Goal: Task Accomplishment & Management: Manage account settings

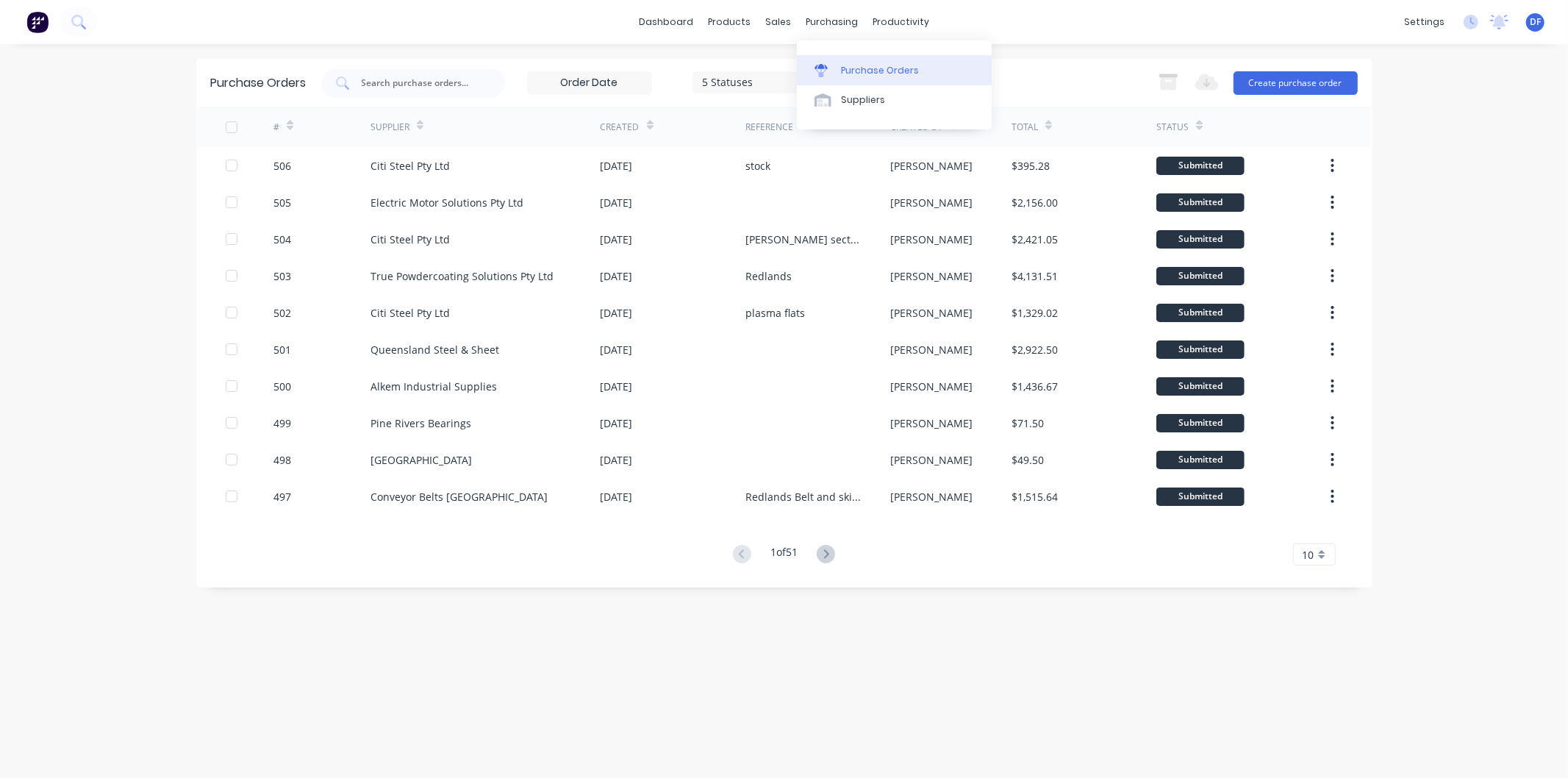
click at [855, 71] on div "Purchase Orders" at bounding box center [880, 71] width 78 height 13
click at [872, 67] on div "Purchase Orders" at bounding box center [880, 71] width 78 height 13
click at [868, 69] on div "Purchase Orders" at bounding box center [880, 71] width 78 height 13
click at [1284, 77] on button "Create purchase order" at bounding box center [1296, 83] width 124 height 24
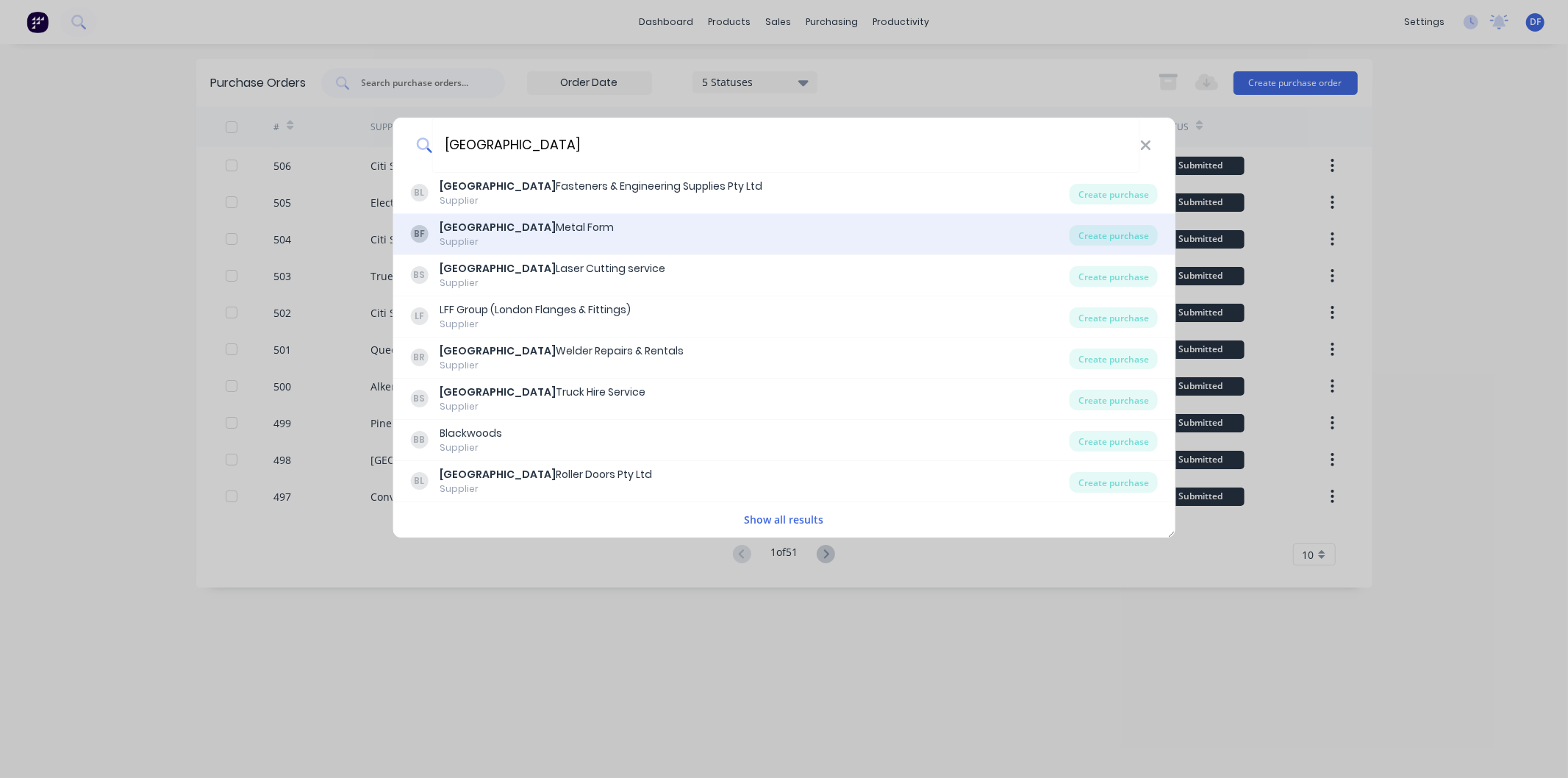
type input "[GEOGRAPHIC_DATA]"
click at [512, 226] on div "Brisbane Metal Form" at bounding box center [526, 227] width 174 height 15
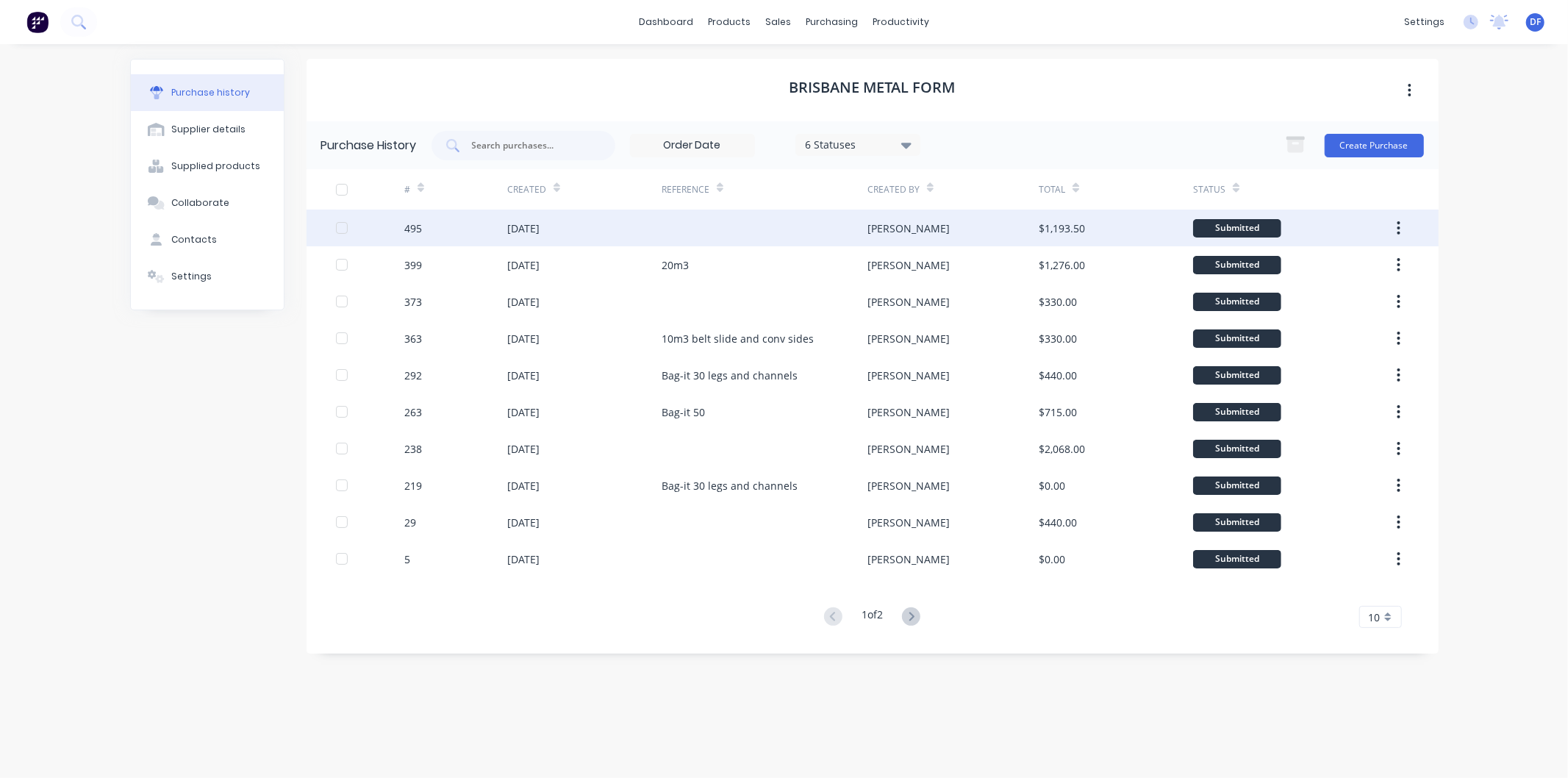
click at [540, 226] on div "[DATE]" at bounding box center [524, 228] width 32 height 15
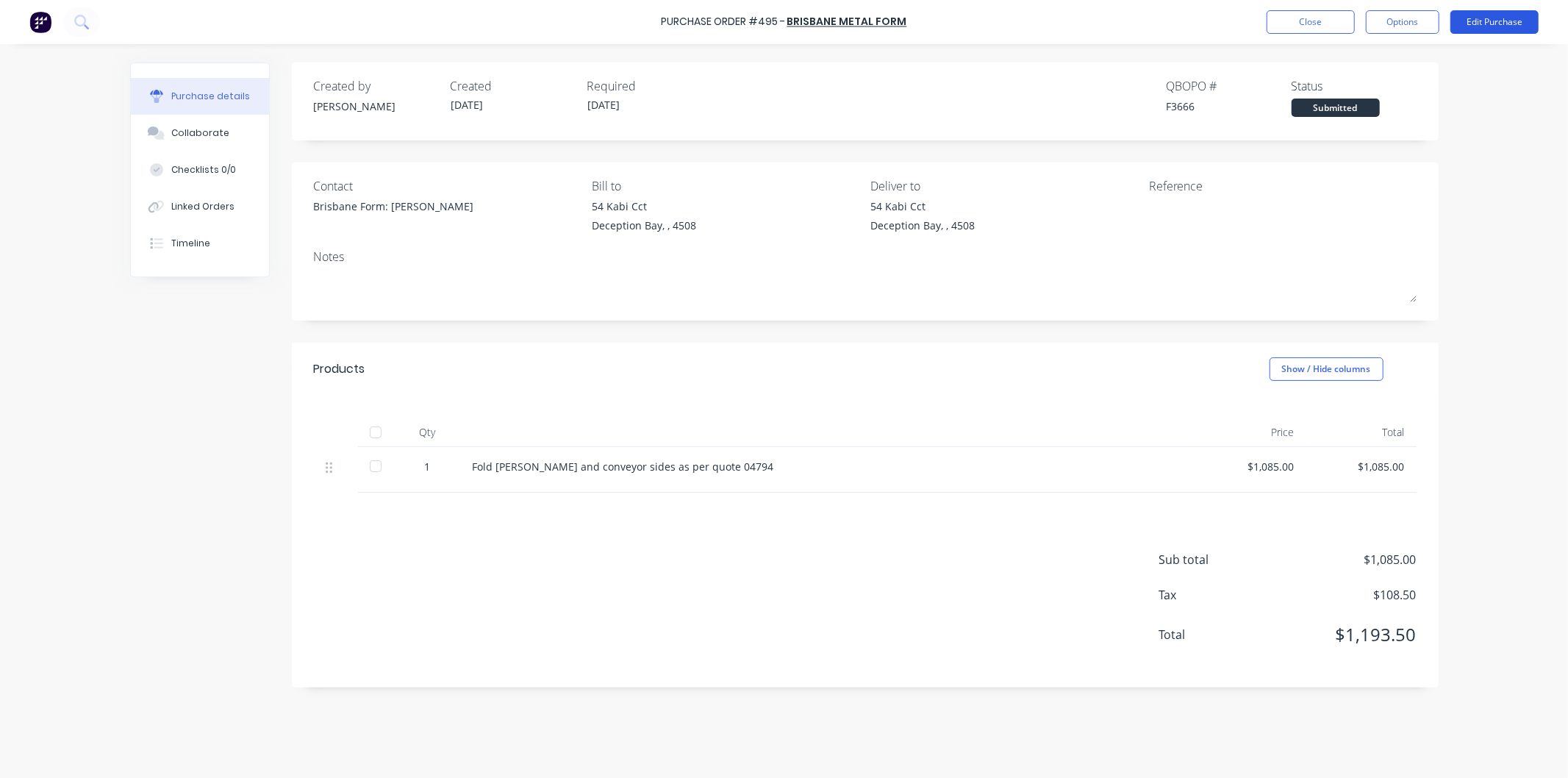
click at [1495, 17] on button "Edit Purchase" at bounding box center [1494, 22] width 88 height 24
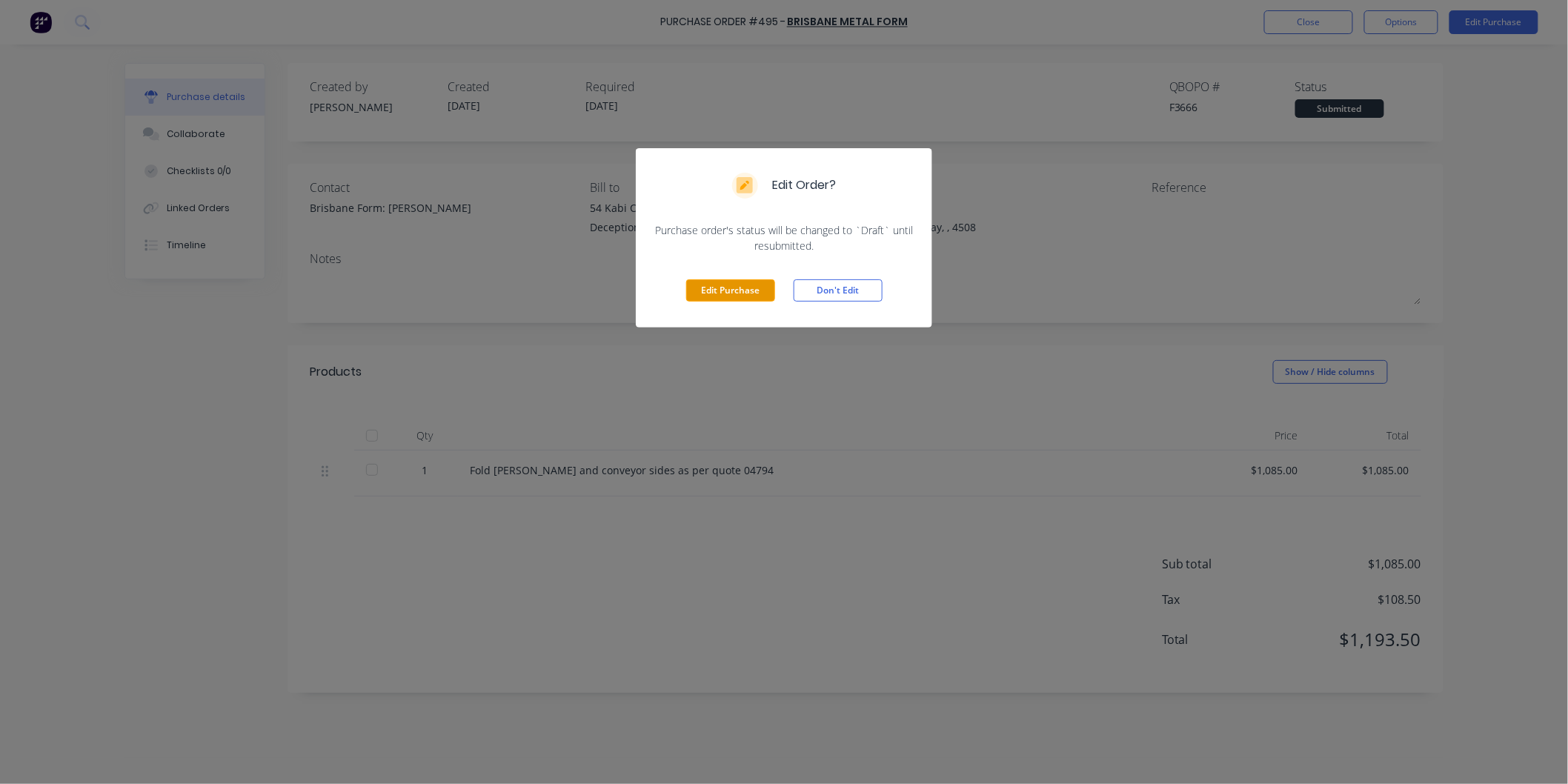
click at [732, 288] on button "Edit Purchase" at bounding box center [730, 290] width 89 height 22
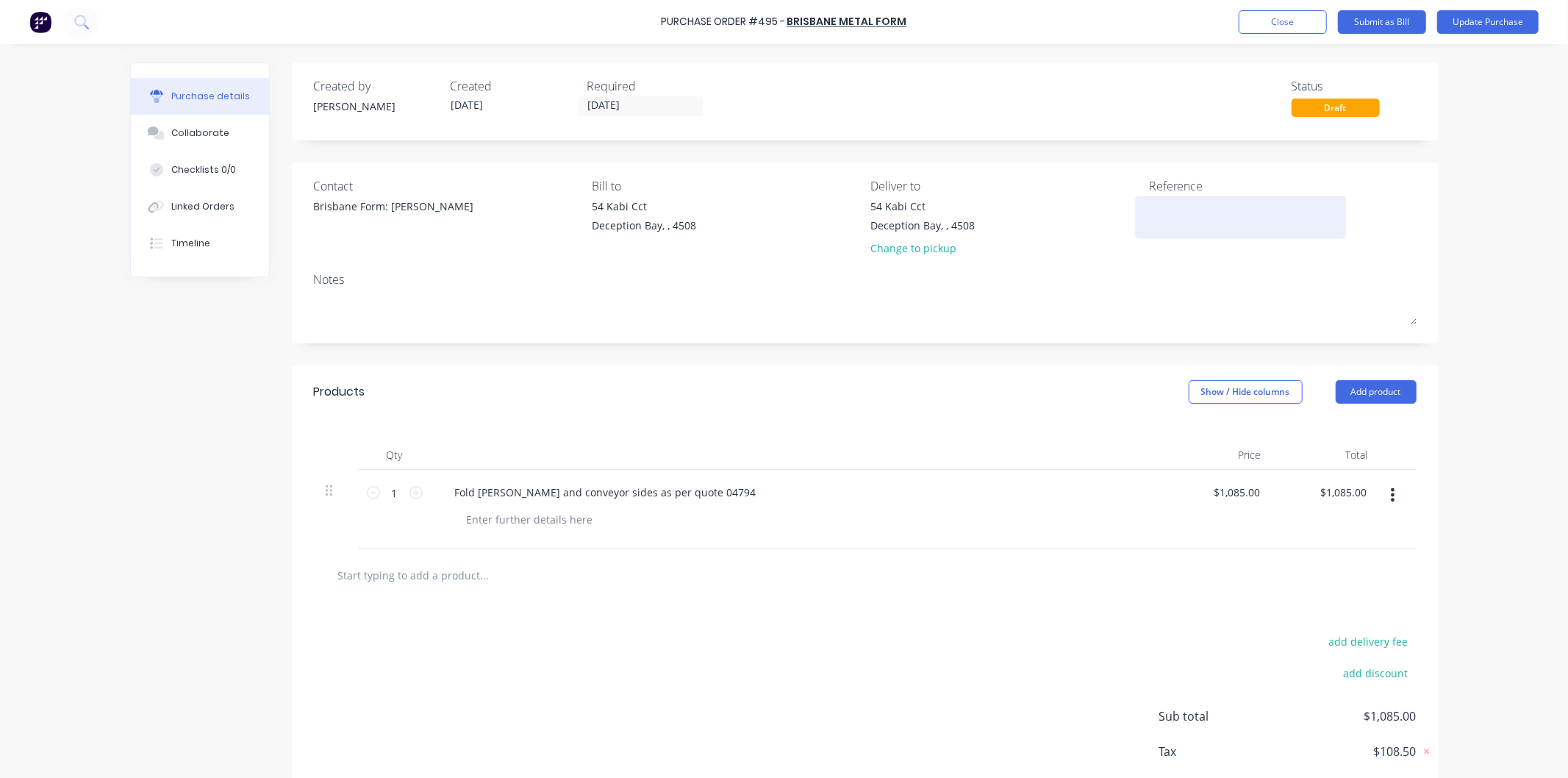
click at [1163, 204] on textarea at bounding box center [1240, 215] width 184 height 33
type textarea "one road conveyor"
type textarea "x"
type textarea "one road conveyor"
click at [1485, 19] on button "Update Purchase" at bounding box center [1488, 22] width 101 height 24
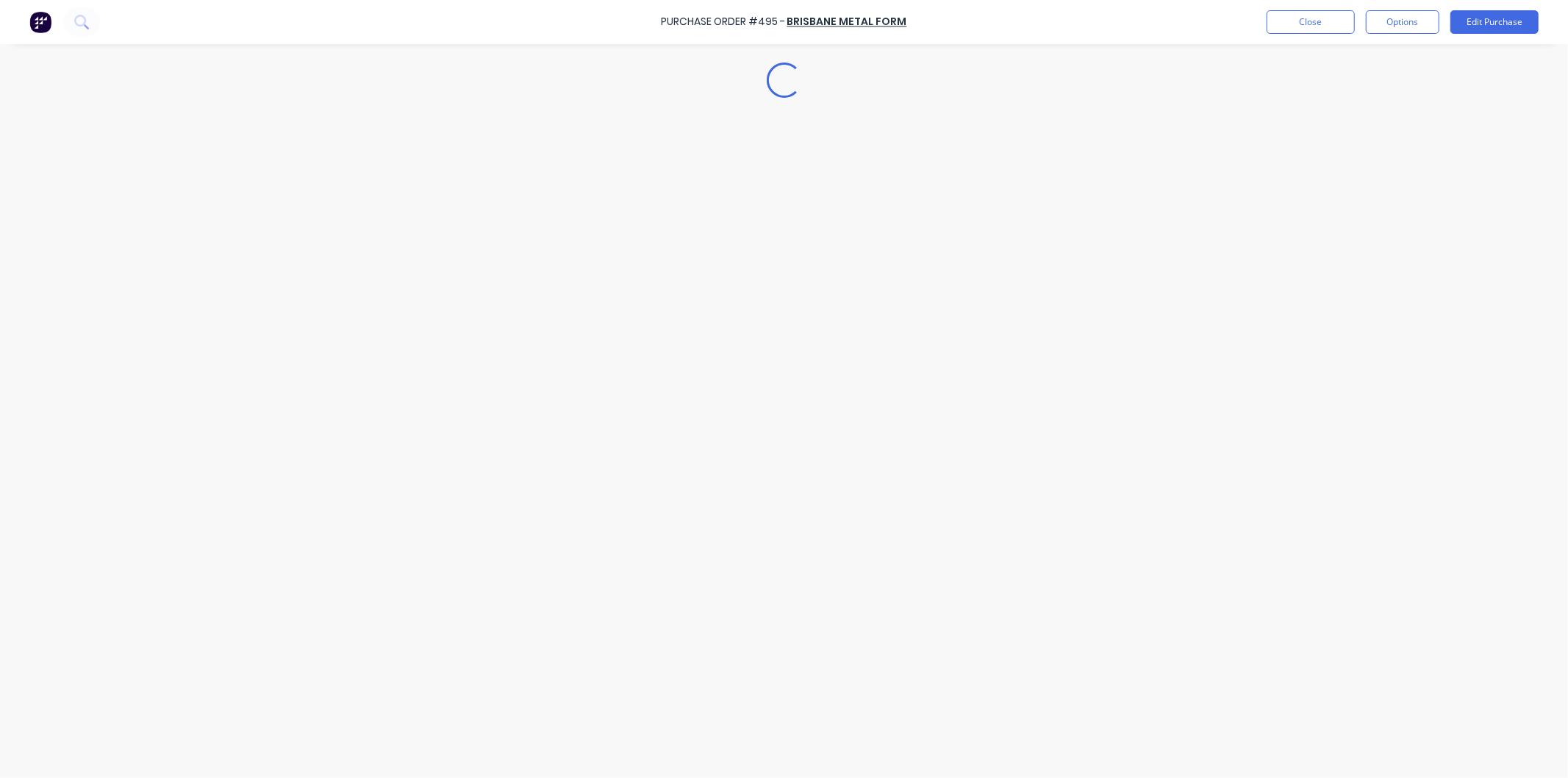
type textarea "x"
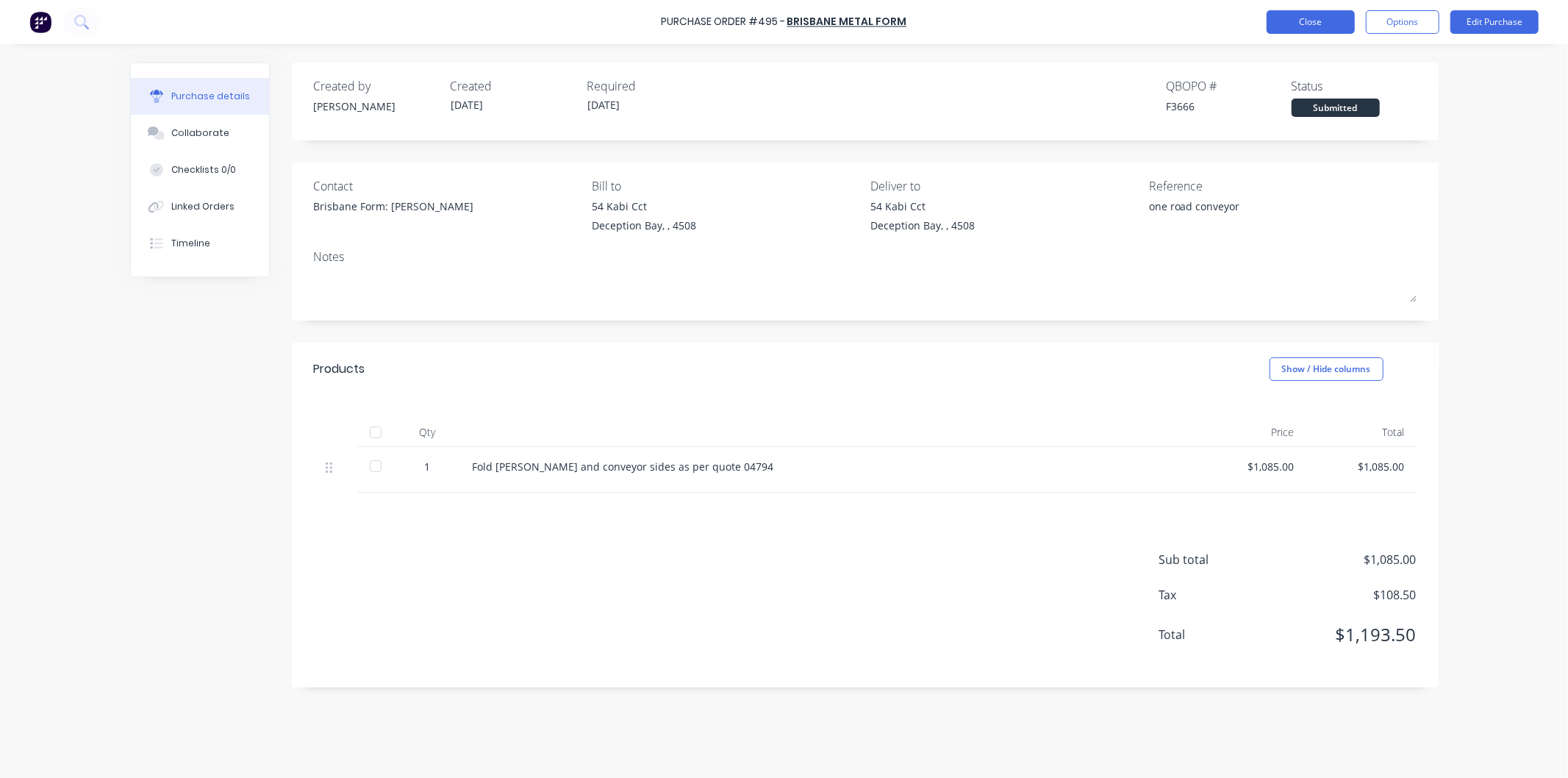
click at [1318, 19] on button "Close" at bounding box center [1310, 22] width 88 height 24
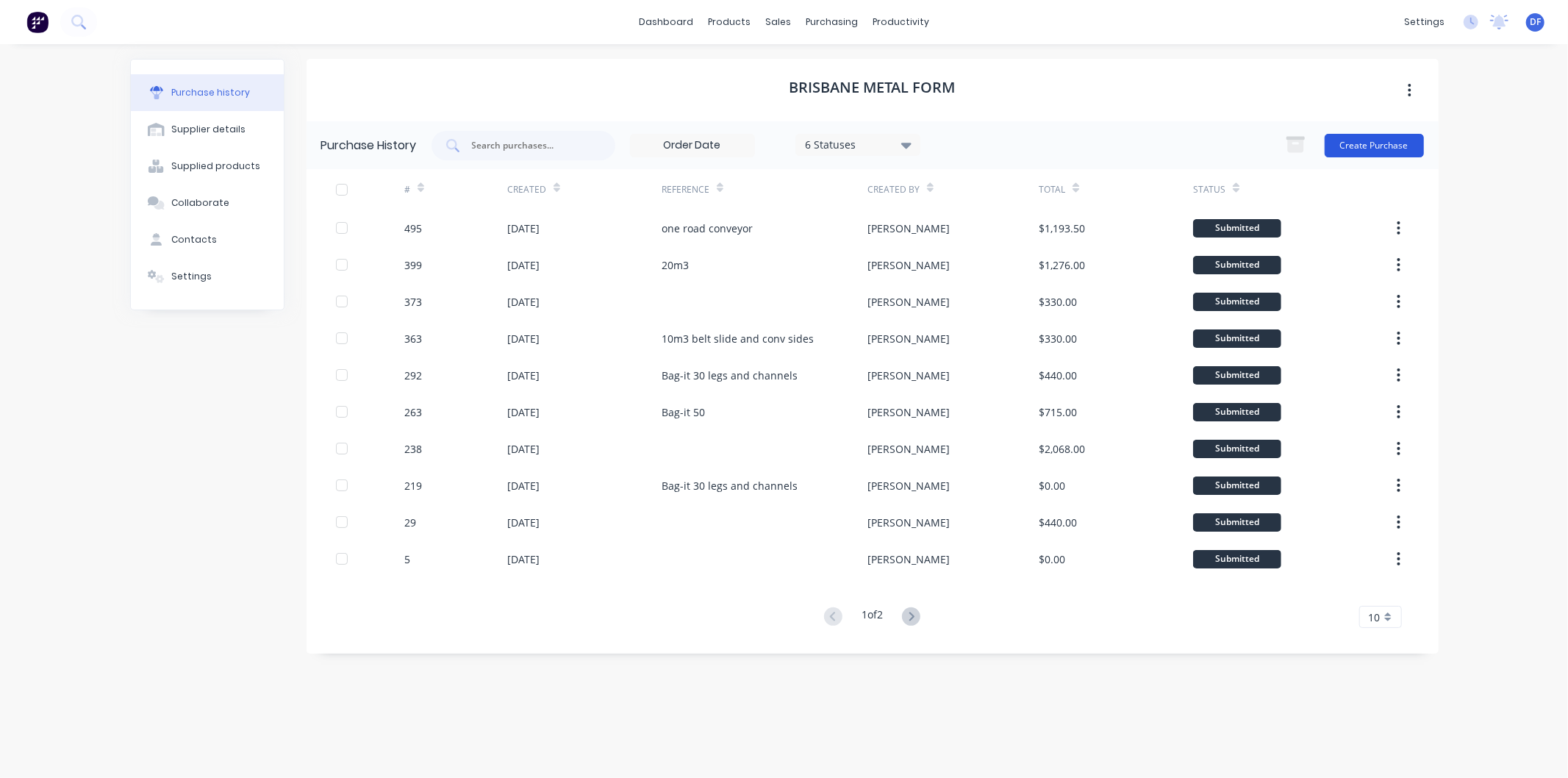
click at [1356, 144] on button "Create Purchase" at bounding box center [1374, 145] width 99 height 24
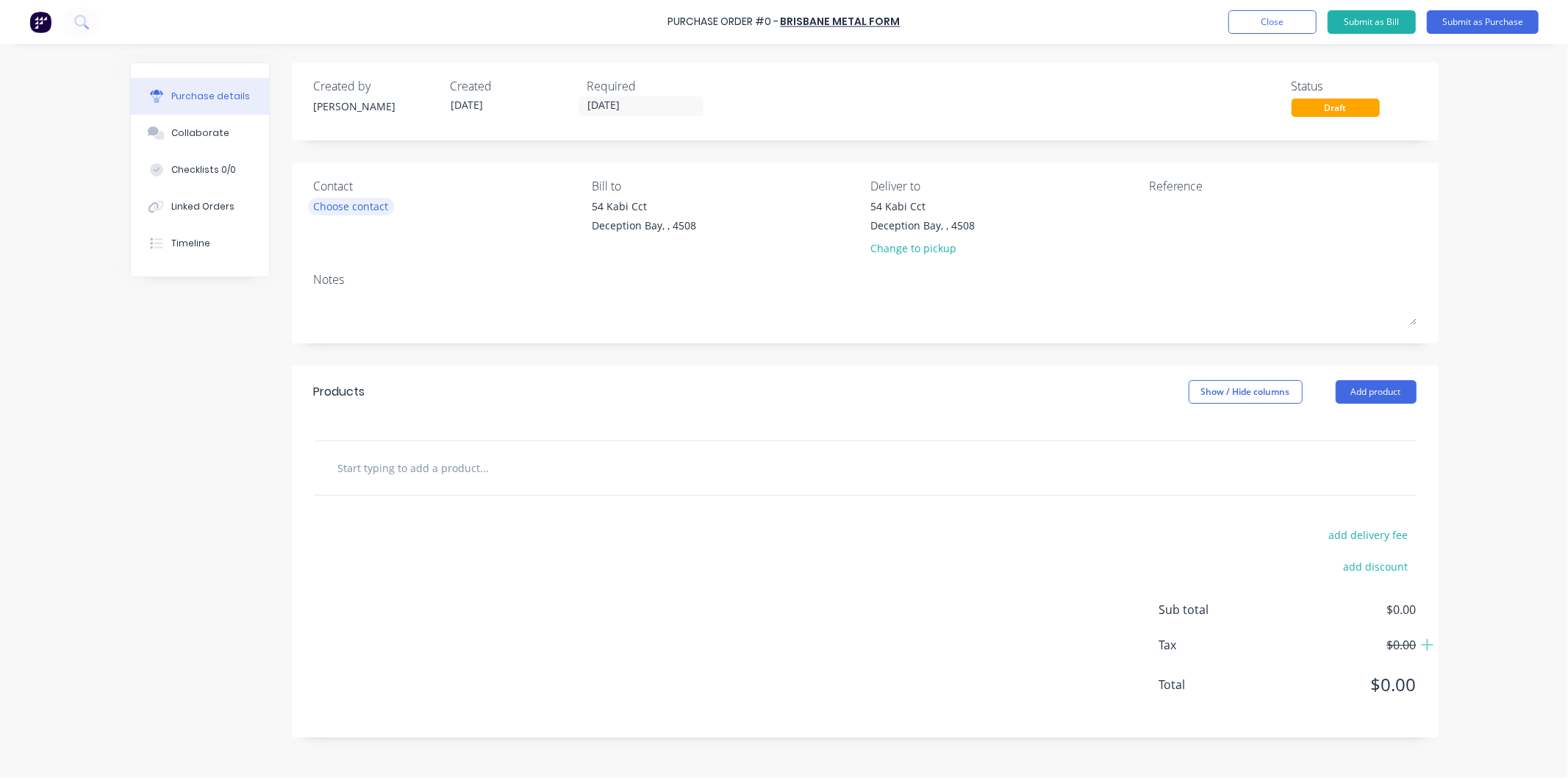
click at [368, 210] on div "Choose contact" at bounding box center [351, 206] width 75 height 15
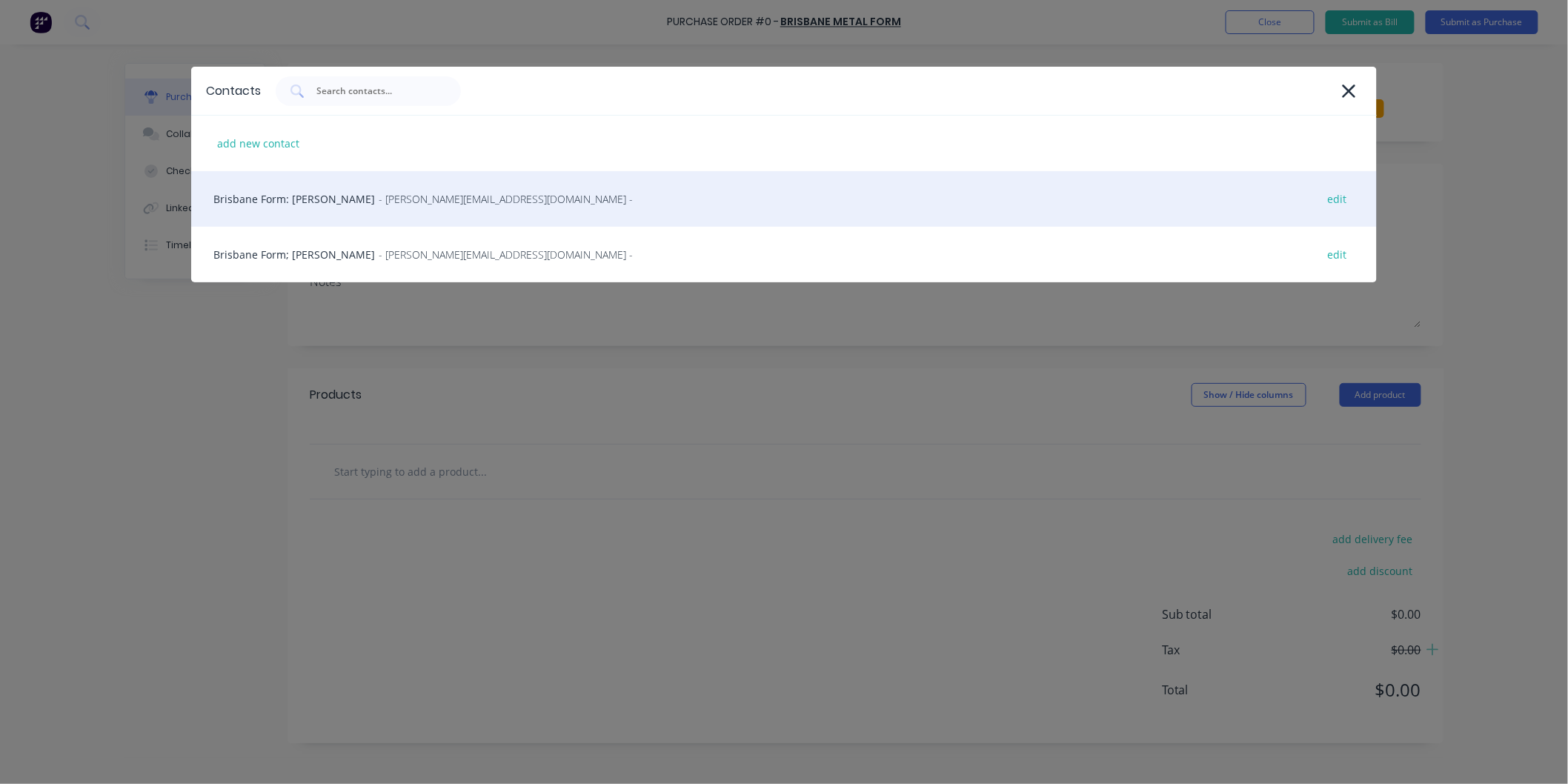
click at [382, 204] on span "- [PERSON_NAME][EMAIL_ADDRESS][DOMAIN_NAME] -" at bounding box center [505, 199] width 254 height 16
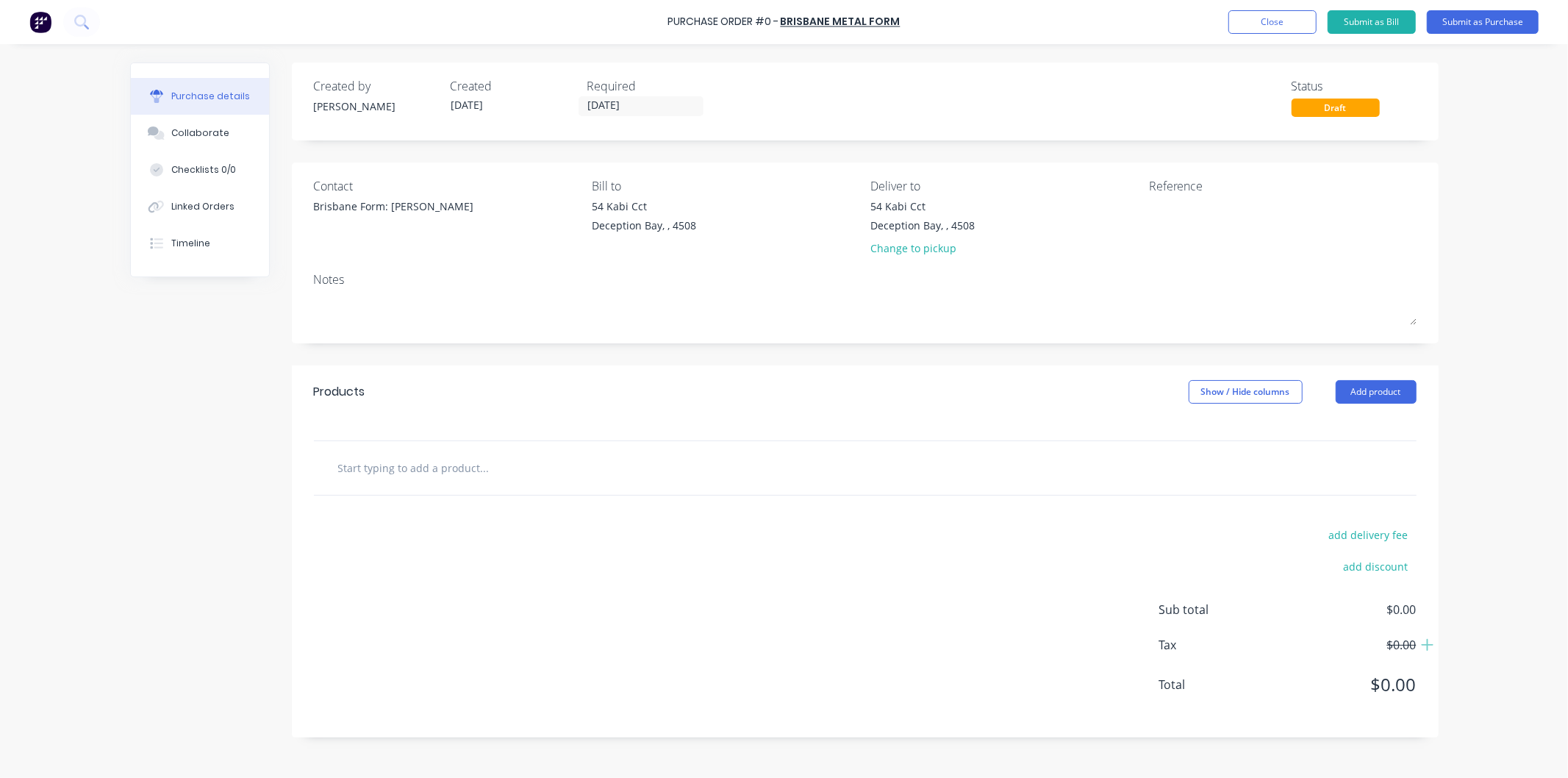
click at [435, 466] on input "text" at bounding box center [484, 468] width 294 height 29
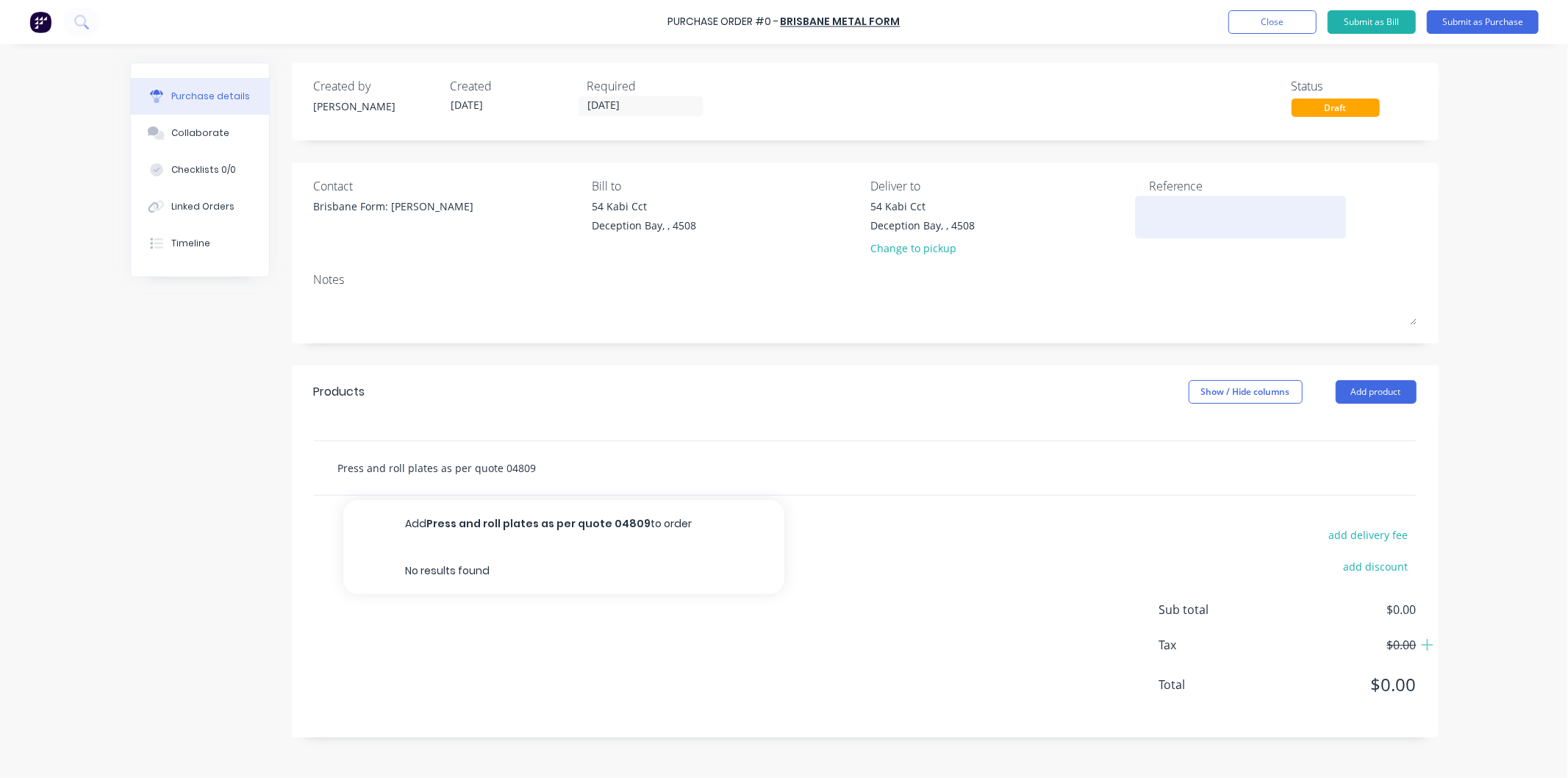
type input "Press and roll plates as per quote 04809"
click at [1187, 209] on textarea at bounding box center [1240, 215] width 184 height 33
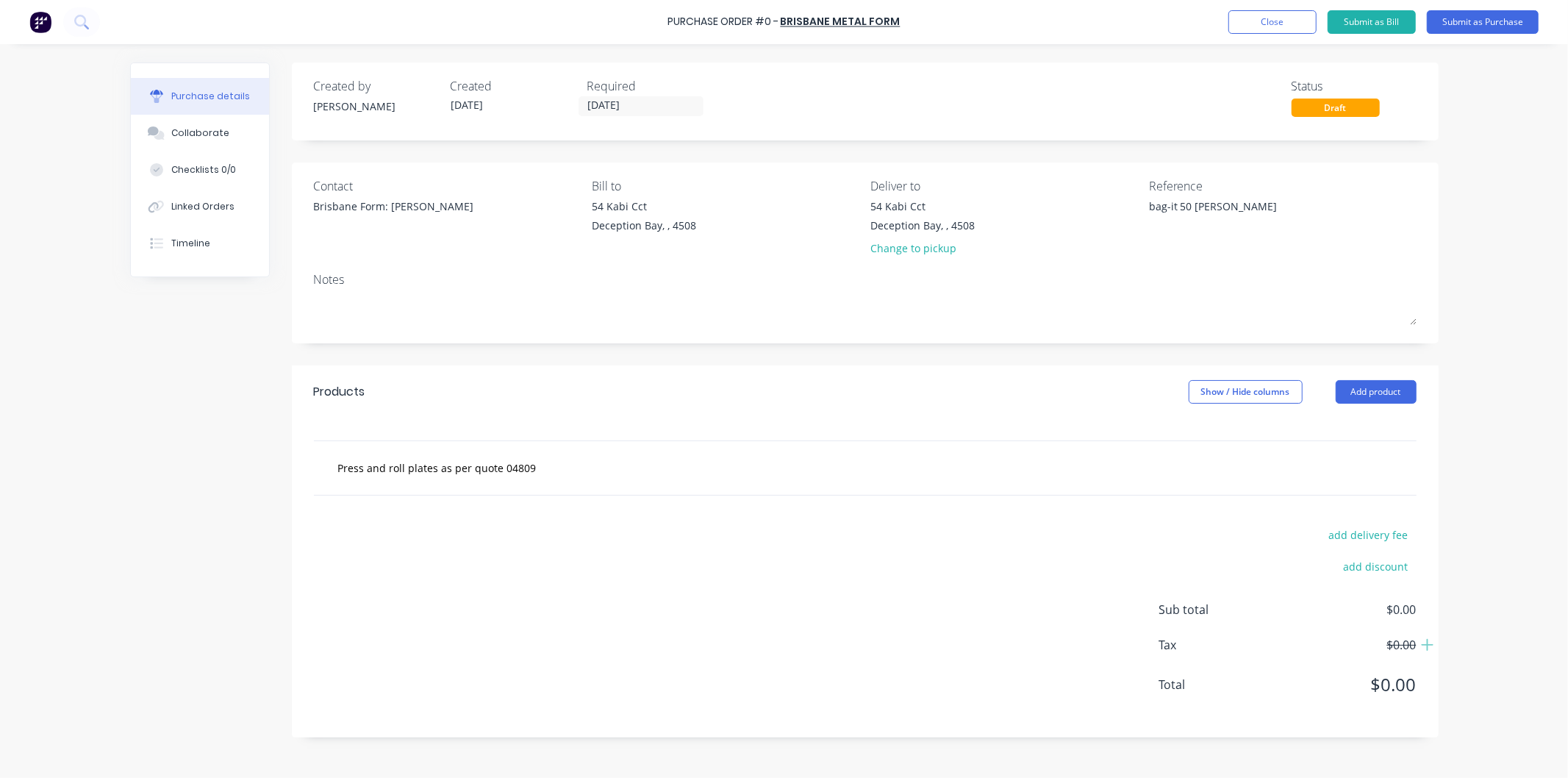
type textarea "bag-it 50 [PERSON_NAME]"
type textarea "x"
type textarea "bag-it 50 [PERSON_NAME]"
click at [1163, 255] on div "Reference bag-it 50 [PERSON_NAME]" at bounding box center [1283, 221] width 268 height 86
click at [491, 476] on input "Press and roll plates as per quote 04809" at bounding box center [484, 468] width 294 height 29
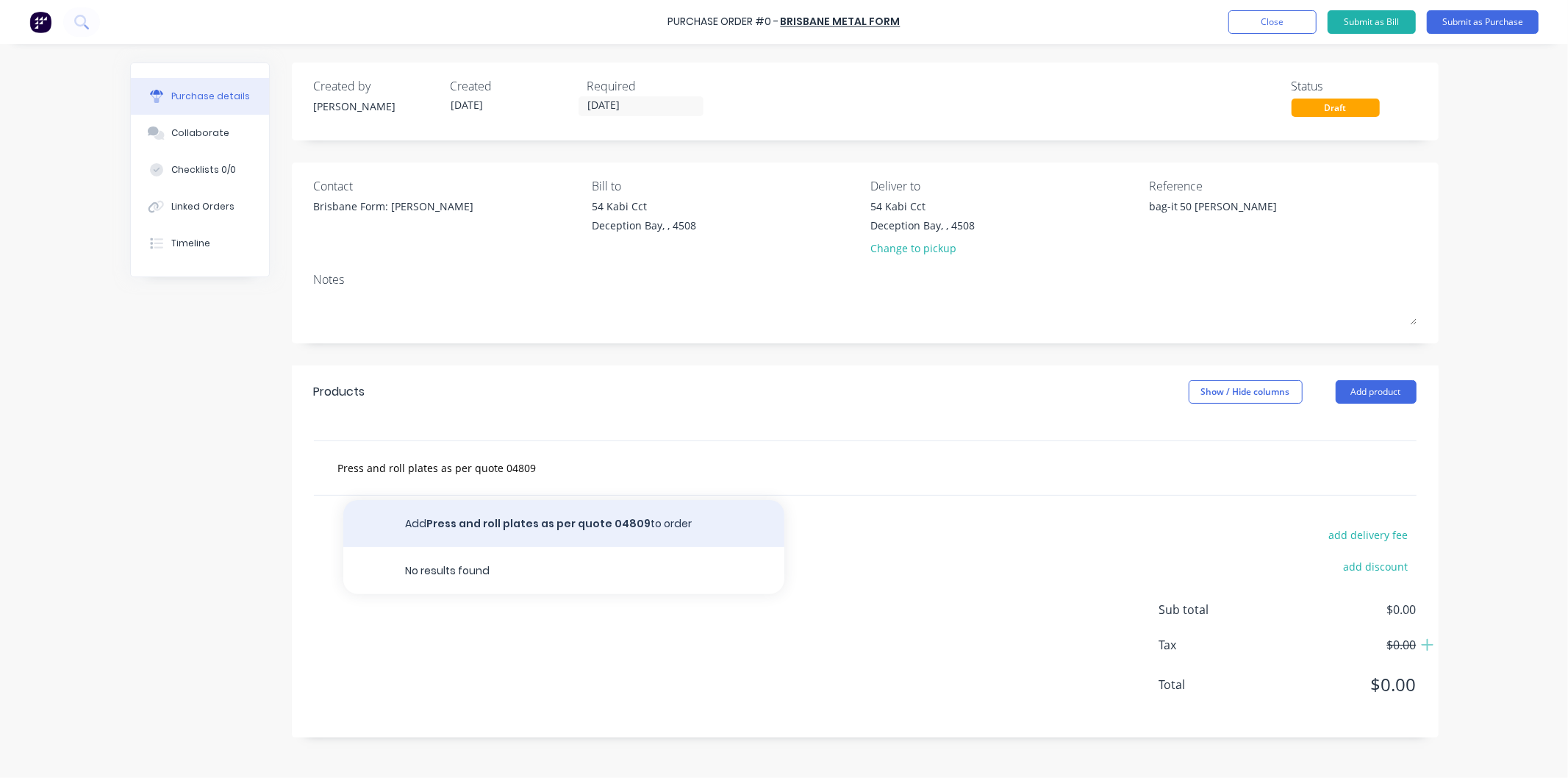
click at [521, 528] on button "Add Press and roll plates as per quote 04809 to order" at bounding box center [563, 524] width 441 height 47
type textarea "x"
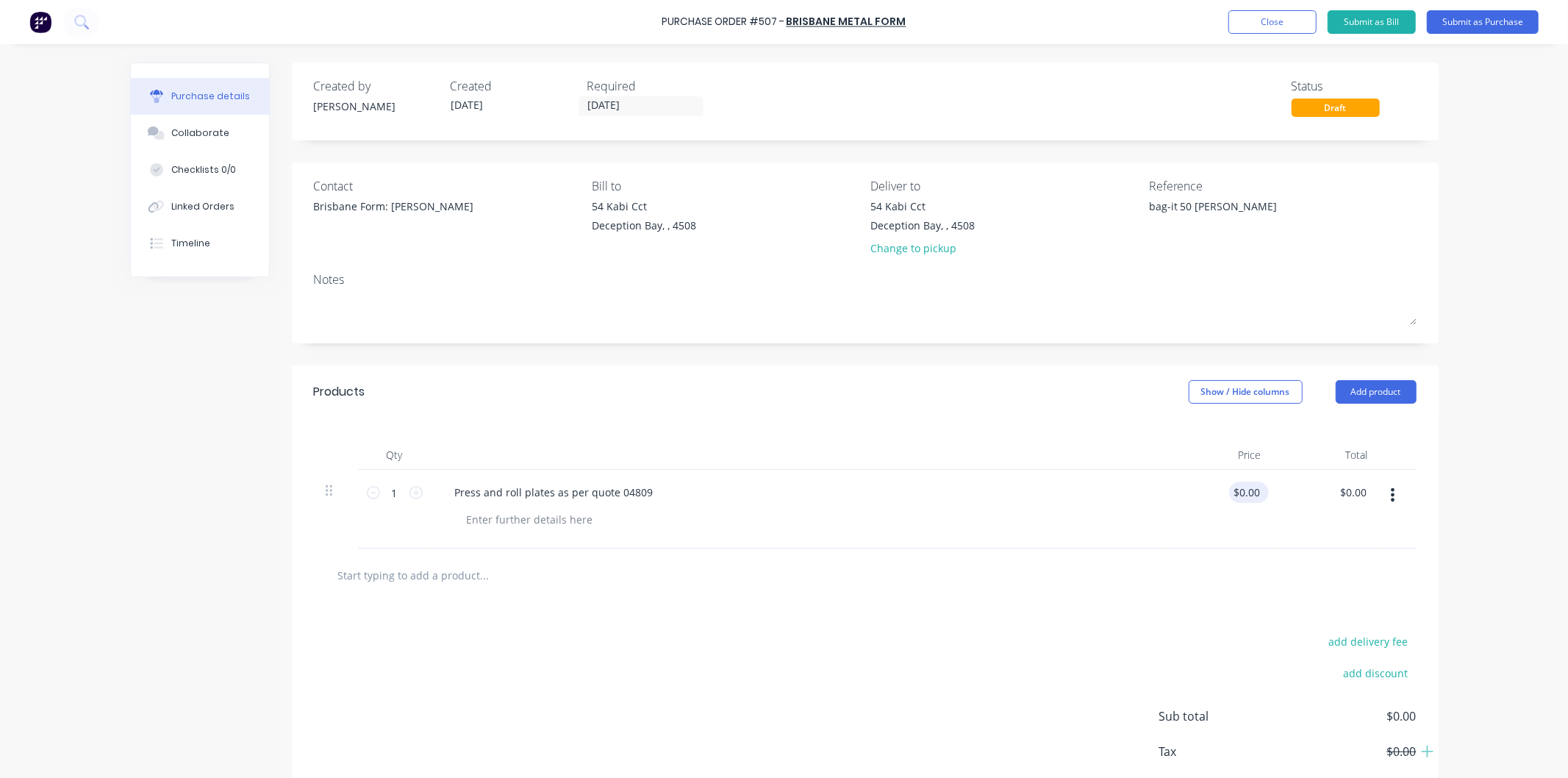
type textarea "x"
type input "0.0000"
click at [1252, 498] on input "0.0000" at bounding box center [1246, 492] width 34 height 21
type textarea "x"
type input "$0.00"
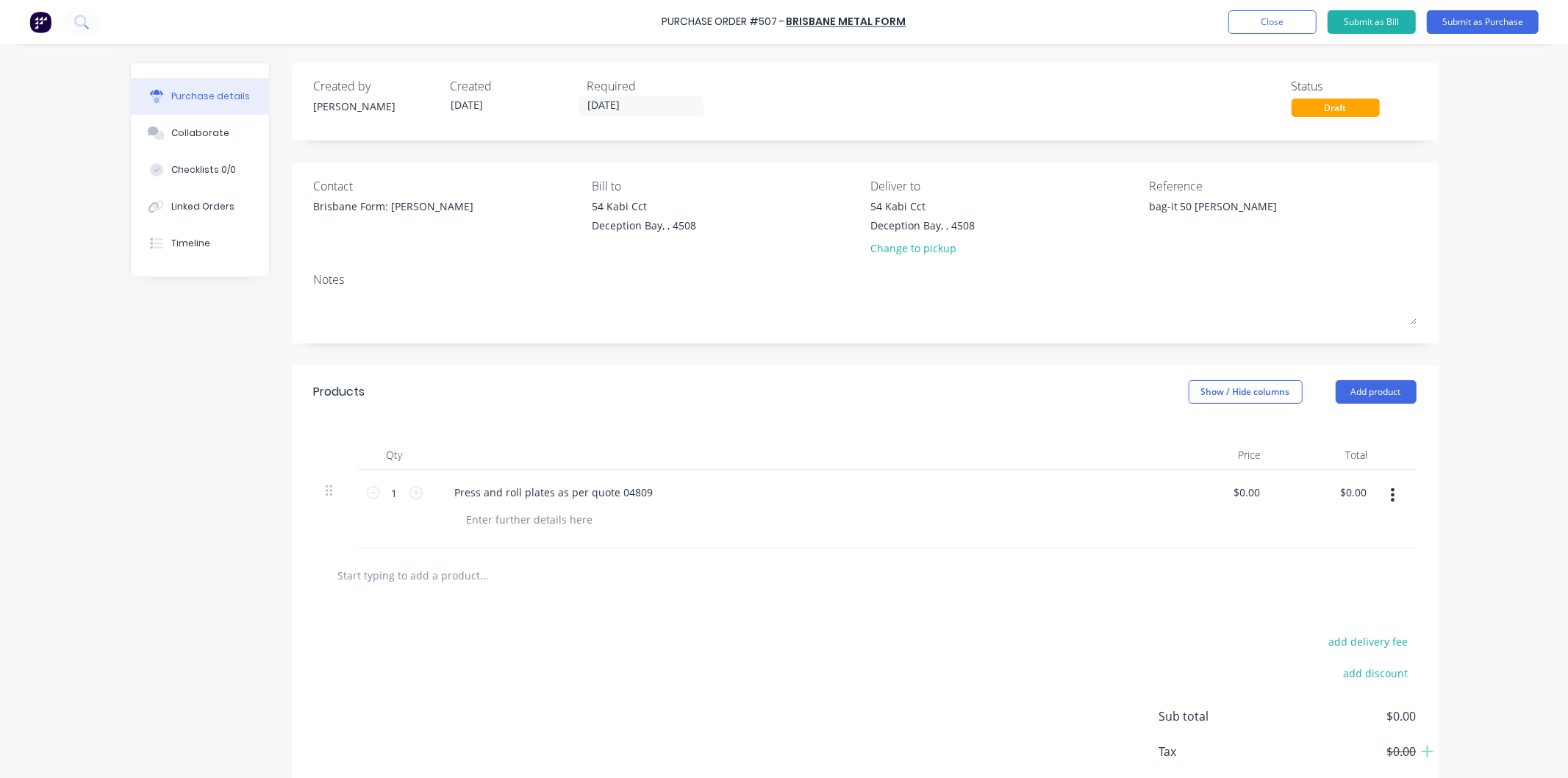
drag, startPoint x: 1266, startPoint y: 491, endPoint x: 1210, endPoint y: 501, distance: 56.9
click at [1210, 501] on div "$0.00 $0.00" at bounding box center [1219, 509] width 106 height 79
type textarea "x"
click at [1242, 491] on input "0" at bounding box center [1252, 492] width 20 height 21
type input "01120"
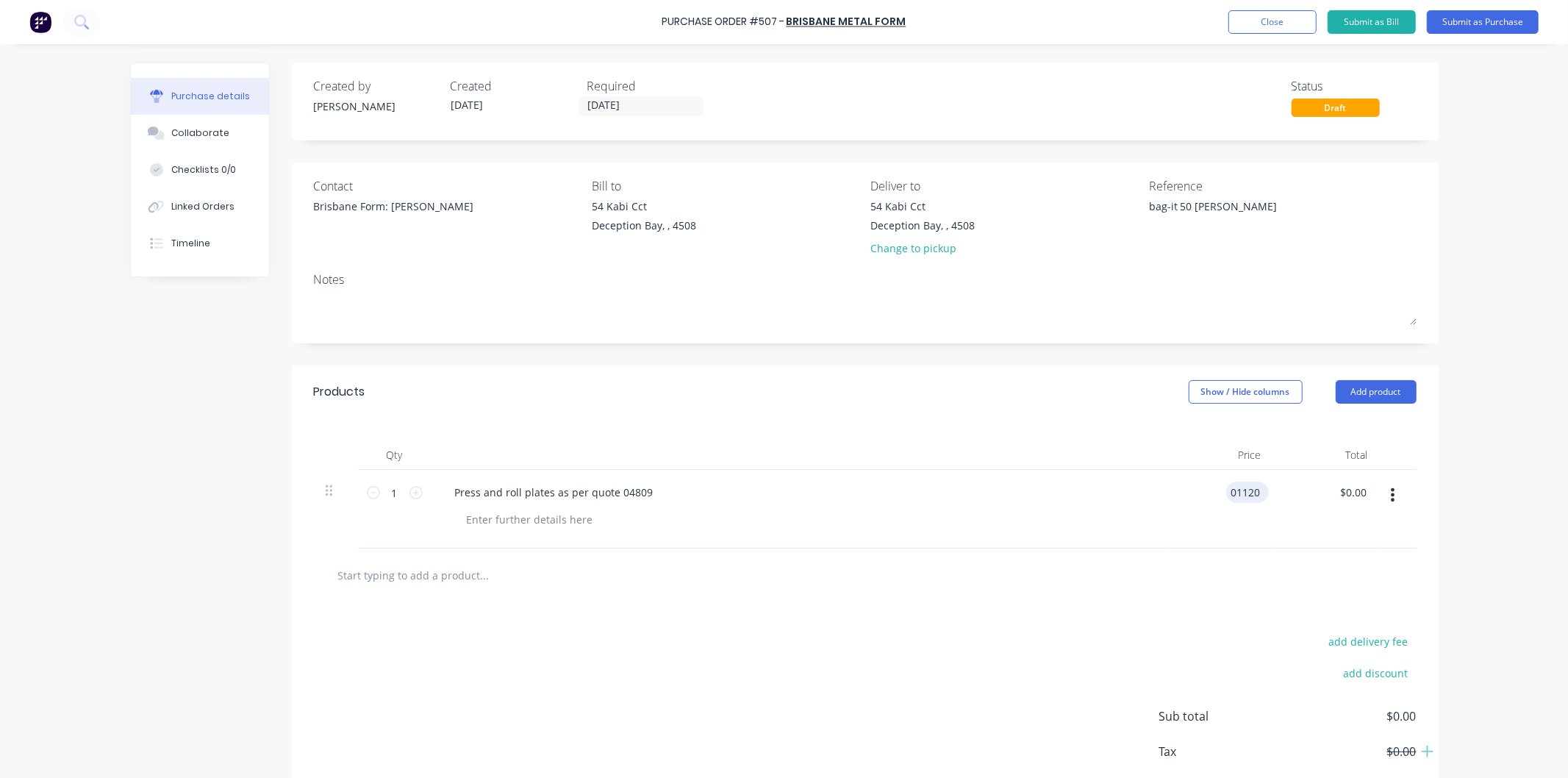
type textarea "x"
drag, startPoint x: 1229, startPoint y: 490, endPoint x: 1236, endPoint y: 480, distance: 12.2
click at [1230, 488] on input "01120" at bounding box center [1245, 492] width 36 height 21
type input "1120"
type textarea "x"
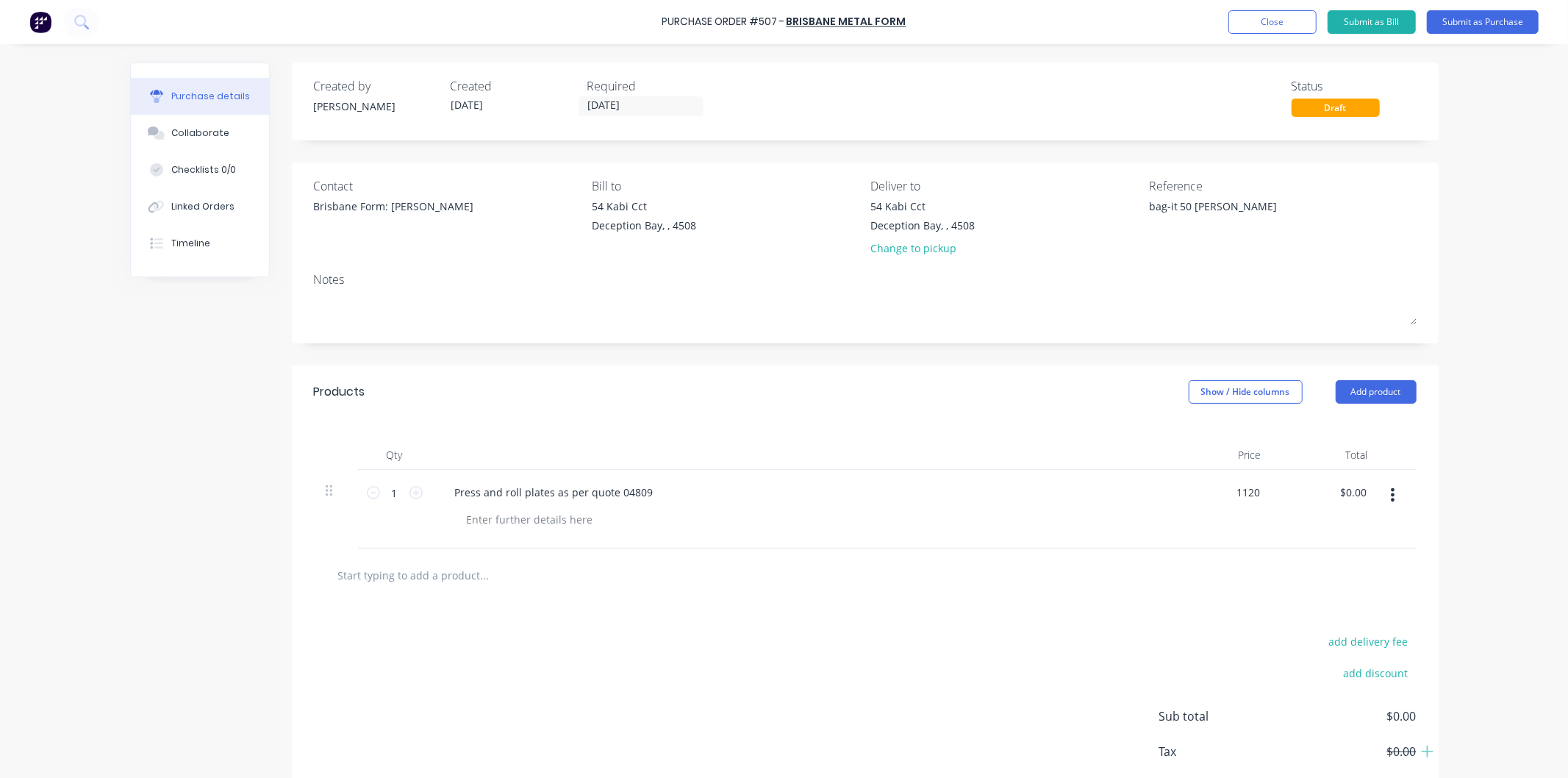
type input "$1,120.00"
click at [1112, 525] on div at bounding box center [804, 519] width 700 height 21
click at [1494, 19] on button "Submit as Purchase" at bounding box center [1483, 22] width 112 height 24
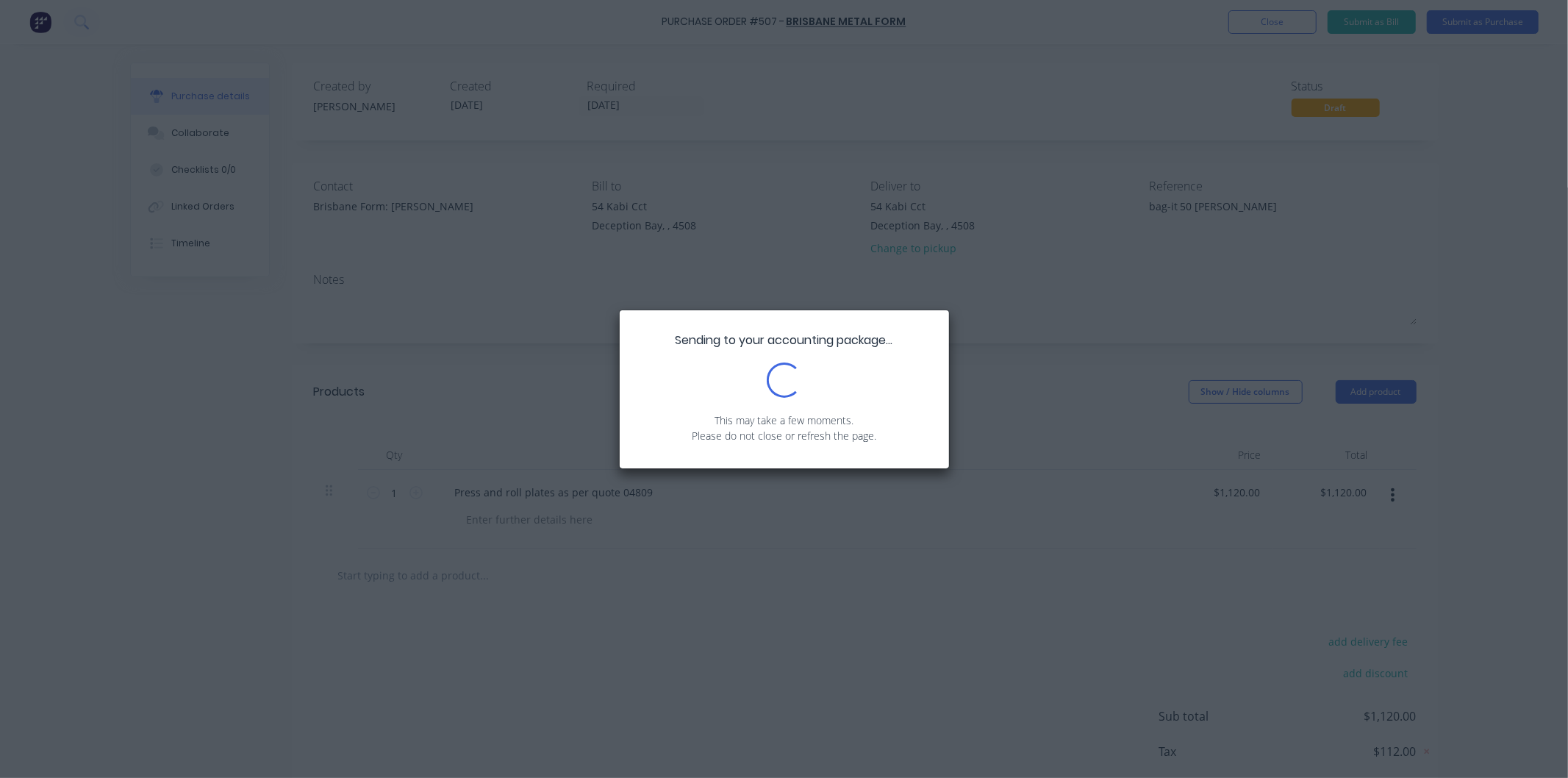
type textarea "x"
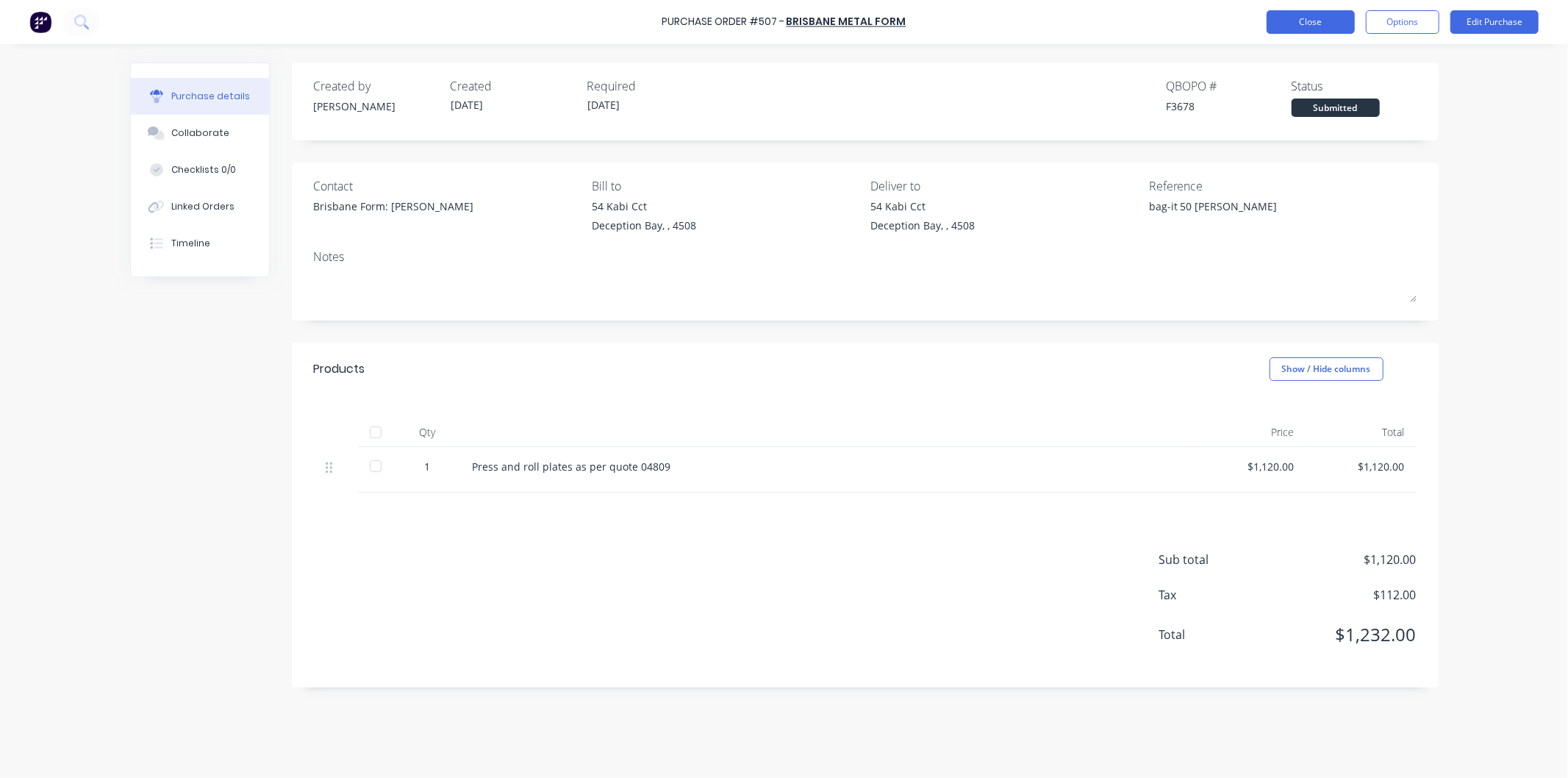
click at [1313, 19] on button "Close" at bounding box center [1310, 22] width 88 height 24
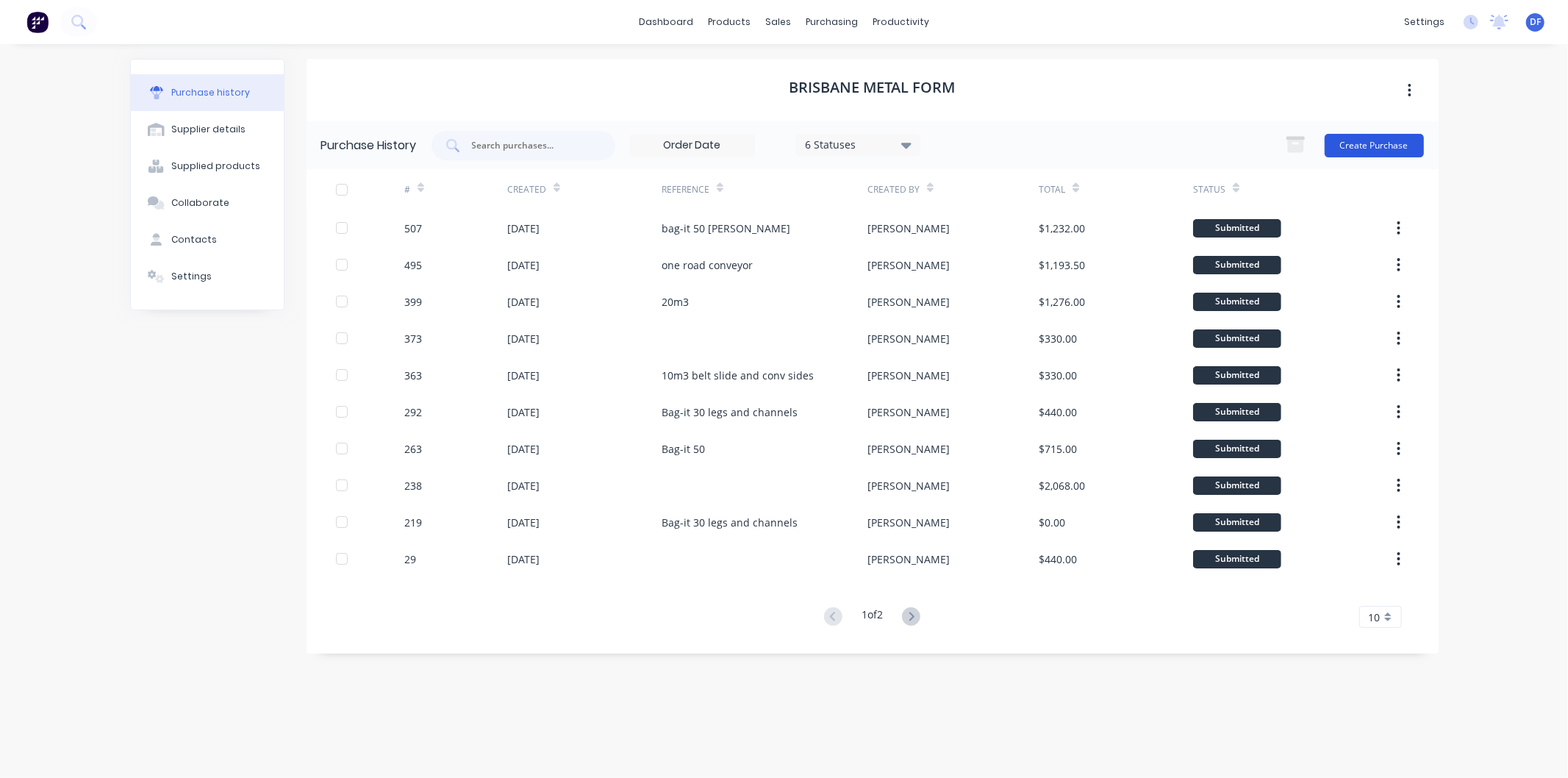
click at [1366, 147] on button "Create Purchase" at bounding box center [1374, 145] width 99 height 24
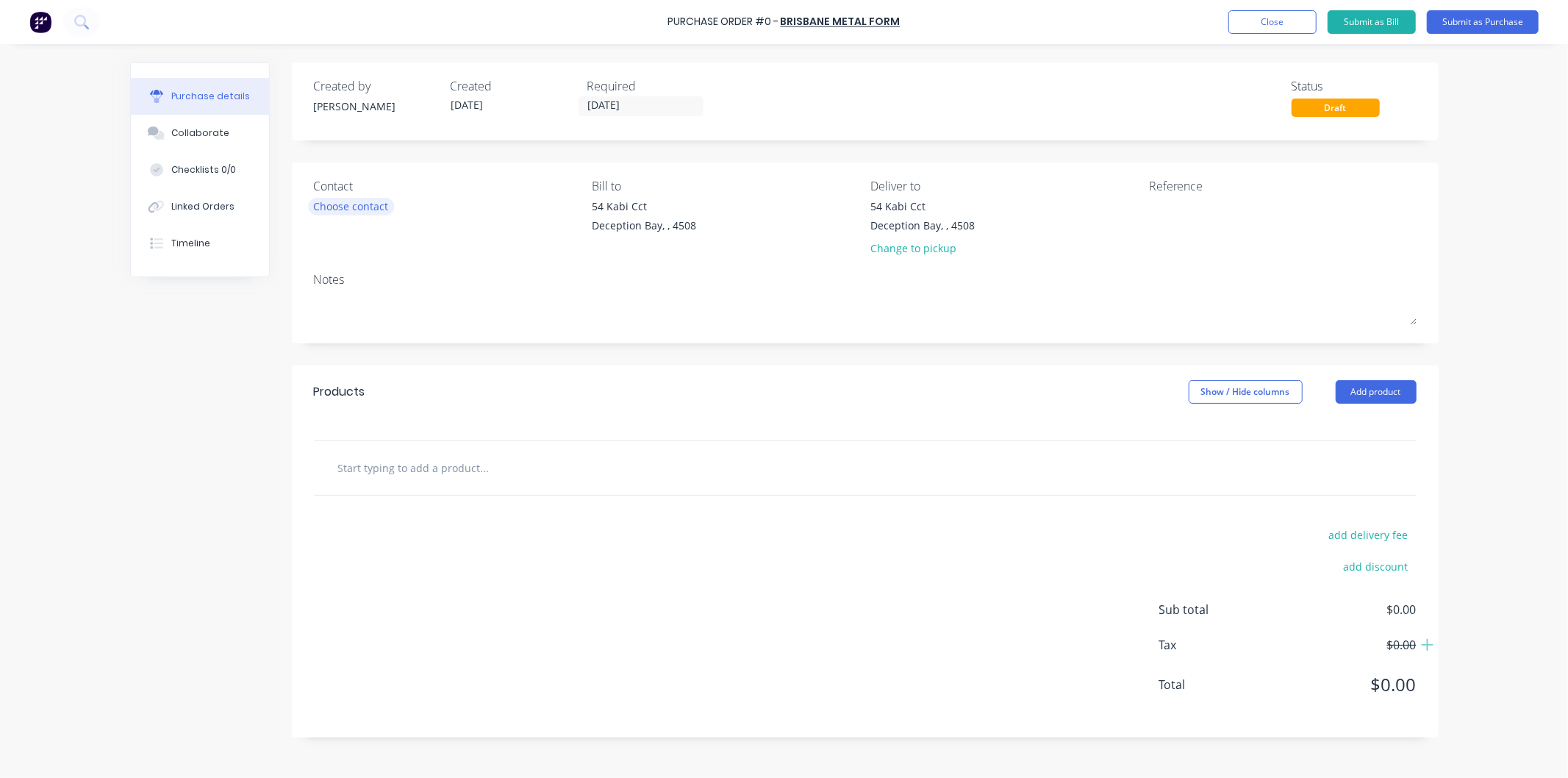
click at [362, 200] on div "Choose contact" at bounding box center [351, 206] width 75 height 15
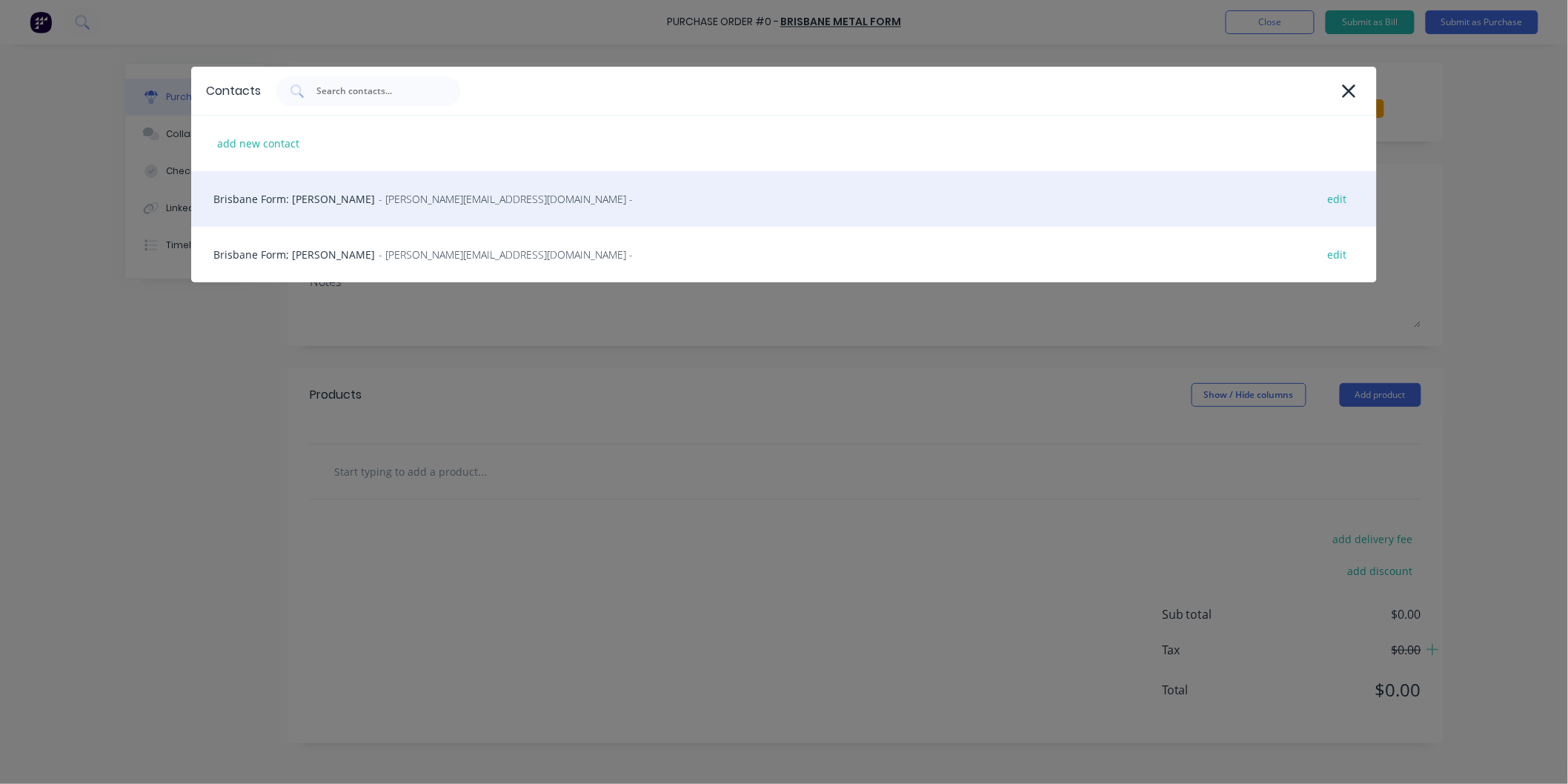
click at [386, 195] on span "- [PERSON_NAME][EMAIL_ADDRESS][DOMAIN_NAME] -" at bounding box center [505, 199] width 254 height 16
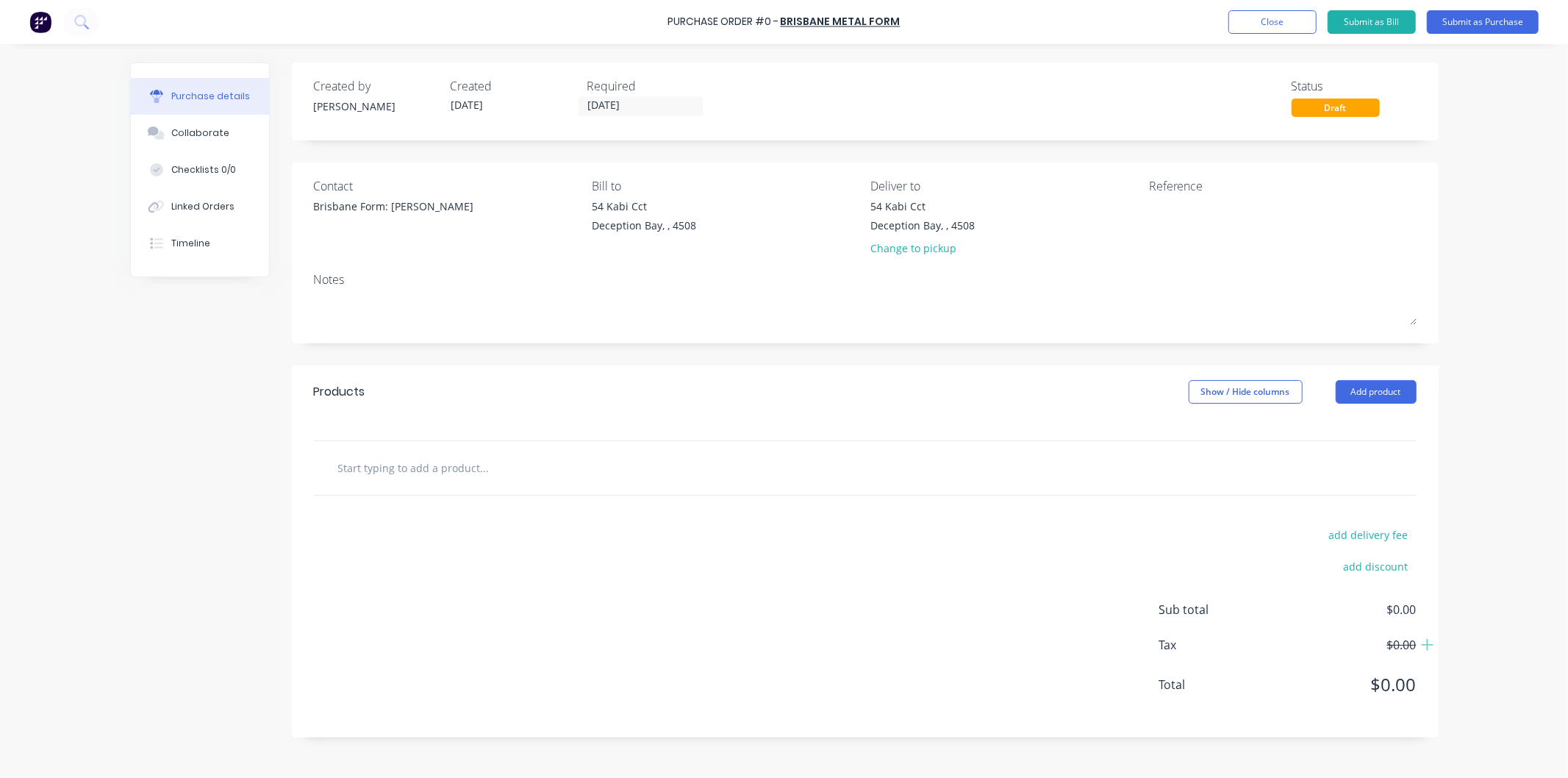
click at [432, 468] on input "text" at bounding box center [484, 468] width 294 height 29
click at [1165, 199] on textarea at bounding box center [1240, 215] width 184 height 33
type textarea "compact 50"
type textarea "x"
click at [1155, 207] on textarea "compact 50" at bounding box center [1240, 215] width 184 height 33
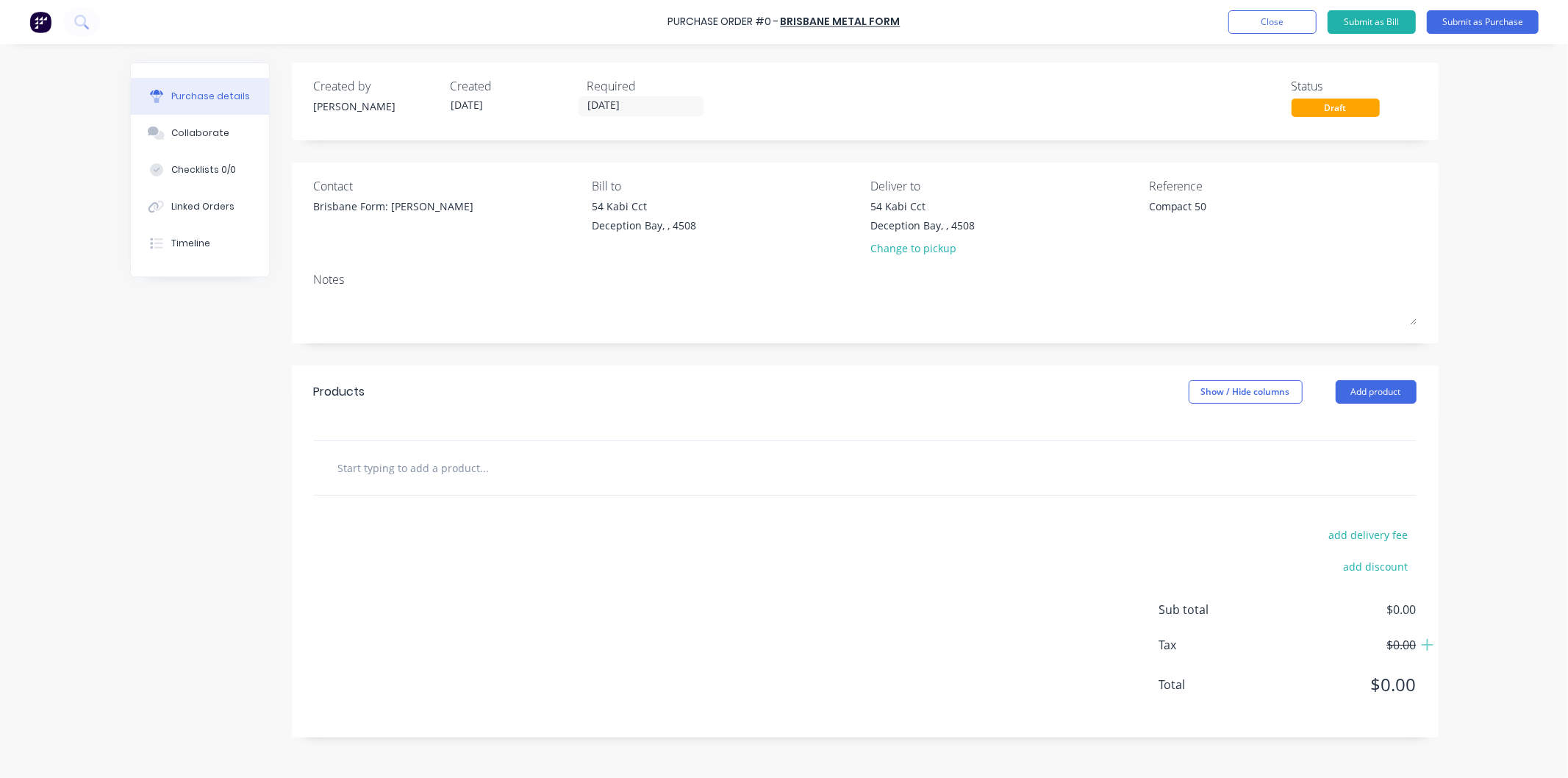
type textarea "Compact 50"
type textarea "x"
type textarea "Compact 50"
click at [383, 475] on input "text" at bounding box center [484, 468] width 294 height 29
type textarea "x"
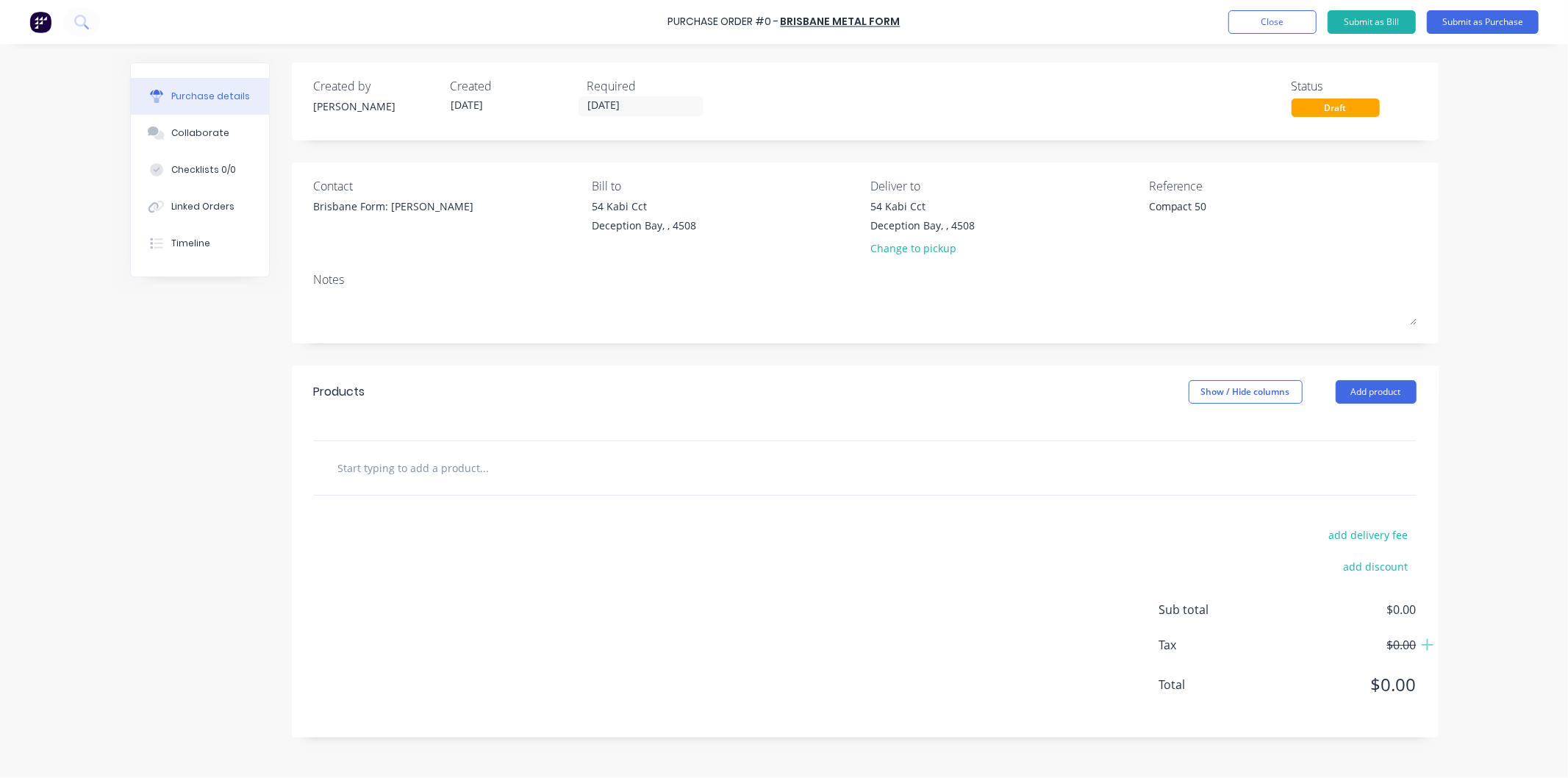
type input "P"
type textarea "x"
type input "Pr"
type textarea "x"
type input "Pre"
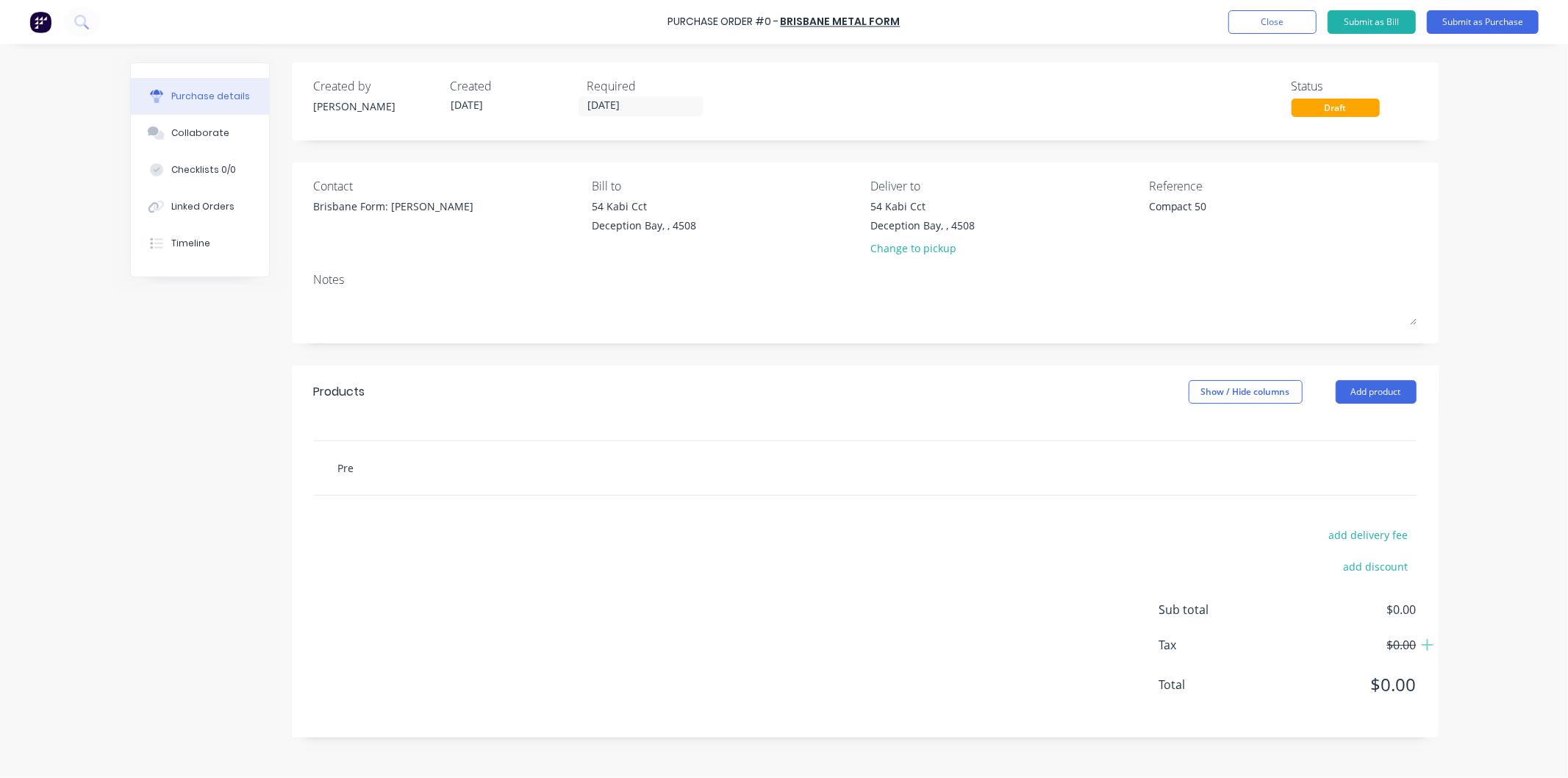
type textarea "x"
type input "Pres"
type textarea "x"
type input "Press"
type textarea "x"
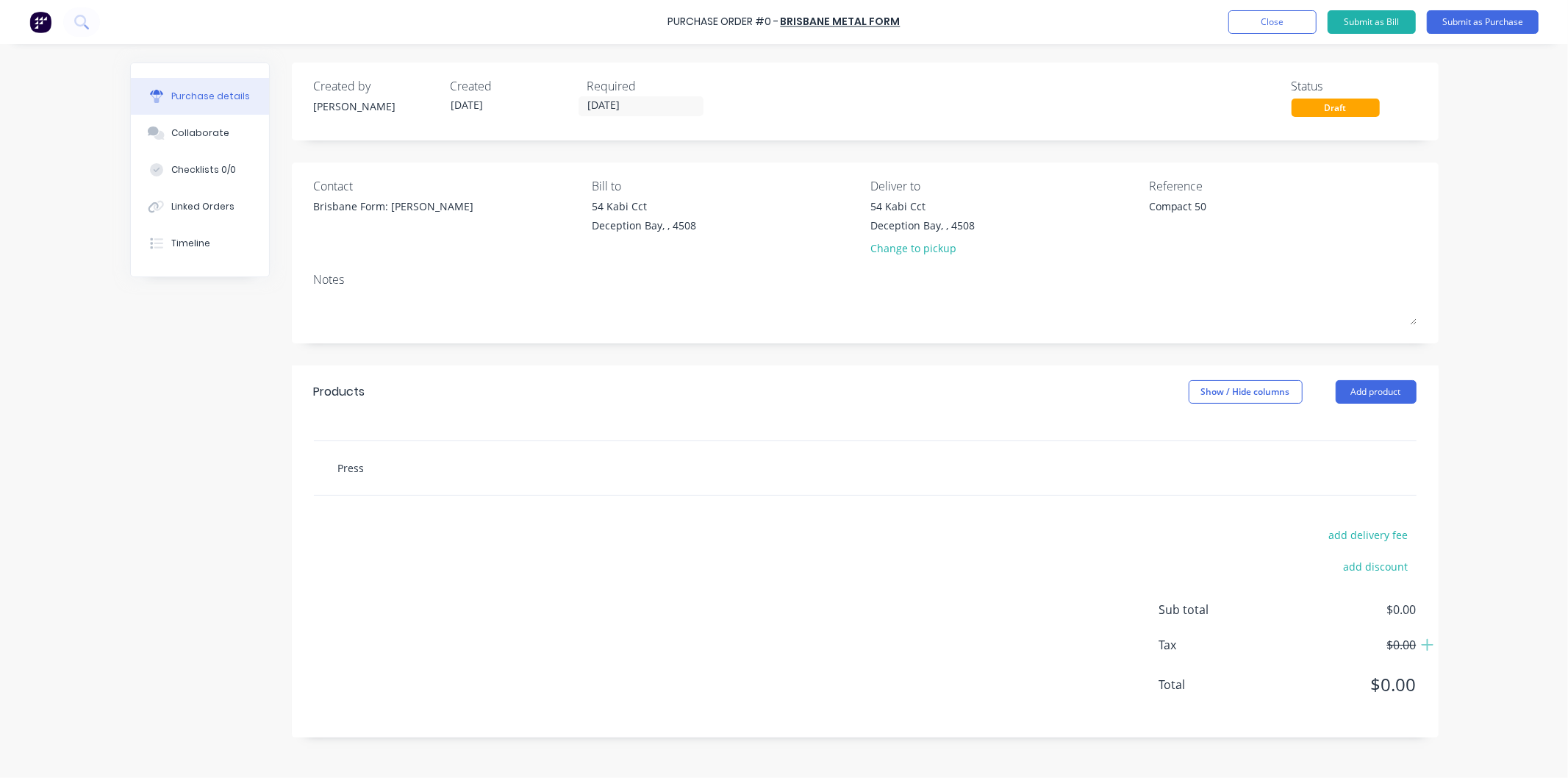
type input "Press"
type textarea "x"
type input "Press p"
type textarea "x"
type input "Press pl"
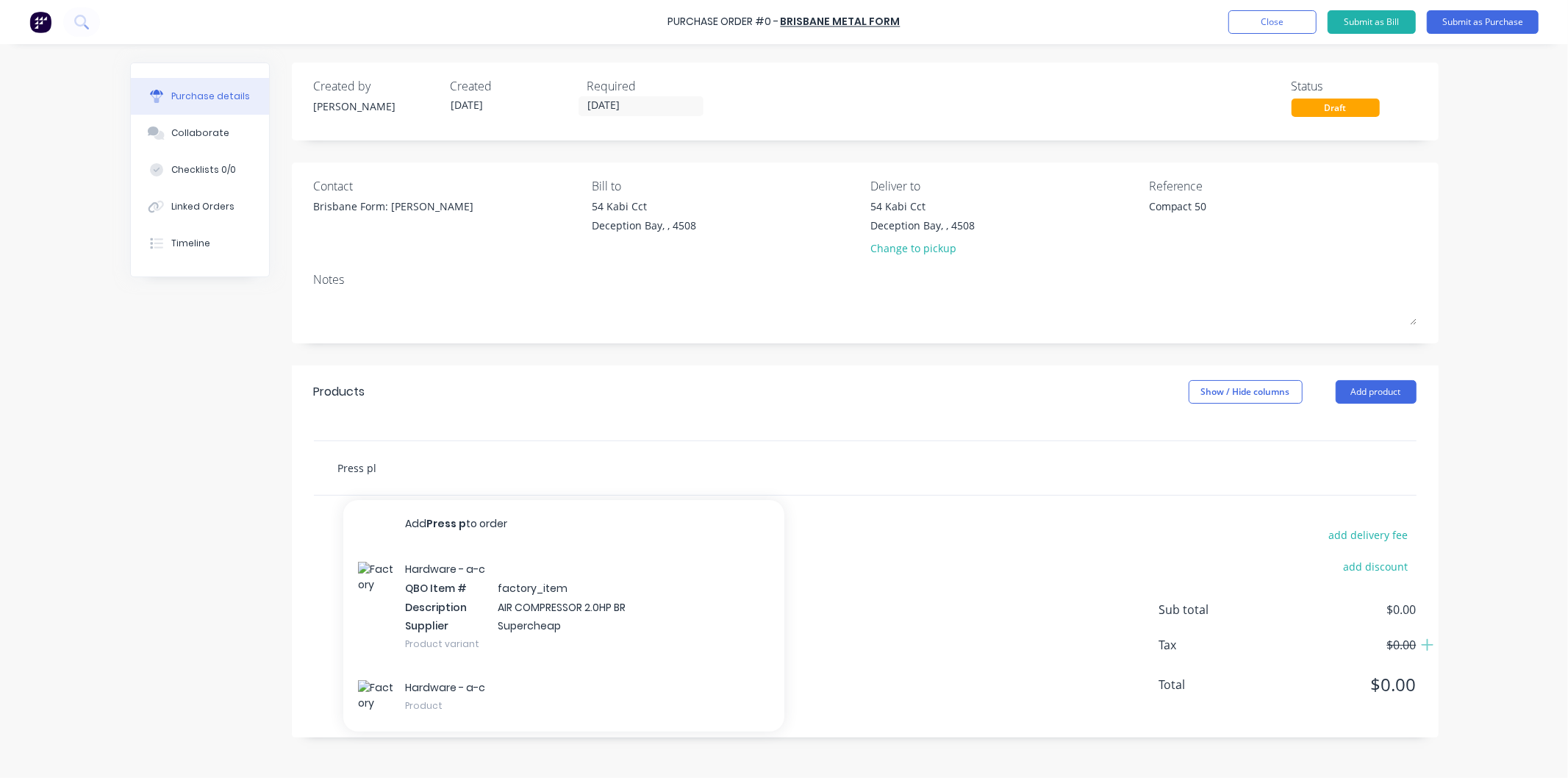
type textarea "x"
type input "Press pla"
type textarea "x"
type input "Press plat"
type textarea "x"
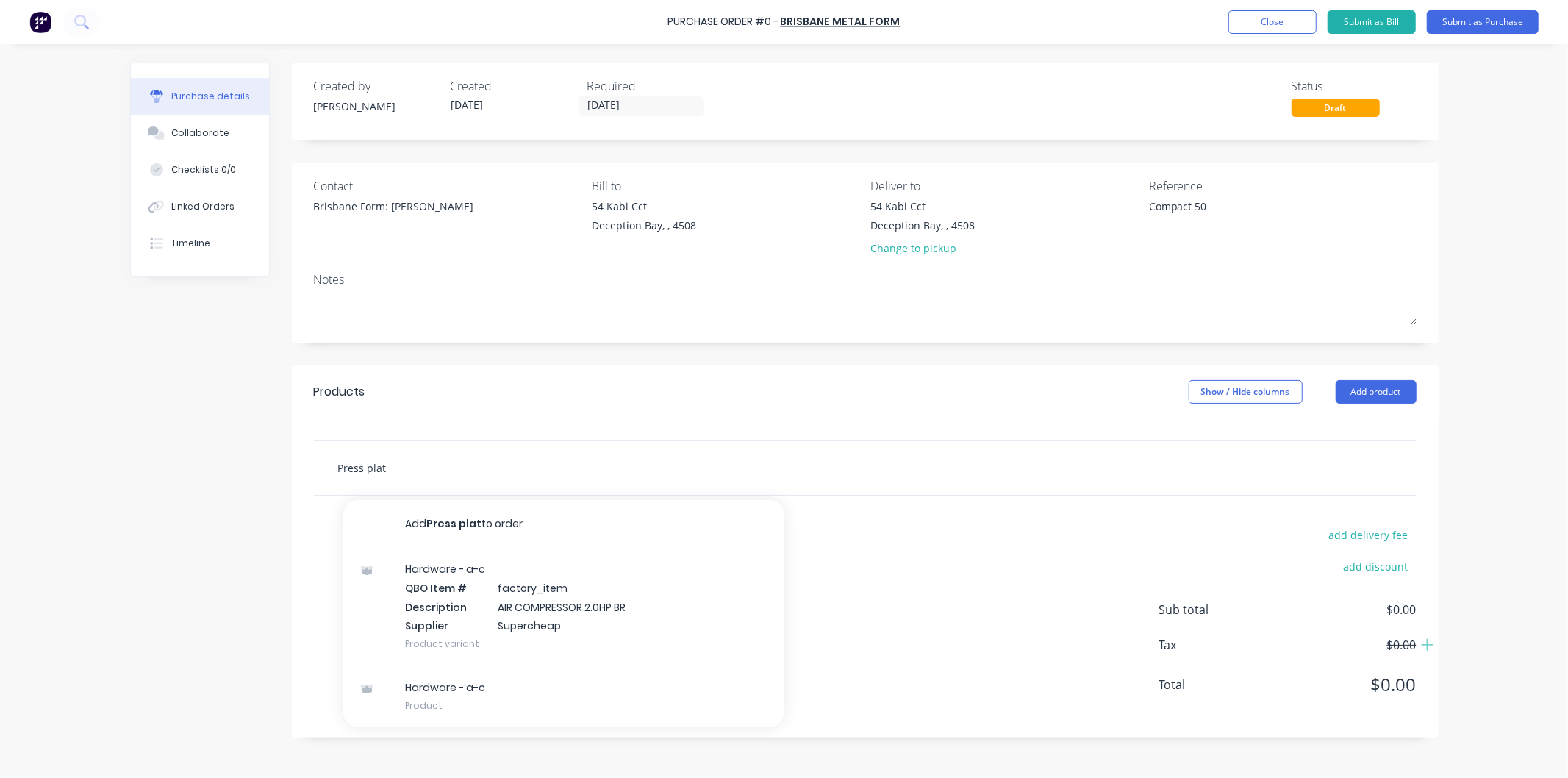
type input "Press plate"
type textarea "x"
type input "Press plates"
type textarea "x"
type input "Press plates"
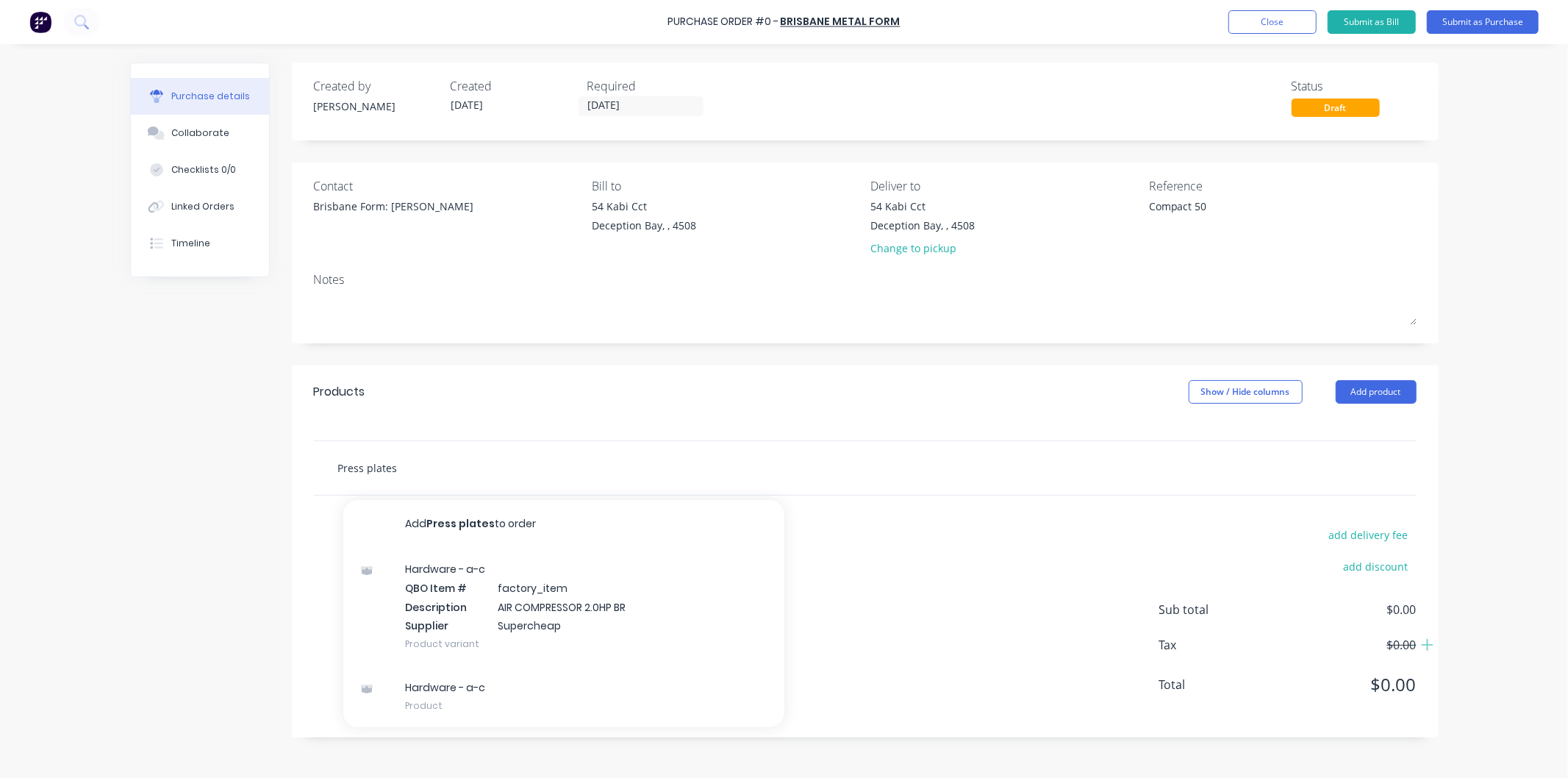
type textarea "x"
type input "Press plates a"
type textarea "x"
type input "Press plates as"
type textarea "x"
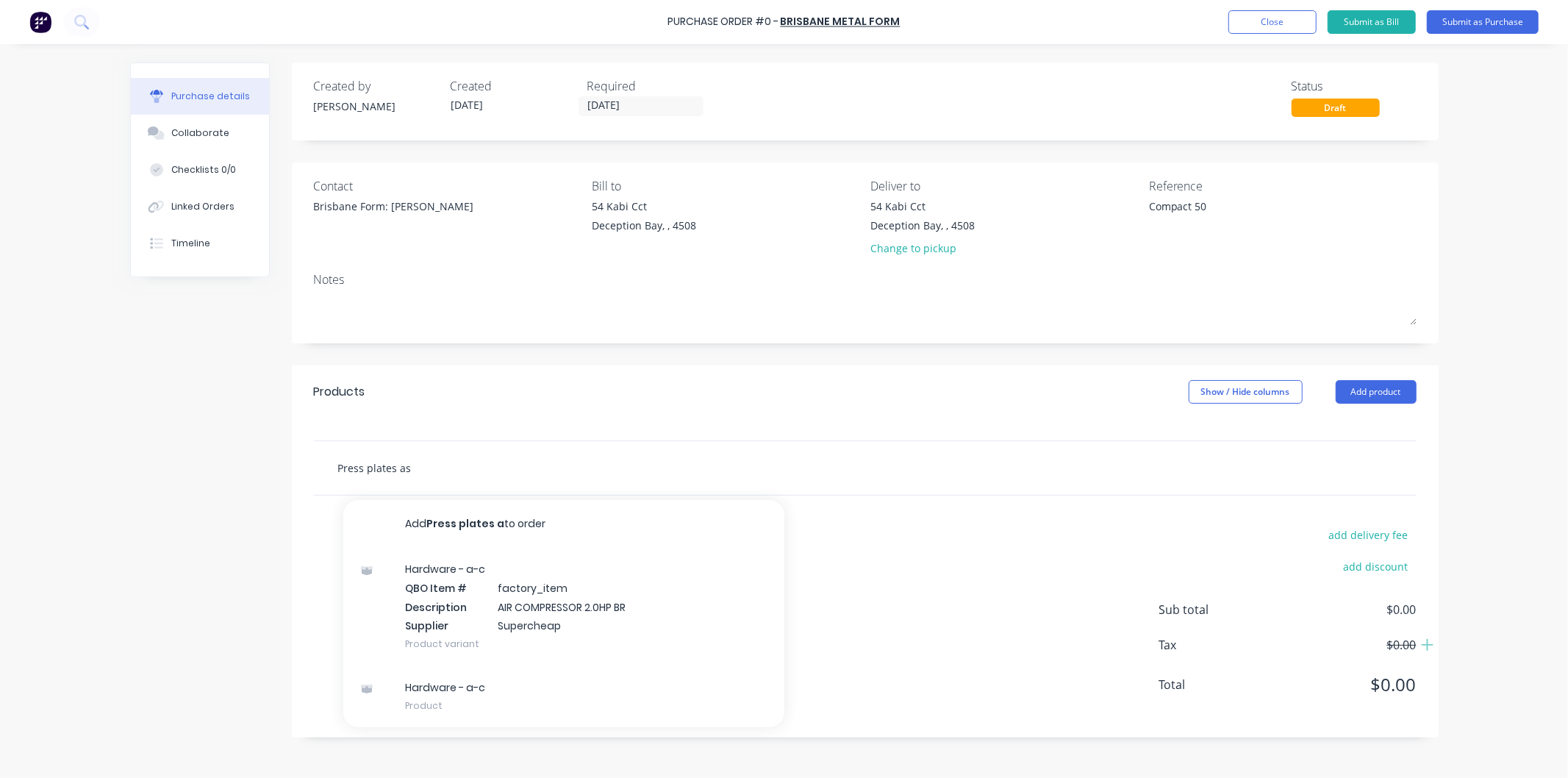
type input "Press plates as"
type textarea "x"
type input "Press plates as p"
type textarea "x"
type input "Press plates as pe"
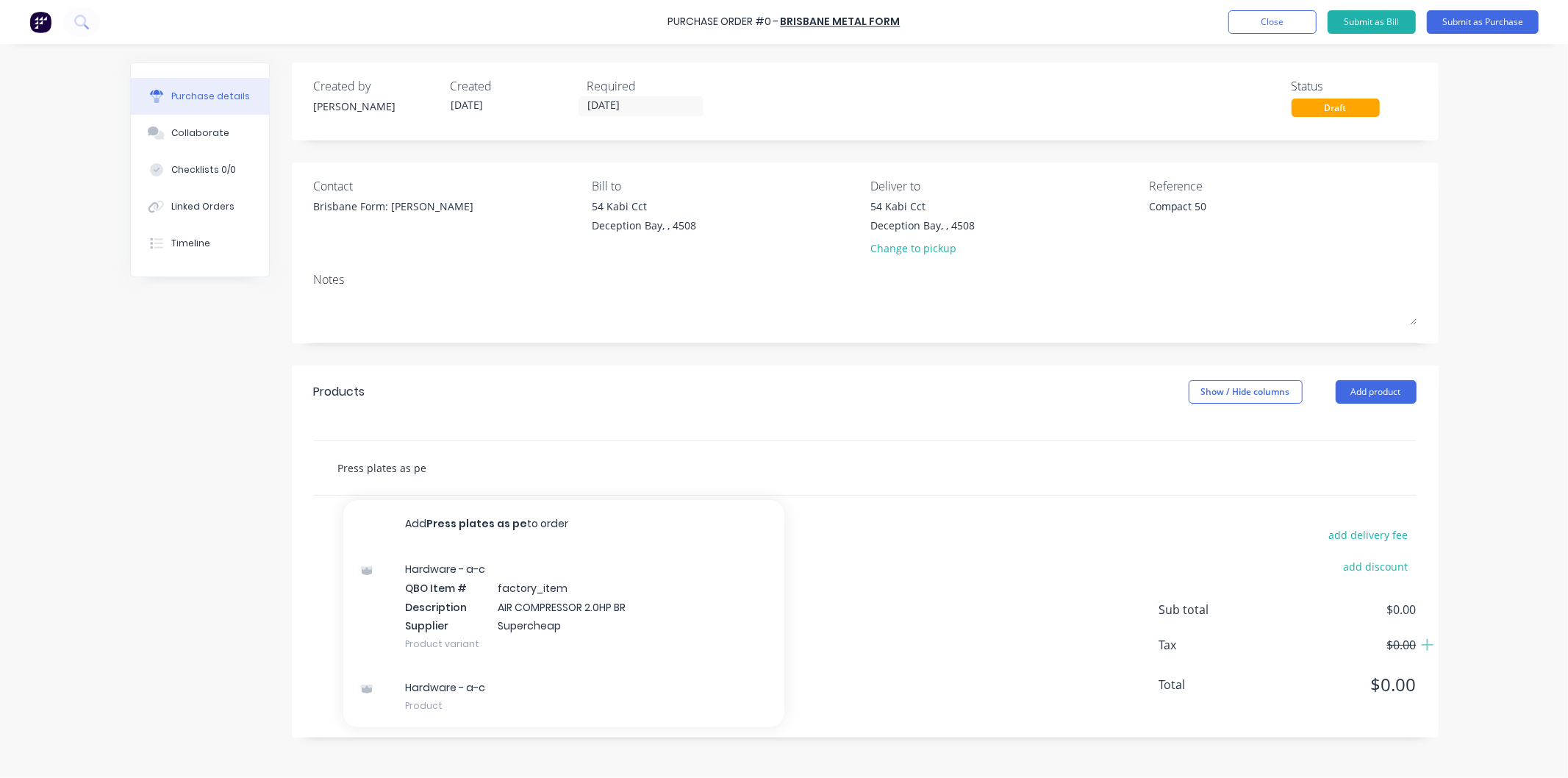
type textarea "x"
type input "Press plates as per"
type textarea "x"
type input "Press plates as per"
type textarea "x"
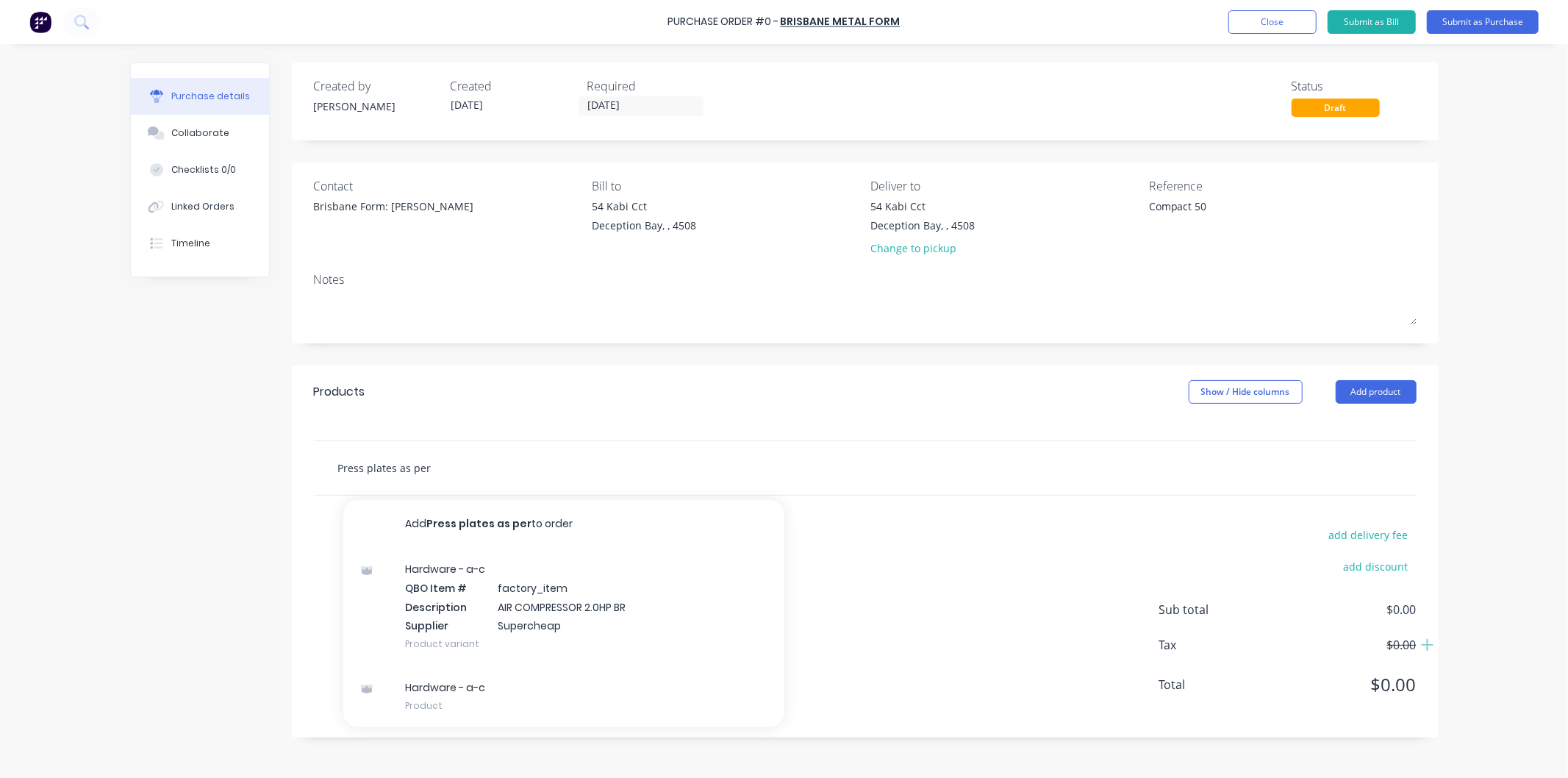
type input "Press plates as per q"
type textarea "x"
type input "Press plates as per qu"
type textarea "x"
type input "Press plates as per quo"
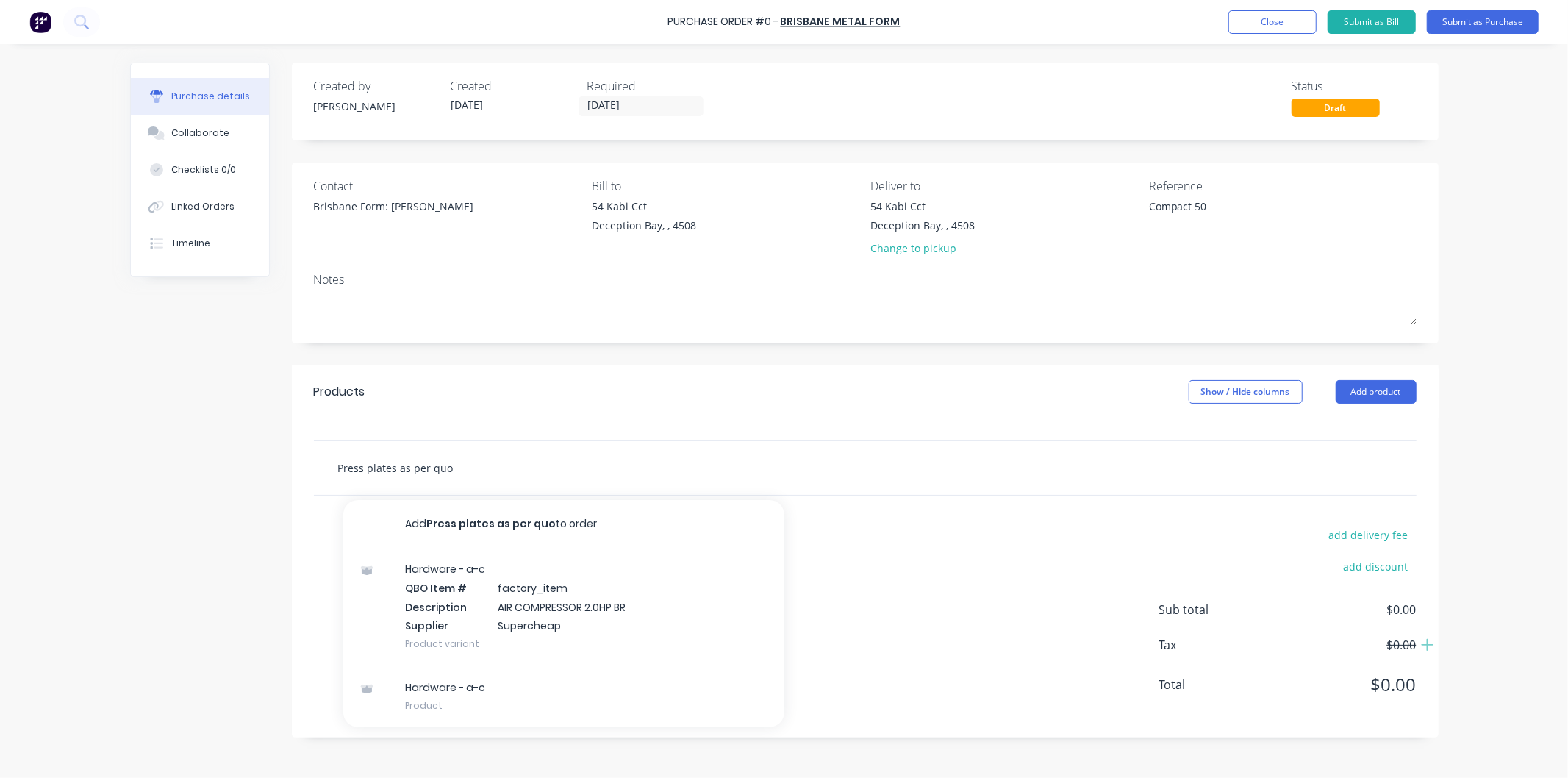
type textarea "x"
type input "Press plates as per quot"
type textarea "x"
type input "Press plates as per quote"
type textarea "x"
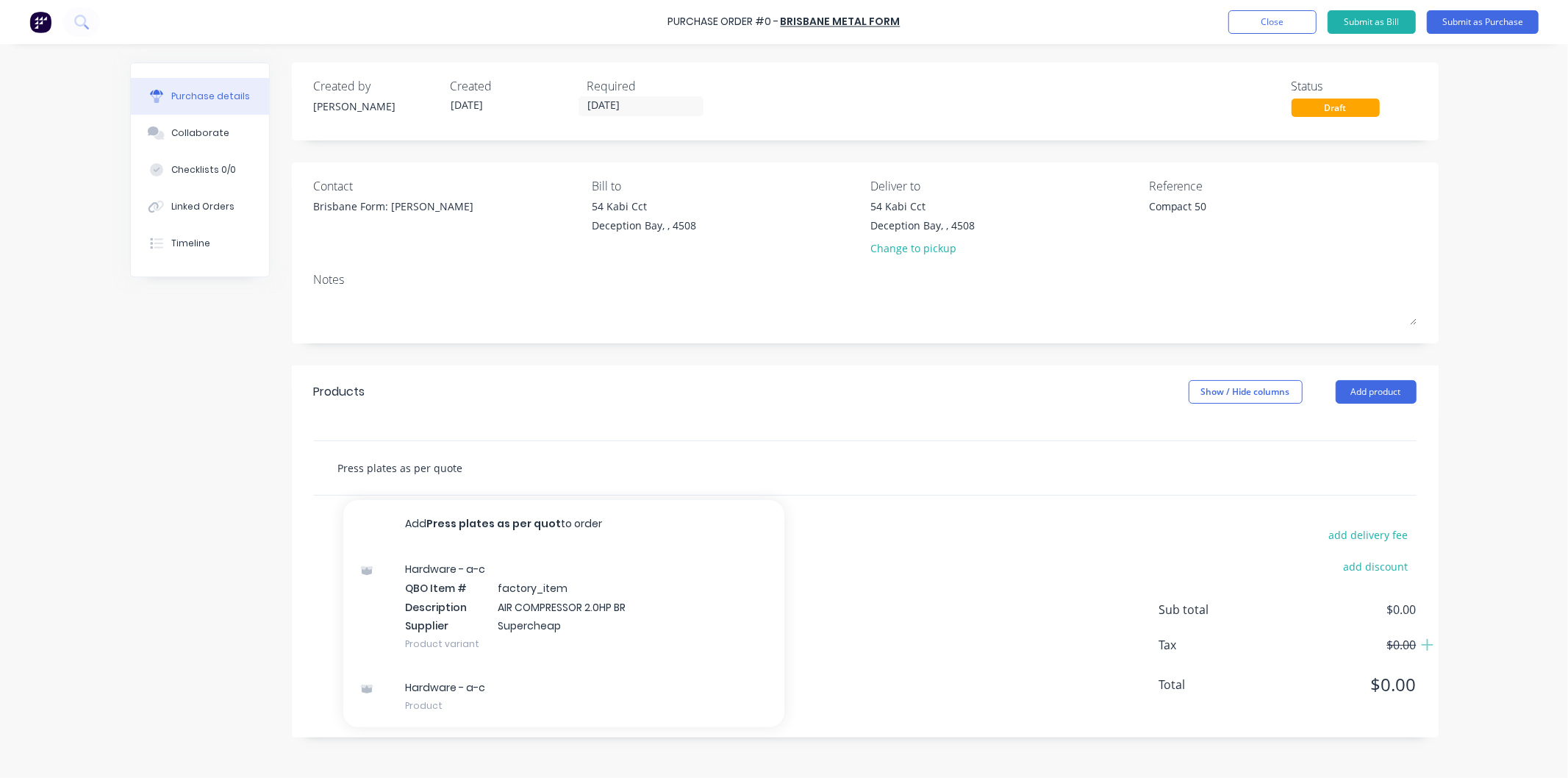
type input "Press plates as per quote"
type textarea "x"
type input "Press plates as per quote"
click at [1298, 19] on button "Close" at bounding box center [1272, 22] width 88 height 24
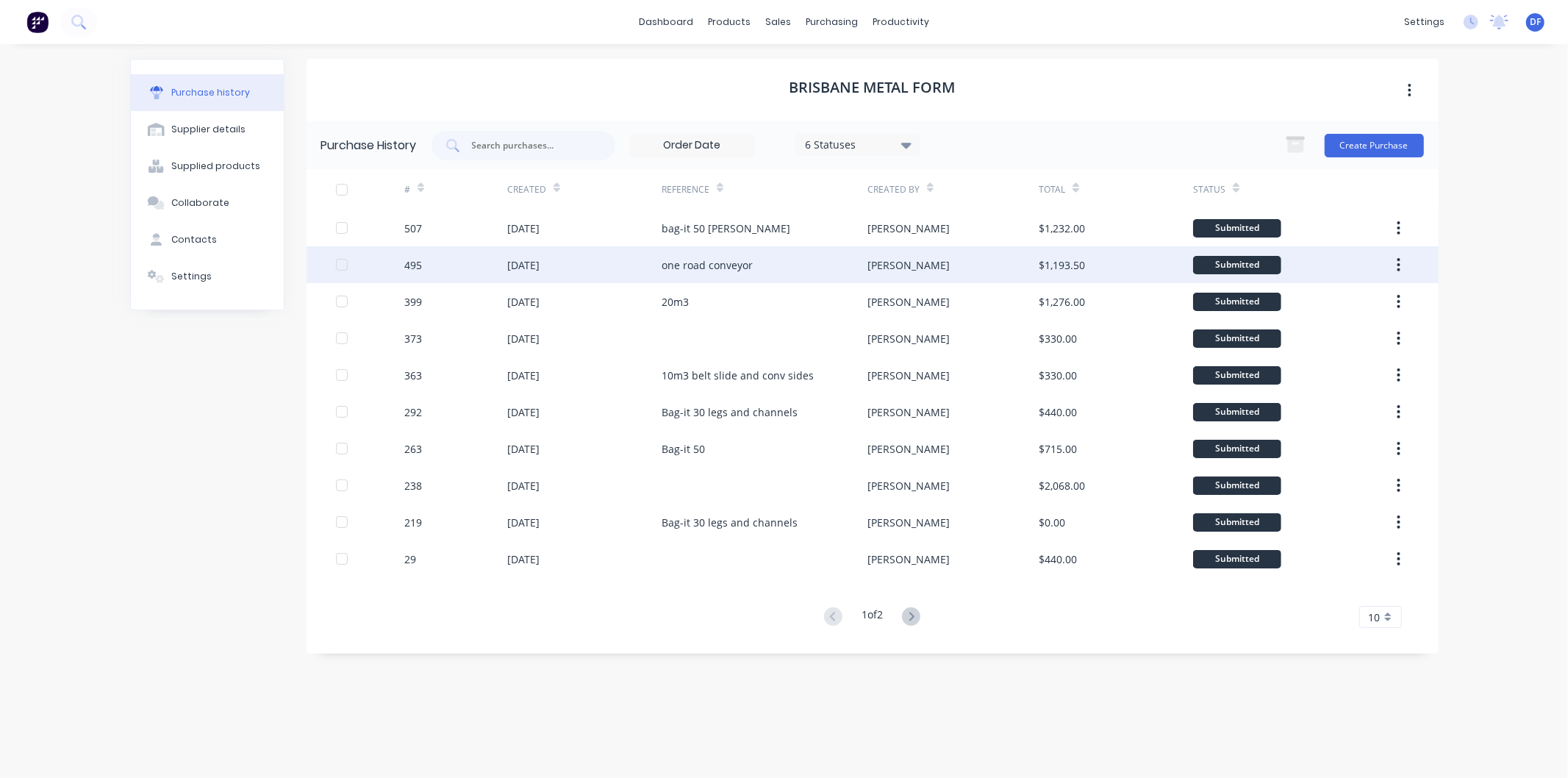
click at [696, 263] on div "one road conveyor" at bounding box center [707, 264] width 91 height 15
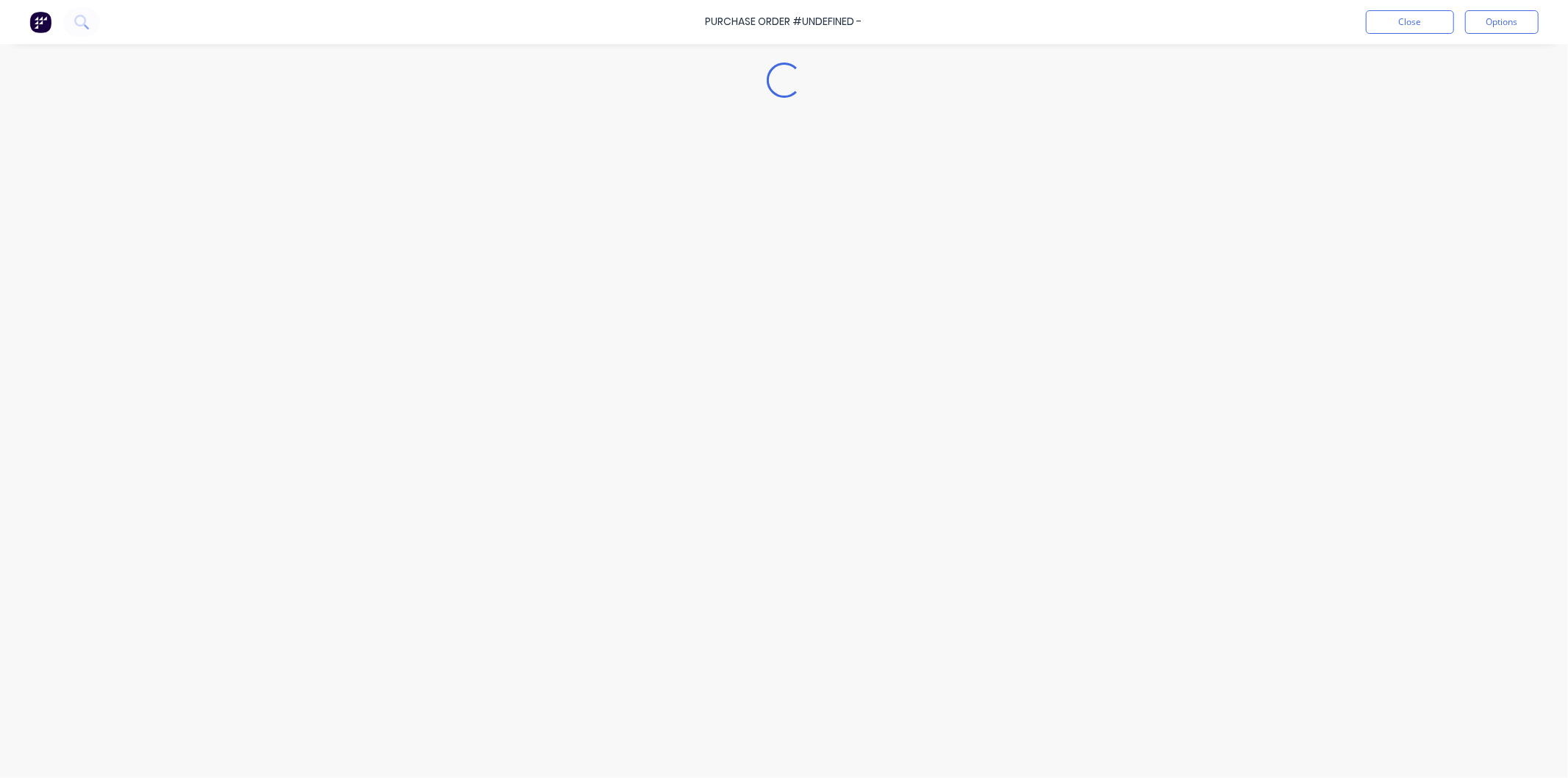
click at [696, 263] on div "Loading..." at bounding box center [784, 367] width 1338 height 705
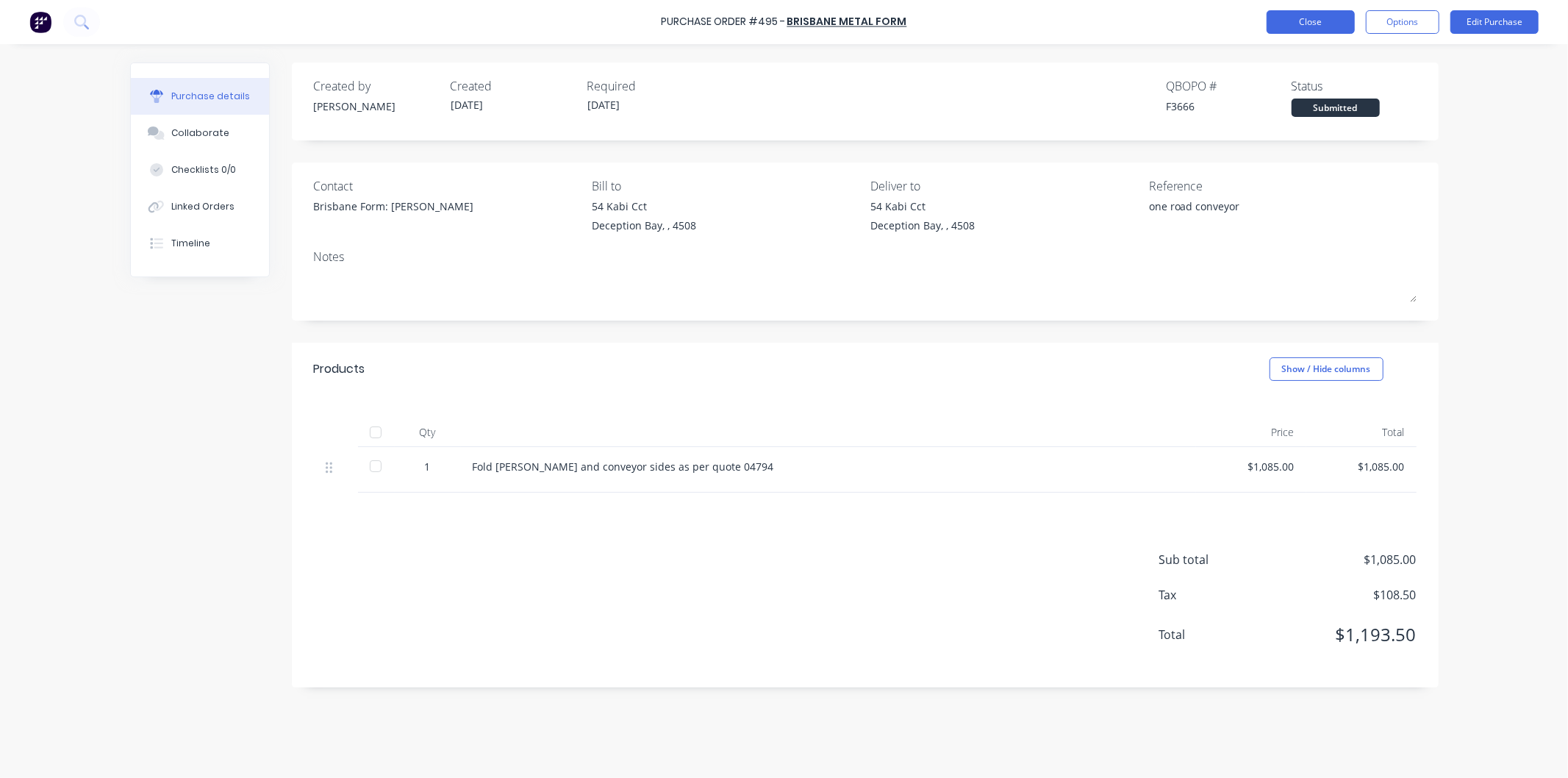
click at [1321, 24] on button "Close" at bounding box center [1310, 22] width 88 height 24
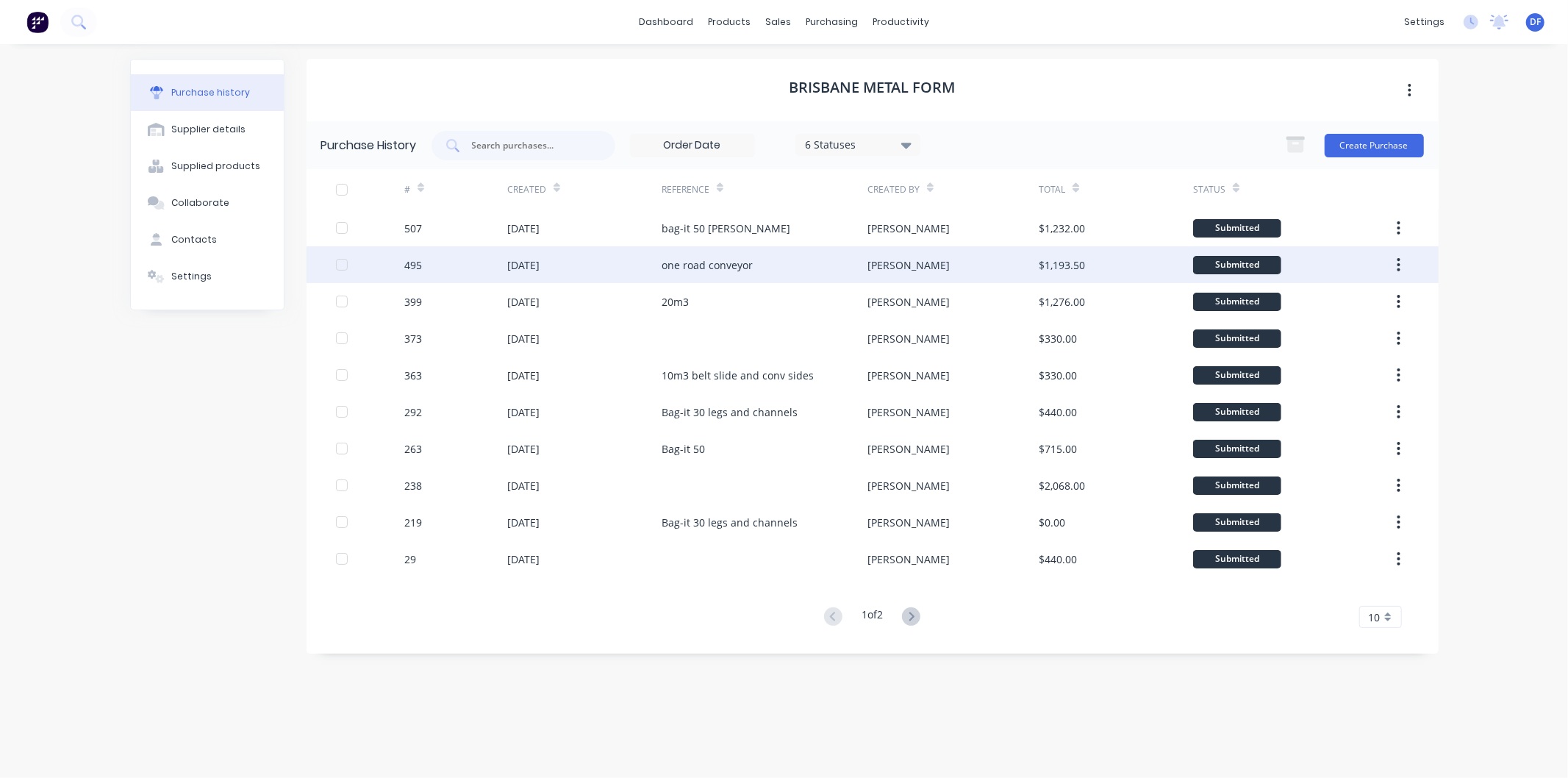
click at [693, 264] on div "one road conveyor" at bounding box center [707, 264] width 91 height 15
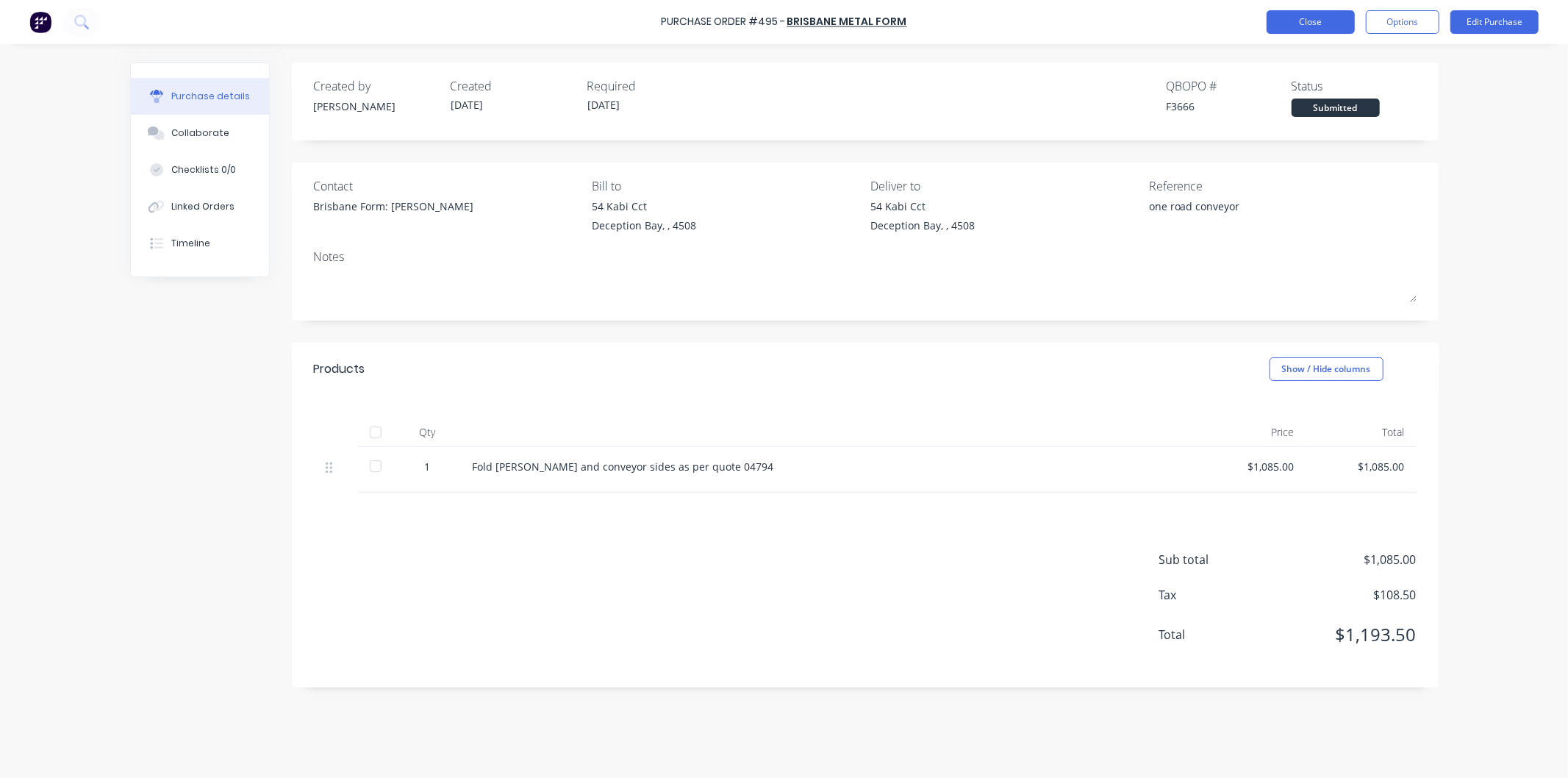
click at [1320, 13] on button "Close" at bounding box center [1310, 22] width 88 height 24
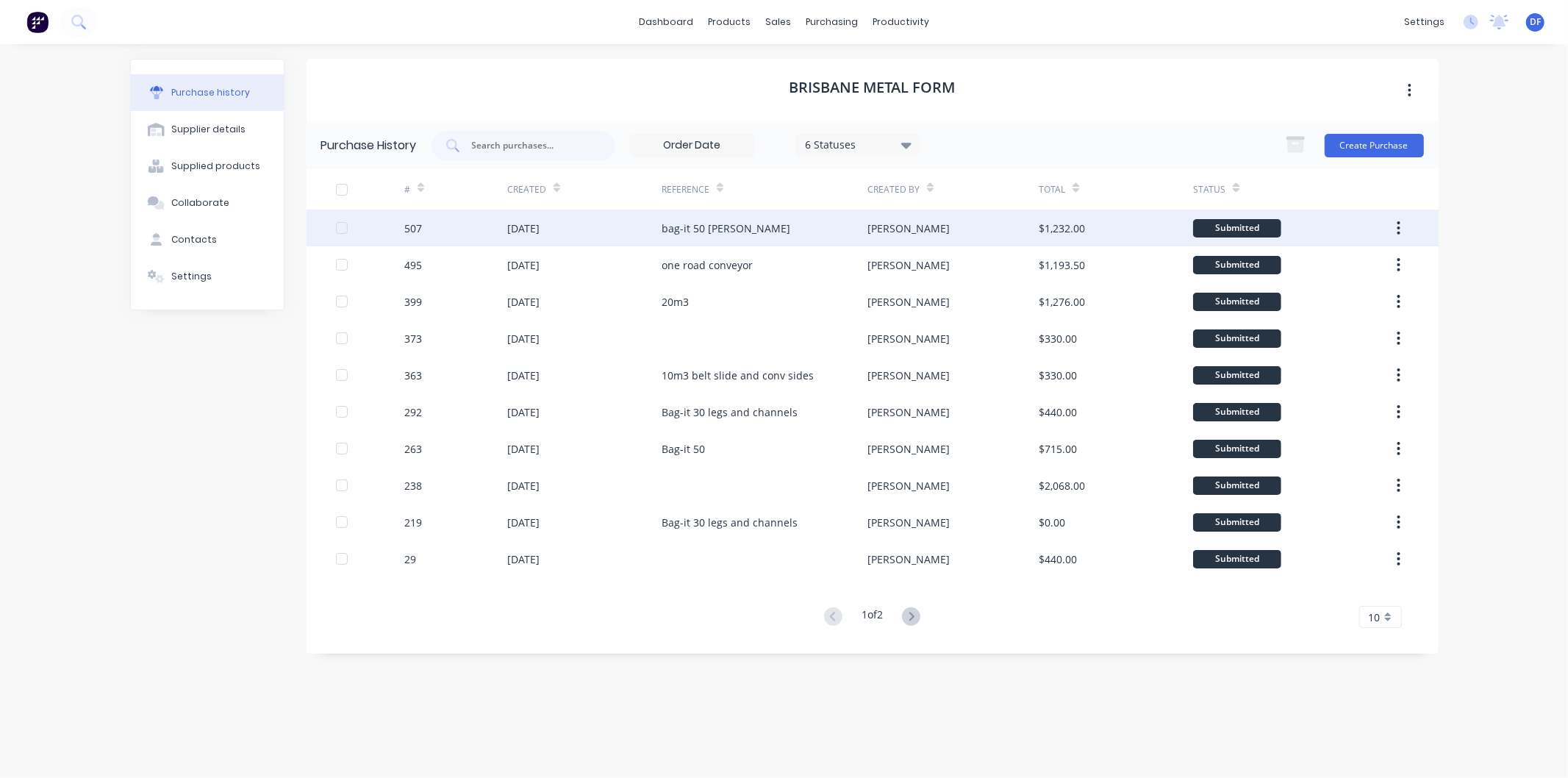
click at [696, 222] on div "bag-it 50 [PERSON_NAME]" at bounding box center [726, 228] width 129 height 15
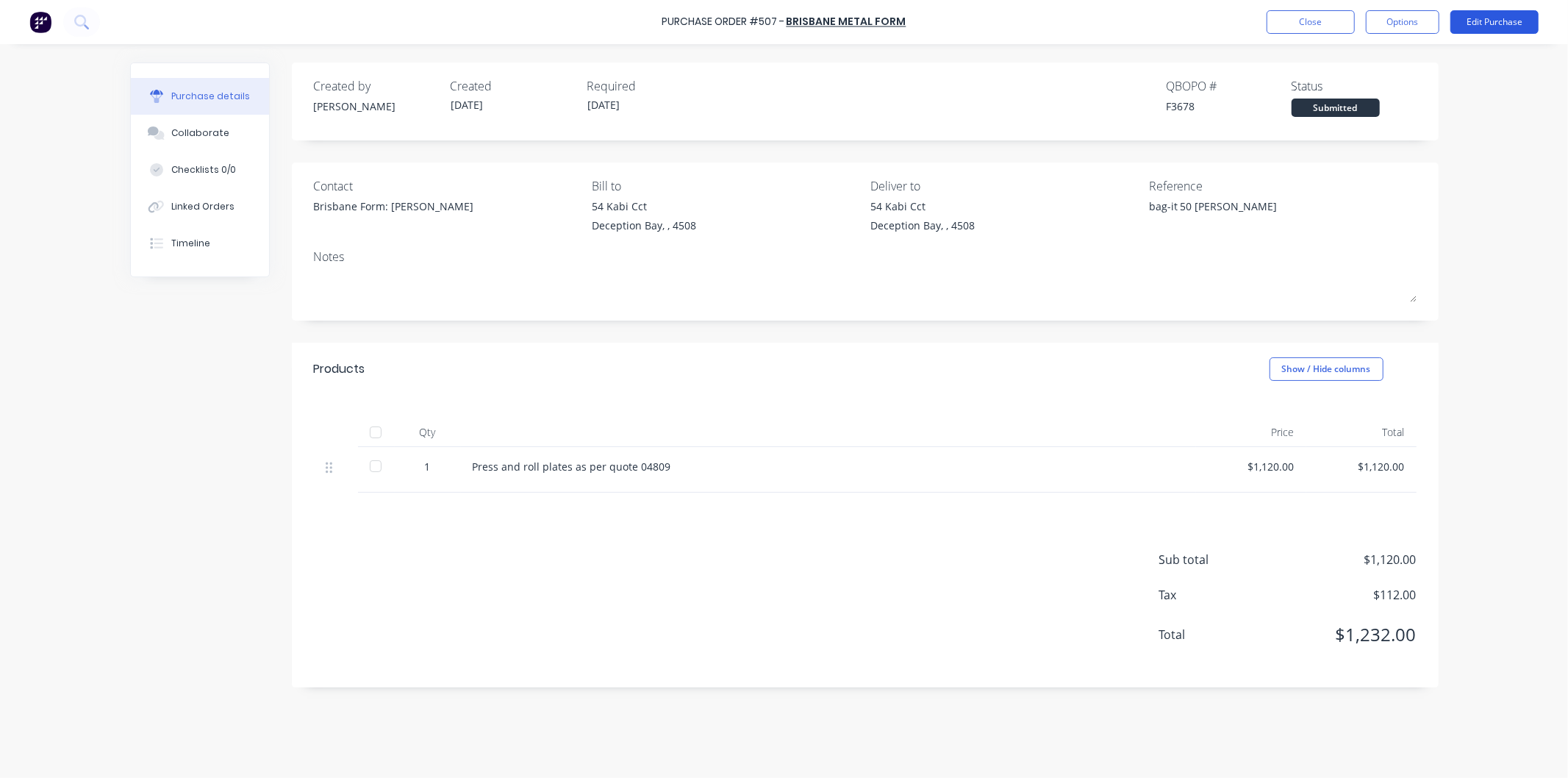
click at [1483, 19] on button "Edit Purchase" at bounding box center [1494, 22] width 88 height 24
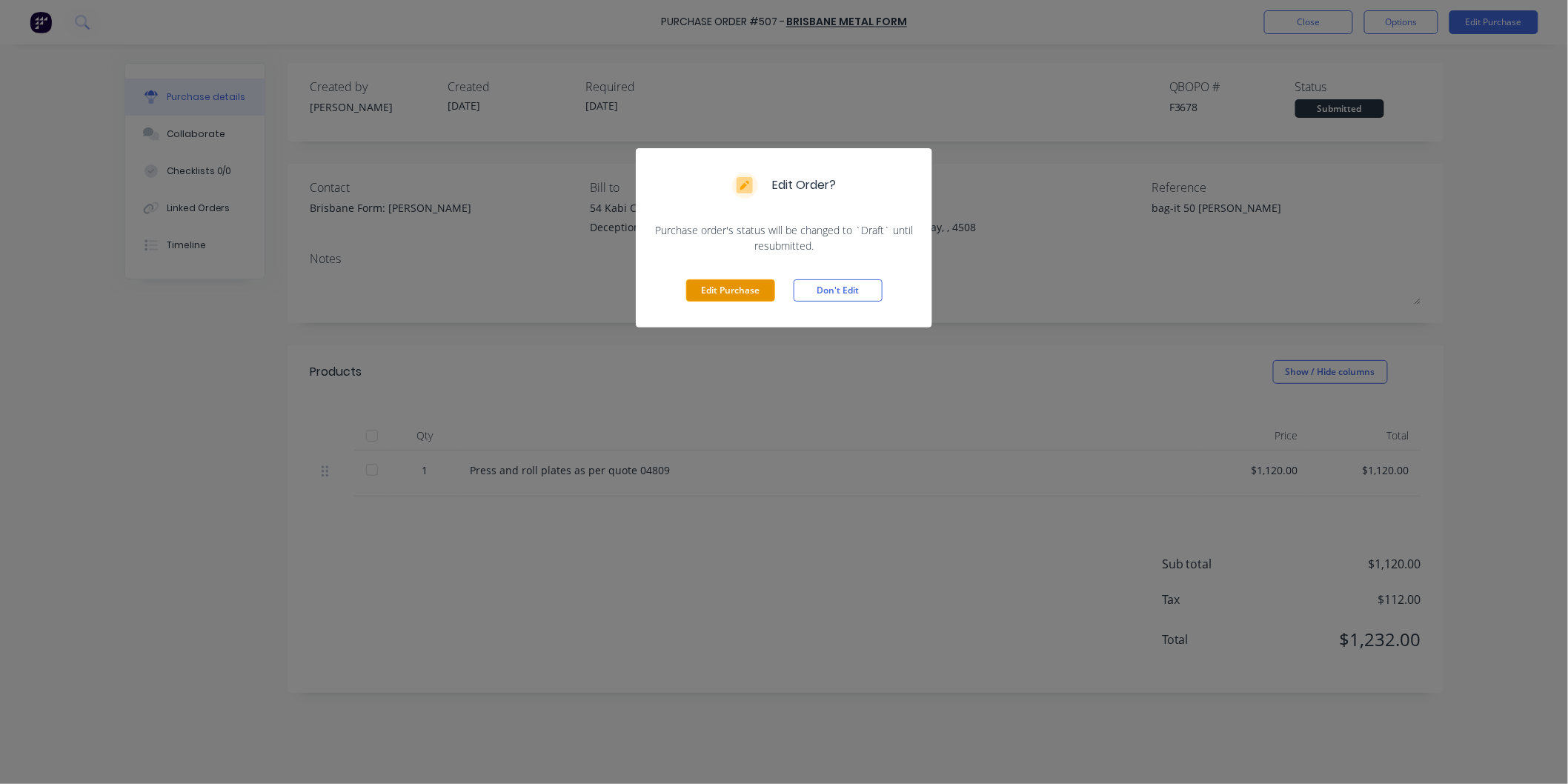
click at [734, 289] on button "Edit Purchase" at bounding box center [730, 290] width 89 height 22
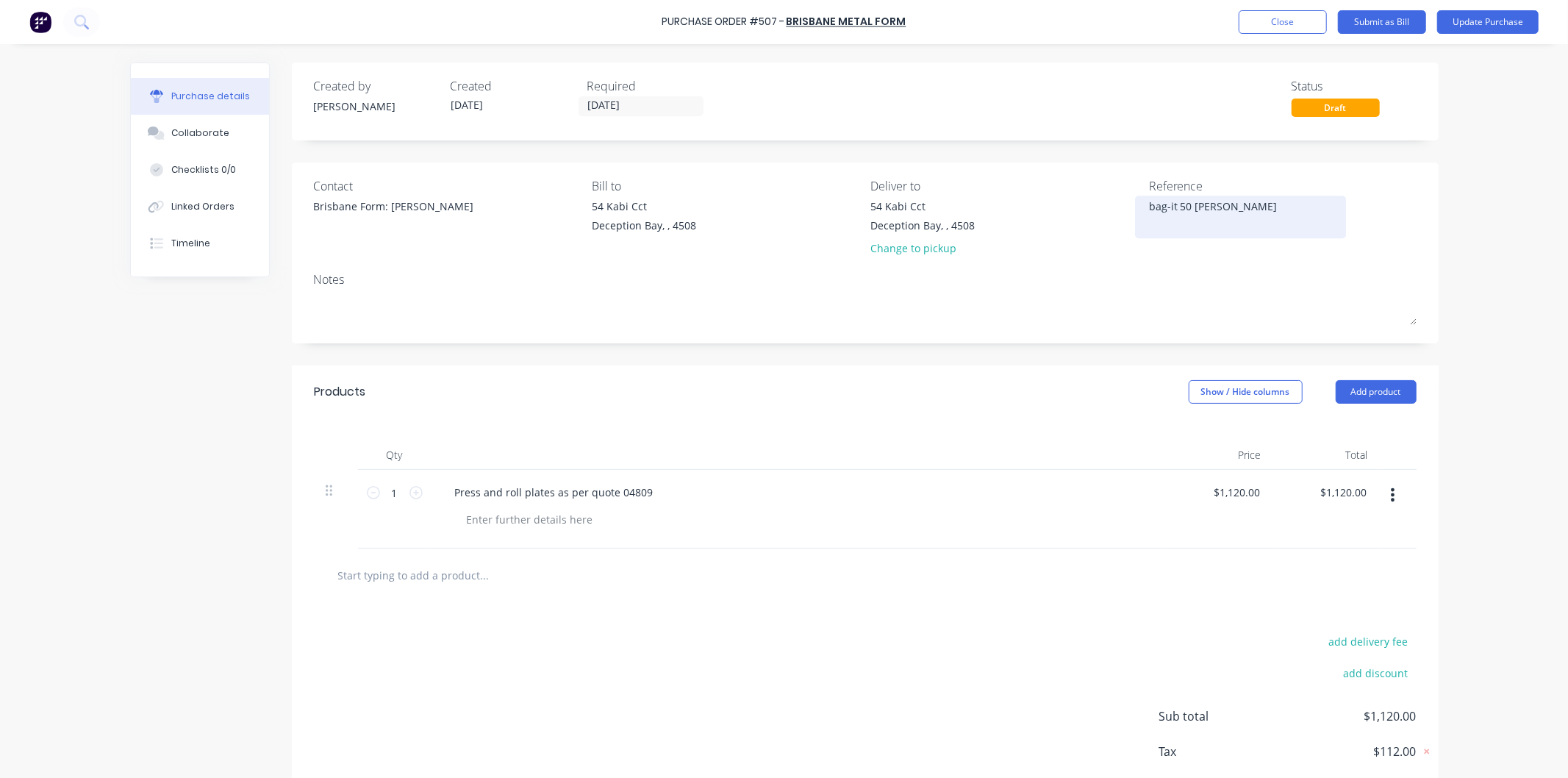
click at [1172, 200] on textarea "bag-it 50 [PERSON_NAME]" at bounding box center [1240, 215] width 184 height 33
drag, startPoint x: 1227, startPoint y: 201, endPoint x: 1147, endPoint y: 201, distance: 80.0
click at [1149, 201] on textarea "bag-it 50 [PERSON_NAME]" at bounding box center [1240, 215] width 184 height 33
type textarea "x"
click at [1149, 201] on textarea "bag-it 50 [PERSON_NAME]" at bounding box center [1240, 215] width 184 height 33
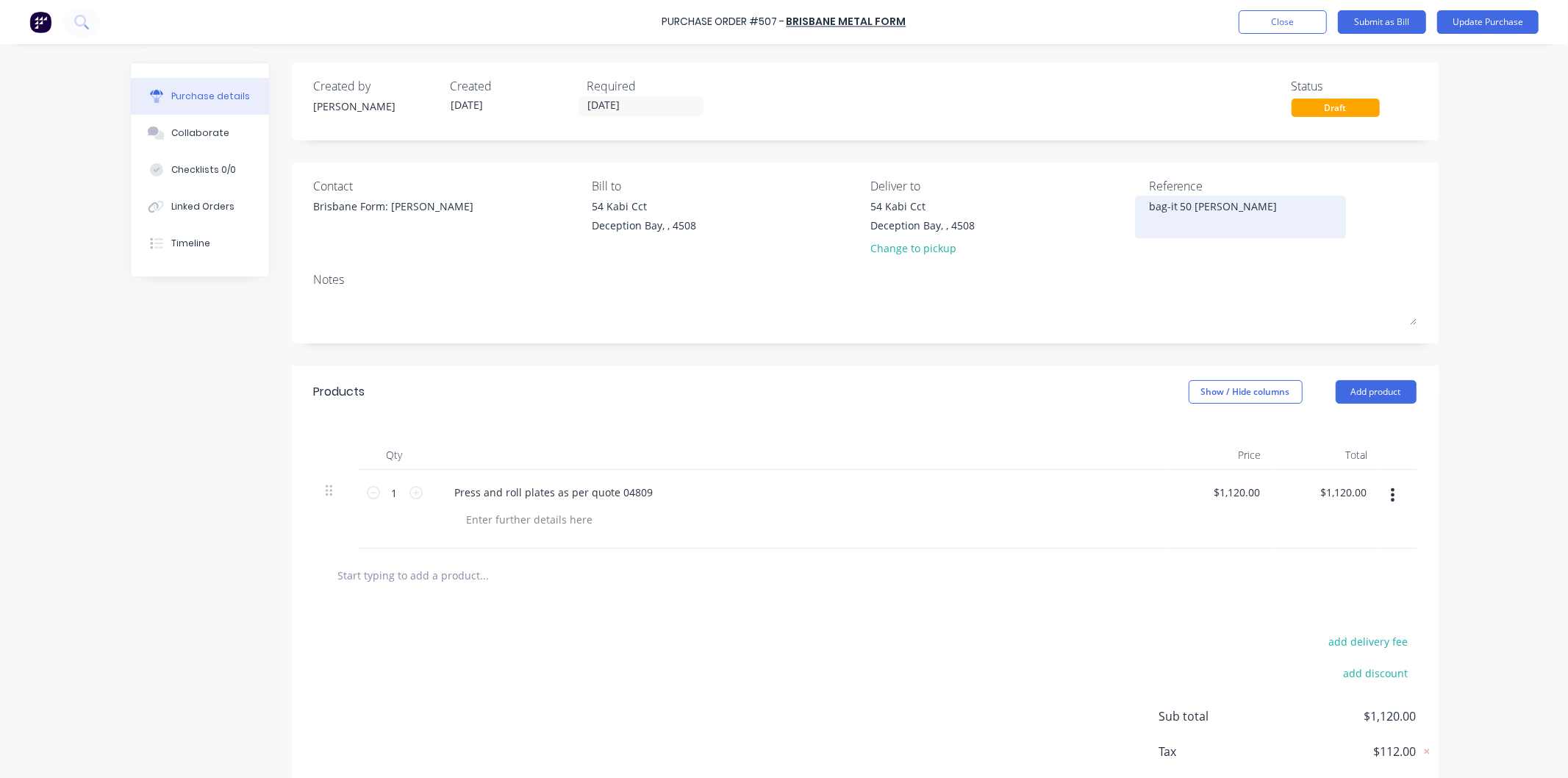
type textarea "b"
type textarea "Compact bagger"
type textarea "x"
type textarea "Compact bagger"
click at [1249, 263] on div "Reference Compact bagger" at bounding box center [1283, 221] width 268 height 86
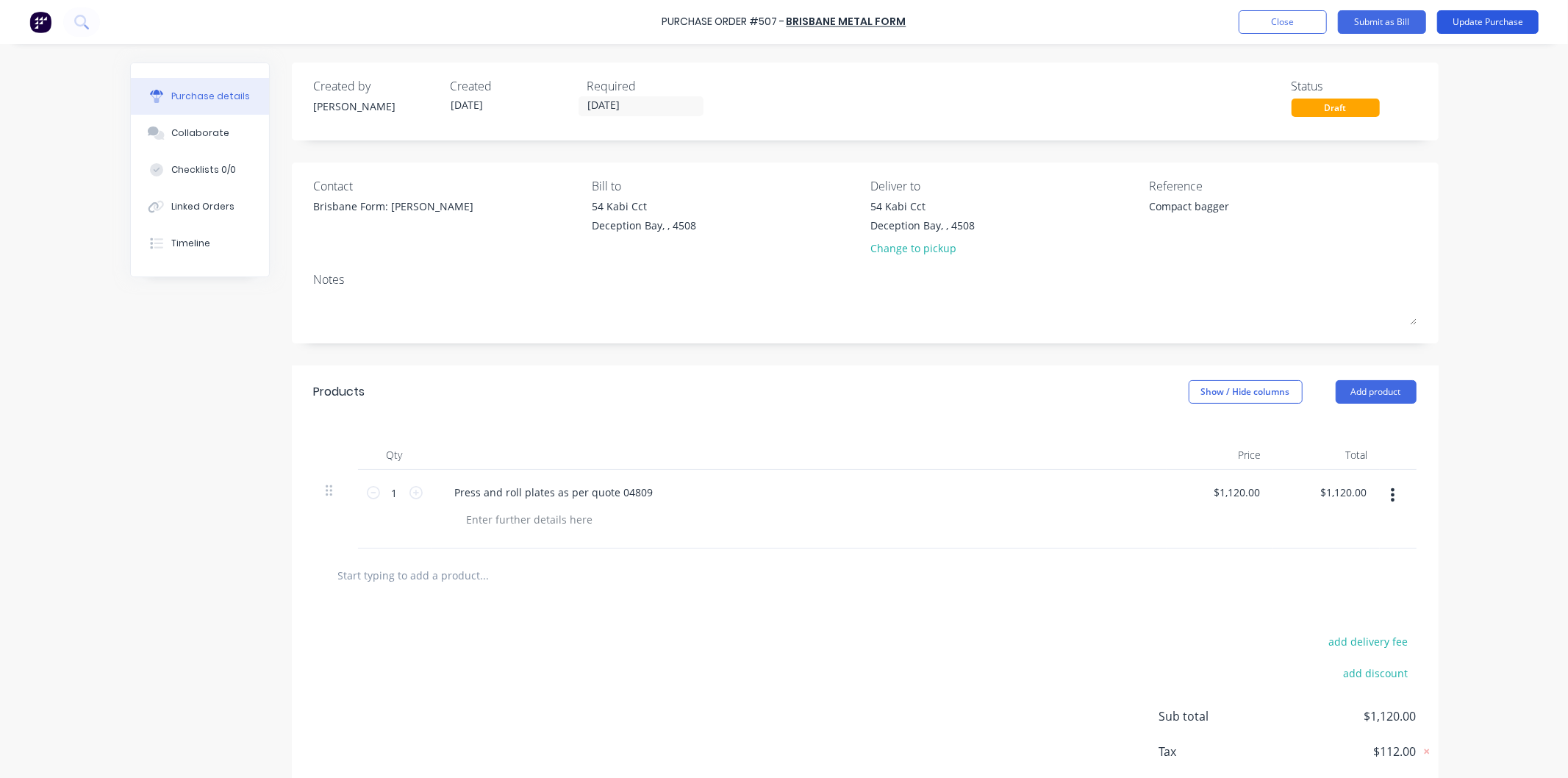
click at [1493, 18] on button "Update Purchase" at bounding box center [1488, 22] width 101 height 24
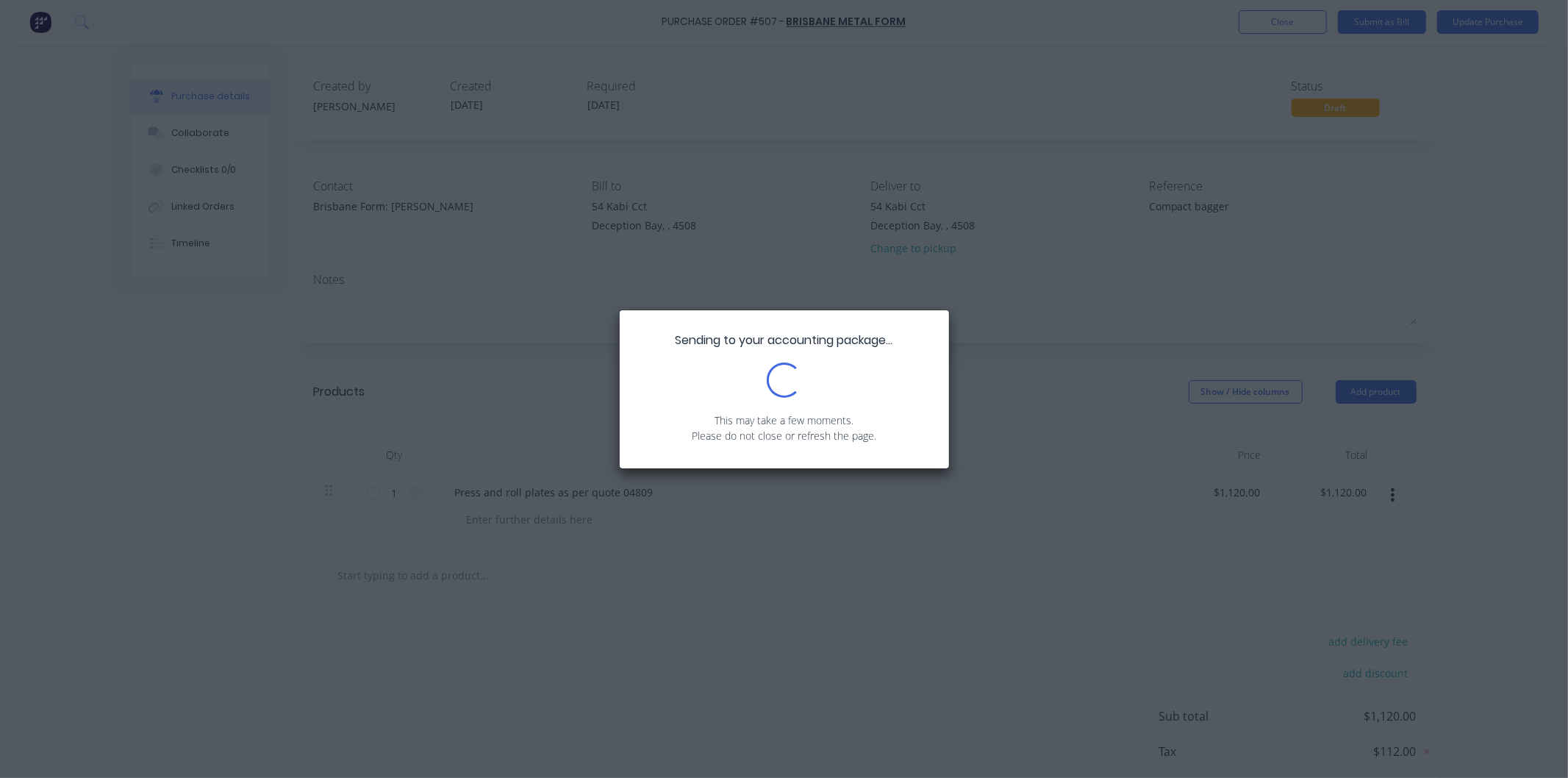
type textarea "x"
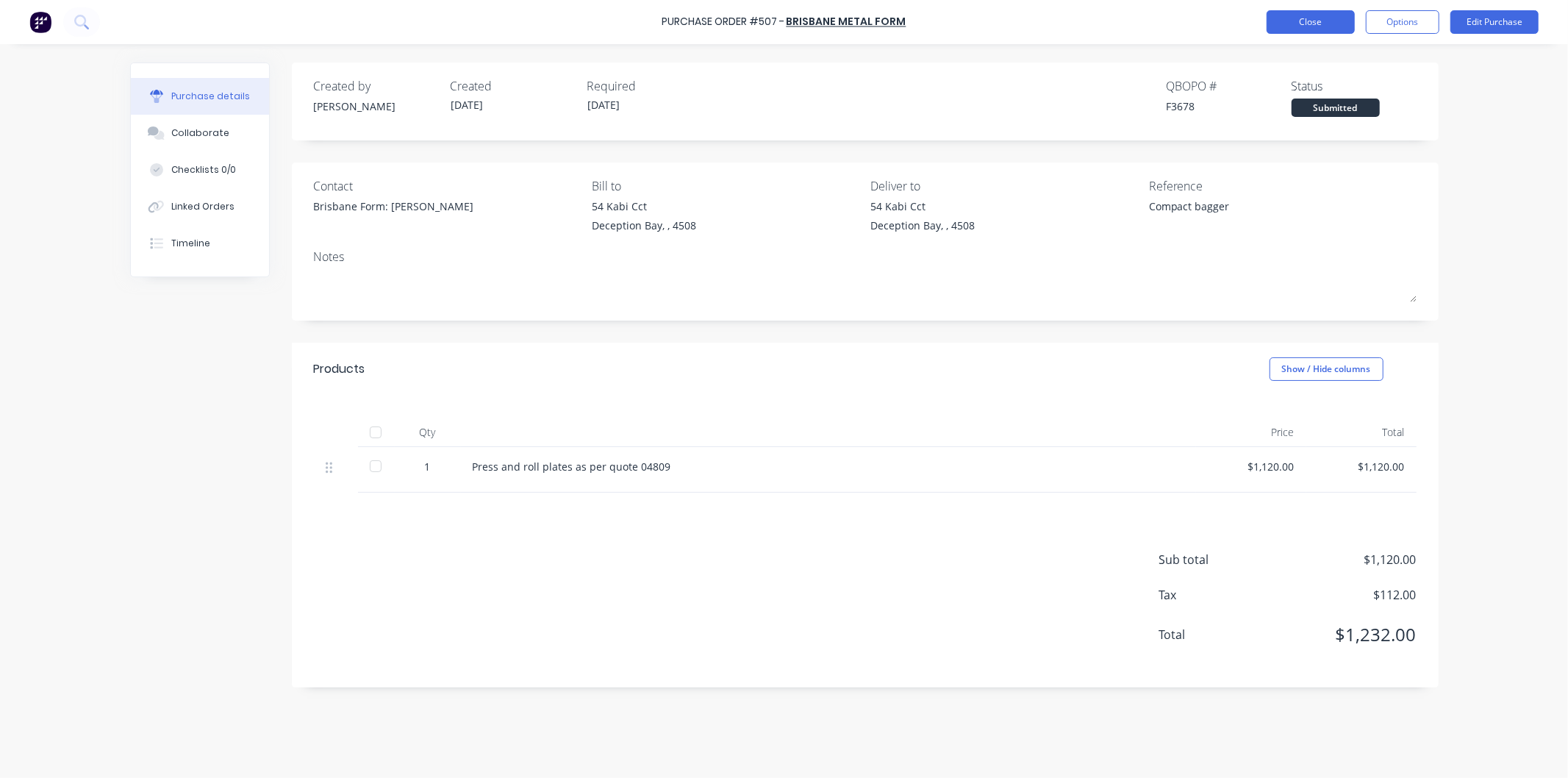
click at [1313, 26] on button "Close" at bounding box center [1310, 22] width 88 height 24
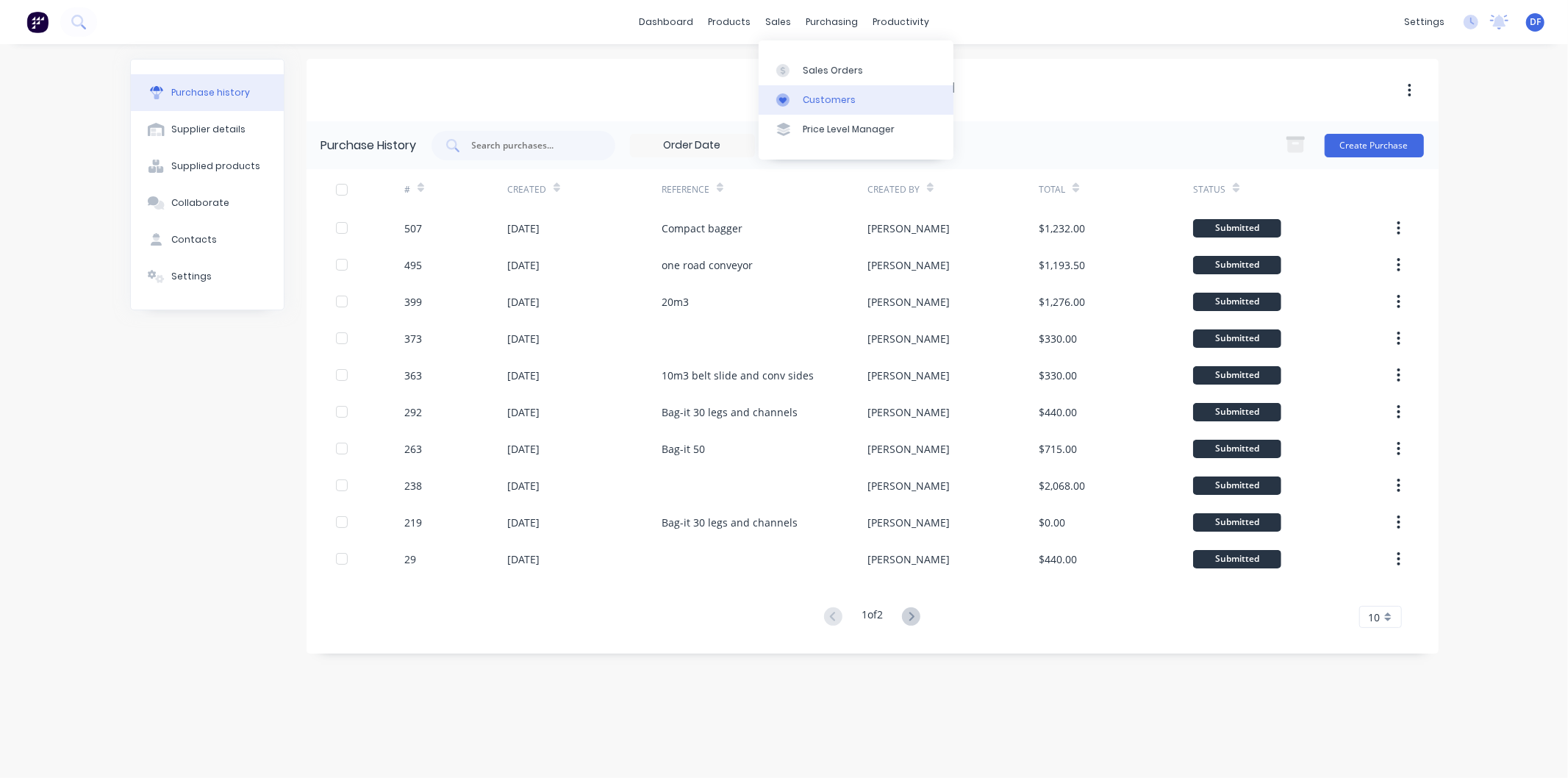
click at [825, 97] on div "Customers" at bounding box center [829, 100] width 53 height 13
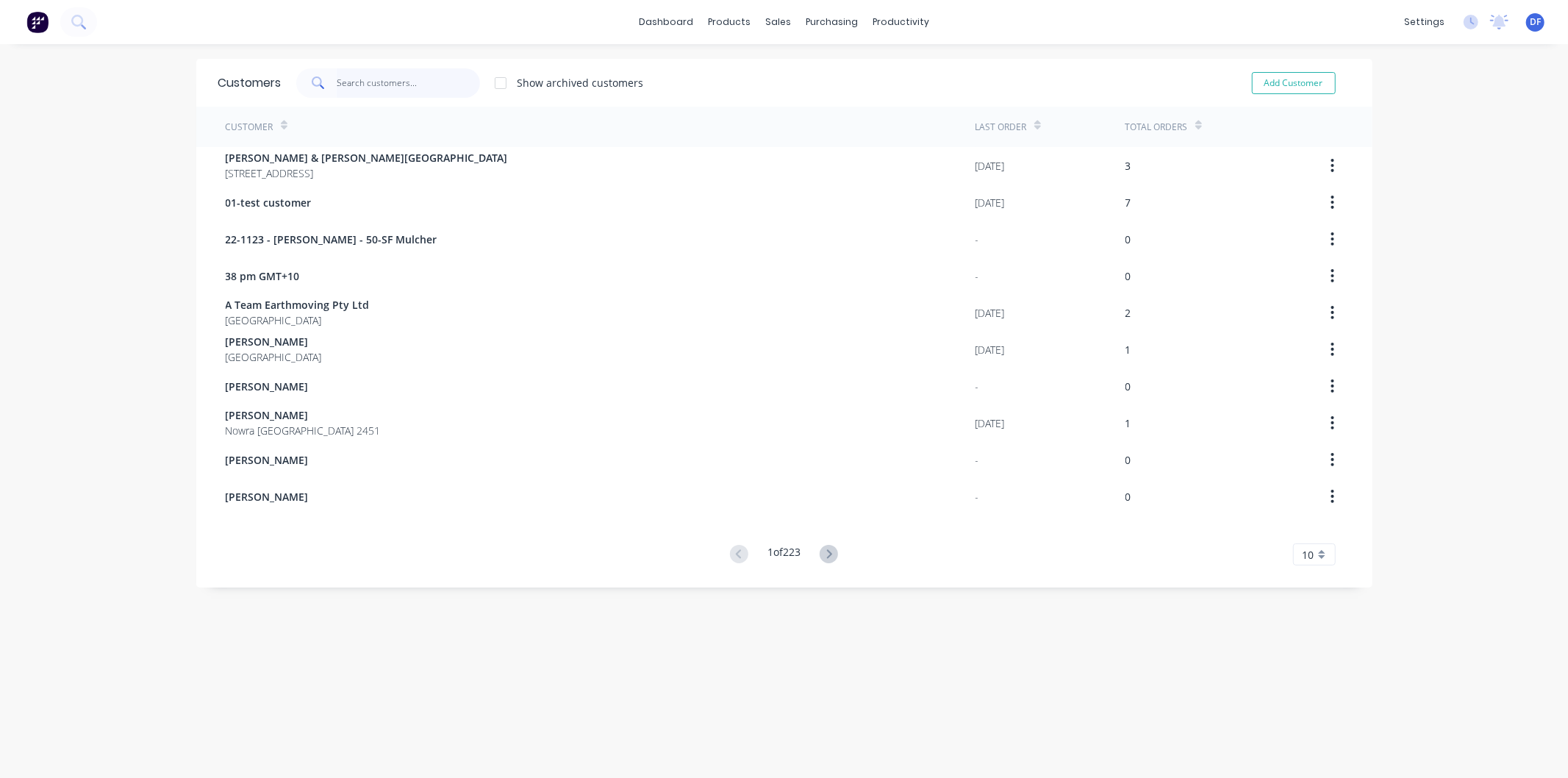
click at [353, 75] on input "text" at bounding box center [408, 83] width 144 height 29
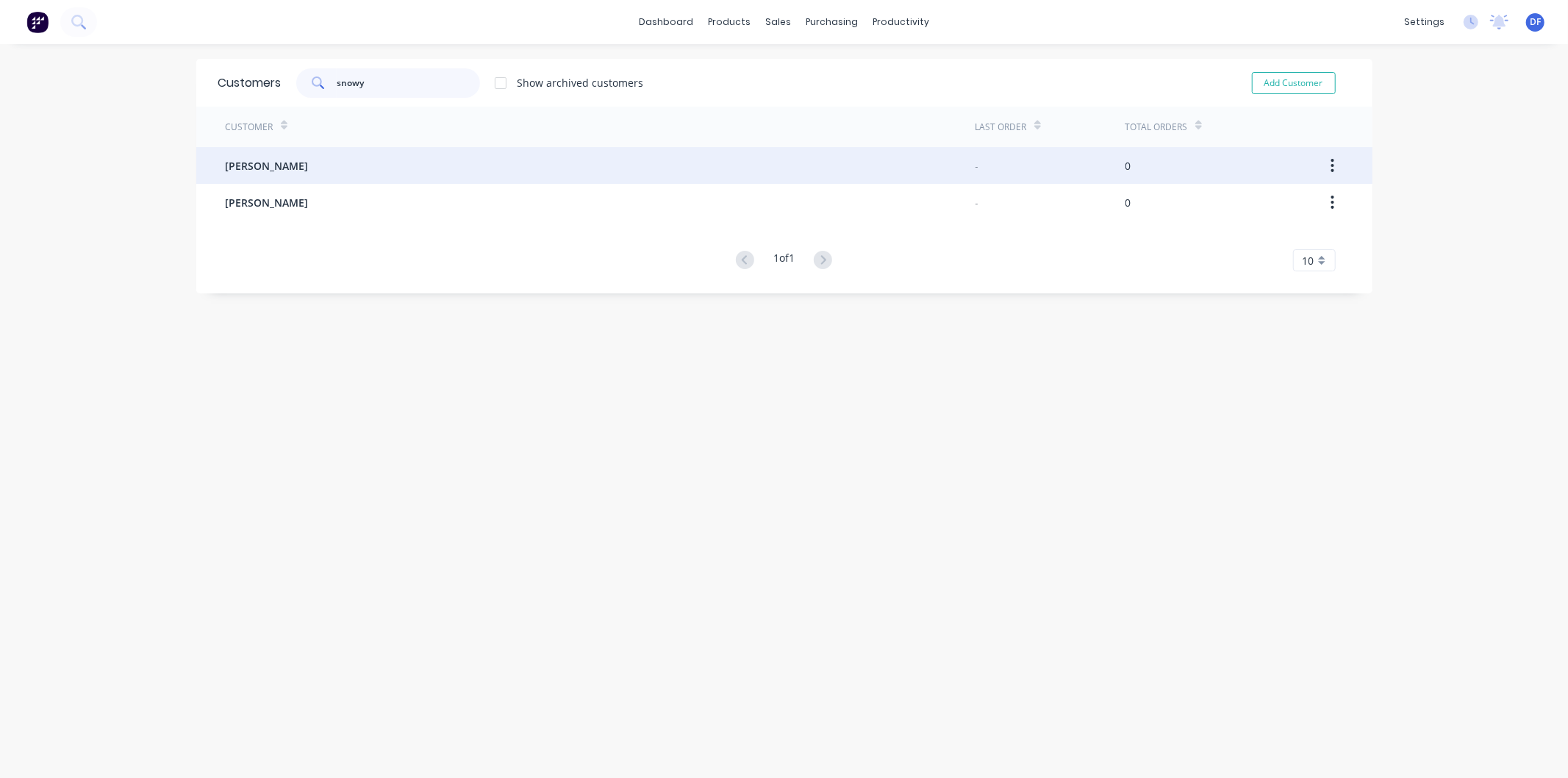
type input "snowy"
click at [262, 161] on span "[PERSON_NAME]" at bounding box center [267, 165] width 83 height 15
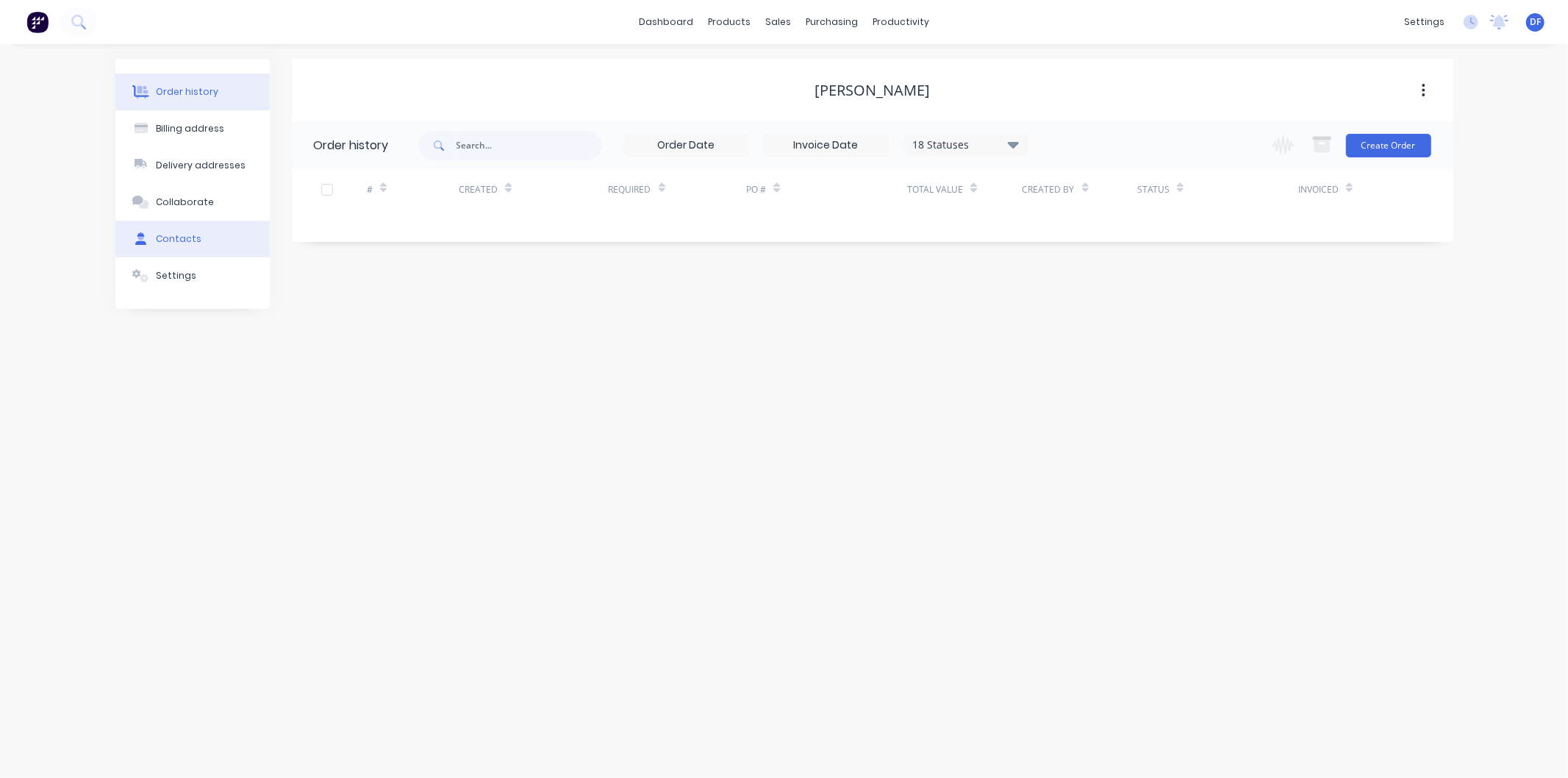
click at [178, 233] on div "Contacts" at bounding box center [178, 239] width 45 height 13
select select "AU"
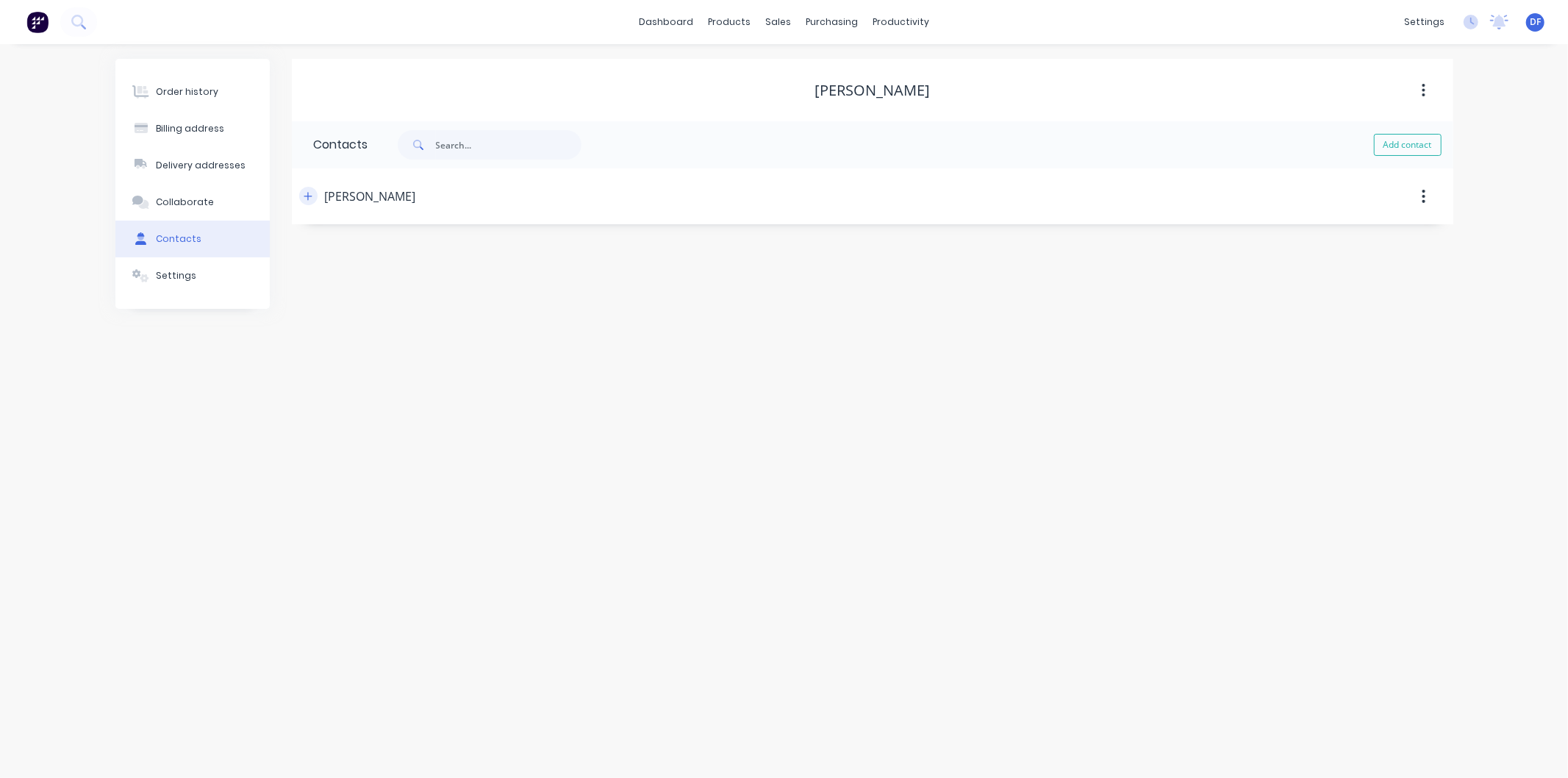
click at [306, 197] on icon "button" at bounding box center [308, 196] width 9 height 11
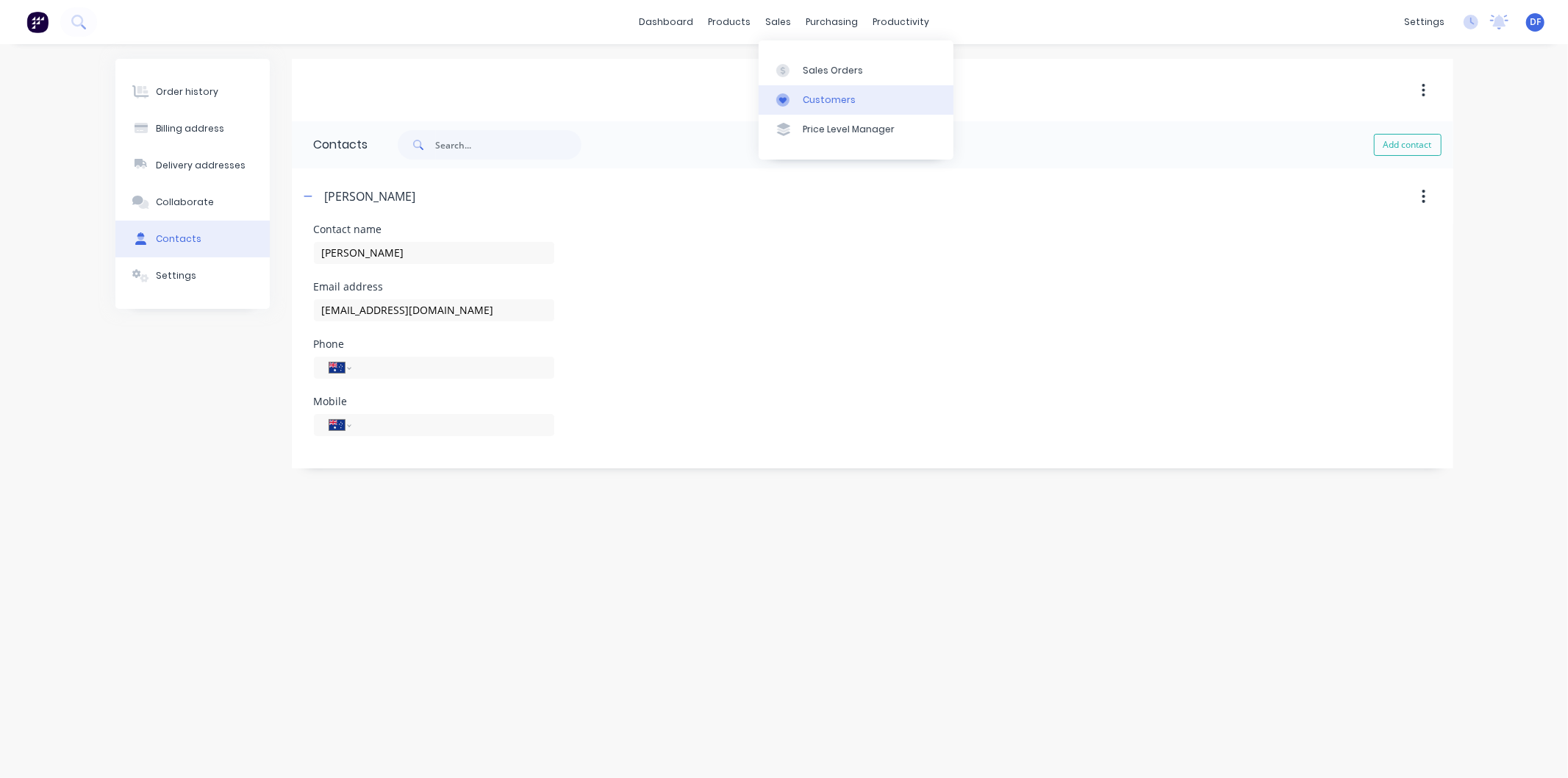
click at [812, 92] on link "Customers" at bounding box center [856, 100] width 195 height 29
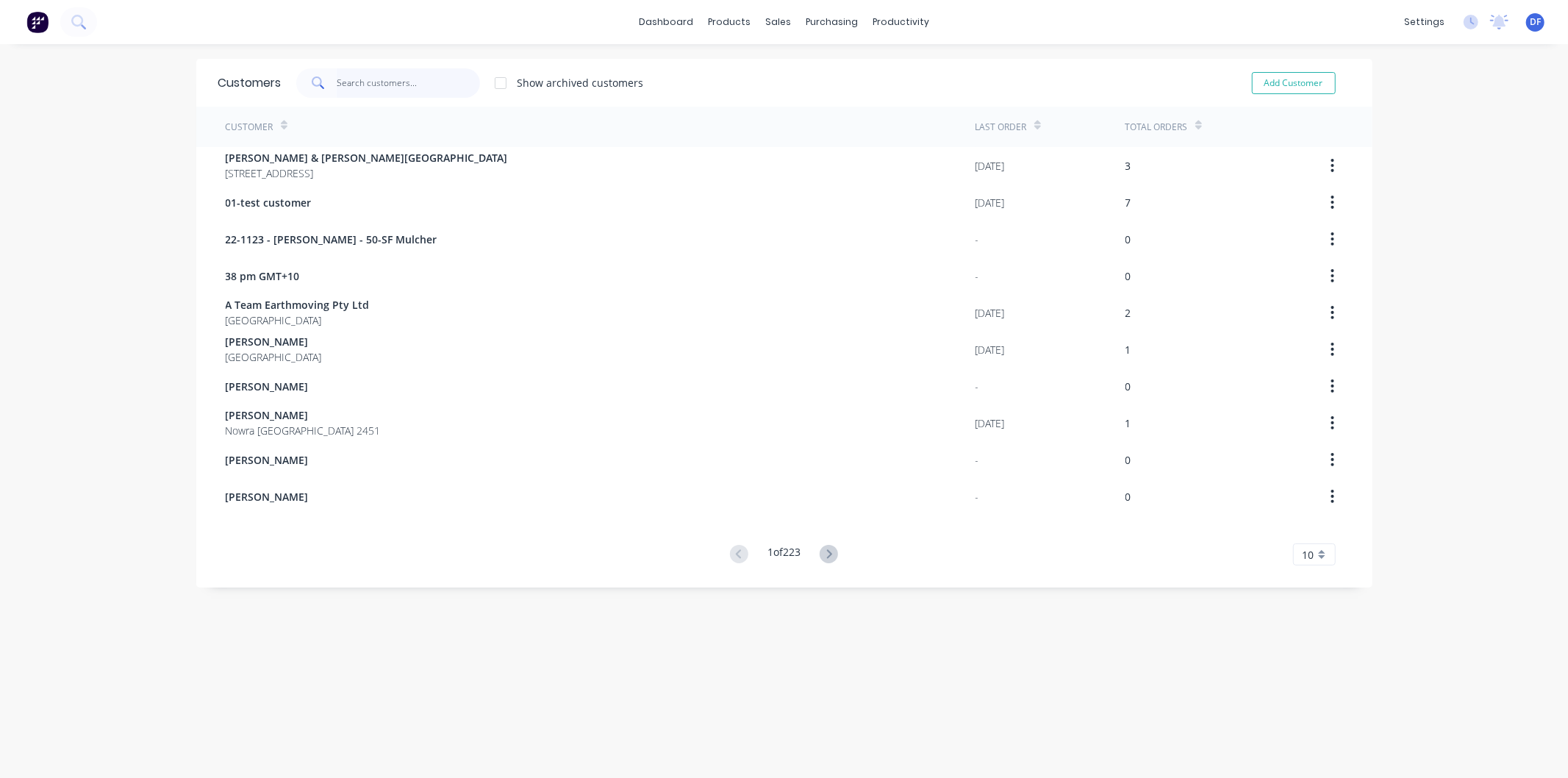
click at [379, 84] on input "text" at bounding box center [408, 83] width 144 height 29
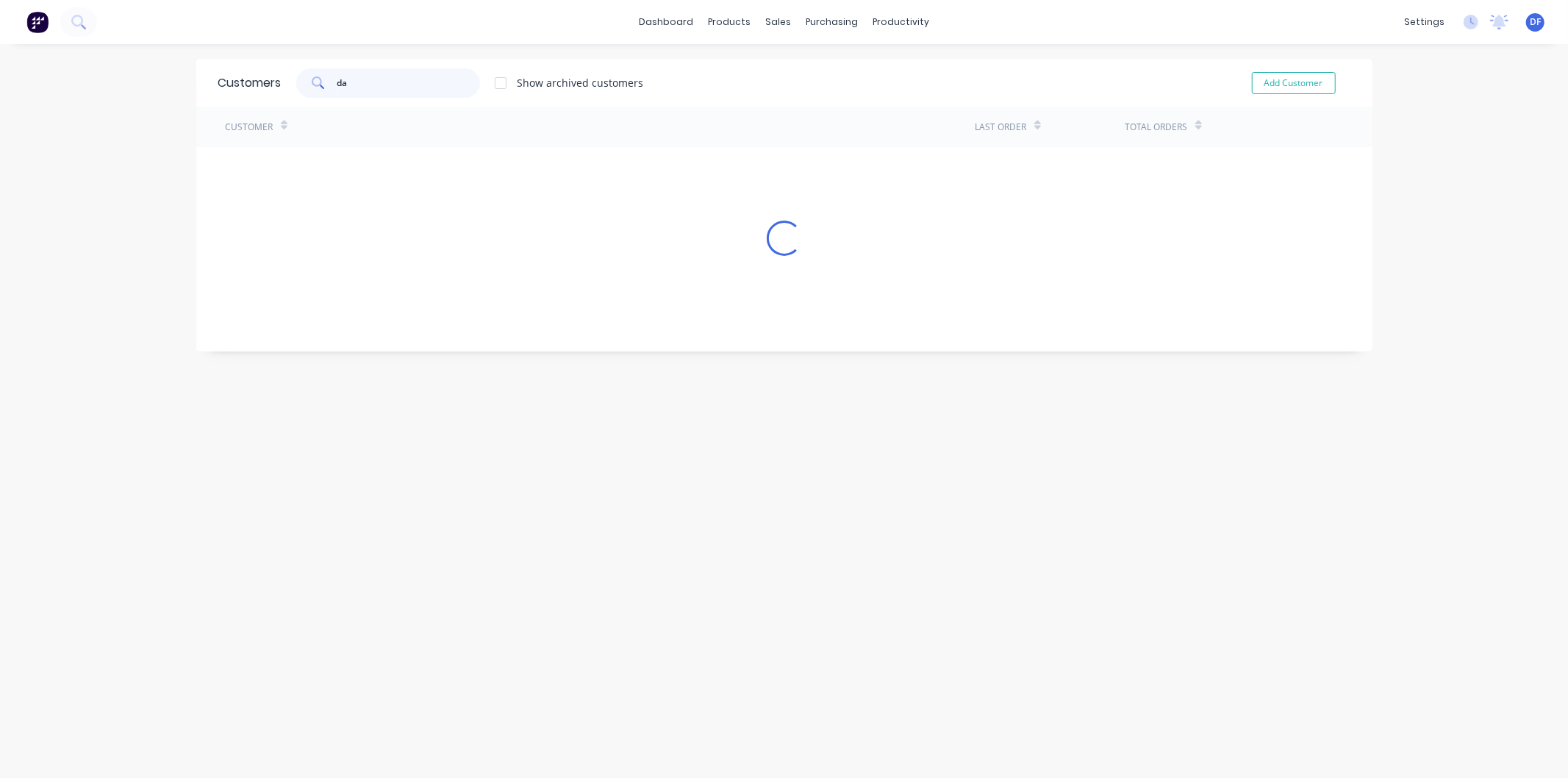
type input "d"
type input "Snowy hydro"
click at [807, 99] on div "Customers" at bounding box center [823, 100] width 53 height 13
click at [812, 99] on div "Customers" at bounding box center [823, 100] width 53 height 13
click at [1282, 75] on button "Add Customer" at bounding box center [1293, 83] width 84 height 22
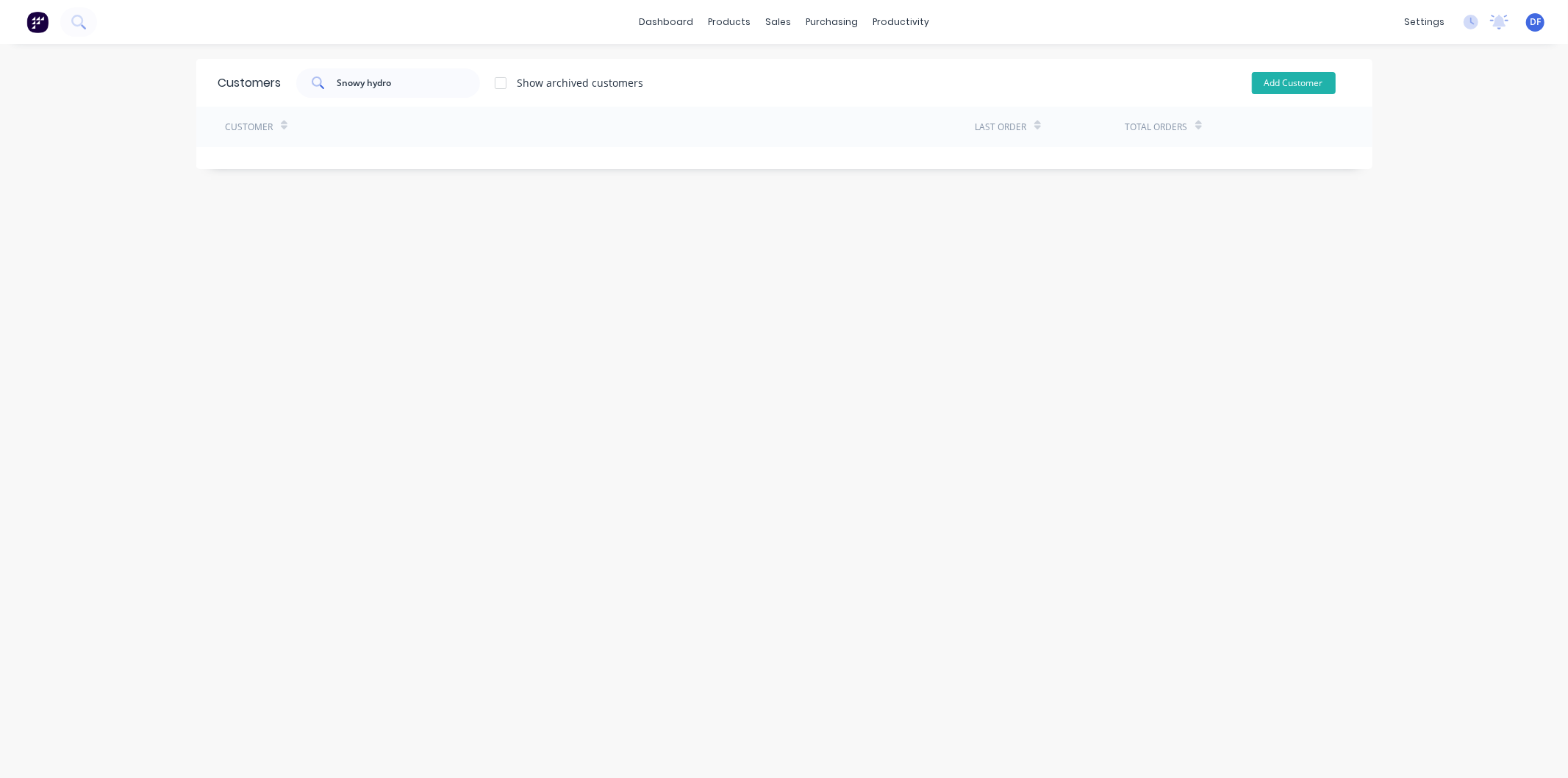
select select "AU"
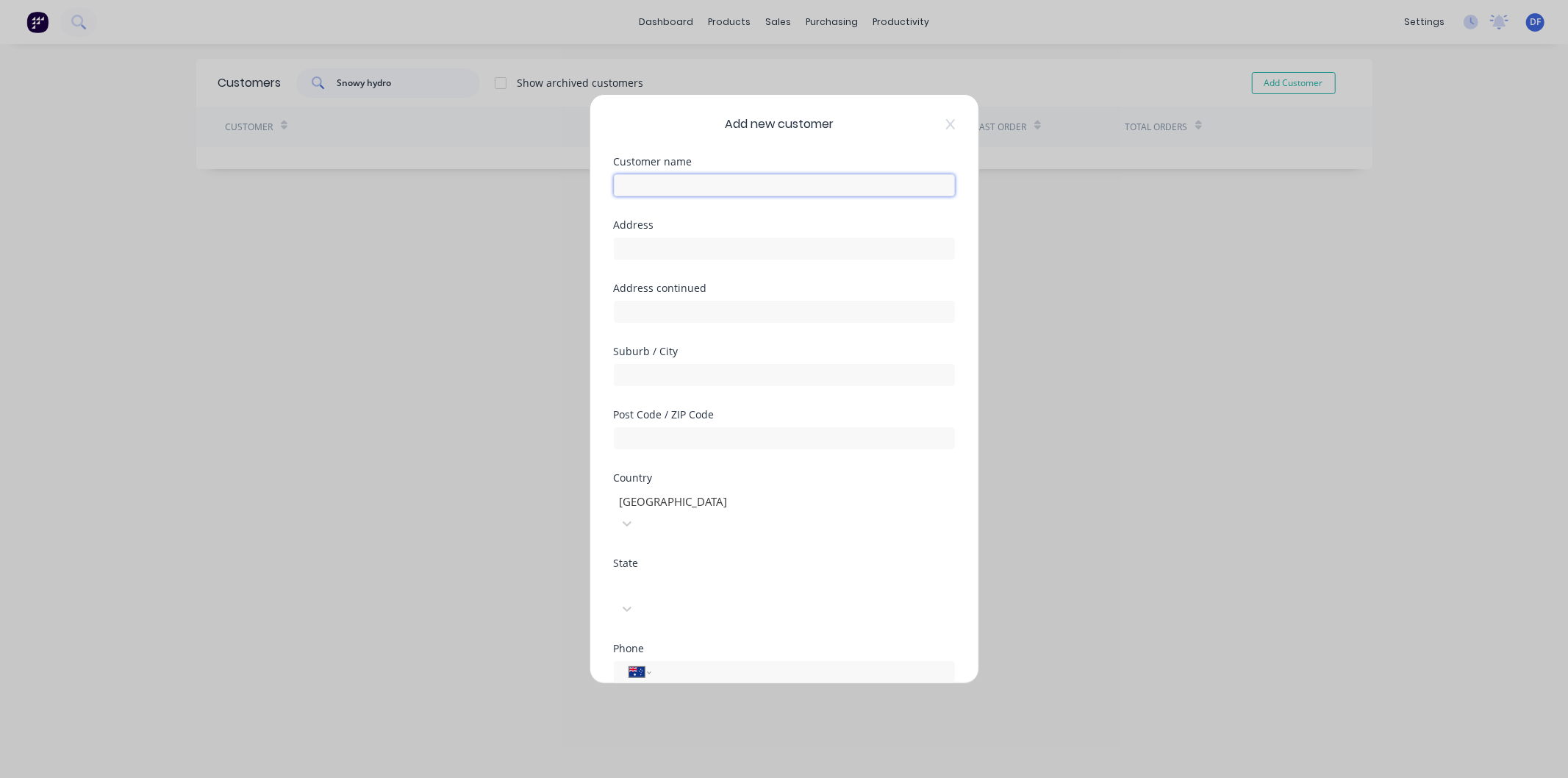
click at [651, 184] on input "text" at bounding box center [784, 185] width 341 height 22
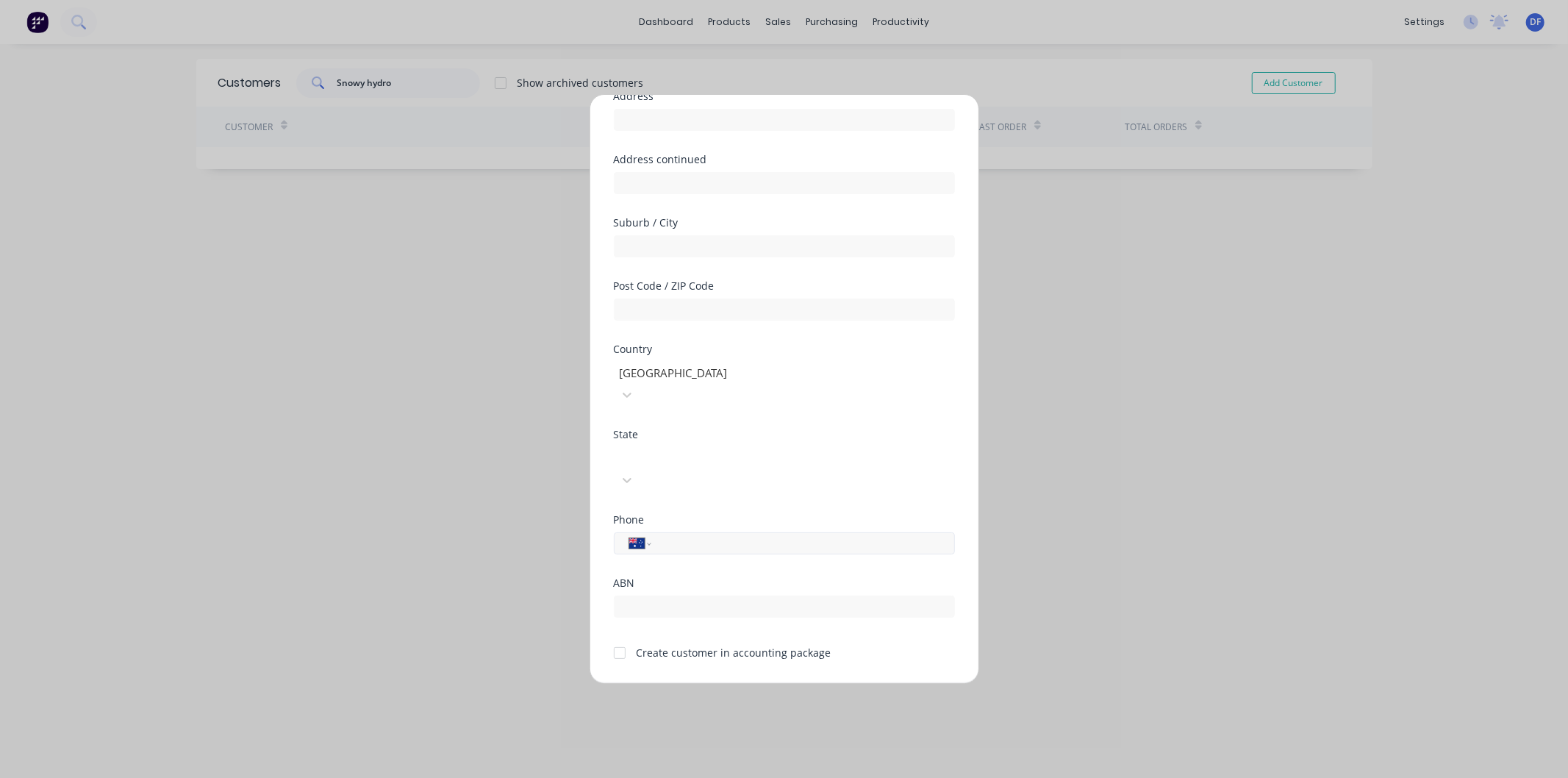
type input "Snowy Hydro"
click at [670, 535] on input "tel" at bounding box center [800, 544] width 277 height 17
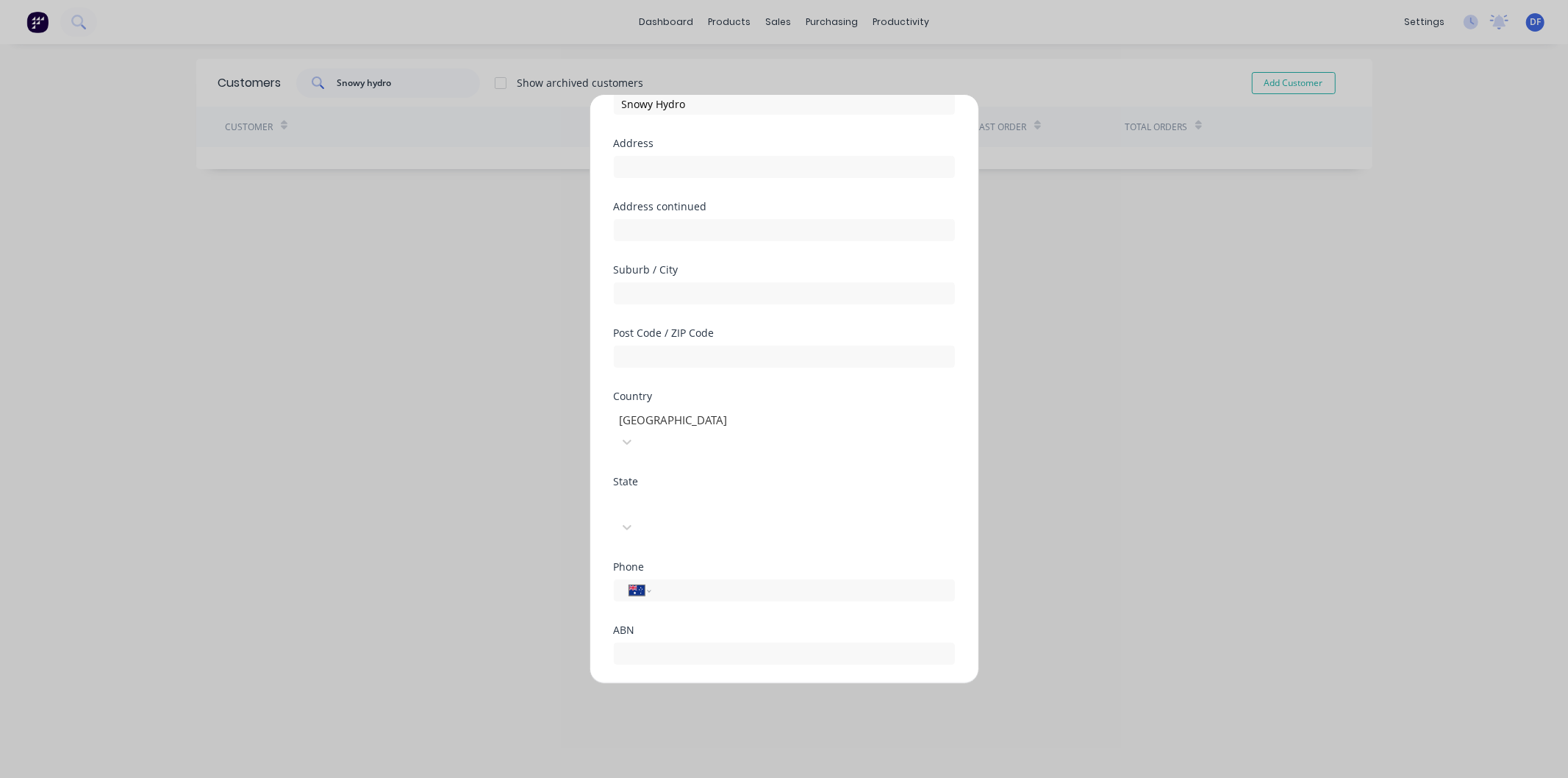
scroll to position [0, 0]
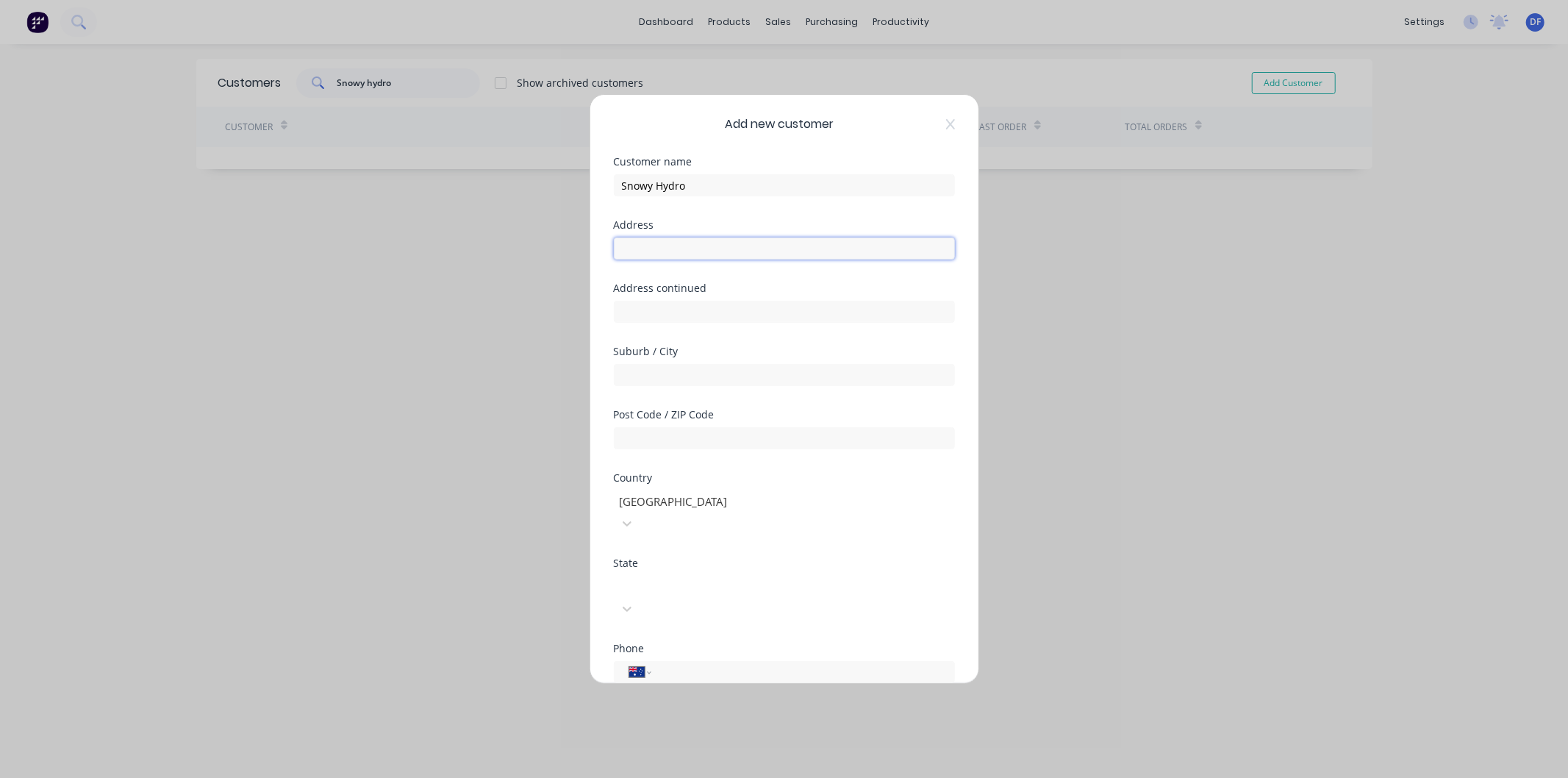
click at [634, 250] on input "text" at bounding box center [784, 248] width 341 height 22
paste input "Jindabyne store via [GEOGRAPHIC_DATA] [STREET_ADDRESS]"
type input "Jindabyne store via [GEOGRAPHIC_DATA] [STREET_ADDRESS]"
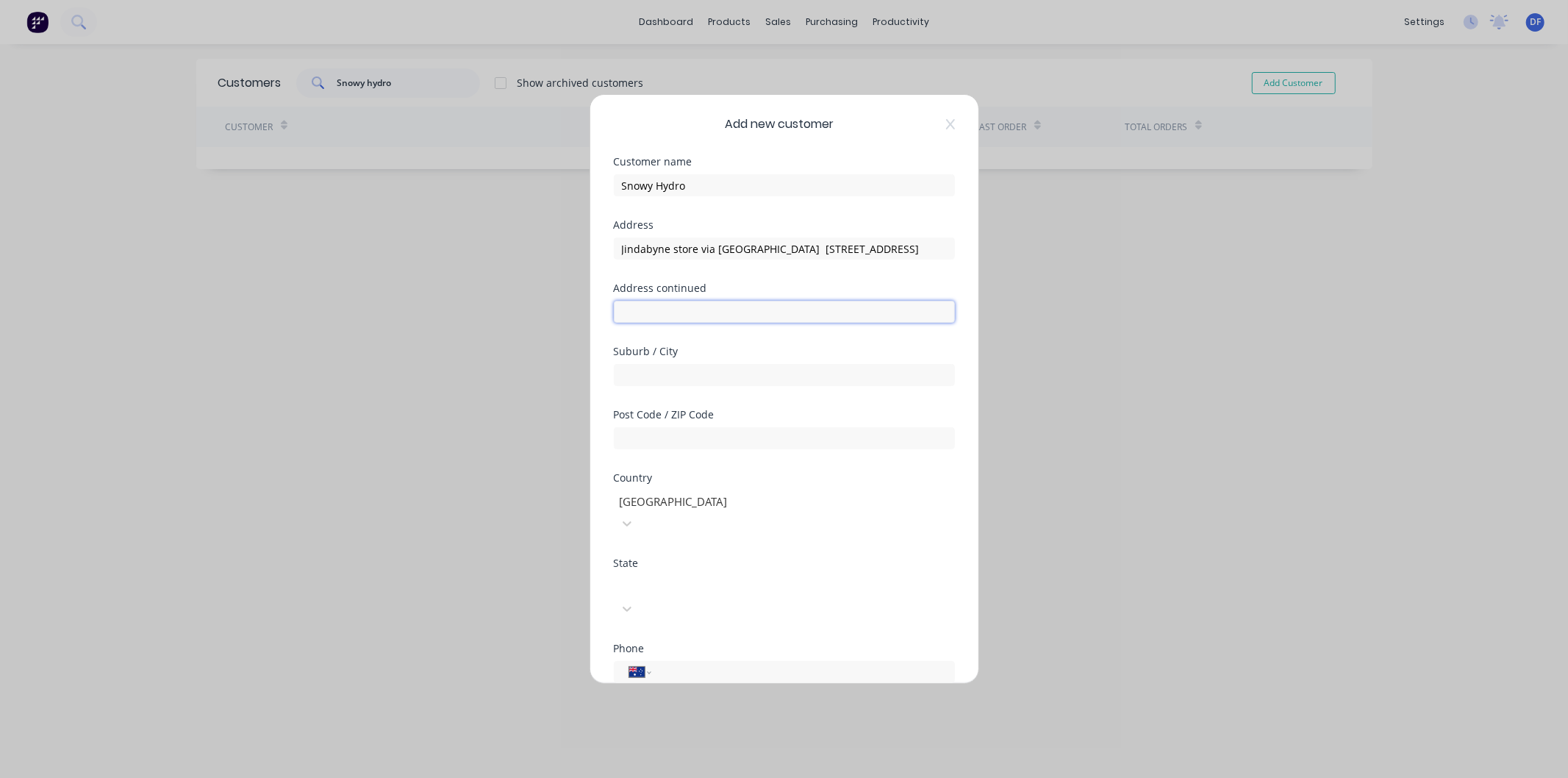
click at [660, 307] on input "text" at bounding box center [784, 312] width 341 height 22
paste input "Jindabyne store via [GEOGRAPHIC_DATA] [STREET_ADDRESS]"
type input "Jindabyne store via [GEOGRAPHIC_DATA] [STREET_ADDRESS]"
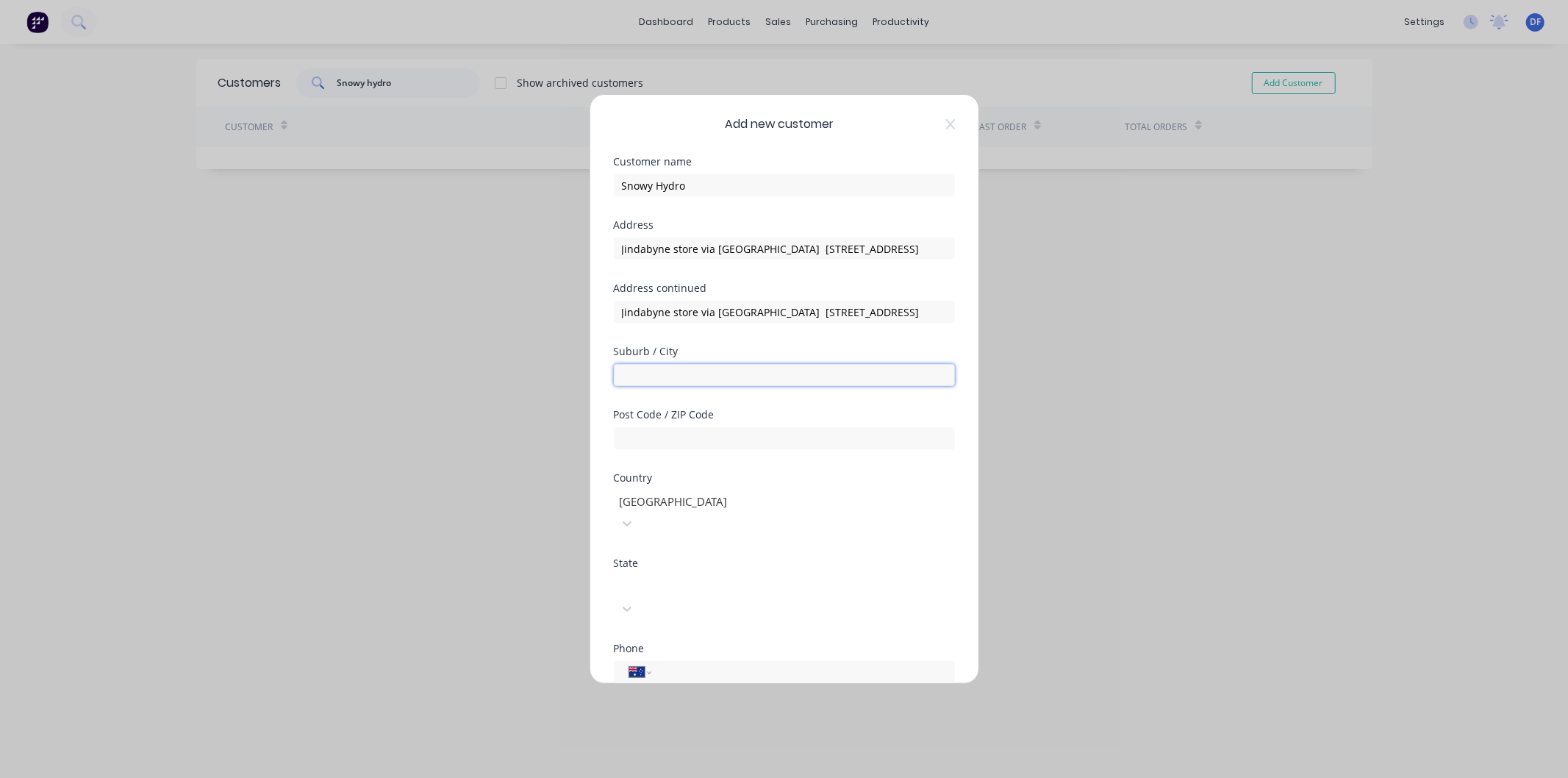
click at [659, 374] on input "text" at bounding box center [784, 375] width 341 height 22
paste input "Jindabyne store via [GEOGRAPHIC_DATA] [STREET_ADDRESS]"
type input "Jindabyne store via [GEOGRAPHIC_DATA] [STREET_ADDRESS]"
drag, startPoint x: 785, startPoint y: 247, endPoint x: 944, endPoint y: 256, distance: 159.3
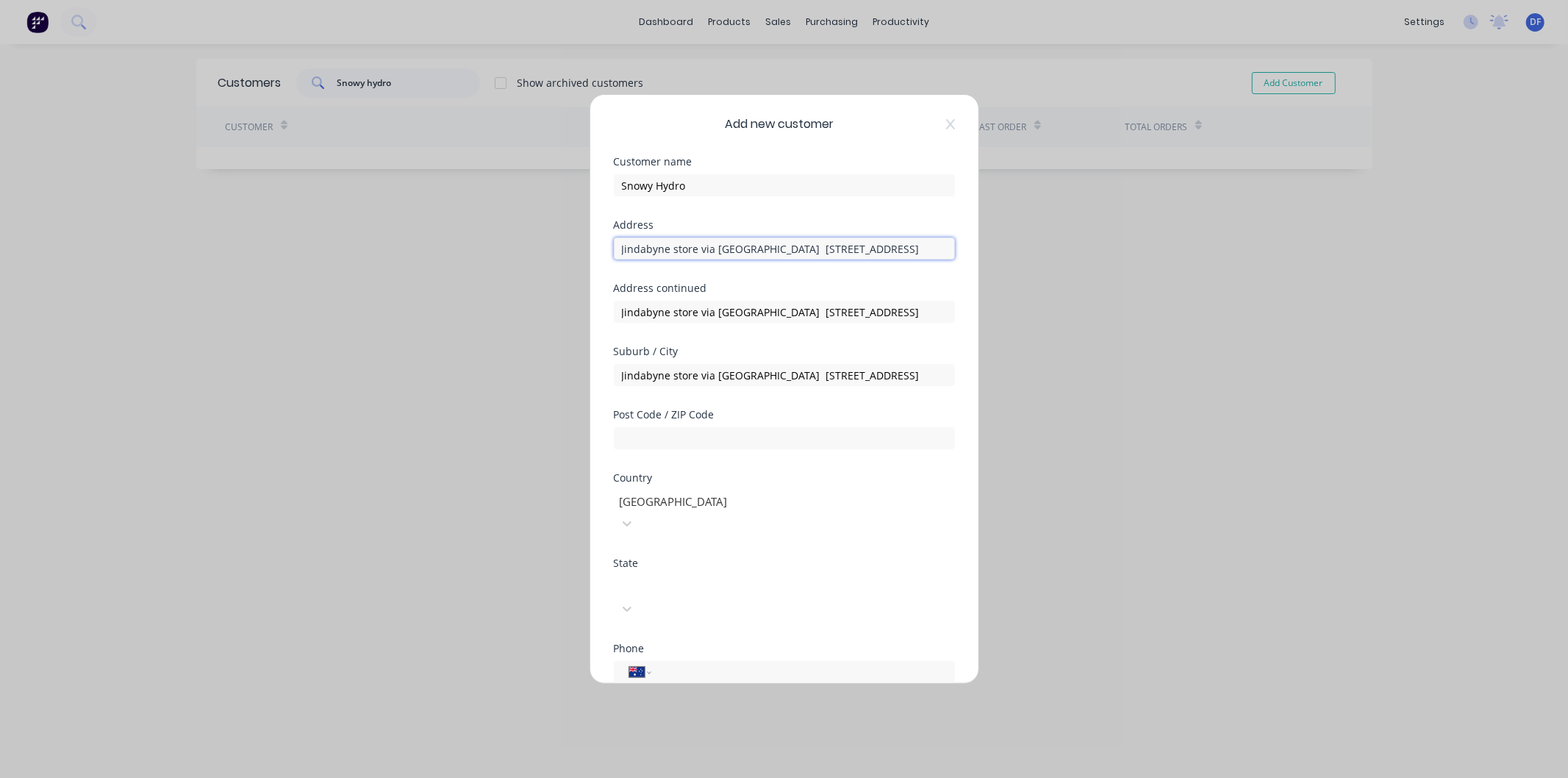
click at [944, 256] on div "Add new customer Customer name Snowy Hydro Address [GEOGRAPHIC_DATA] store via …" at bounding box center [784, 389] width 388 height 588
type input "Jindabyne store via Cooma Store"
drag, startPoint x: 781, startPoint y: 310, endPoint x: 588, endPoint y: 312, distance: 193.0
click at [592, 312] on div "Add new customer Customer name Snowy Hydro Address [GEOGRAPHIC_DATA] store via …" at bounding box center [784, 389] width 388 height 588
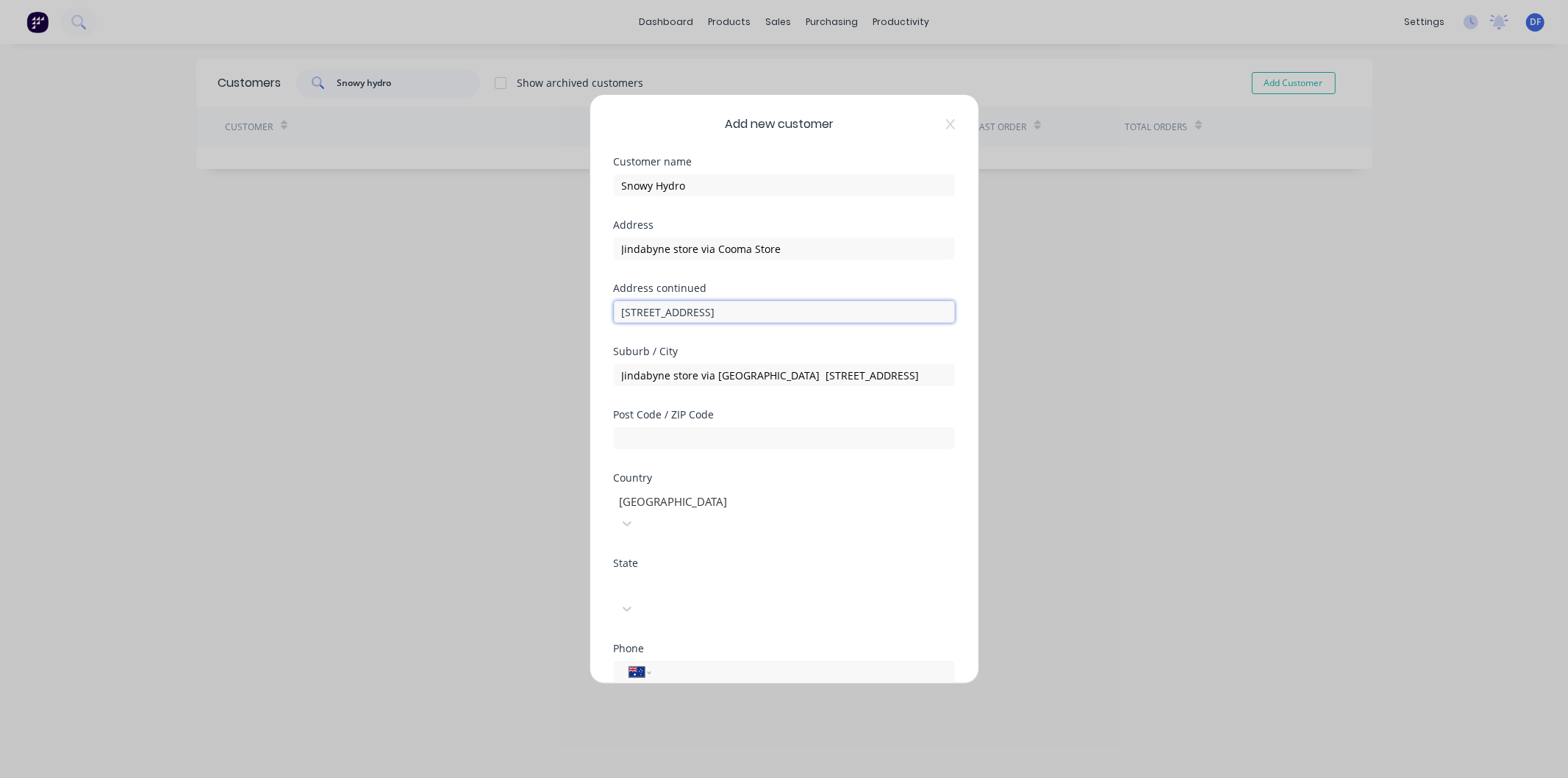
drag, startPoint x: 722, startPoint y: 310, endPoint x: 808, endPoint y: 311, distance: 86.0
click at [808, 311] on input "[STREET_ADDRESS]" at bounding box center [784, 312] width 341 height 22
type input "[STREET_ADDRESS],"
drag, startPoint x: 876, startPoint y: 375, endPoint x: 616, endPoint y: 375, distance: 260.0
click at [619, 376] on input "Jindabyne store via [GEOGRAPHIC_DATA] [STREET_ADDRESS]" at bounding box center [784, 375] width 341 height 22
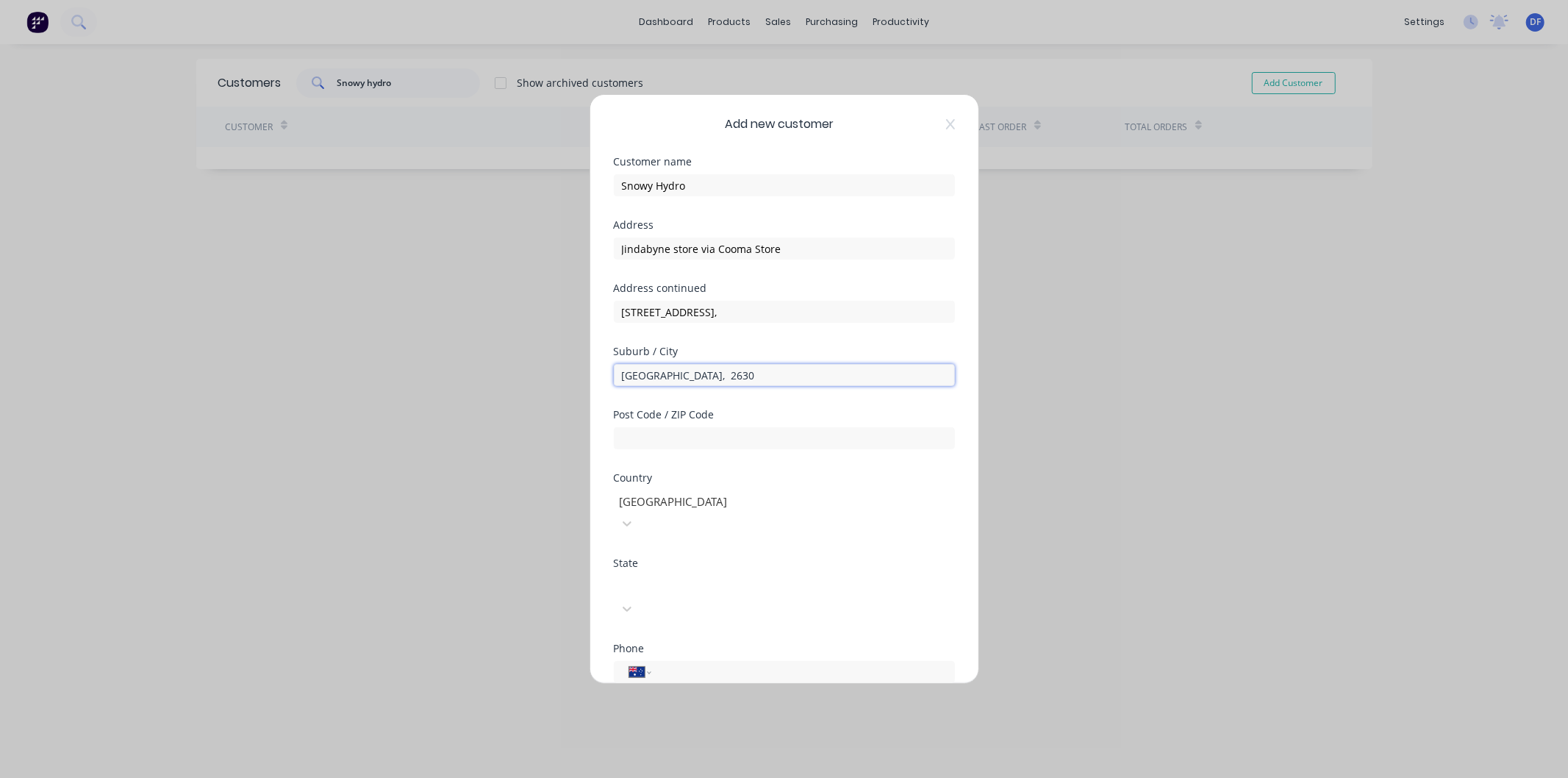
drag, startPoint x: 729, startPoint y: 375, endPoint x: 662, endPoint y: 374, distance: 67.0
click at [662, 375] on input "[GEOGRAPHIC_DATA], 2630" at bounding box center [784, 375] width 341 height 22
type input "Cooma"
click at [656, 442] on input "text" at bounding box center [784, 438] width 341 height 22
paste input "Jindabyne store via [GEOGRAPHIC_DATA] [STREET_ADDRESS]"
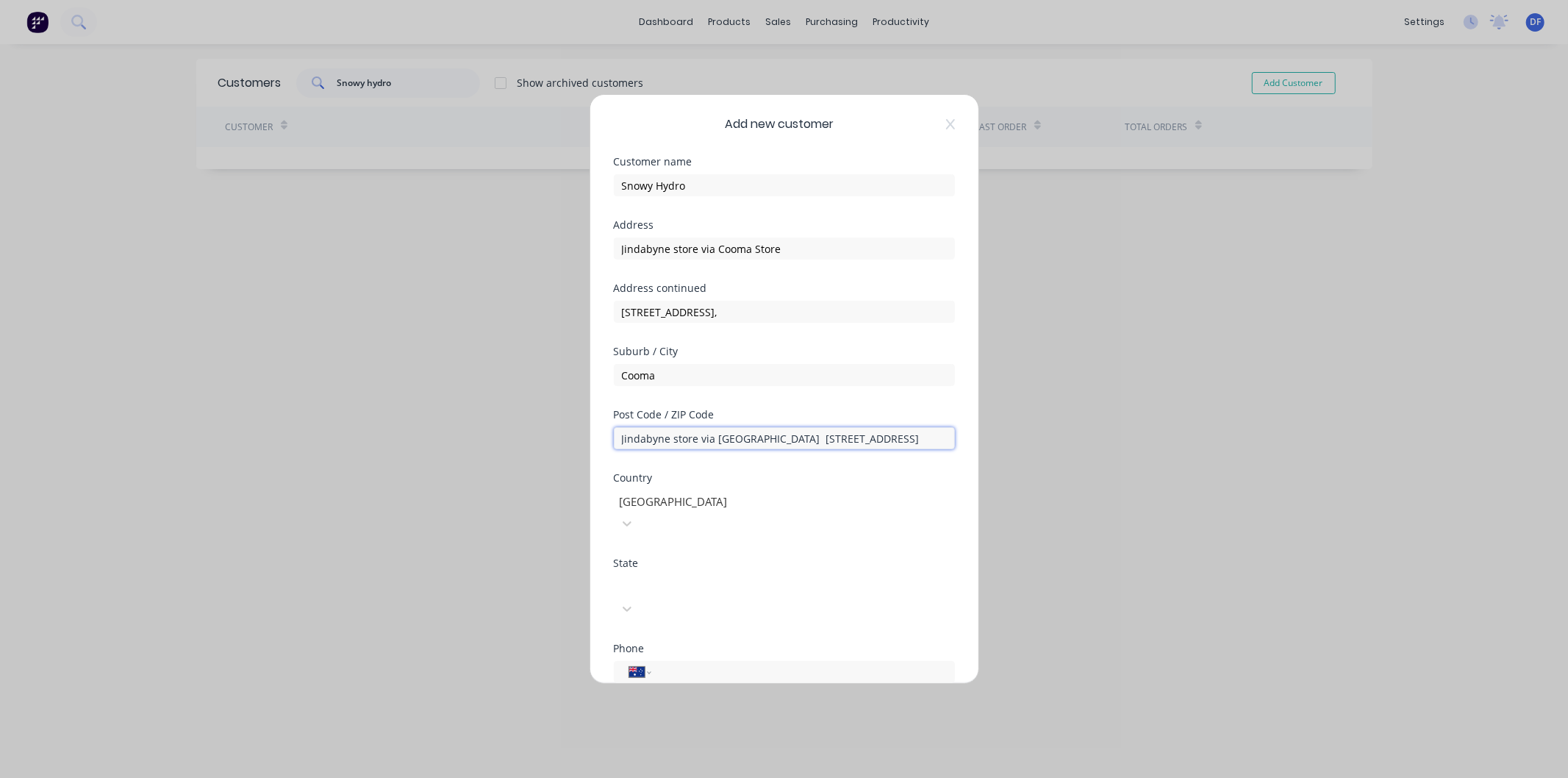
drag, startPoint x: 906, startPoint y: 436, endPoint x: 603, endPoint y: 432, distance: 303.0
click at [606, 434] on div "Add new customer Customer name Snowy Hydro Address Jindabyne store via Cooma St…" at bounding box center [784, 389] width 388 height 588
click at [626, 438] on input "2630" at bounding box center [784, 438] width 341 height 22
type input "2630"
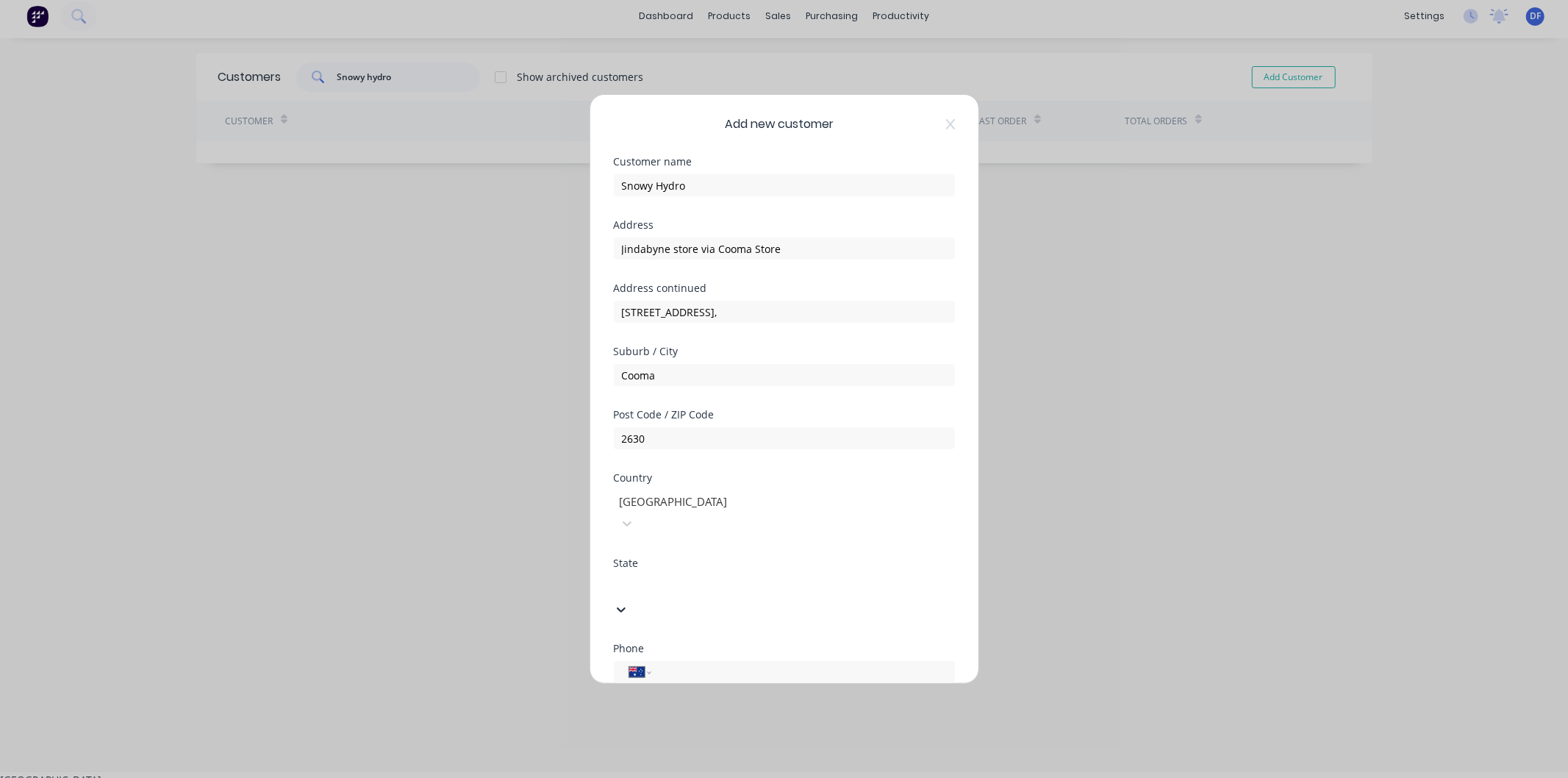
click at [666, 576] on div at bounding box center [724, 585] width 212 height 19
click at [696, 777] on div "[GEOGRAPHIC_DATA]" at bounding box center [784, 793] width 1568 height 15
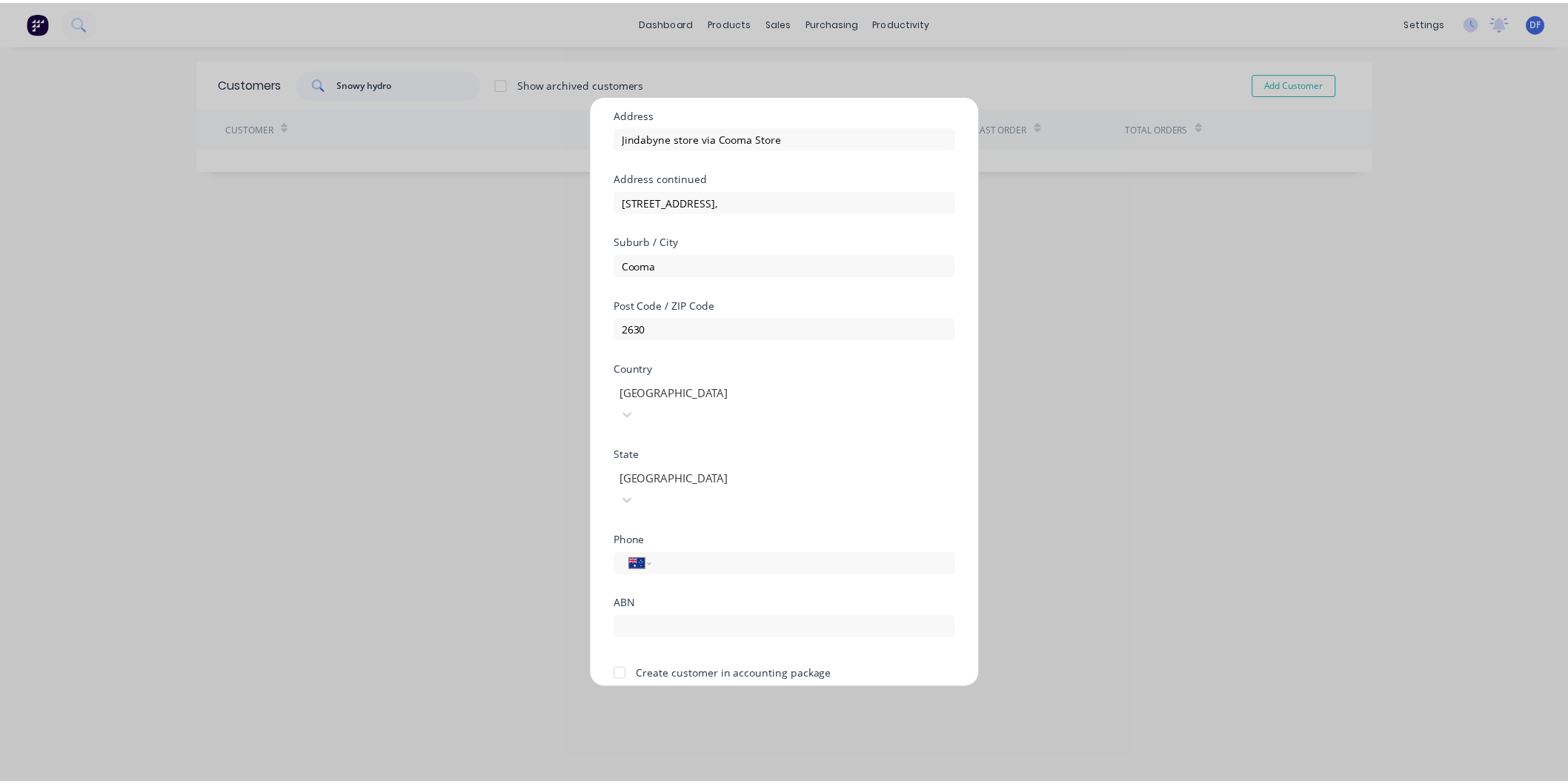
scroll to position [130, 0]
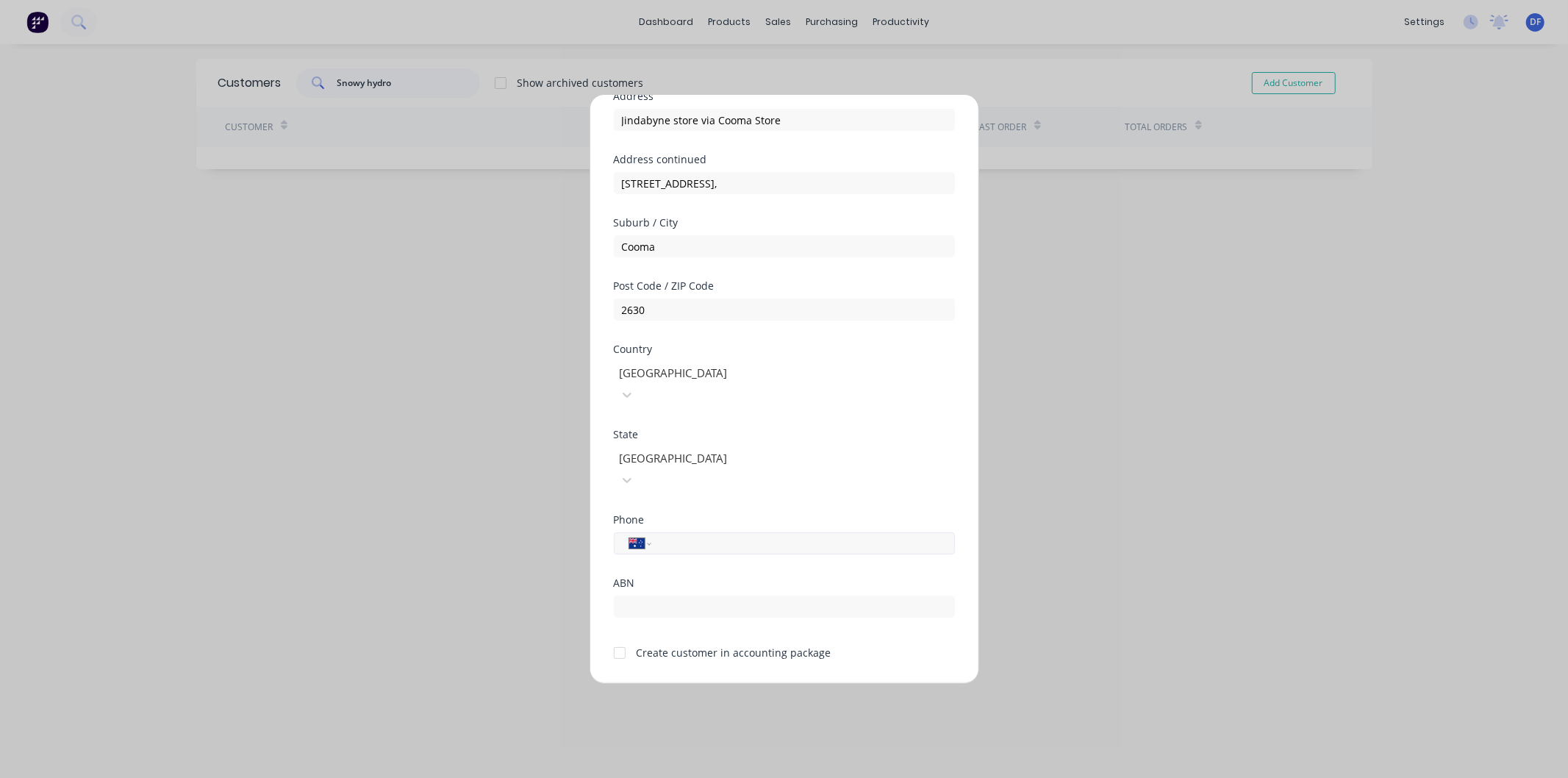
click at [681, 535] on input "tel" at bounding box center [800, 544] width 277 height 17
paste input "0417 080 708"
type input "0417 080 708"
click at [621, 638] on div at bounding box center [619, 653] width 29 height 29
click at [738, 684] on button "Save" at bounding box center [739, 695] width 81 height 24
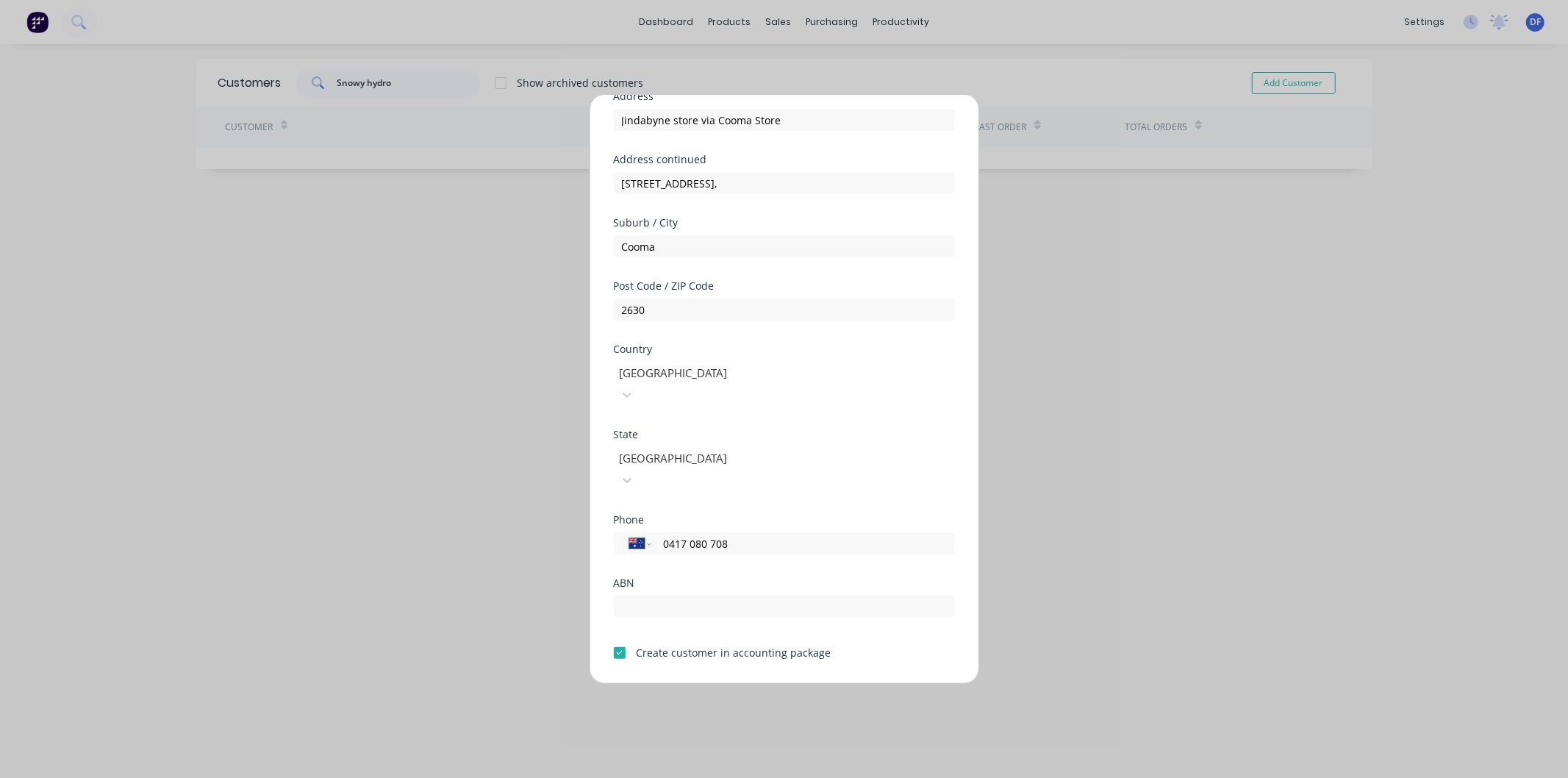
click at [734, 684] on button "Save" at bounding box center [739, 695] width 81 height 24
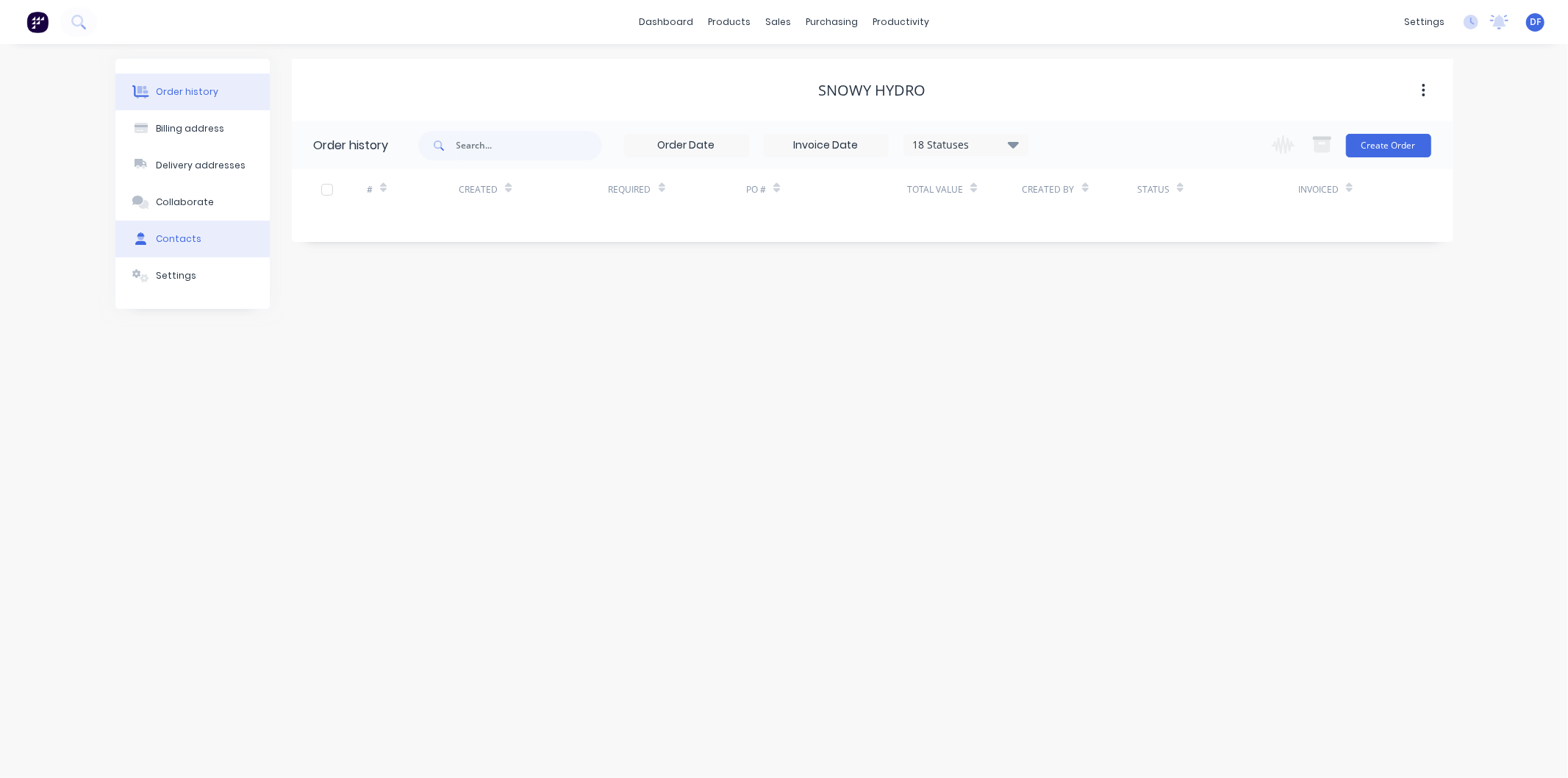
drag, startPoint x: 185, startPoint y: 239, endPoint x: 174, endPoint y: 238, distance: 11.0
click at [182, 239] on div "Contacts" at bounding box center [178, 239] width 45 height 13
click at [1410, 148] on button "Add contact" at bounding box center [1407, 144] width 67 height 22
select select "AU"
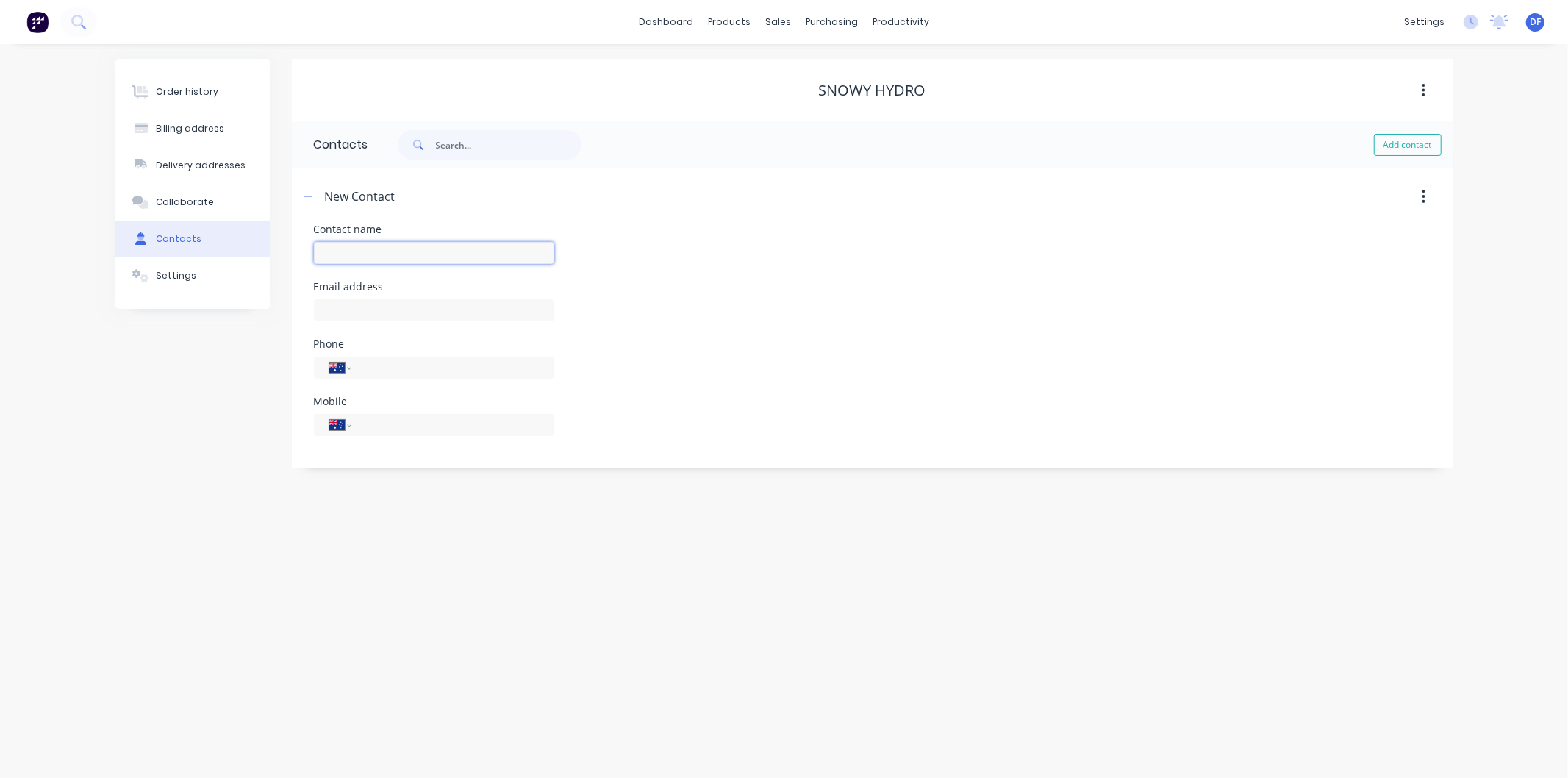
click at [356, 254] on input "text" at bounding box center [434, 252] width 241 height 22
paste input "[PERSON_NAME]"
type input "[PERSON_NAME]"
select select "AU"
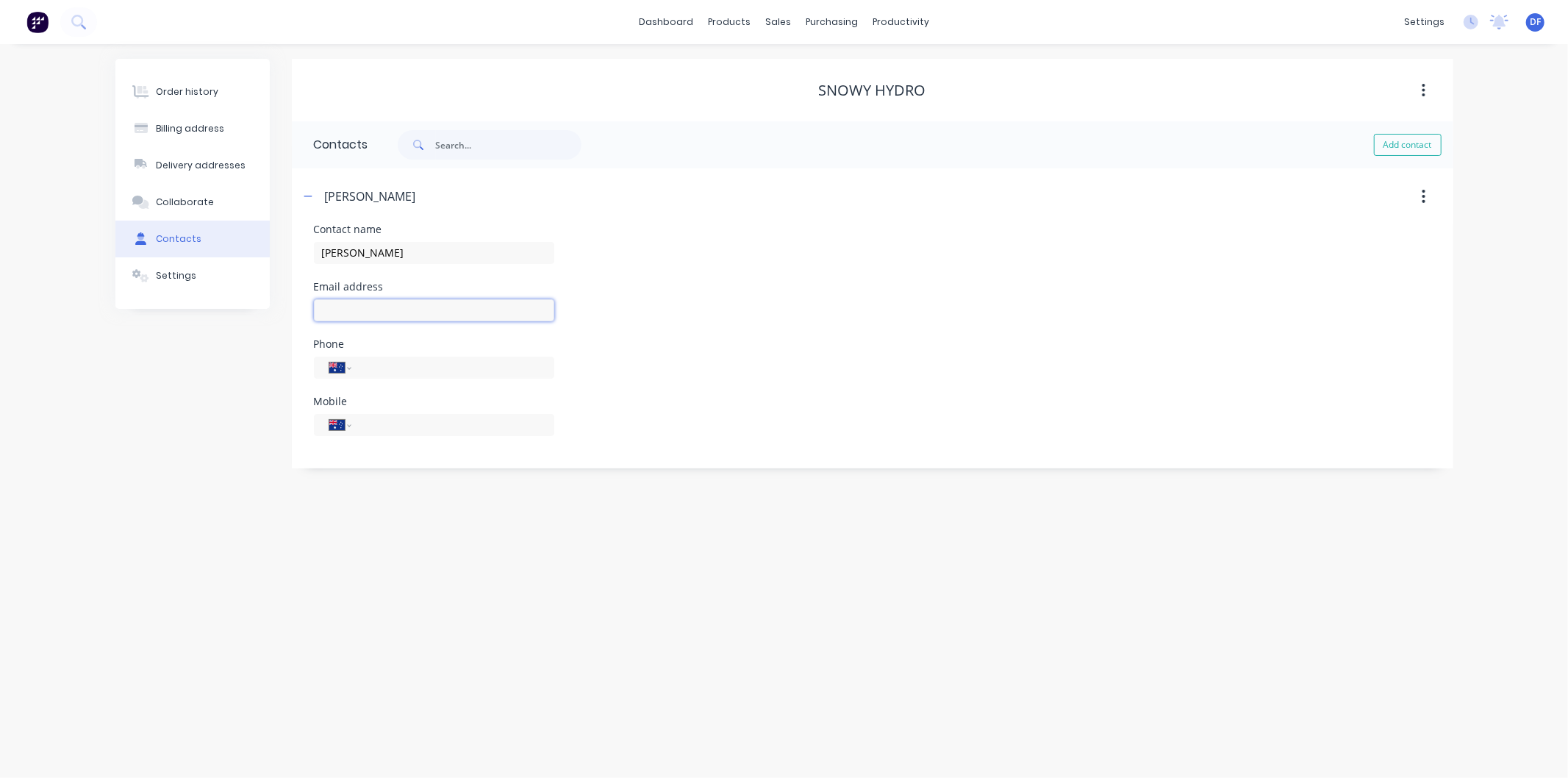
drag, startPoint x: 351, startPoint y: 309, endPoint x: 349, endPoint y: 318, distance: 9.2
click at [351, 310] on input "text" at bounding box center [434, 310] width 241 height 22
paste input "[PERSON_NAME][EMAIL_ADDRESS][PERSON_NAME][DOMAIN_NAME]"
type input "[PERSON_NAME][EMAIL_ADDRESS][PERSON_NAME][DOMAIN_NAME]"
click at [373, 428] on input "tel" at bounding box center [450, 424] width 177 height 17
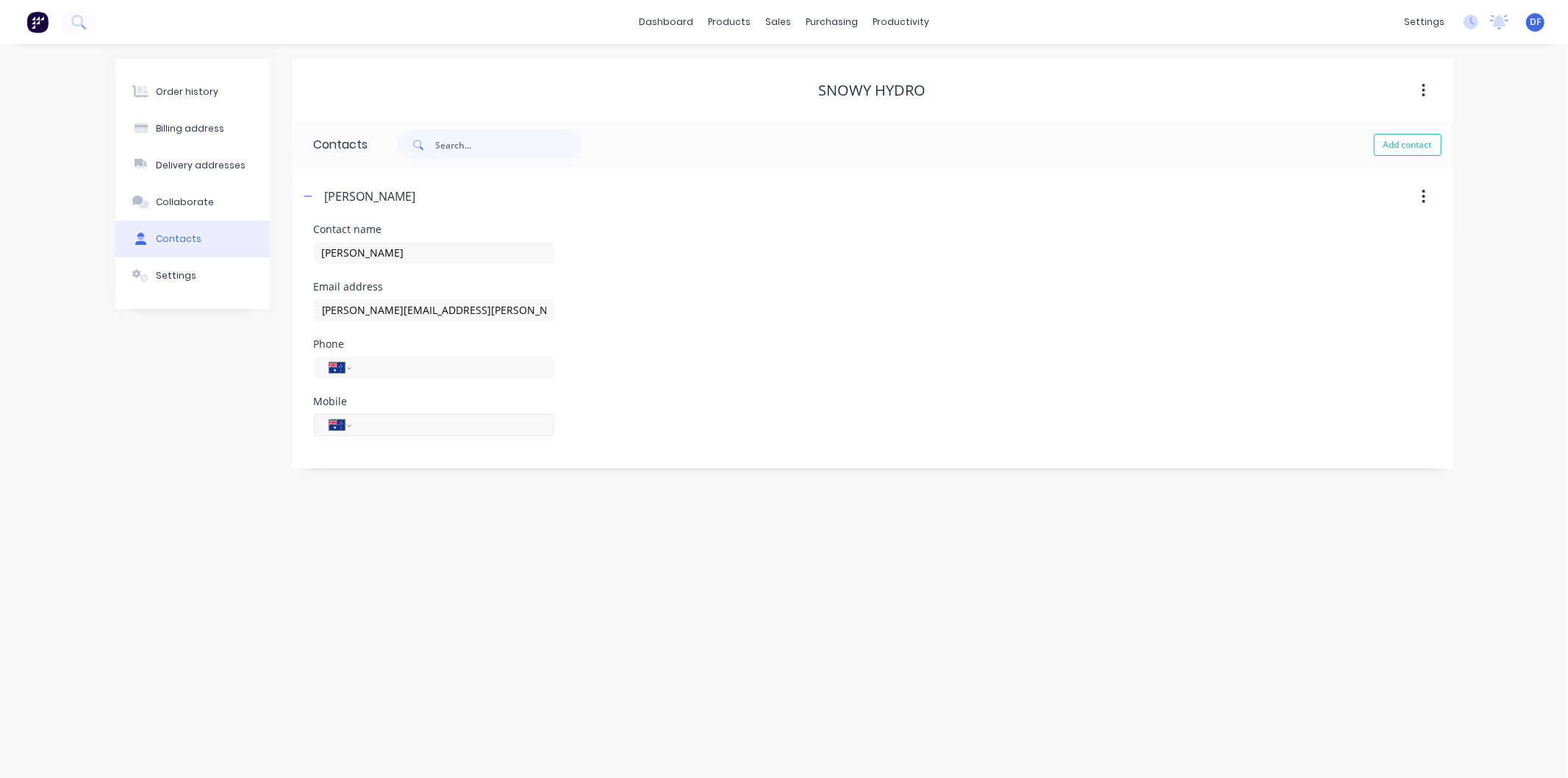
paste input "0417 080 708"
type input "0417 080 708"
click at [428, 517] on div "Order history Billing address Delivery addresses Collaborate Contacts Settings …" at bounding box center [784, 410] width 1568 height 734
click at [174, 90] on div "Order history" at bounding box center [186, 92] width 62 height 13
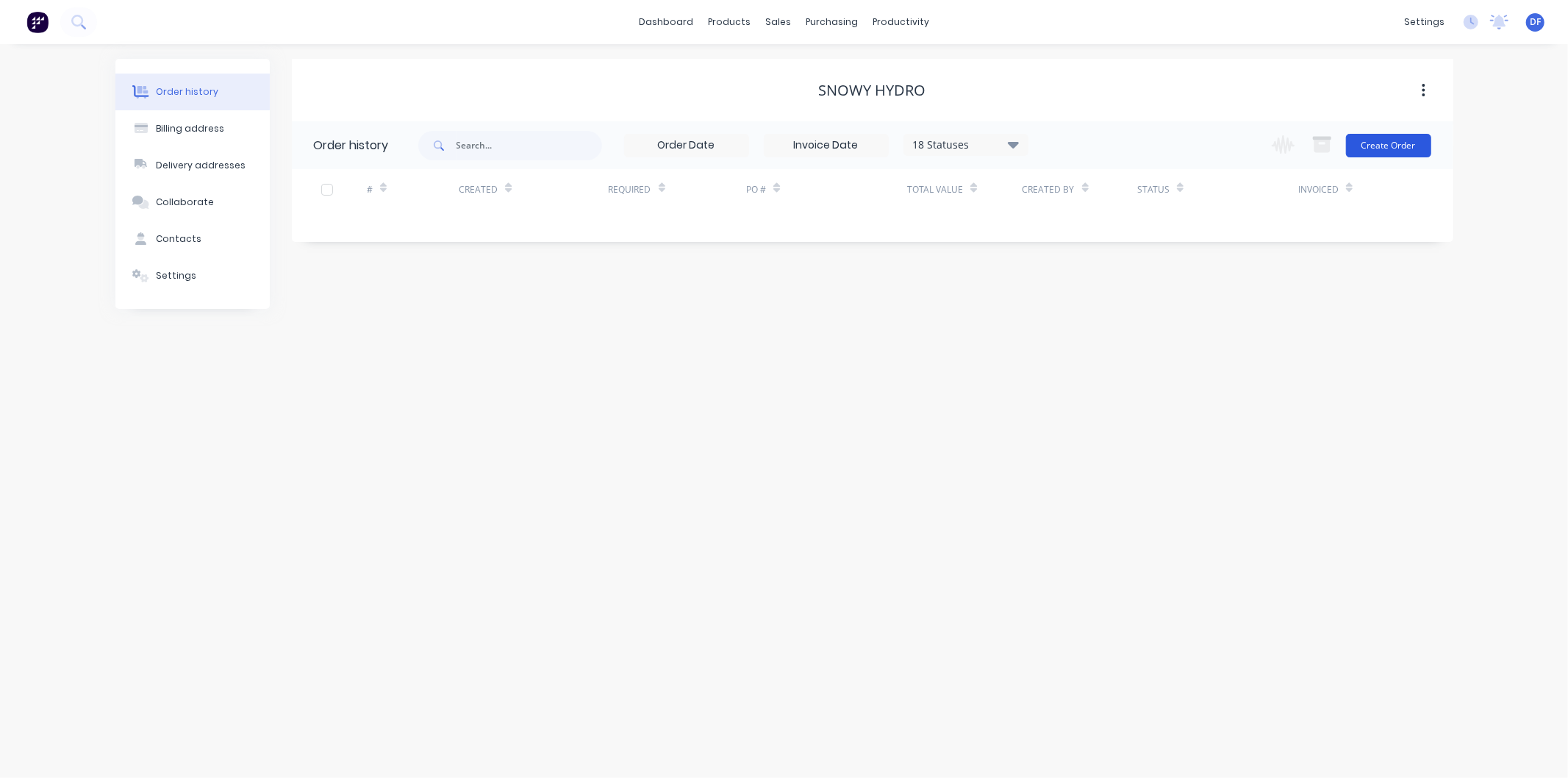
click at [1373, 140] on button "Create Order" at bounding box center [1388, 145] width 85 height 24
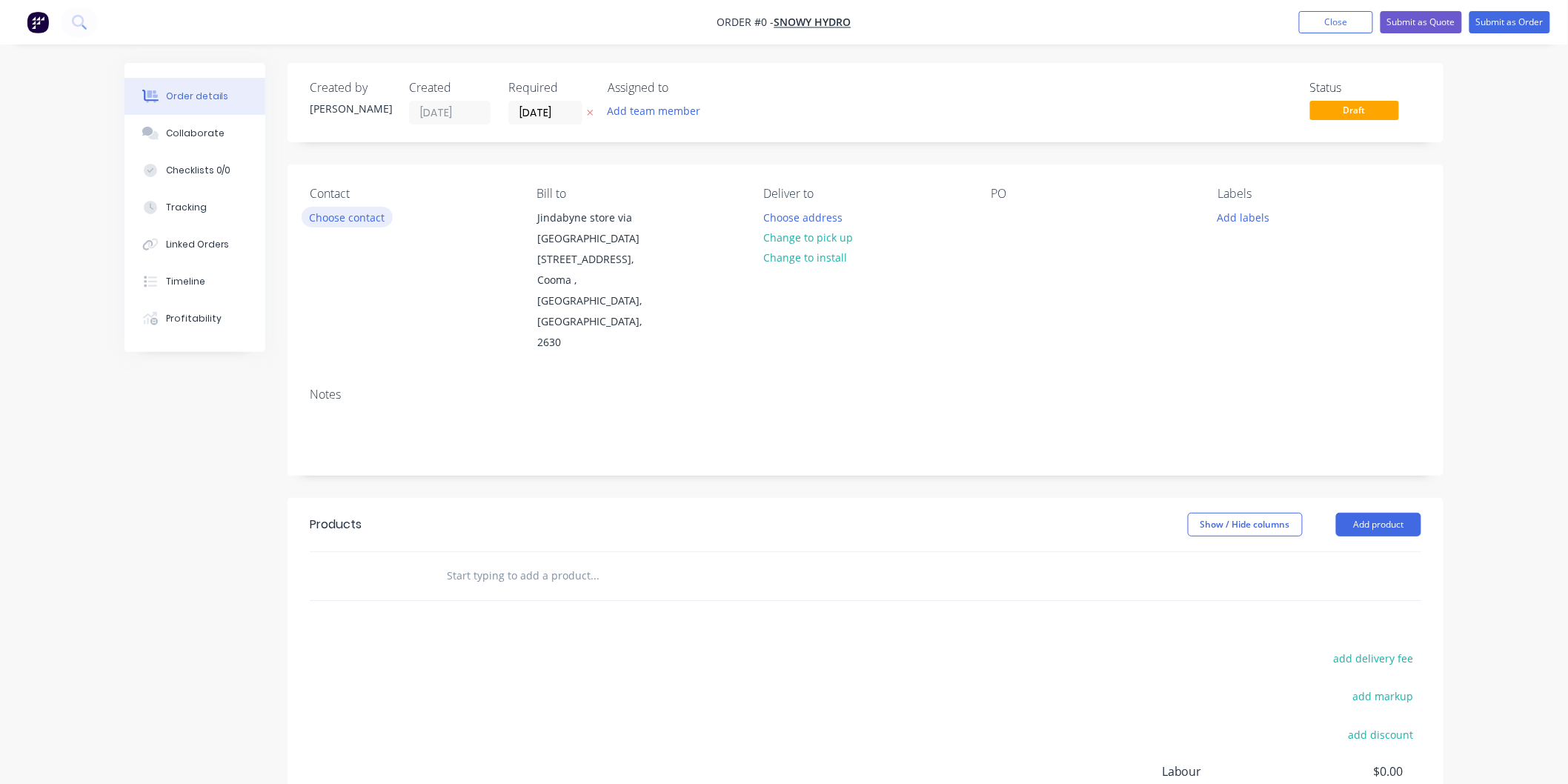
click at [372, 211] on button "Choose contact" at bounding box center [347, 217] width 92 height 20
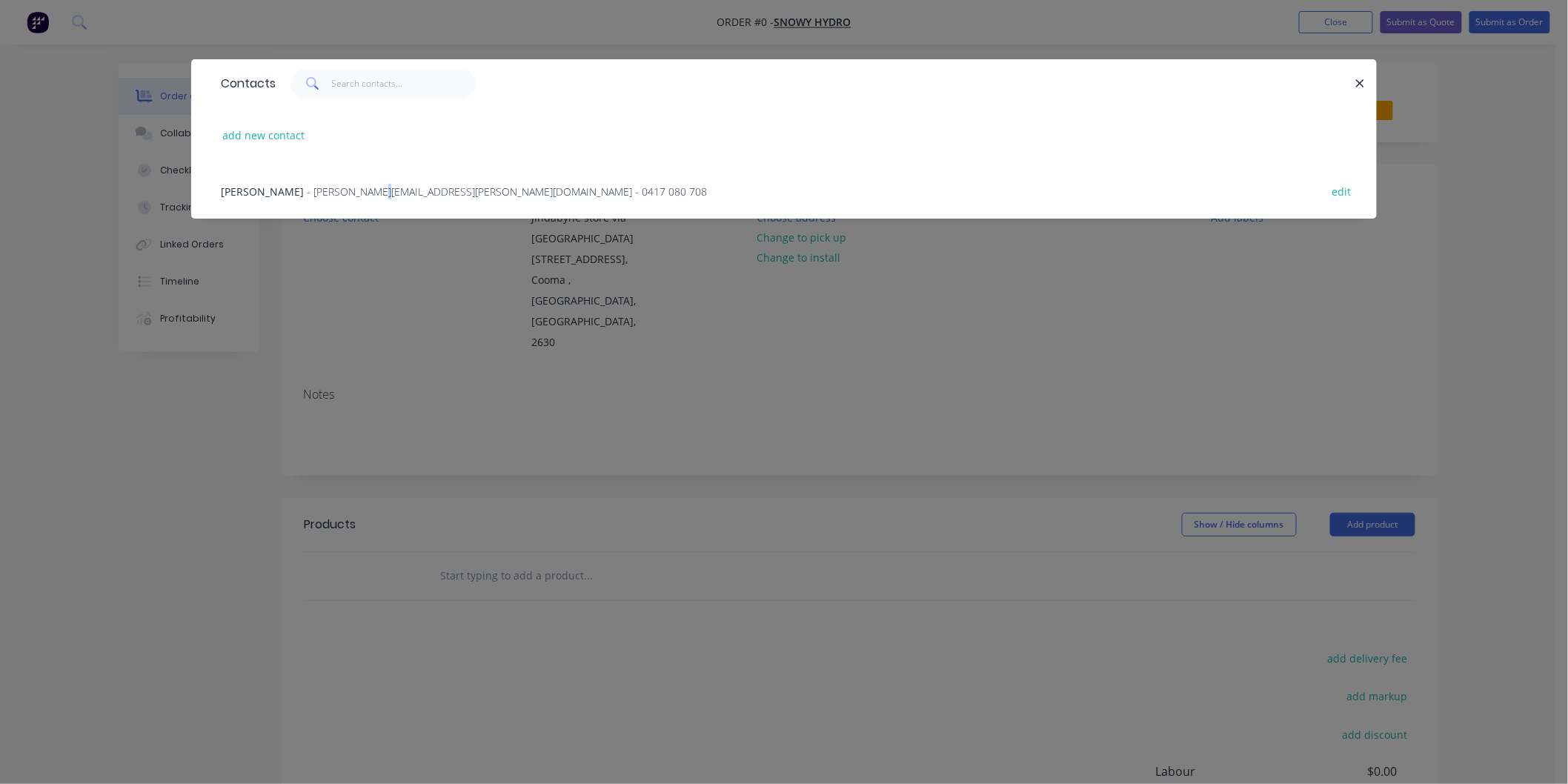
click at [363, 190] on span "- [PERSON_NAME][EMAIL_ADDRESS][PERSON_NAME][DOMAIN_NAME] - 0417 080 708" at bounding box center [507, 191] width 400 height 14
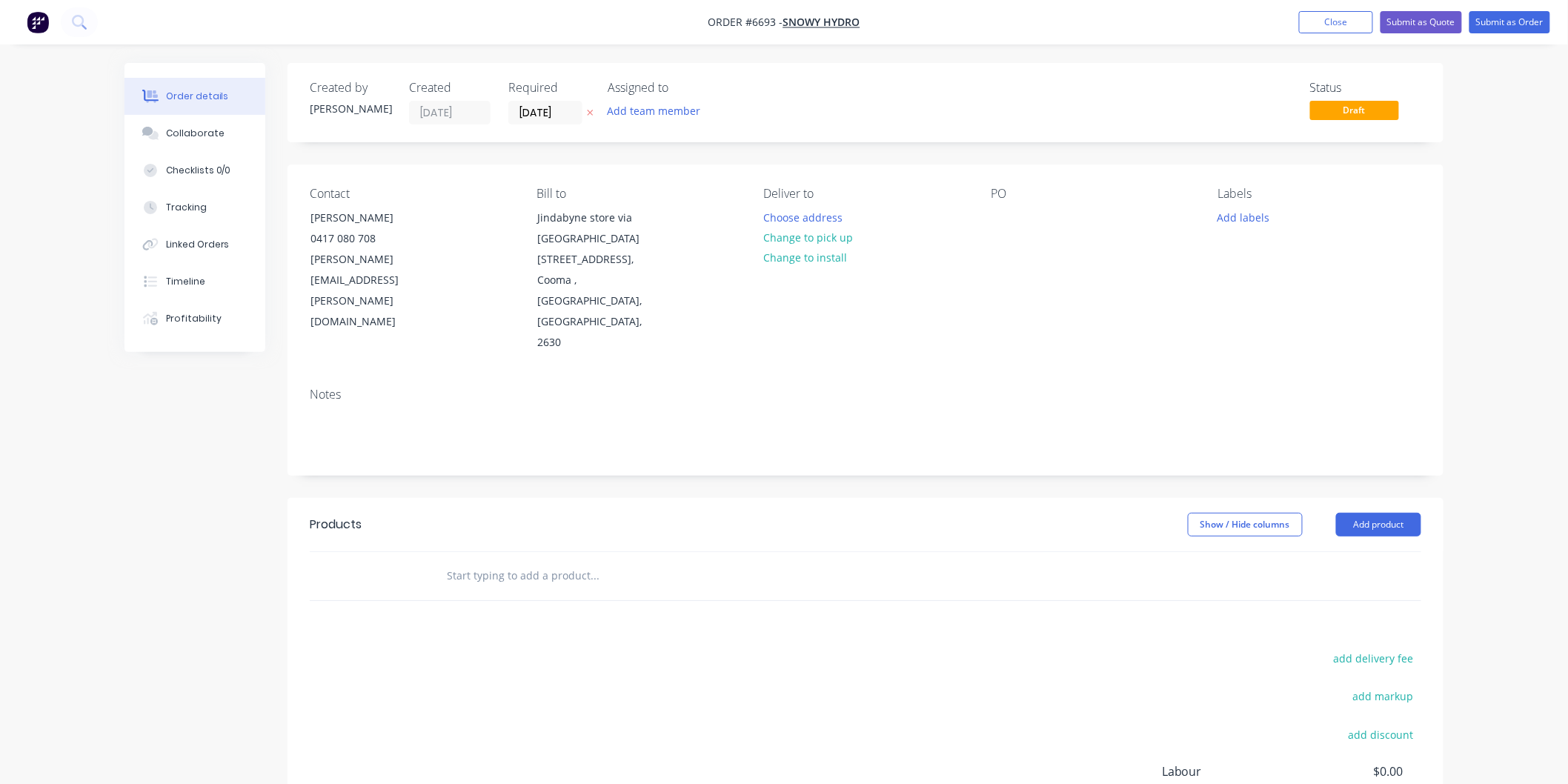
click at [474, 561] on input "text" at bounding box center [594, 576] width 297 height 29
click at [1369, 513] on button "Add product" at bounding box center [1378, 524] width 85 height 24
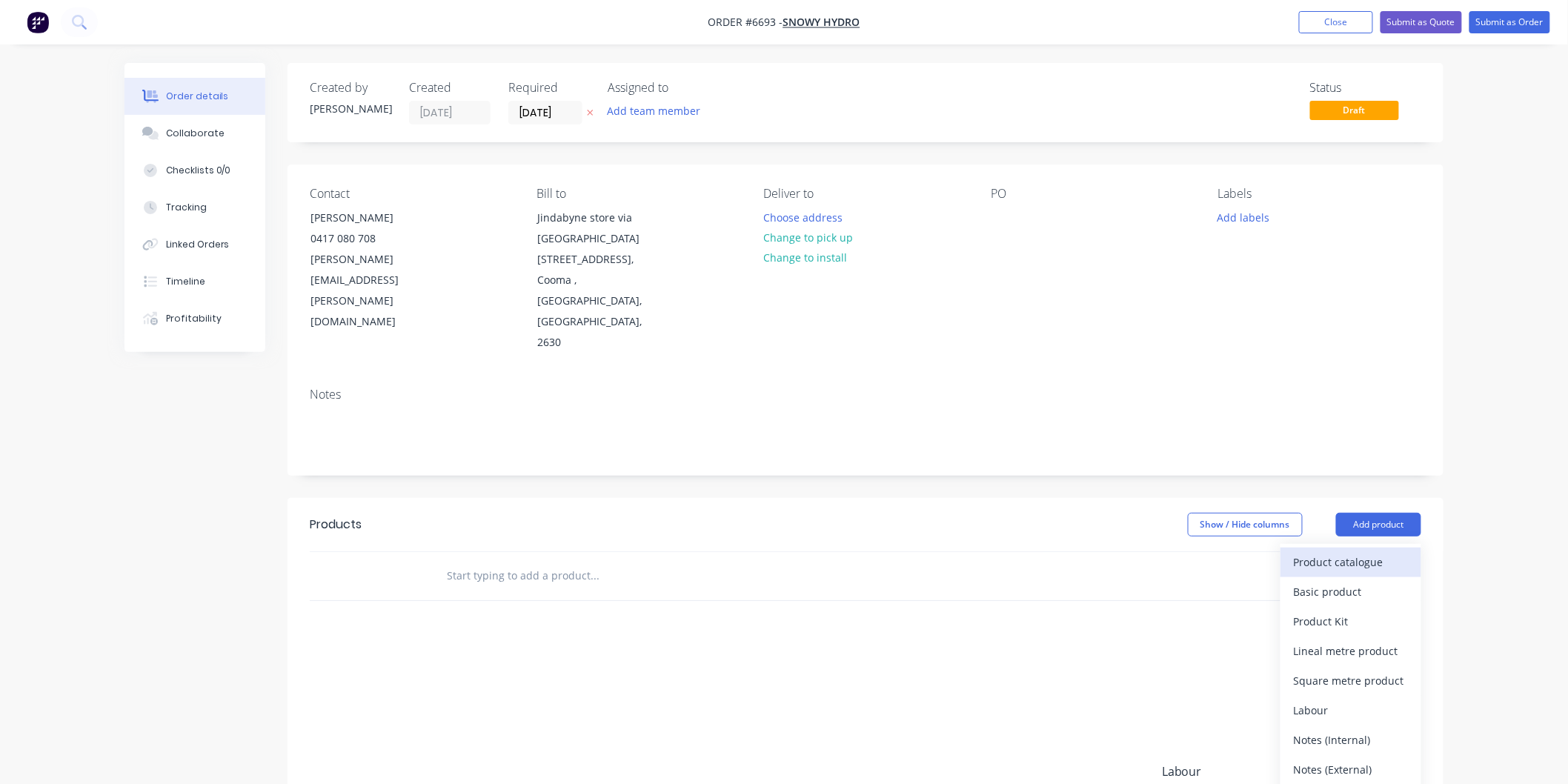
click at [1334, 552] on div "Product catalogue" at bounding box center [1351, 562] width 114 height 21
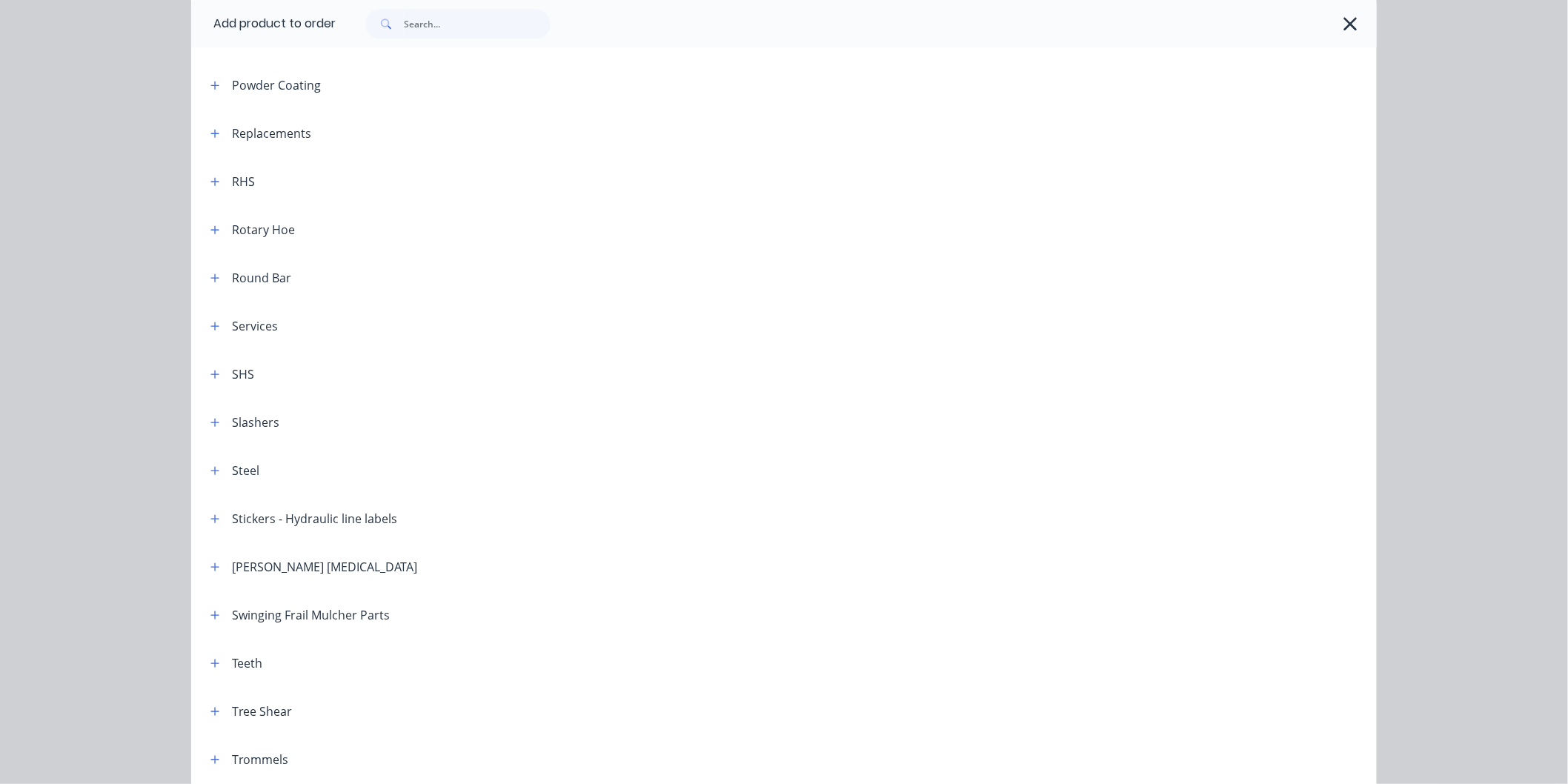
scroll to position [1590, 0]
click at [237, 133] on div "Replacements" at bounding box center [271, 139] width 79 height 18
click at [211, 138] on icon "button" at bounding box center [215, 138] width 9 height 11
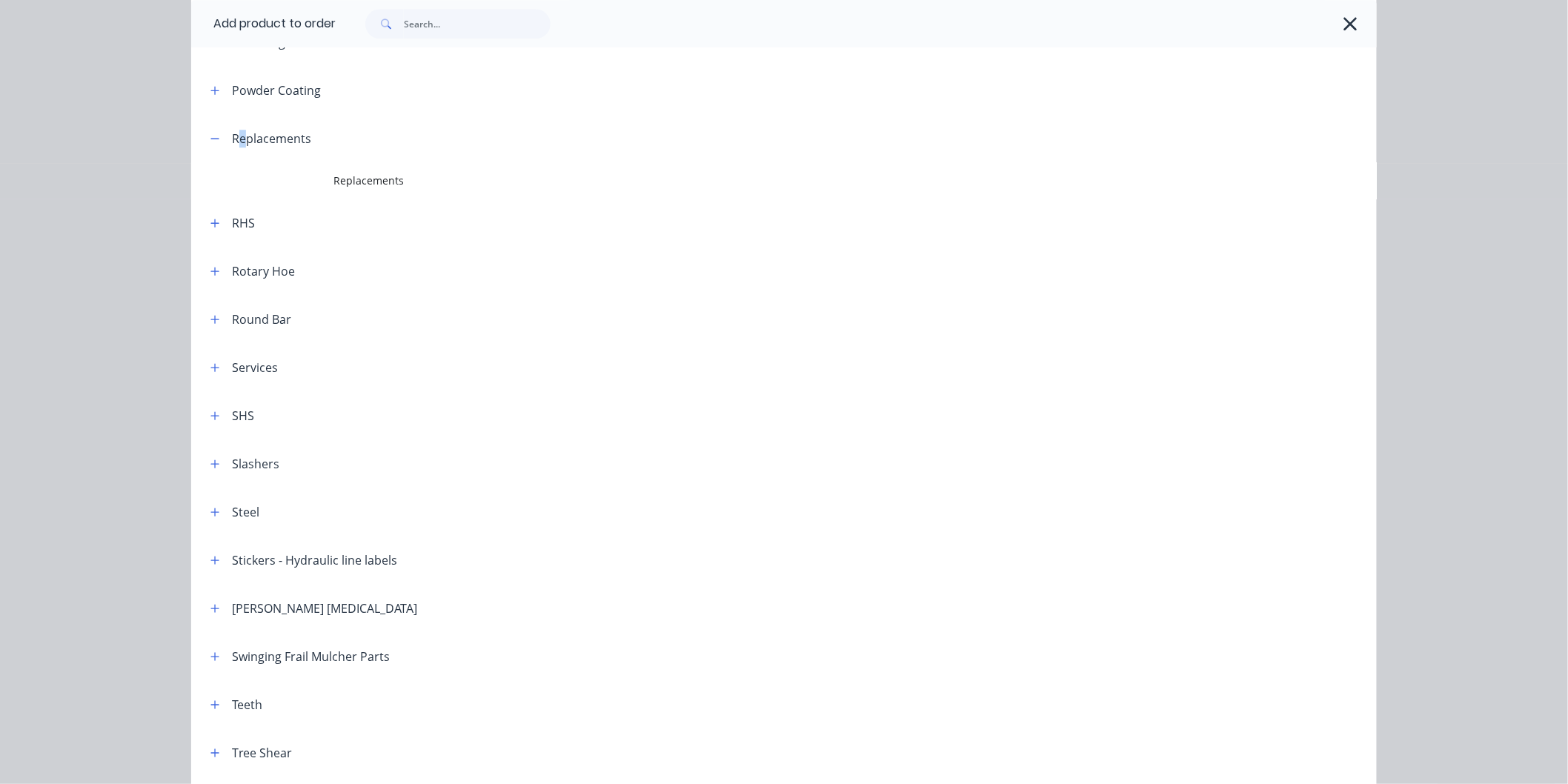
click at [356, 181] on span "Replacements" at bounding box center [750, 180] width 834 height 16
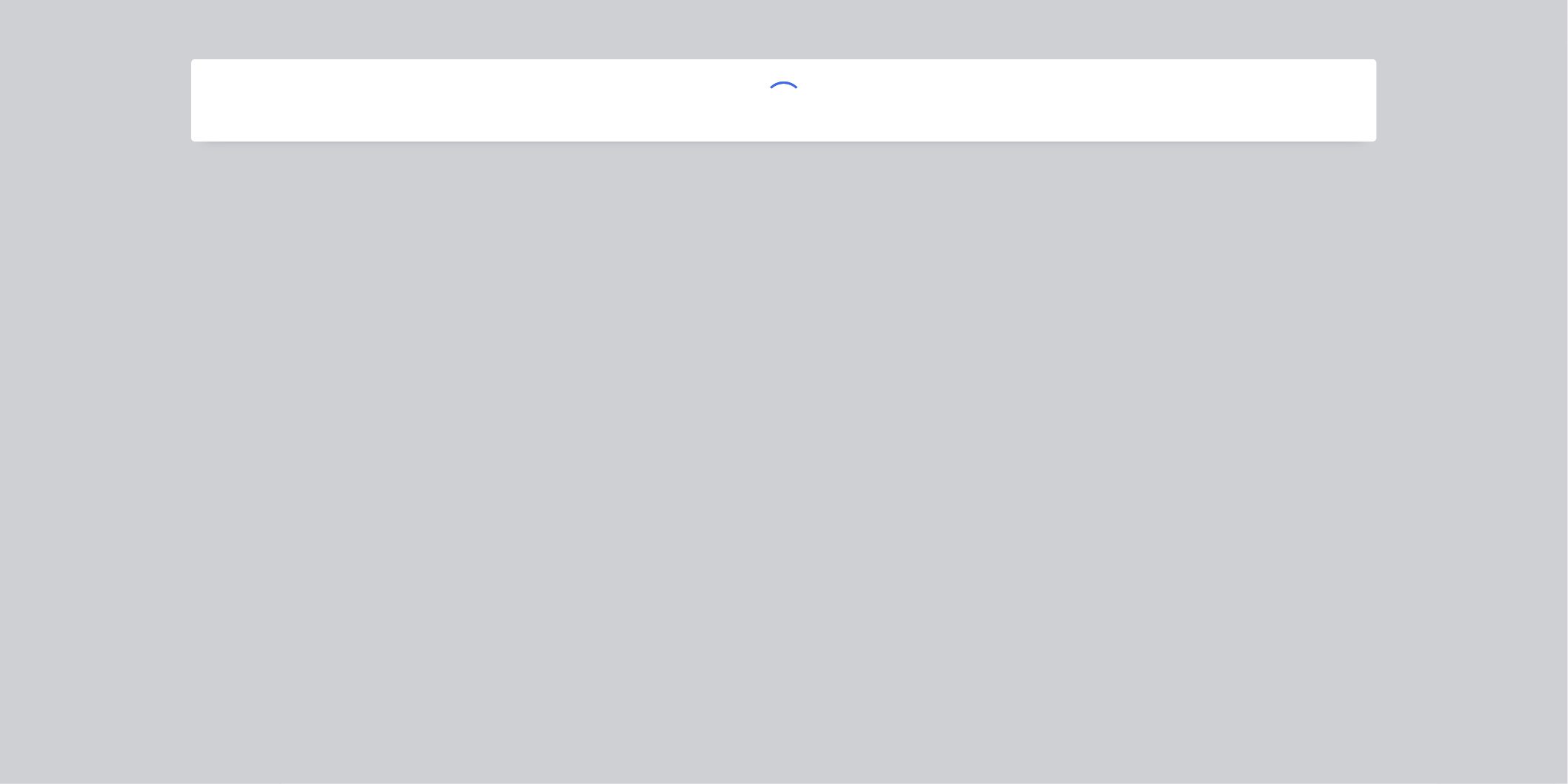
scroll to position [0, 0]
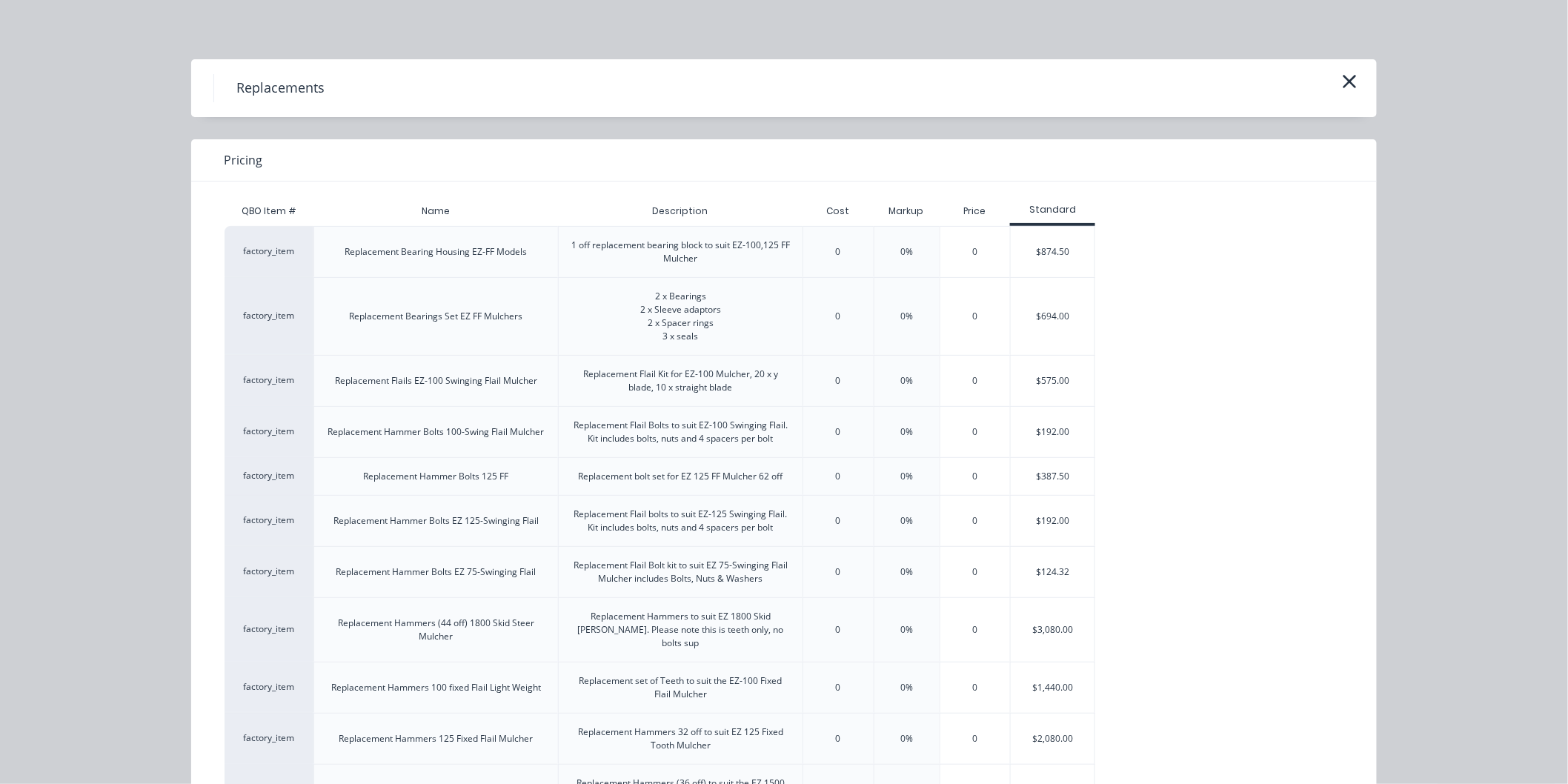
click at [624, 381] on div "Replacement Flail Kit for EZ-100 Mulcher, 20 x y blade, 10 x straight blade" at bounding box center [680, 381] width 220 height 27
click at [1056, 379] on div "$575.00" at bounding box center [1052, 381] width 83 height 51
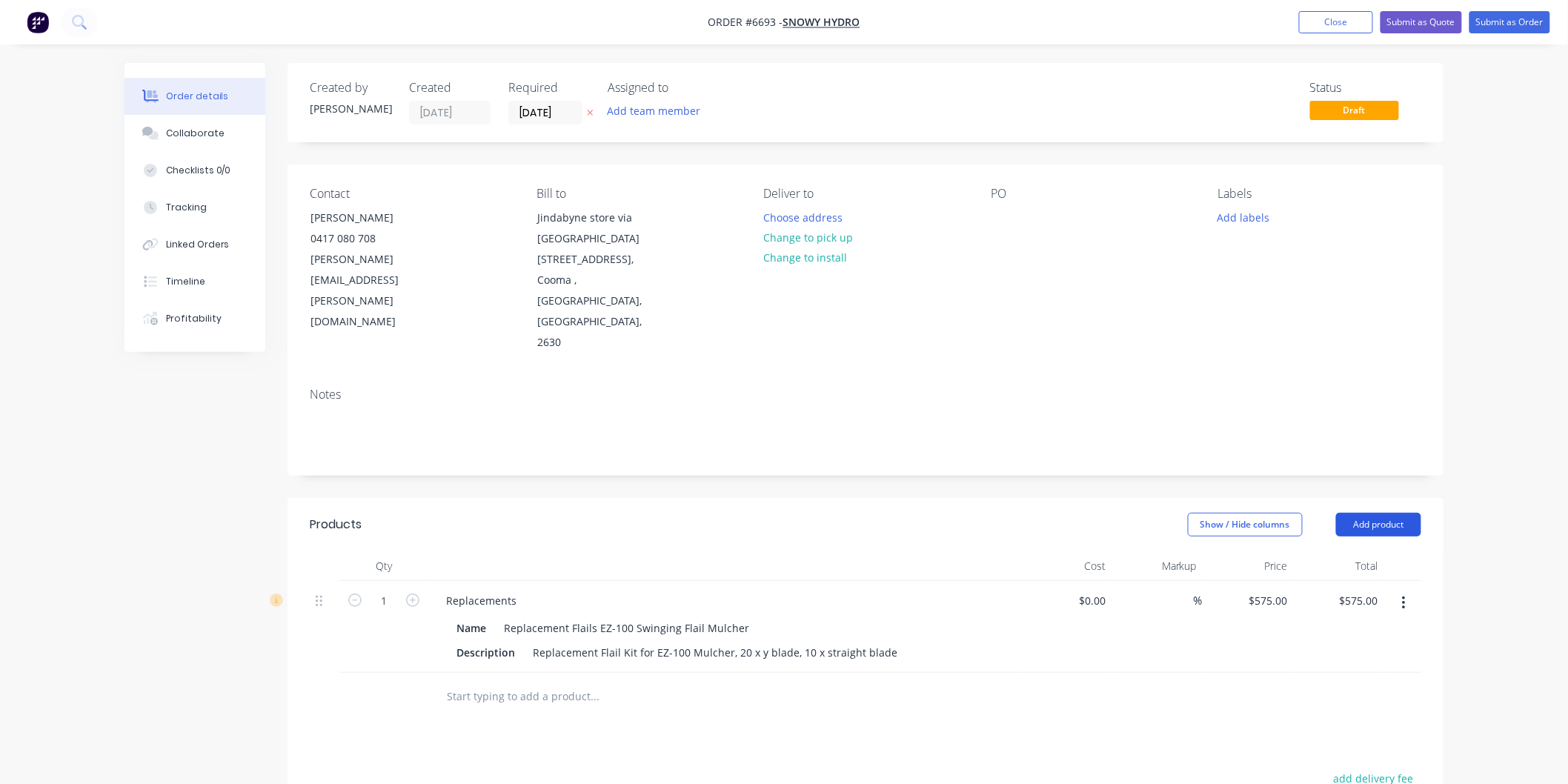
click at [1377, 513] on button "Add product" at bounding box center [1378, 524] width 85 height 24
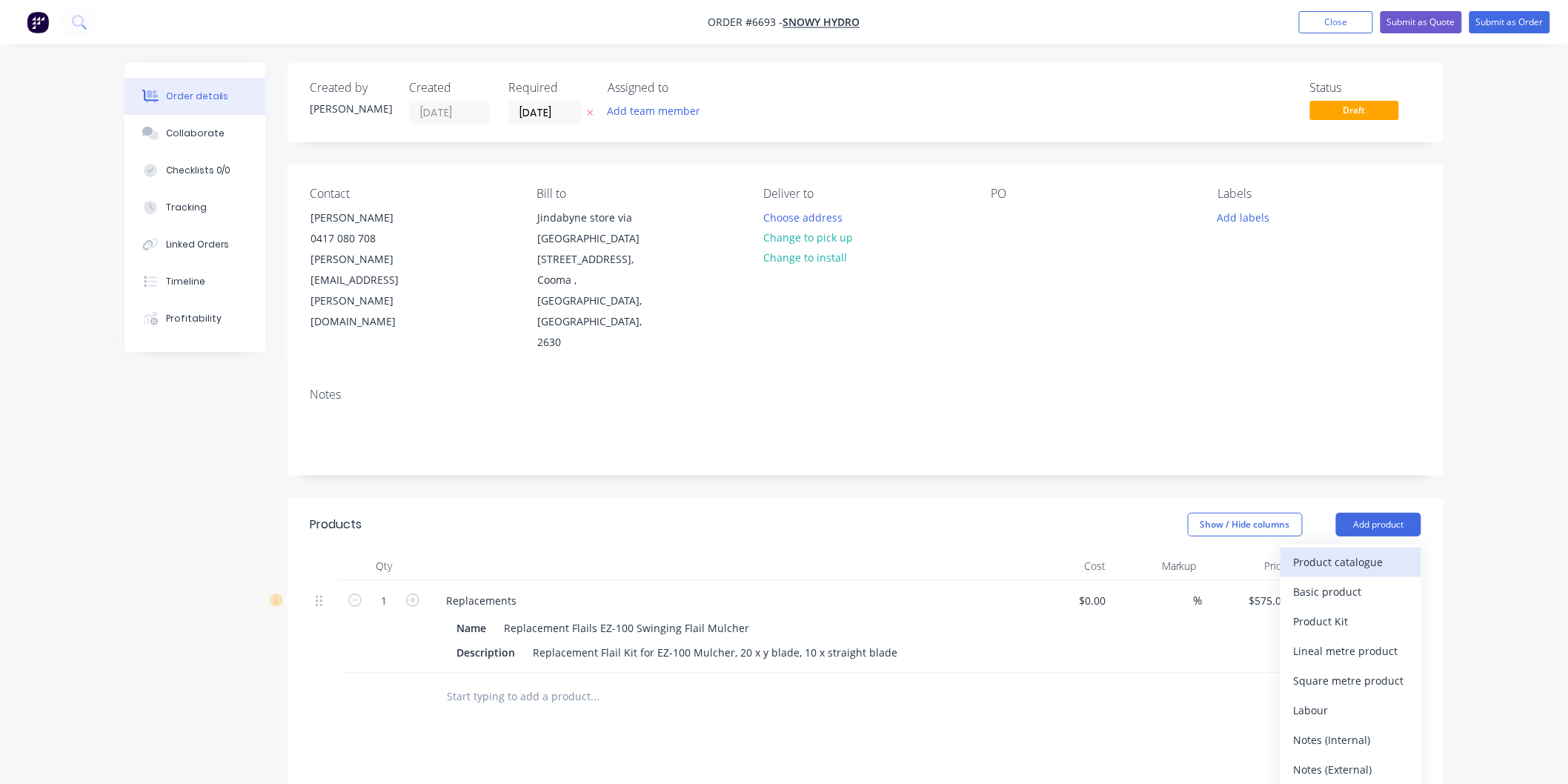
click at [1352, 552] on div "Product catalogue" at bounding box center [1351, 562] width 114 height 21
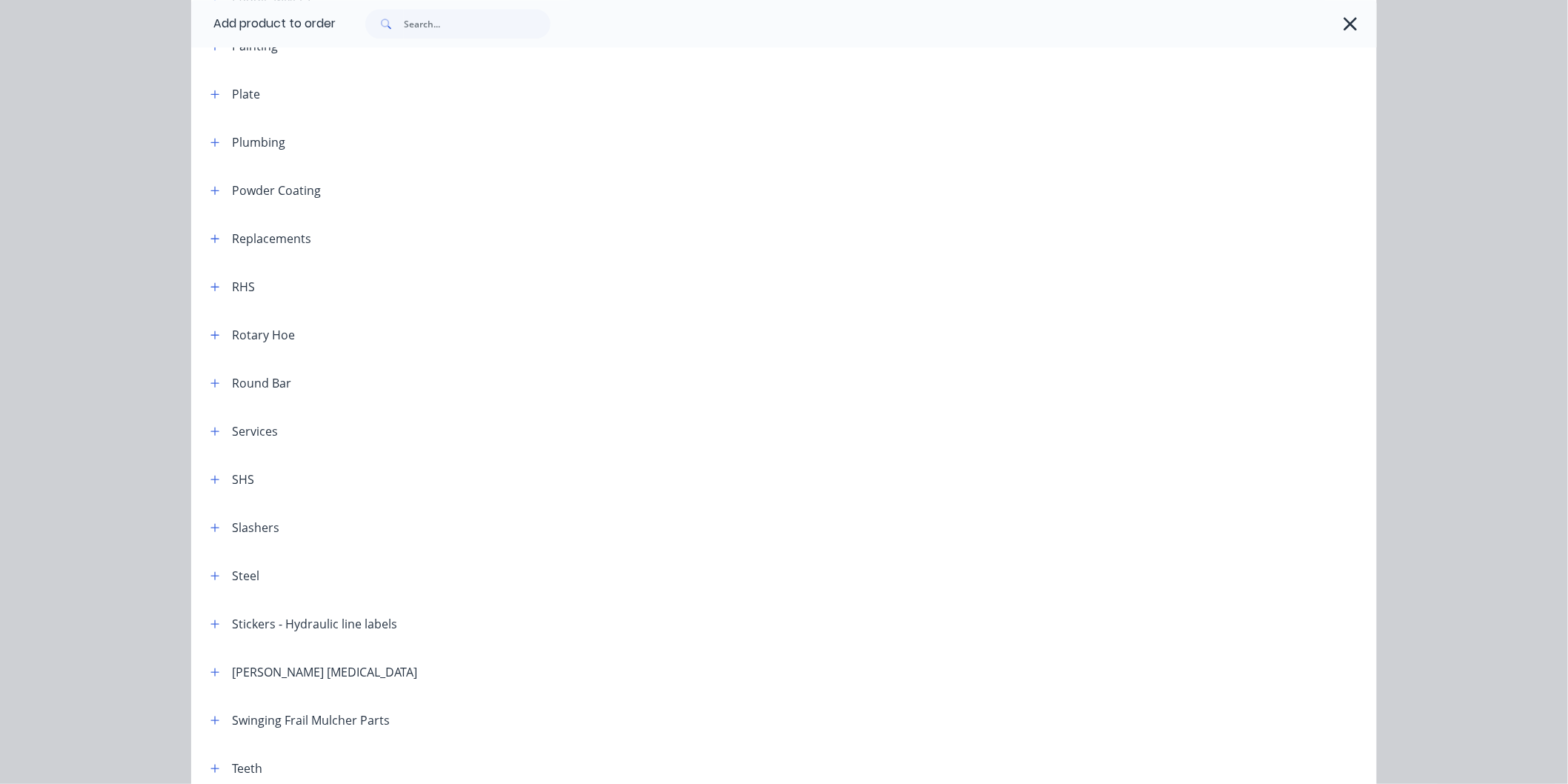
scroll to position [1426, 0]
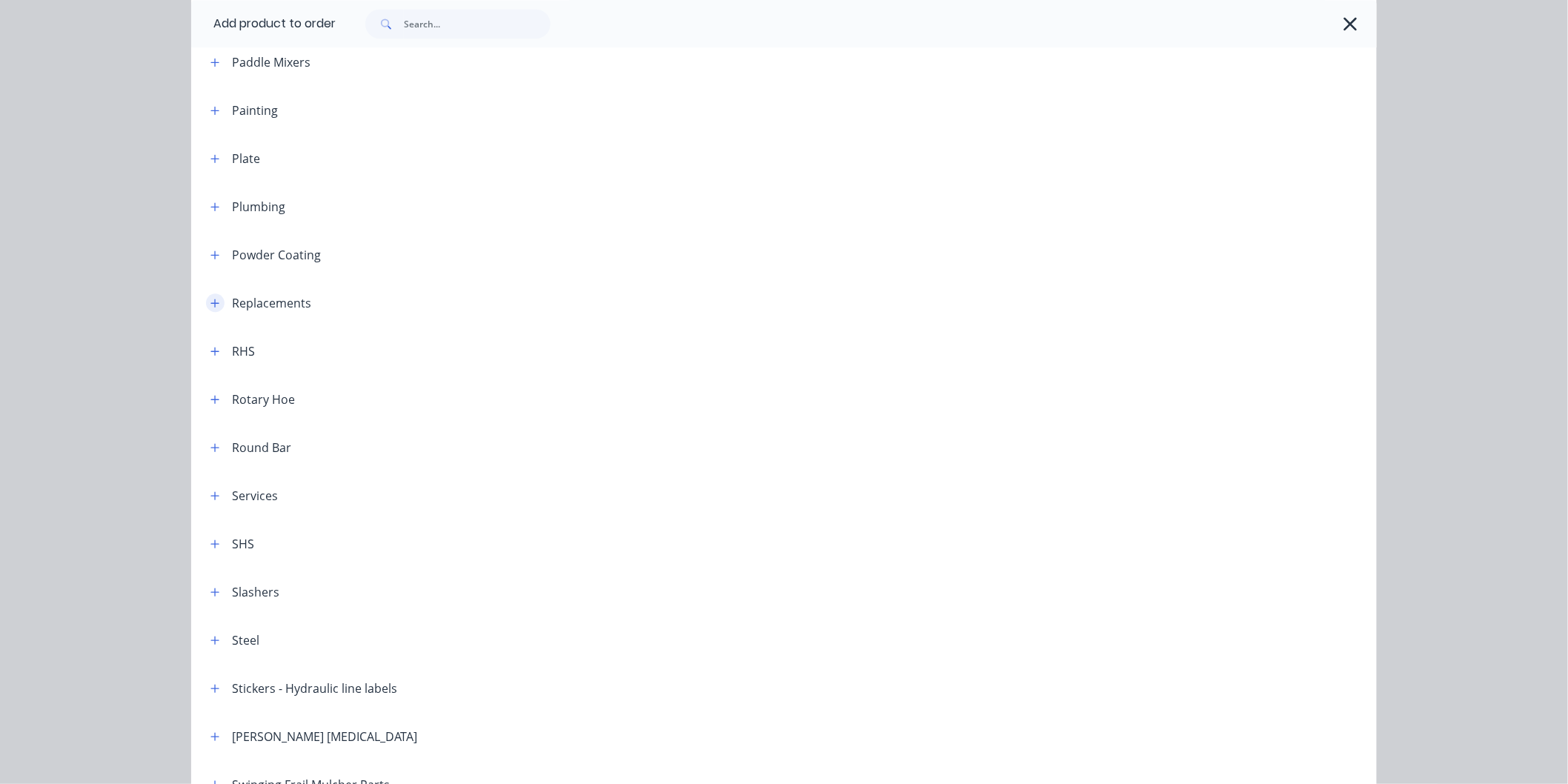
click at [211, 299] on icon "button" at bounding box center [215, 303] width 9 height 11
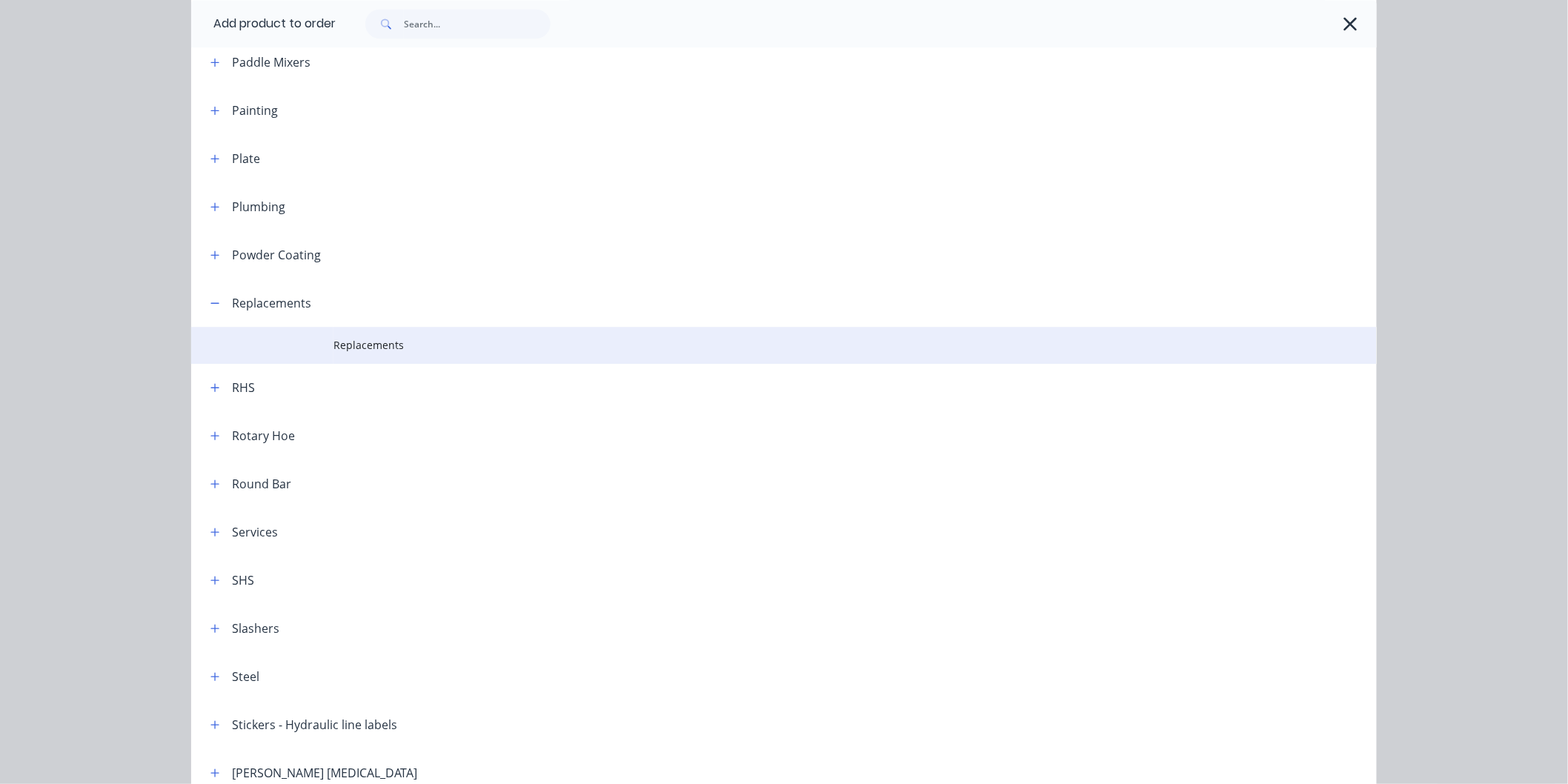
click at [382, 346] on span "Replacements" at bounding box center [750, 345] width 834 height 16
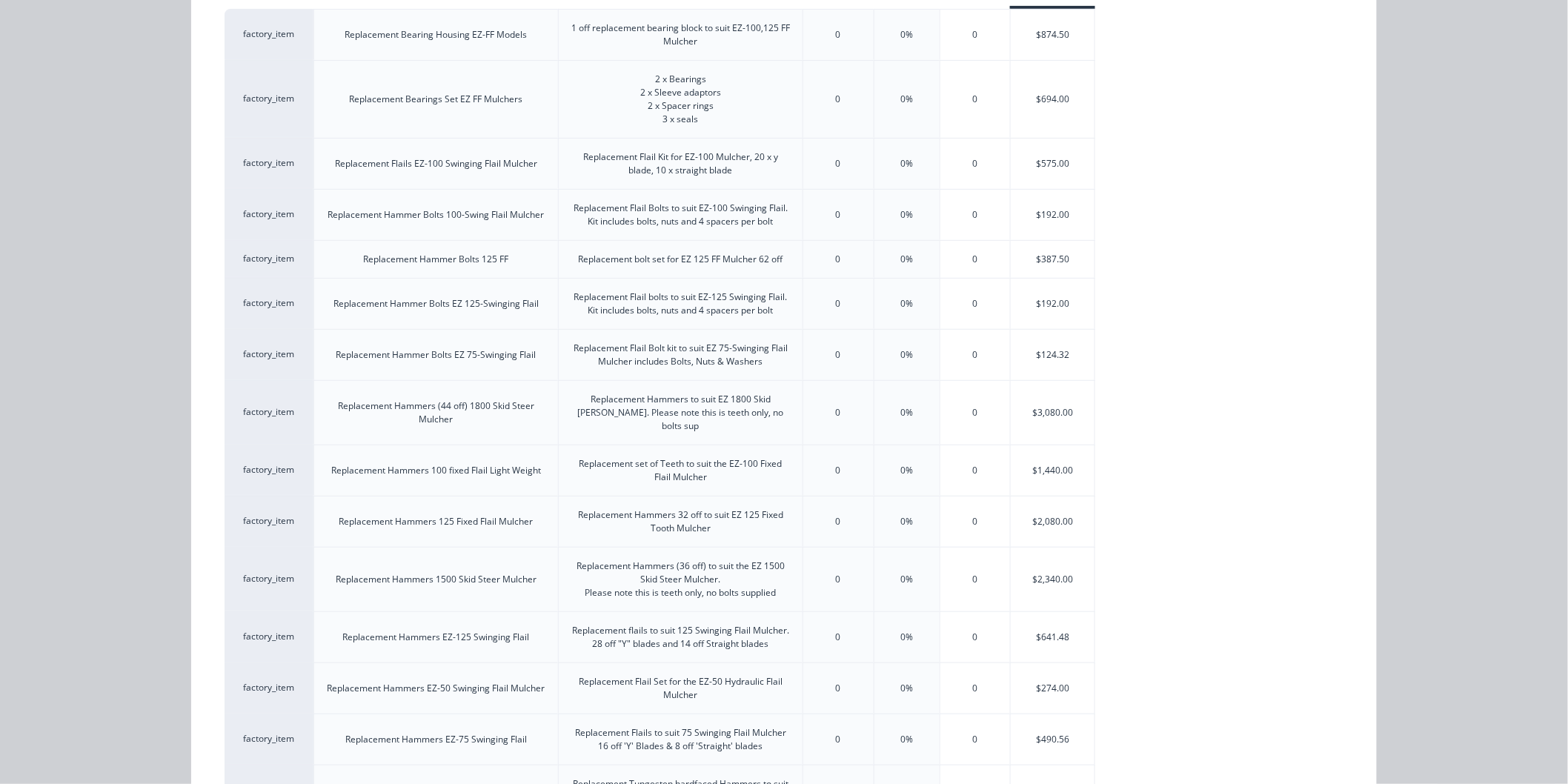
scroll to position [164, 0]
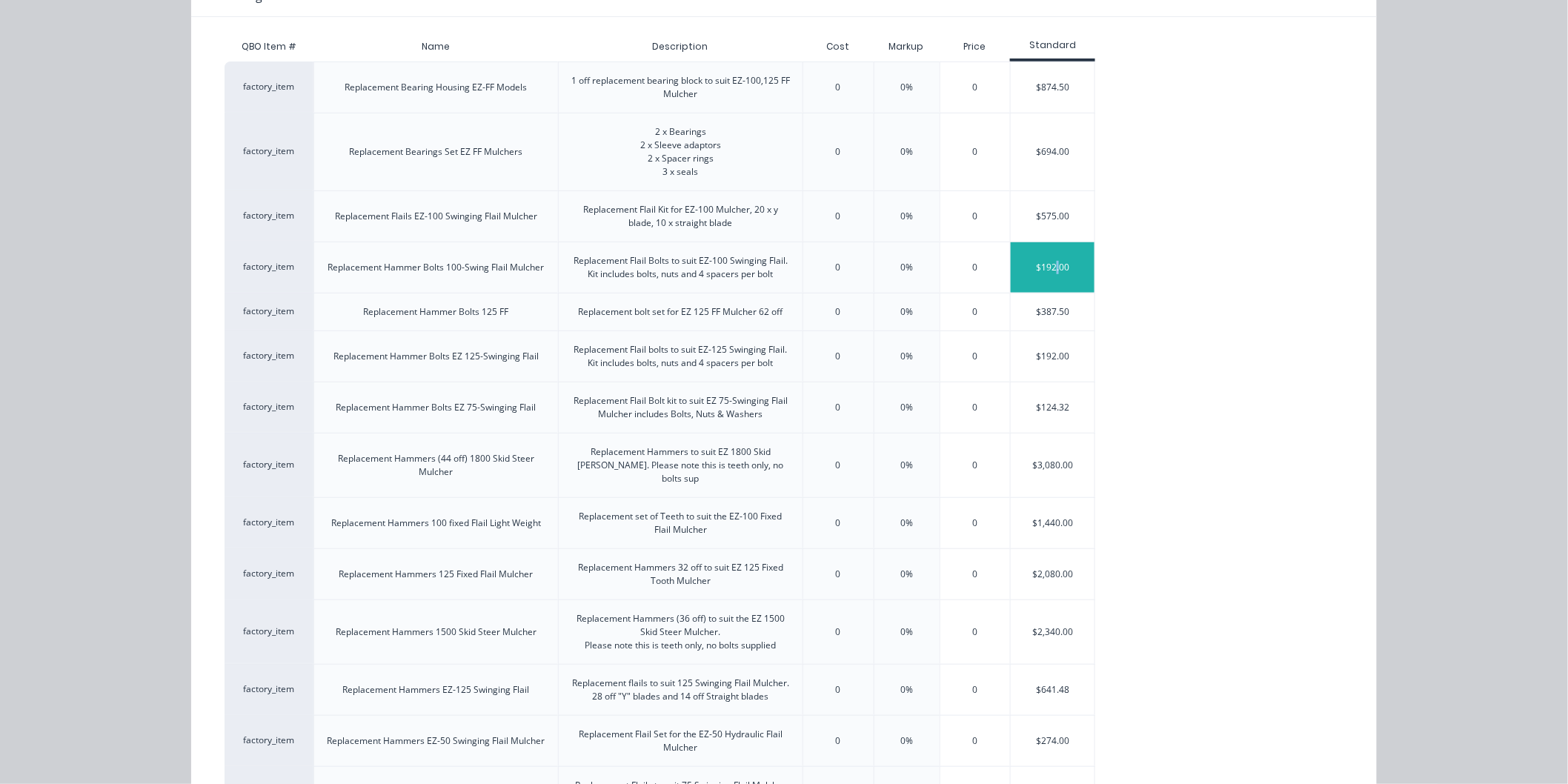
click at [1051, 262] on div "$192.00" at bounding box center [1052, 268] width 83 height 51
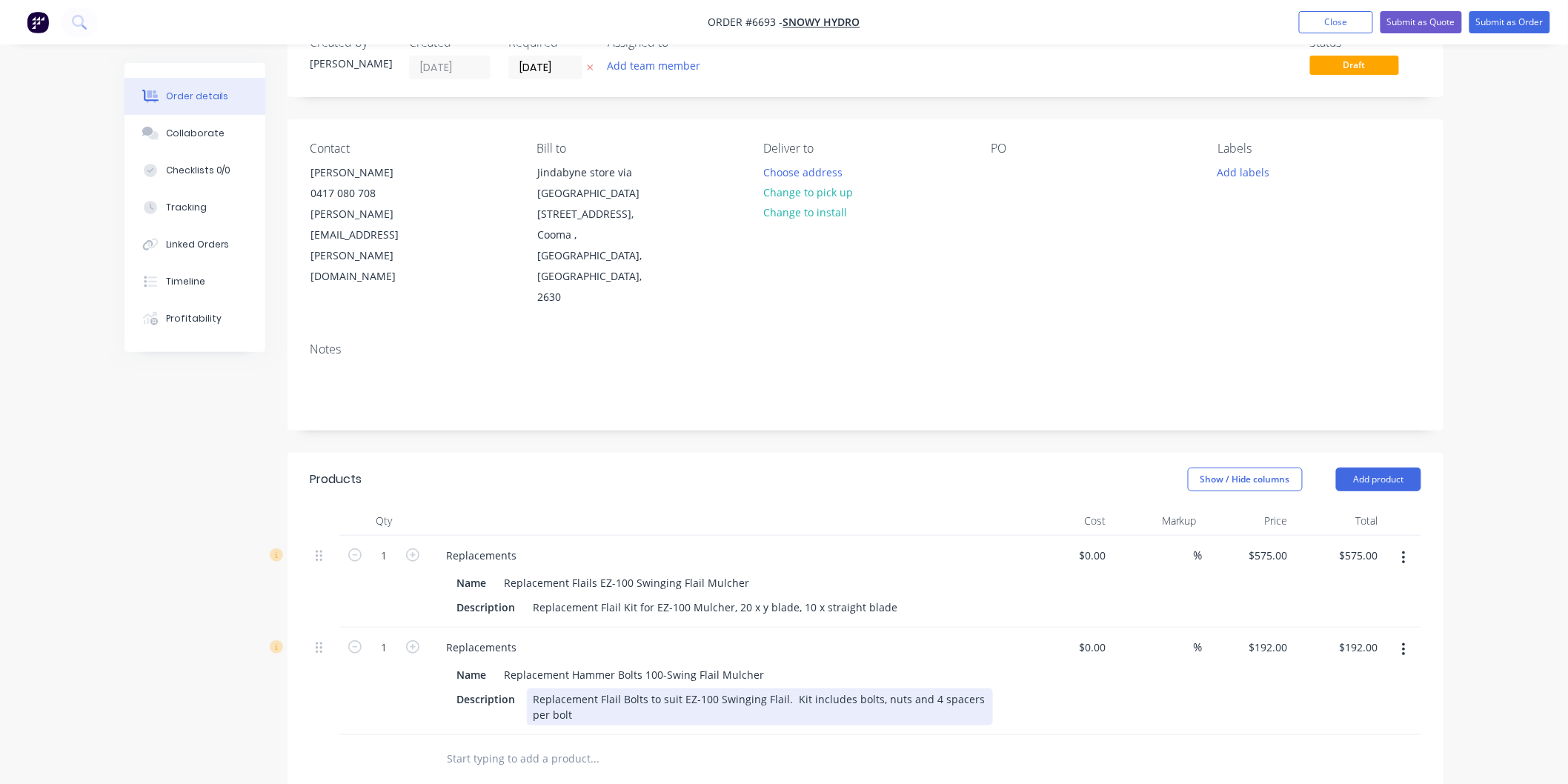
scroll to position [83, 0]
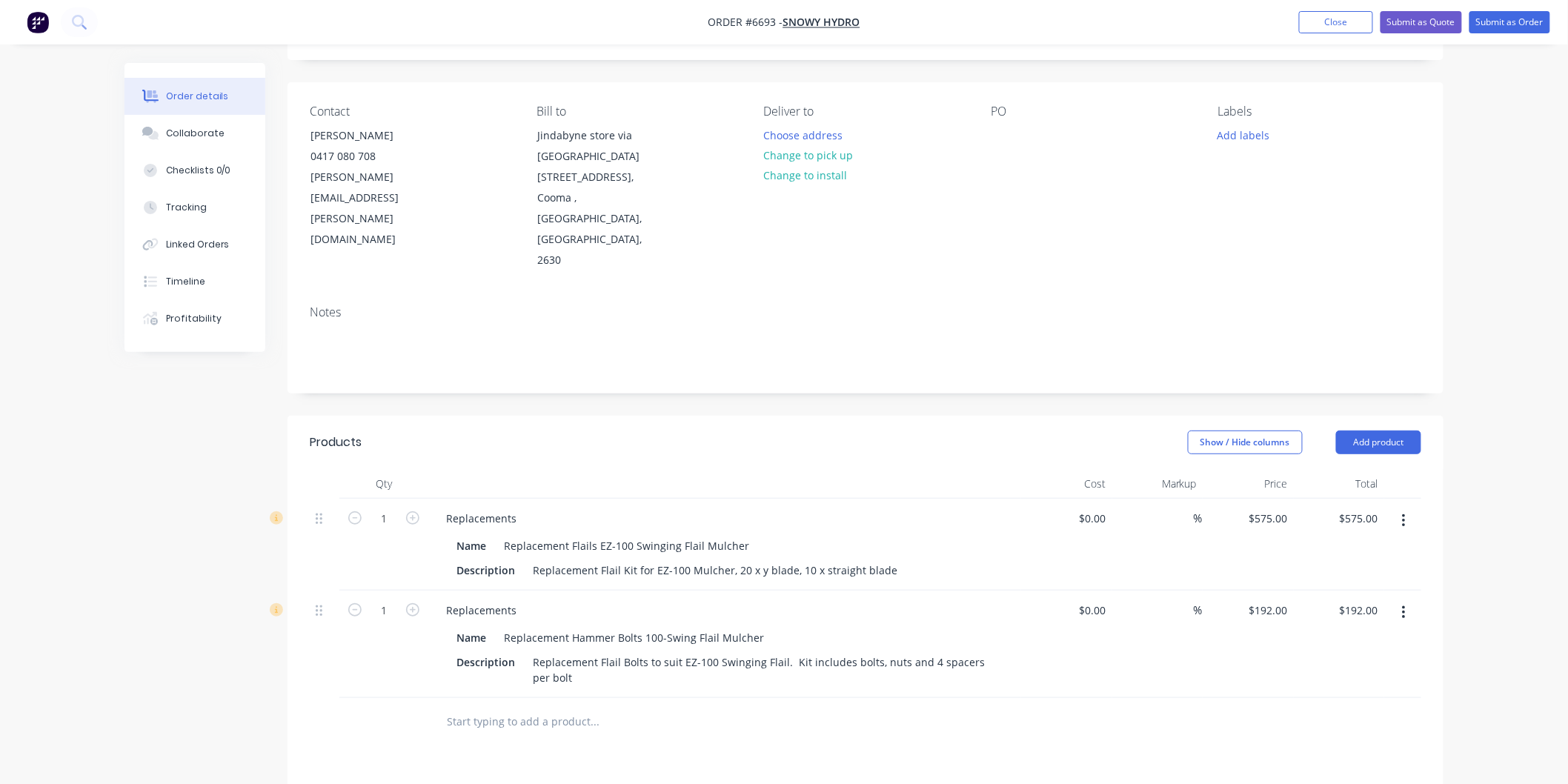
click at [510, 707] on input "text" at bounding box center [594, 722] width 297 height 29
click at [1264, 508] on div "575 $575.00" at bounding box center [1267, 518] width 51 height 21
type input "$696.25"
click at [1263, 600] on div "192 192" at bounding box center [1278, 611] width 31 height 21
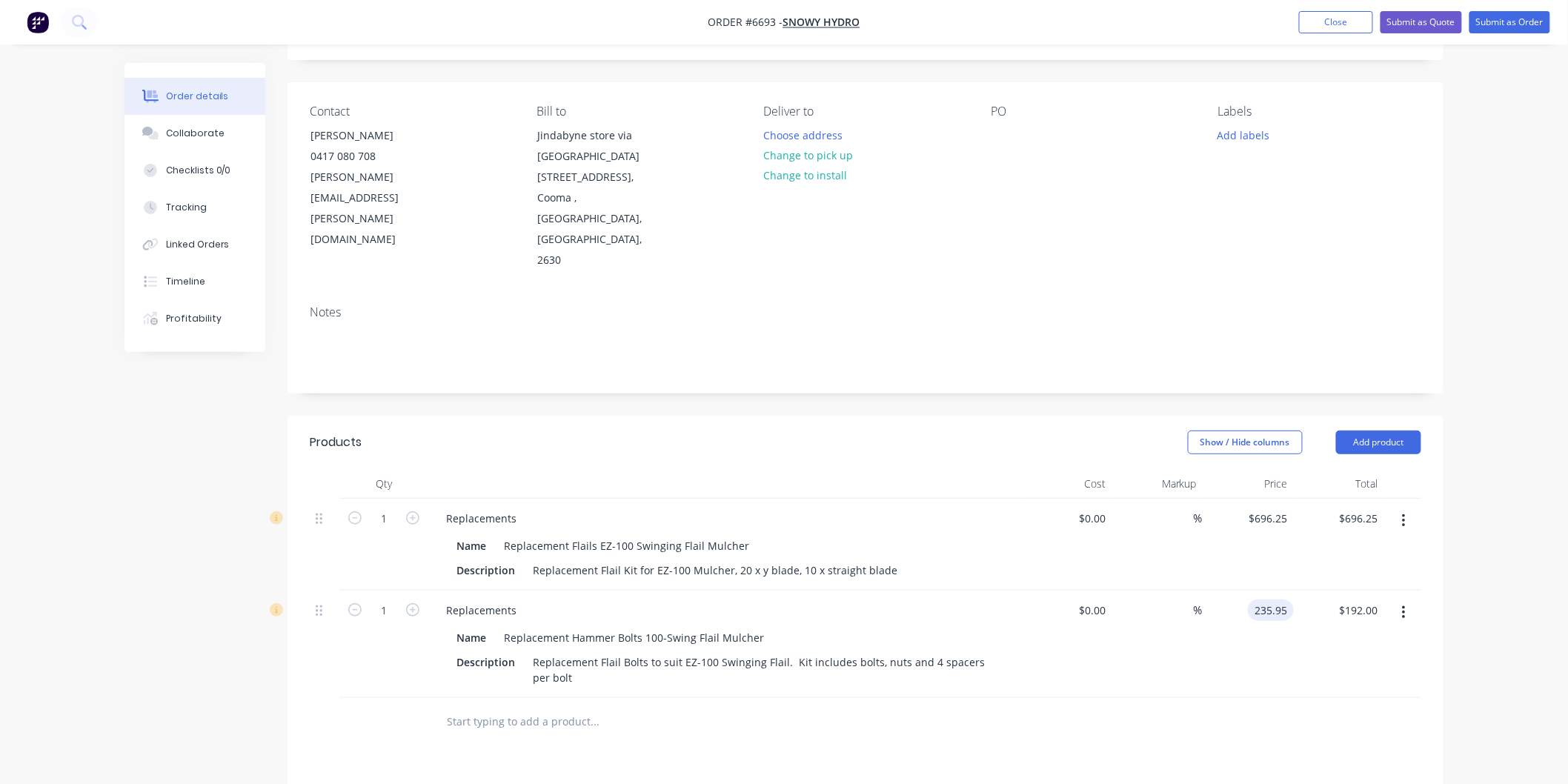
type input "$235.95"
click at [1244, 603] on div "$235.95 $235.95" at bounding box center [1249, 644] width 92 height 107
click at [506, 707] on input "text" at bounding box center [594, 722] width 297 height 29
type input "Freight"
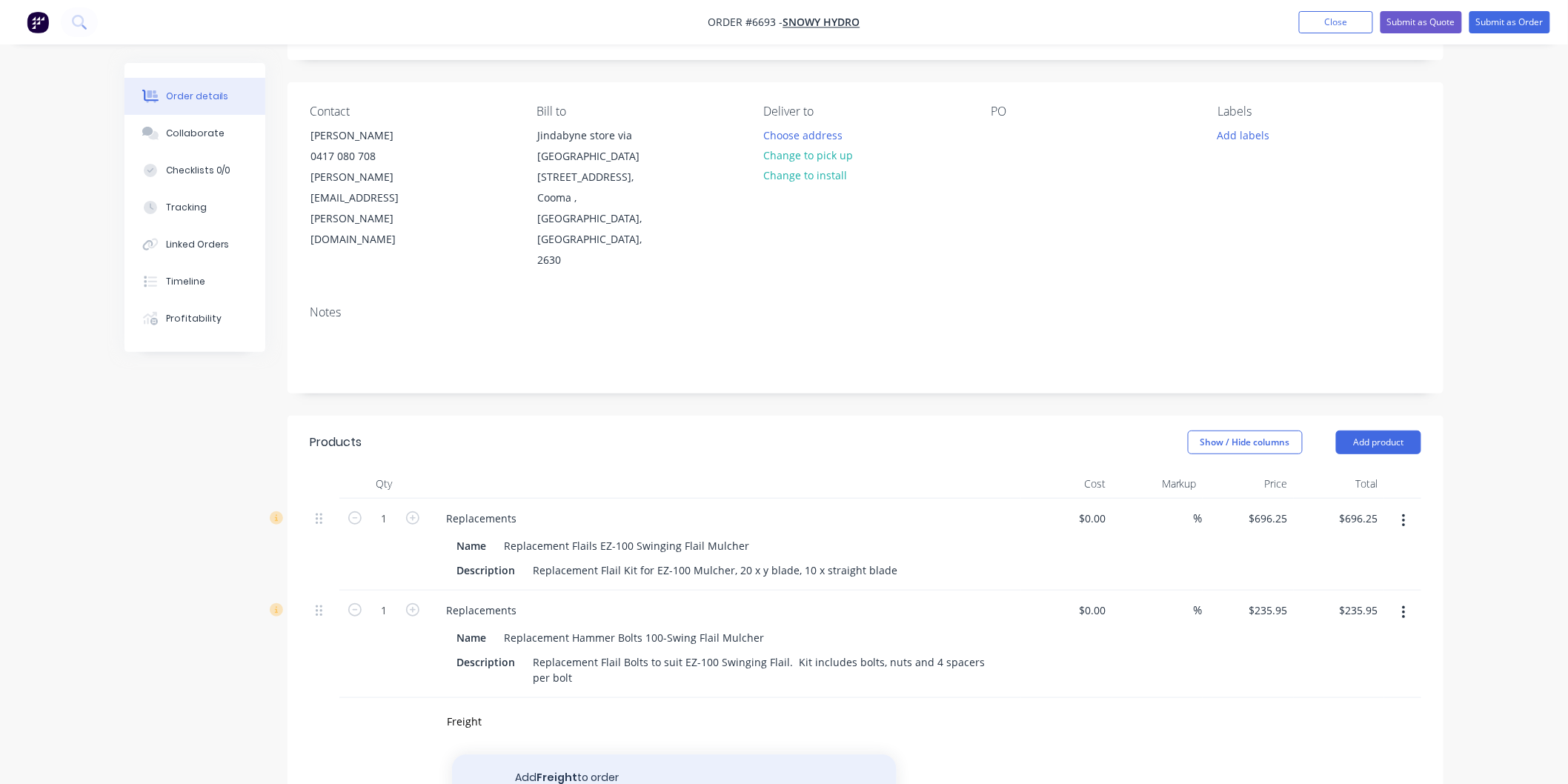
click at [559, 755] on button "Add Freight to order" at bounding box center [674, 778] width 444 height 47
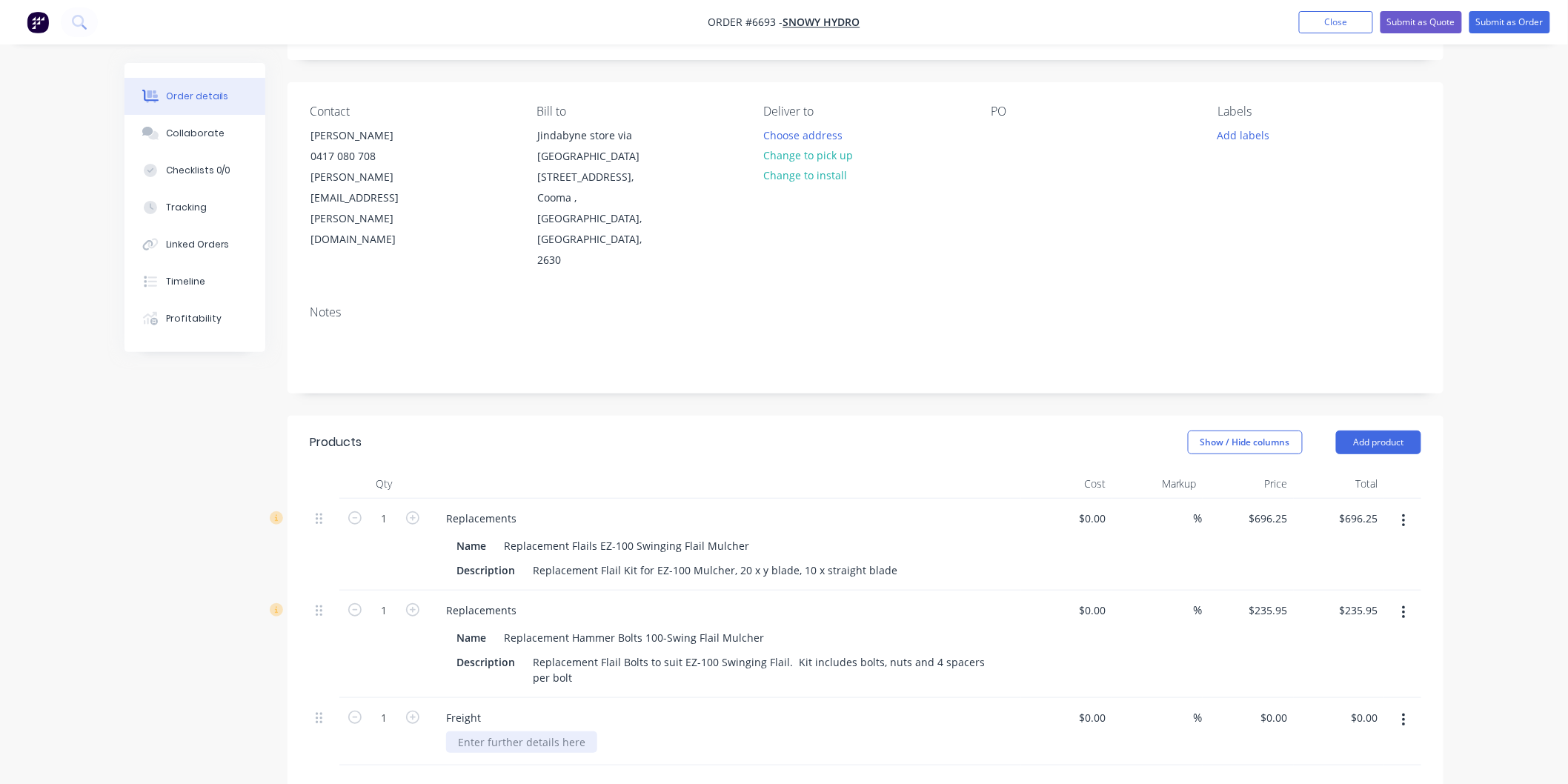
click at [524, 732] on div at bounding box center [521, 742] width 151 height 21
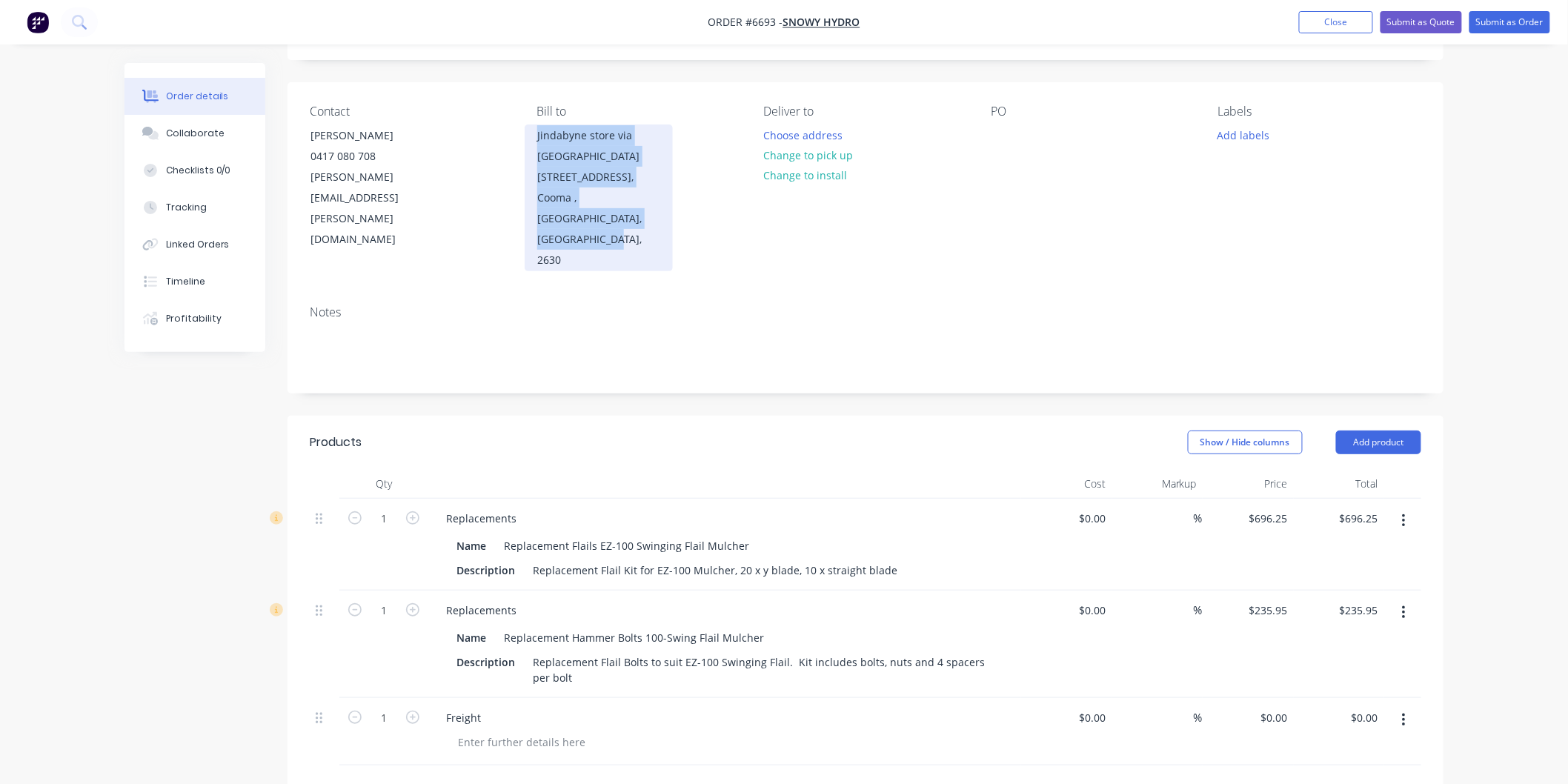
drag, startPoint x: 537, startPoint y: 134, endPoint x: 642, endPoint y: 223, distance: 137.6
click at [642, 223] on div "Jindabyne store via [GEOGRAPHIC_DATA] [STREET_ADDRESS]" at bounding box center [598, 198] width 148 height 147
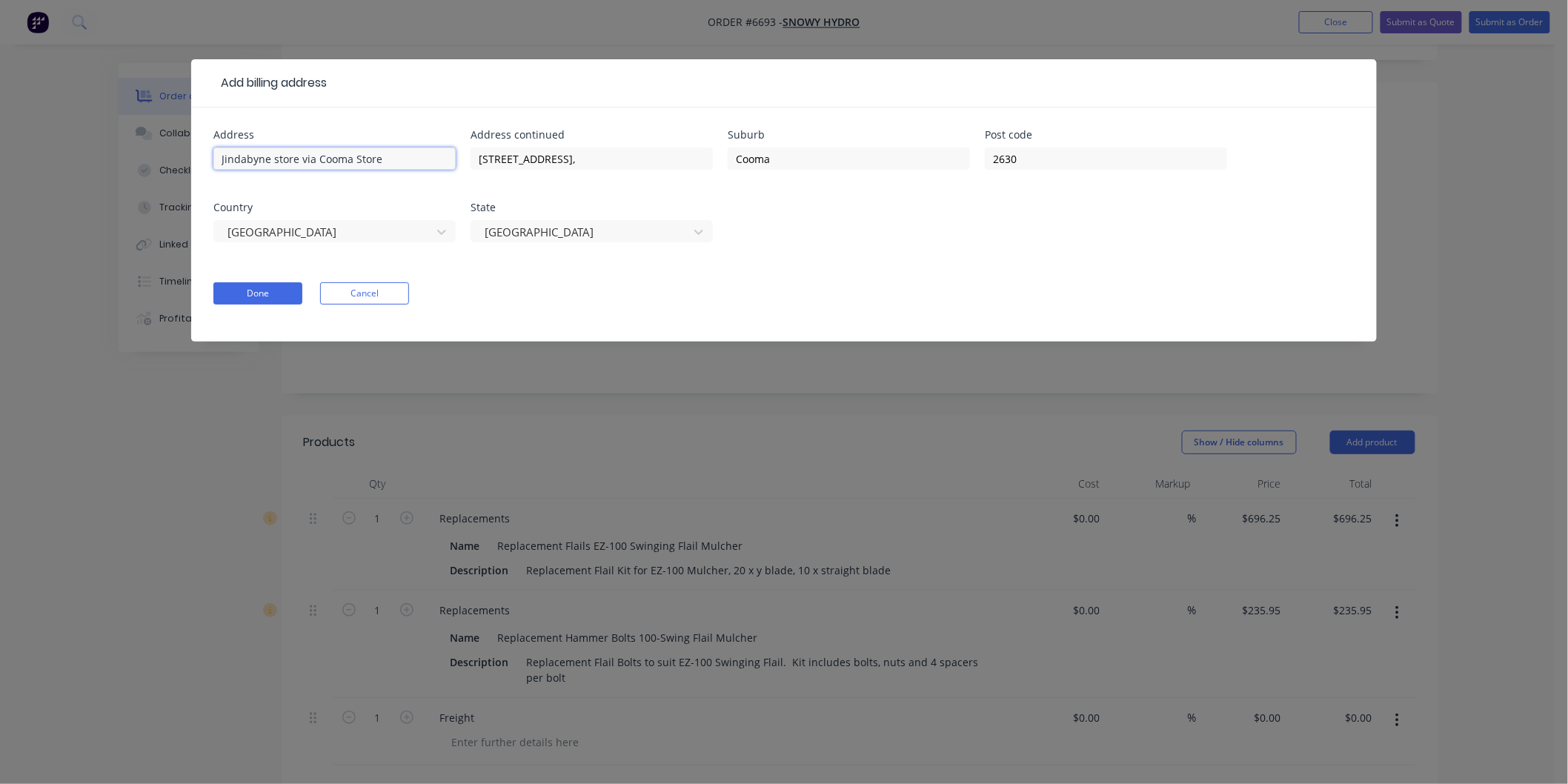
drag, startPoint x: 409, startPoint y: 160, endPoint x: 217, endPoint y: 163, distance: 192.0
click at [217, 164] on input "Jindabyne store via Cooma Store" at bounding box center [334, 158] width 243 height 22
click at [252, 293] on button "Done" at bounding box center [257, 293] width 89 height 22
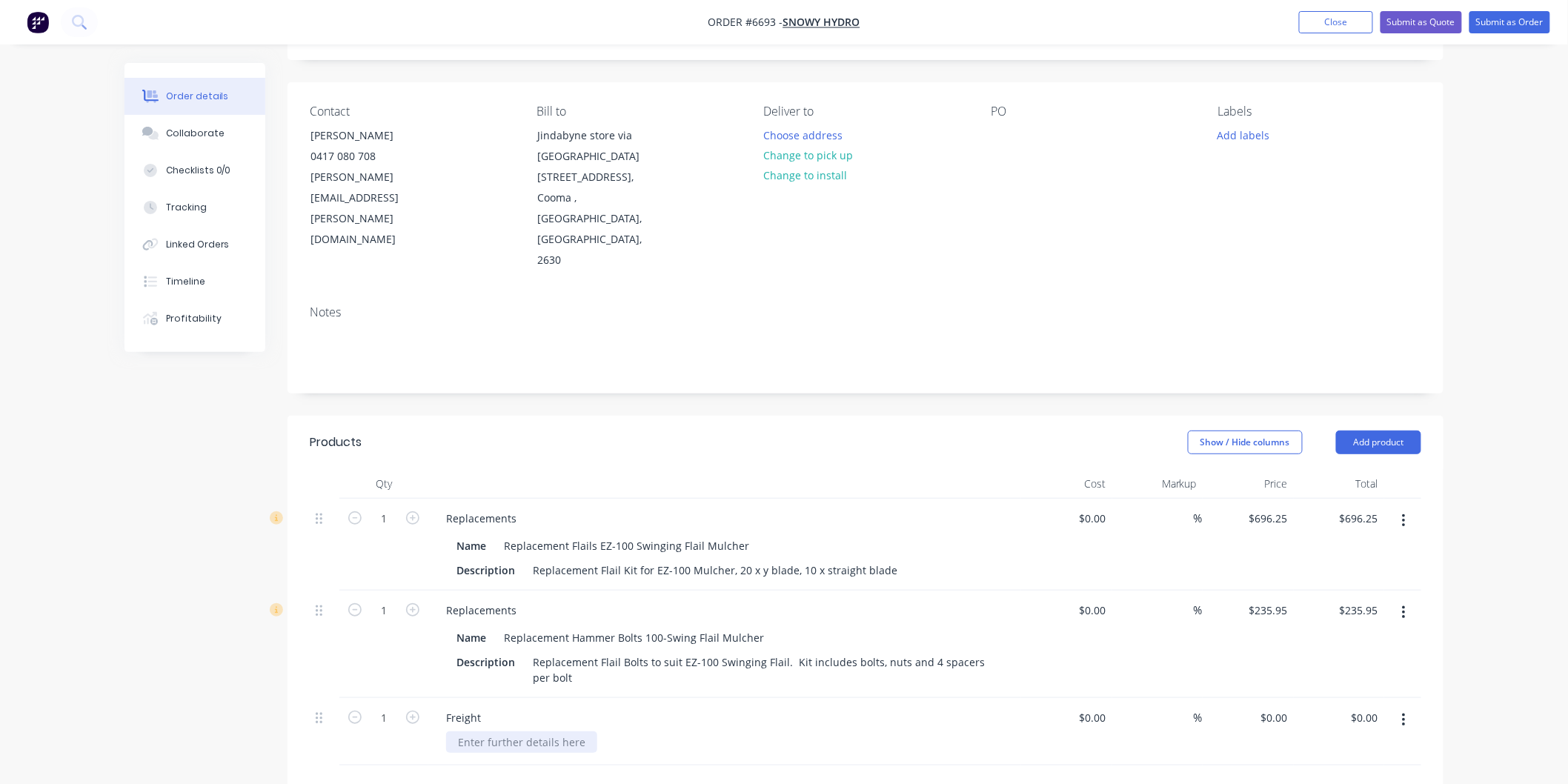
paste div
click at [1280, 707] on input "0" at bounding box center [1284, 718] width 17 height 21
type input "$74.95"
click at [918, 732] on div "Jindabyne store via Cooma Store" at bounding box center [730, 742] width 569 height 21
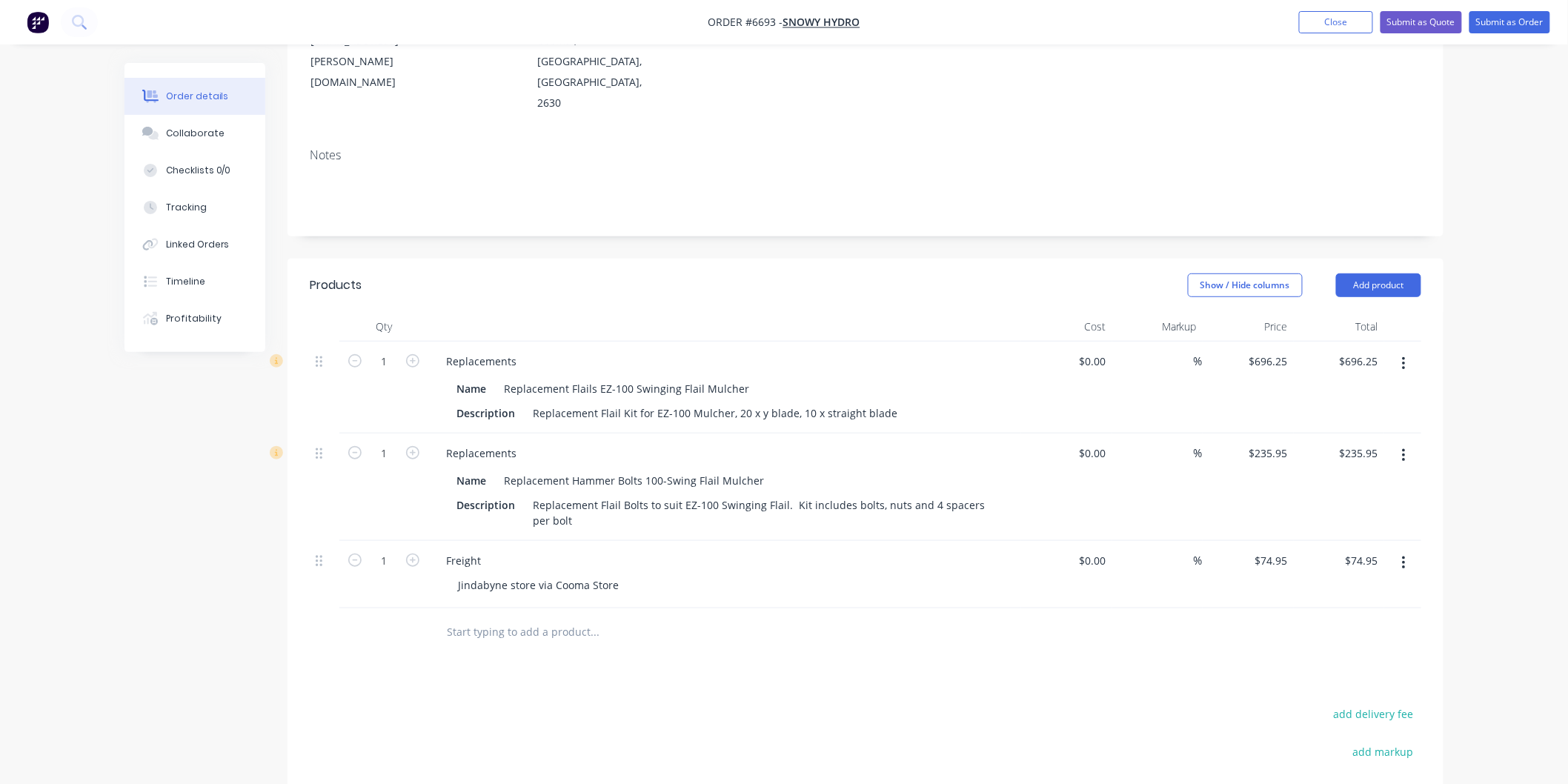
scroll to position [411, 0]
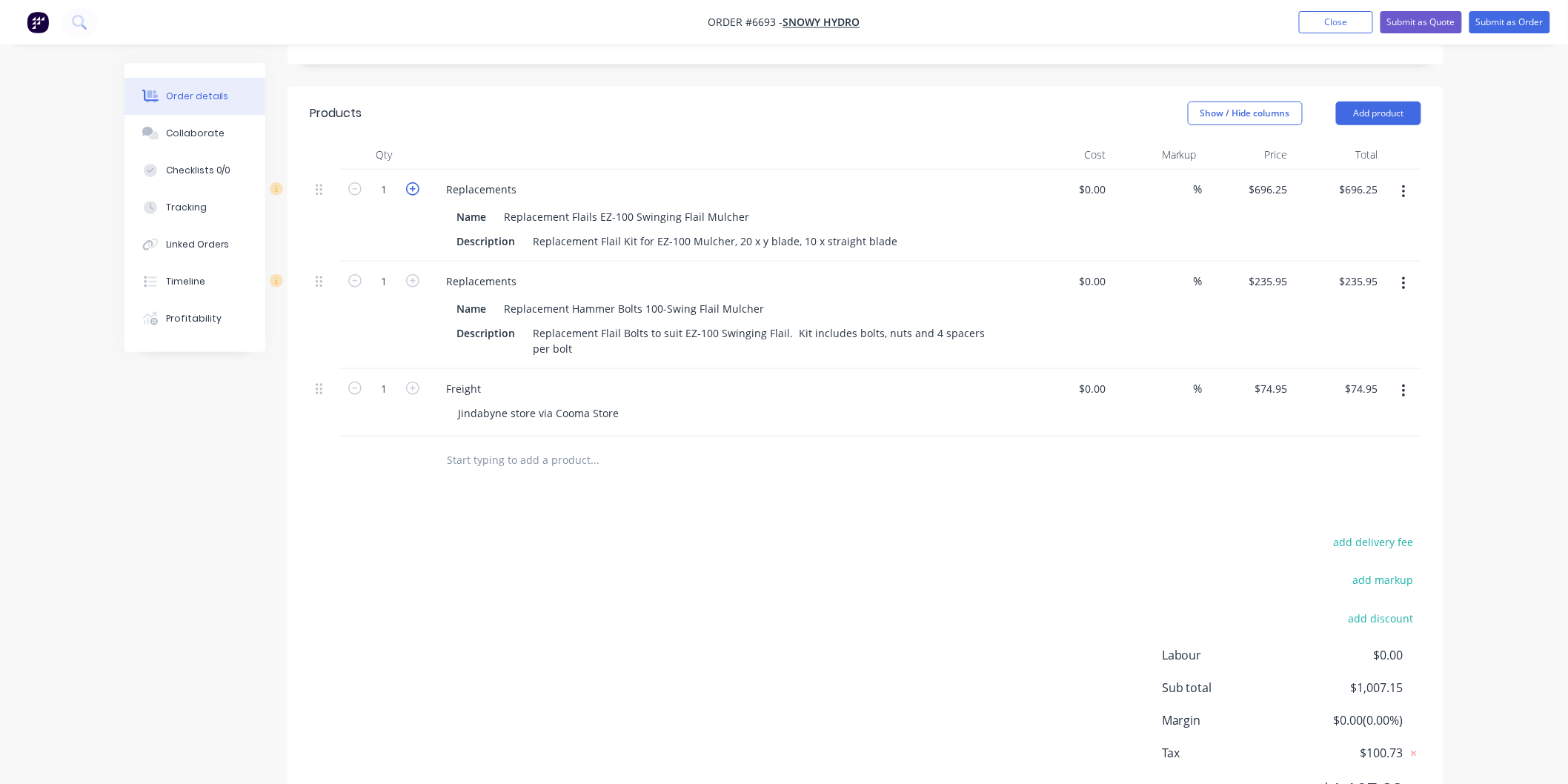
click at [413, 182] on icon "button" at bounding box center [413, 189] width 13 height 13
type input "2"
type input "$1,392.50"
click at [409, 275] on icon "button" at bounding box center [413, 281] width 13 height 13
type input "2"
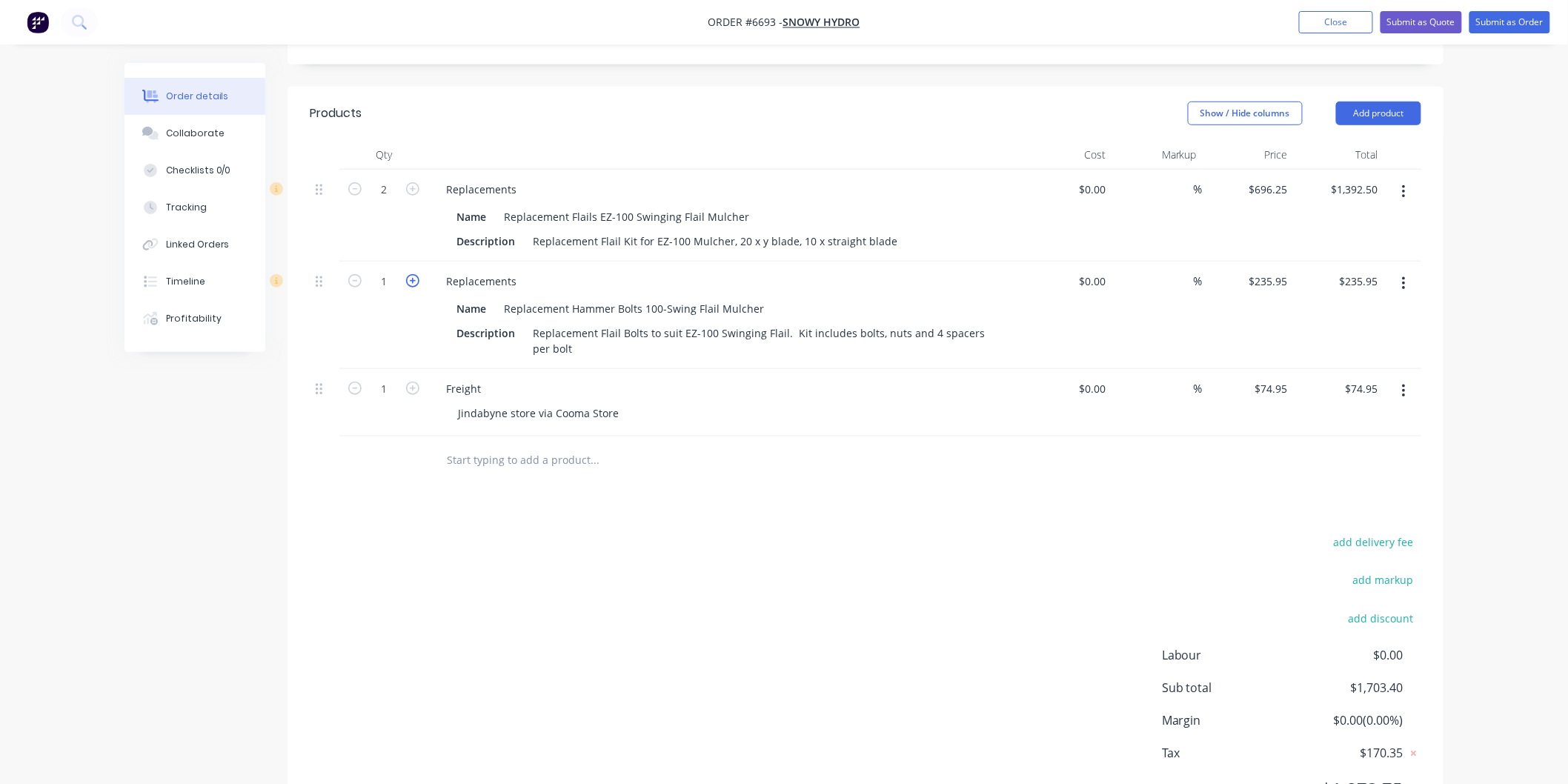
type input "$471.90"
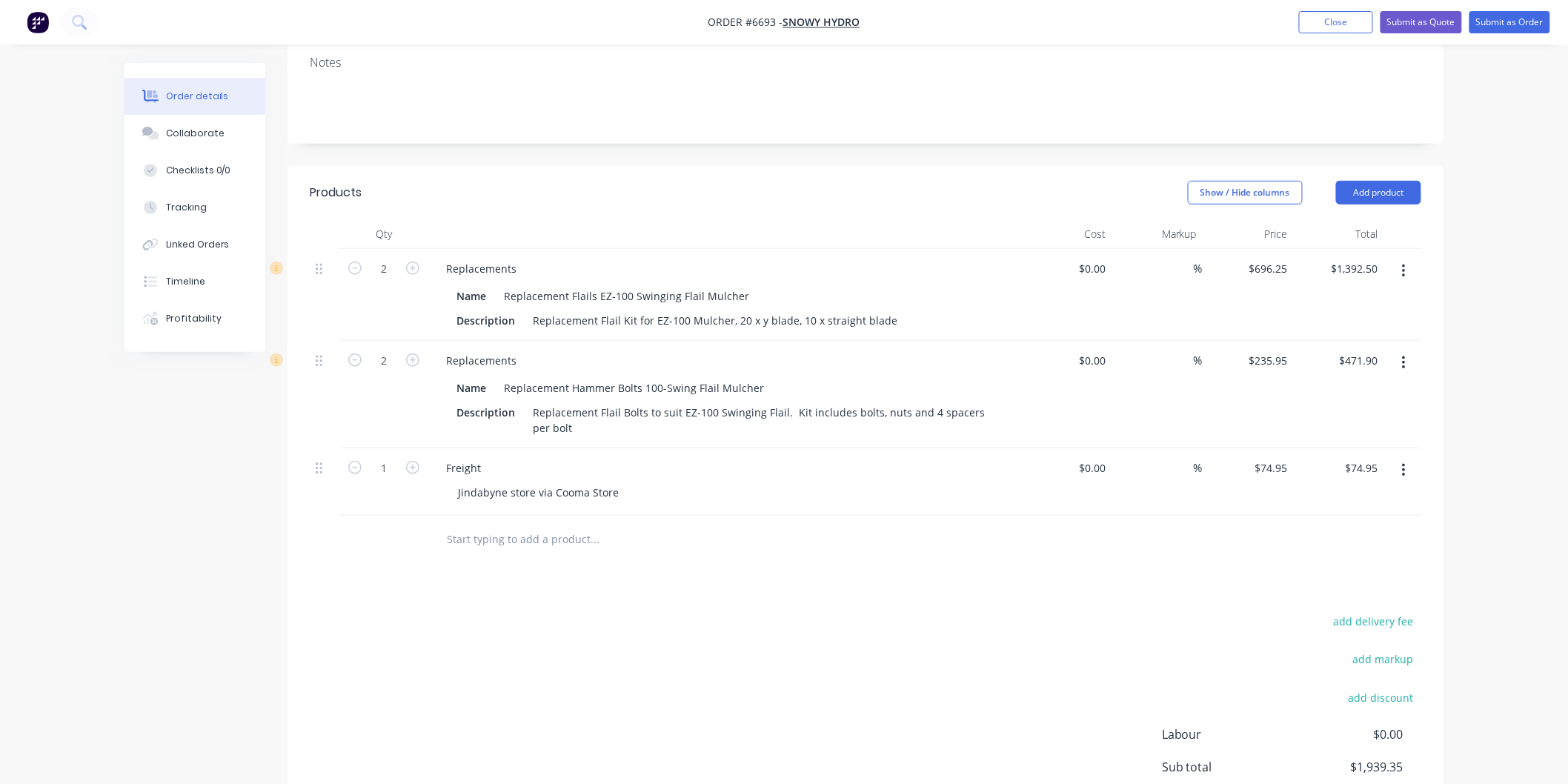
scroll to position [36, 0]
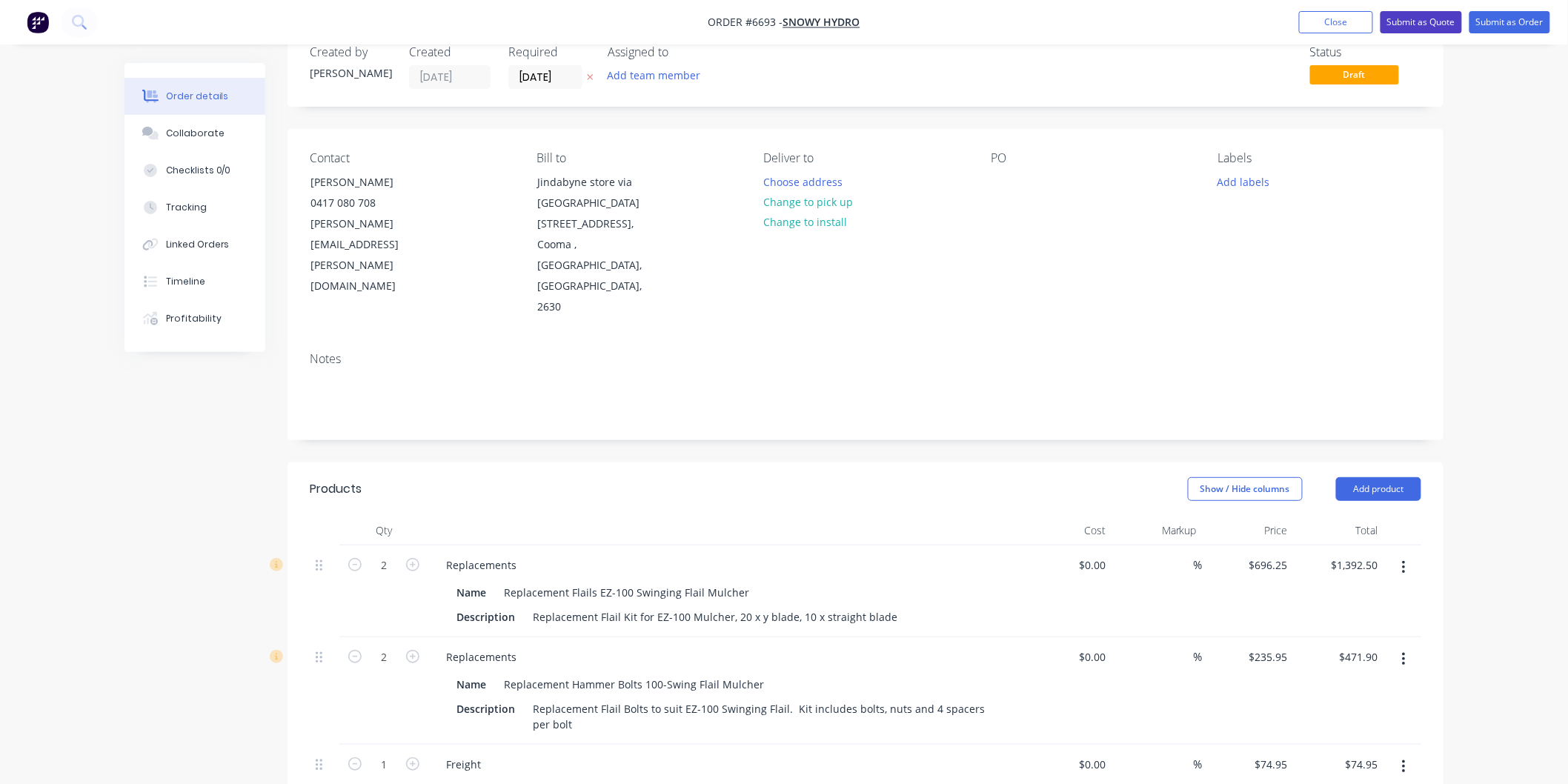
click at [1426, 20] on button "Submit as Quote" at bounding box center [1421, 22] width 82 height 22
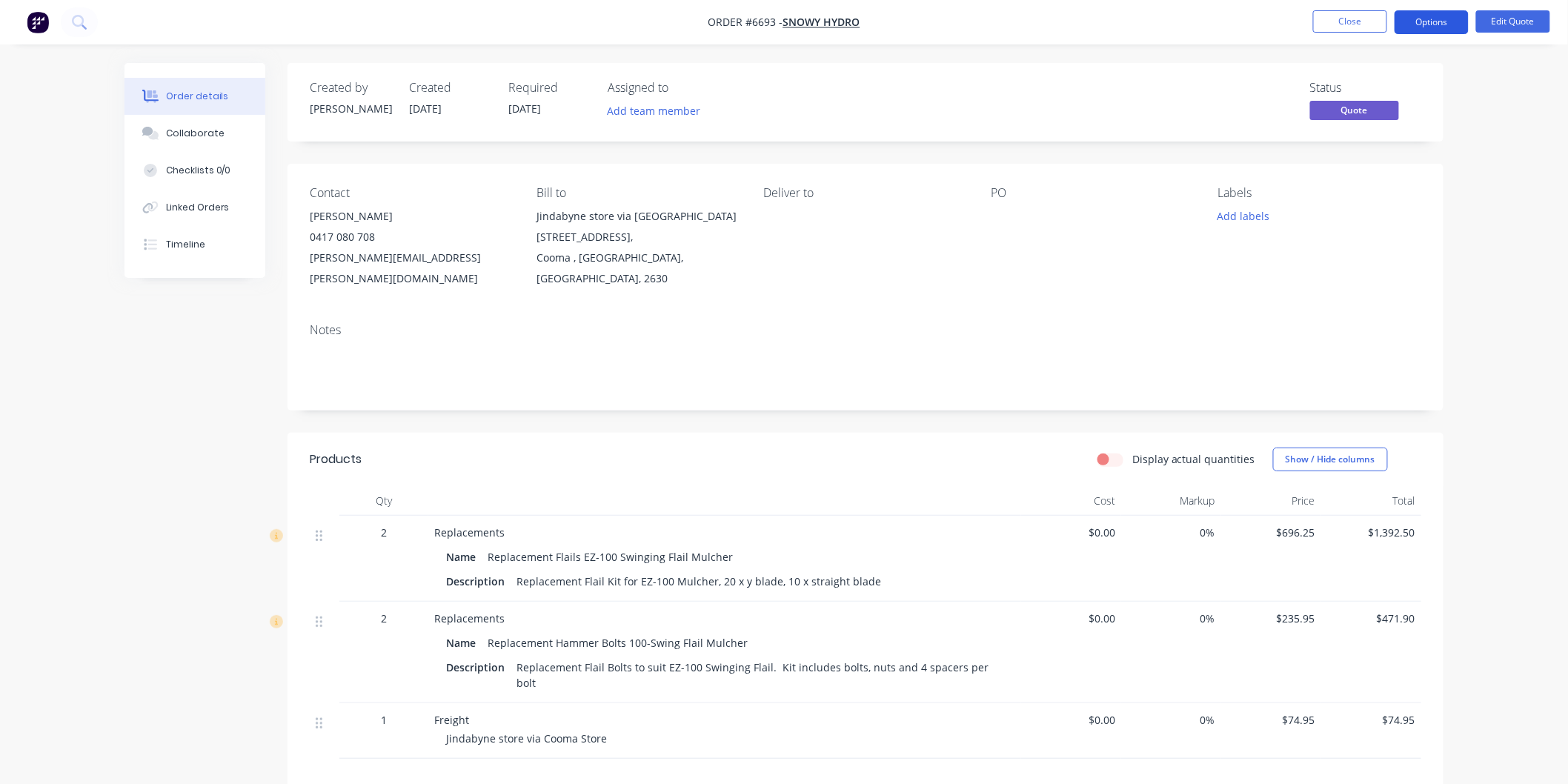
click at [1433, 17] on button "Options" at bounding box center [1432, 22] width 74 height 24
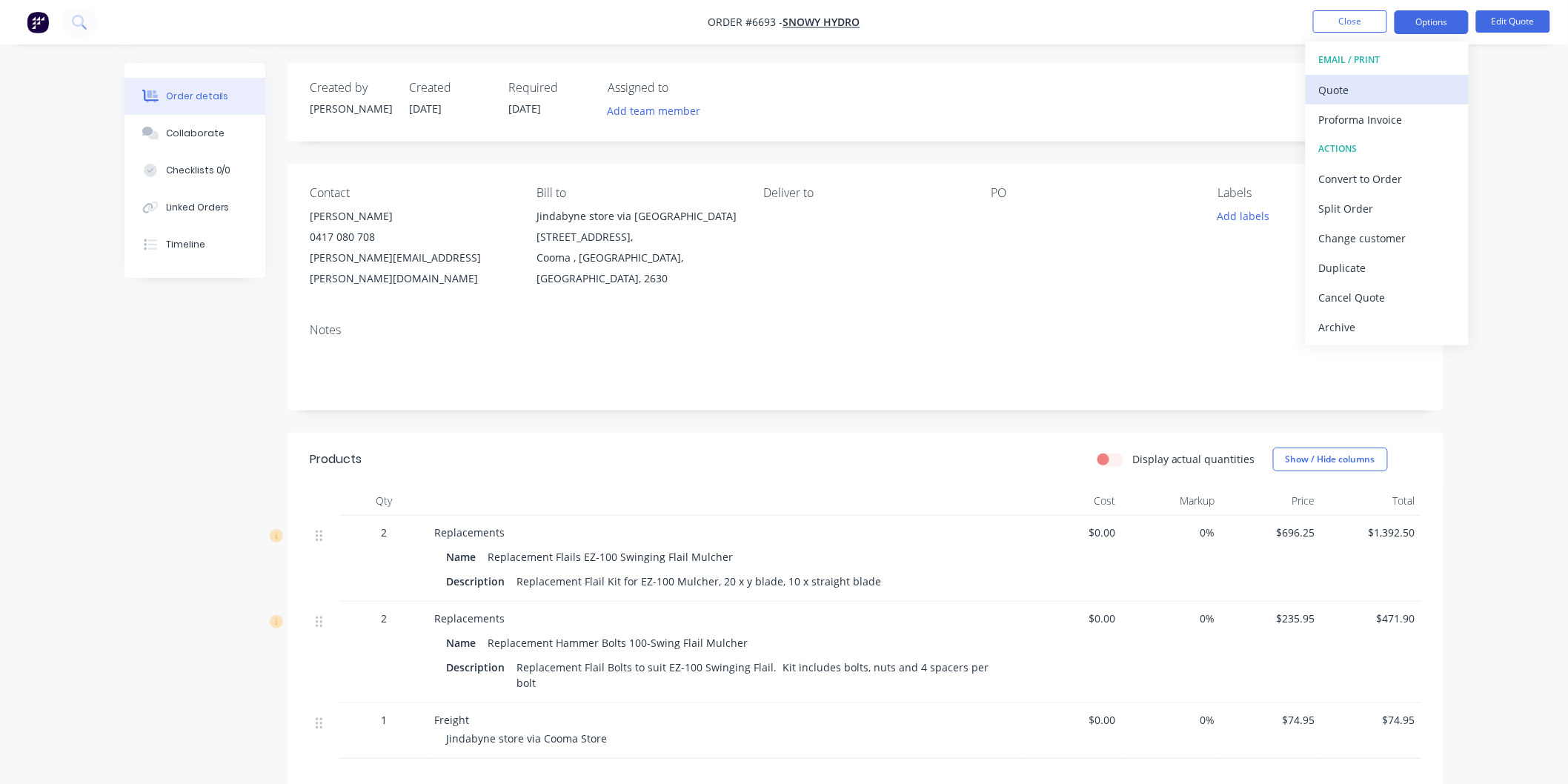
click at [1338, 92] on div "Quote" at bounding box center [1387, 90] width 136 height 21
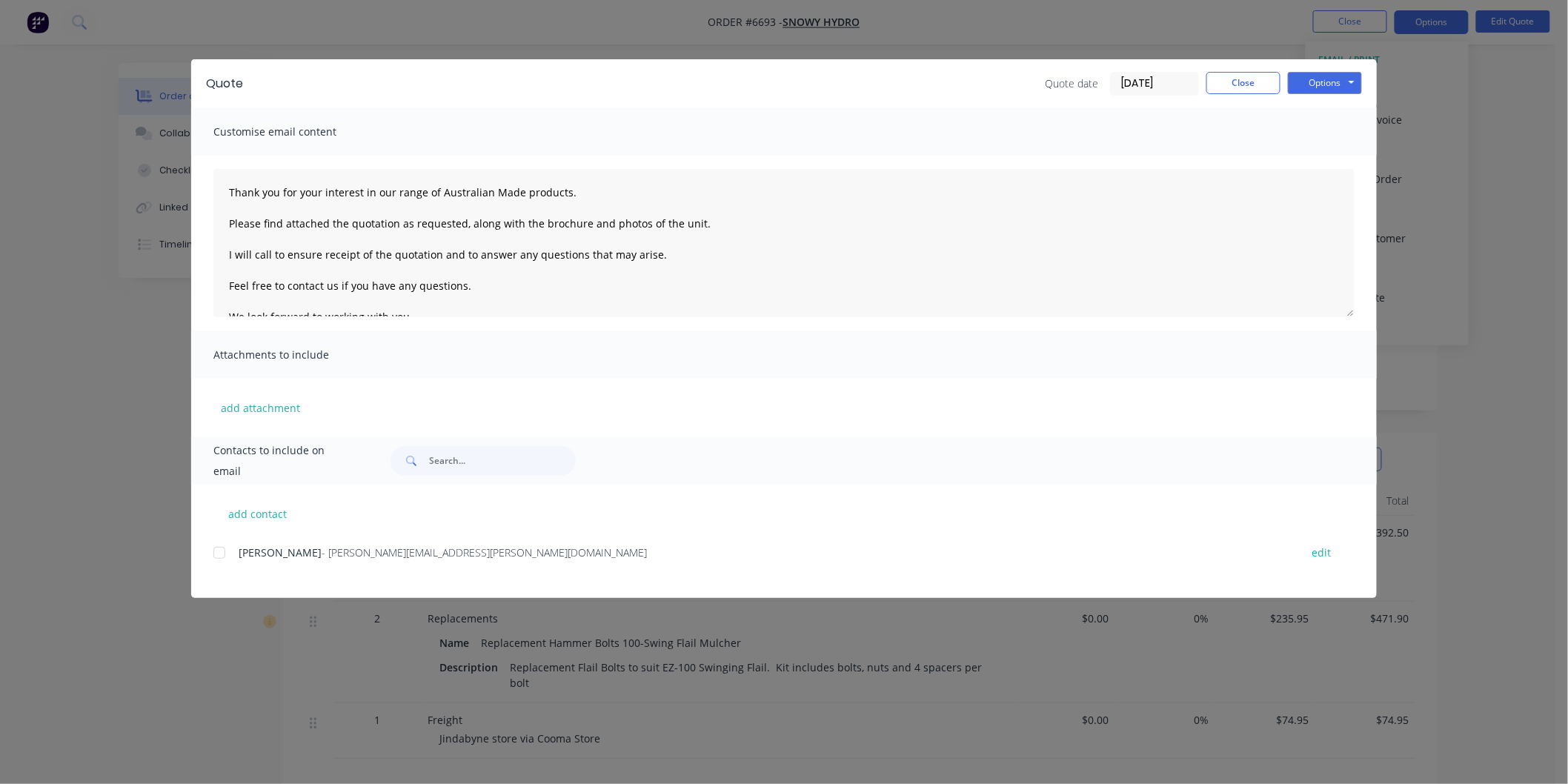
click at [223, 553] on div at bounding box center [219, 553] width 29 height 29
click at [226, 187] on textarea "Thank you for your interest in our range of Australian Made products. Please fi…" at bounding box center [784, 243] width 1141 height 148
click at [247, 194] on textarea "Thank you for your interest in our range of Australian Made products. Please fi…" at bounding box center [784, 243] width 1141 height 148
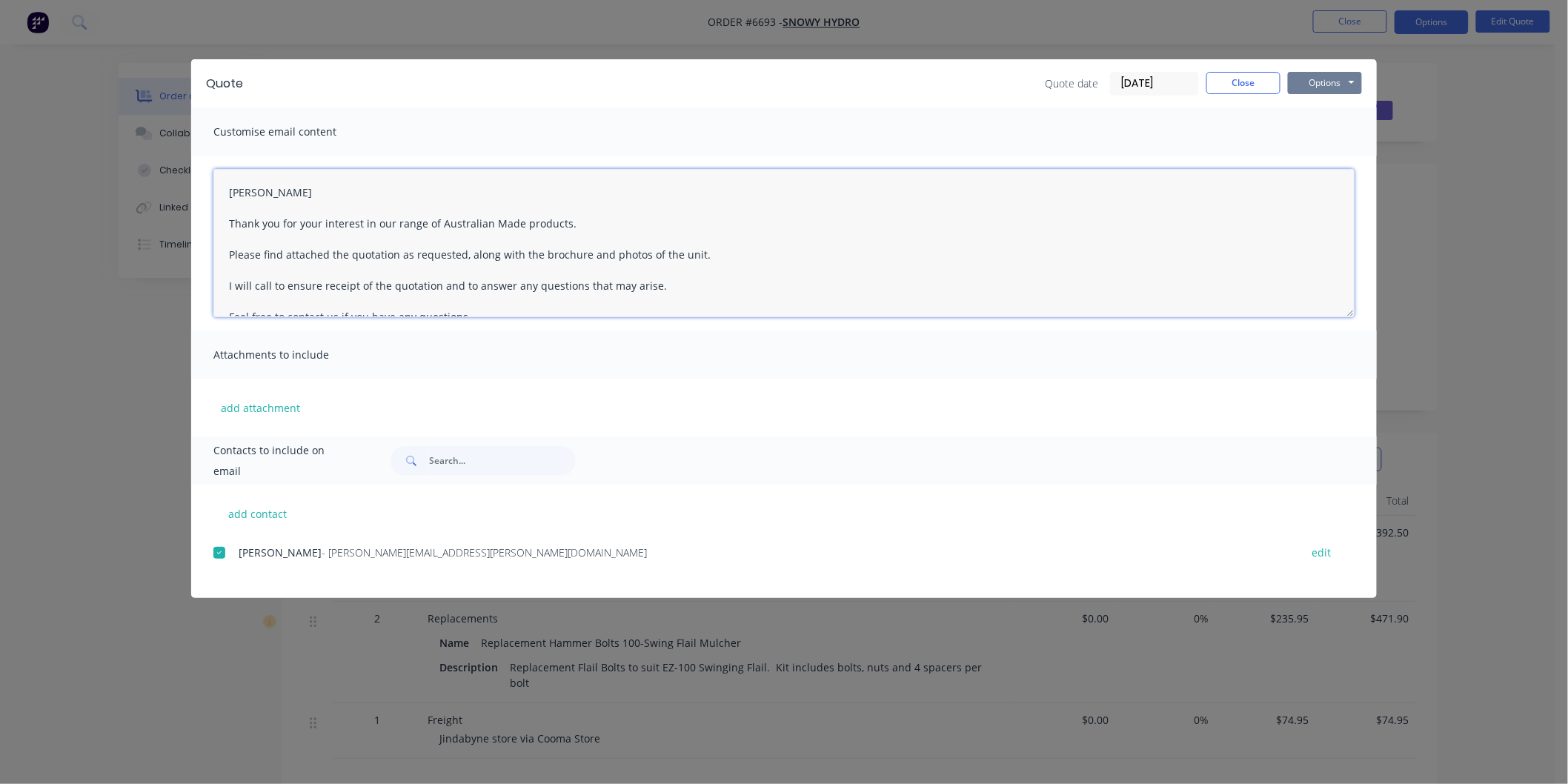
type textarea "[PERSON_NAME] Thank you for your interest in our range of Australian Made produ…"
click at [1337, 83] on button "Options" at bounding box center [1325, 83] width 74 height 22
click at [1328, 155] on button "Email" at bounding box center [1335, 159] width 95 height 25
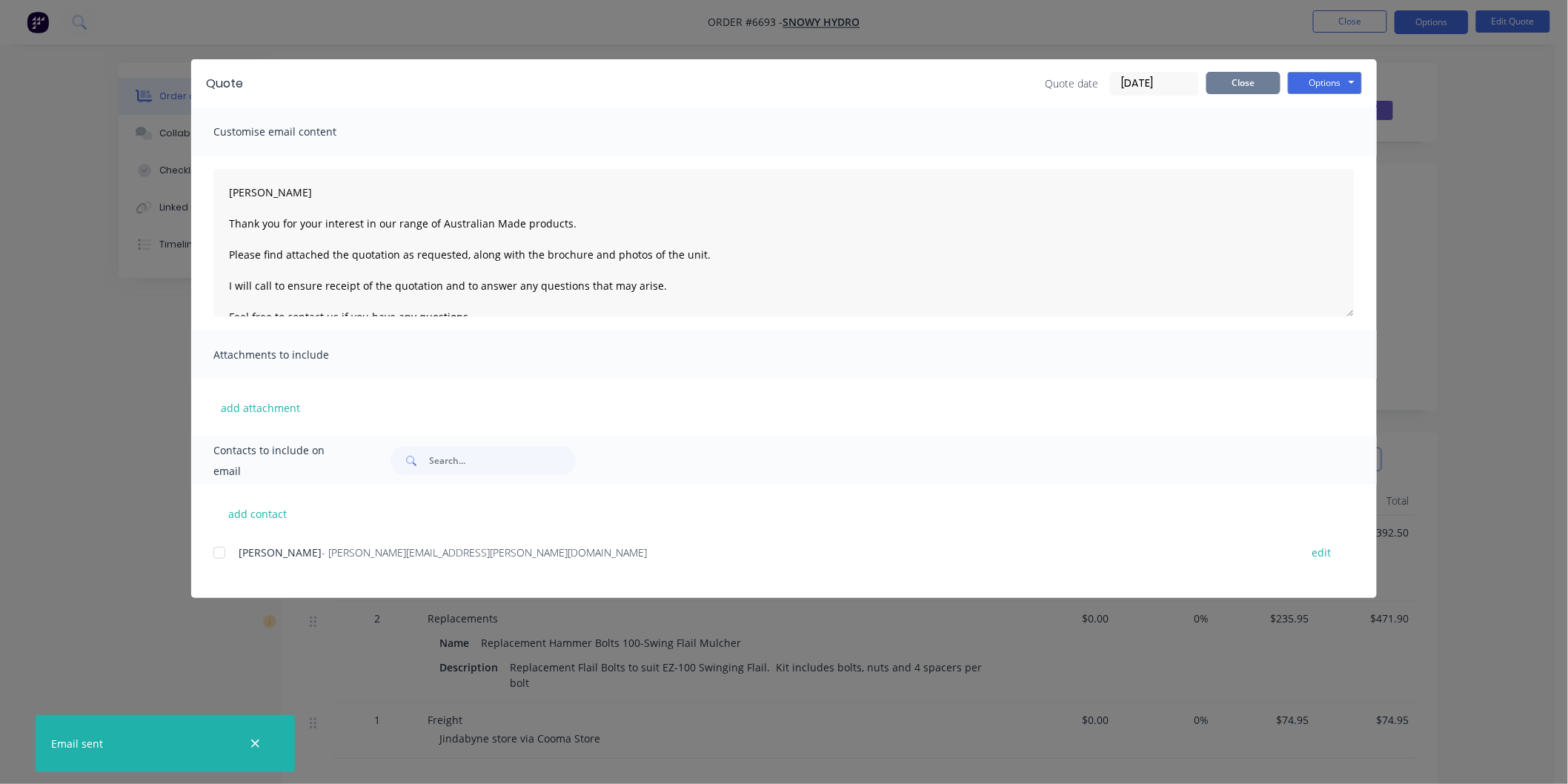
click at [1237, 78] on button "Close" at bounding box center [1243, 83] width 74 height 22
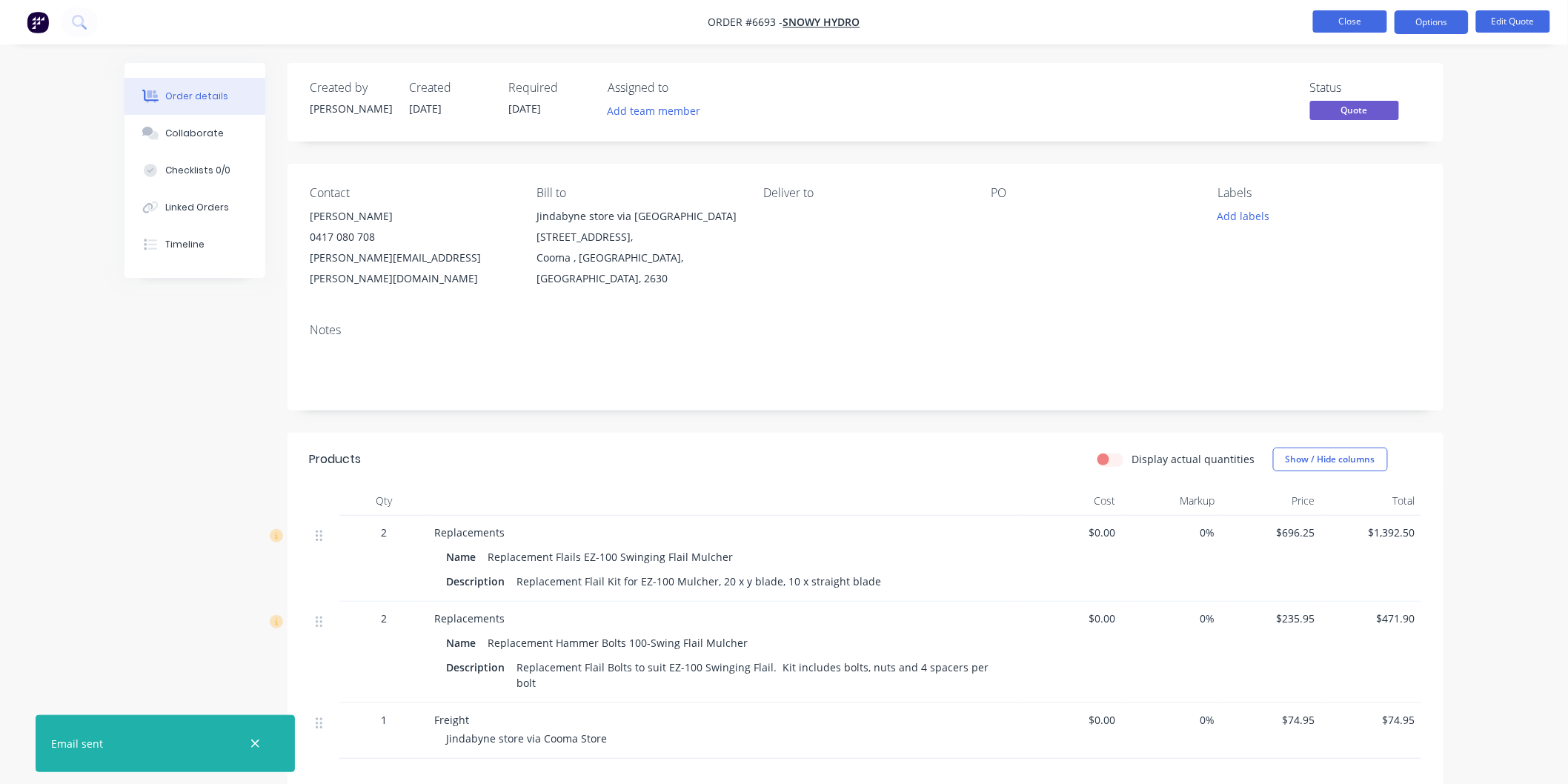
click at [1345, 18] on button "Close" at bounding box center [1350, 21] width 74 height 22
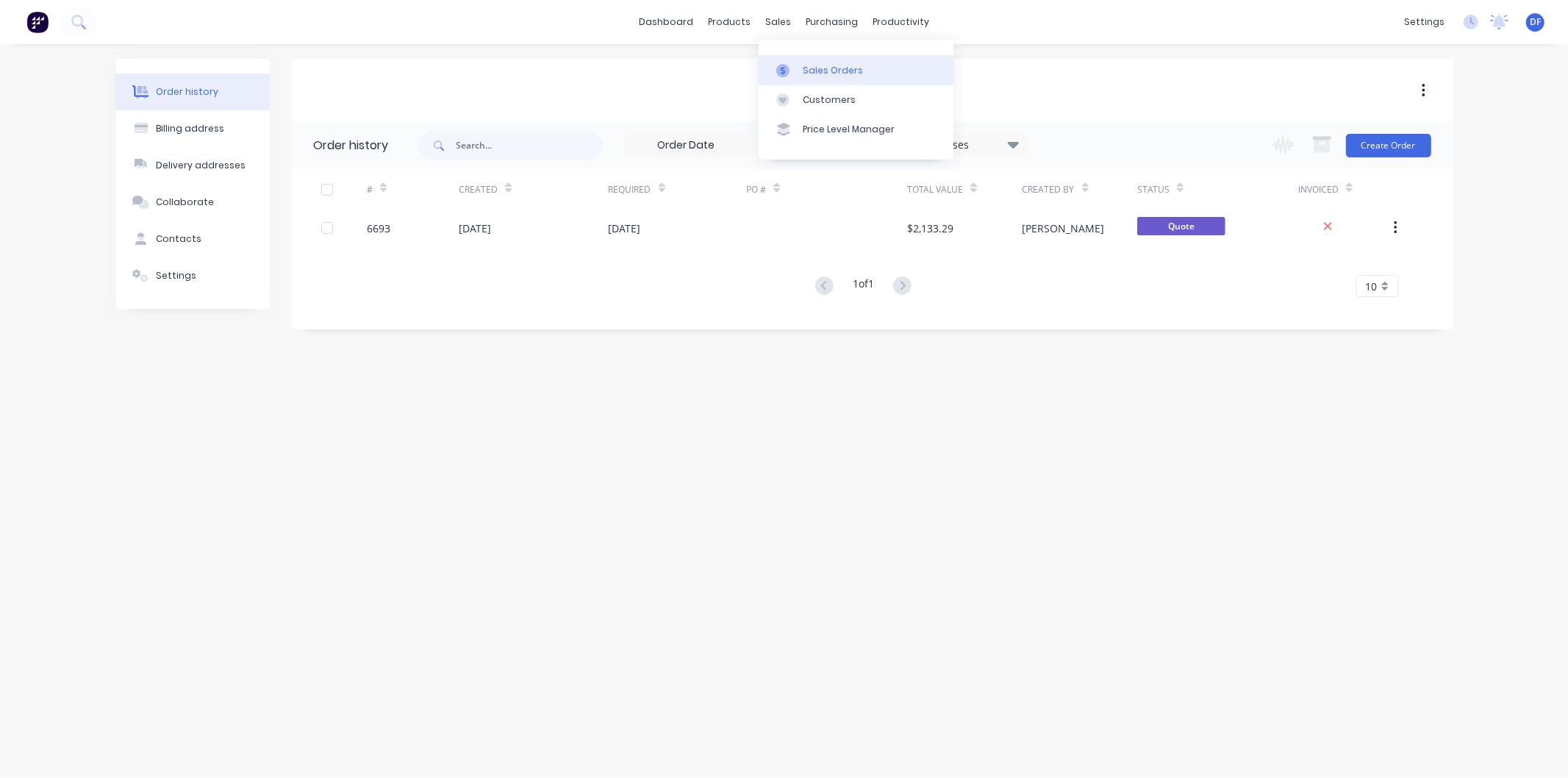
click at [811, 64] on div "Sales Orders" at bounding box center [833, 71] width 60 height 13
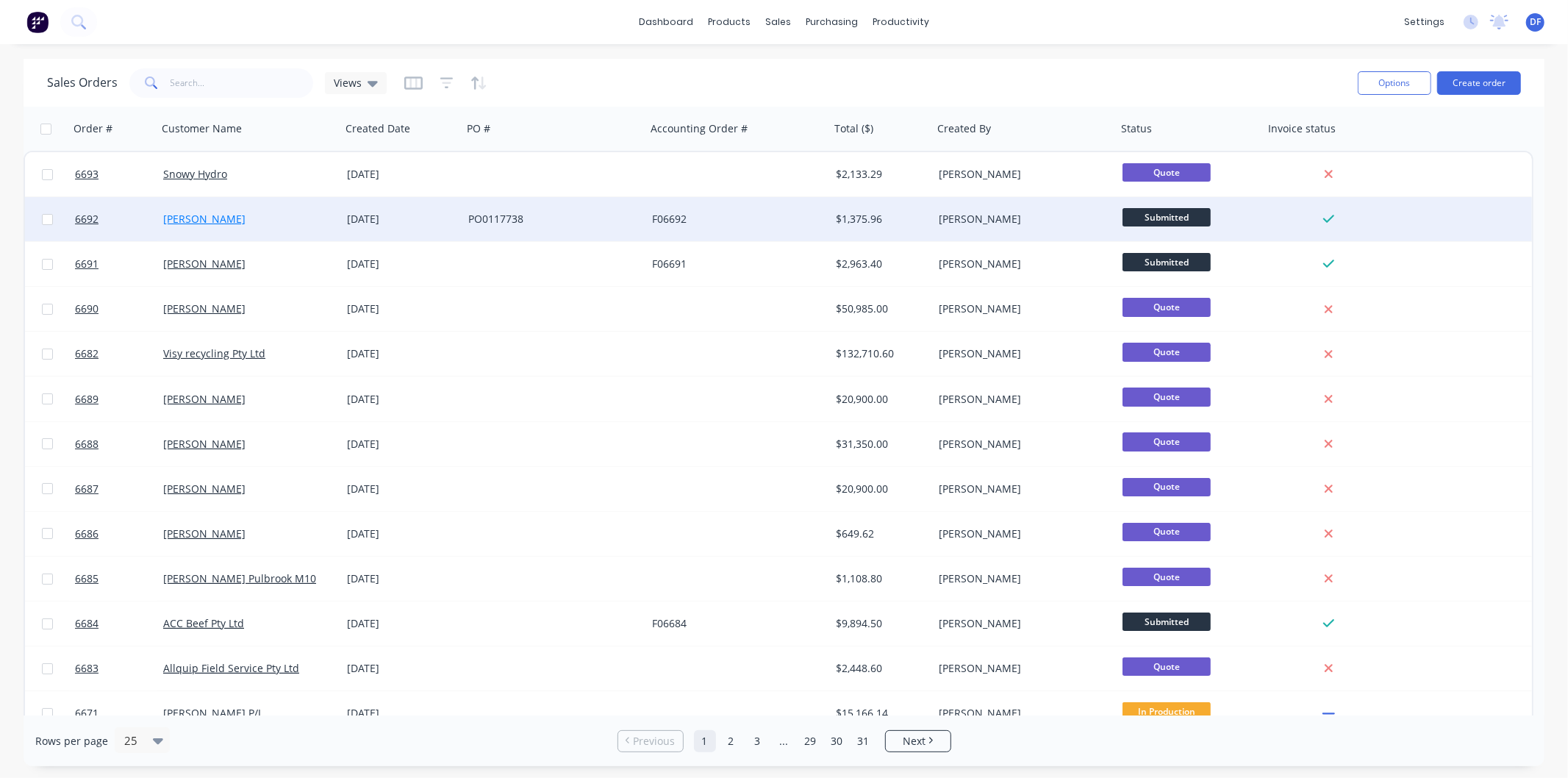
click at [217, 217] on link "[PERSON_NAME]" at bounding box center [204, 218] width 83 height 14
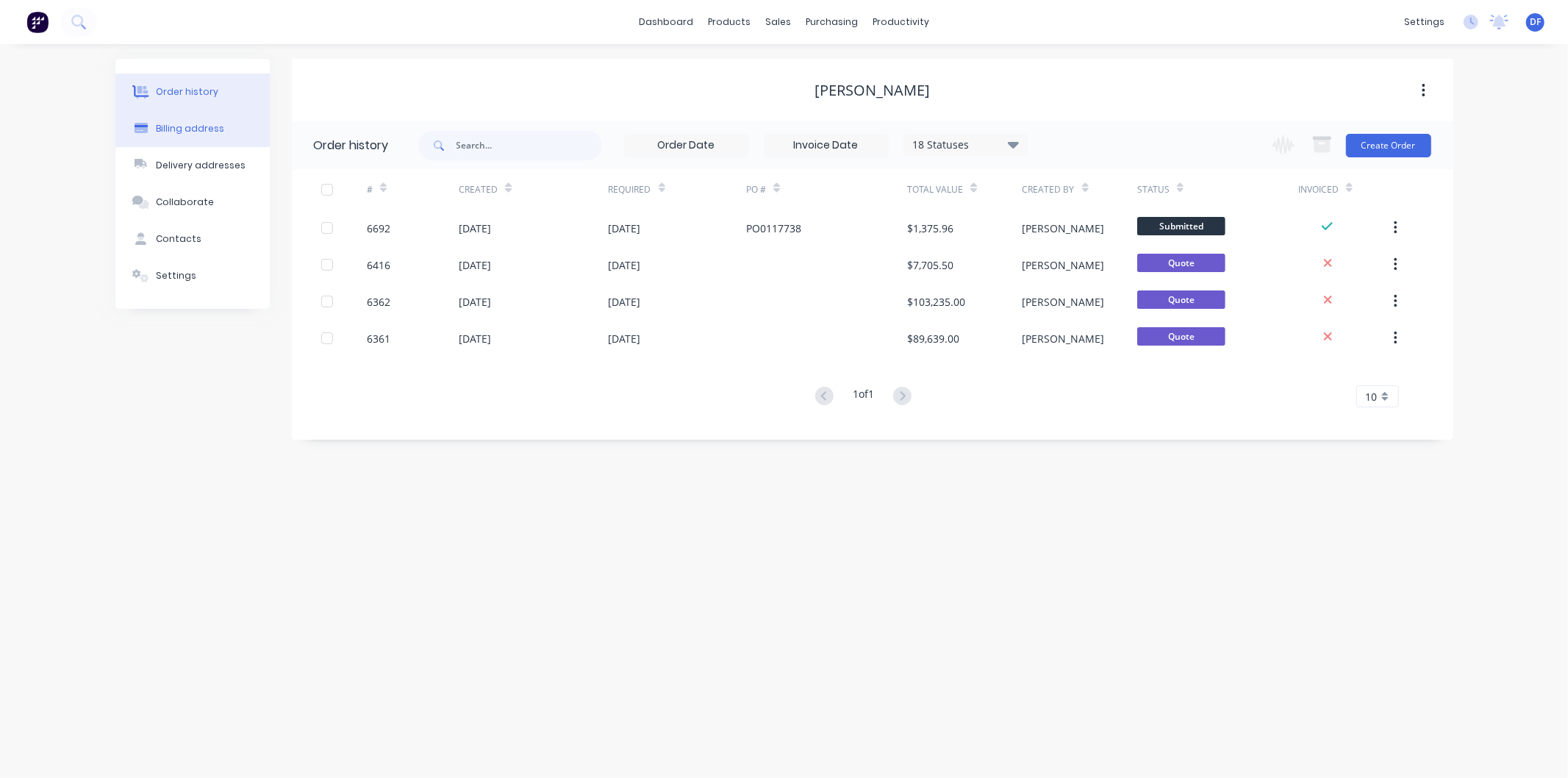
click at [185, 123] on div "Billing address" at bounding box center [190, 129] width 68 height 13
select select "AU"
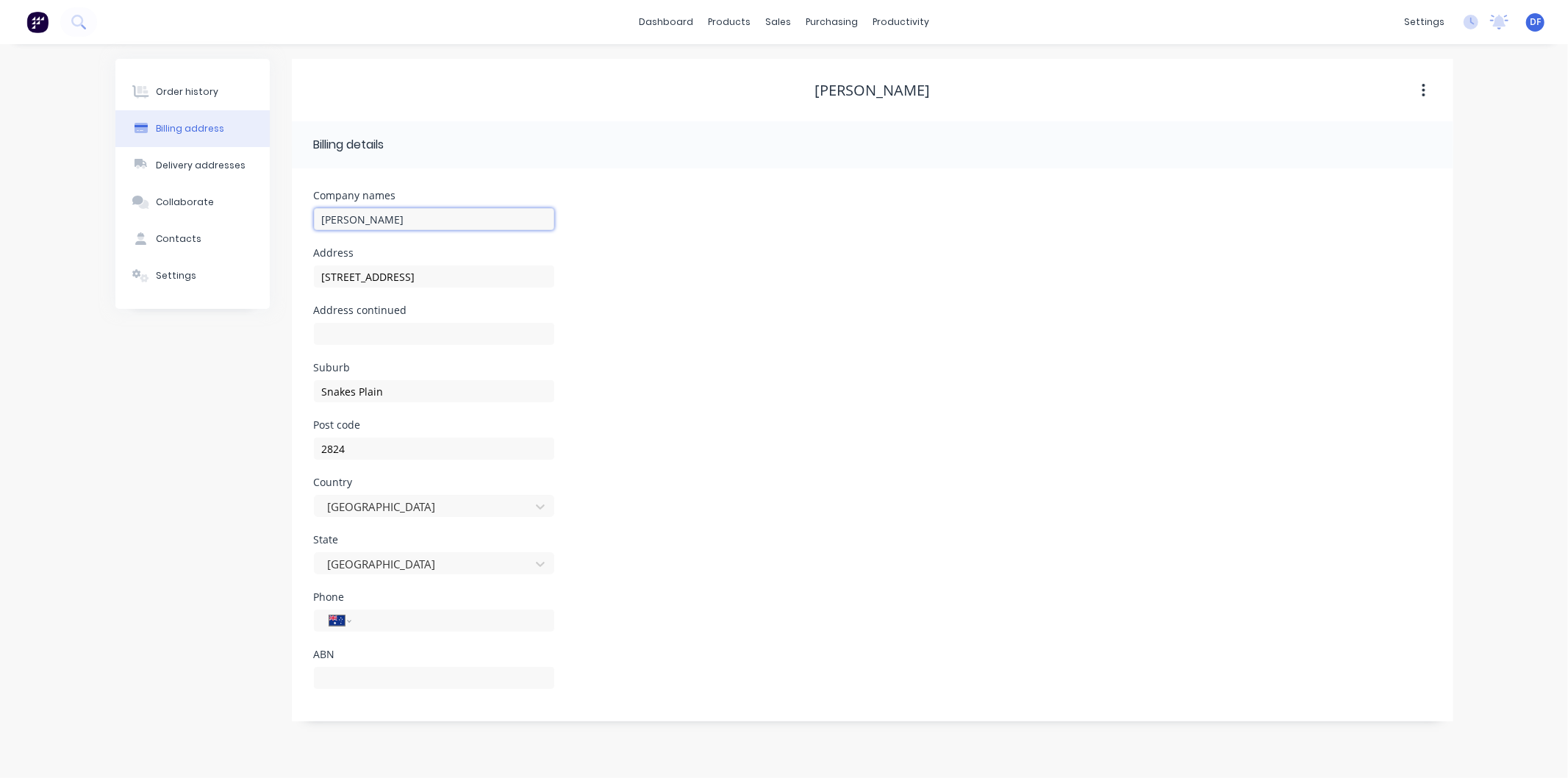
drag, startPoint x: 416, startPoint y: 222, endPoint x: 335, endPoint y: 219, distance: 81.1
click at [316, 216] on input "[PERSON_NAME]" at bounding box center [434, 219] width 241 height 22
paste input "AFF [PERSON_NAME] Farm please"
type input "AFF [PERSON_NAME] Farm please"
click at [178, 92] on div "Order history" at bounding box center [186, 92] width 62 height 13
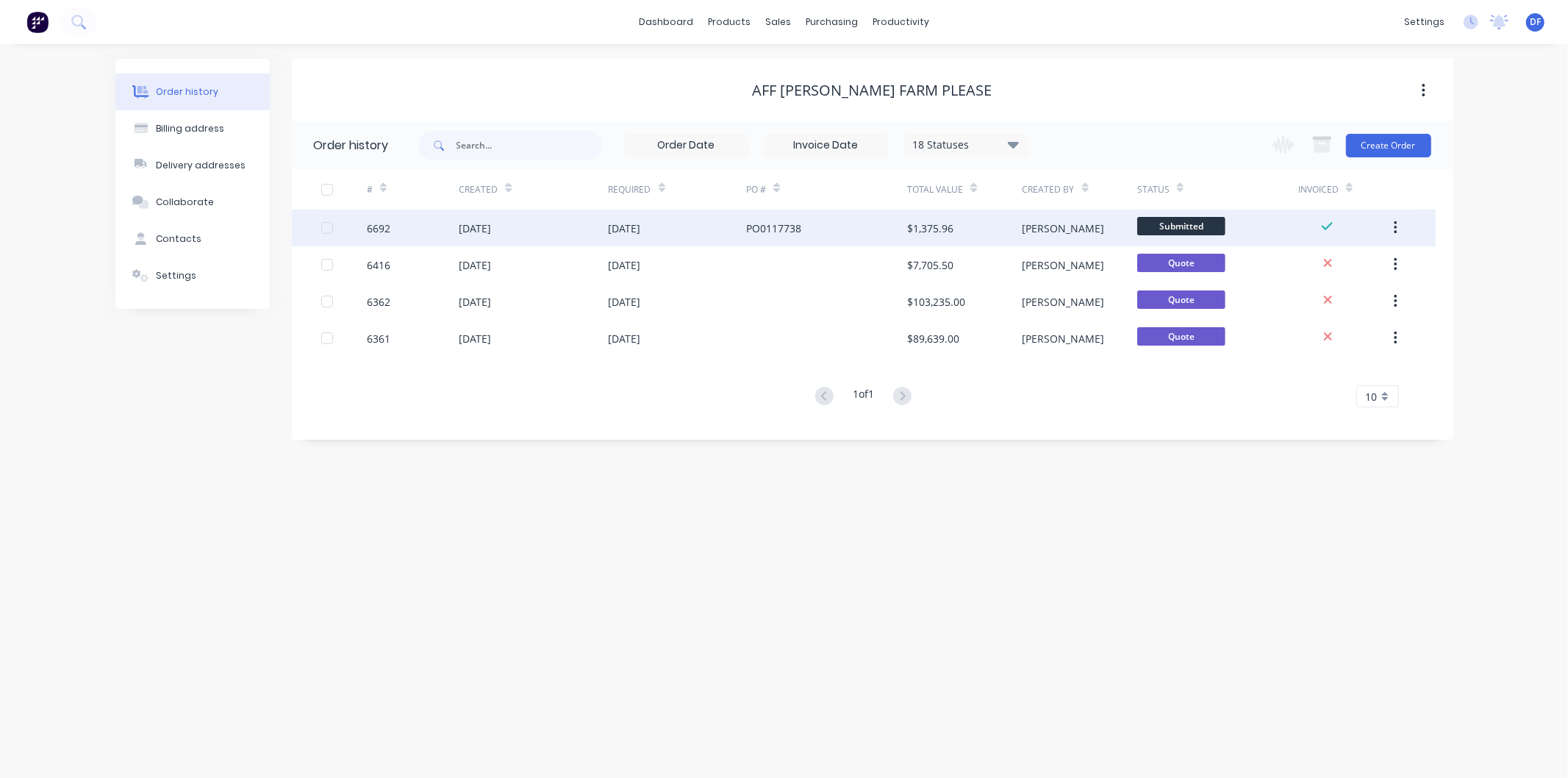
click at [491, 228] on div "[DATE]" at bounding box center [475, 228] width 32 height 15
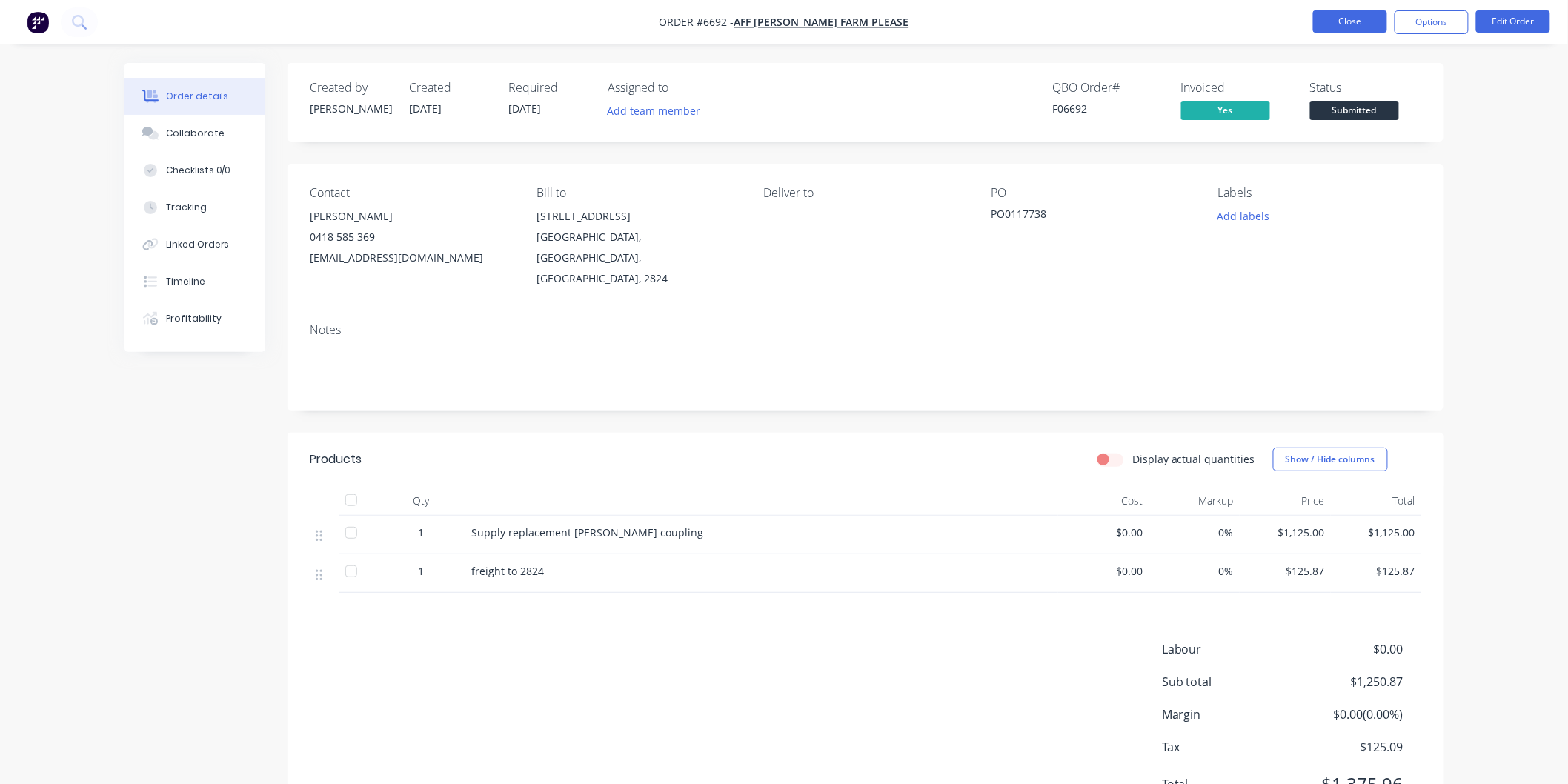
click at [1330, 19] on button "Close" at bounding box center [1350, 21] width 74 height 22
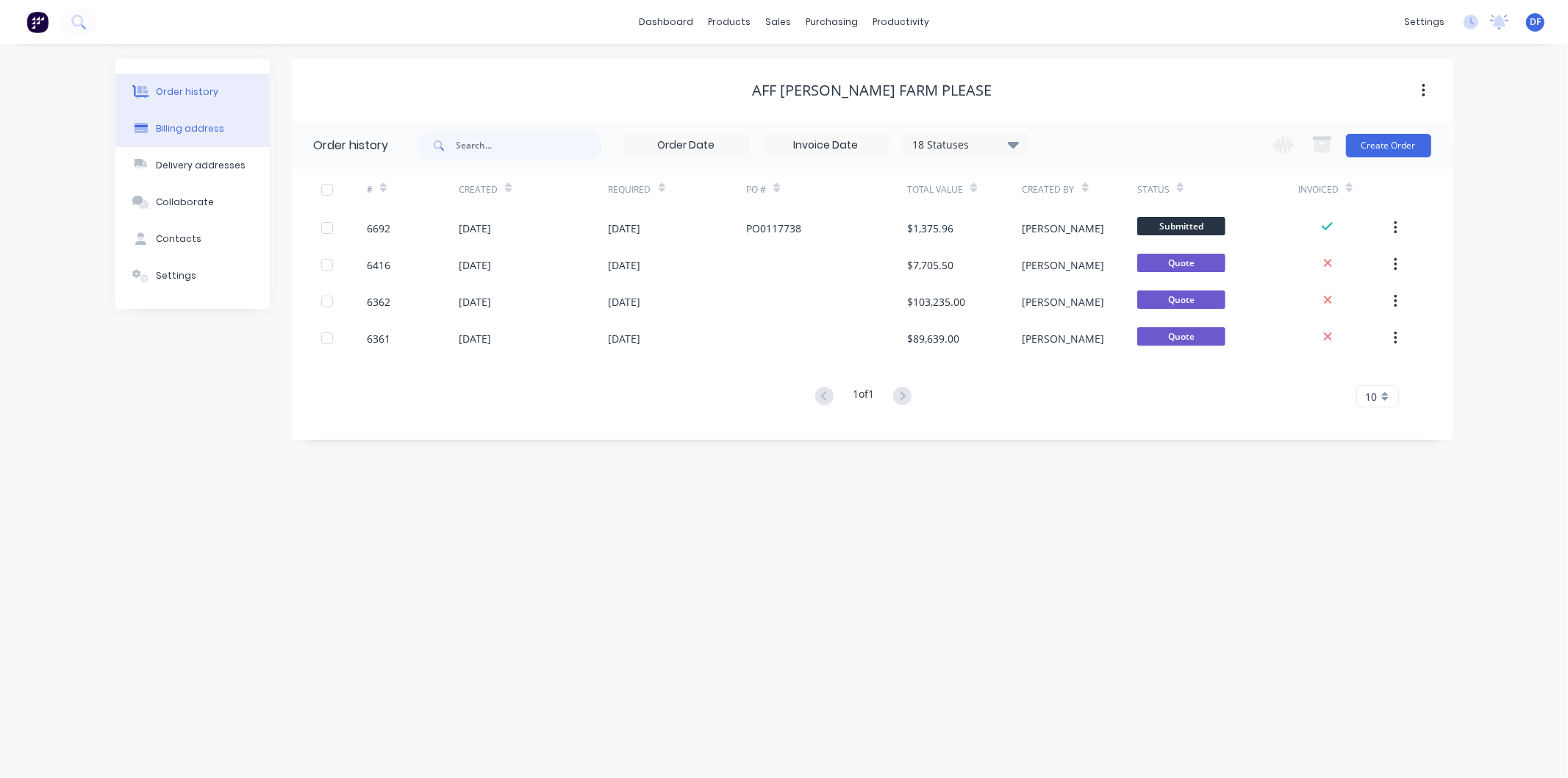
click at [204, 127] on div "Billing address" at bounding box center [190, 129] width 68 height 13
select select "AU"
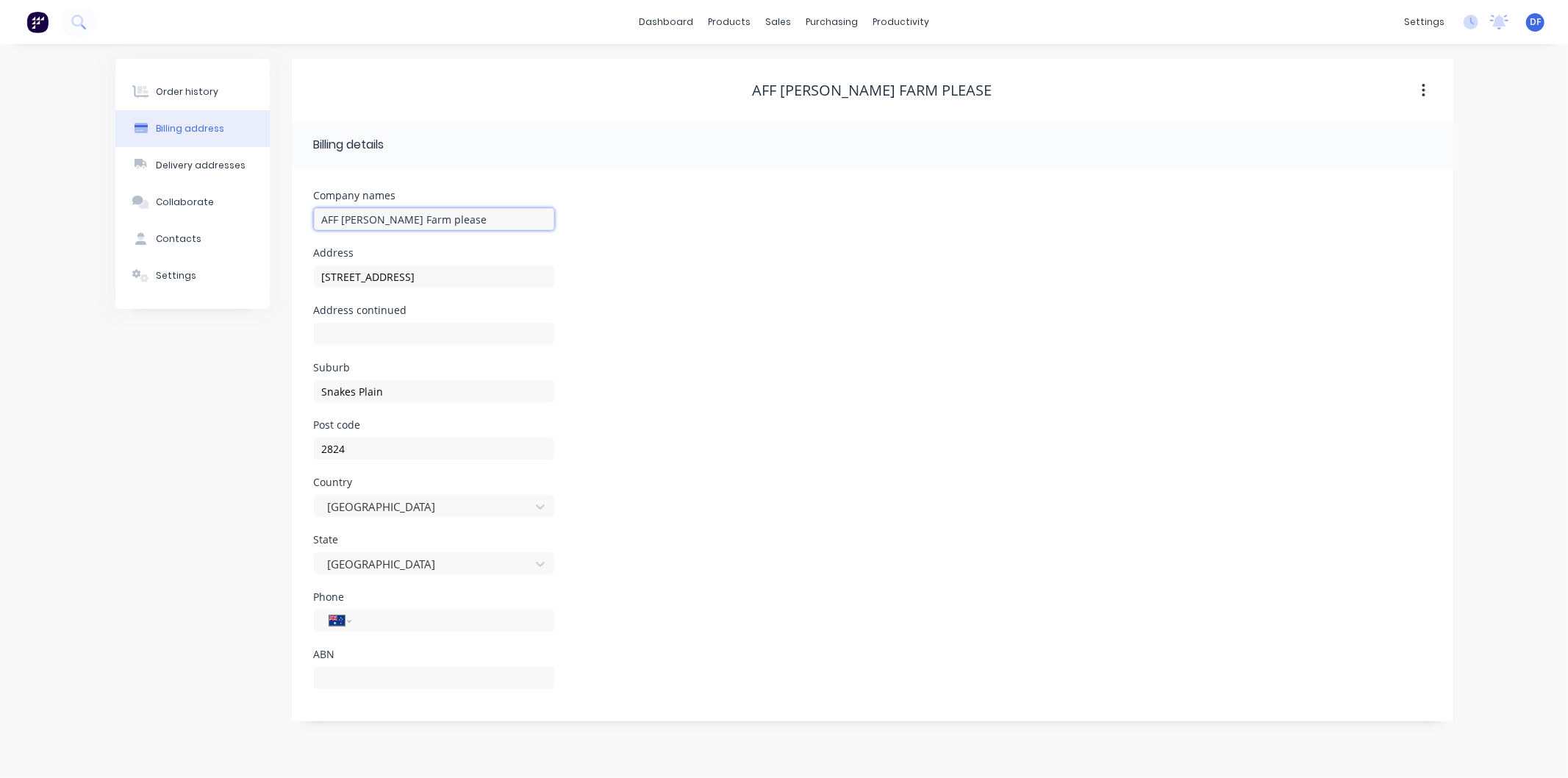
drag, startPoint x: 456, startPoint y: 217, endPoint x: 407, endPoint y: 221, distance: 49.2
click at [407, 221] on input "AFF [PERSON_NAME] Farm please" at bounding box center [434, 219] width 241 height 22
type input "AFF [PERSON_NAME] Farm"
click at [769, 359] on div "Address continued" at bounding box center [872, 333] width 1117 height 58
click at [186, 85] on div "Order history" at bounding box center [186, 92] width 62 height 13
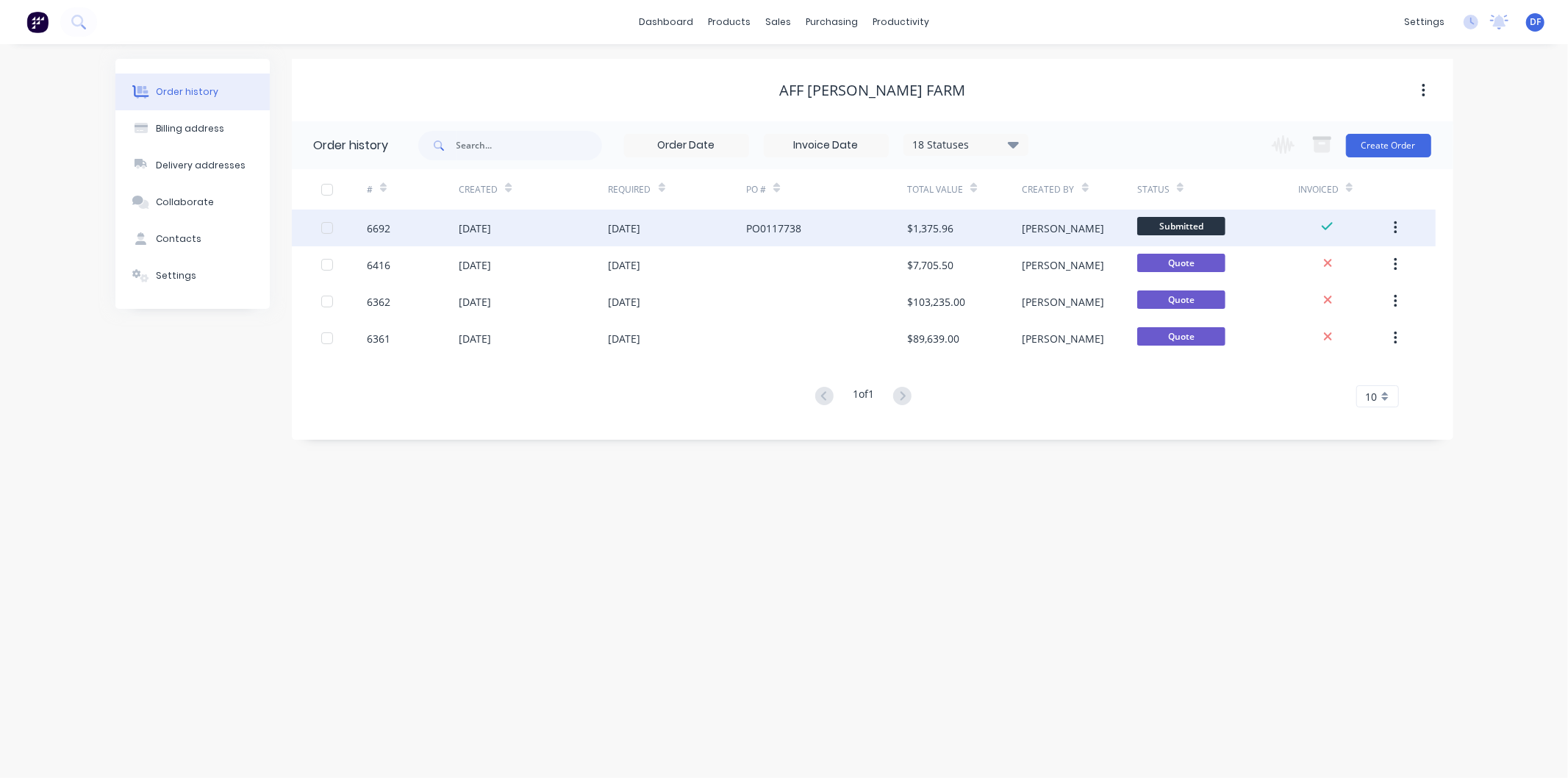
click at [491, 226] on div "[DATE]" at bounding box center [475, 228] width 32 height 15
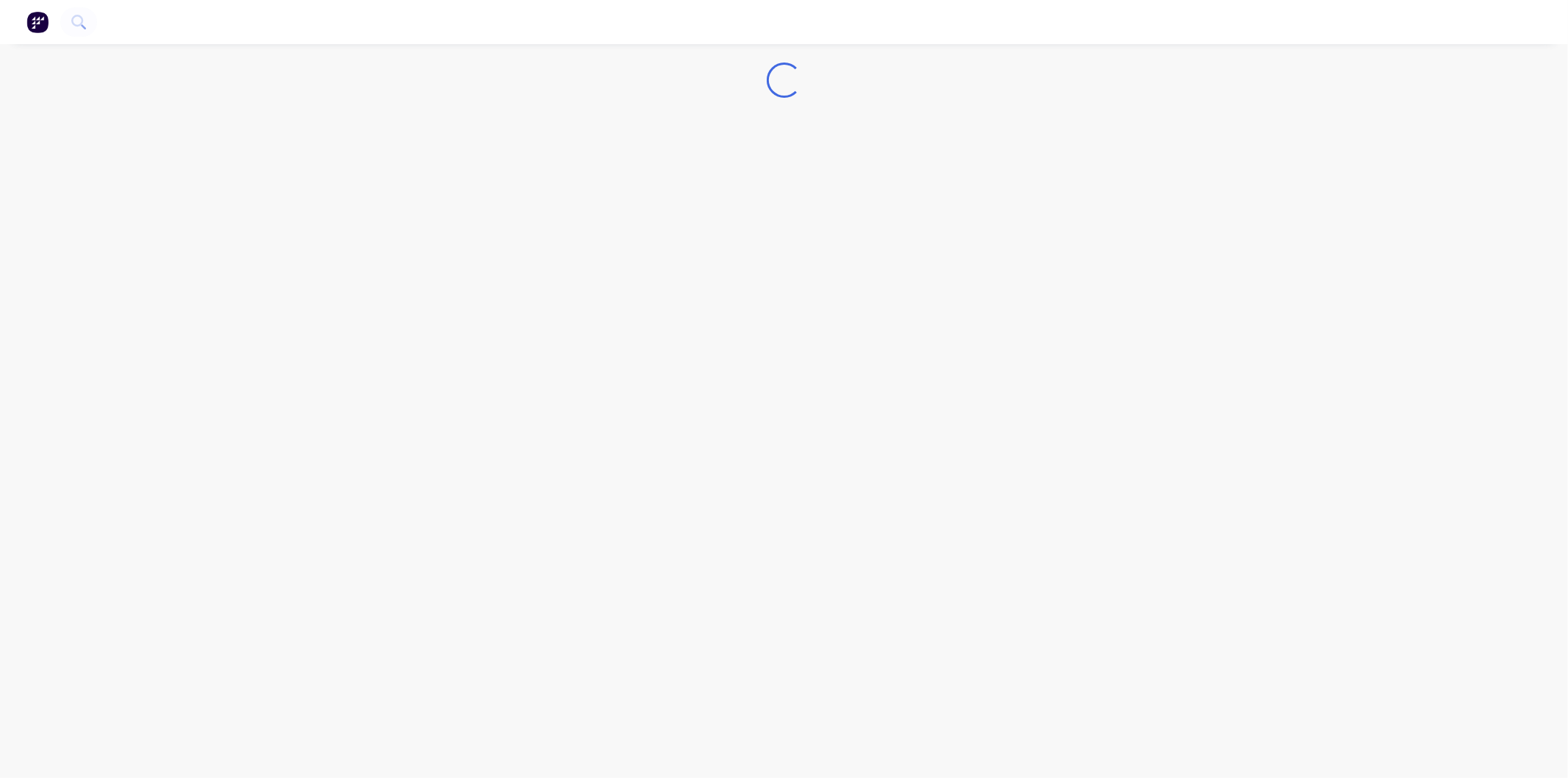
click at [501, 225] on div "Loading..." at bounding box center [784, 389] width 1568 height 778
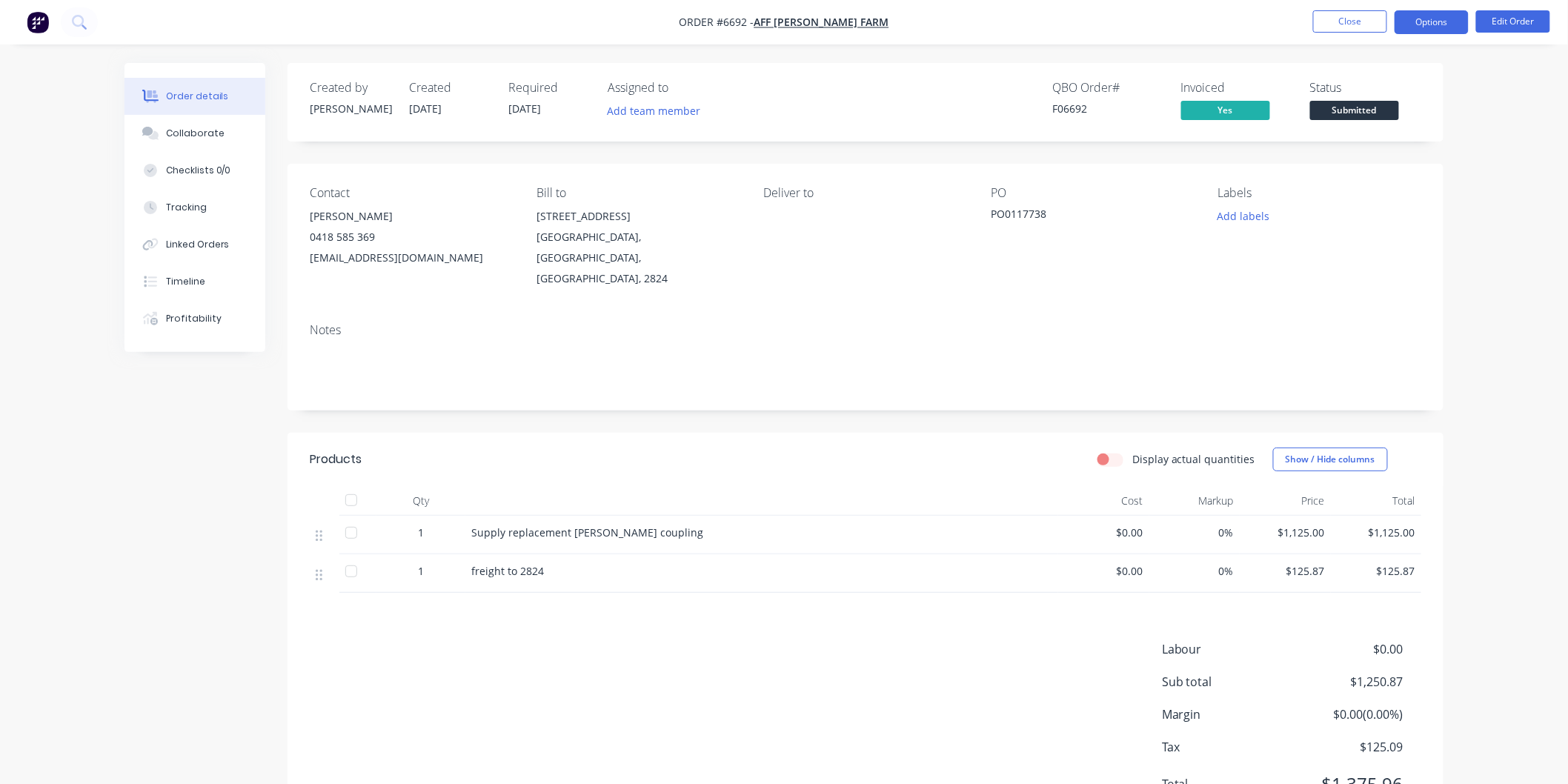
click at [1420, 25] on button "Options" at bounding box center [1432, 22] width 74 height 24
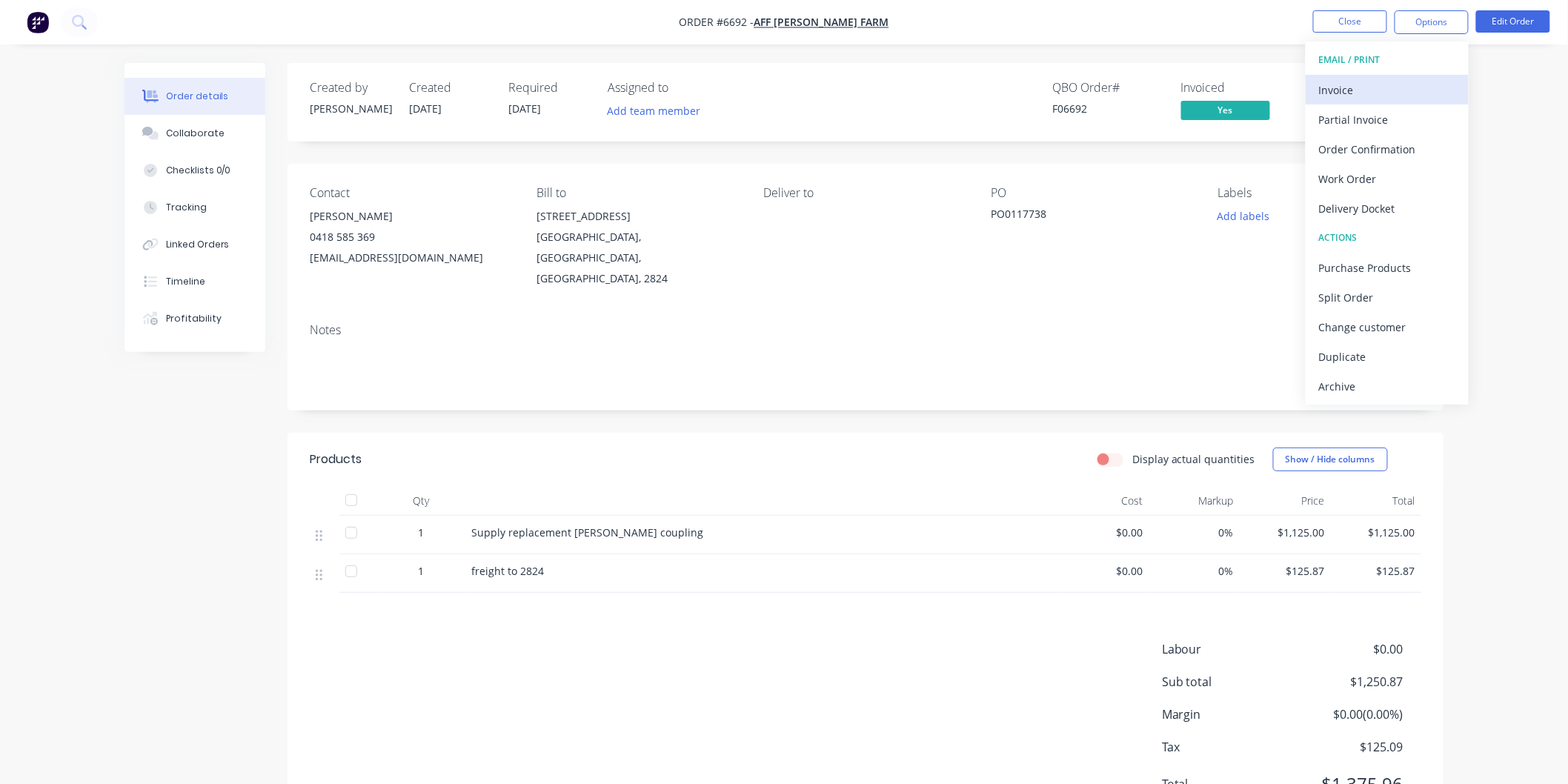
click at [1351, 92] on div "Invoice" at bounding box center [1387, 90] width 136 height 21
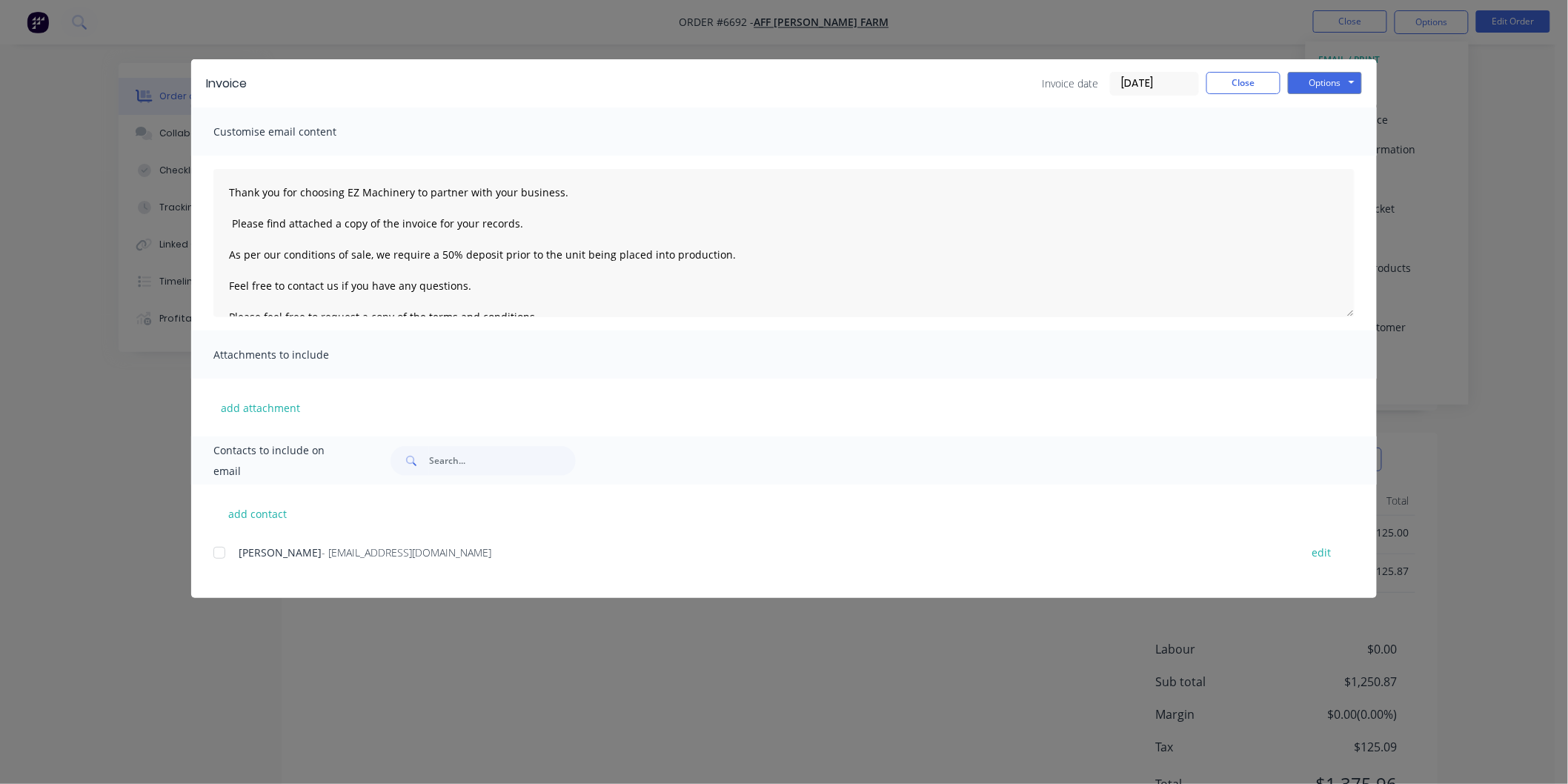
click at [217, 552] on div at bounding box center [219, 553] width 29 height 29
click at [226, 186] on textarea "Thank you for choosing EZ Machinery to partner with your business. Please find …" at bounding box center [784, 243] width 1141 height 148
click at [252, 191] on textarea "Thank you for choosing EZ Machinery to partner with your business. Please find …" at bounding box center [784, 243] width 1141 height 148
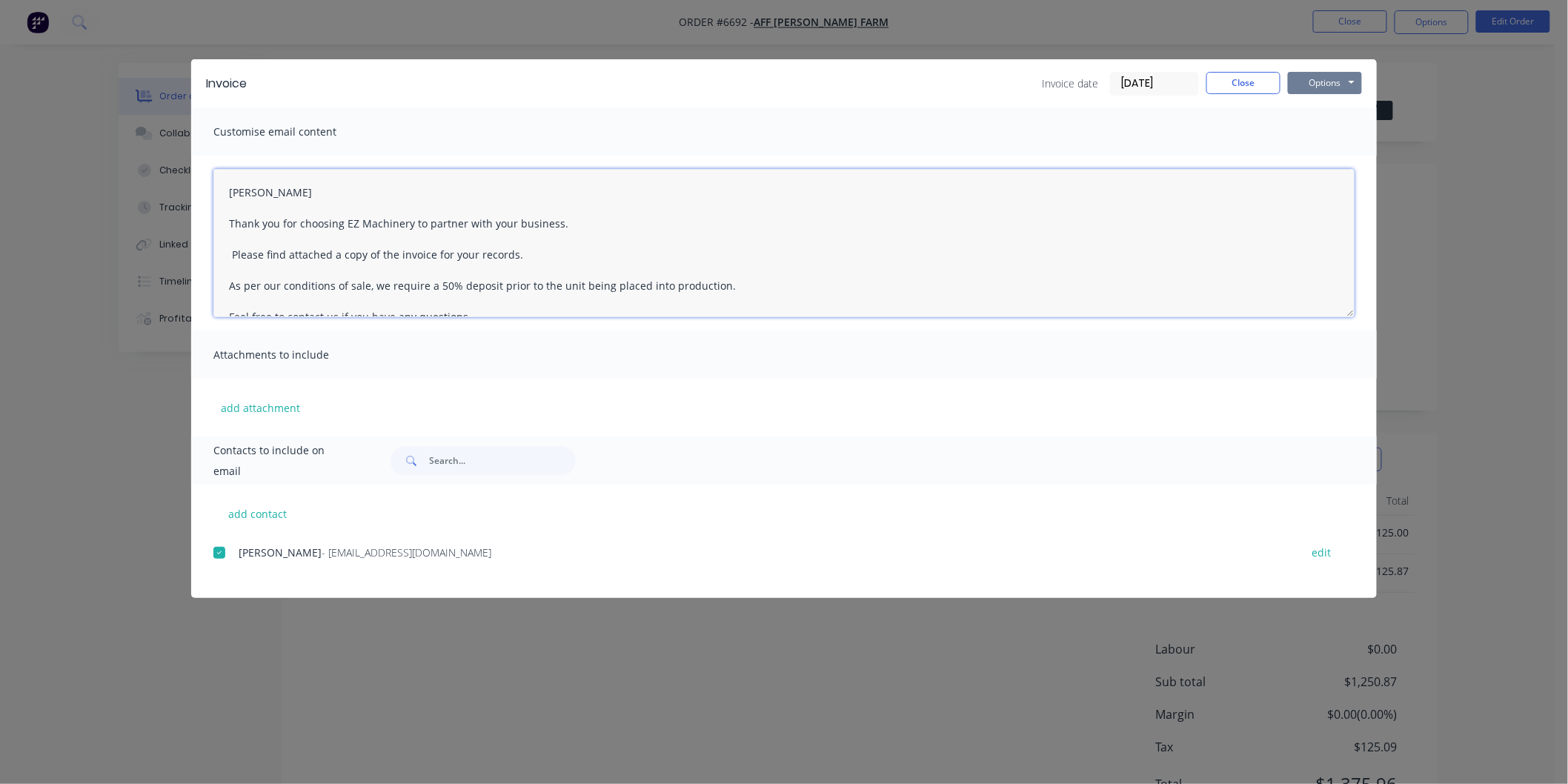
type textarea "[PERSON_NAME] Thank you for choosing EZ Machinery to partner with your business…"
click at [1320, 78] on button "Options" at bounding box center [1325, 83] width 74 height 22
click at [1321, 157] on button "Email" at bounding box center [1335, 159] width 95 height 25
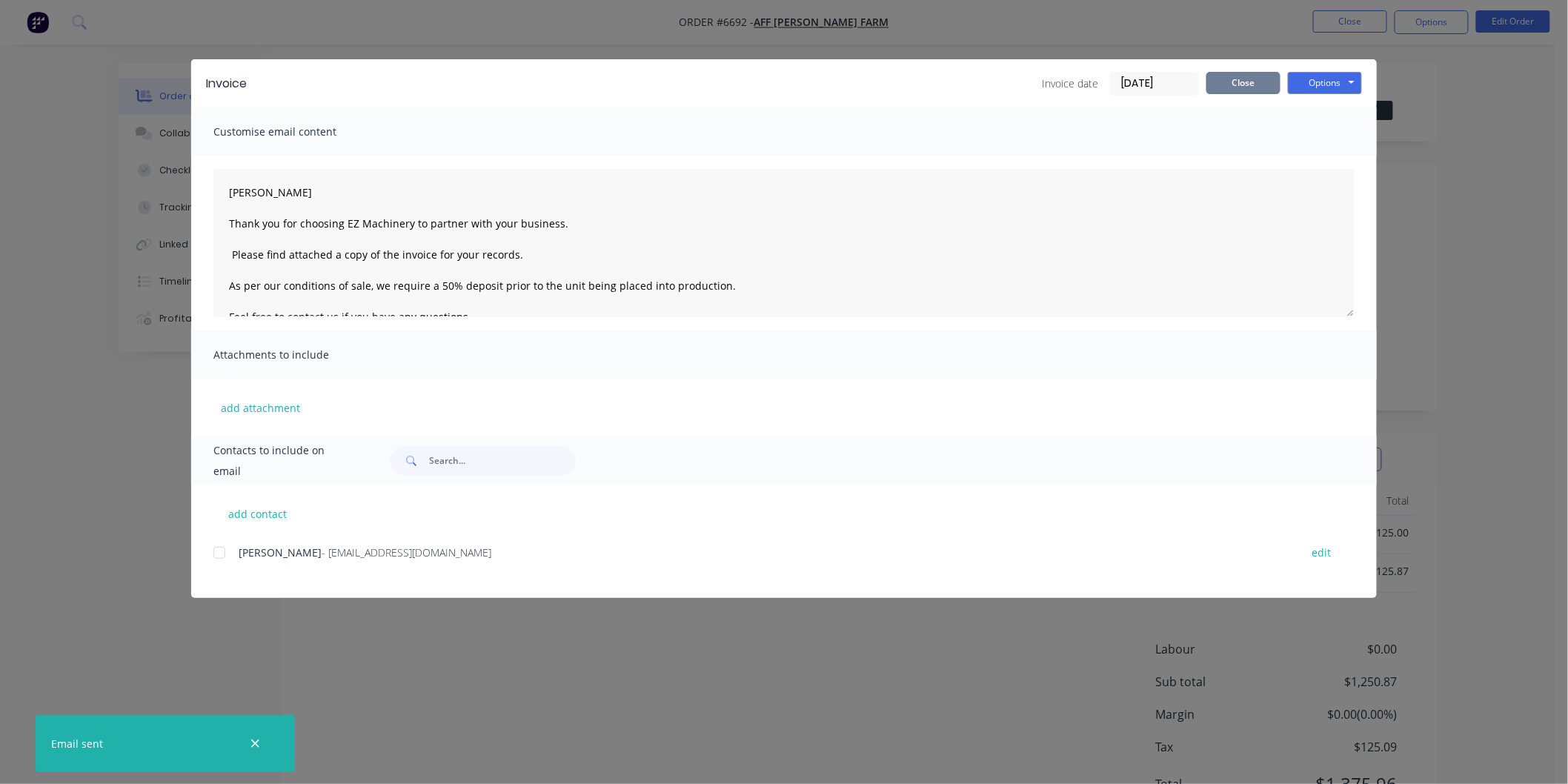
click at [1236, 75] on button "Close" at bounding box center [1243, 83] width 74 height 22
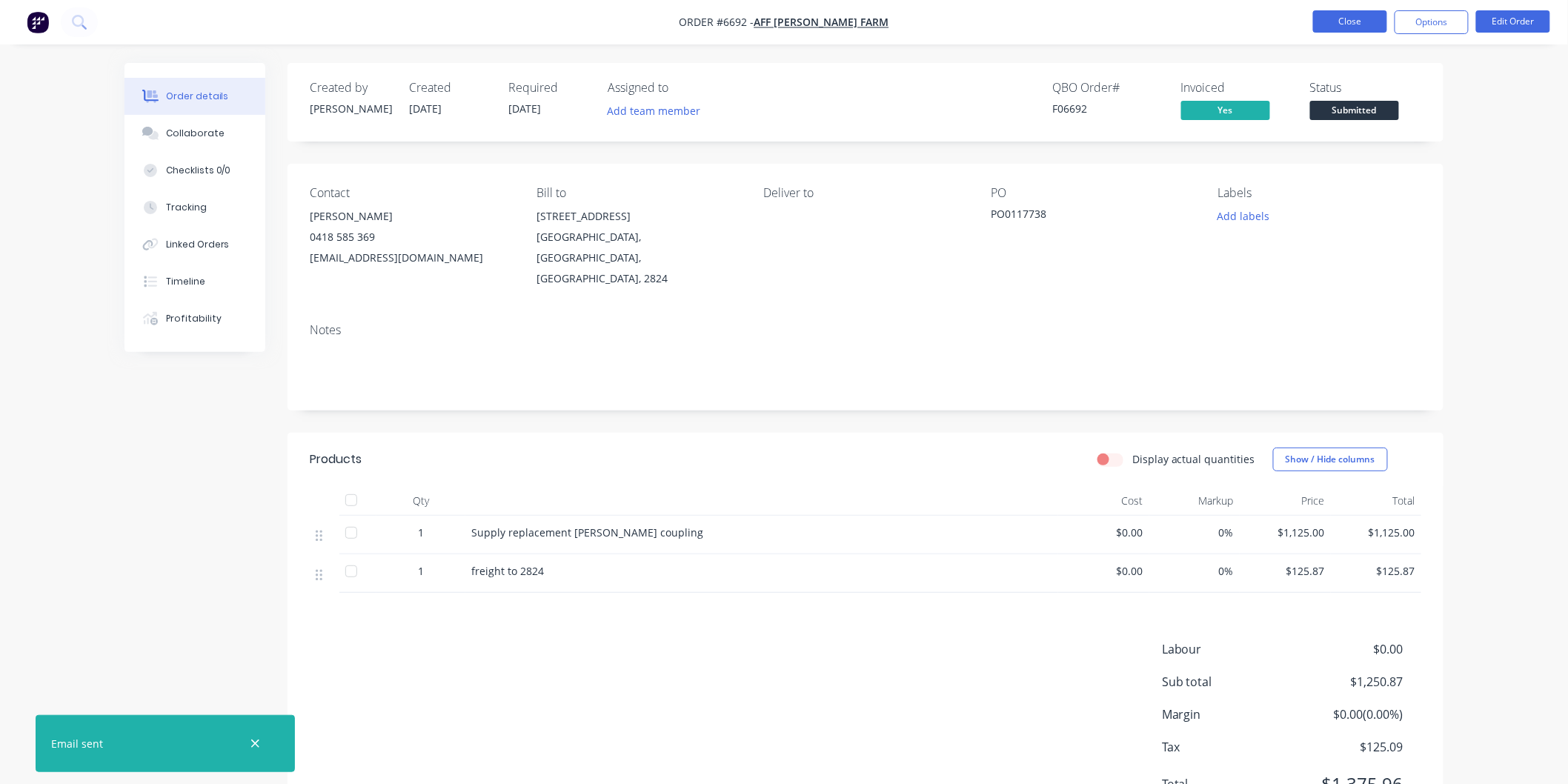
click at [1347, 20] on button "Close" at bounding box center [1350, 21] width 74 height 22
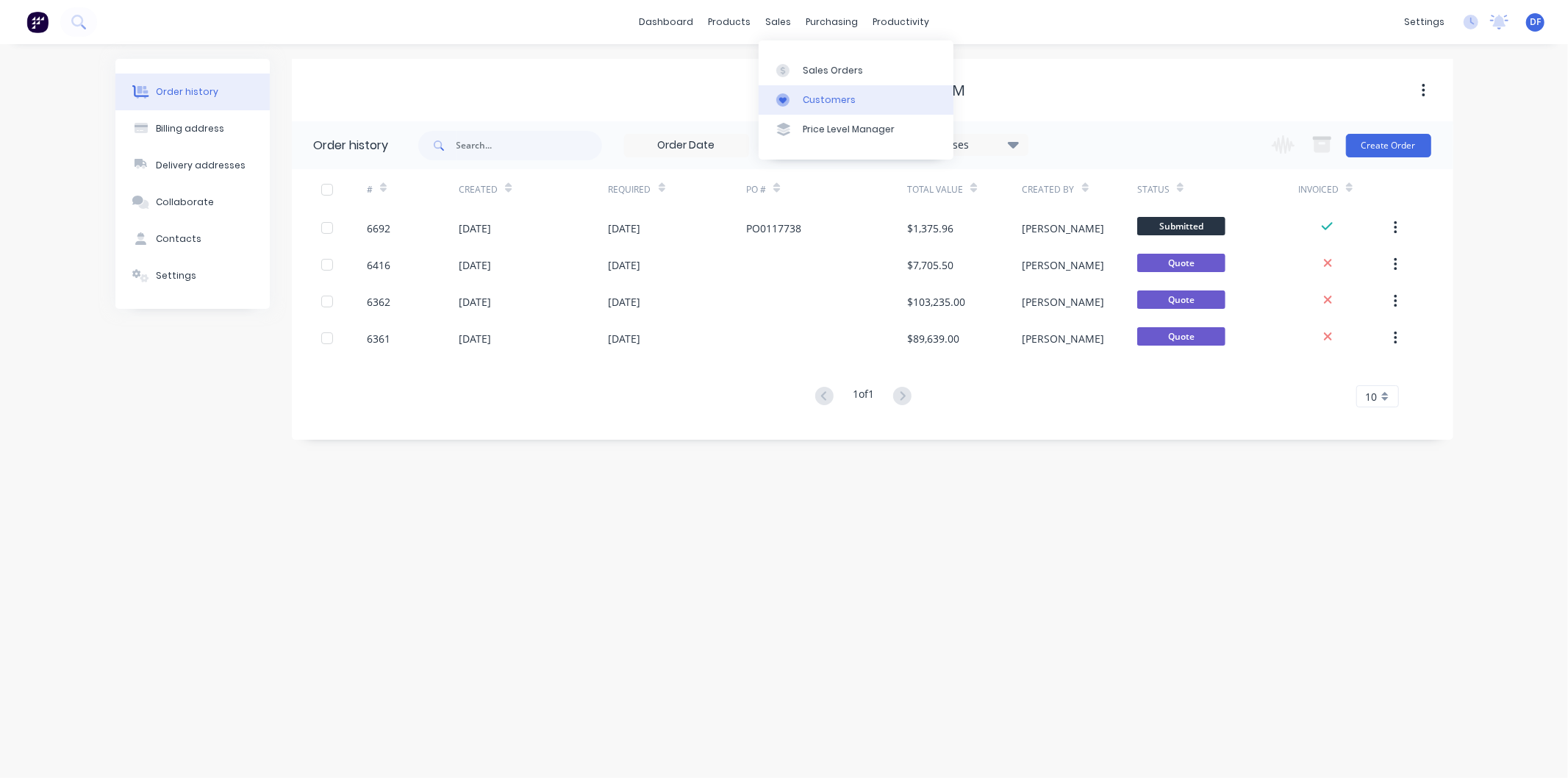
click at [826, 97] on div "Customers" at bounding box center [829, 100] width 53 height 13
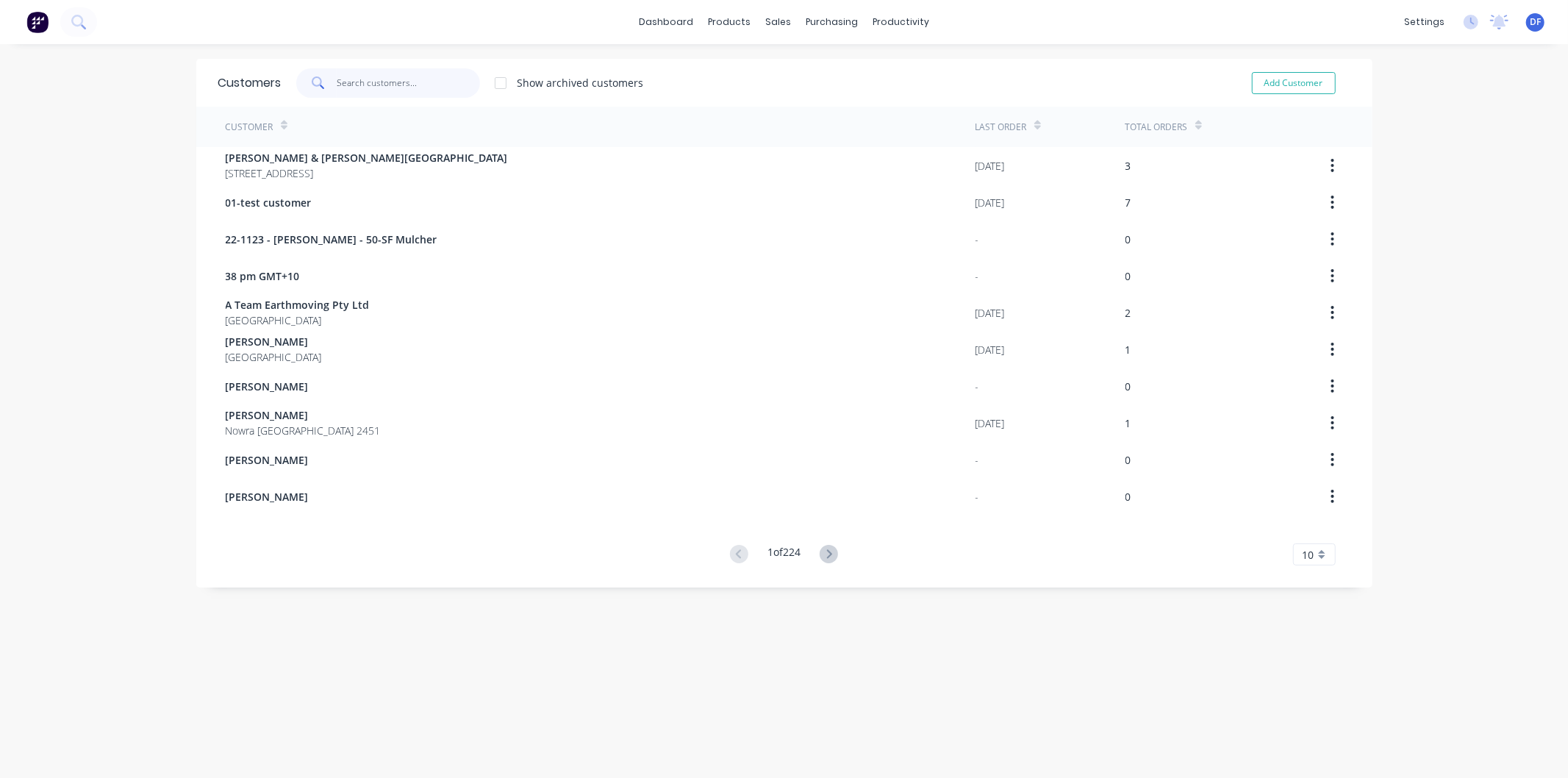
click at [347, 80] on input "text" at bounding box center [408, 83] width 144 height 29
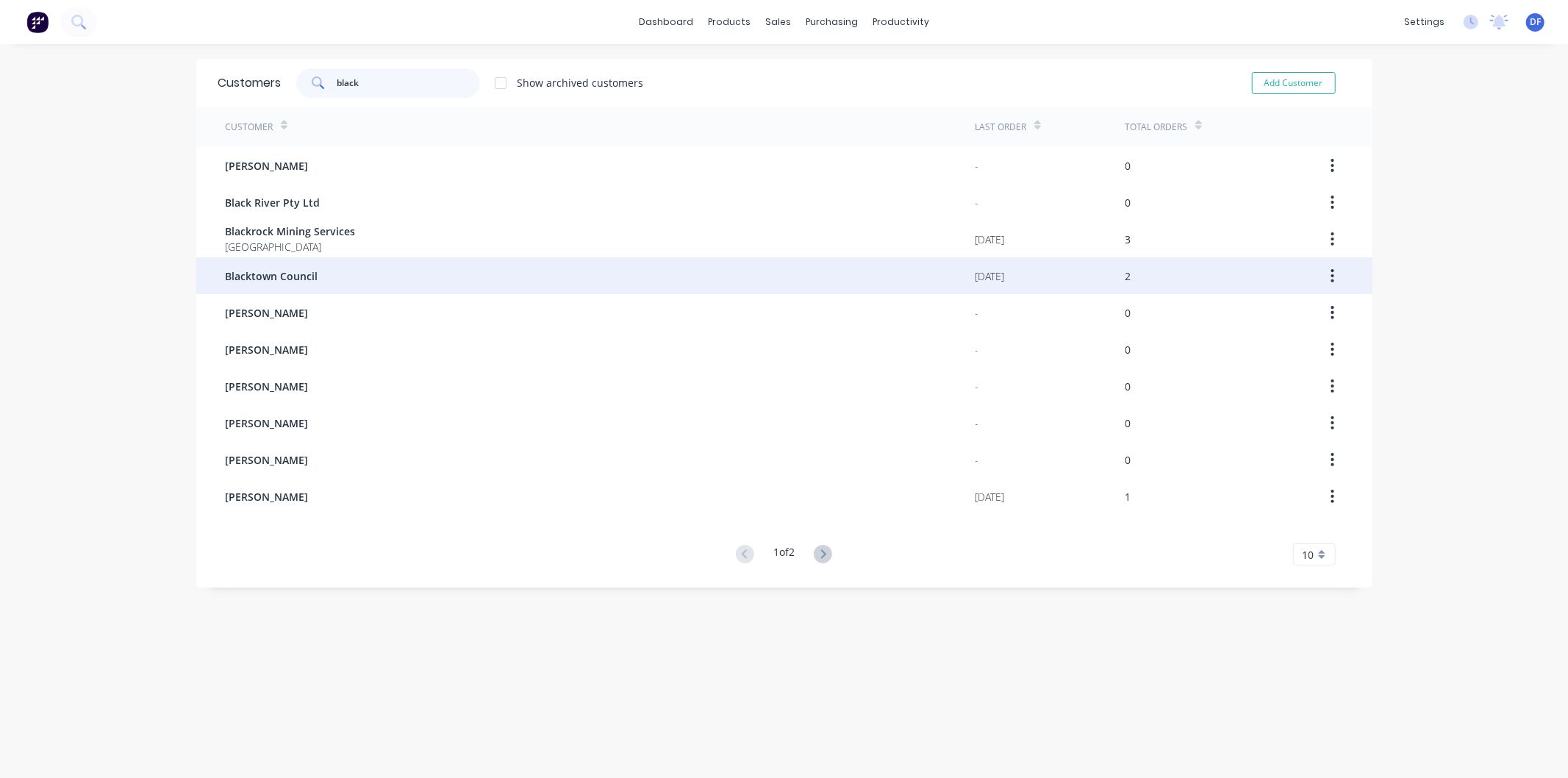
type input "black"
click at [277, 273] on span "Blacktown Council" at bounding box center [272, 276] width 92 height 15
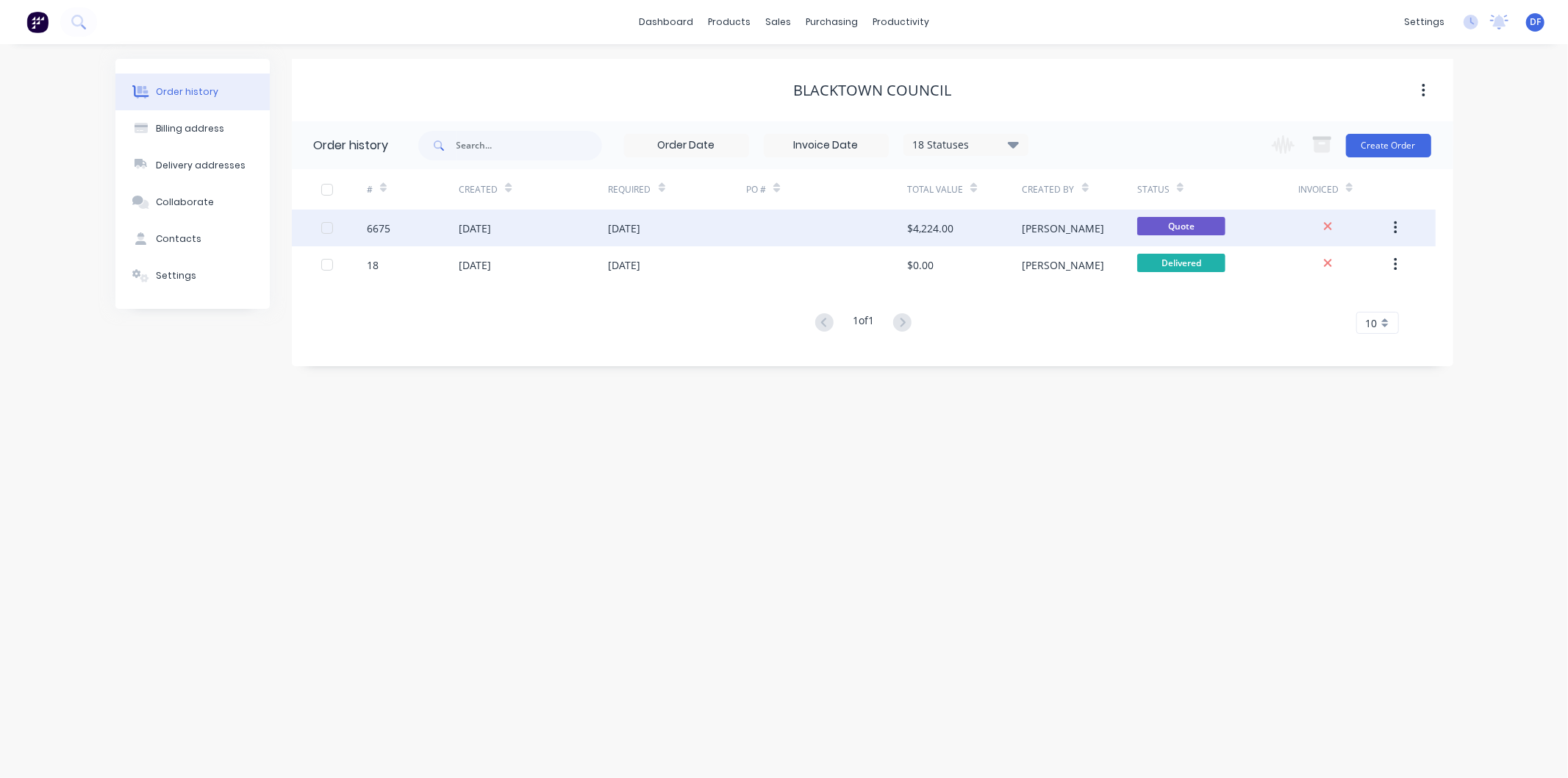
click at [629, 222] on div "[DATE]" at bounding box center [625, 228] width 32 height 15
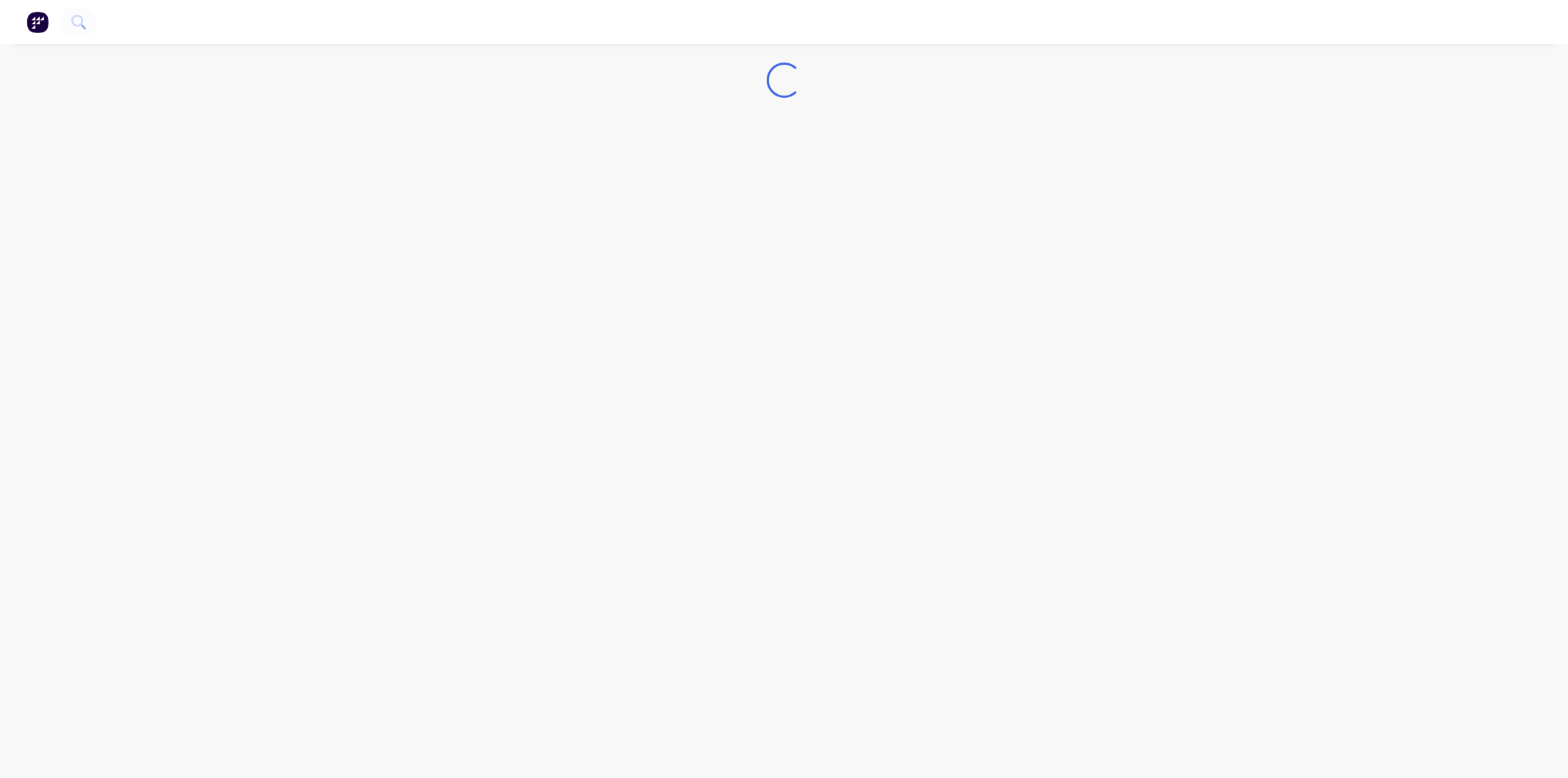
click at [629, 222] on div "Loading..." at bounding box center [784, 389] width 1568 height 778
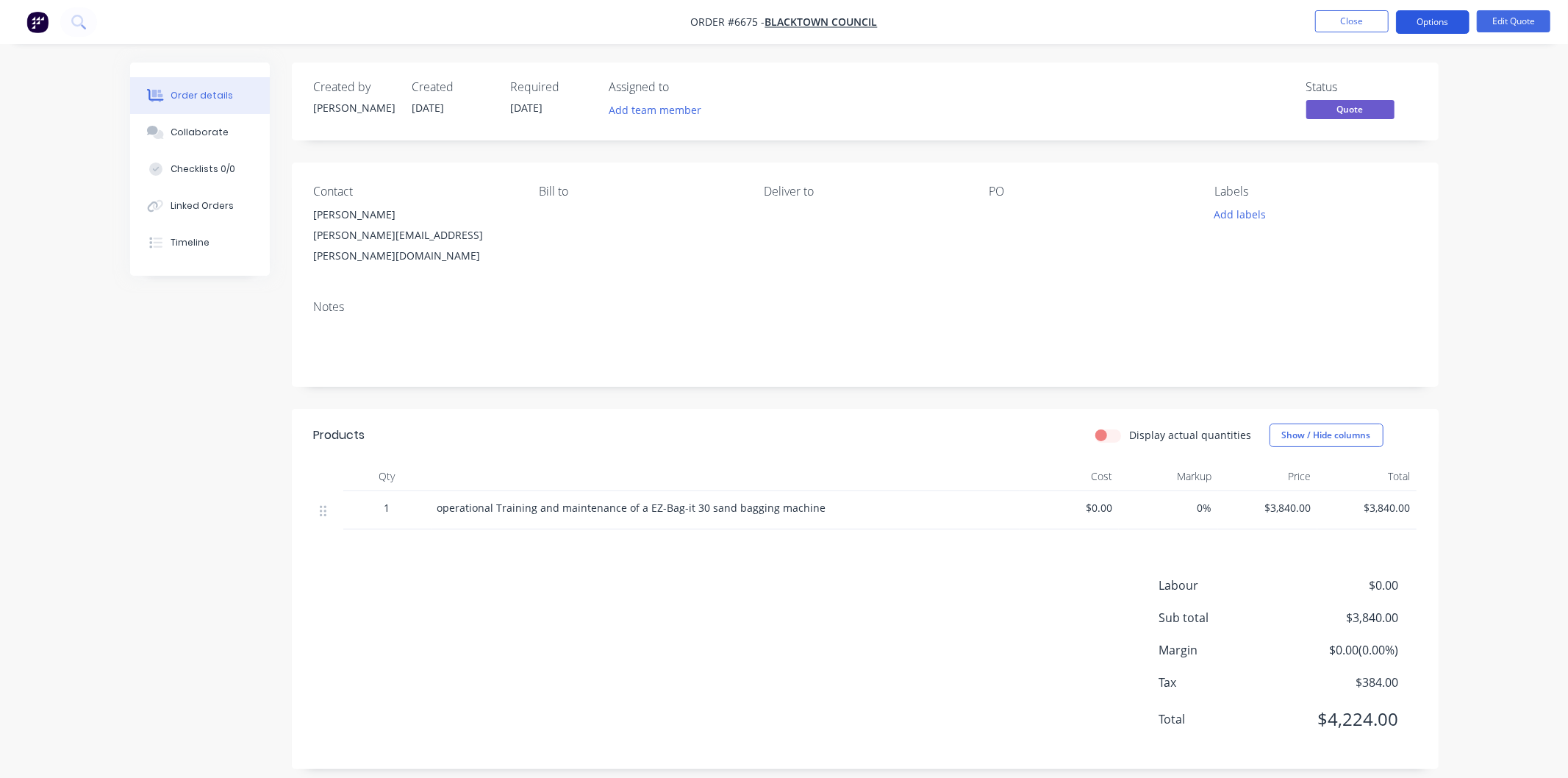
click at [1421, 17] on button "Options" at bounding box center [1433, 22] width 74 height 24
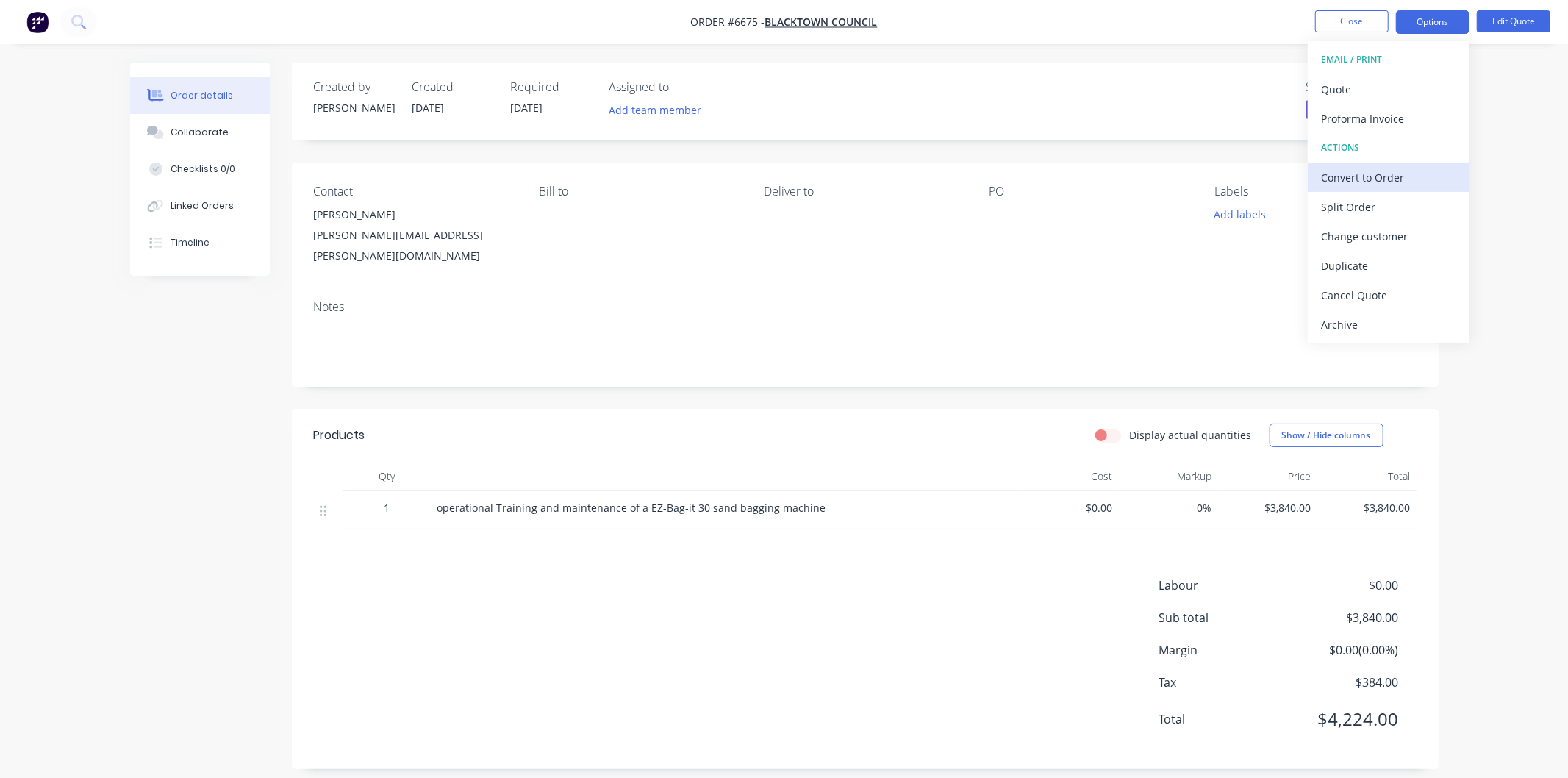
click at [1365, 170] on div "Convert to Order" at bounding box center [1389, 178] width 135 height 21
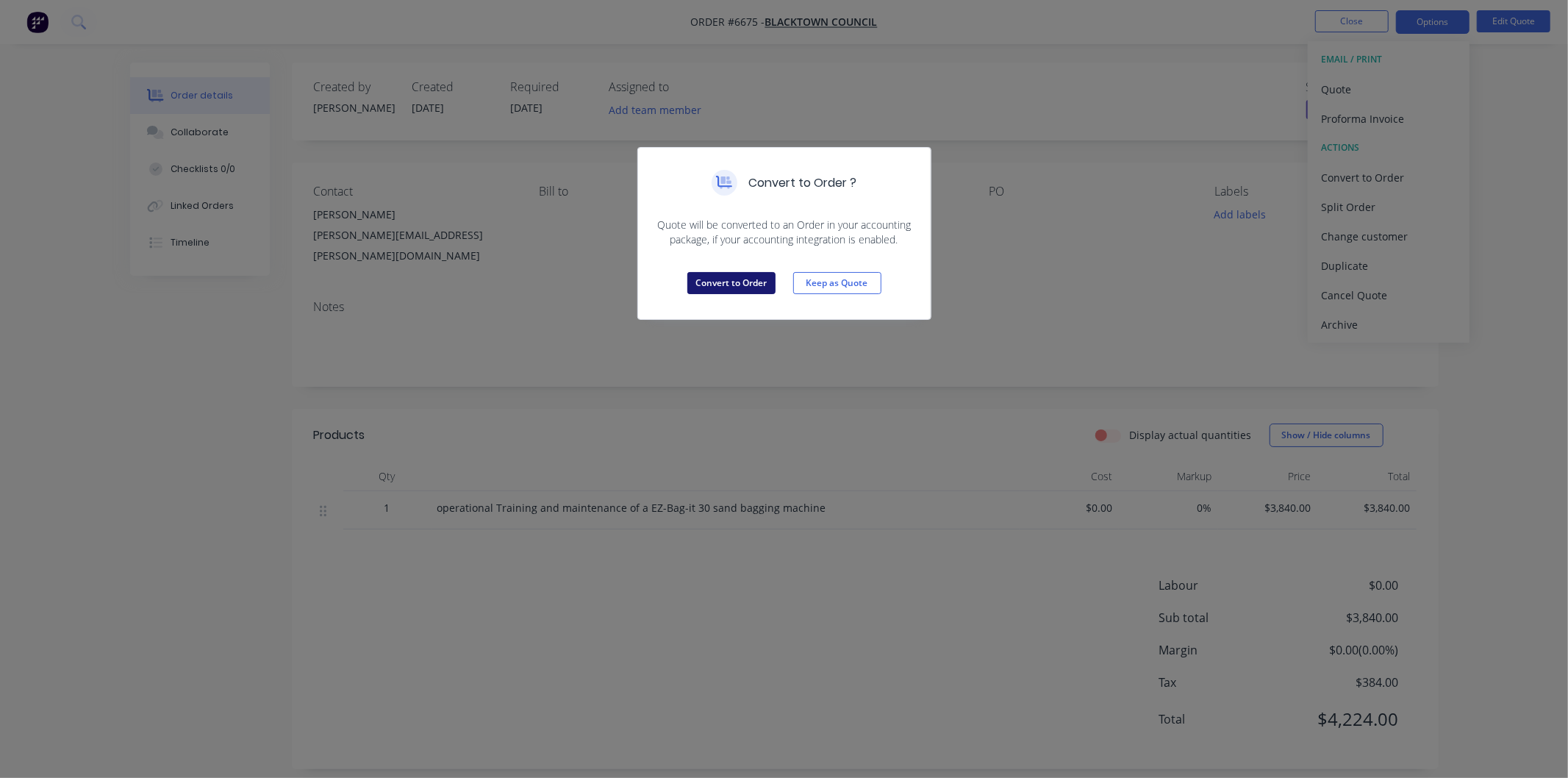
click at [738, 281] on button "Convert to Order" at bounding box center [731, 283] width 88 height 22
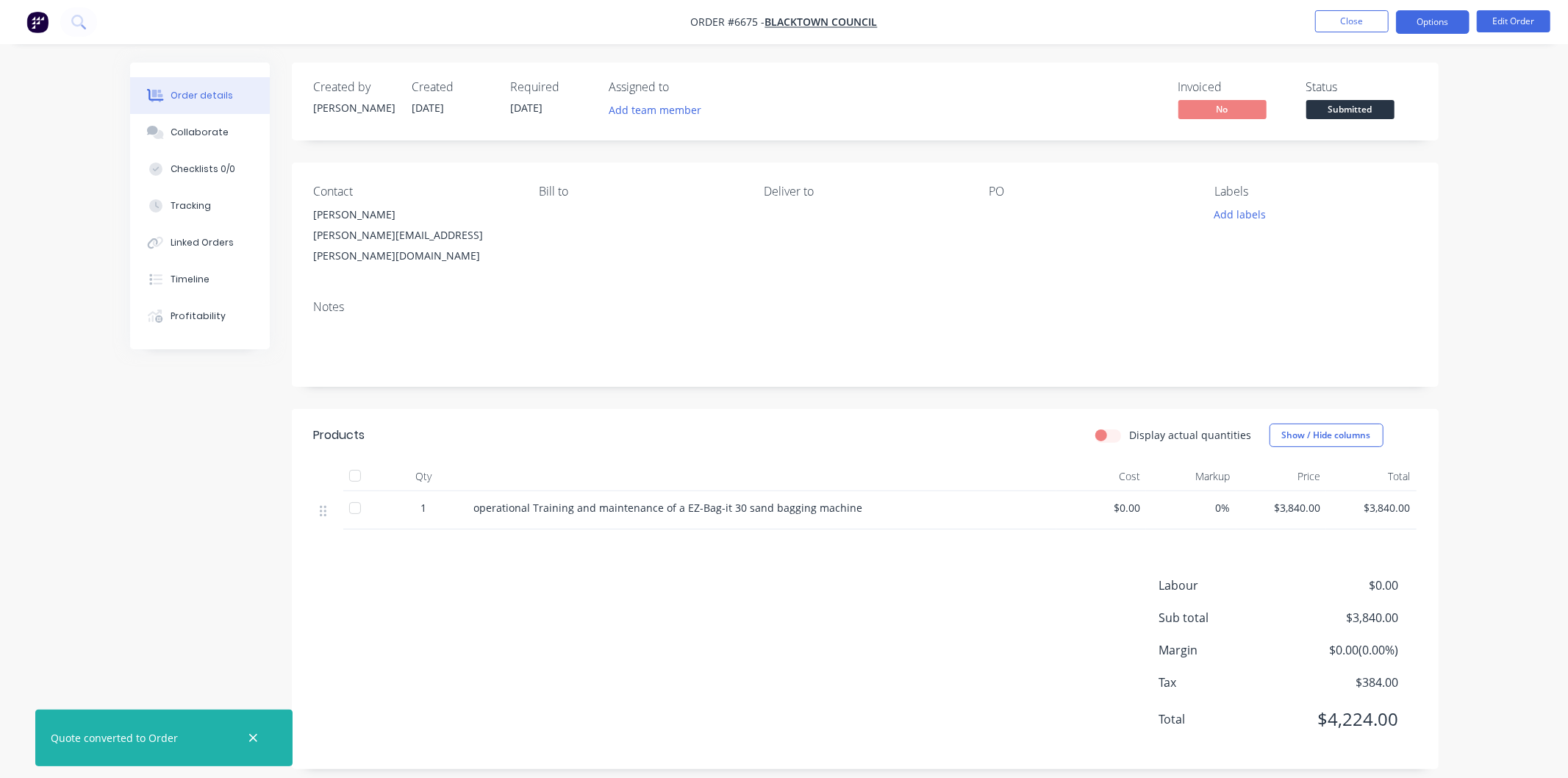
click at [1424, 18] on button "Options" at bounding box center [1433, 22] width 74 height 24
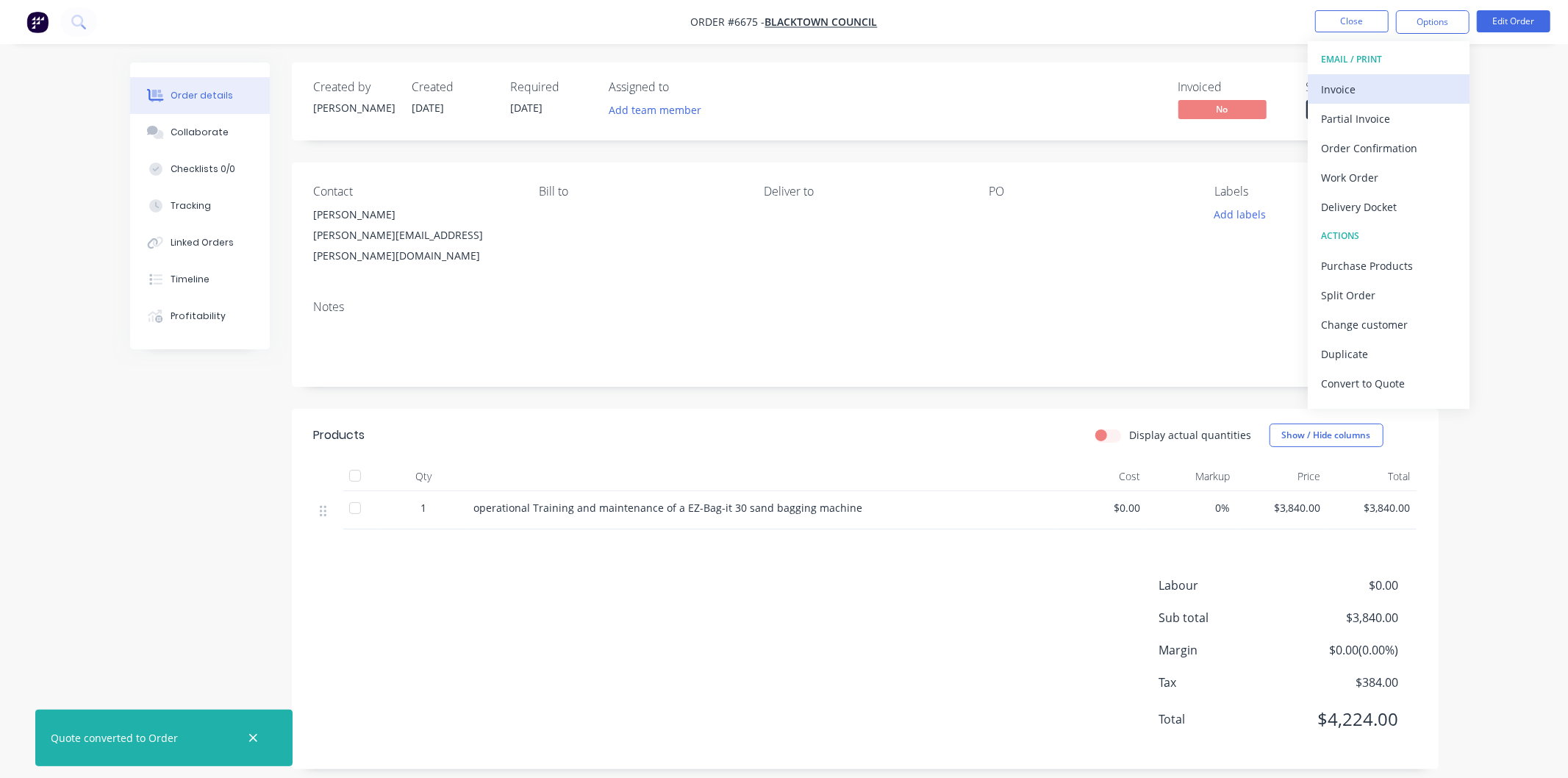
click at [1351, 87] on div "Invoice" at bounding box center [1389, 89] width 135 height 21
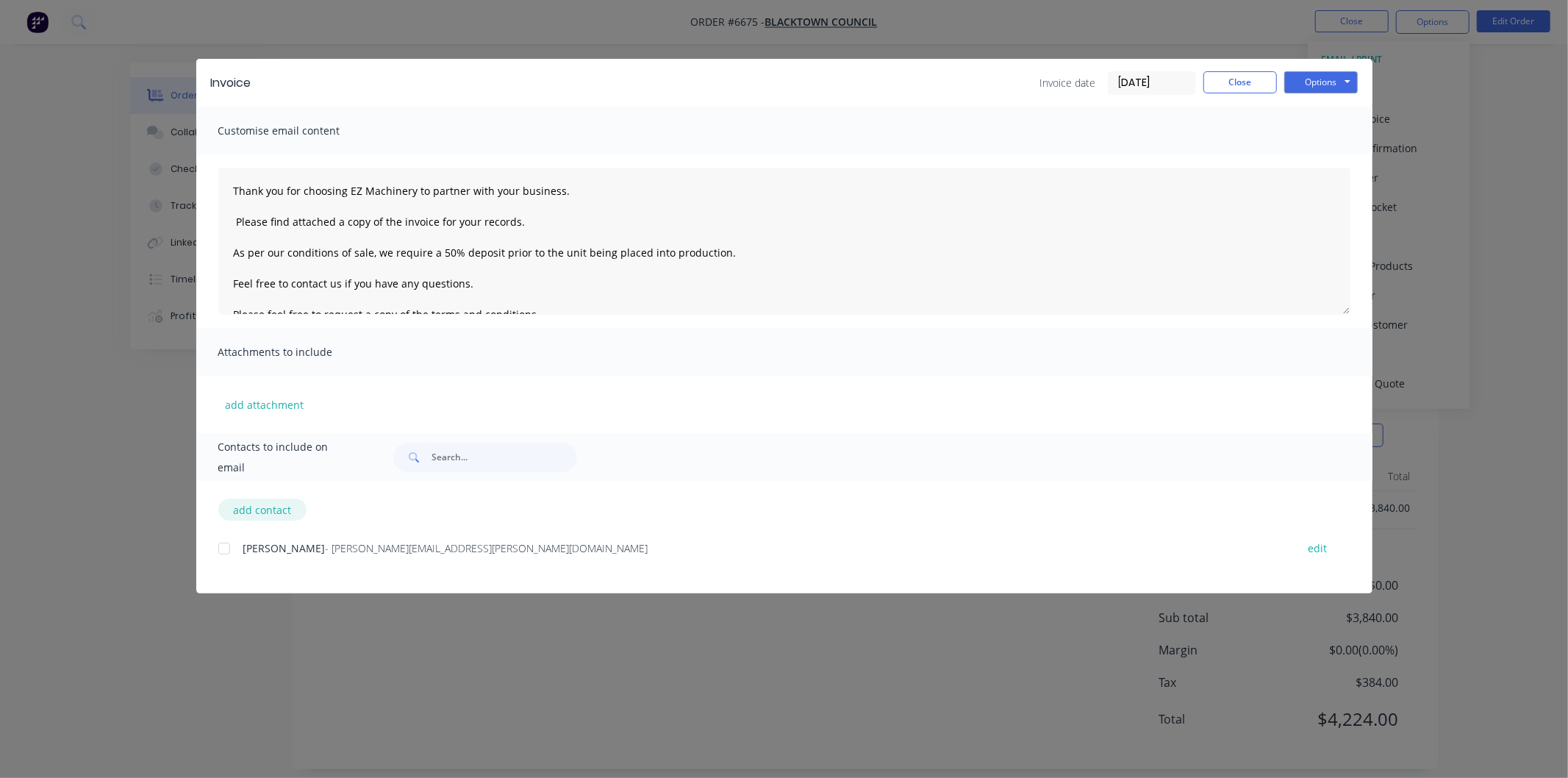
click at [255, 512] on button "add contact" at bounding box center [262, 509] width 88 height 22
select select "AU"
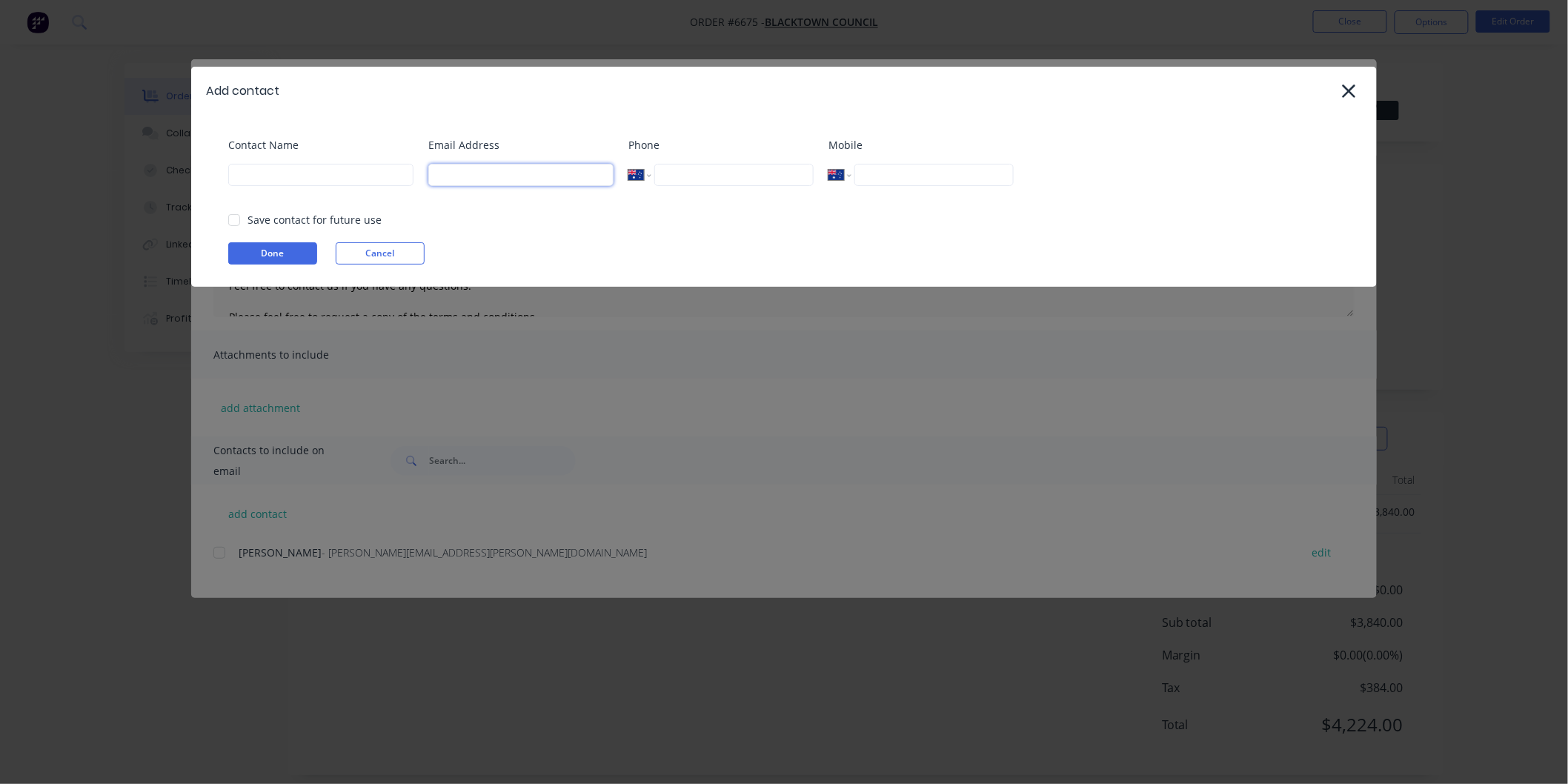
click at [471, 181] on input at bounding box center [520, 174] width 185 height 22
paste input "[EMAIL_ADDRESS][DOMAIN_NAME]"
type input "[EMAIL_ADDRESS][DOMAIN_NAME]"
click at [295, 172] on input at bounding box center [320, 174] width 185 height 22
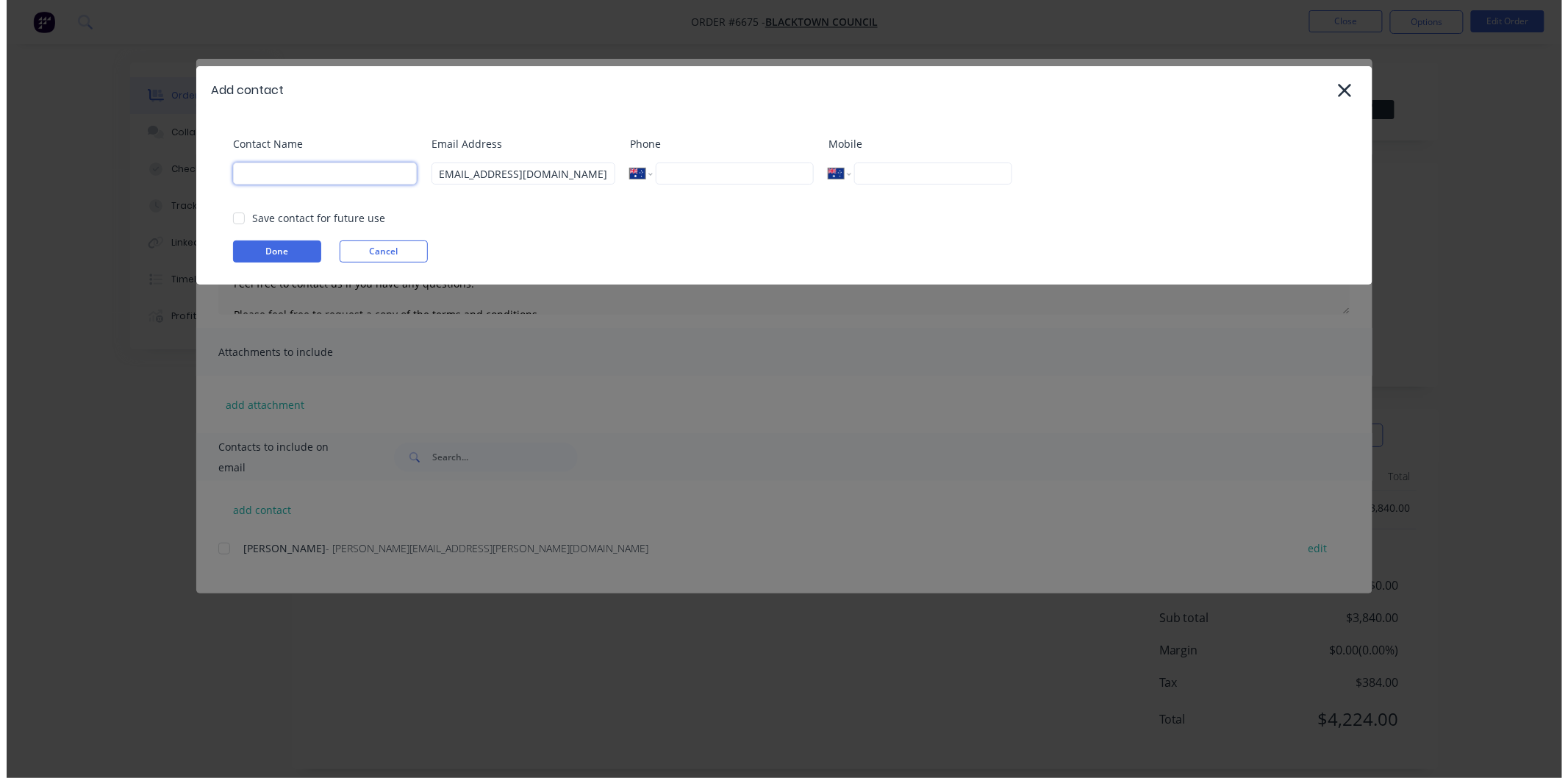
scroll to position [0, 0]
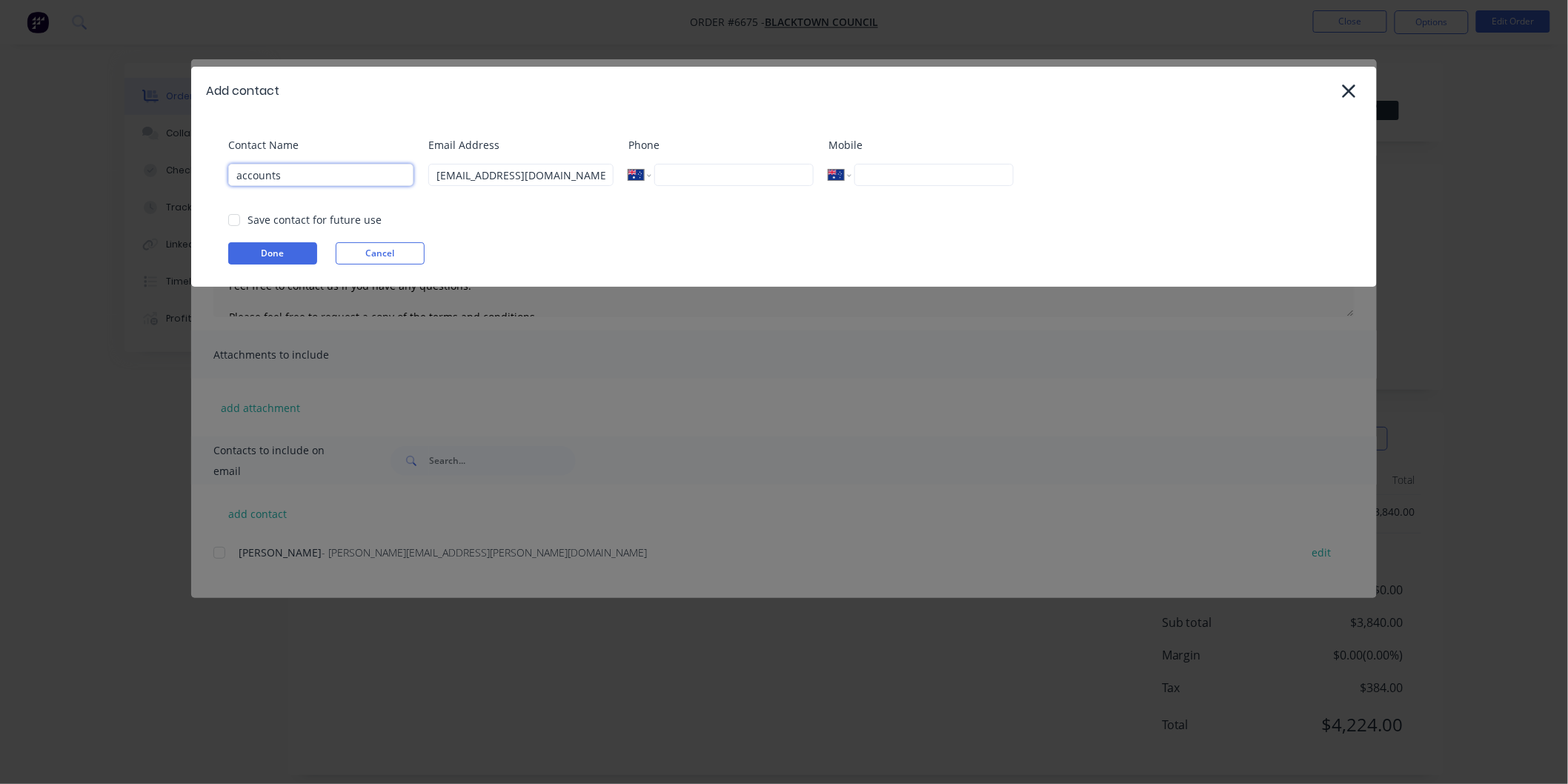
type input "accounts"
click at [593, 249] on div "Done Cancel" at bounding box center [791, 253] width 1126 height 22
click at [232, 221] on div at bounding box center [234, 220] width 29 height 29
click at [270, 249] on button "Done" at bounding box center [272, 253] width 89 height 22
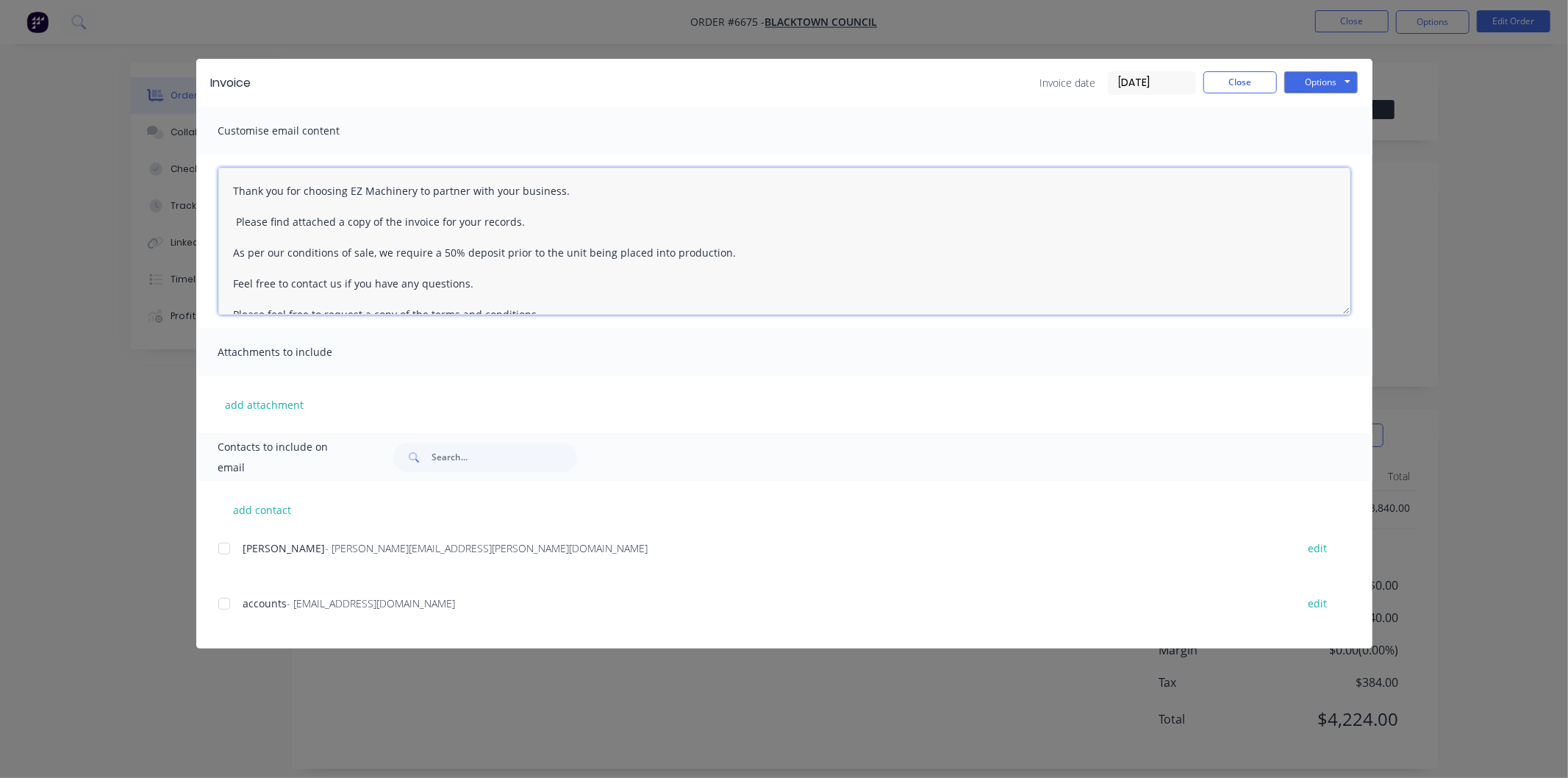
drag, startPoint x: 733, startPoint y: 252, endPoint x: 219, endPoint y: 250, distance: 514.0
click at [219, 250] on textarea "Thank you for choosing EZ Machinery to partner with your business. Please find …" at bounding box center [784, 241] width 1132 height 147
type textarea "Thank you for choosing EZ Machinery to partner with your business. Please find …"
click at [1326, 78] on button "Options" at bounding box center [1321, 82] width 74 height 22
click at [1322, 148] on button "Email" at bounding box center [1331, 157] width 94 height 24
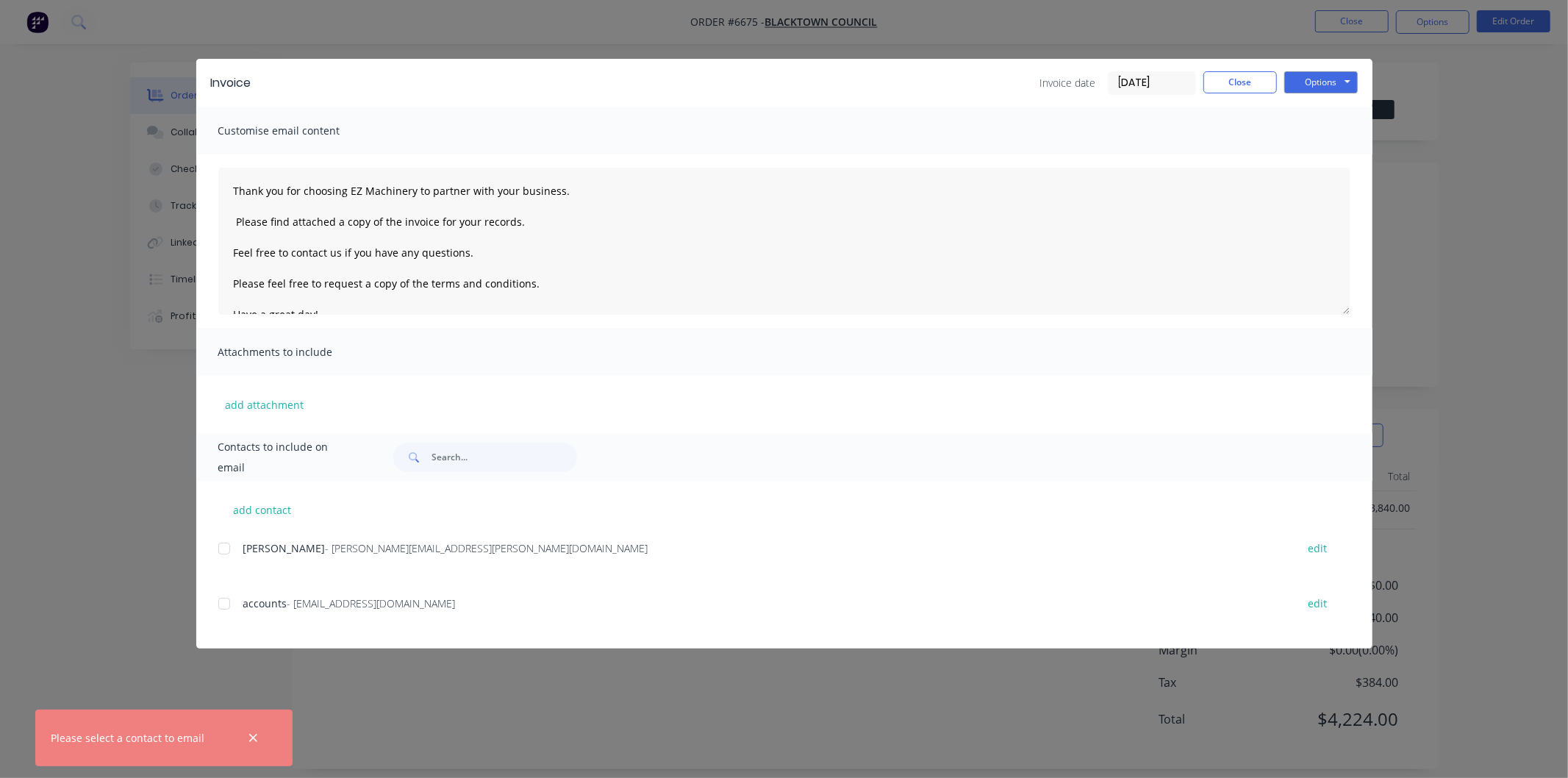
click at [217, 607] on div at bounding box center [224, 604] width 29 height 29
click at [1318, 84] on button "Options" at bounding box center [1321, 82] width 74 height 22
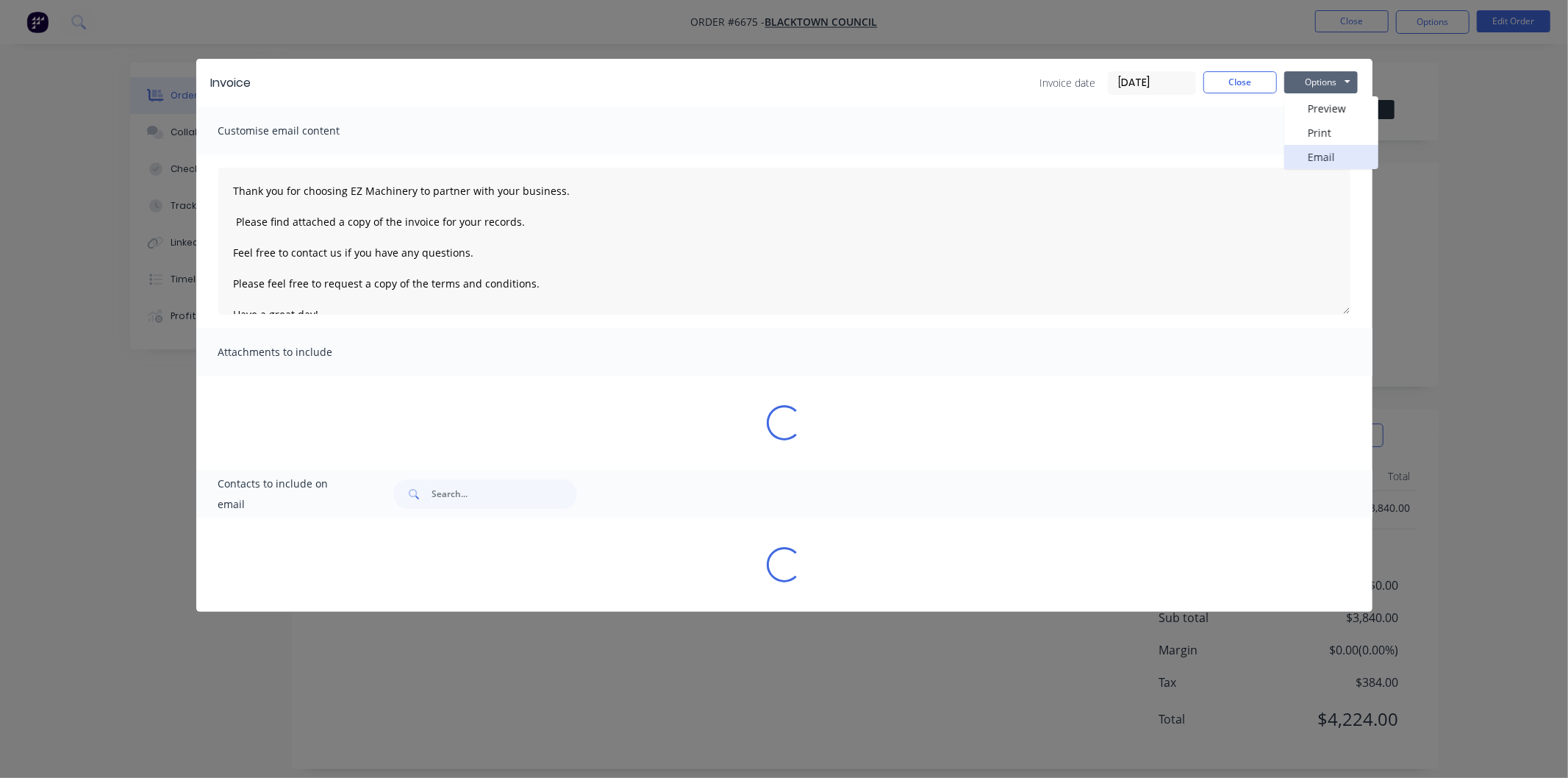
click at [1318, 156] on button "Email" at bounding box center [1331, 157] width 94 height 24
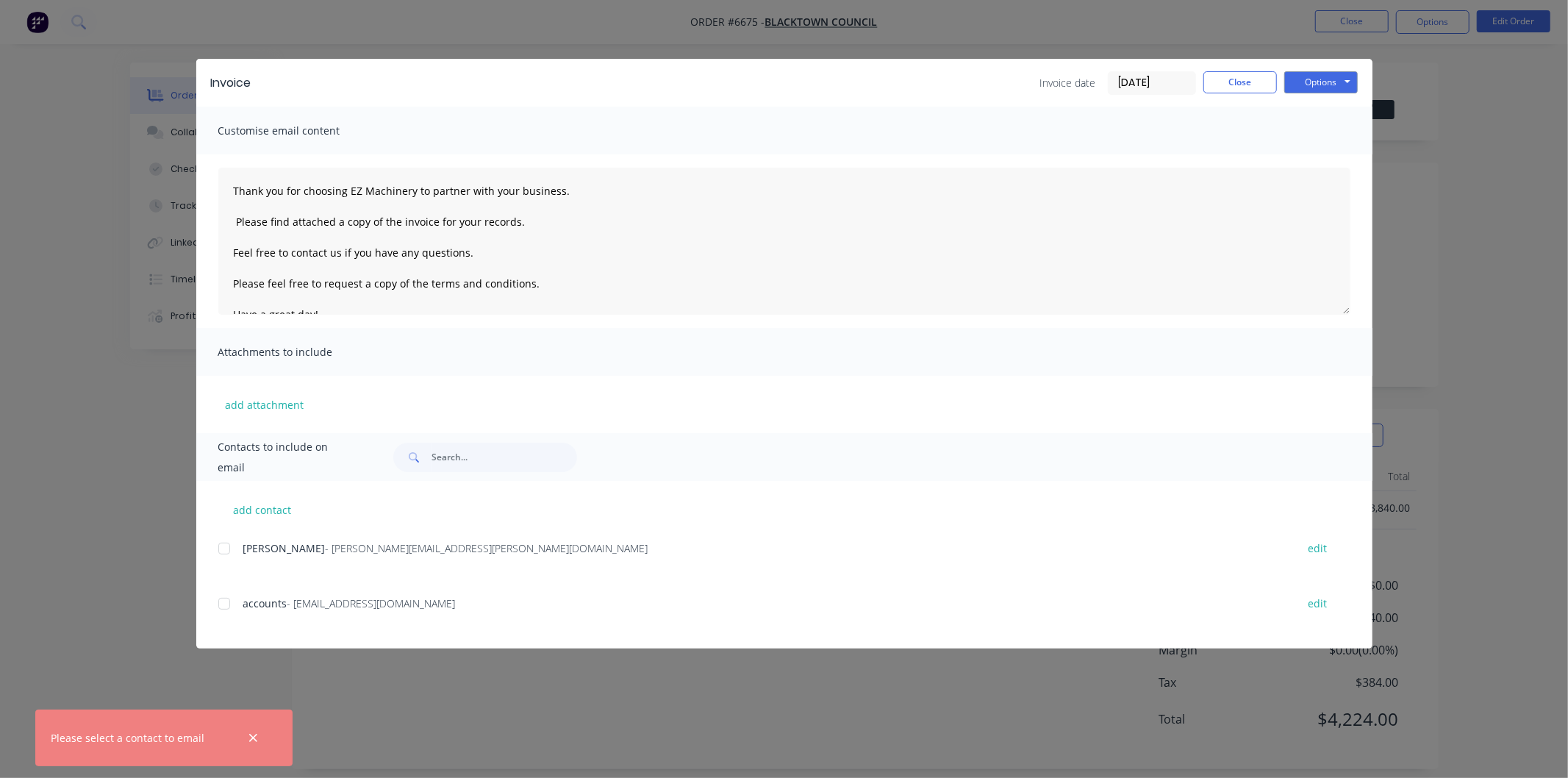
click at [232, 608] on div at bounding box center [224, 604] width 29 height 29
click at [230, 600] on div at bounding box center [224, 604] width 29 height 29
click at [228, 601] on div at bounding box center [224, 604] width 29 height 29
click at [1313, 75] on button "Options" at bounding box center [1321, 82] width 74 height 22
click at [1323, 158] on button "Email" at bounding box center [1331, 157] width 94 height 24
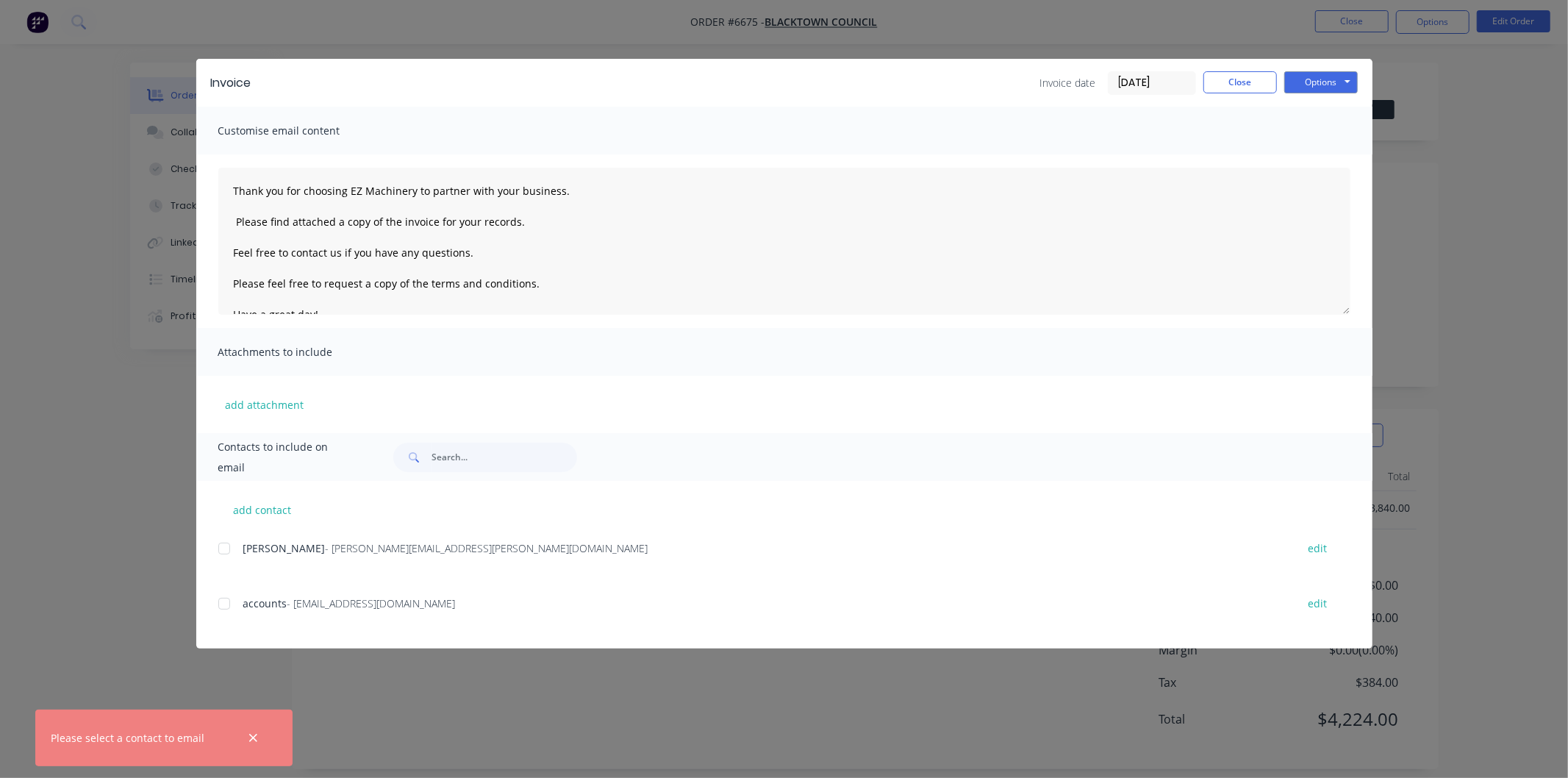
click at [748, 390] on div "add attachment" at bounding box center [784, 404] width 1176 height 58
click at [409, 258] on textarea "Thank you for choosing EZ Machinery to partner with your business. Please find …" at bounding box center [784, 241] width 1132 height 147
drag, startPoint x: 525, startPoint y: 398, endPoint x: 556, endPoint y: 402, distance: 31.3
click at [556, 402] on div "add attachment" at bounding box center [784, 404] width 1176 height 58
click at [221, 602] on div at bounding box center [224, 604] width 29 height 29
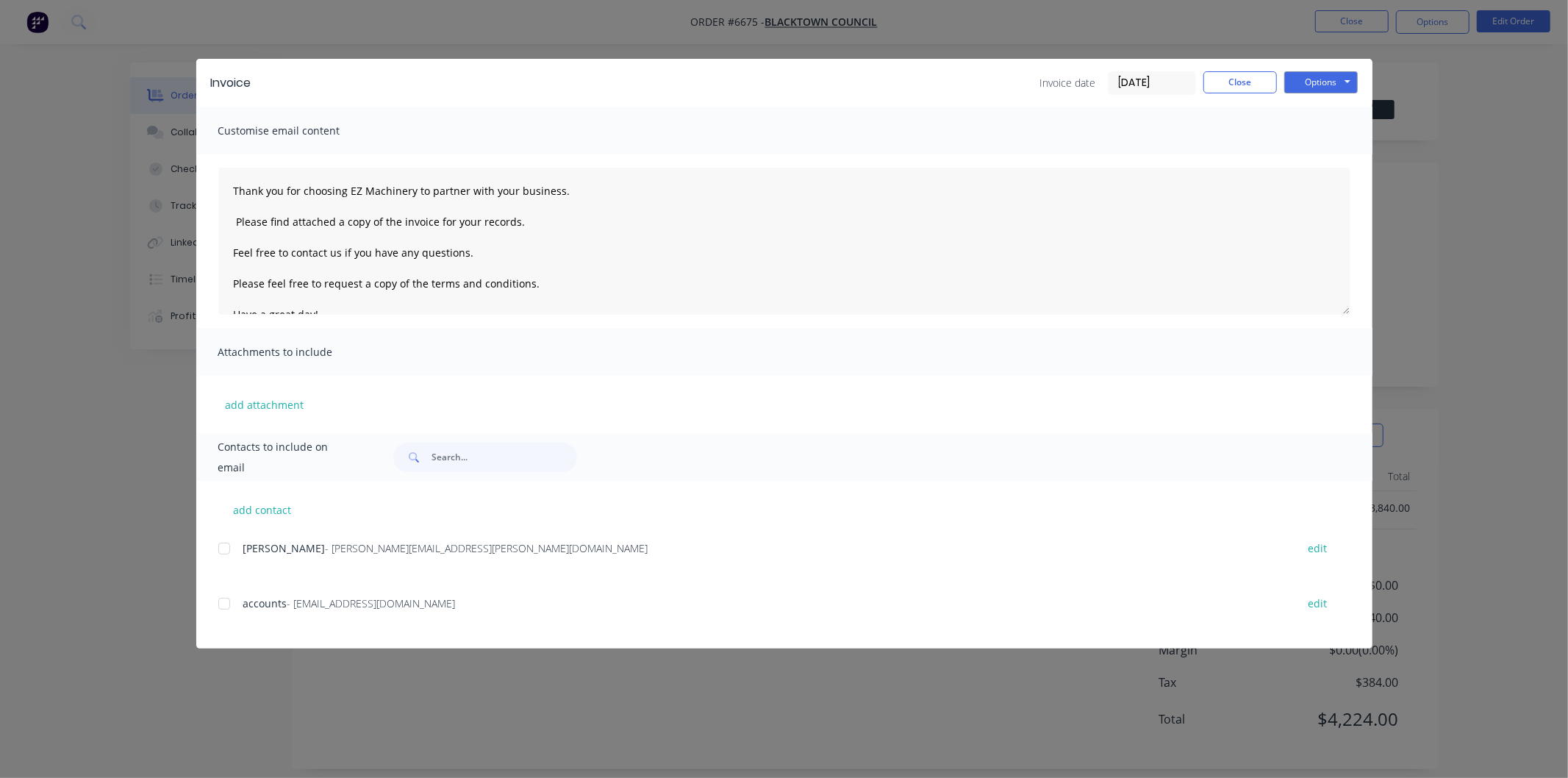
click at [223, 602] on div at bounding box center [224, 604] width 29 height 29
click at [474, 717] on div "Invoice Invoice date [DATE] Close Options Preview Print Email Customise email c…" at bounding box center [784, 389] width 1568 height 778
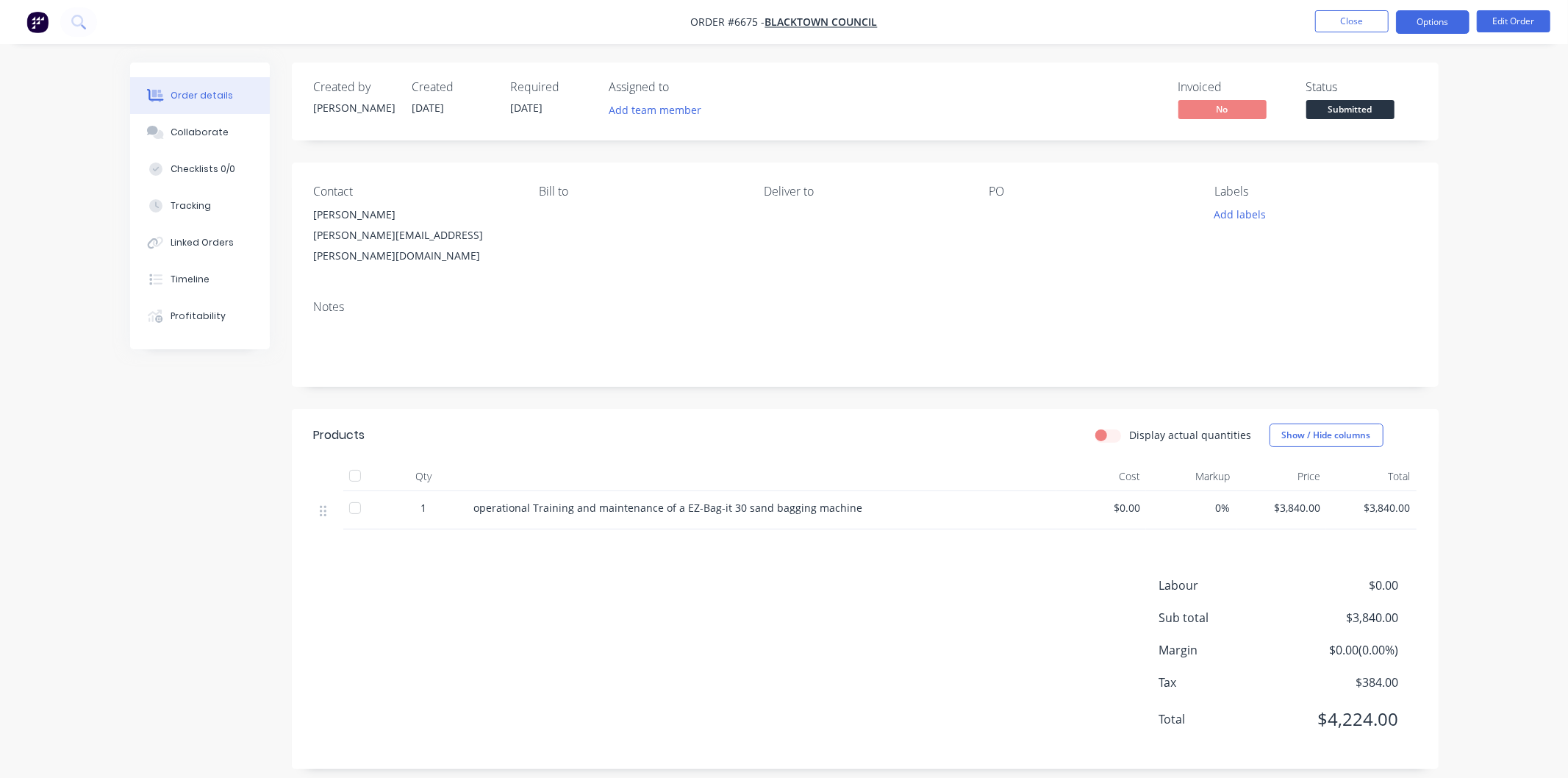
click at [1433, 24] on button "Options" at bounding box center [1433, 22] width 74 height 24
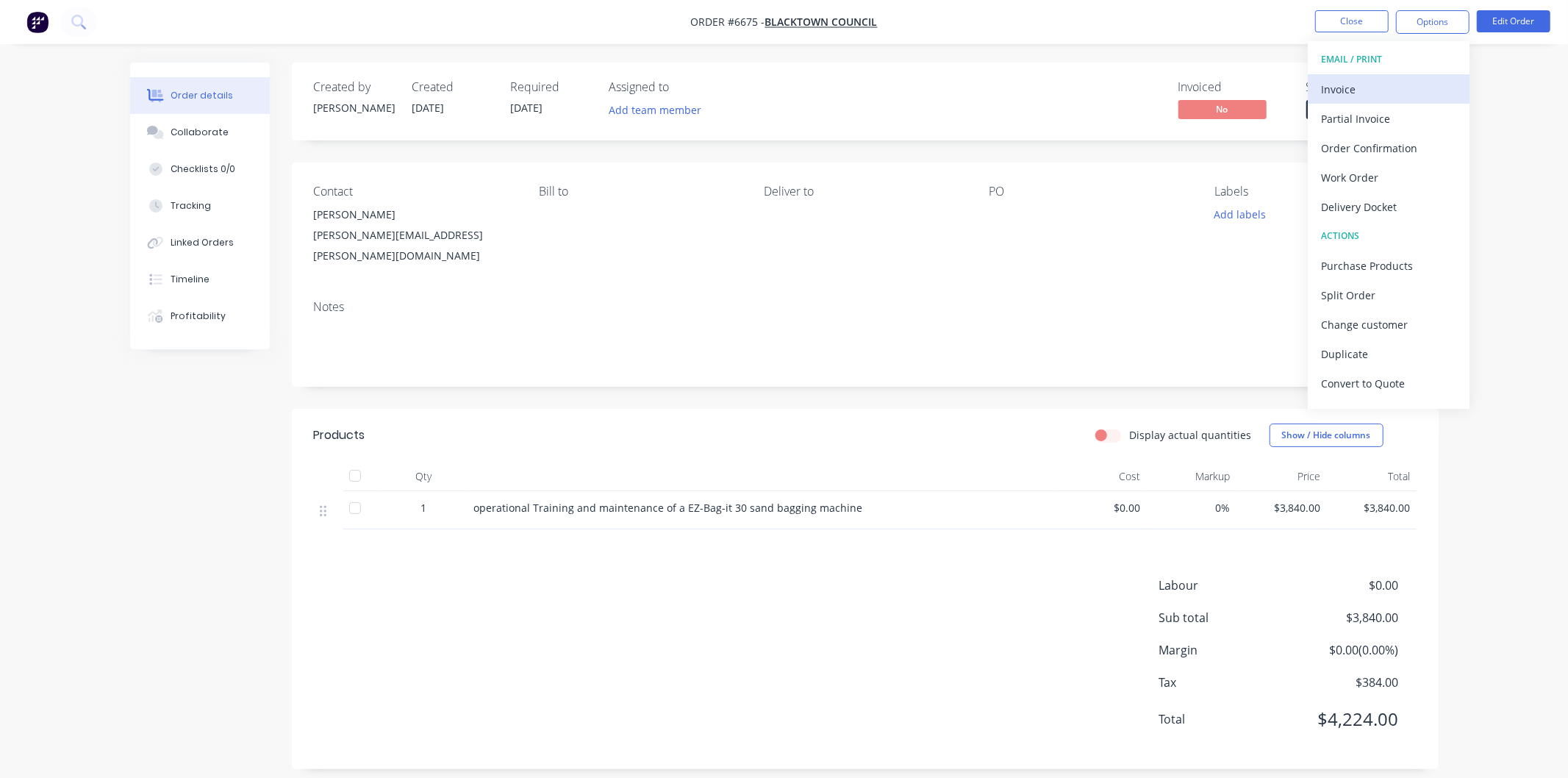
click at [1347, 86] on div "Invoice" at bounding box center [1389, 89] width 135 height 21
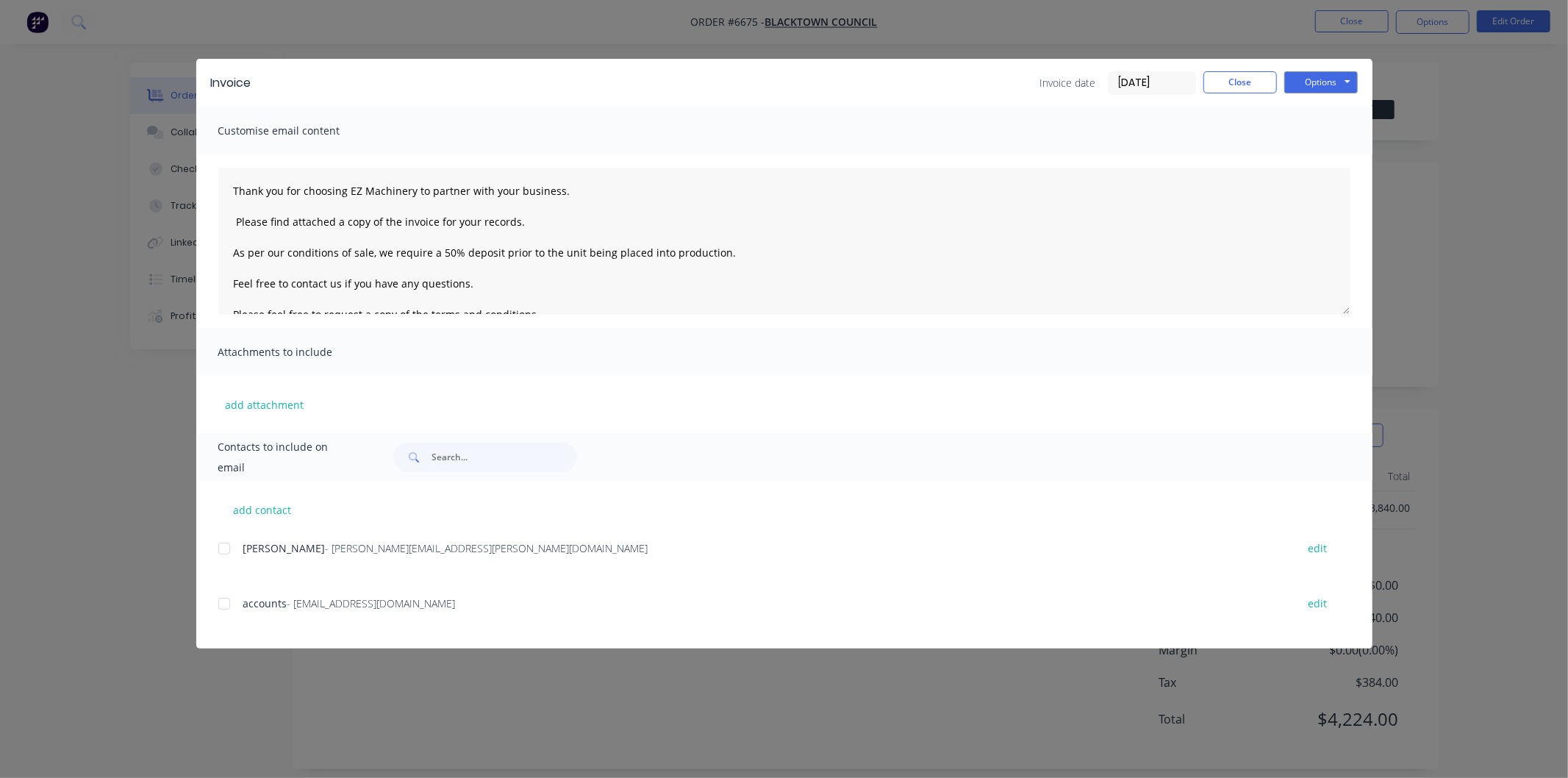
click at [223, 604] on div at bounding box center [224, 604] width 29 height 29
click at [229, 186] on textarea "Thank you for choosing EZ Machinery to partner with your business. Please find …" at bounding box center [784, 241] width 1132 height 147
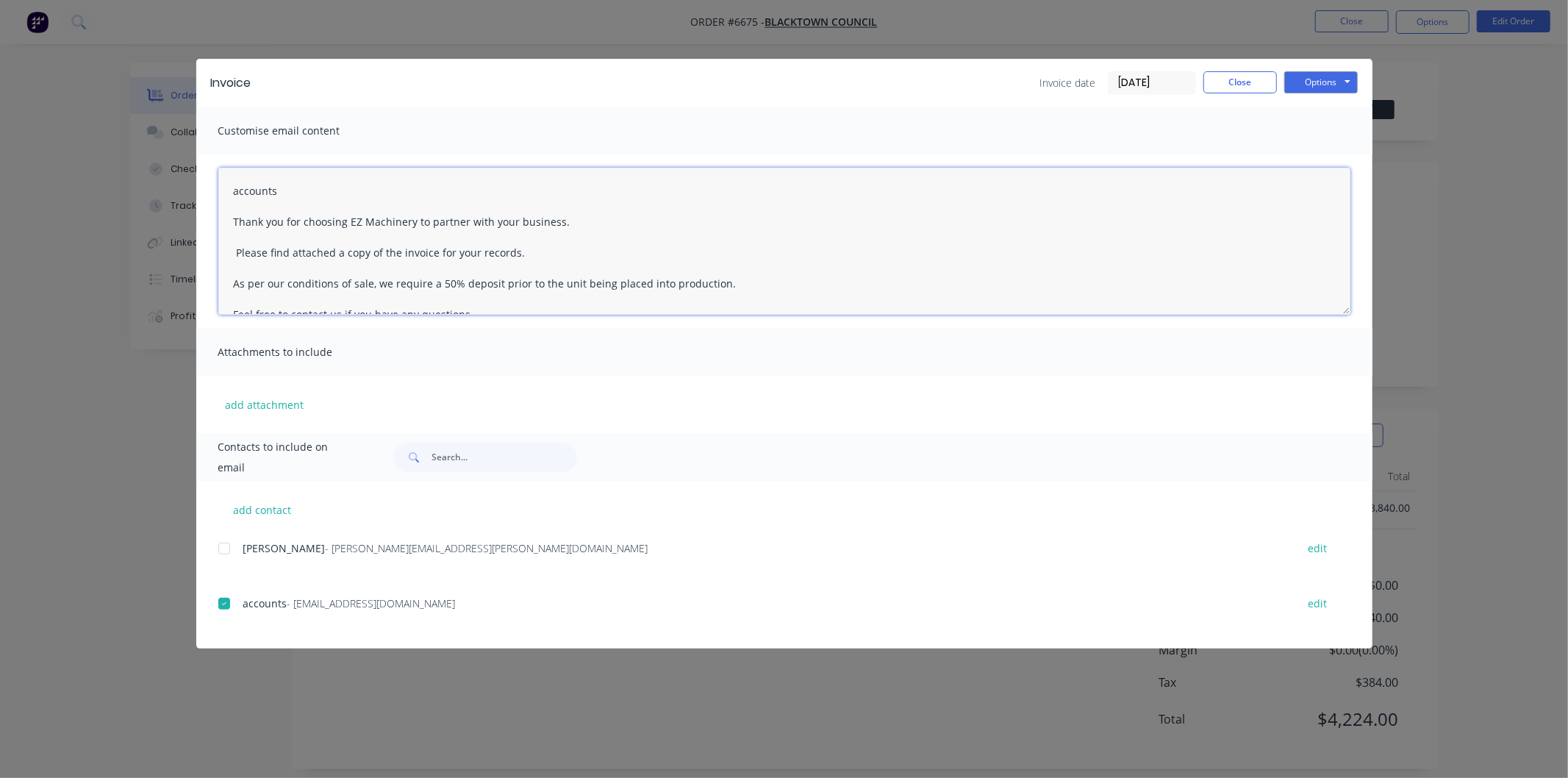
drag, startPoint x: 750, startPoint y: 278, endPoint x: 222, endPoint y: 276, distance: 528.0
click at [222, 276] on textarea "accounts Thank you for choosing EZ Machinery to partner with your business. Ple…" at bounding box center [784, 241] width 1132 height 147
type textarea "accounts Thank you for choosing EZ Machinery to partner with your business. Ple…"
click at [1317, 83] on button "Options" at bounding box center [1321, 82] width 74 height 22
click at [1313, 155] on button "Email" at bounding box center [1331, 157] width 94 height 24
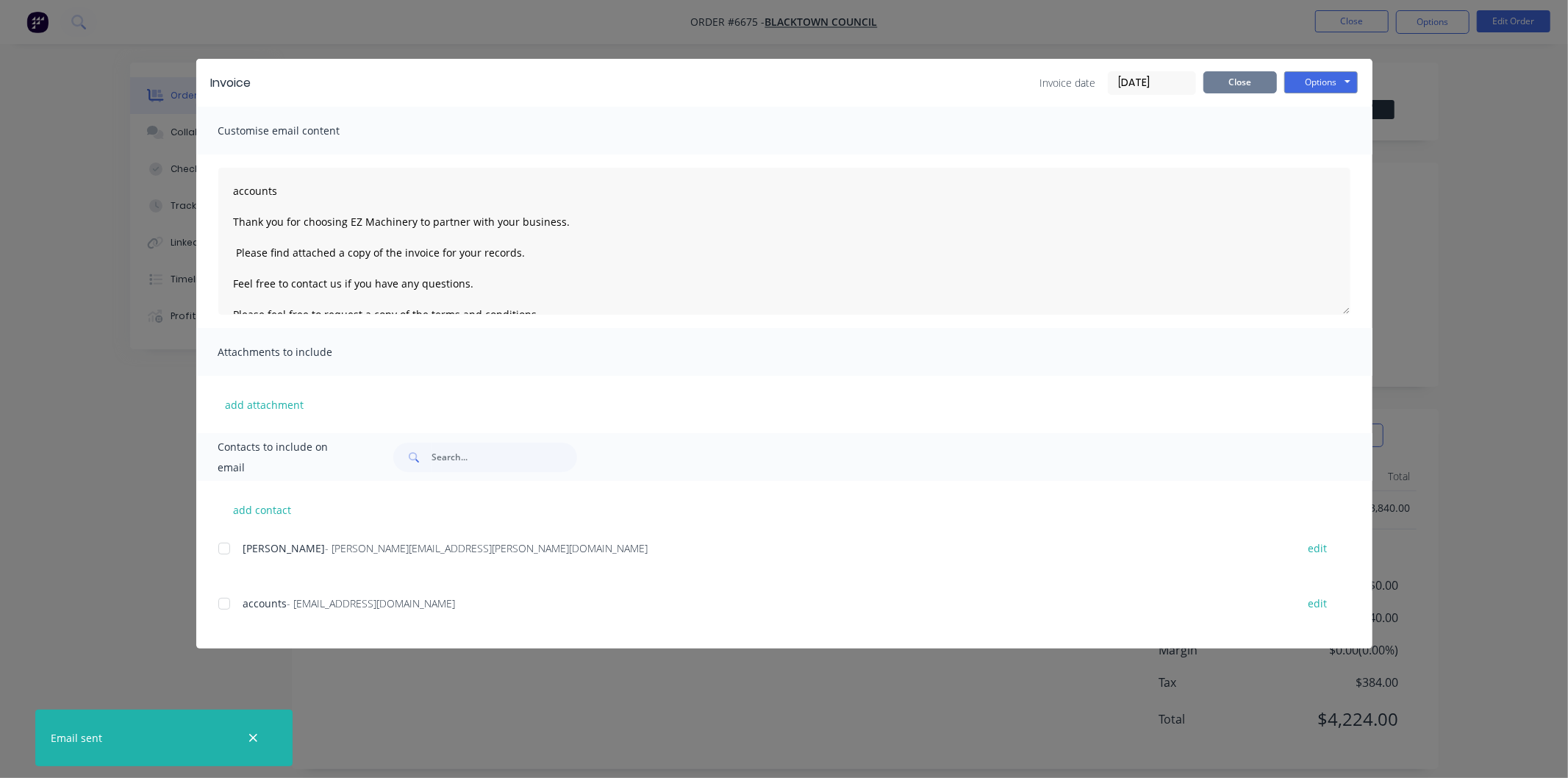
click at [1243, 81] on button "Close" at bounding box center [1240, 82] width 74 height 22
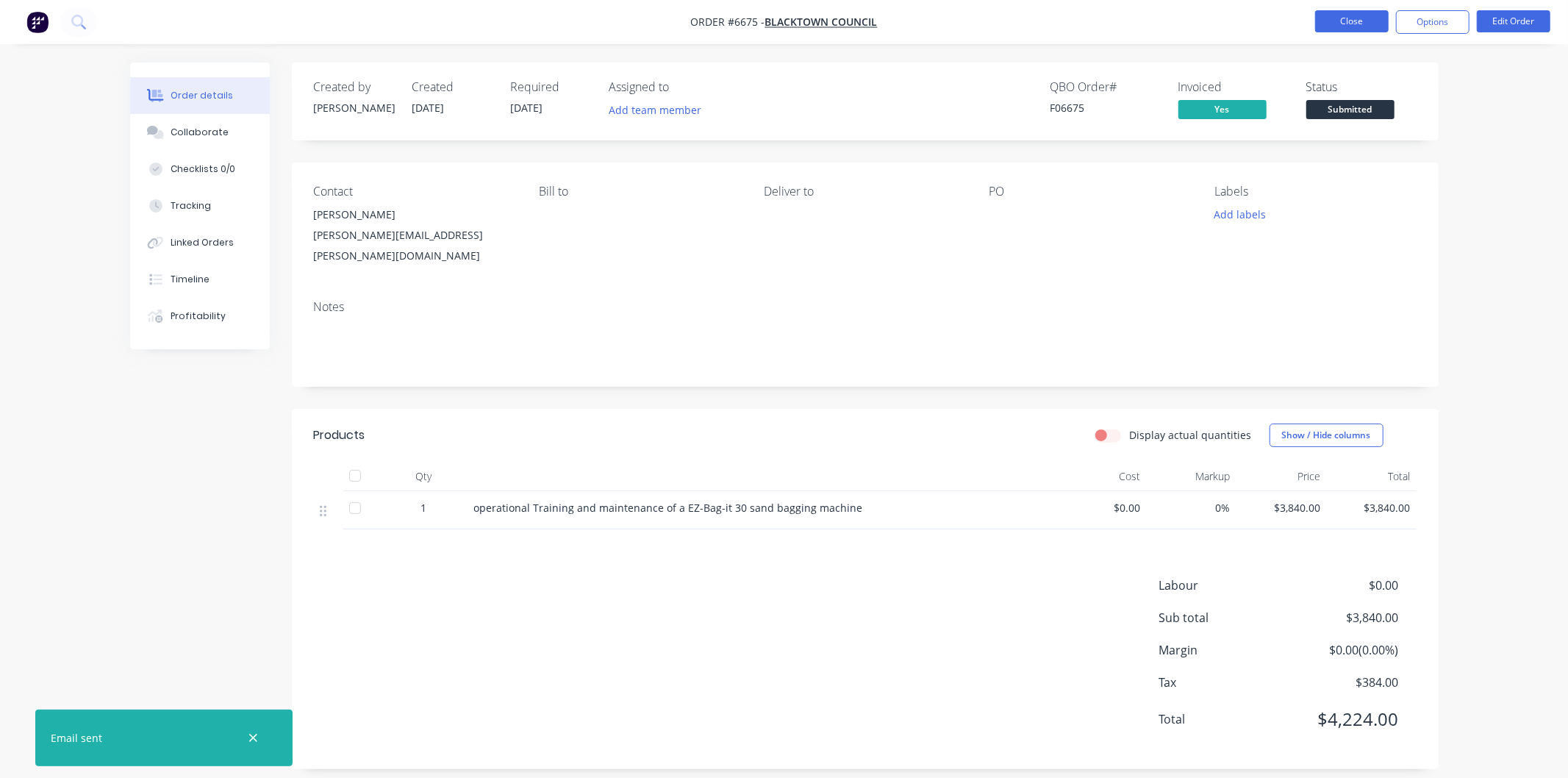
click at [1352, 19] on button "Close" at bounding box center [1352, 21] width 74 height 22
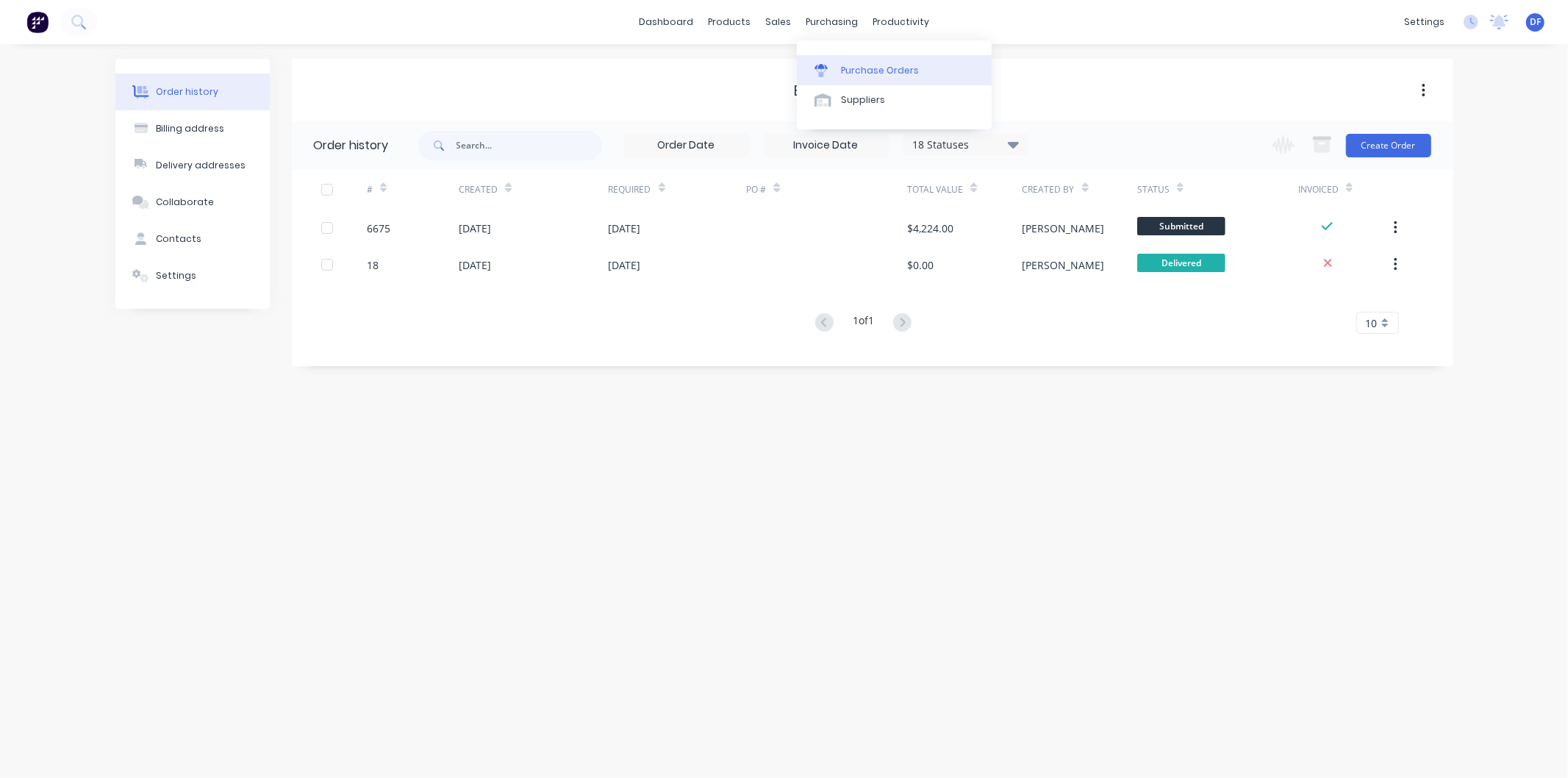
click at [856, 64] on div "Purchase Orders" at bounding box center [880, 71] width 78 height 13
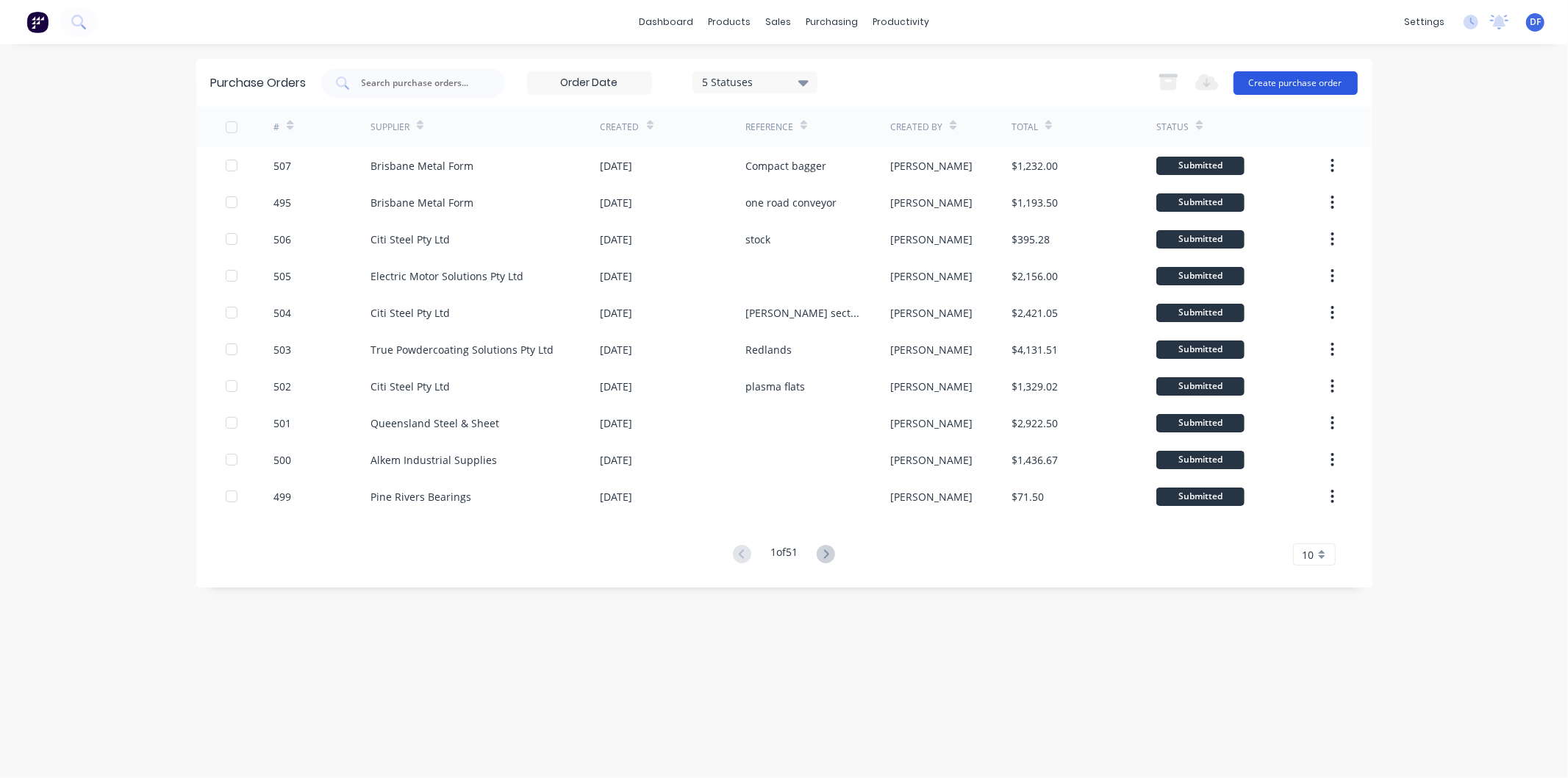
click at [1277, 83] on button "Create purchase order" at bounding box center [1296, 83] width 124 height 24
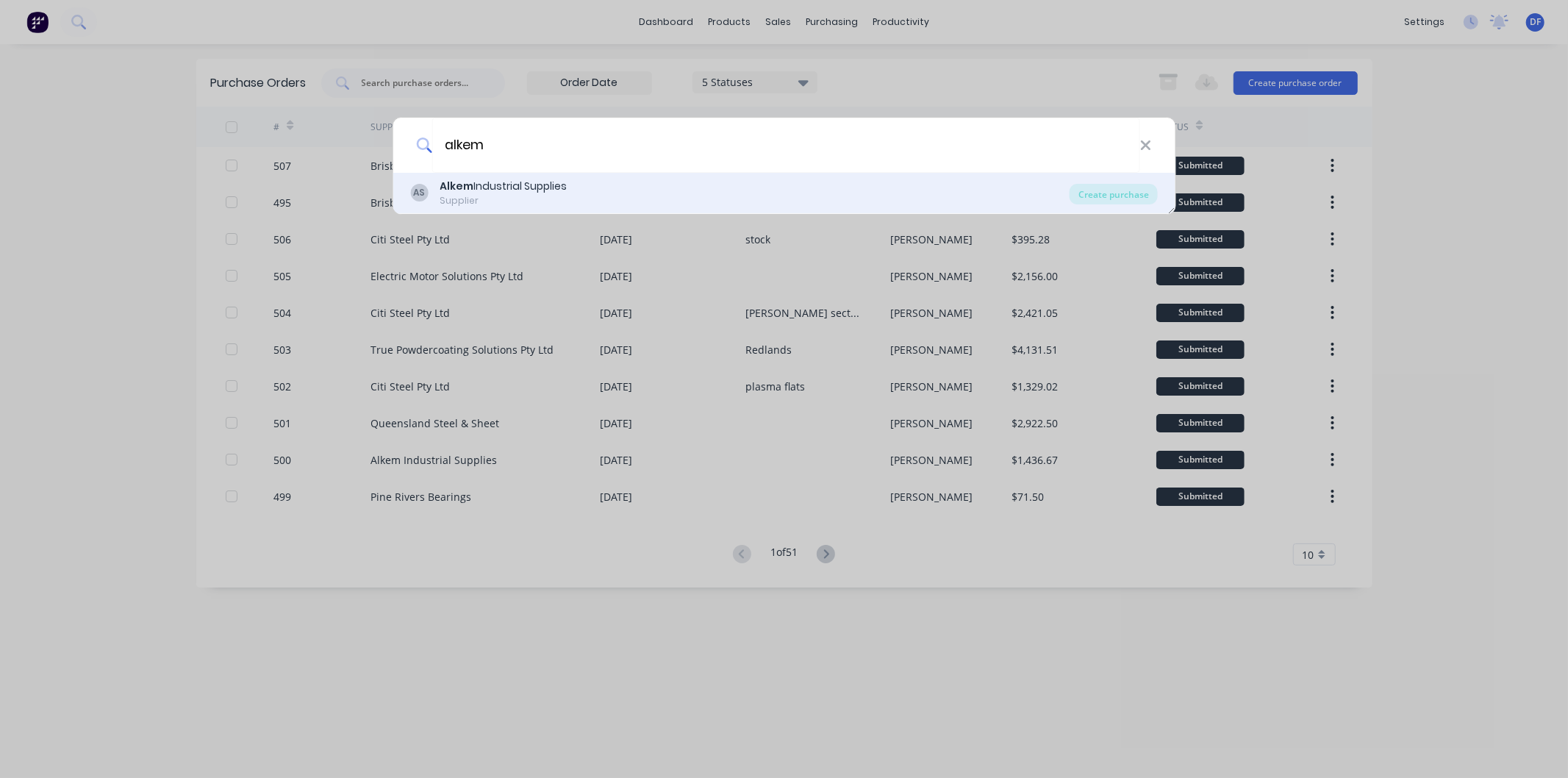
type input "alkem"
click at [532, 186] on div "Alkem Industrial Supplies" at bounding box center [503, 186] width 127 height 15
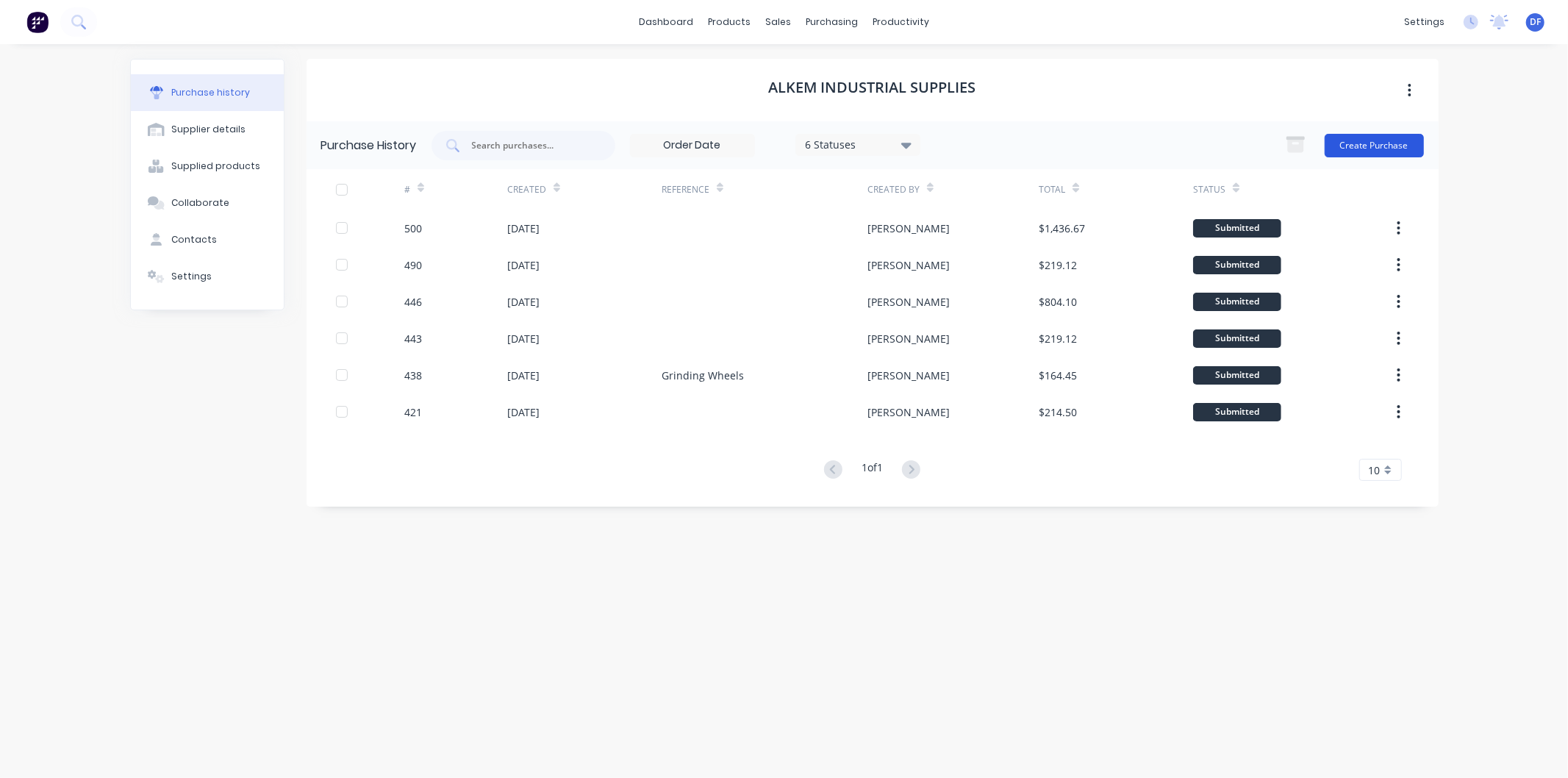
click at [1360, 142] on button "Create Purchase" at bounding box center [1374, 145] width 99 height 24
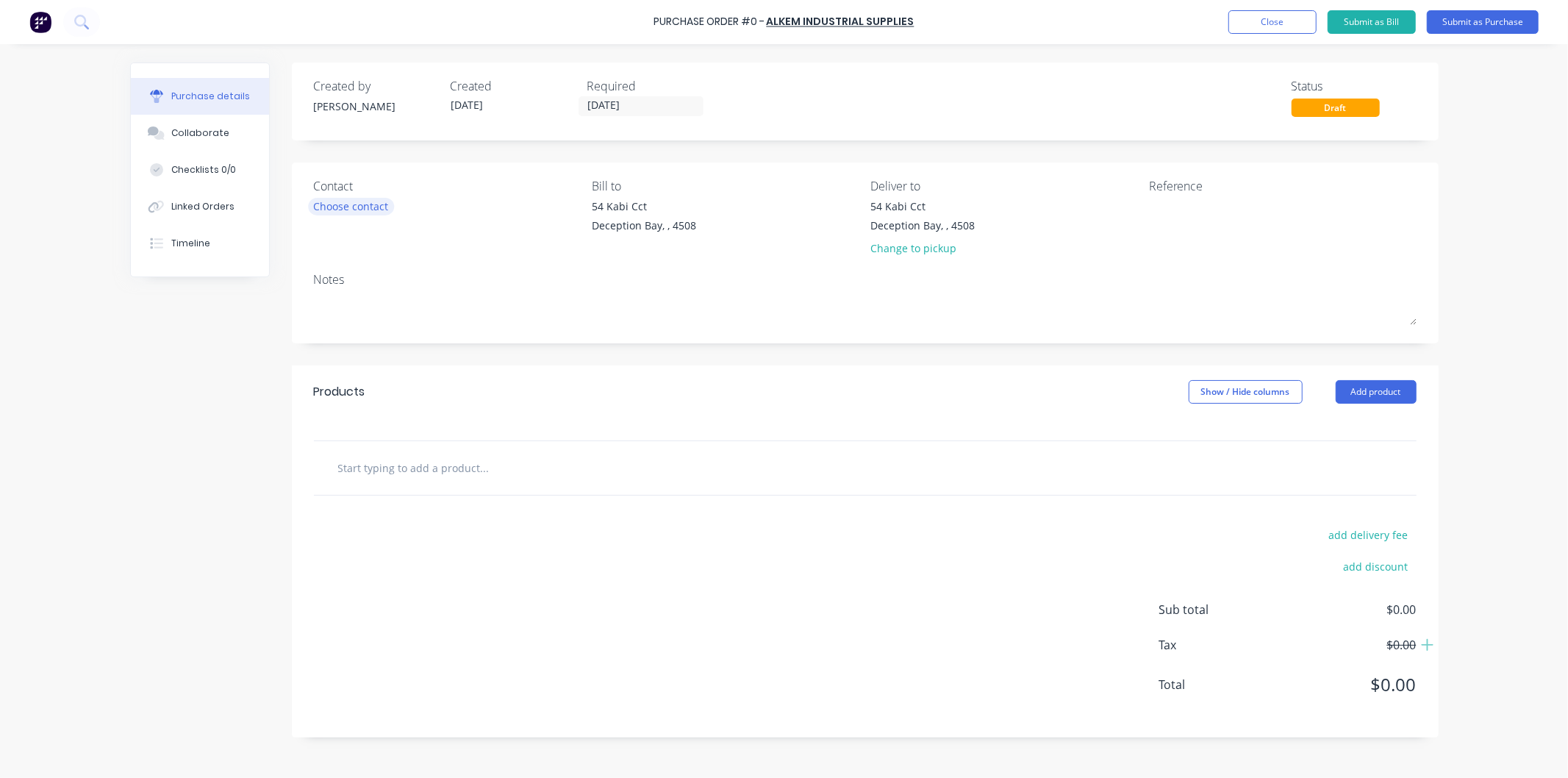
click at [353, 209] on div "Choose contact" at bounding box center [351, 206] width 75 height 15
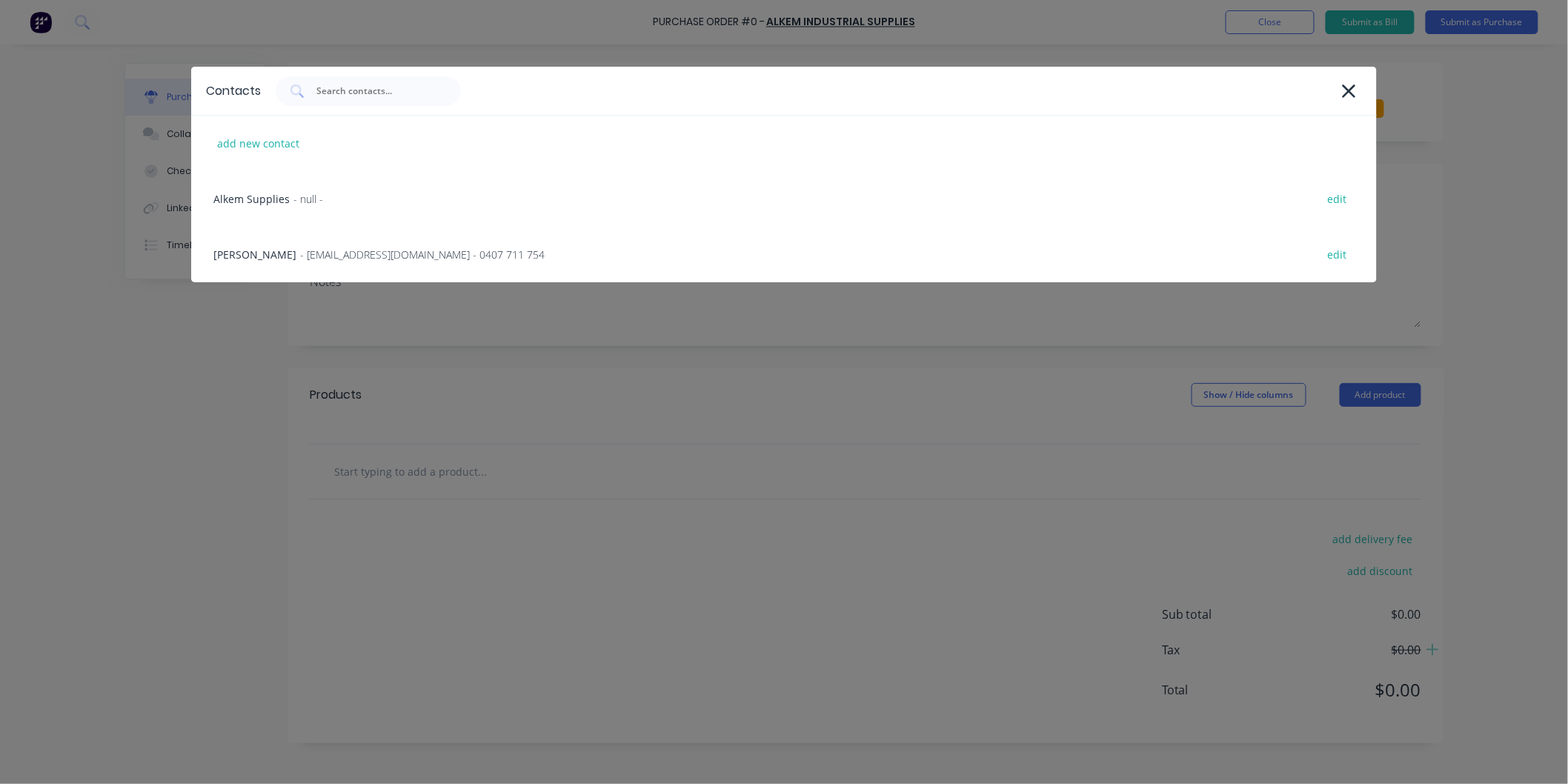
click at [342, 249] on span "- [EMAIL_ADDRESS][DOMAIN_NAME] - 0407 711 754" at bounding box center [422, 254] width 244 height 16
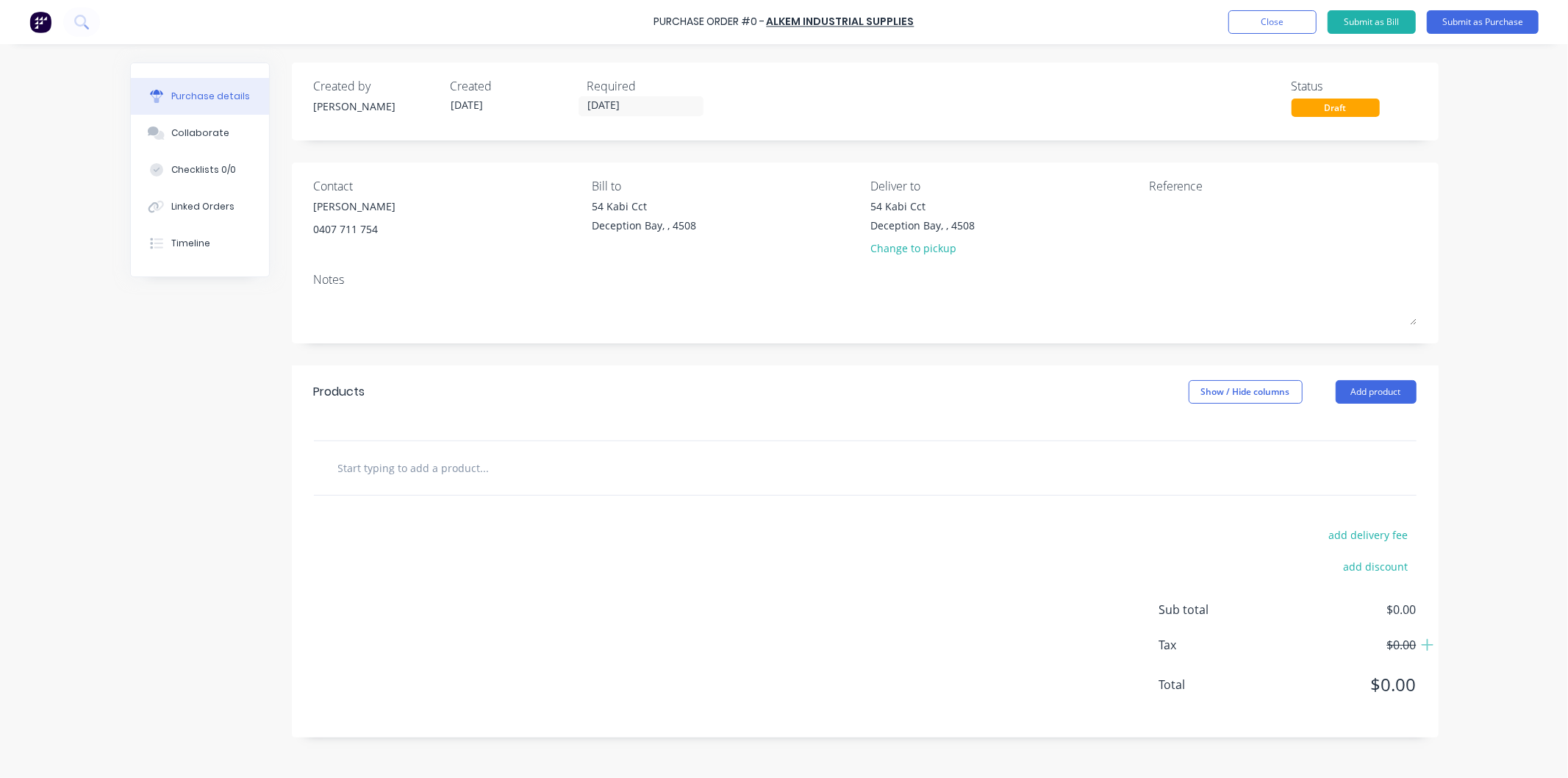
click at [417, 467] on input "text" at bounding box center [484, 468] width 294 height 29
paste input "TRIGGER PUMP SPRAYER 750ML (VITON) $6.50"
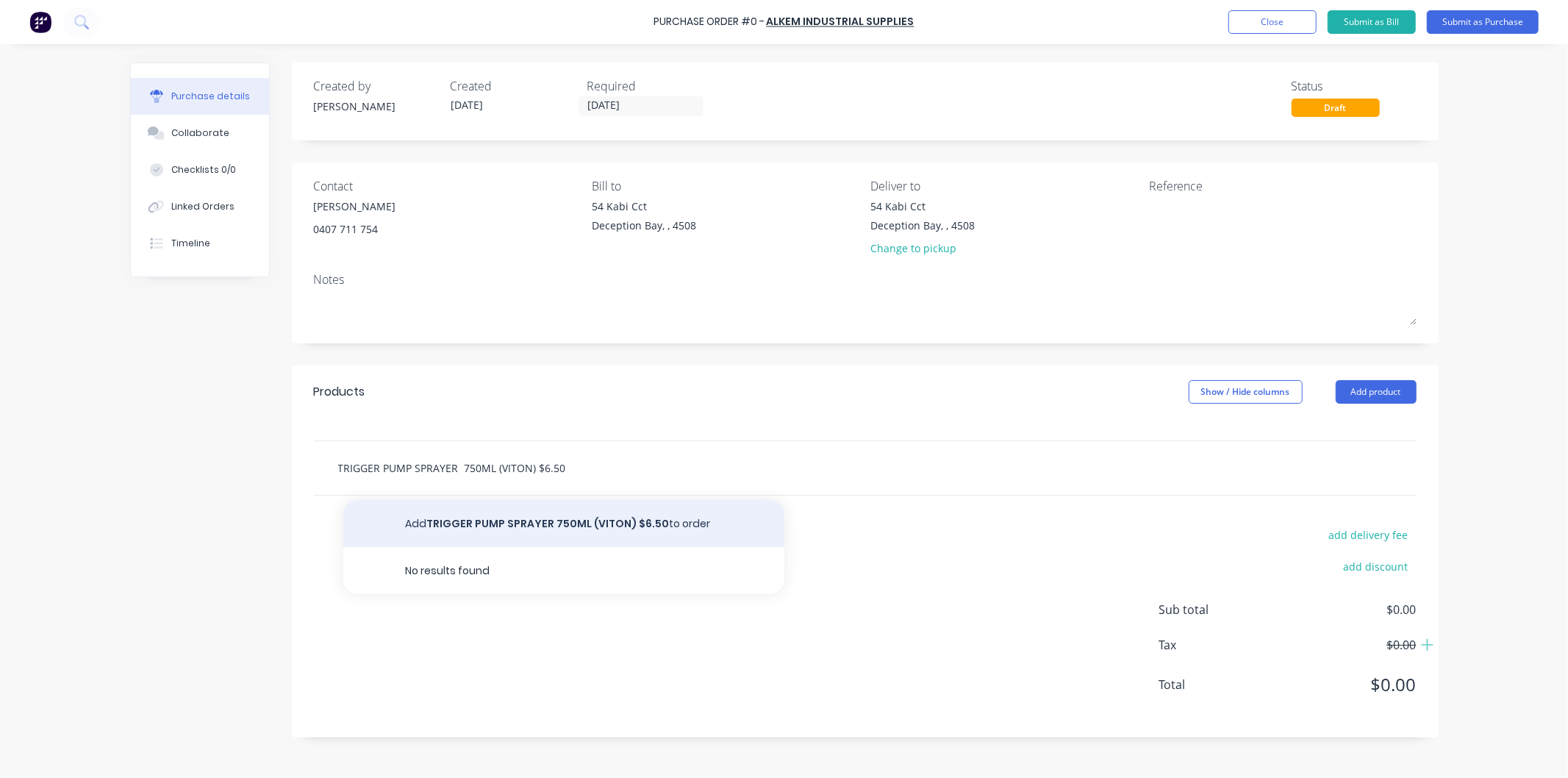
type input "TRIGGER PUMP SPRAYER 750ML (VITON) $6.50"
click at [508, 524] on button "Add TRIGGER PUMP SPRAYER 750ML (VITON) $6.50 to order" at bounding box center [563, 524] width 441 height 47
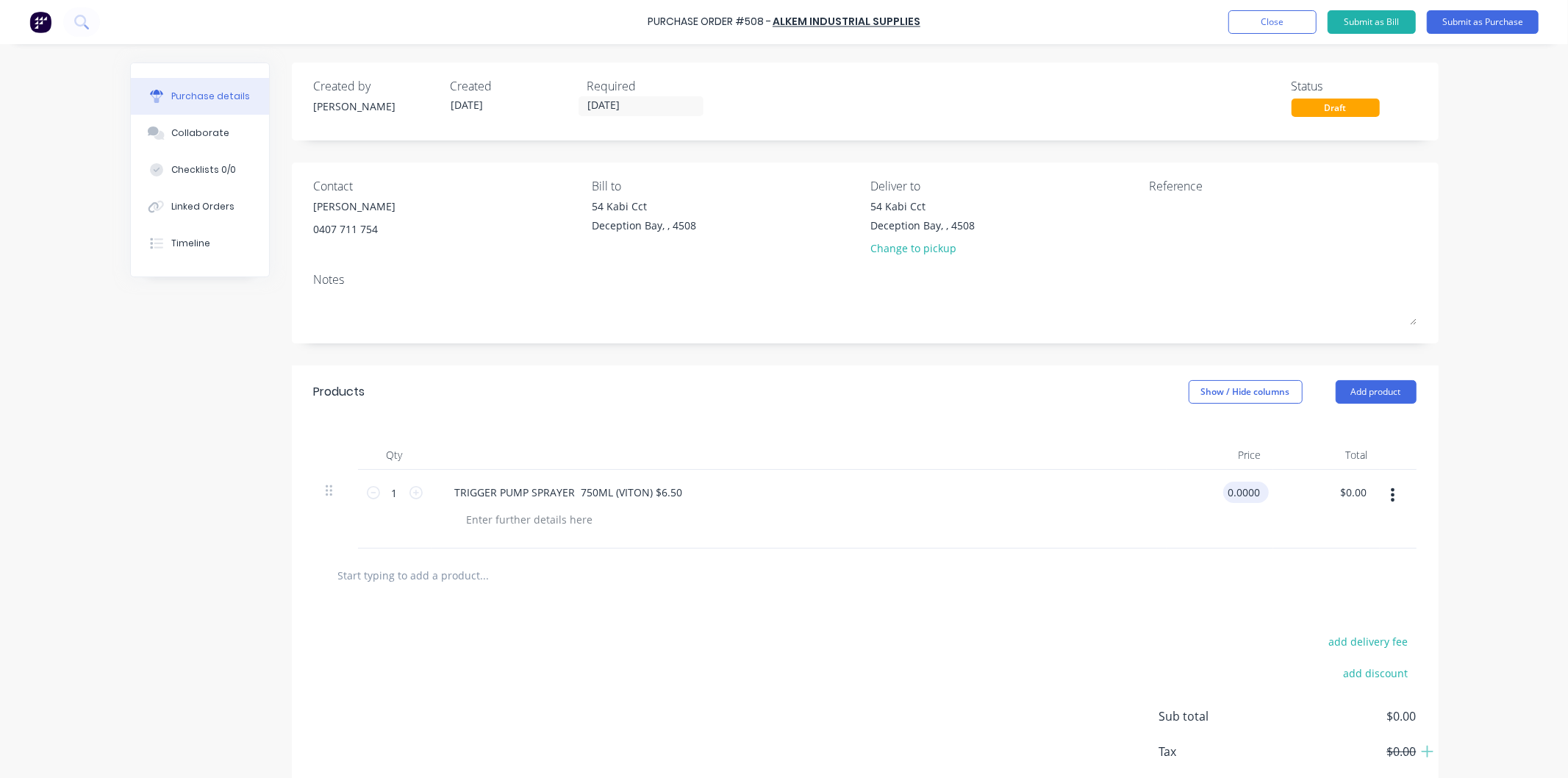
click at [1244, 490] on input "0.0000" at bounding box center [1243, 492] width 40 height 21
drag, startPoint x: 1256, startPoint y: 491, endPoint x: 1225, endPoint y: 488, distance: 31.1
click at [1223, 489] on input "0.0000" at bounding box center [1243, 492] width 40 height 21
type input "$6.50"
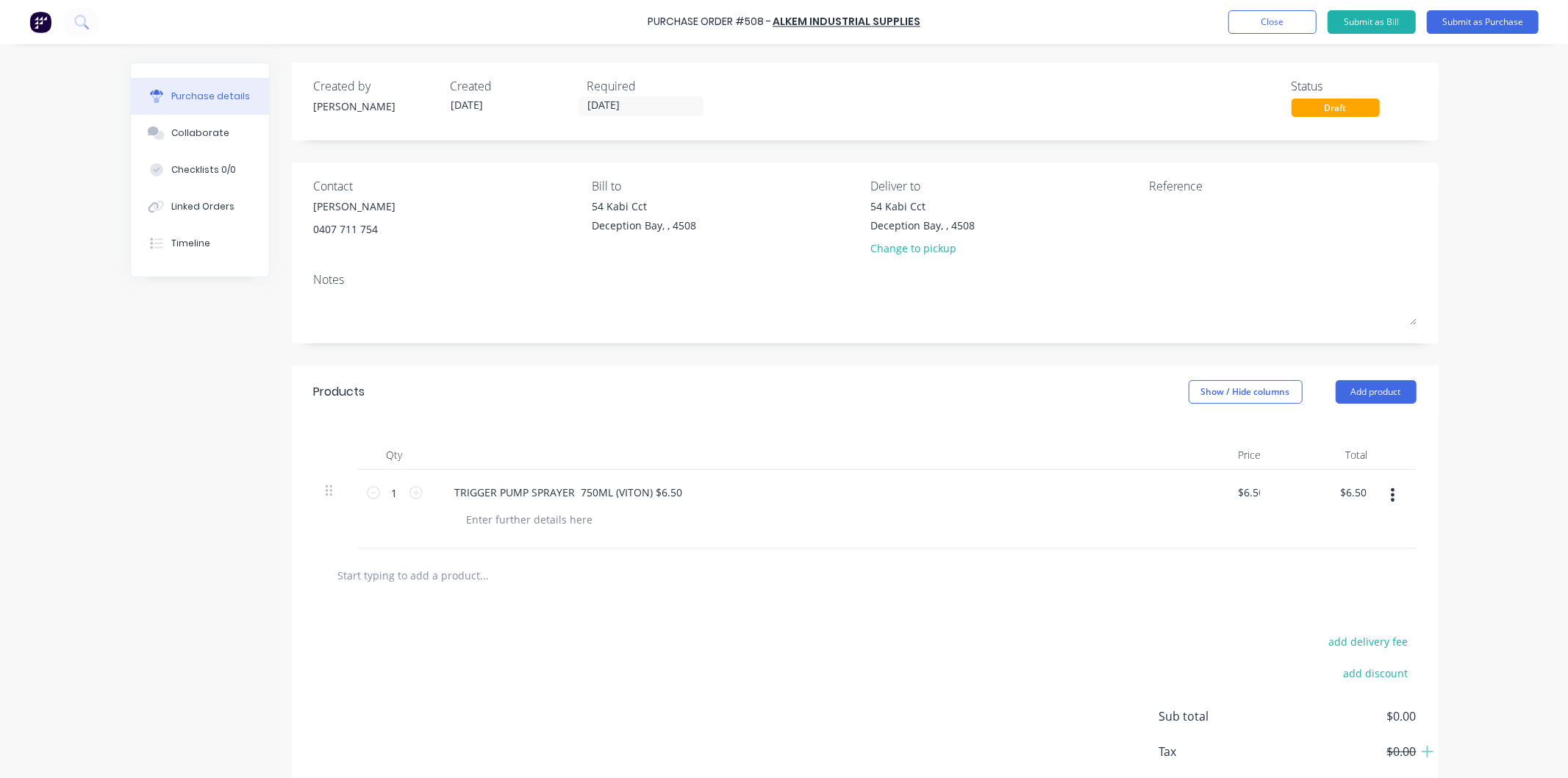
click at [1225, 509] on div "$6.50 6.50" at bounding box center [1219, 509] width 106 height 79
click at [741, 501] on div "TRIGGER PUMP SPRAYER 750ML (VITON) $6.50" at bounding box center [799, 492] width 712 height 21
click at [409, 490] on icon at bounding box center [416, 492] width 13 height 13
type input "2"
type input "$13.00"
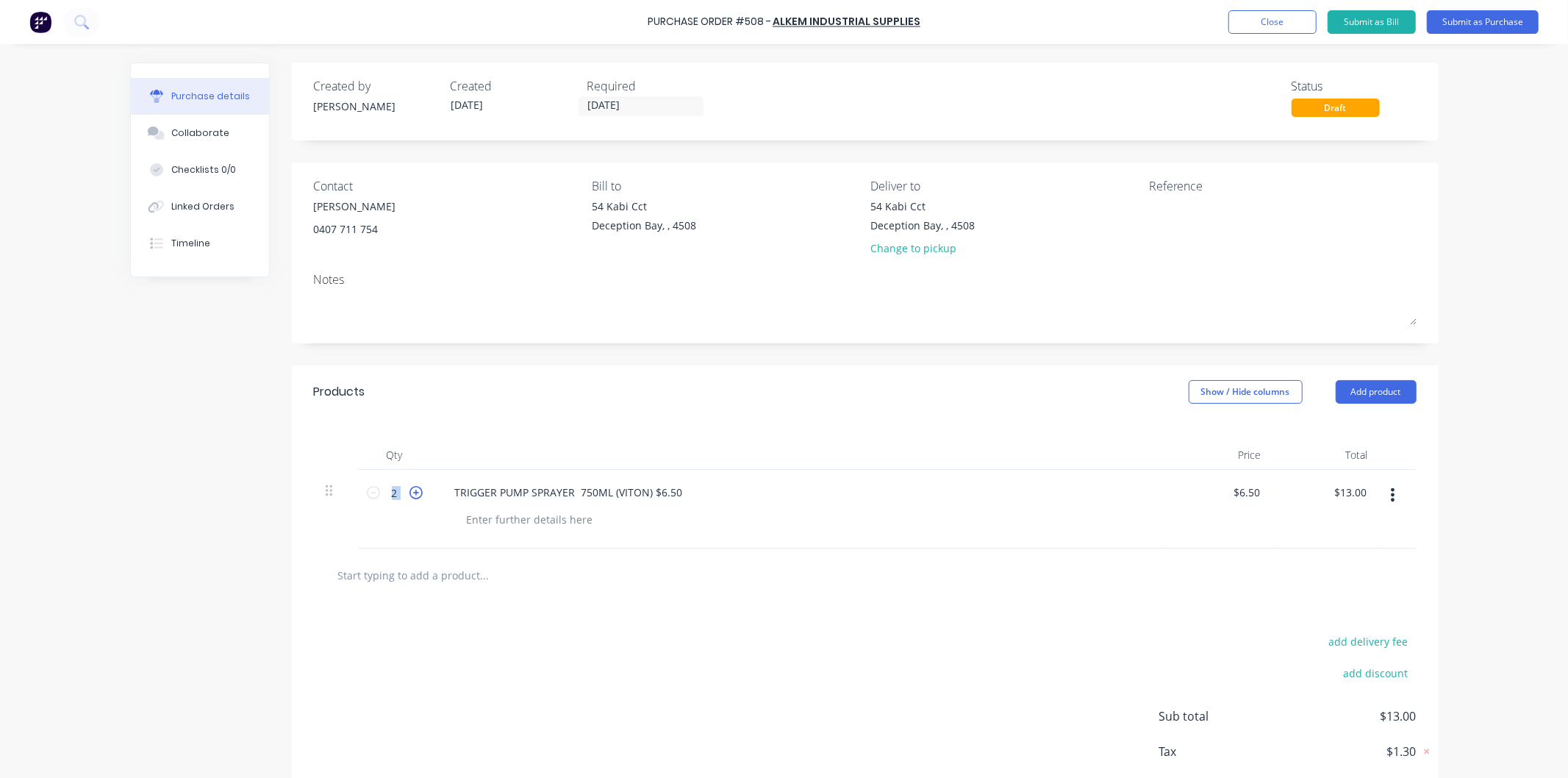
click at [409, 490] on icon at bounding box center [416, 492] width 13 height 13
type input "3"
type input "$19.50"
click at [409, 490] on icon at bounding box center [416, 492] width 13 height 13
type input "4"
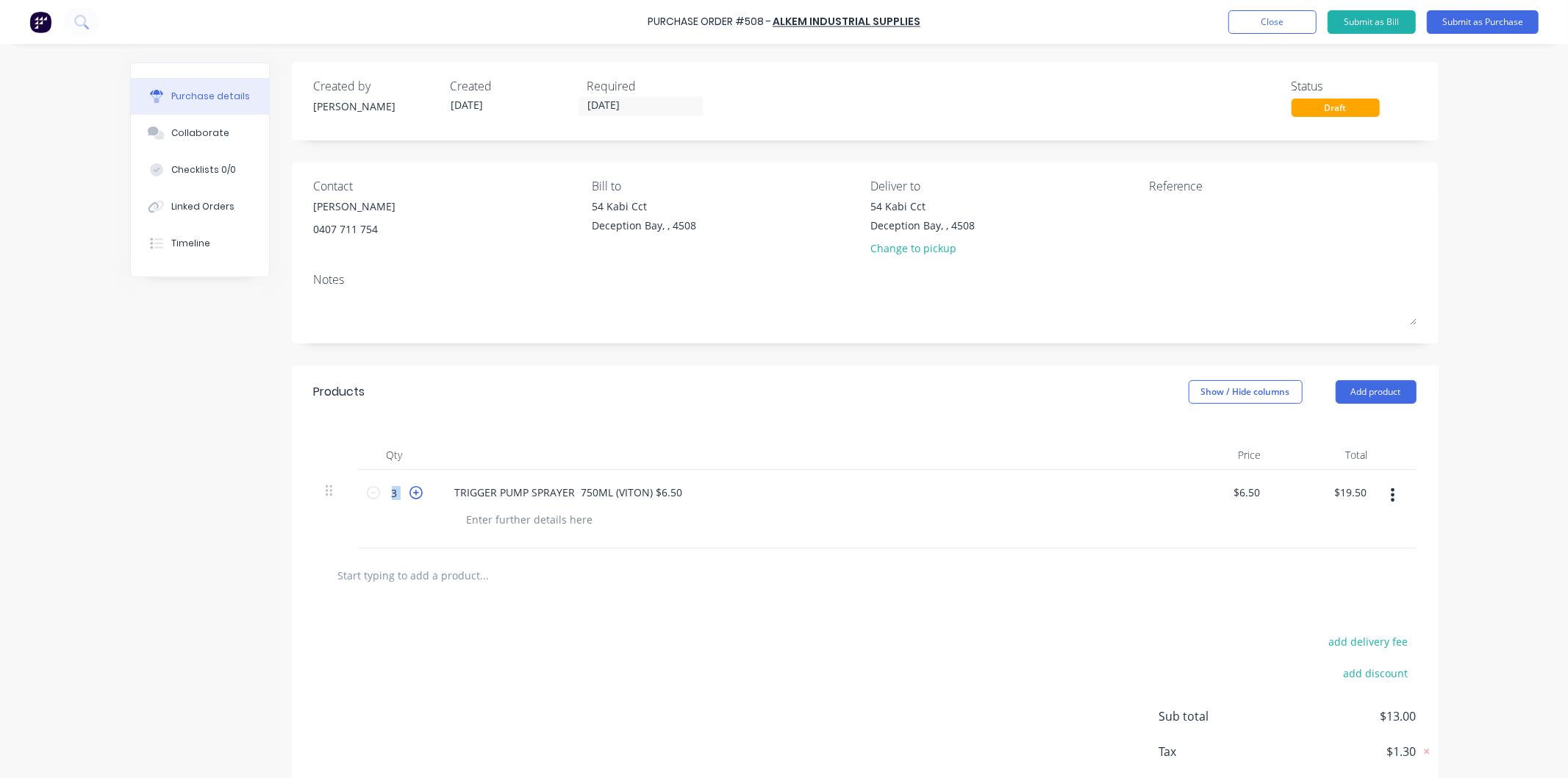
type input "$26.00"
click at [409, 490] on icon at bounding box center [416, 492] width 13 height 13
type input "5"
type input "$32.50"
click at [409, 490] on icon at bounding box center [416, 492] width 13 height 13
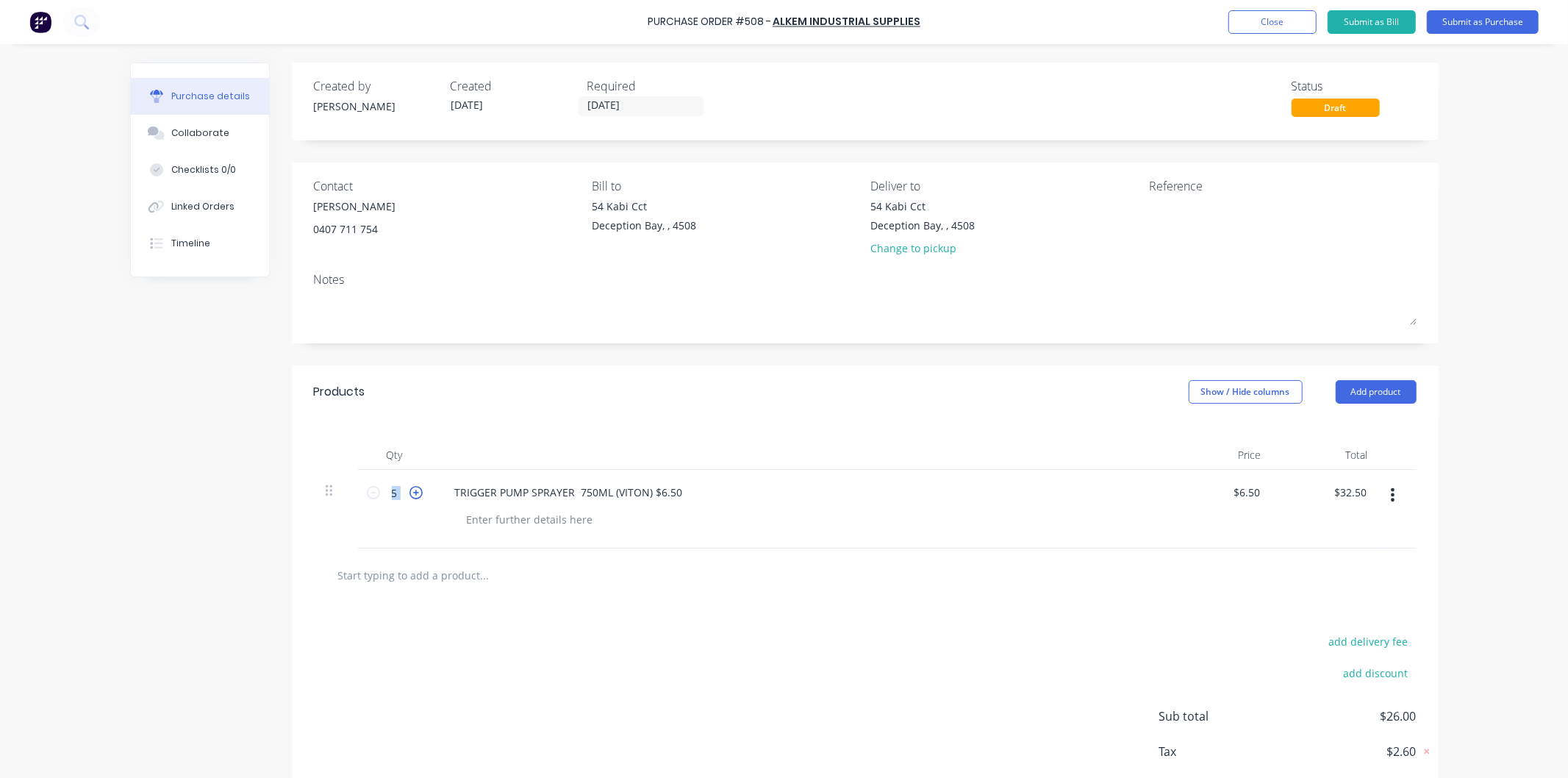
type input "6"
type input "$39.00"
click at [412, 521] on div "6 6" at bounding box center [395, 509] width 74 height 79
click at [564, 525] on div at bounding box center [529, 519] width 150 height 21
click at [710, 548] on div "TRIGGER PUMP SPRAYER 750ML (VITON) $6.50" at bounding box center [799, 509] width 735 height 79
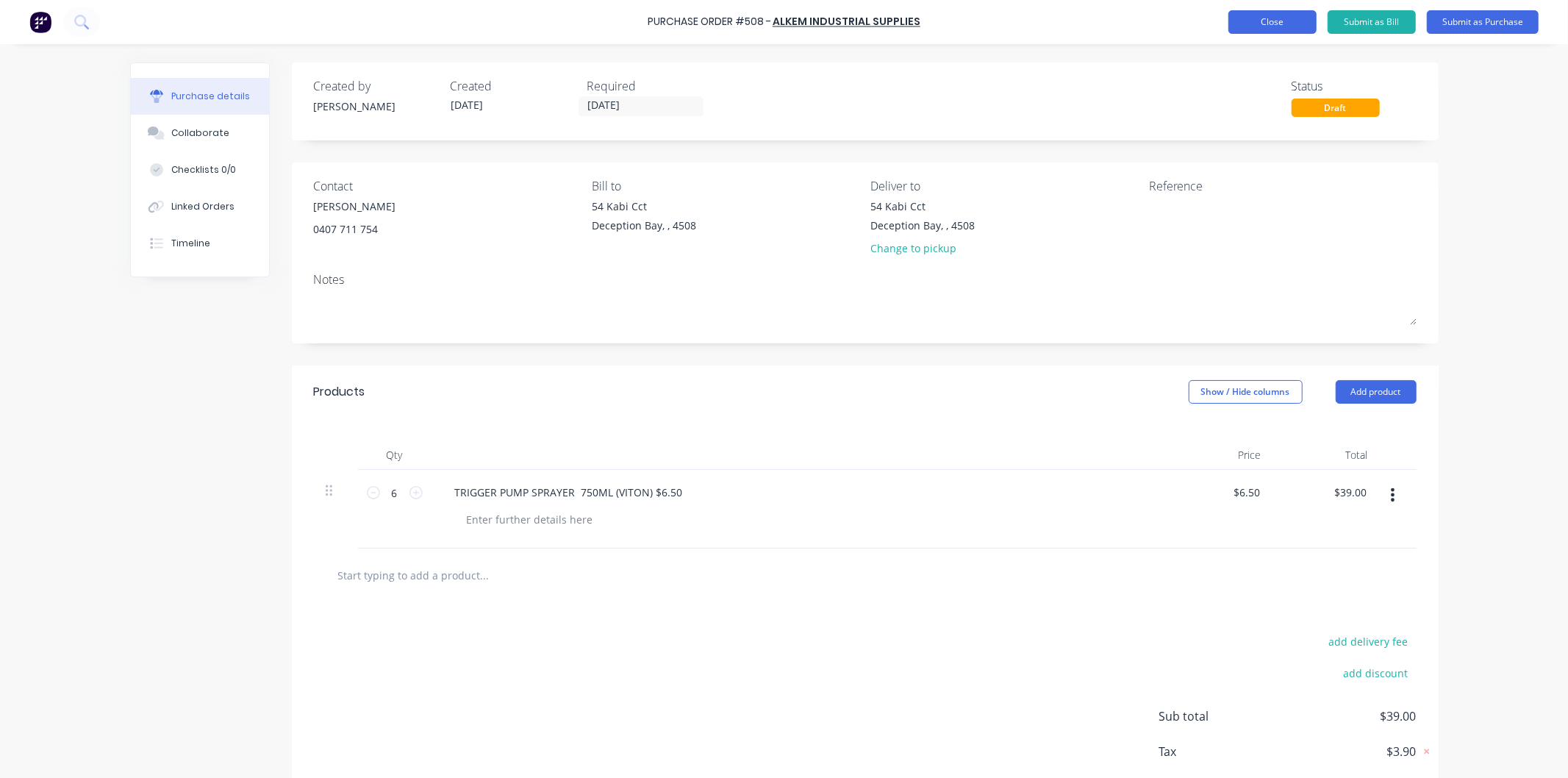
click at [1266, 16] on button "Close" at bounding box center [1272, 22] width 88 height 24
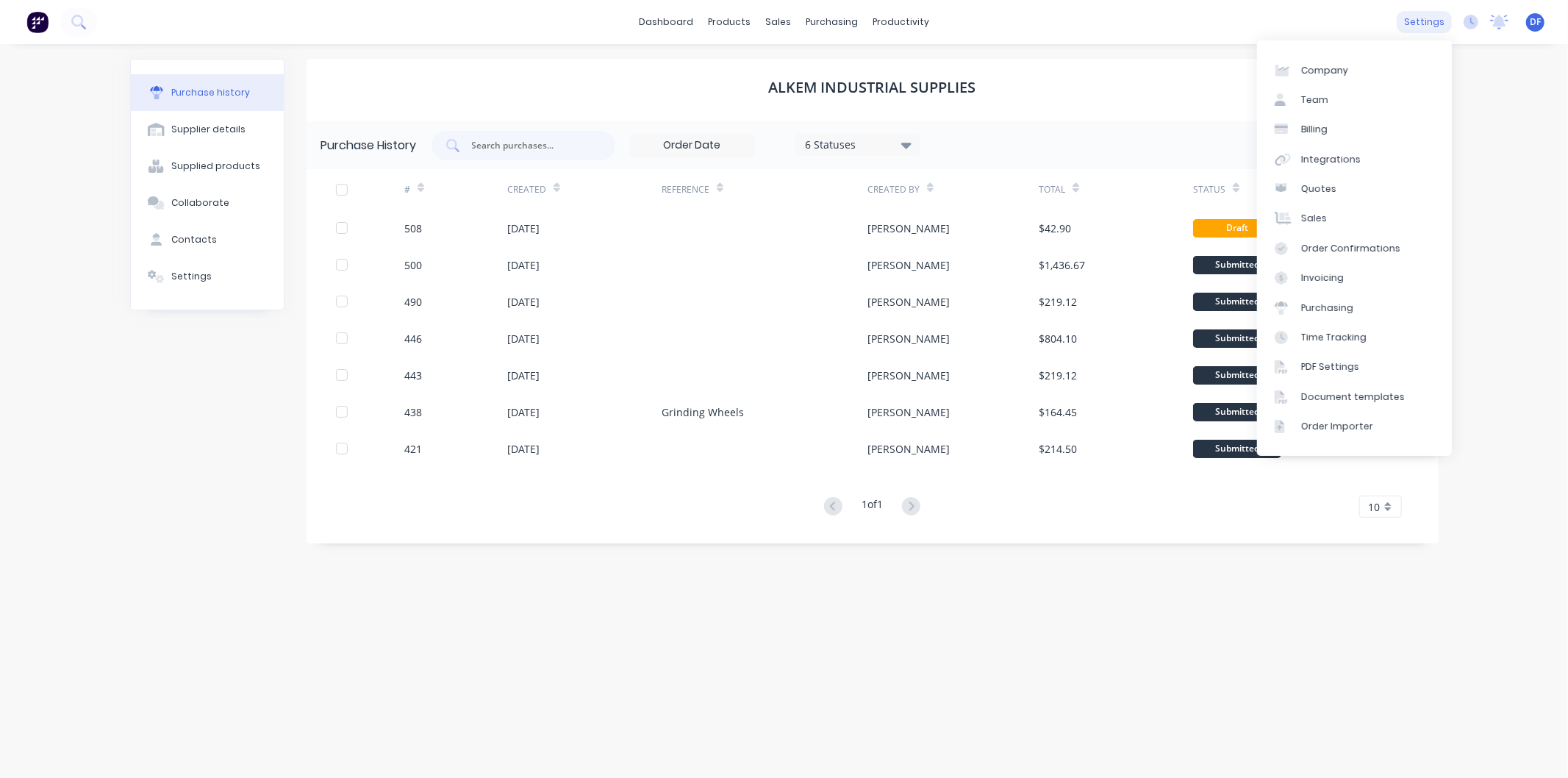
click at [1439, 19] on div "settings" at bounding box center [1424, 22] width 55 height 22
click at [1325, 101] on div "Team" at bounding box center [1315, 100] width 28 height 13
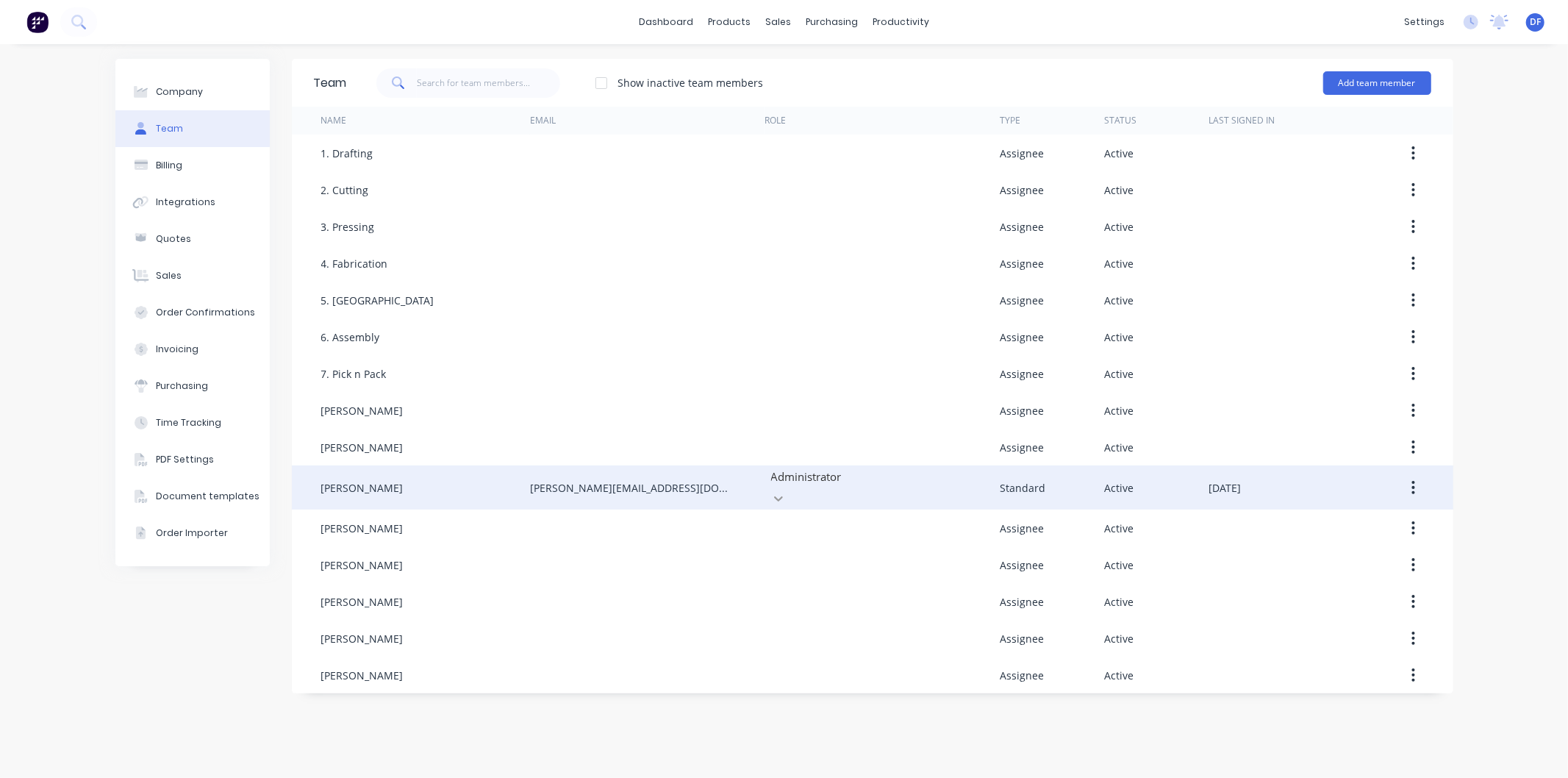
click at [783, 496] on icon at bounding box center [778, 499] width 9 height 5
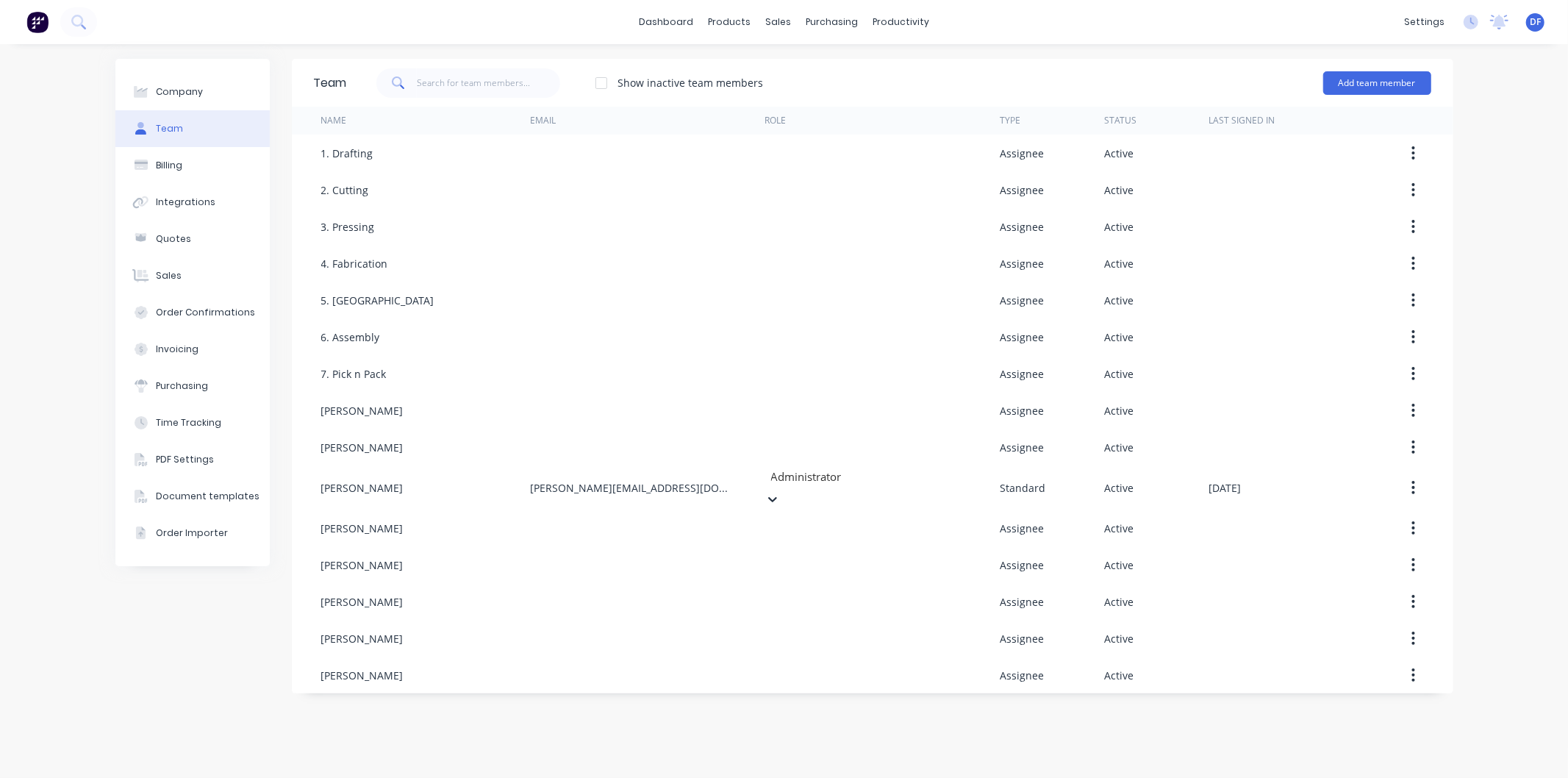
scroll to position [223, 0]
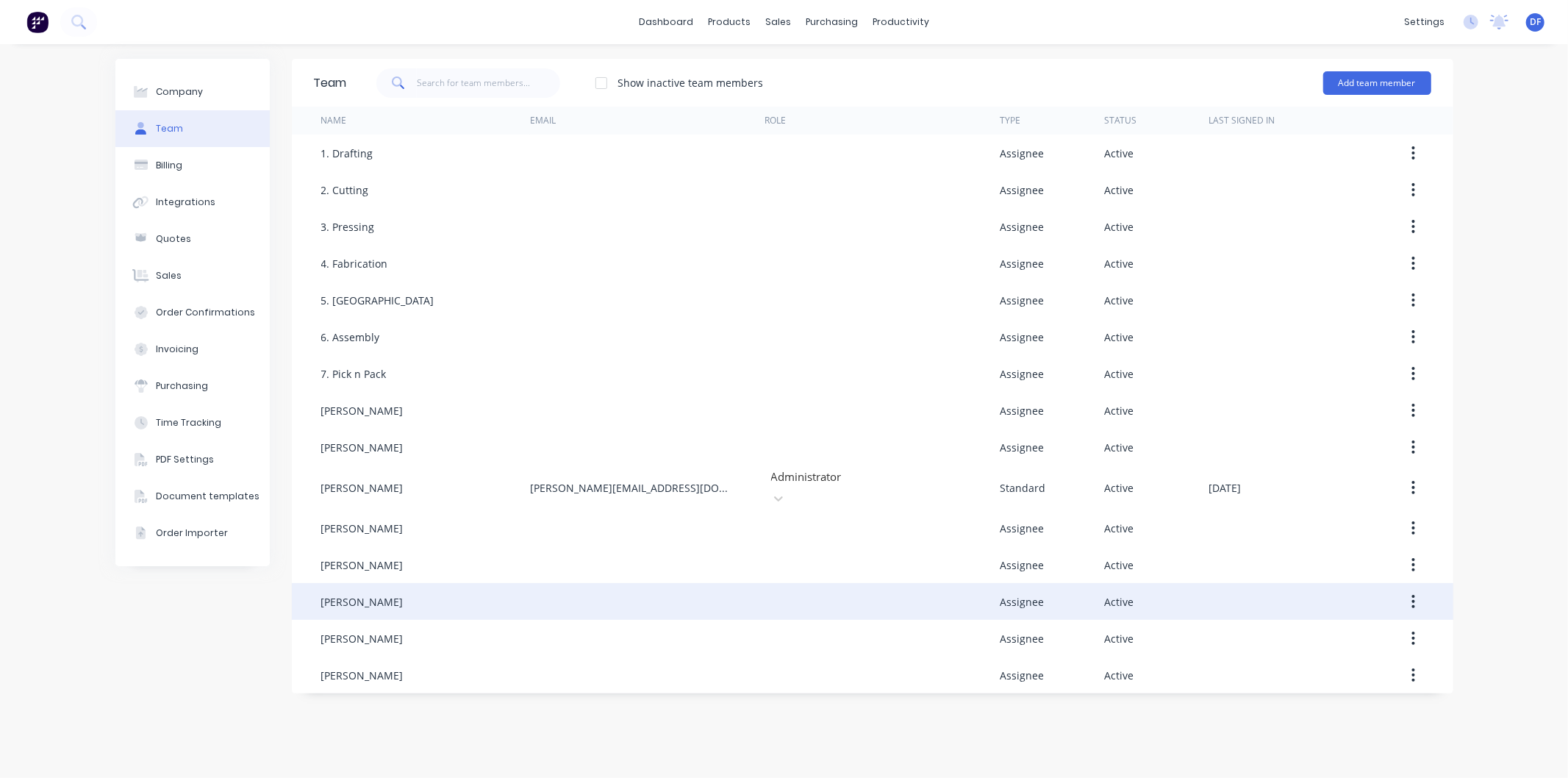
click at [644, 605] on div at bounding box center [648, 601] width 235 height 37
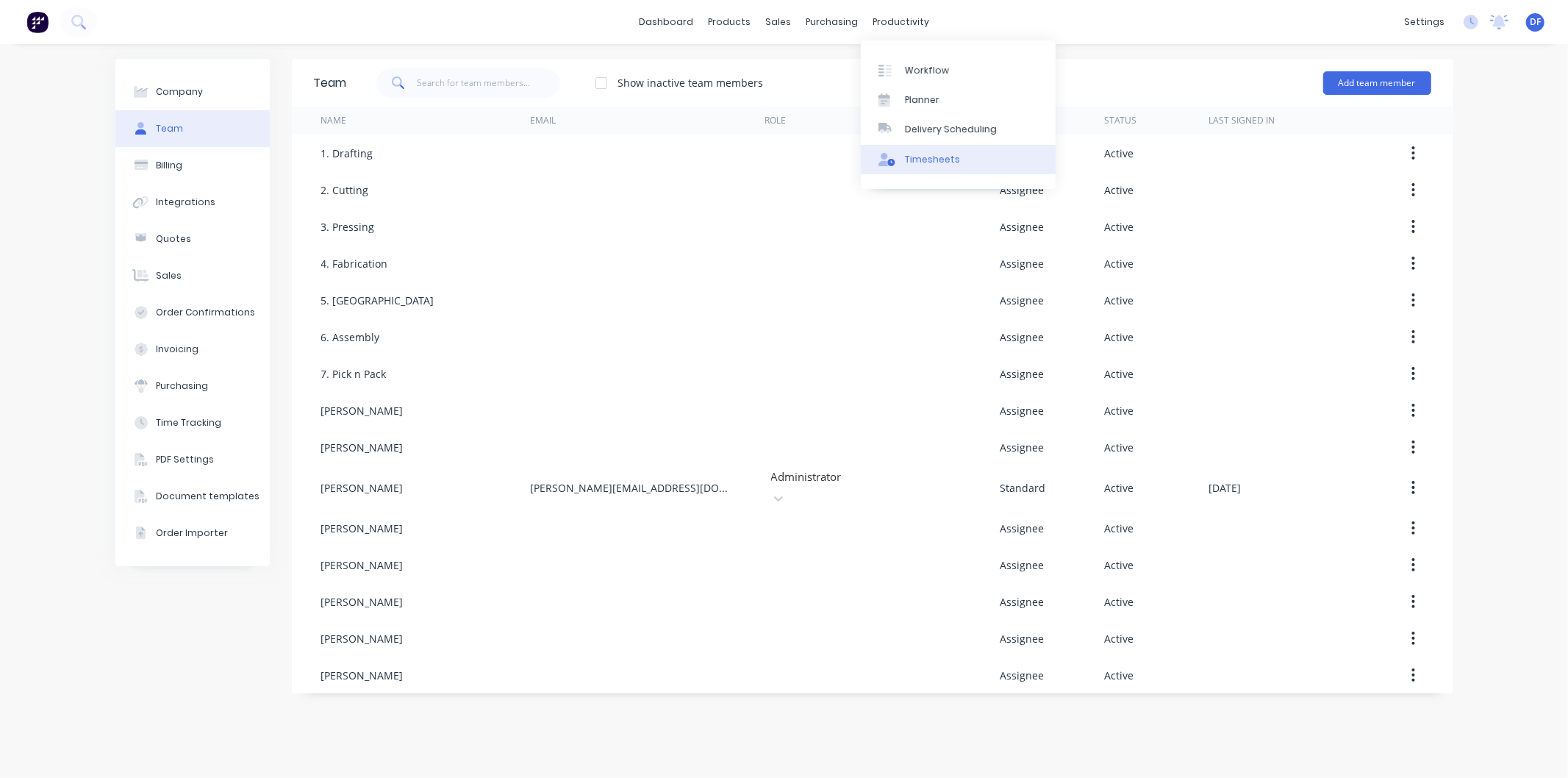
click at [922, 154] on div "Timesheets" at bounding box center [932, 160] width 55 height 13
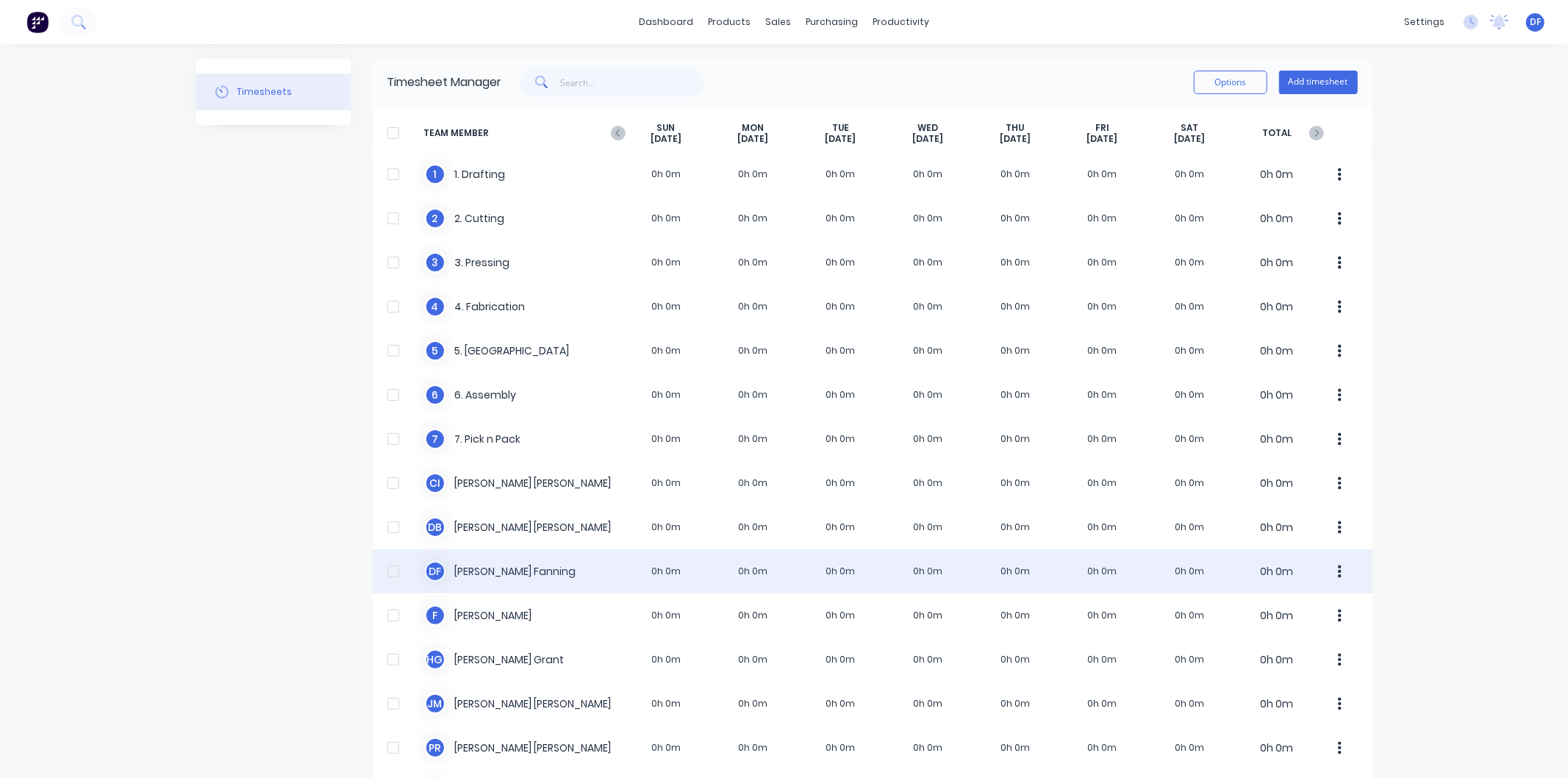
click at [483, 571] on div "D F [PERSON_NAME] 0h 0m 0h 0m 0h 0m 0h 0m 0h 0m 0h 0m 0h 0m 0h 0m" at bounding box center [872, 571] width 1000 height 44
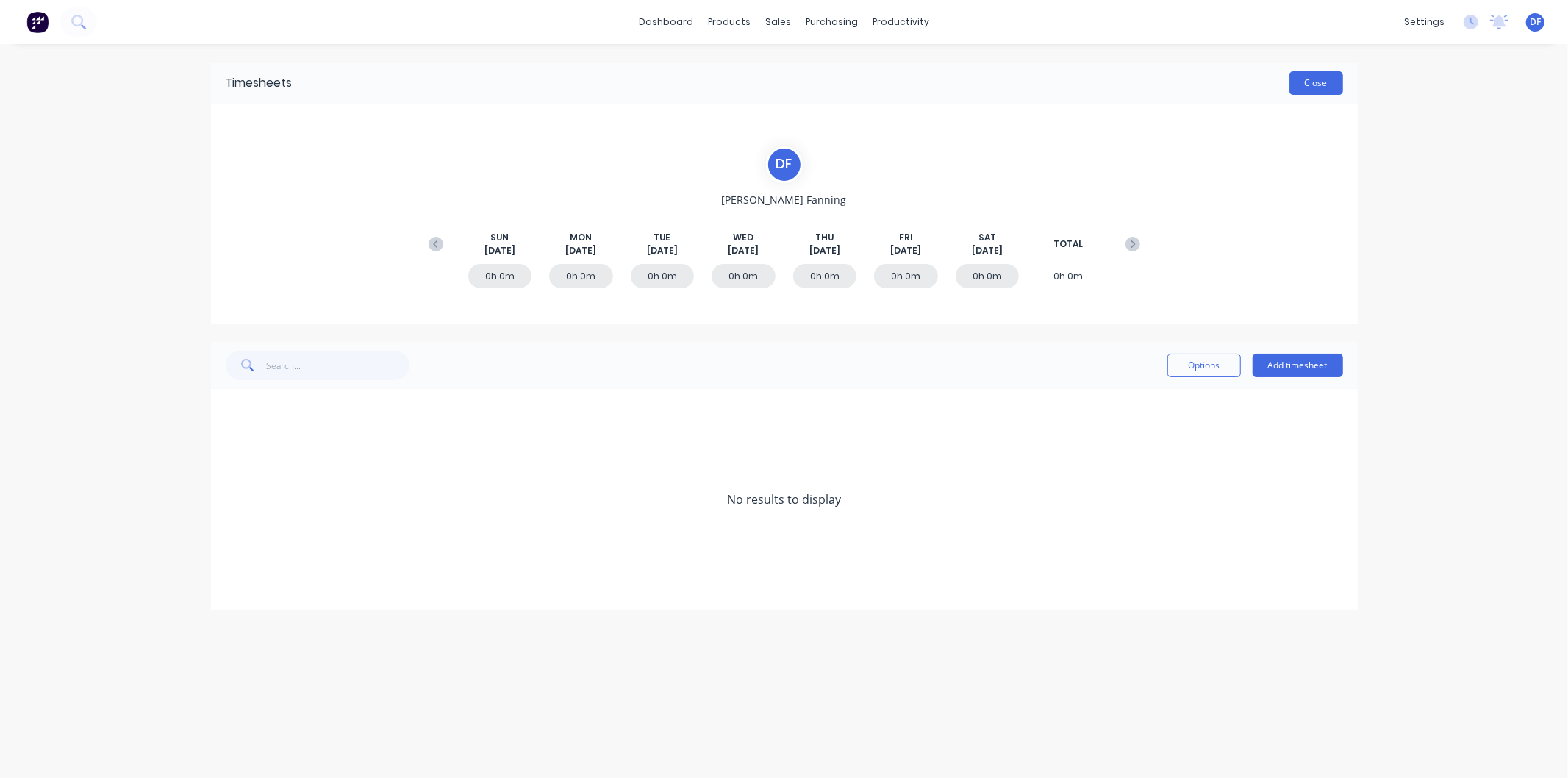
click at [1334, 84] on button "Close" at bounding box center [1317, 83] width 54 height 24
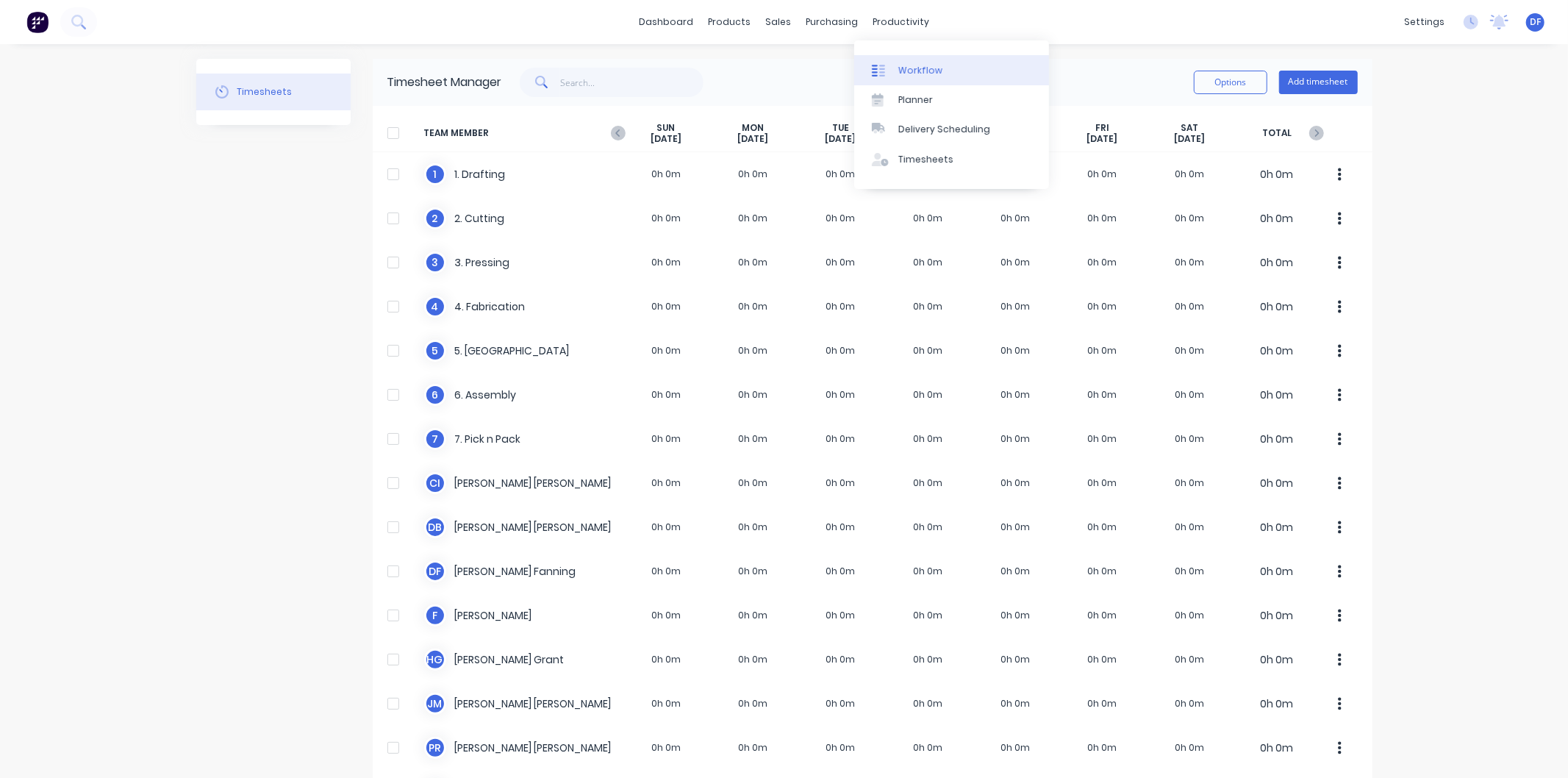
click at [913, 65] on div "Workflow" at bounding box center [920, 71] width 44 height 13
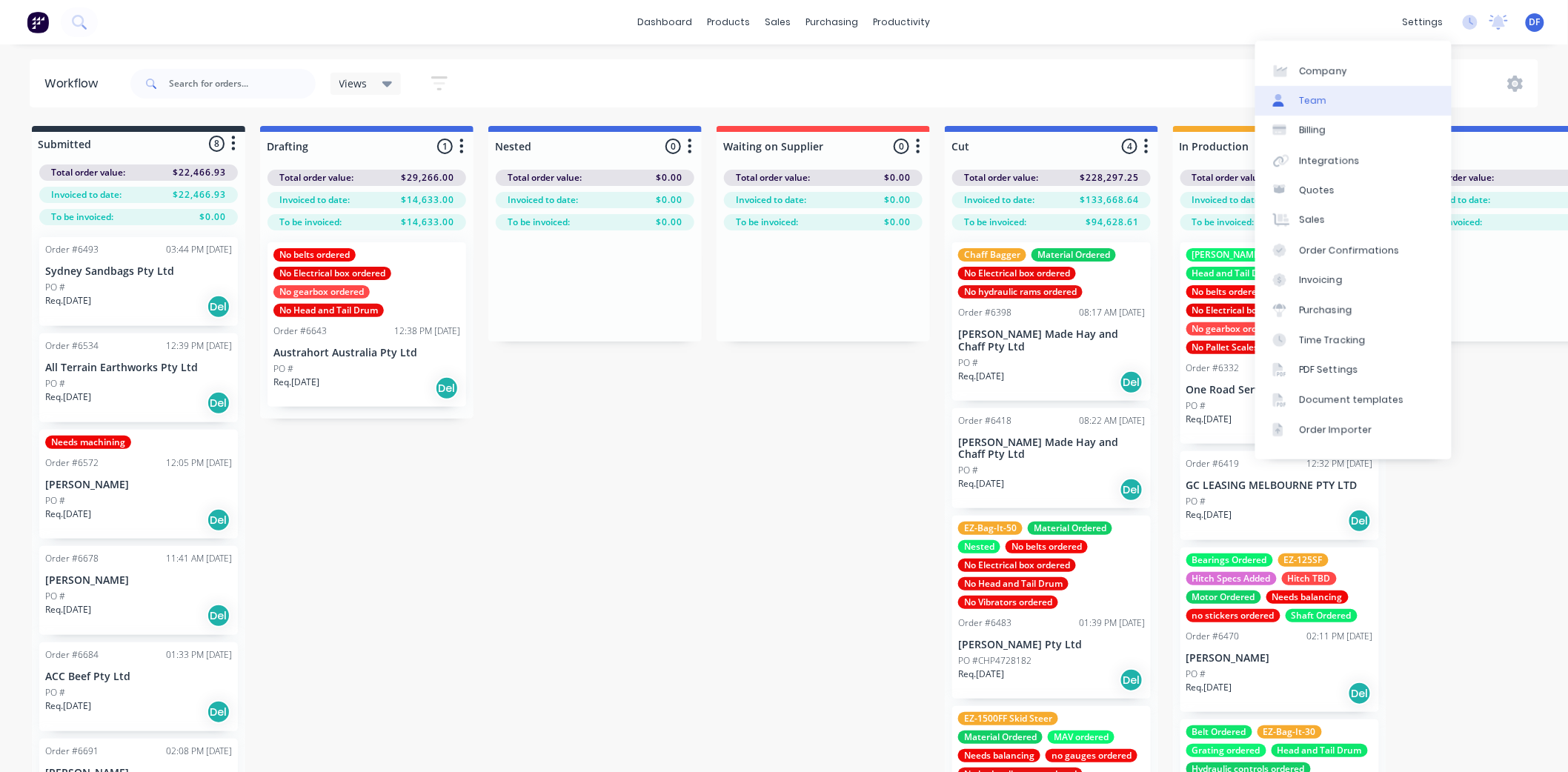
click at [1314, 104] on div "Team" at bounding box center [1314, 100] width 28 height 13
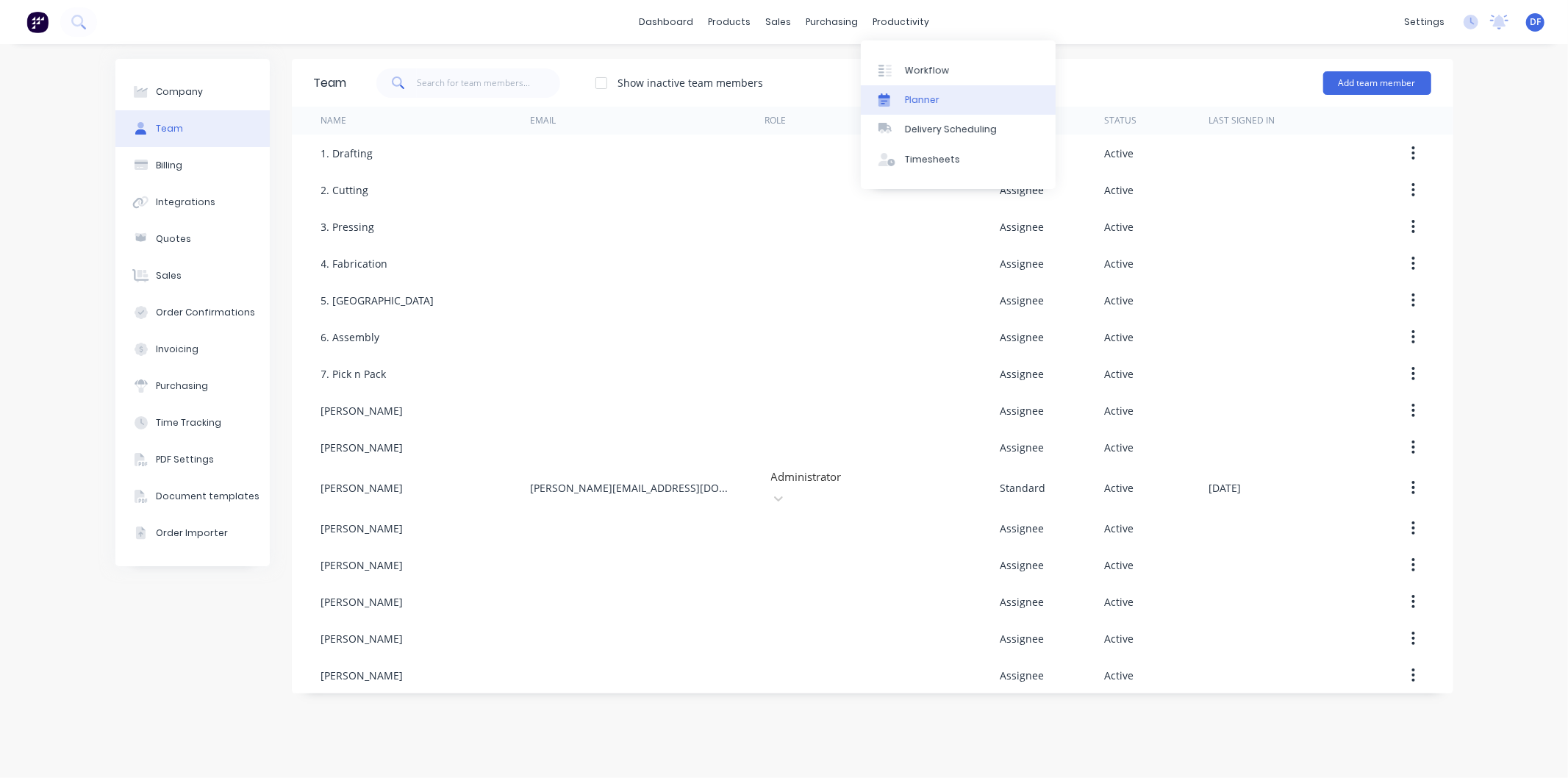
click at [930, 98] on div "Planner" at bounding box center [922, 100] width 35 height 13
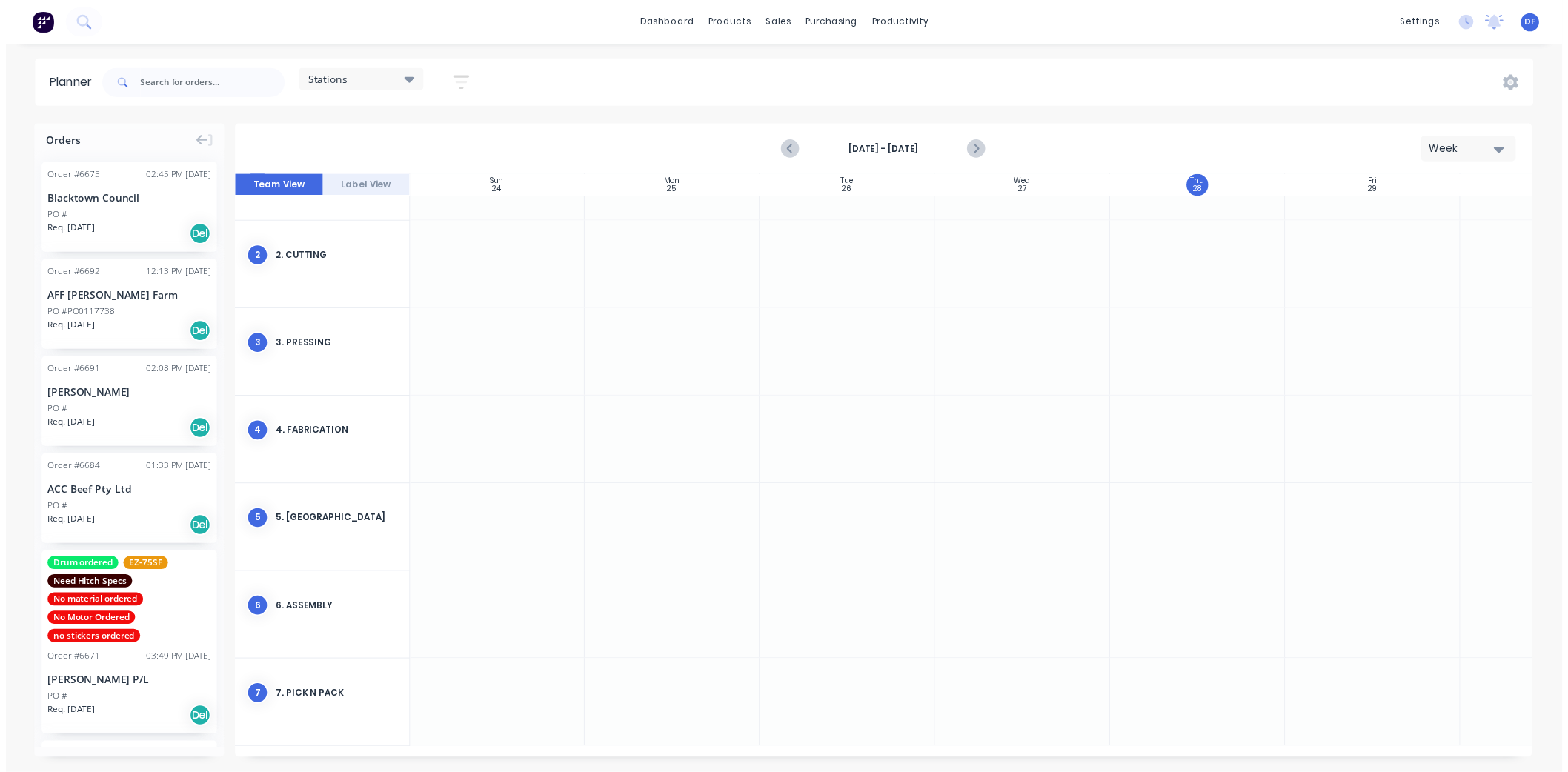
scroll to position [0, 1]
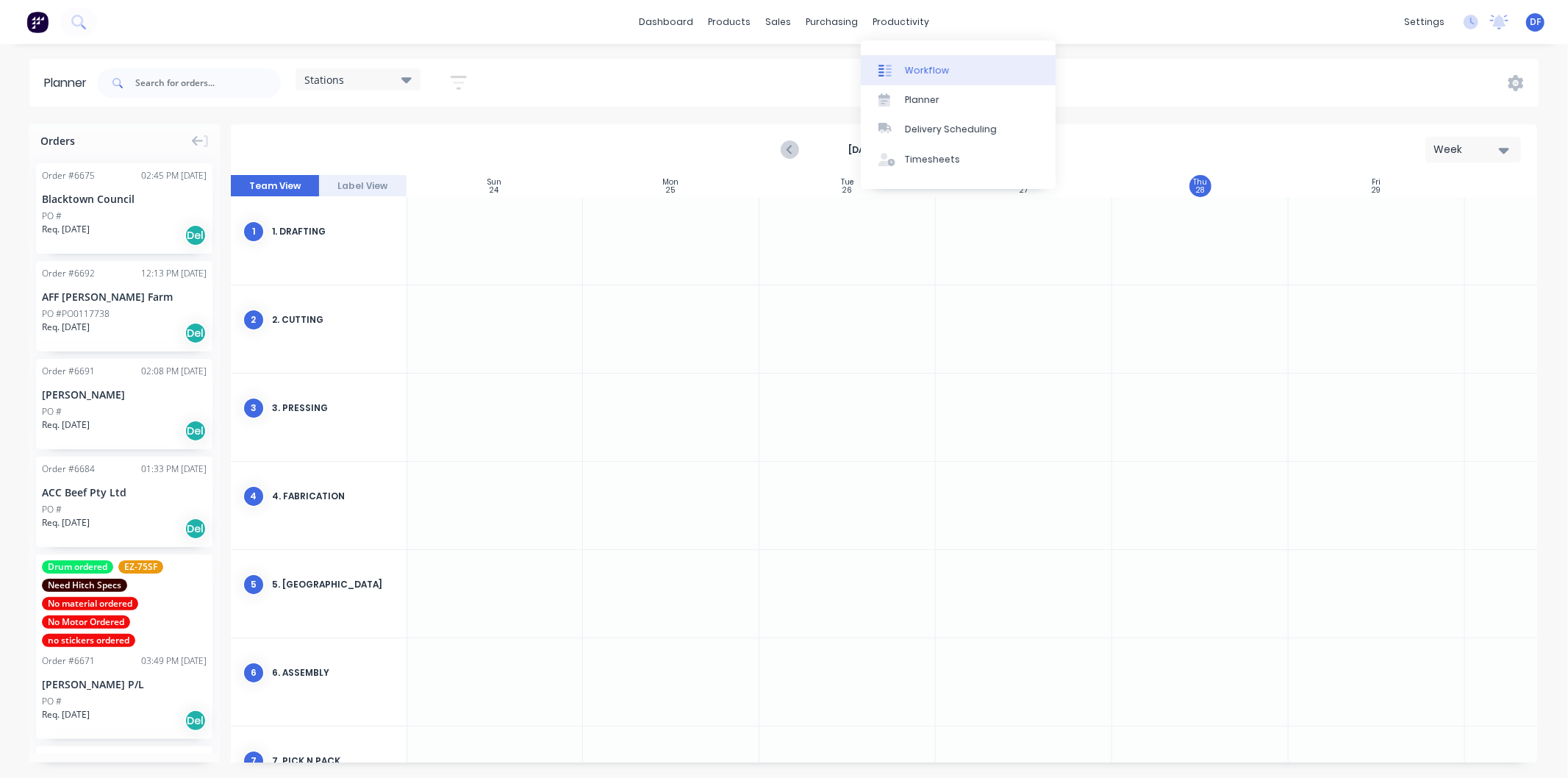
click at [923, 69] on div "Workflow" at bounding box center [927, 71] width 44 height 13
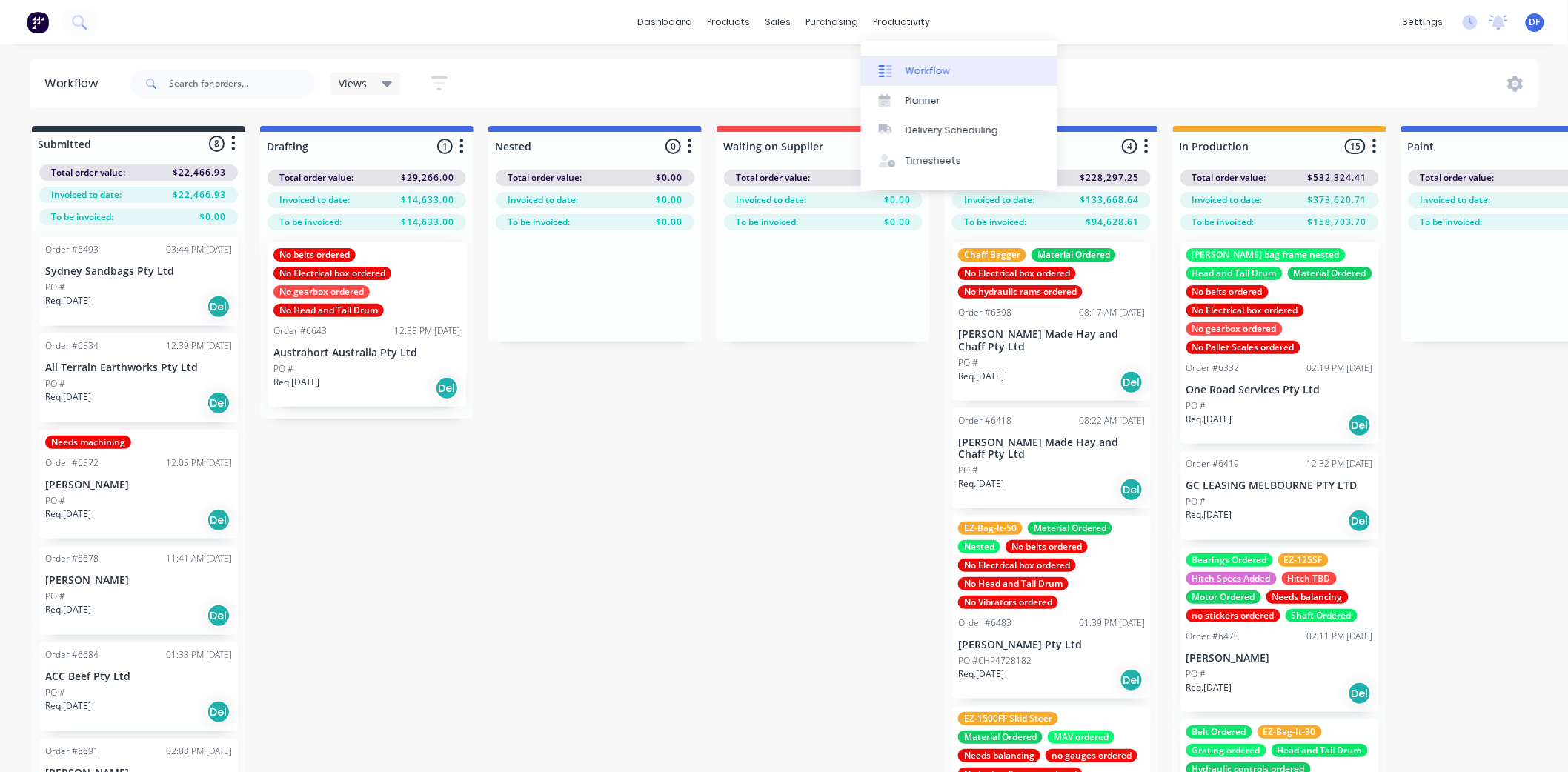
click at [927, 74] on div "Workflow" at bounding box center [927, 71] width 44 height 13
click at [917, 69] on div "Workflow" at bounding box center [927, 71] width 44 height 13
click at [1026, 356] on div "PO #" at bounding box center [1051, 363] width 187 height 13
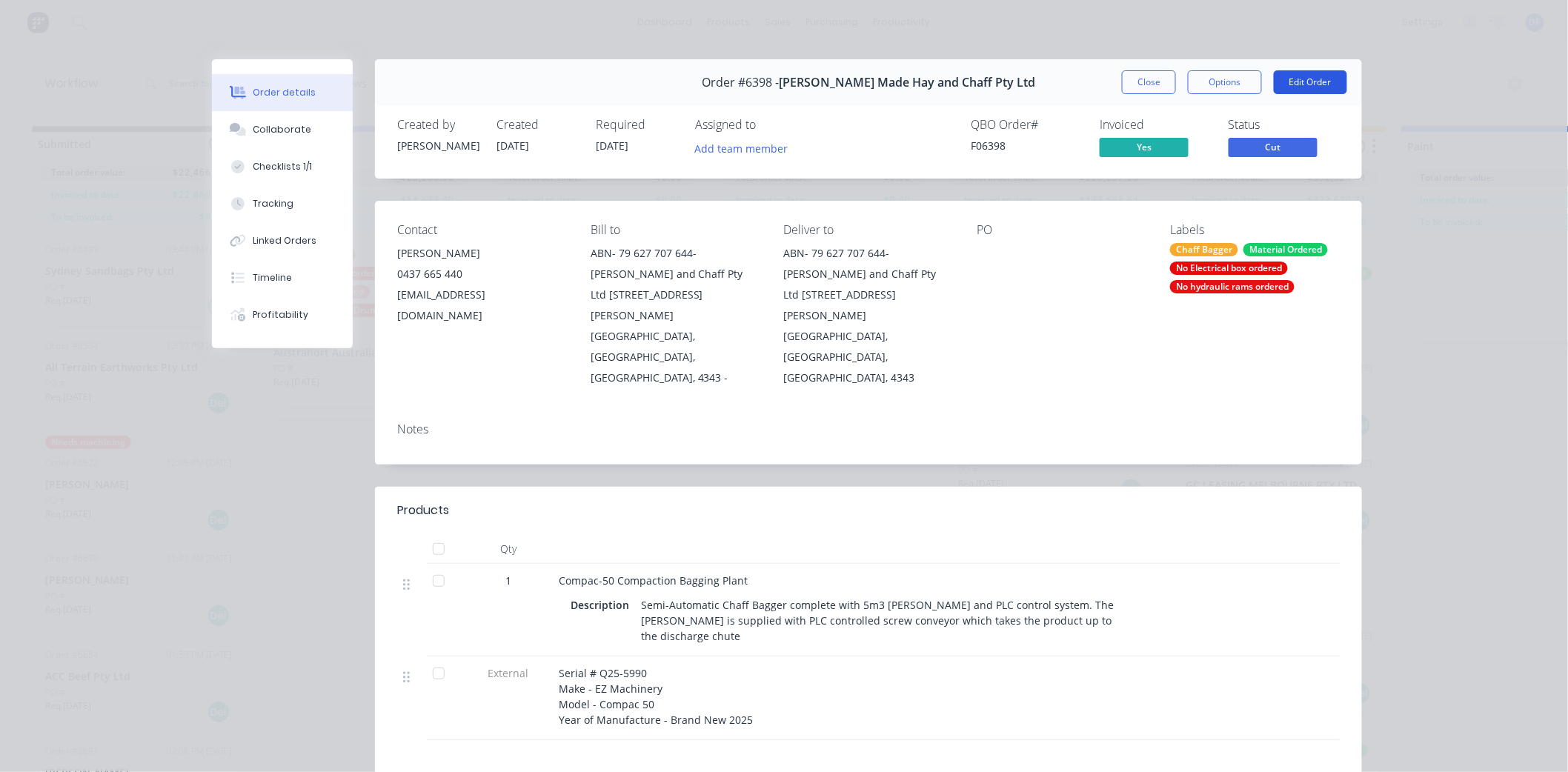
click at [1298, 78] on button "Edit Order" at bounding box center [1311, 82] width 74 height 24
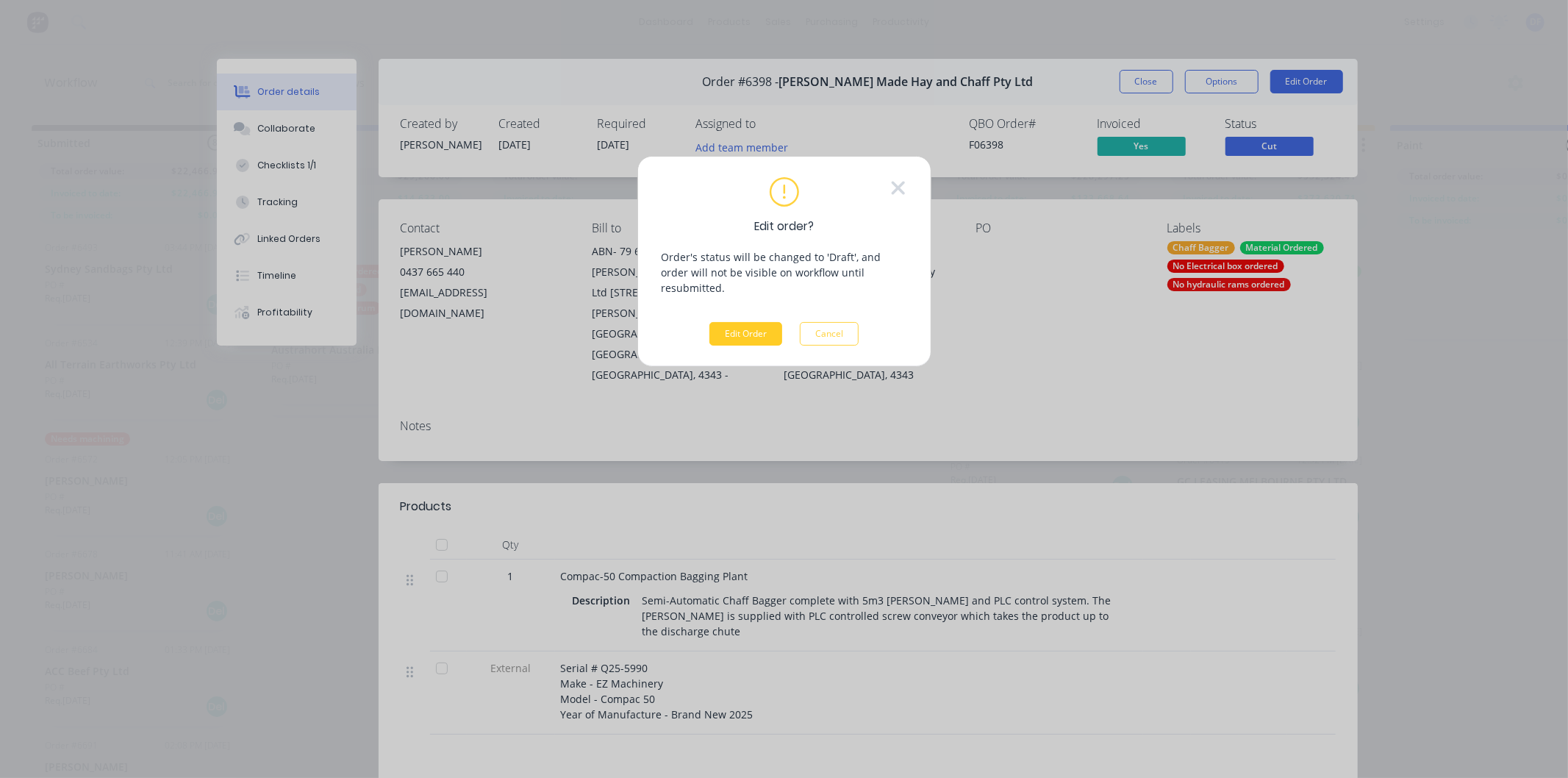
click at [761, 325] on button "Edit Order" at bounding box center [746, 333] width 73 height 24
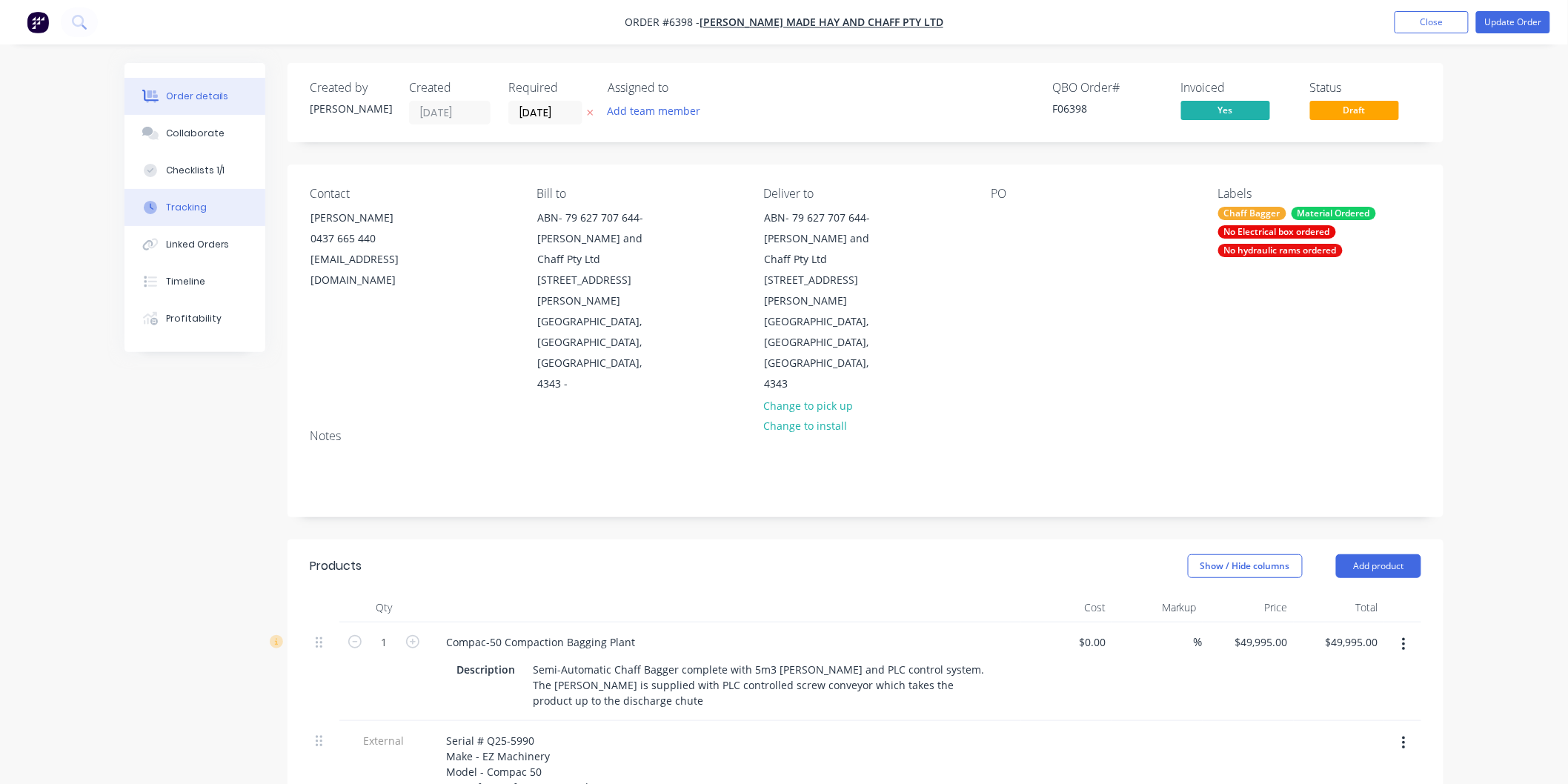
click at [174, 204] on div "Tracking" at bounding box center [186, 208] width 41 height 13
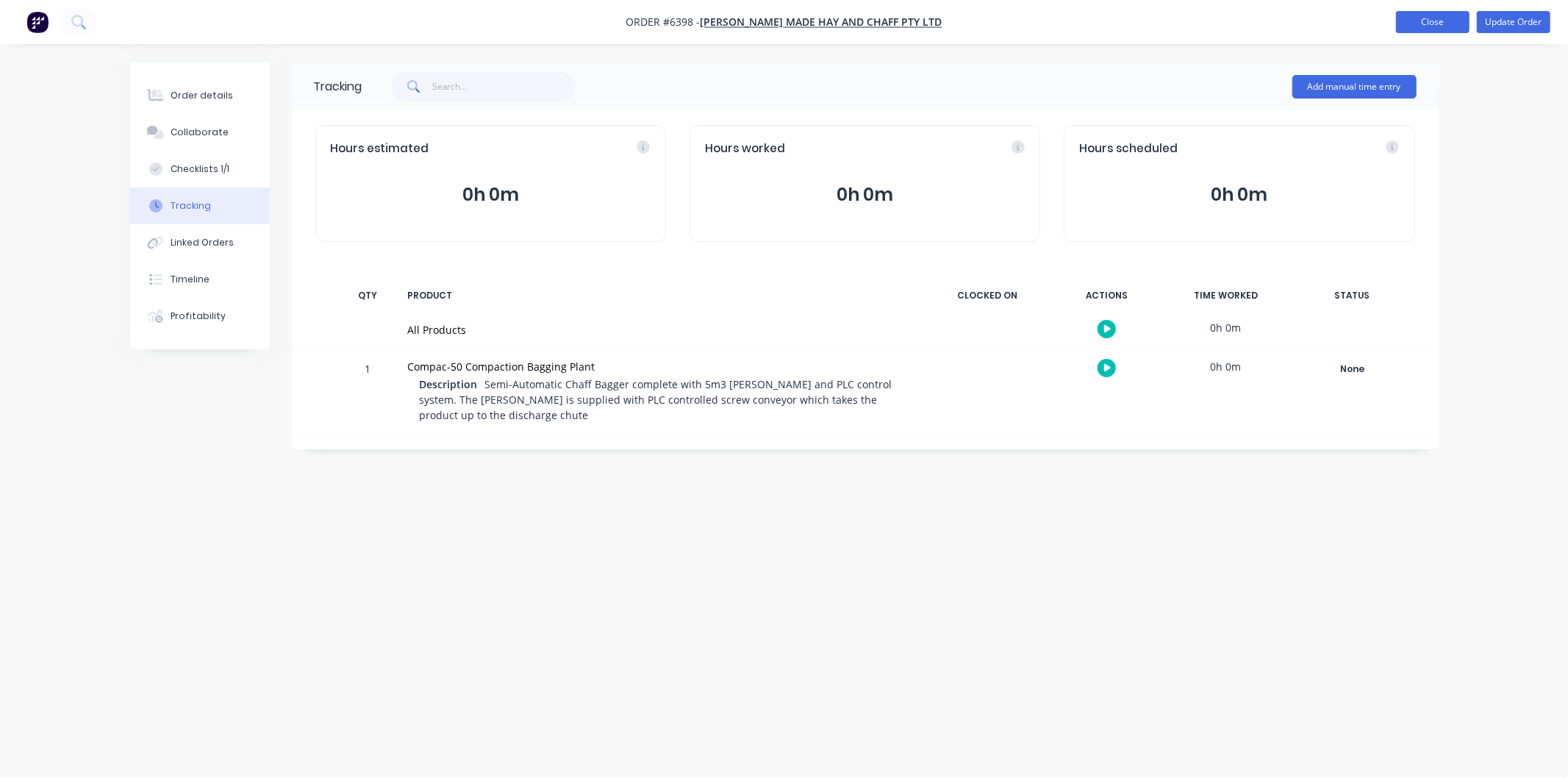
click at [1416, 20] on button "Close" at bounding box center [1433, 22] width 74 height 22
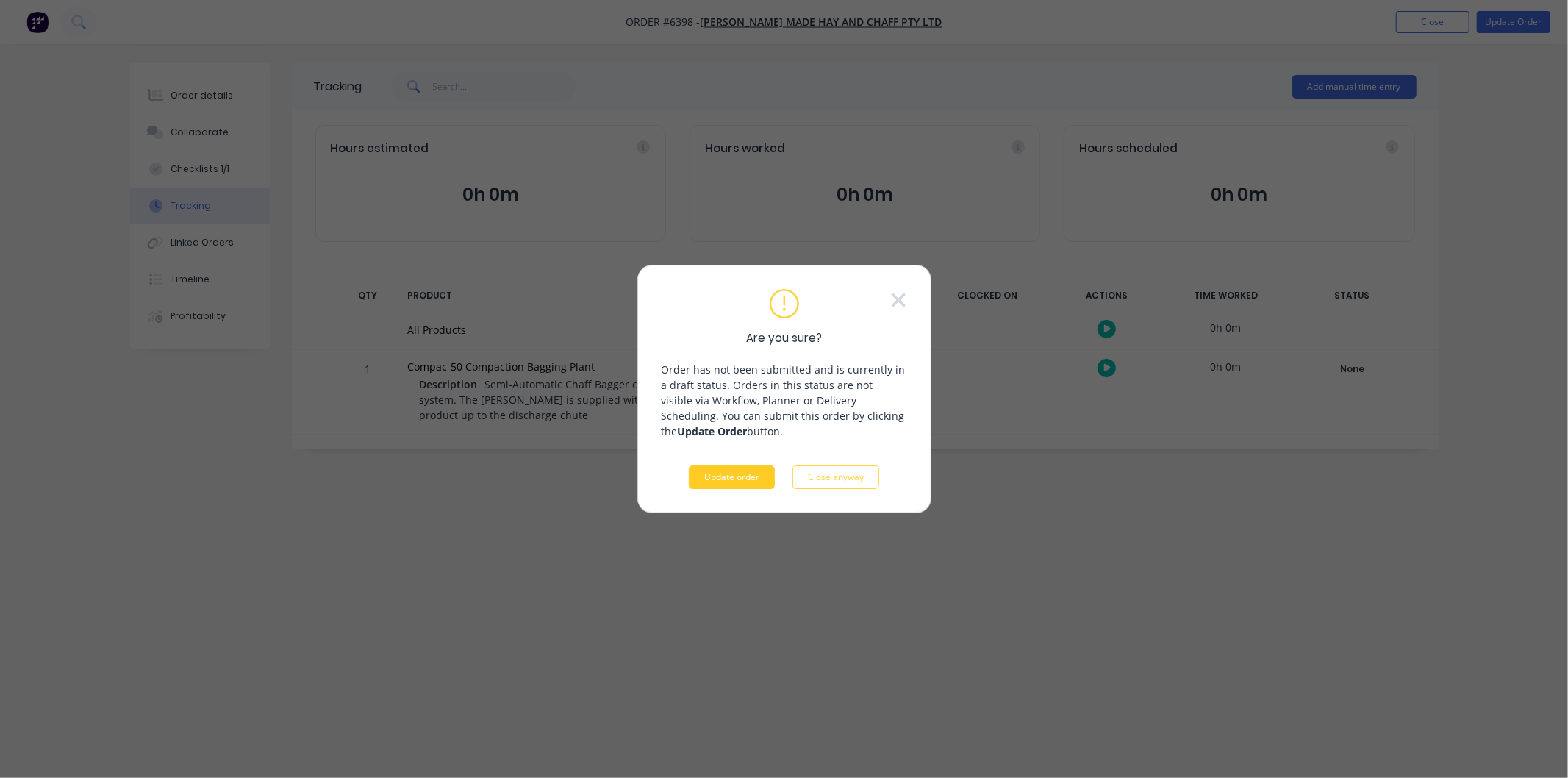
click at [729, 475] on button "Update order" at bounding box center [732, 477] width 86 height 24
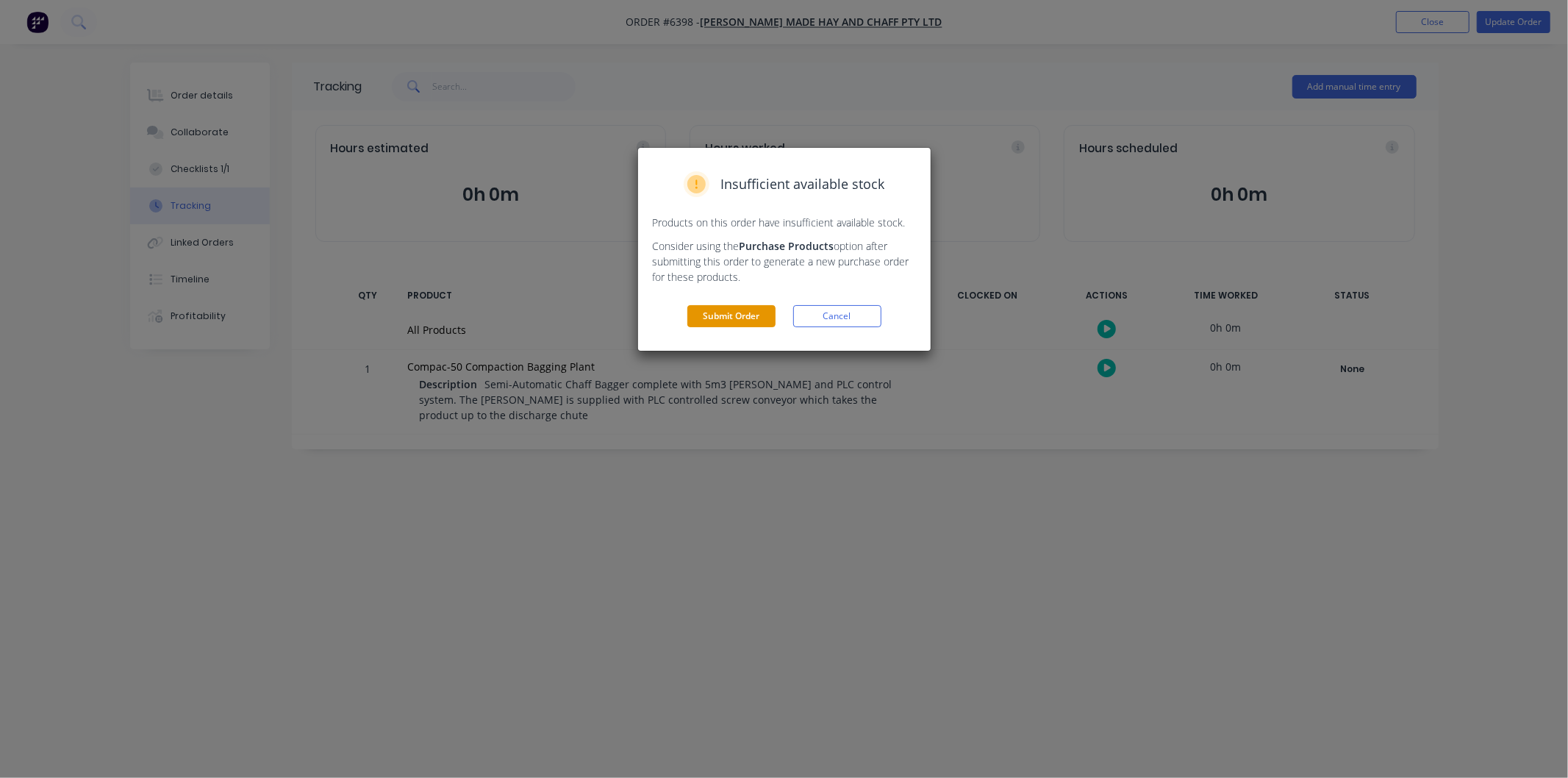
click at [730, 317] on button "Submit Order" at bounding box center [731, 316] width 88 height 22
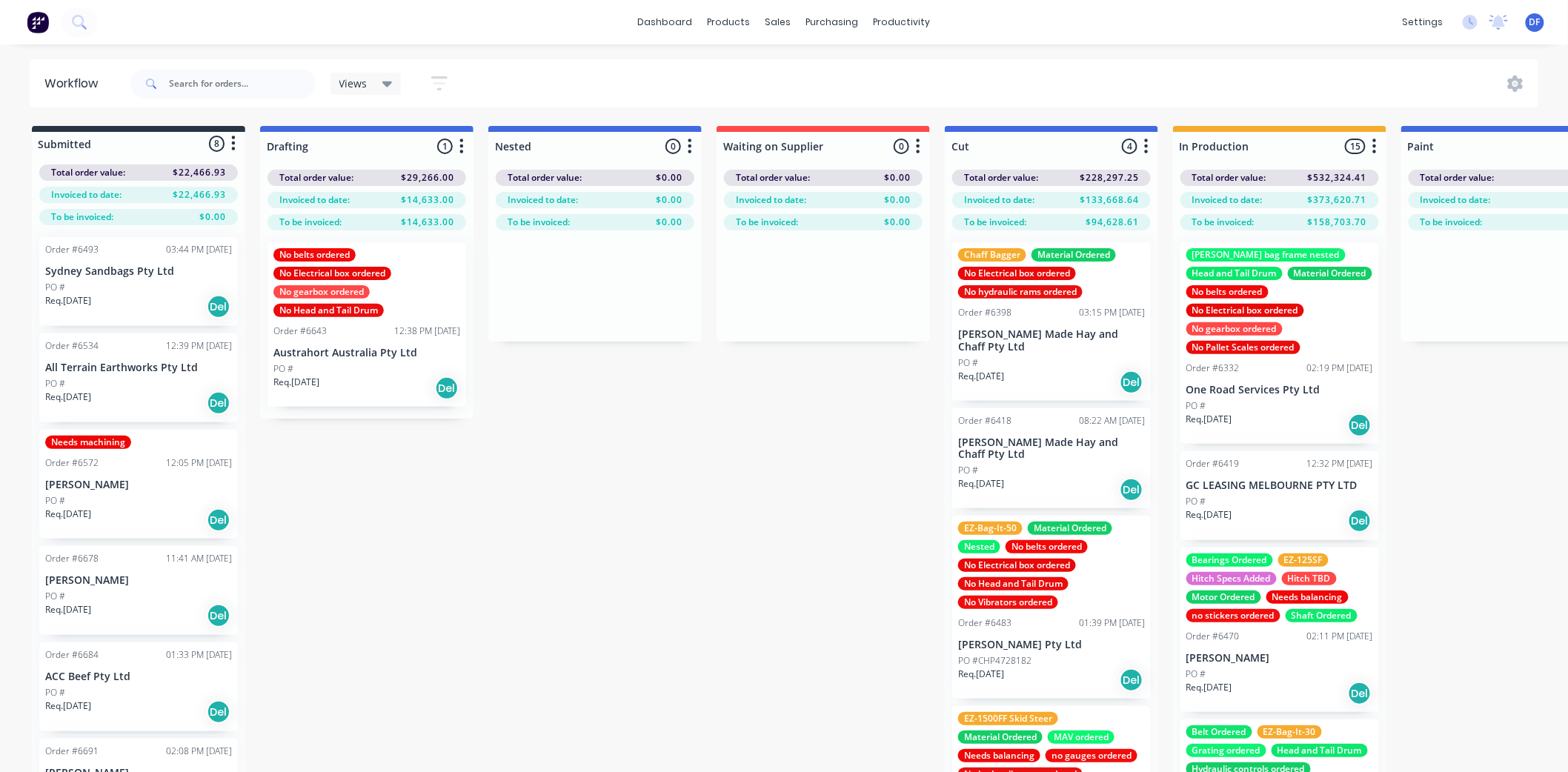
click at [1022, 282] on div "Chaff Bagger Material Ordered No Electrical box ordered No hydraulic rams order…" at bounding box center [1051, 274] width 187 height 51
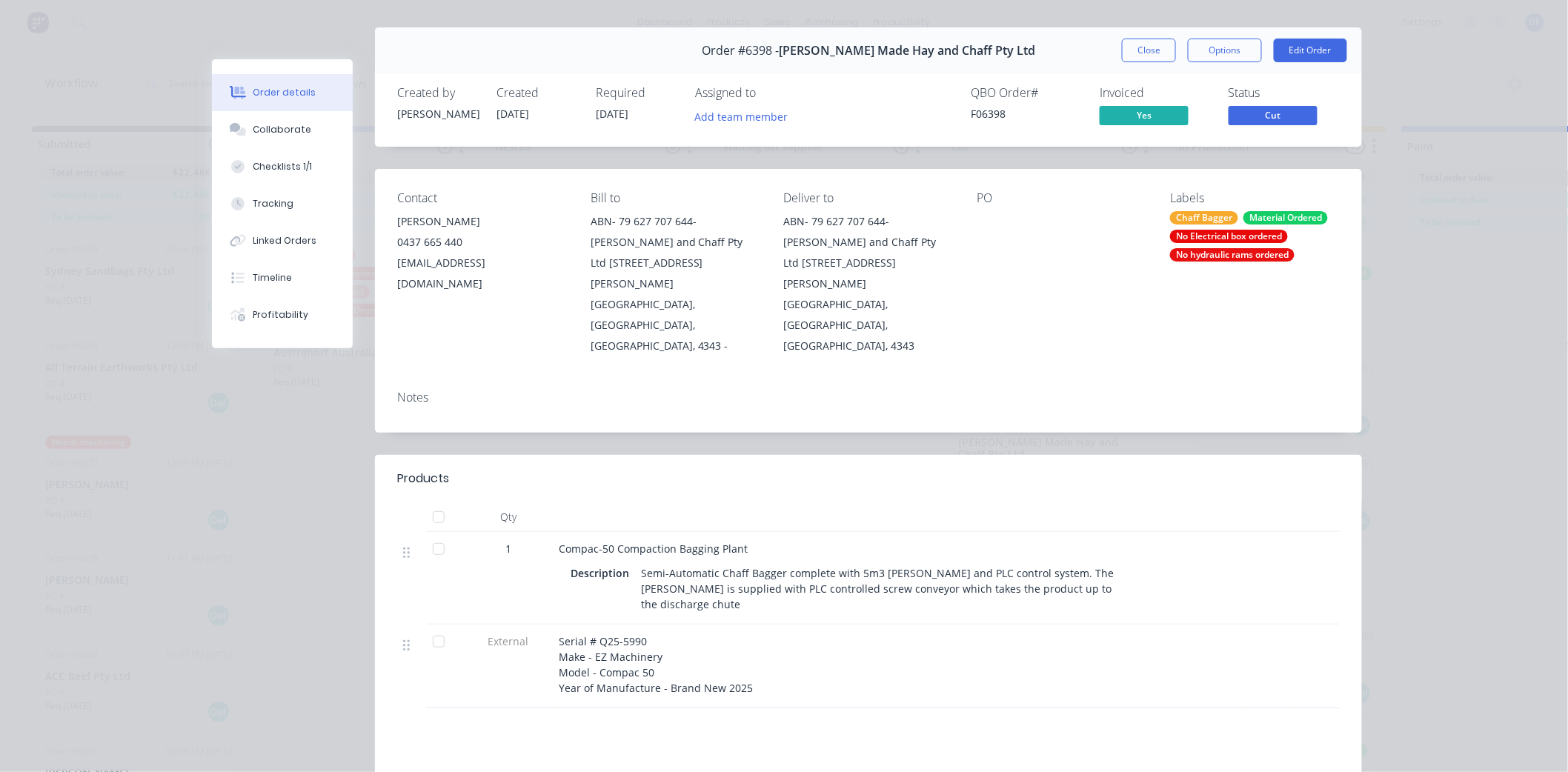
scroll to position [83, 0]
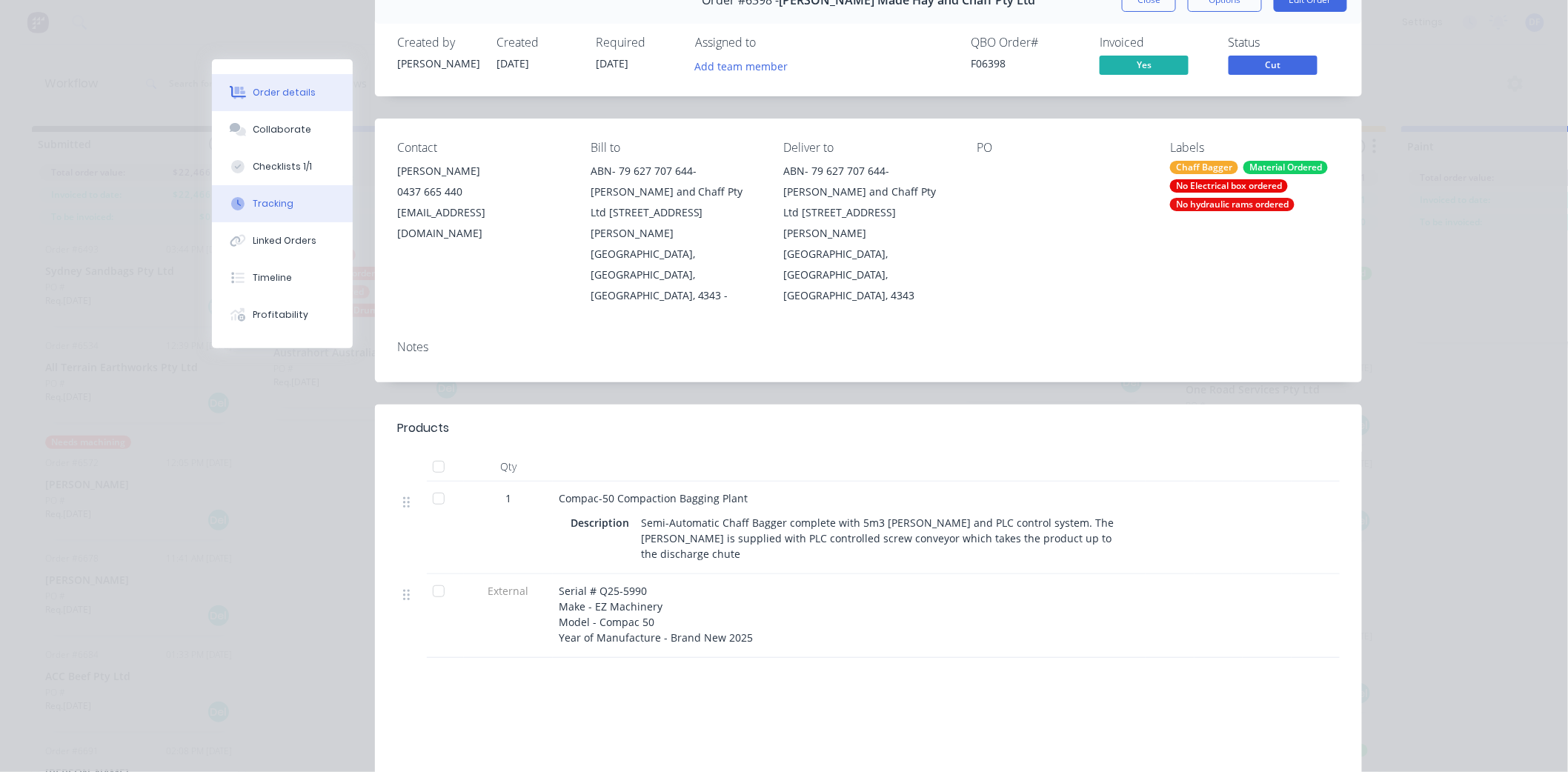
click at [261, 200] on div "Tracking" at bounding box center [274, 203] width 41 height 13
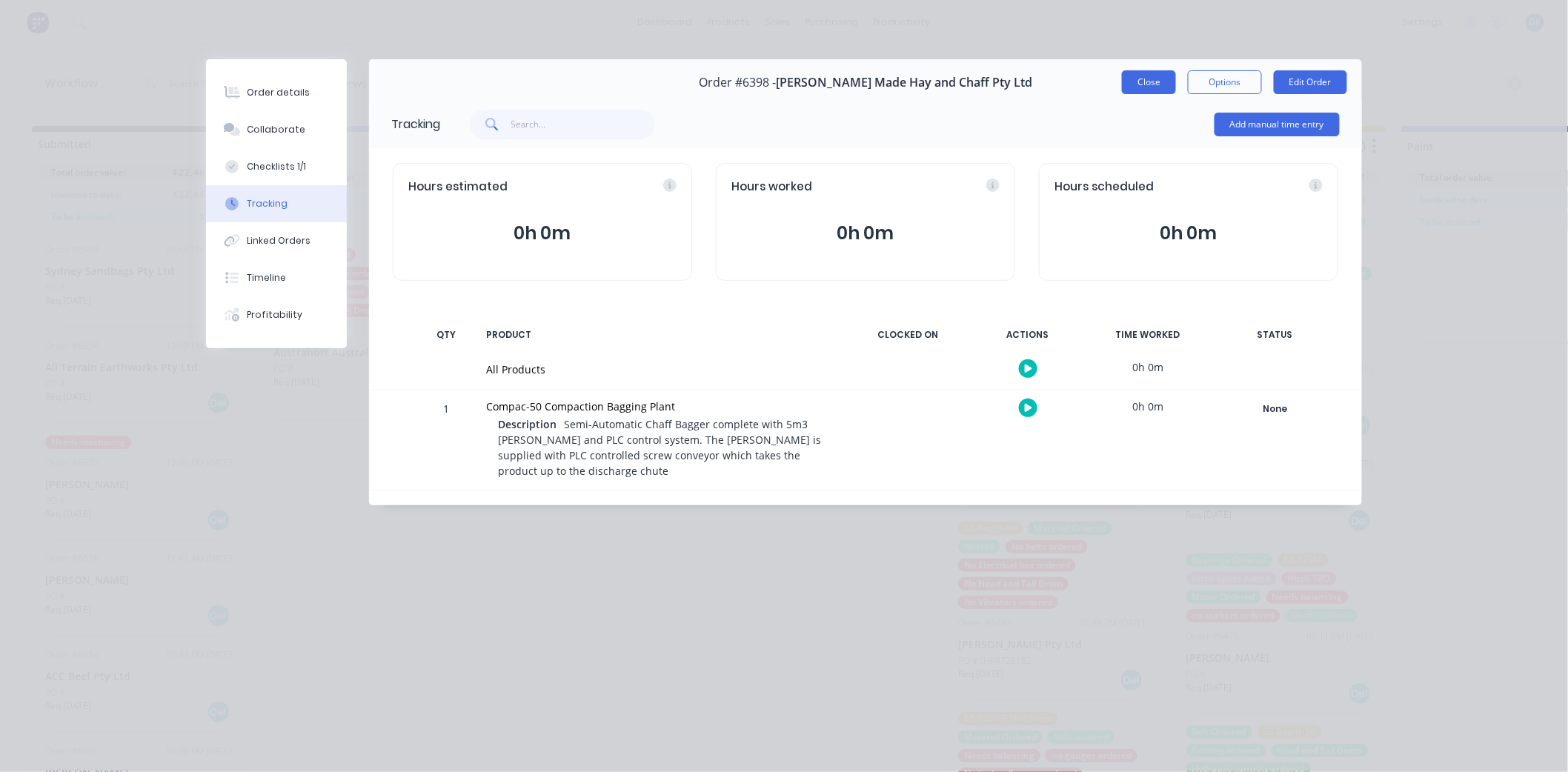
click at [1137, 83] on button "Close" at bounding box center [1149, 82] width 54 height 24
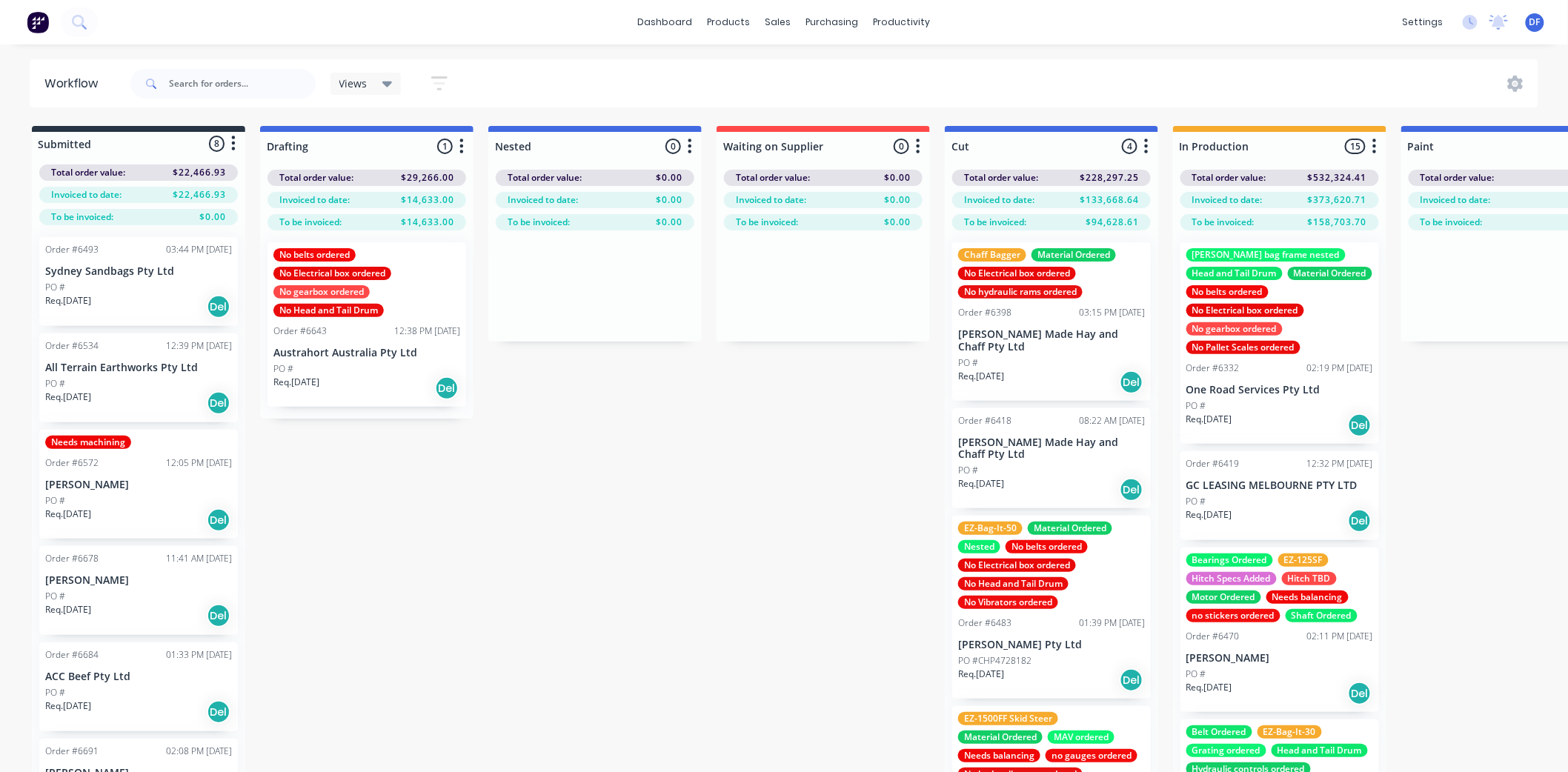
click at [1005, 280] on div "Chaff Bagger Material Ordered No Electrical box ordered No hydraulic rams order…" at bounding box center [1051, 274] width 187 height 51
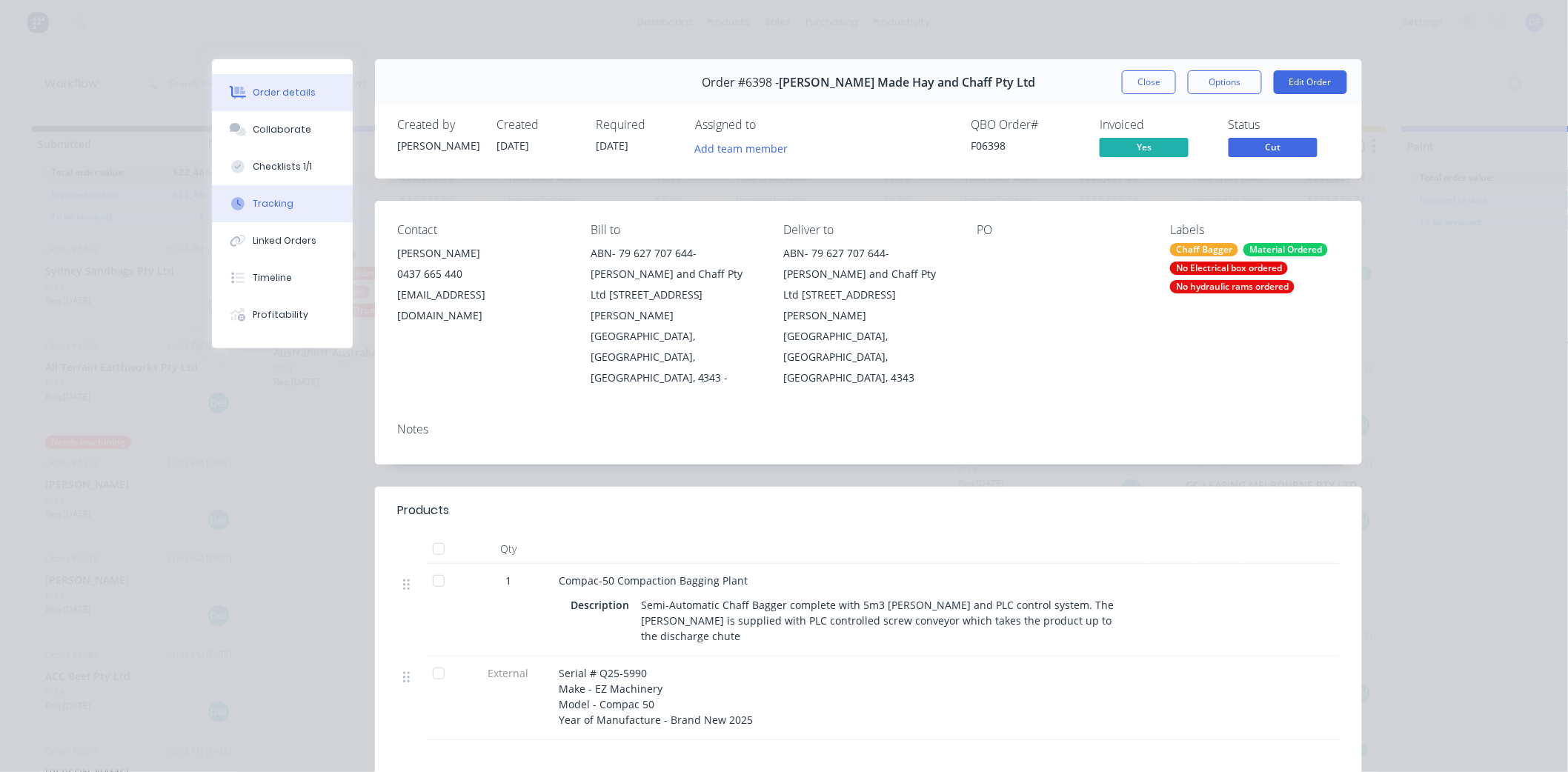
click at [267, 203] on div "Tracking" at bounding box center [274, 203] width 41 height 13
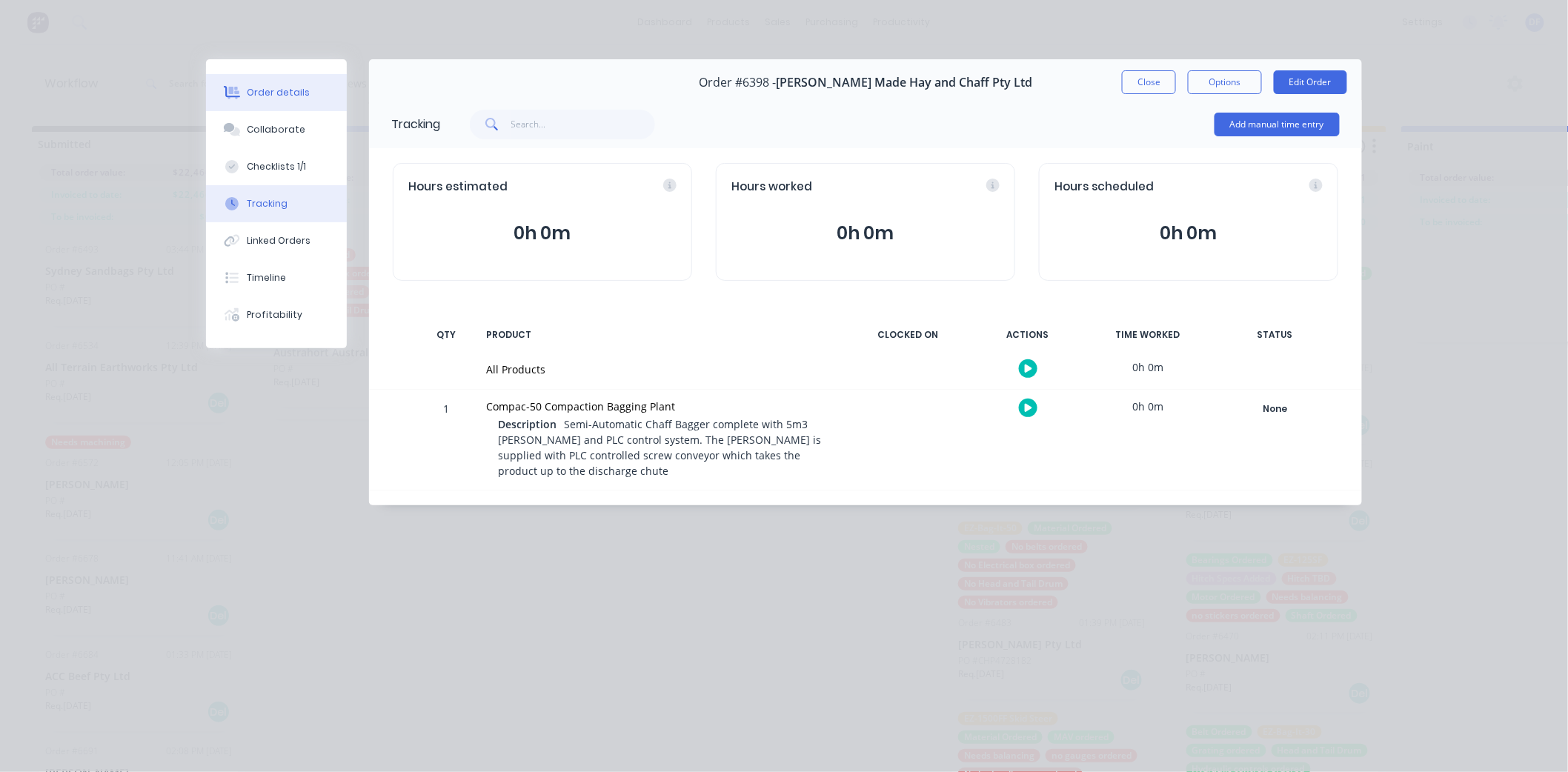
click at [277, 87] on div "Order details" at bounding box center [279, 92] width 63 height 13
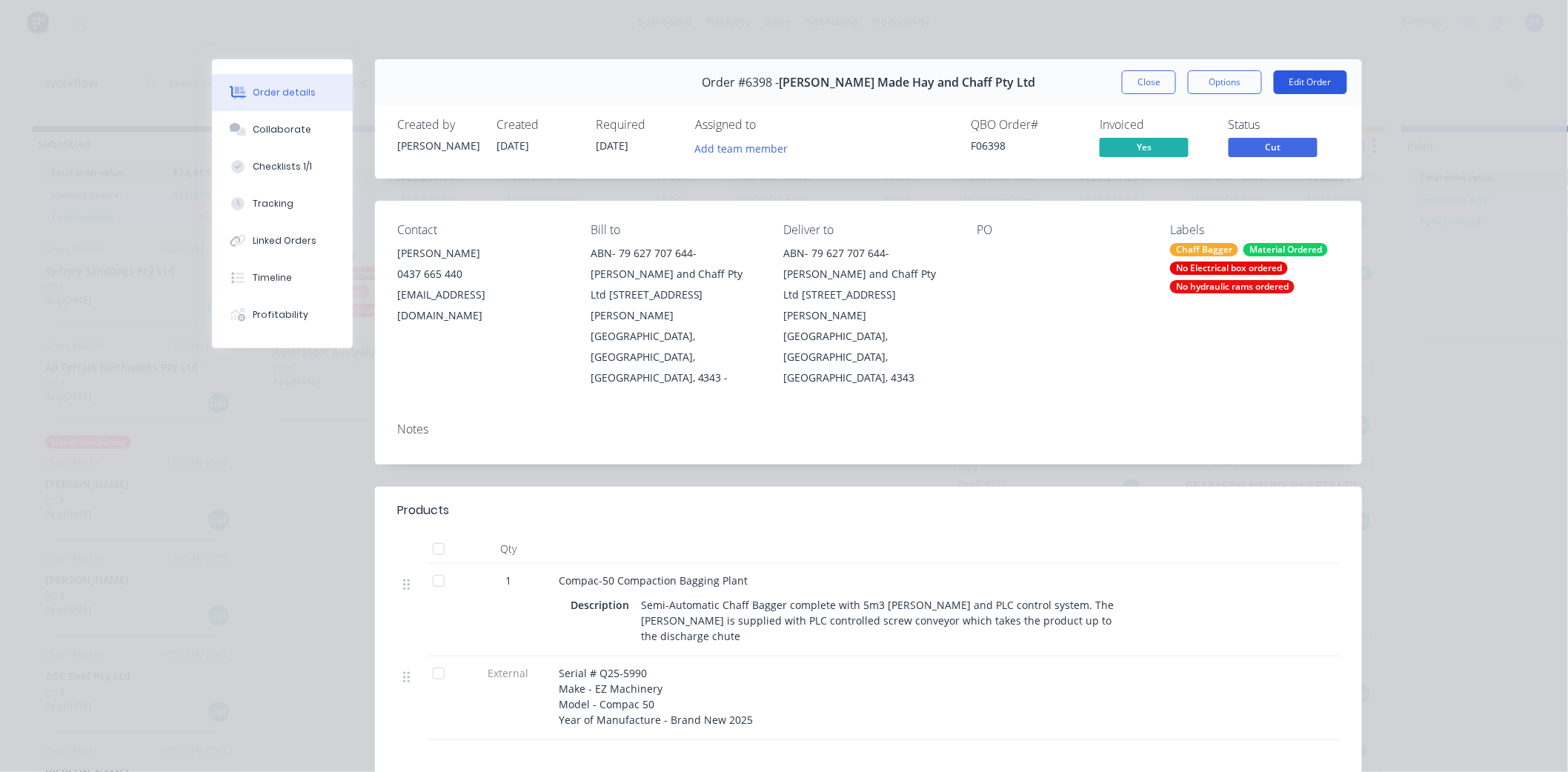
click at [1292, 79] on button "Edit Order" at bounding box center [1311, 82] width 74 height 24
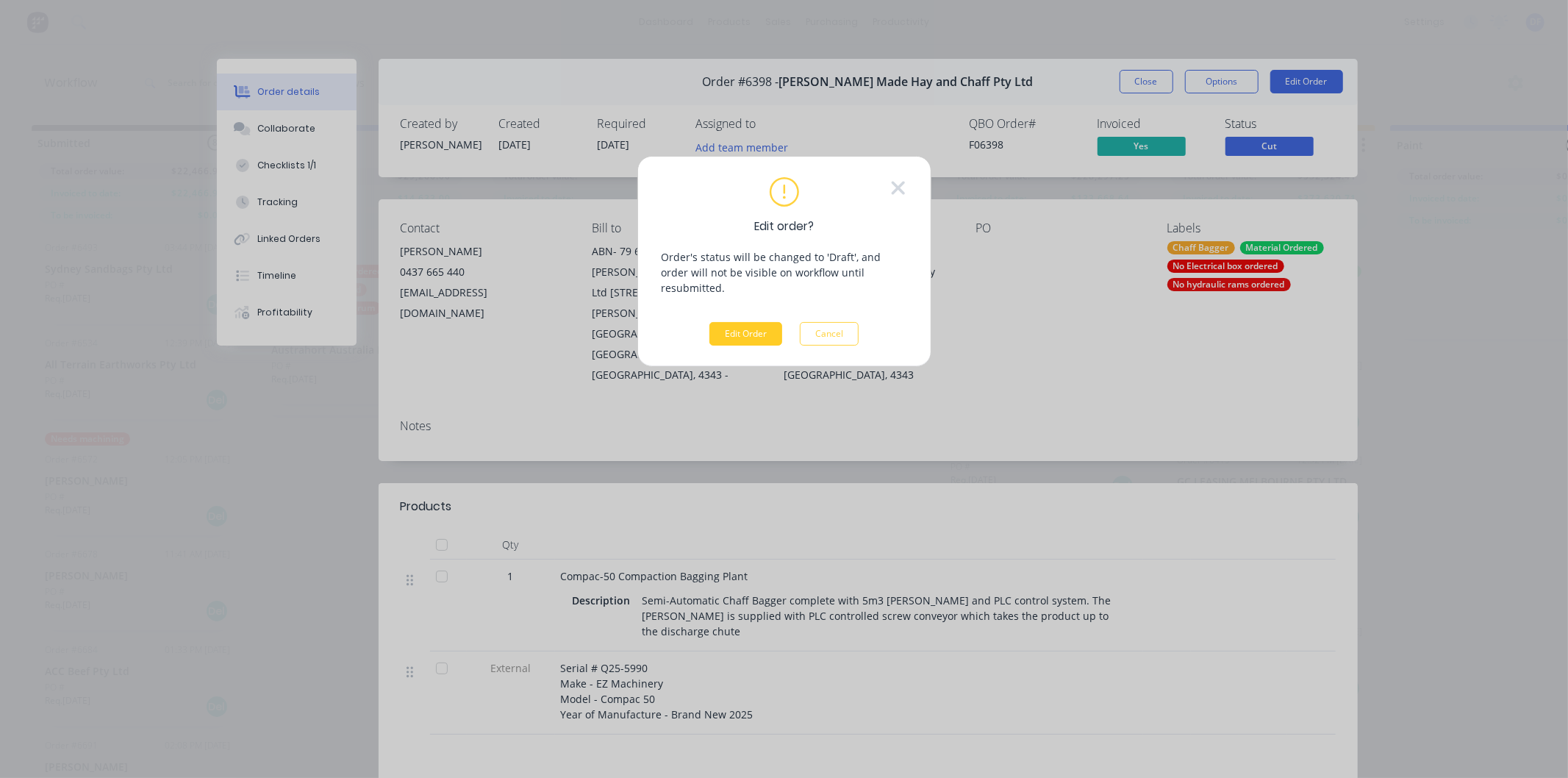
click at [735, 322] on button "Edit Order" at bounding box center [746, 333] width 73 height 24
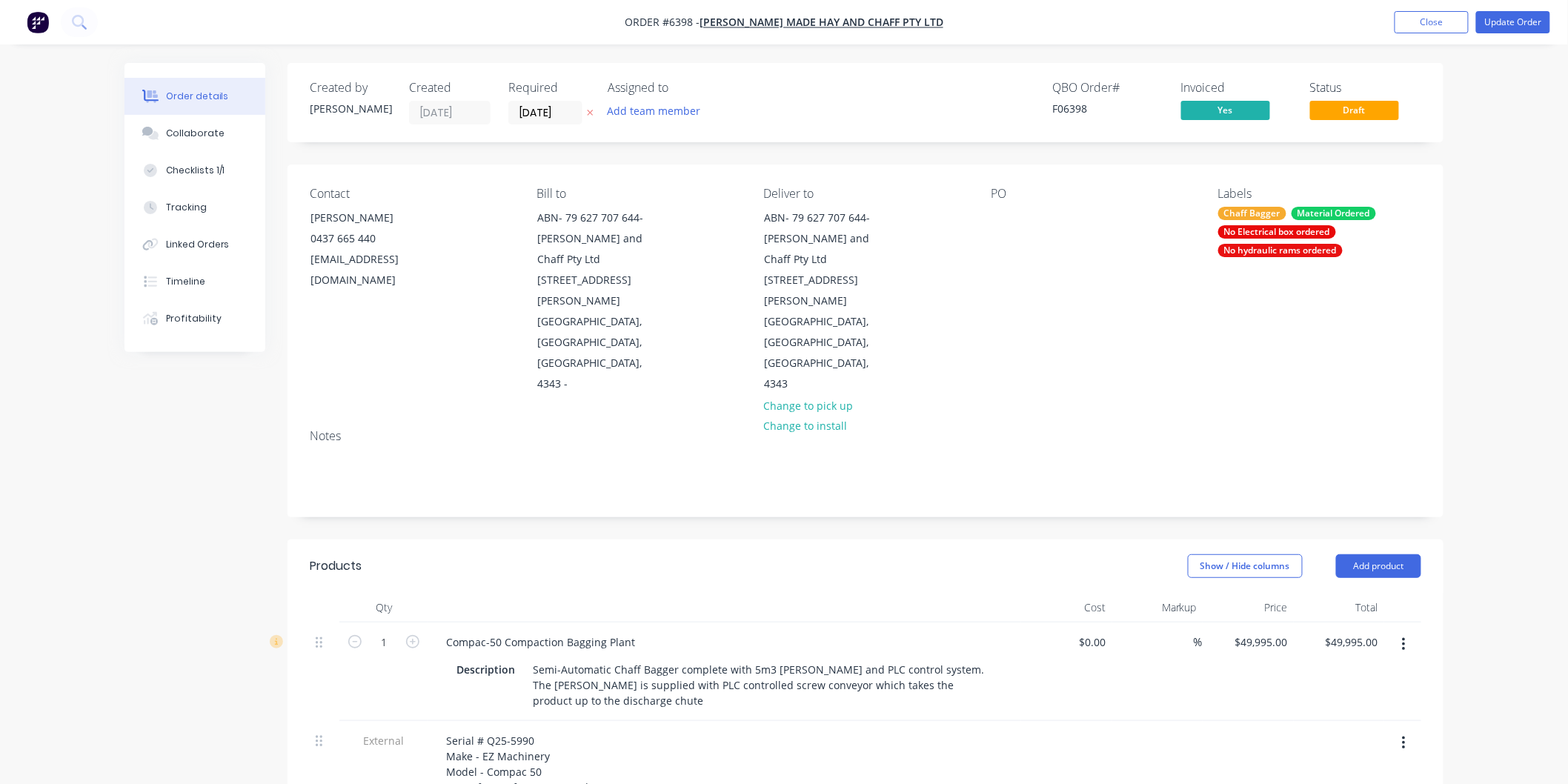
scroll to position [83, 0]
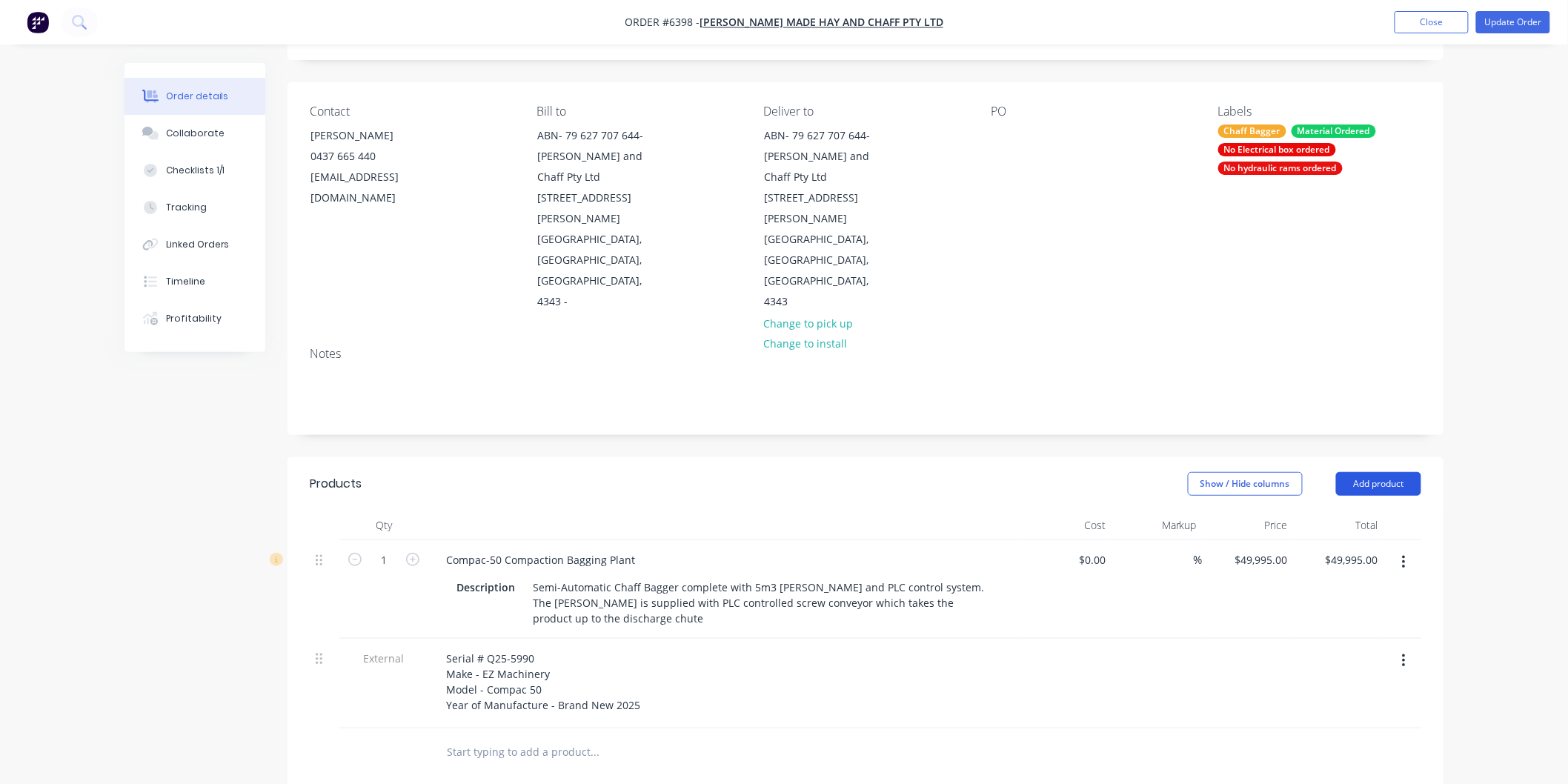
click at [1376, 473] on button "Add product" at bounding box center [1378, 484] width 85 height 24
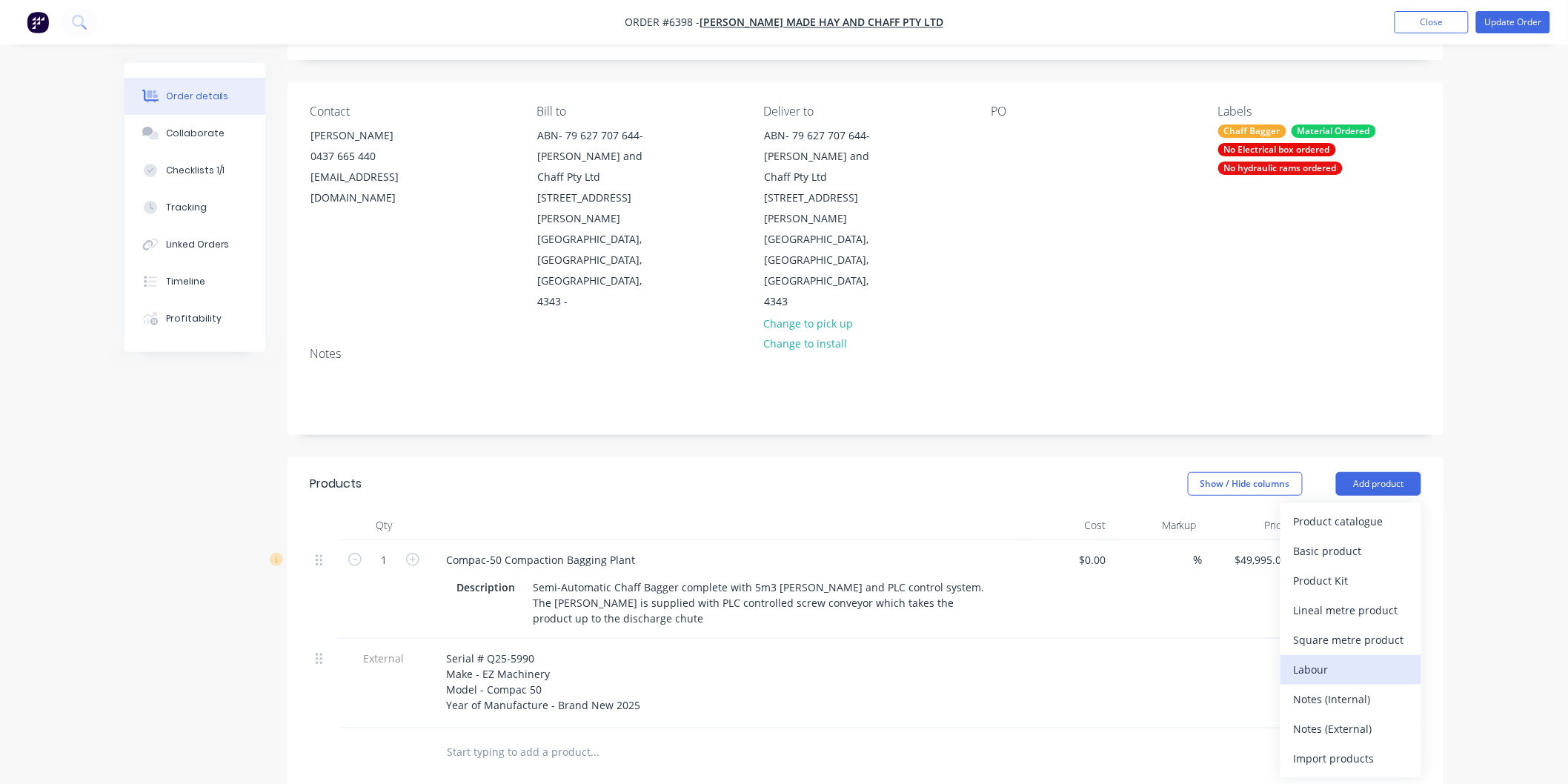
click at [1329, 659] on div "Labour" at bounding box center [1351, 670] width 114 height 21
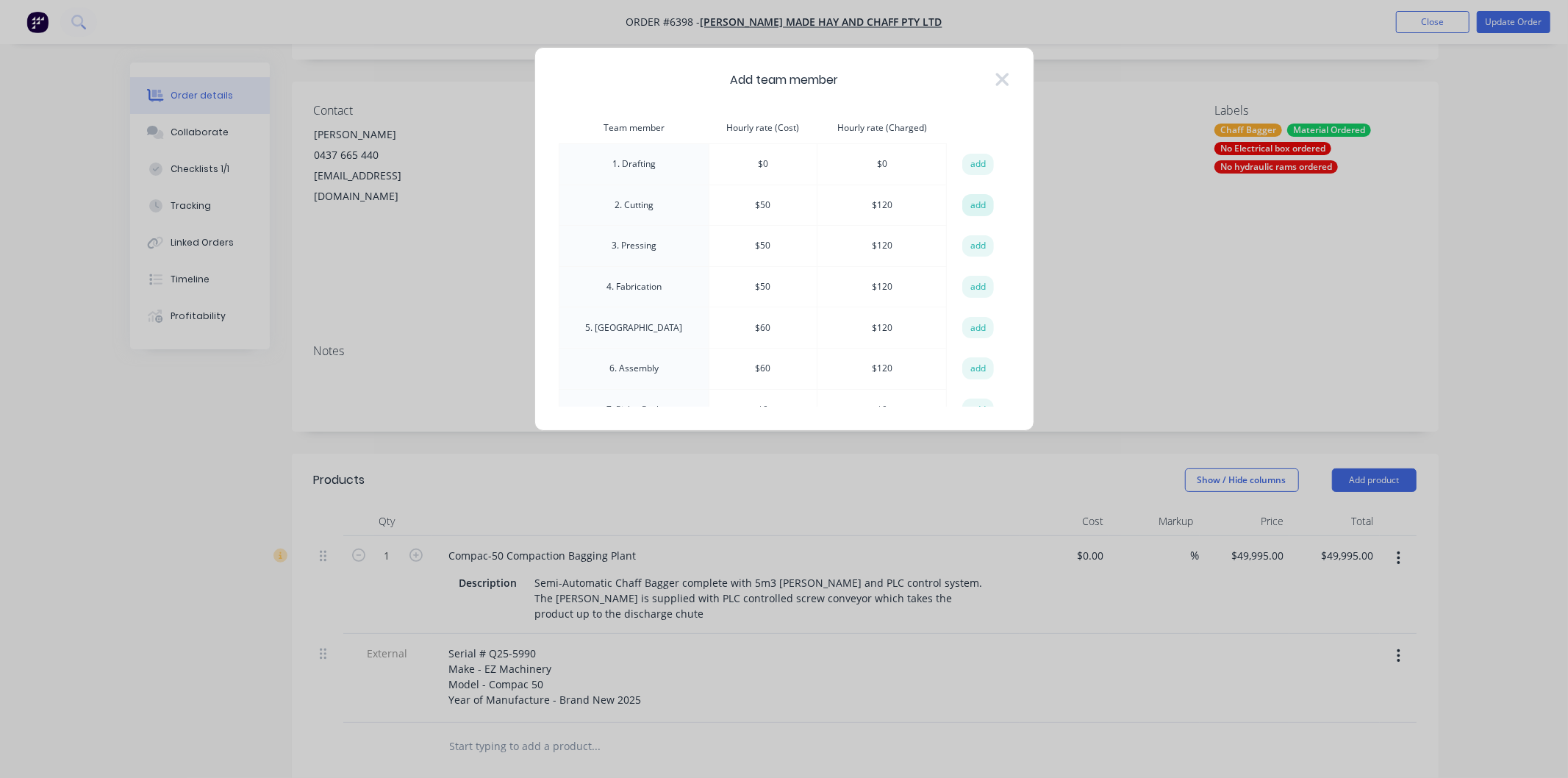
click at [967, 204] on button "add" at bounding box center [979, 204] width 32 height 22
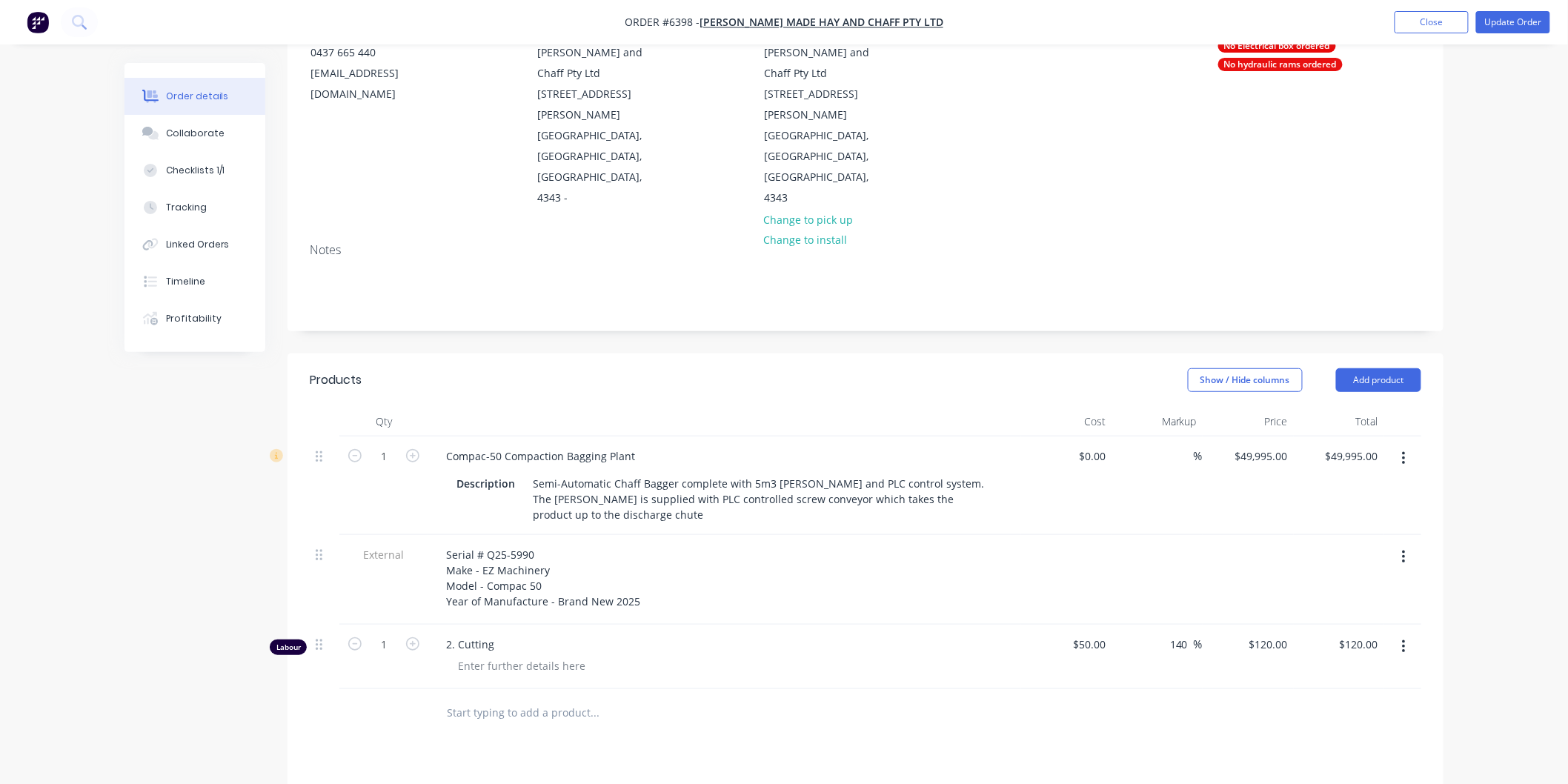
scroll to position [247, 0]
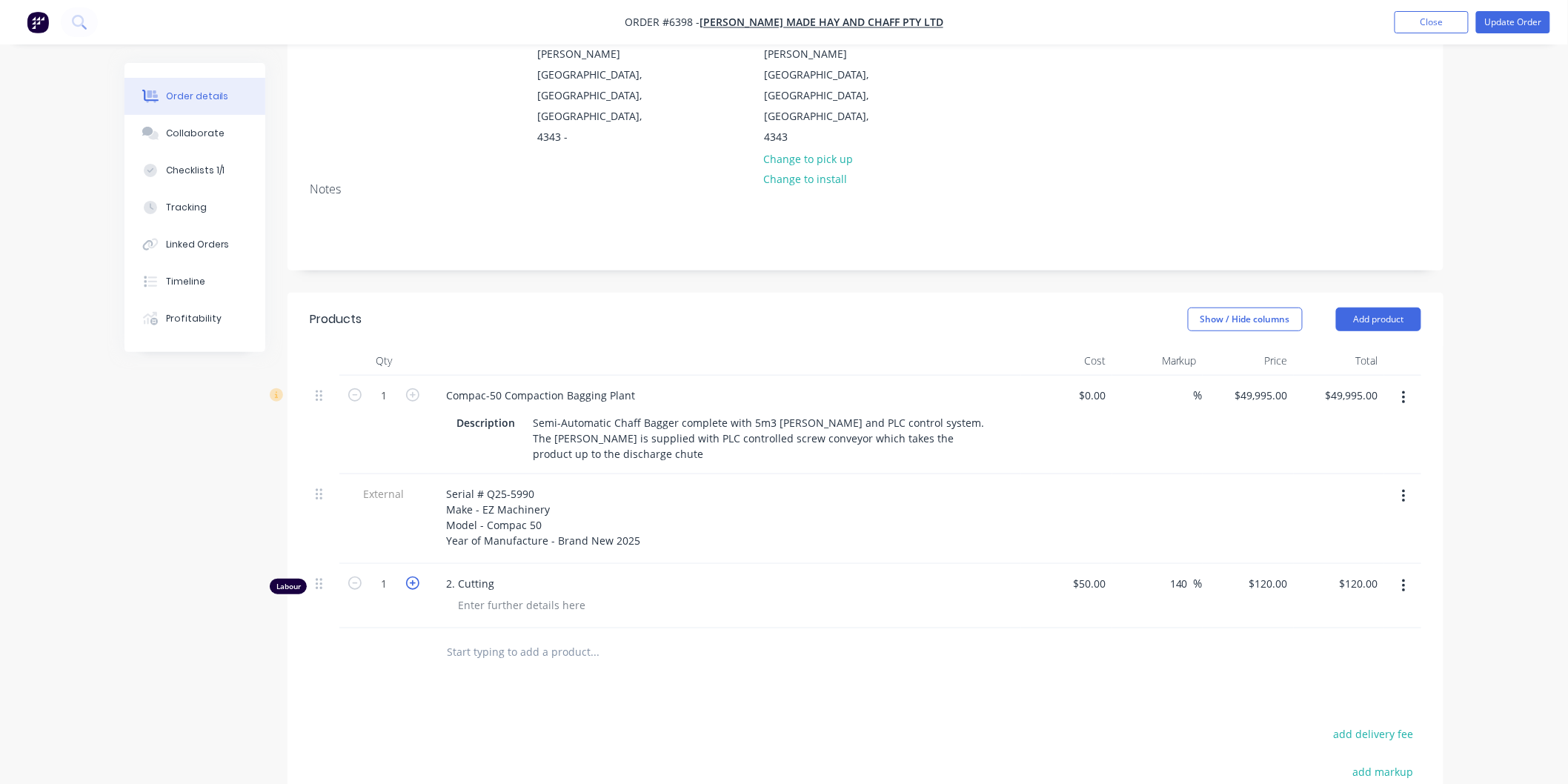
click at [415, 576] on icon "button" at bounding box center [413, 583] width 13 height 13
type input "2"
type input "$240.00"
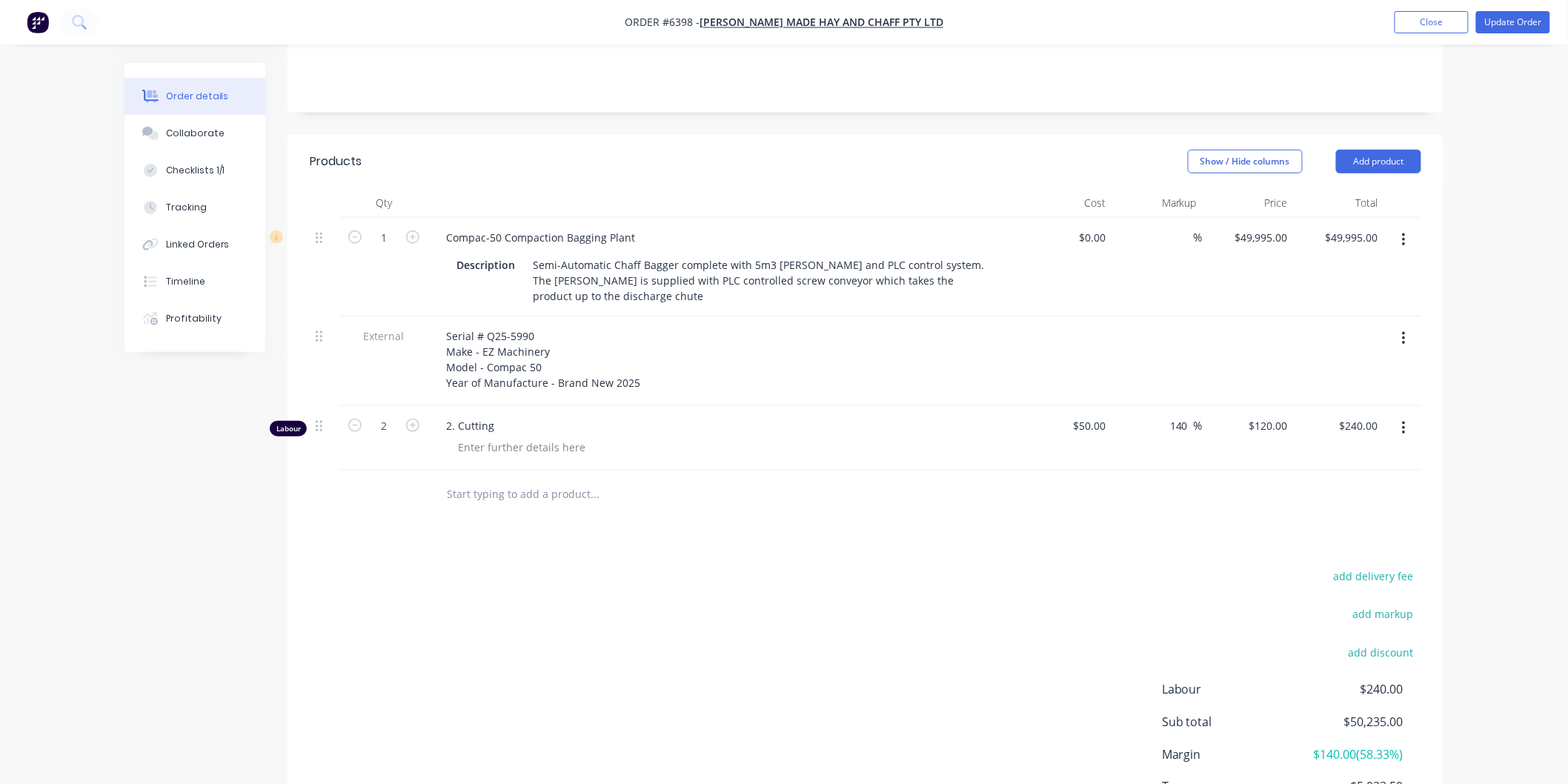
scroll to position [455, 0]
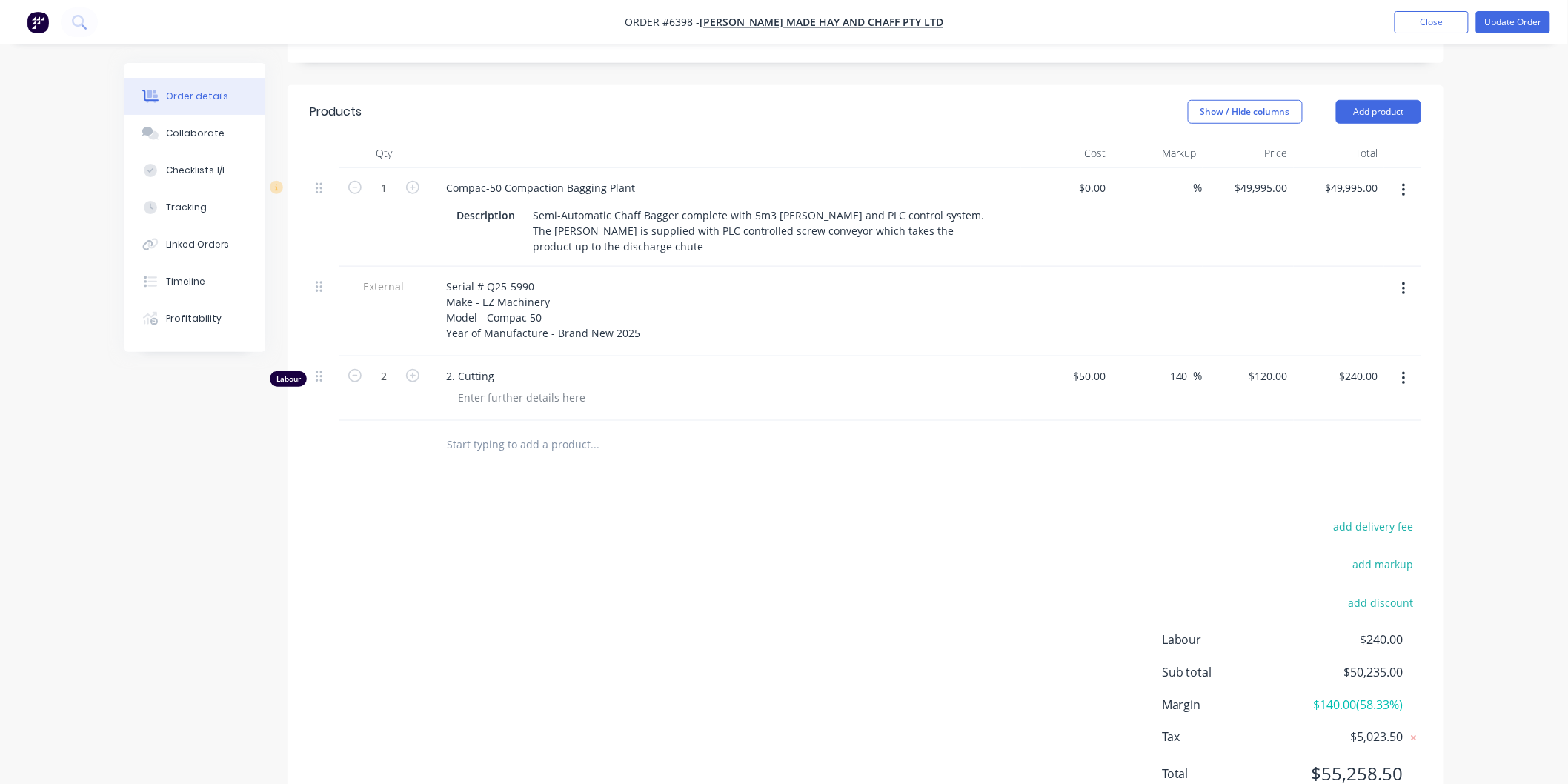
click at [1408, 365] on button "button" at bounding box center [1404, 379] width 35 height 27
click at [1404, 372] on icon "button" at bounding box center [1404, 379] width 3 height 13
click at [1311, 496] on div "Delete" at bounding box center [1351, 507] width 114 height 21
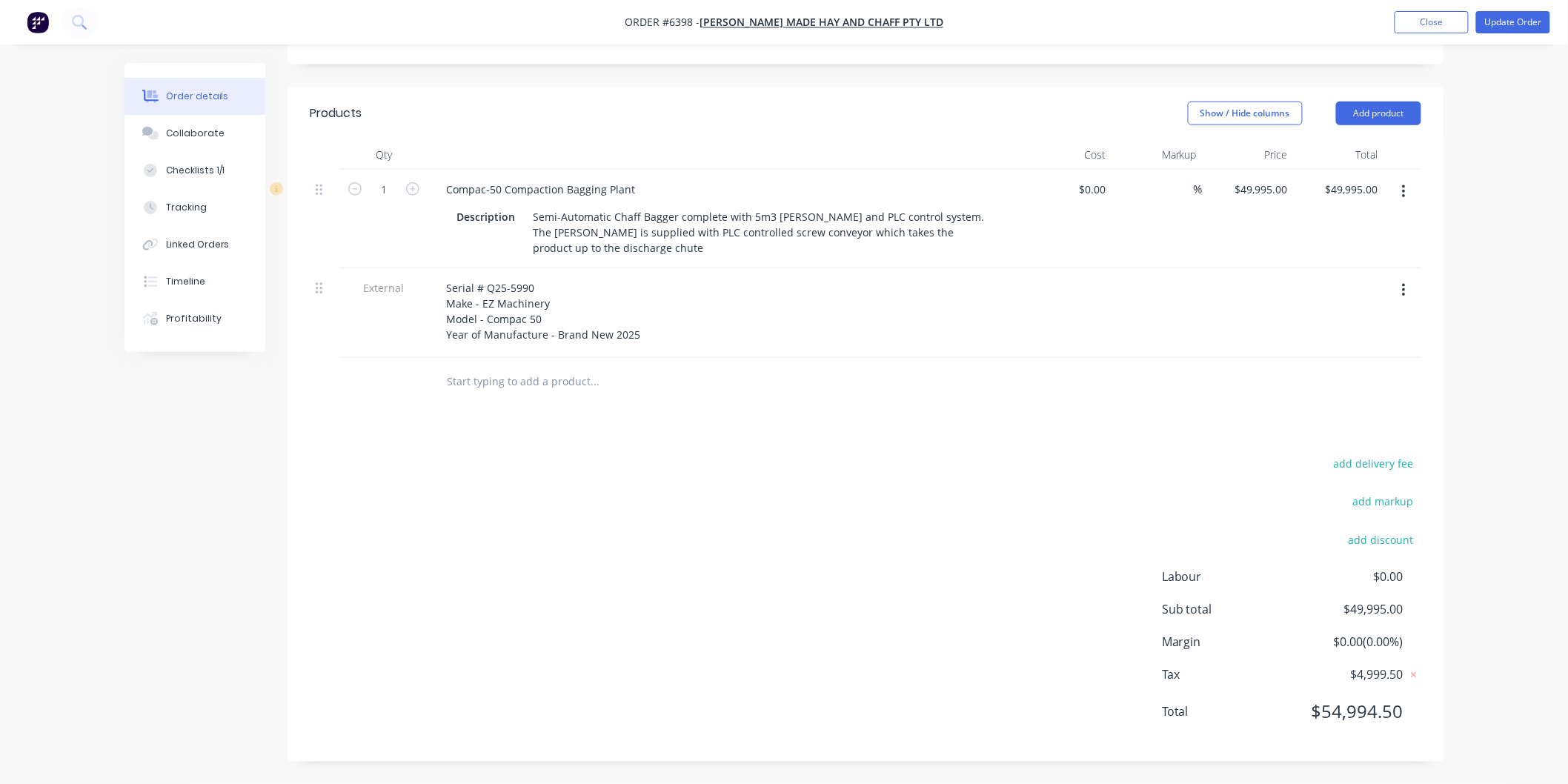
scroll to position [390, 0]
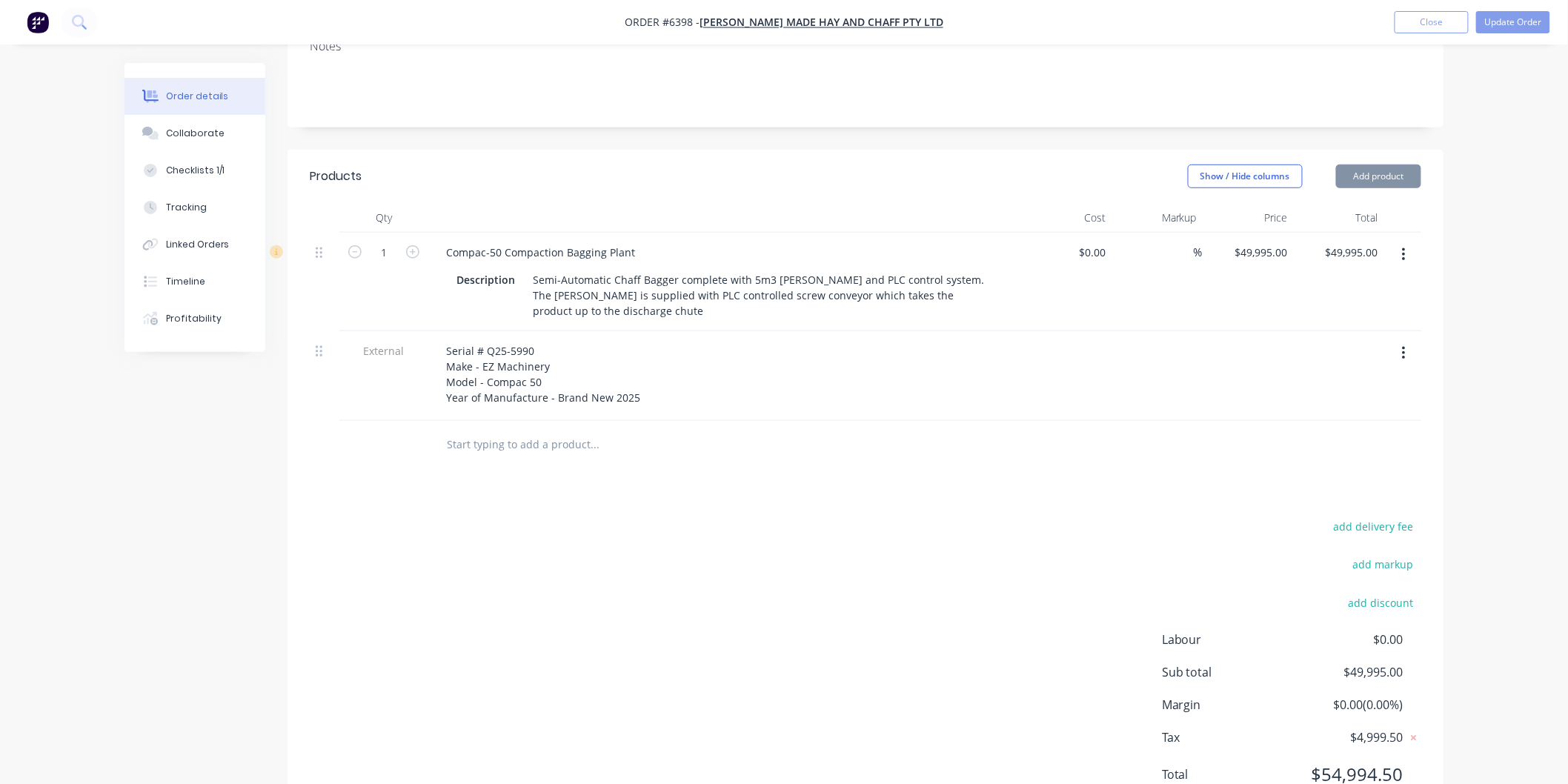
click at [1306, 438] on div "Products Show / Hide columns Add product Qty Cost Markup Price Total 1 Compac-5…" at bounding box center [865, 487] width 1156 height 675
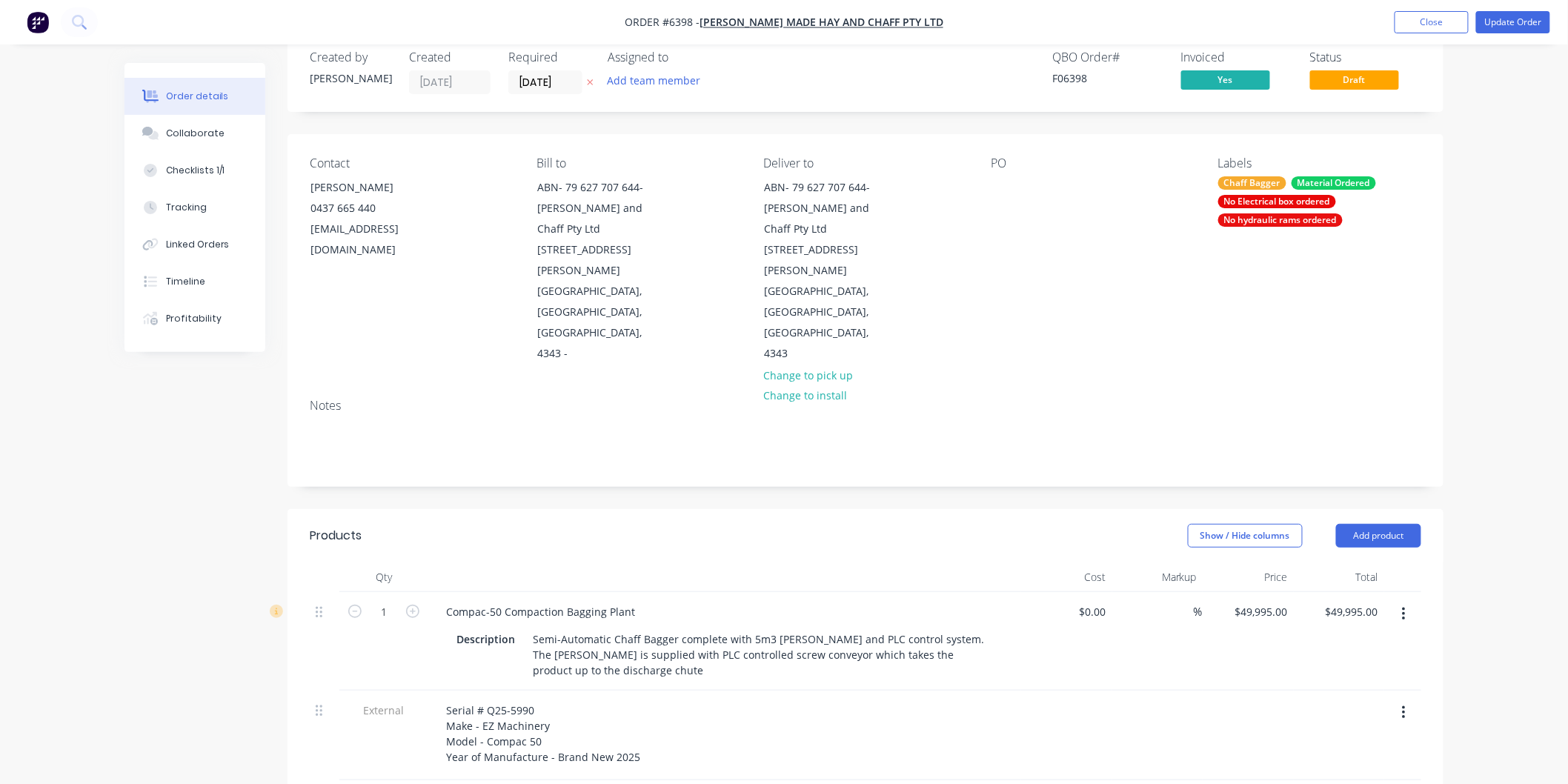
scroll to position [0, 0]
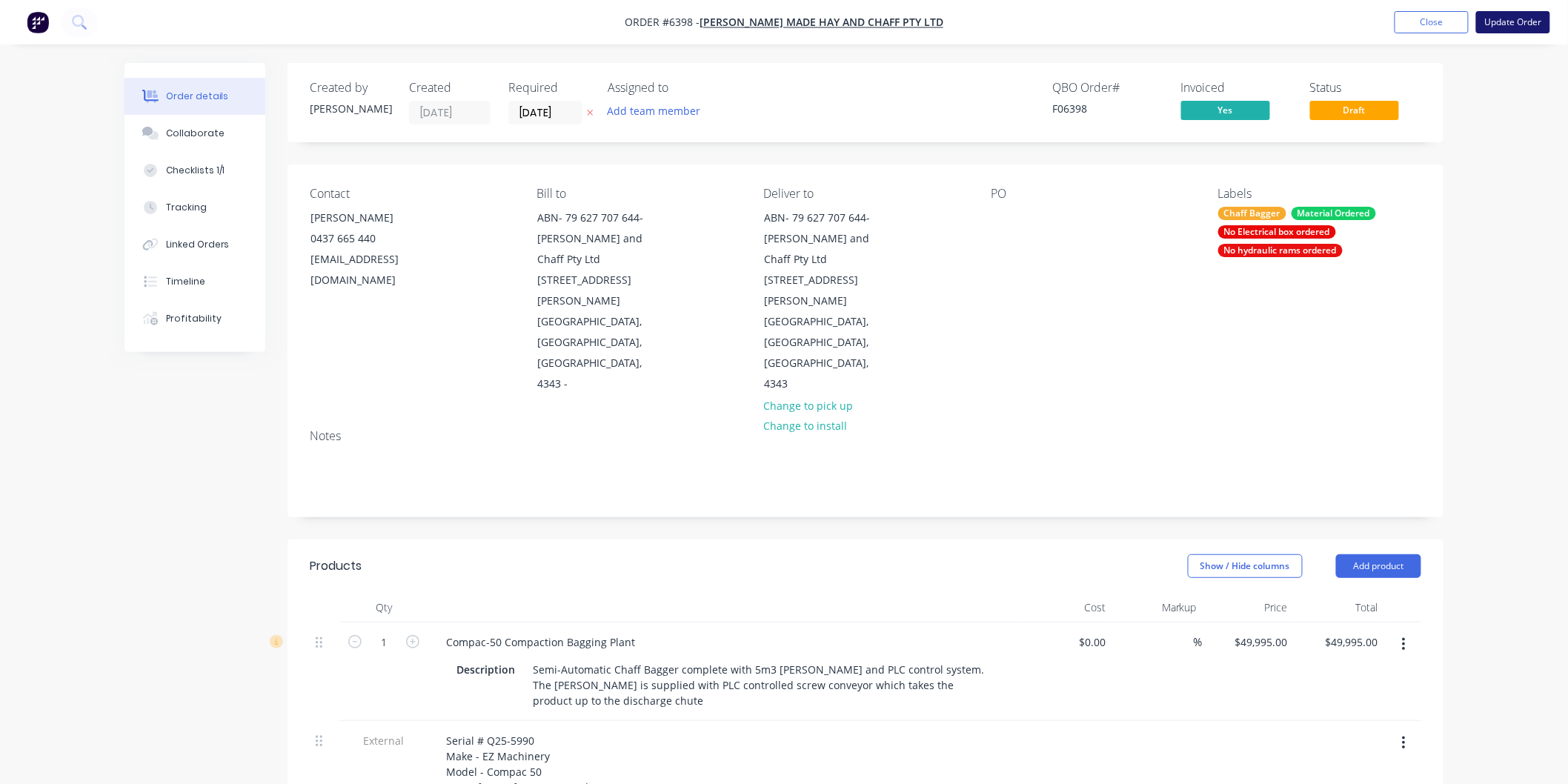
click at [1515, 20] on button "Update Order" at bounding box center [1512, 22] width 74 height 22
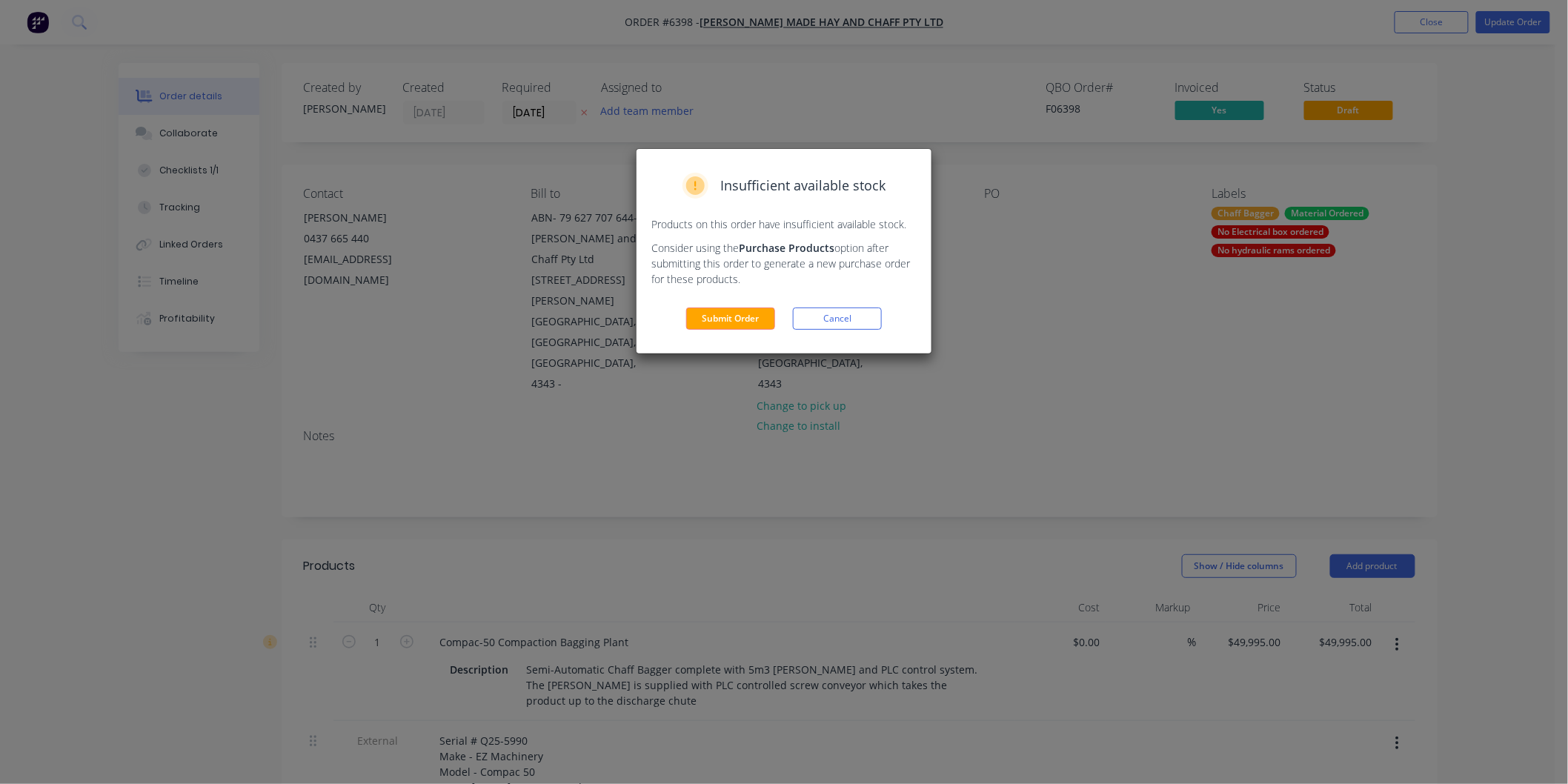
click at [728, 316] on button "Submit Order" at bounding box center [730, 318] width 89 height 22
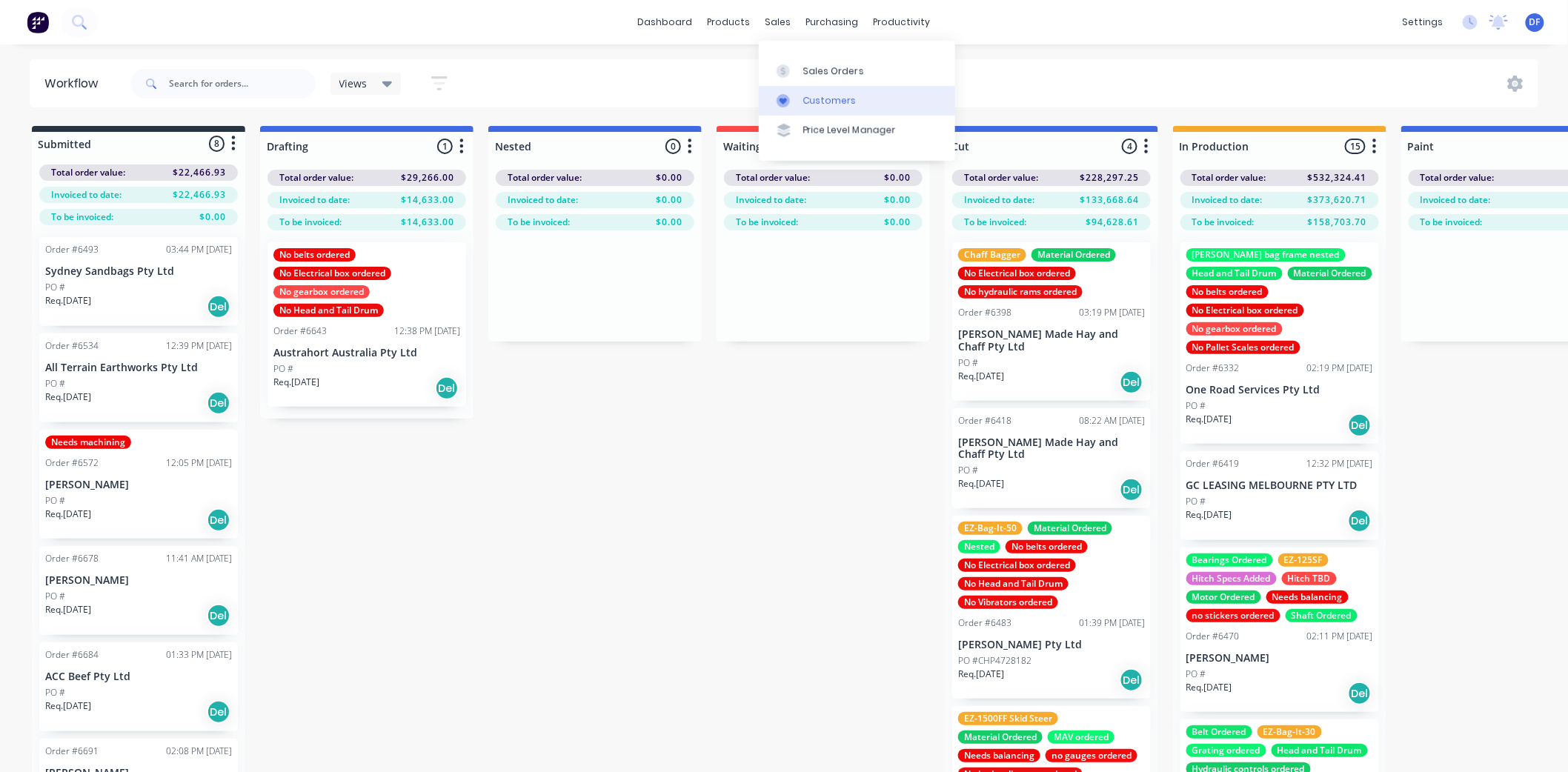
click at [828, 96] on div "Customers" at bounding box center [829, 100] width 53 height 13
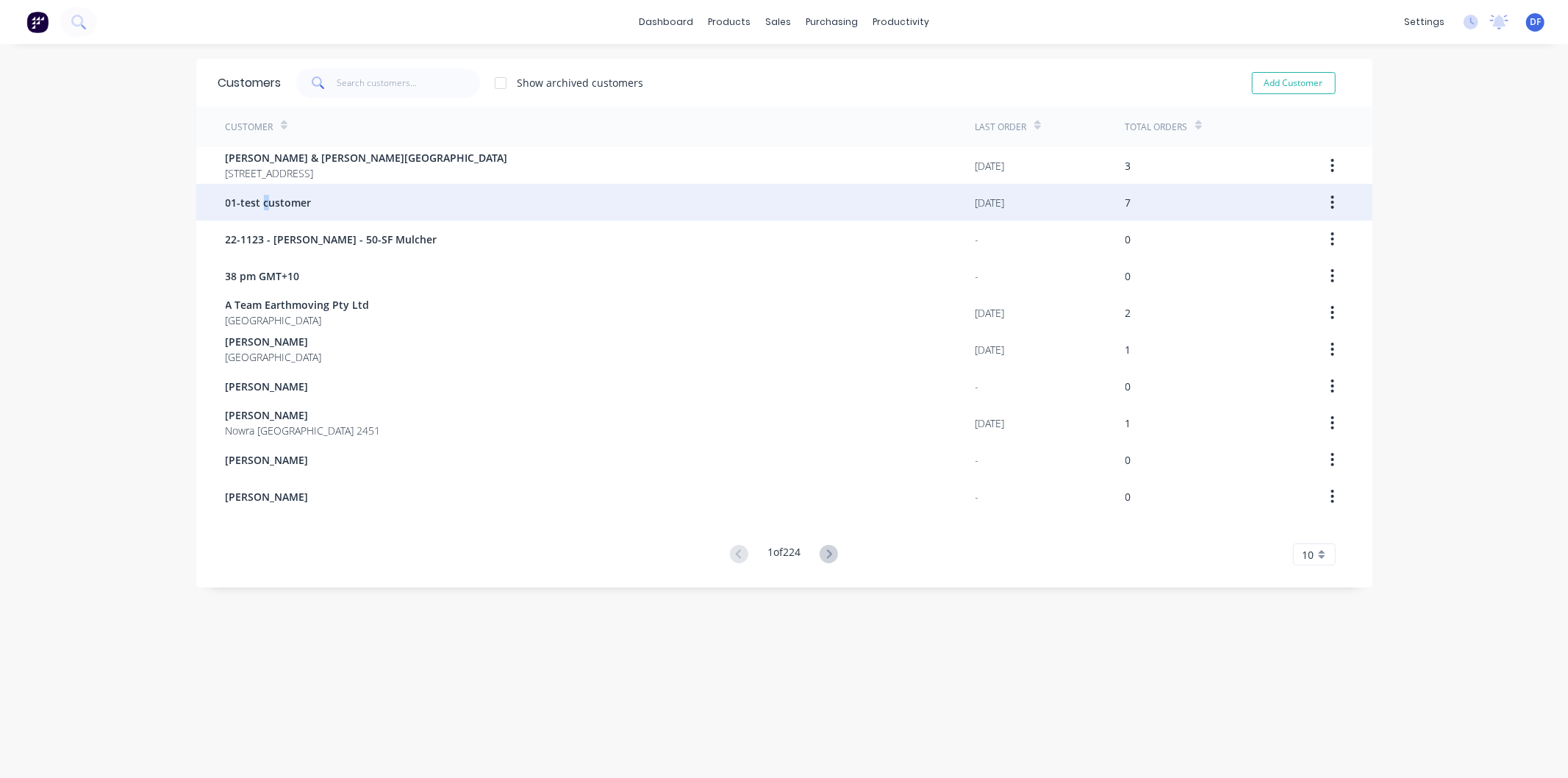
click at [259, 199] on span "01-test customer" at bounding box center [268, 202] width 86 height 15
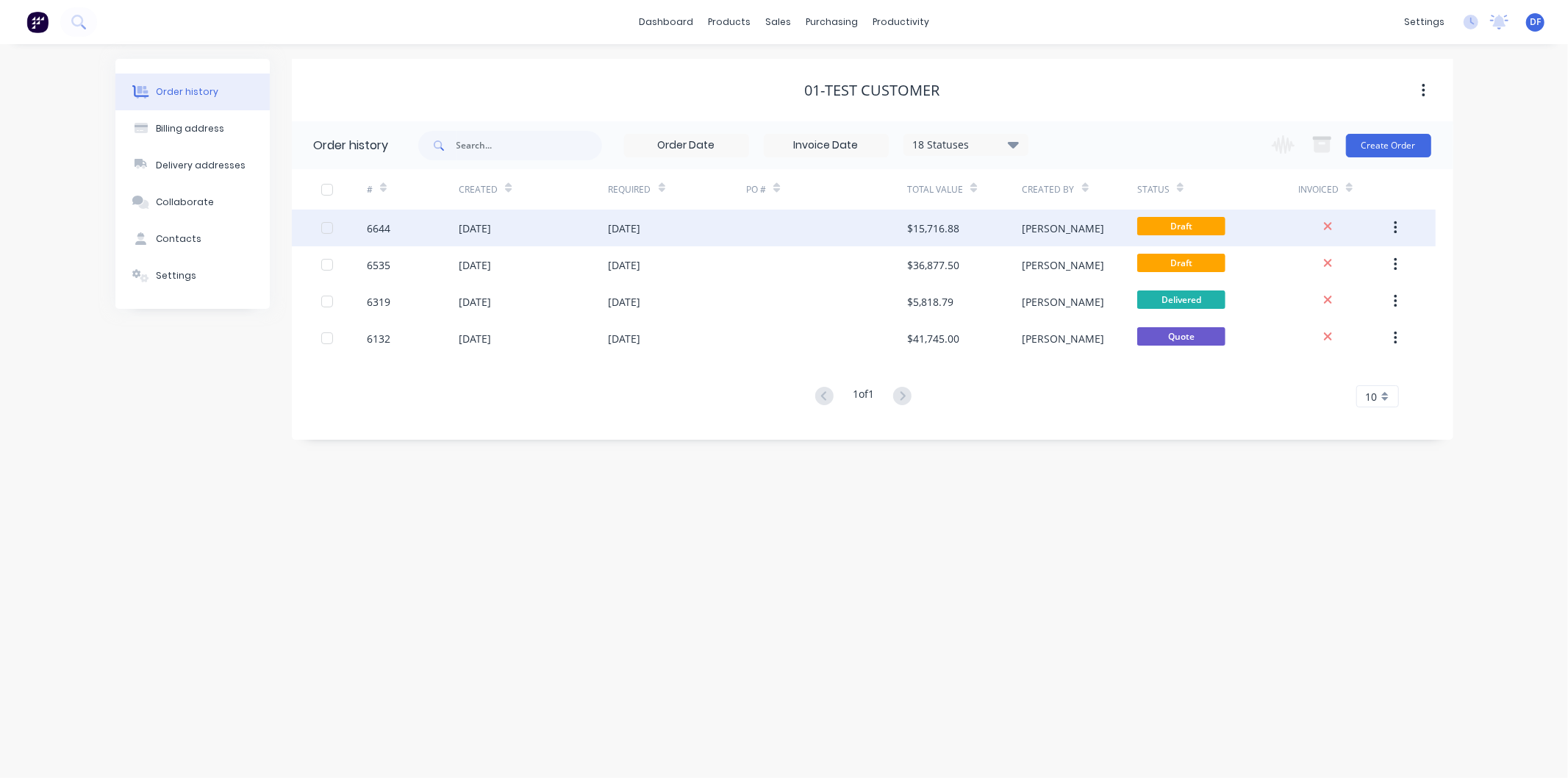
click at [487, 223] on div "[DATE]" at bounding box center [475, 228] width 32 height 15
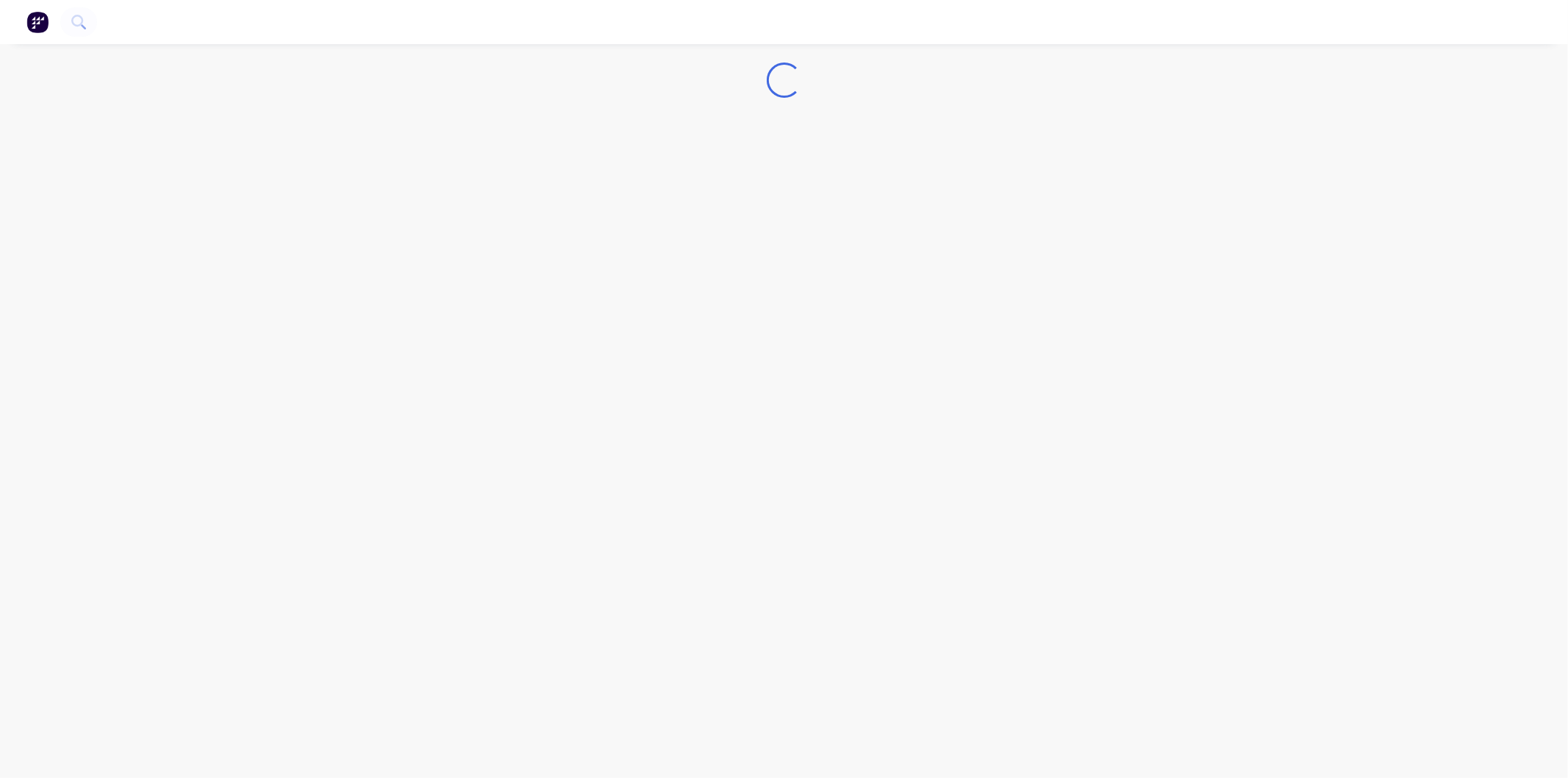
click at [487, 223] on div "Loading..." at bounding box center [784, 389] width 1568 height 778
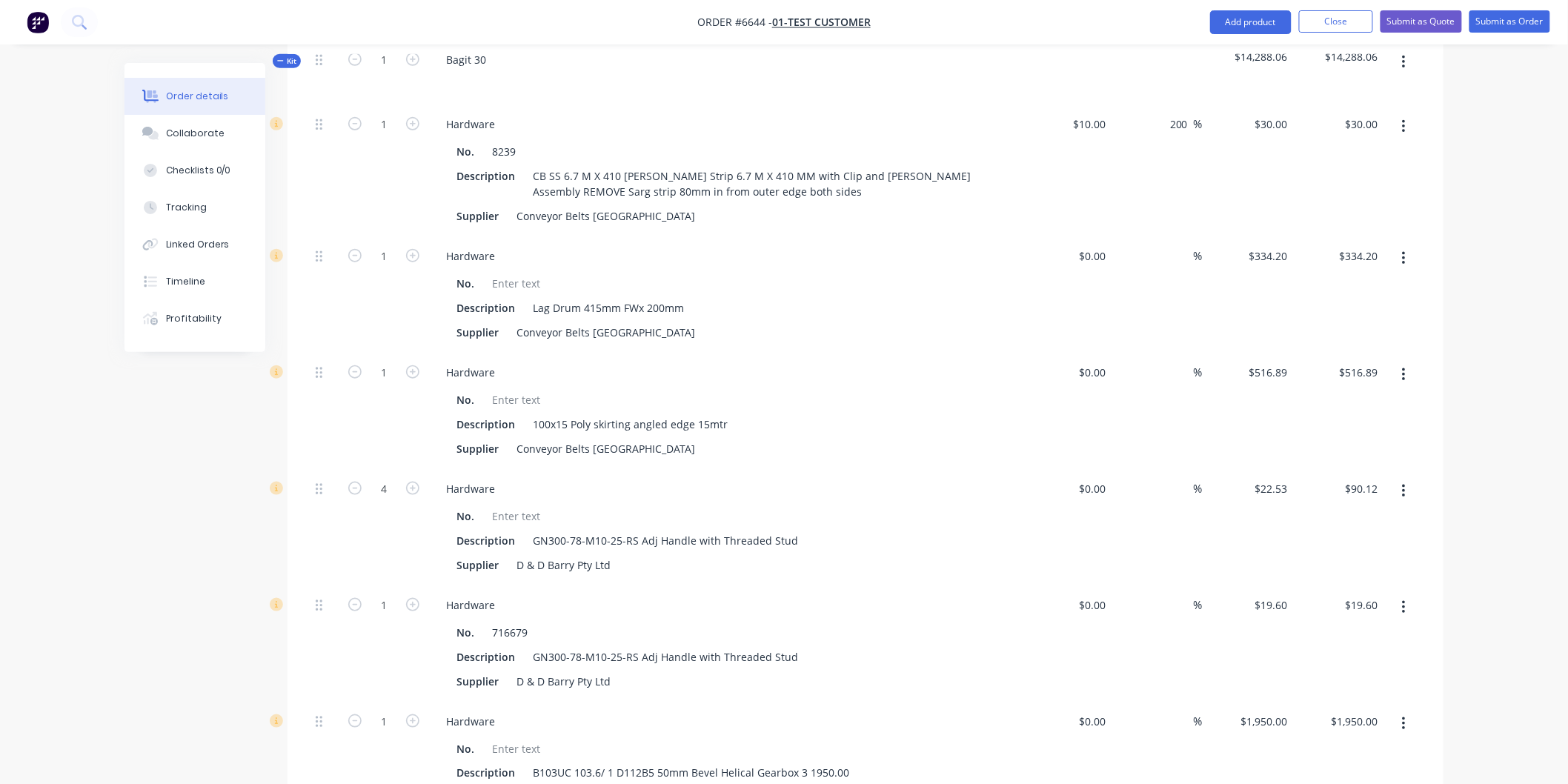
scroll to position [132, 0]
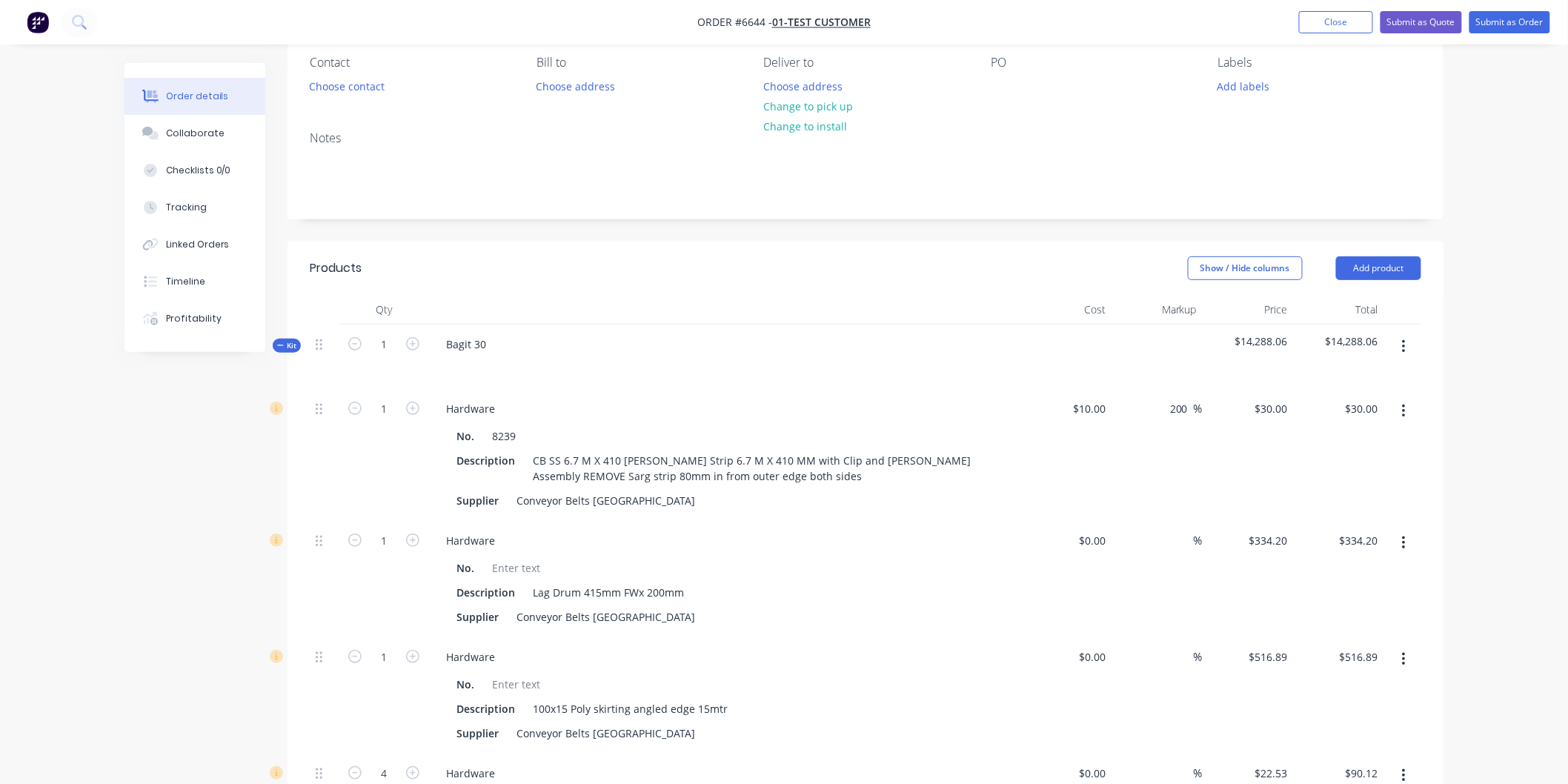
click at [283, 345] on icon at bounding box center [279, 345] width 6 height 1
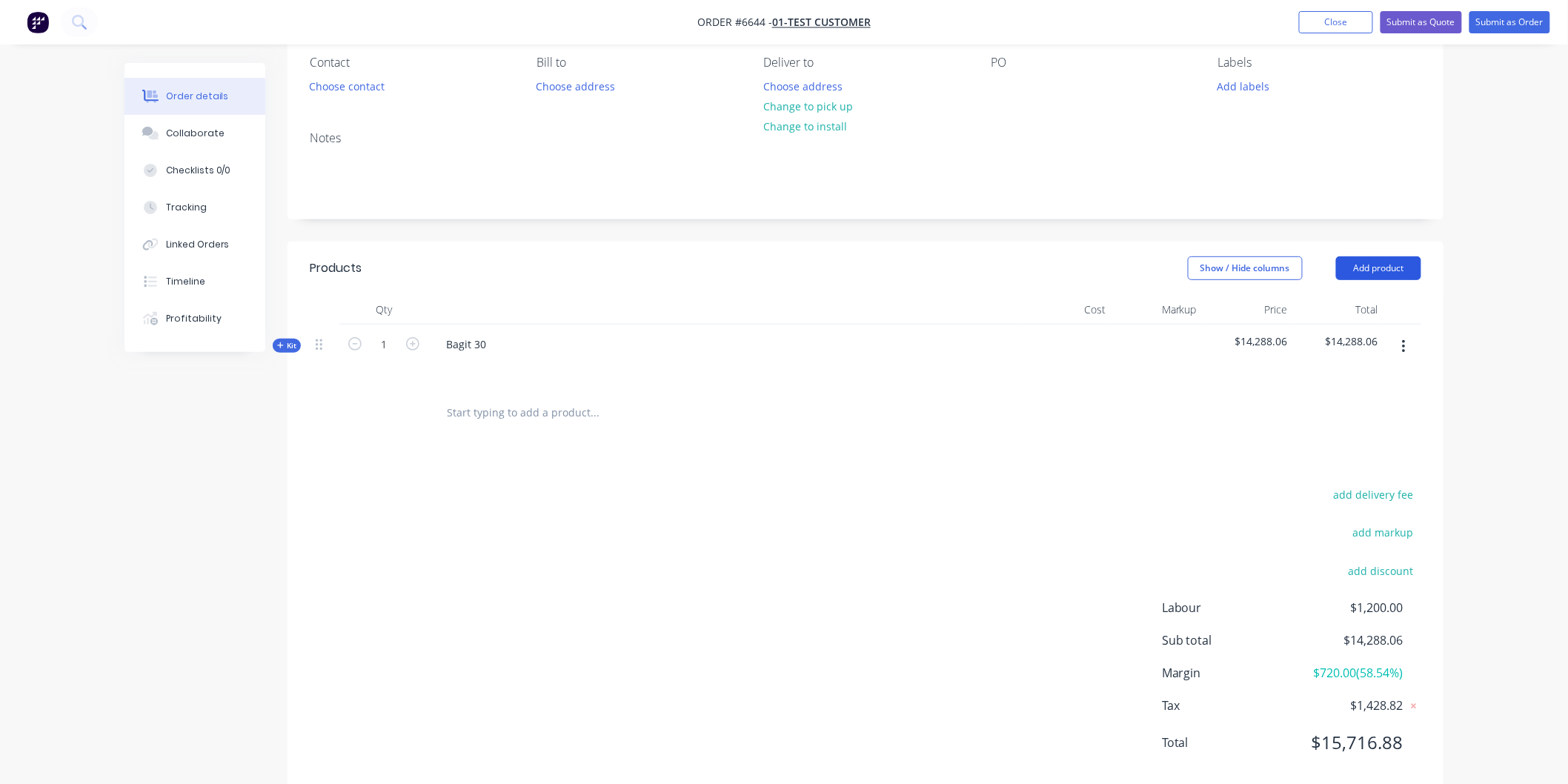
click at [1363, 265] on button "Add product" at bounding box center [1378, 268] width 85 height 24
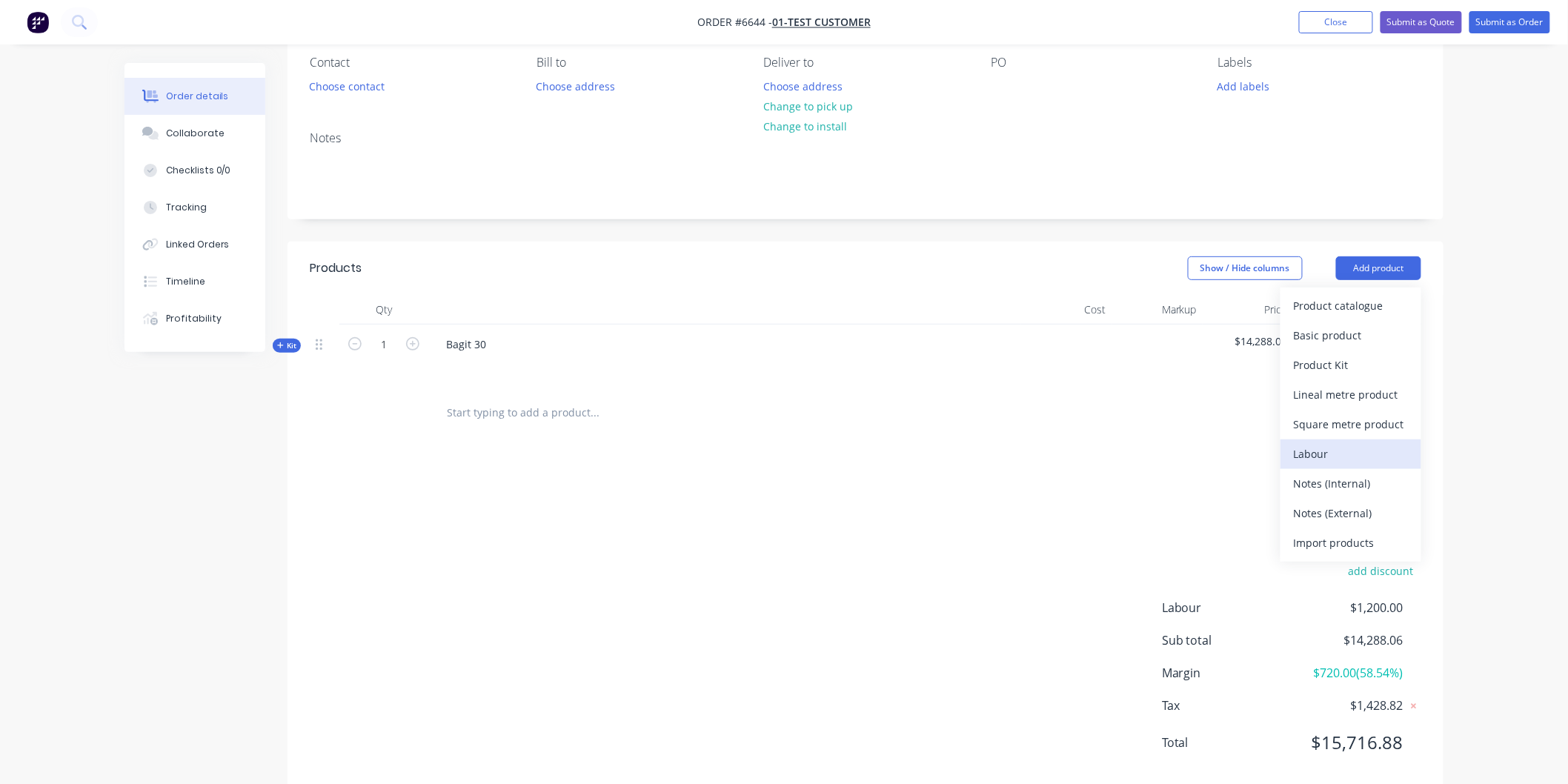
click at [1313, 454] on div "Labour" at bounding box center [1351, 454] width 114 height 21
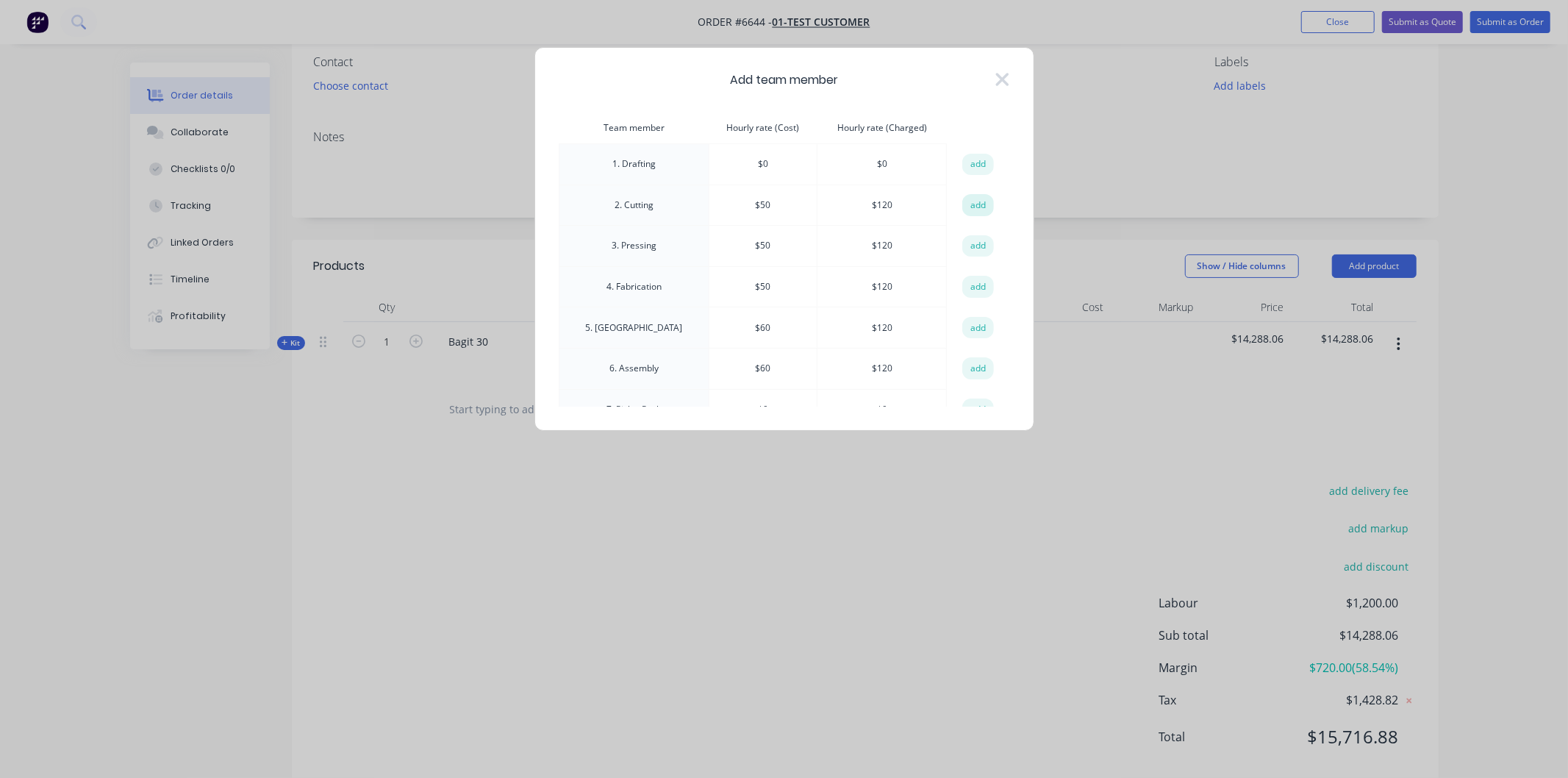
click at [974, 203] on button "add" at bounding box center [979, 204] width 32 height 22
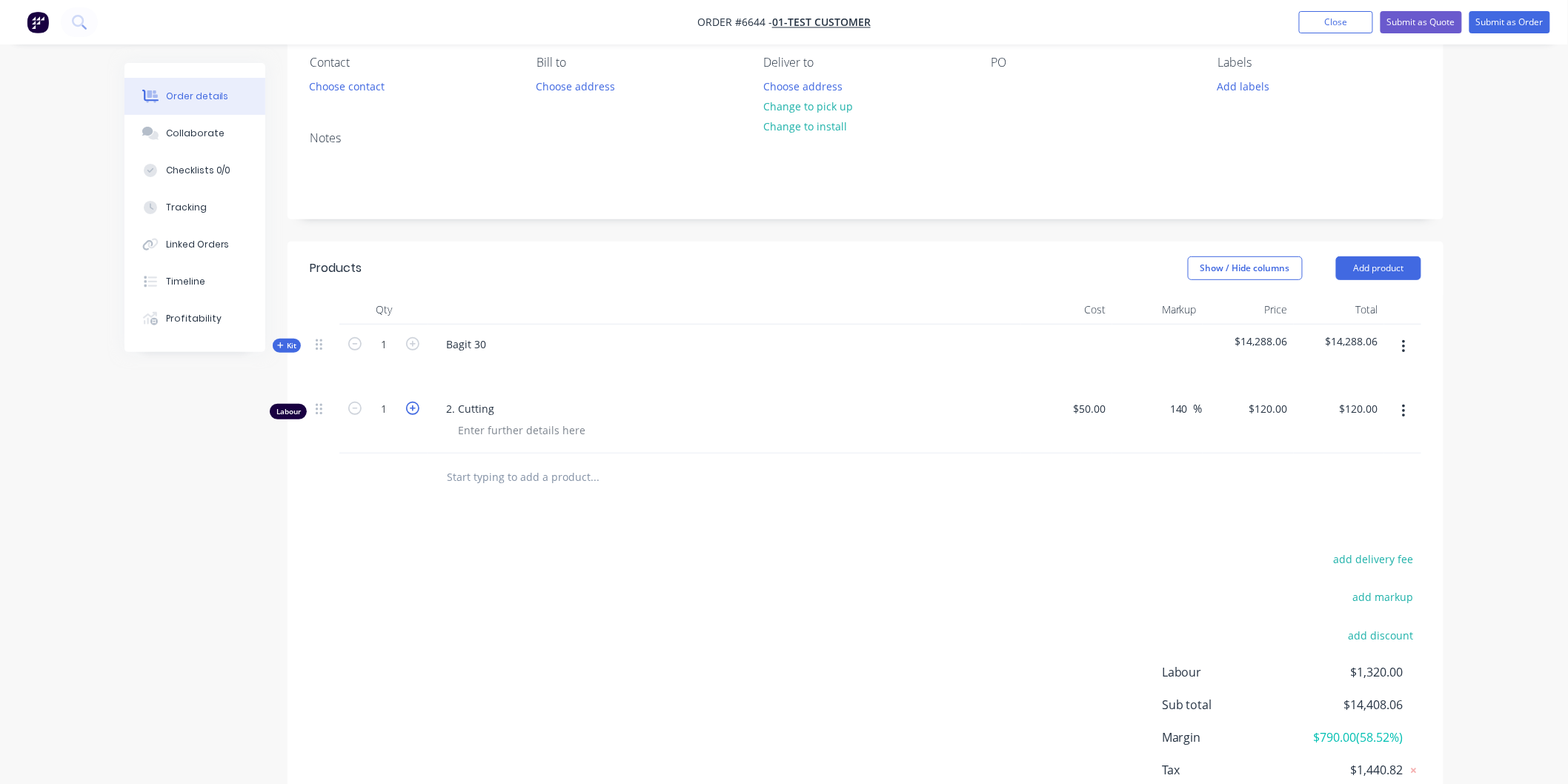
click at [411, 408] on icon "button" at bounding box center [413, 408] width 13 height 13
type input "2"
type input "$240.00"
click at [411, 408] on icon "button" at bounding box center [413, 408] width 13 height 13
type input "3"
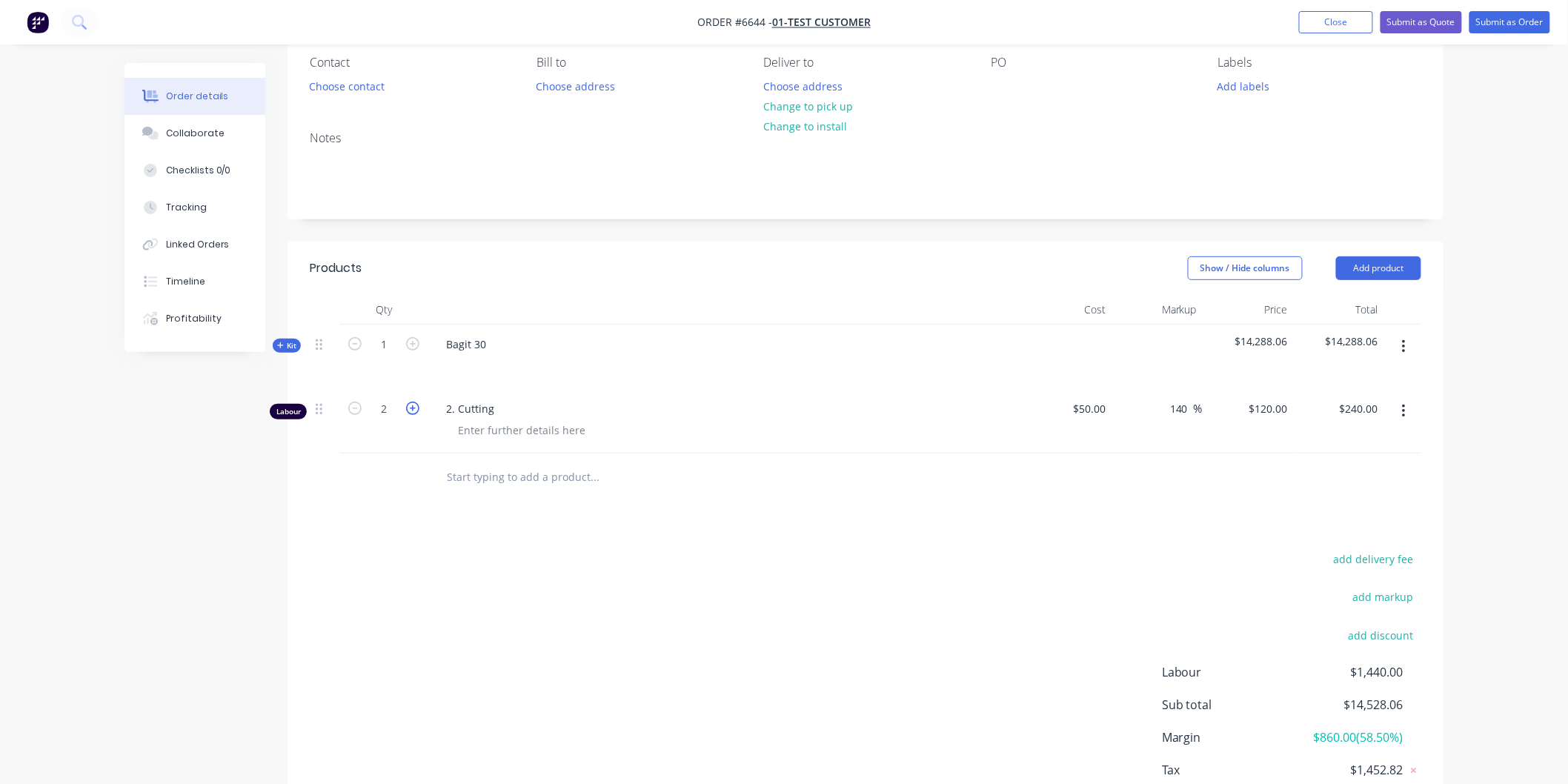
type input "$360.00"
click at [411, 408] on icon "button" at bounding box center [413, 408] width 13 height 13
type input "4"
type input "$480.00"
click at [411, 408] on icon "button" at bounding box center [413, 408] width 13 height 13
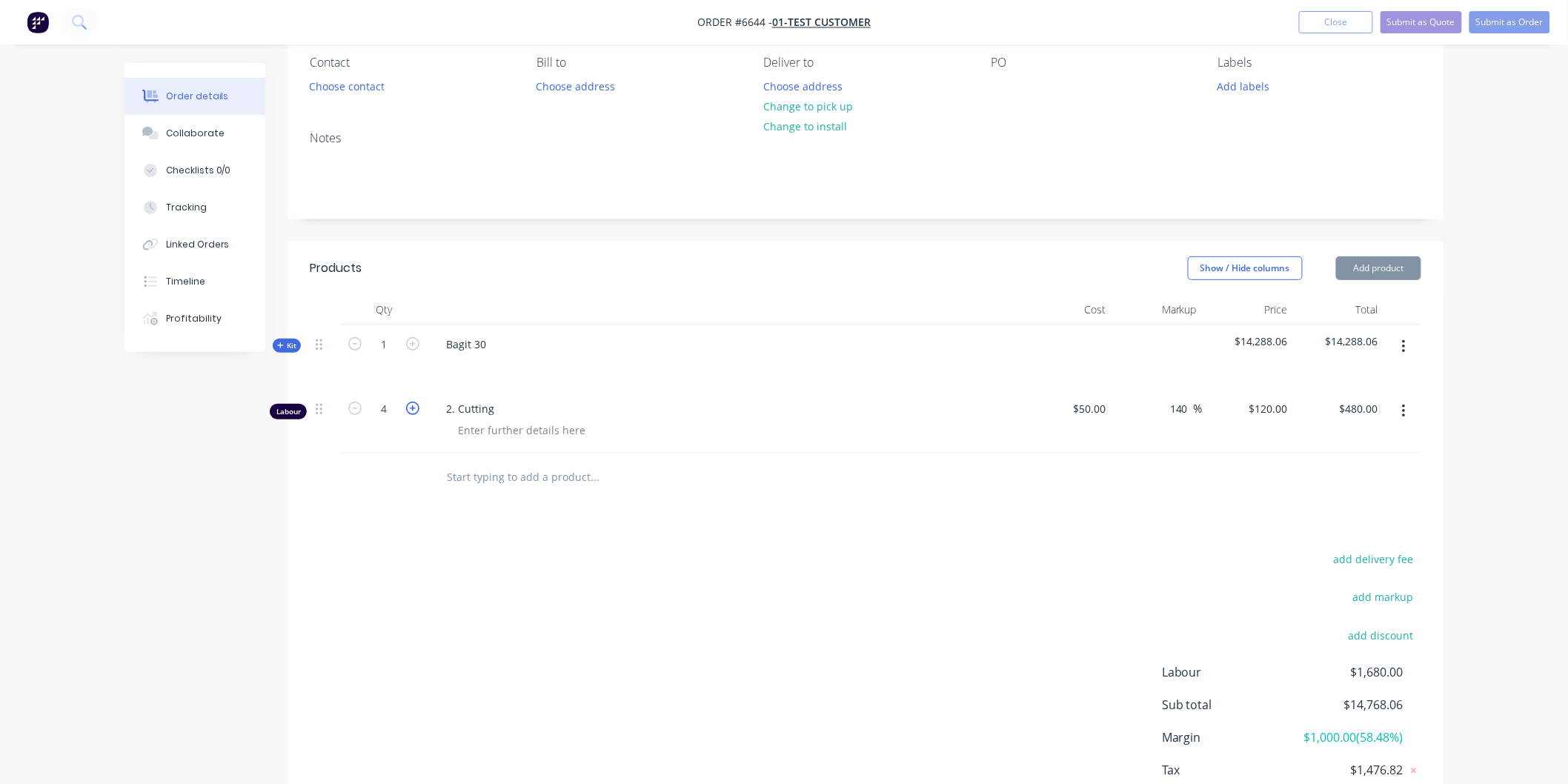
type input "5"
type input "$600.00"
click at [411, 409] on icon "button" at bounding box center [413, 408] width 13 height 13
type input "6"
type input "$720.00"
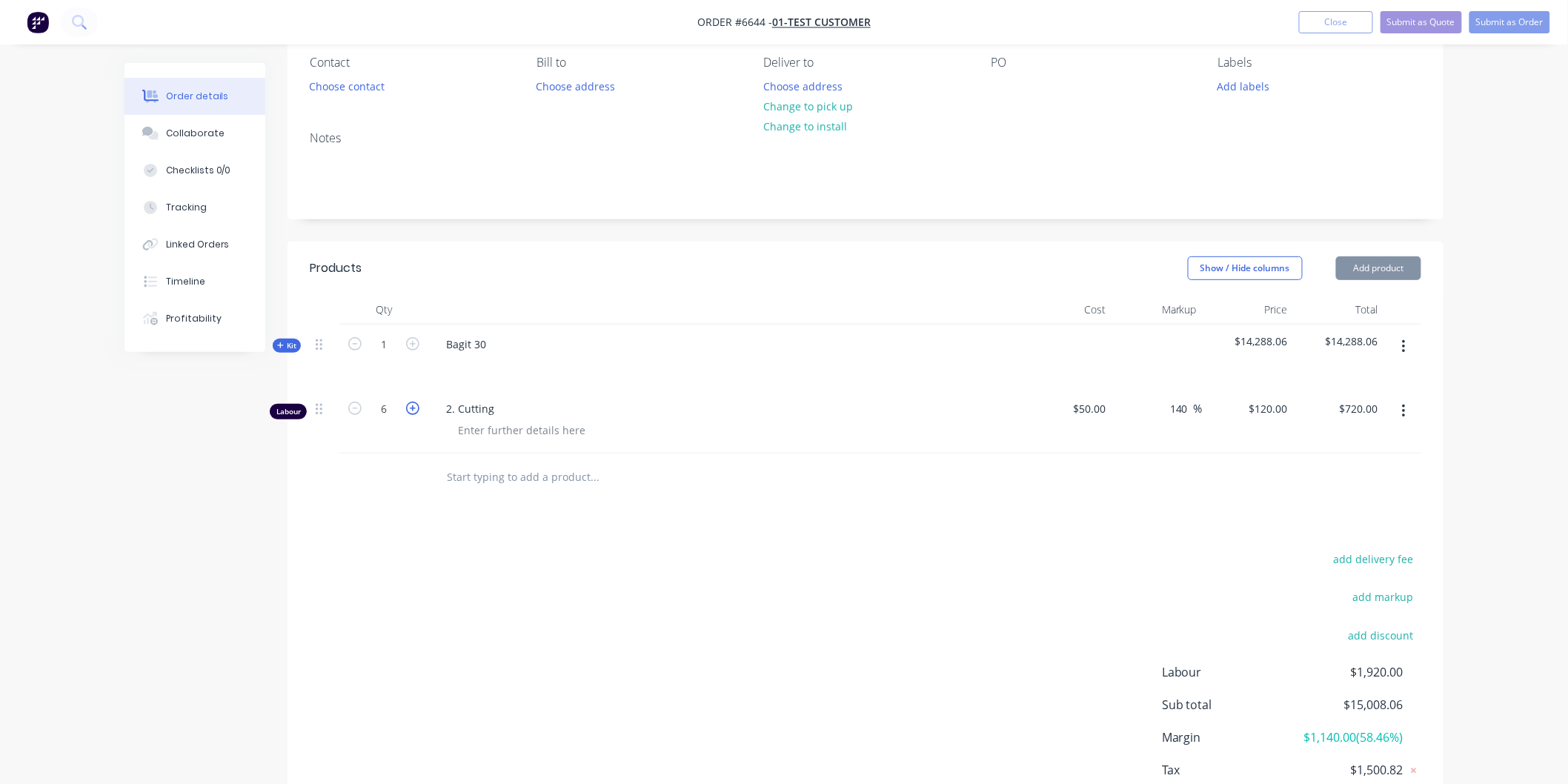
click at [411, 409] on icon "button" at bounding box center [413, 408] width 13 height 13
type input "7"
type input "$840.00"
click at [411, 409] on icon "button" at bounding box center [413, 408] width 13 height 13
type input "8"
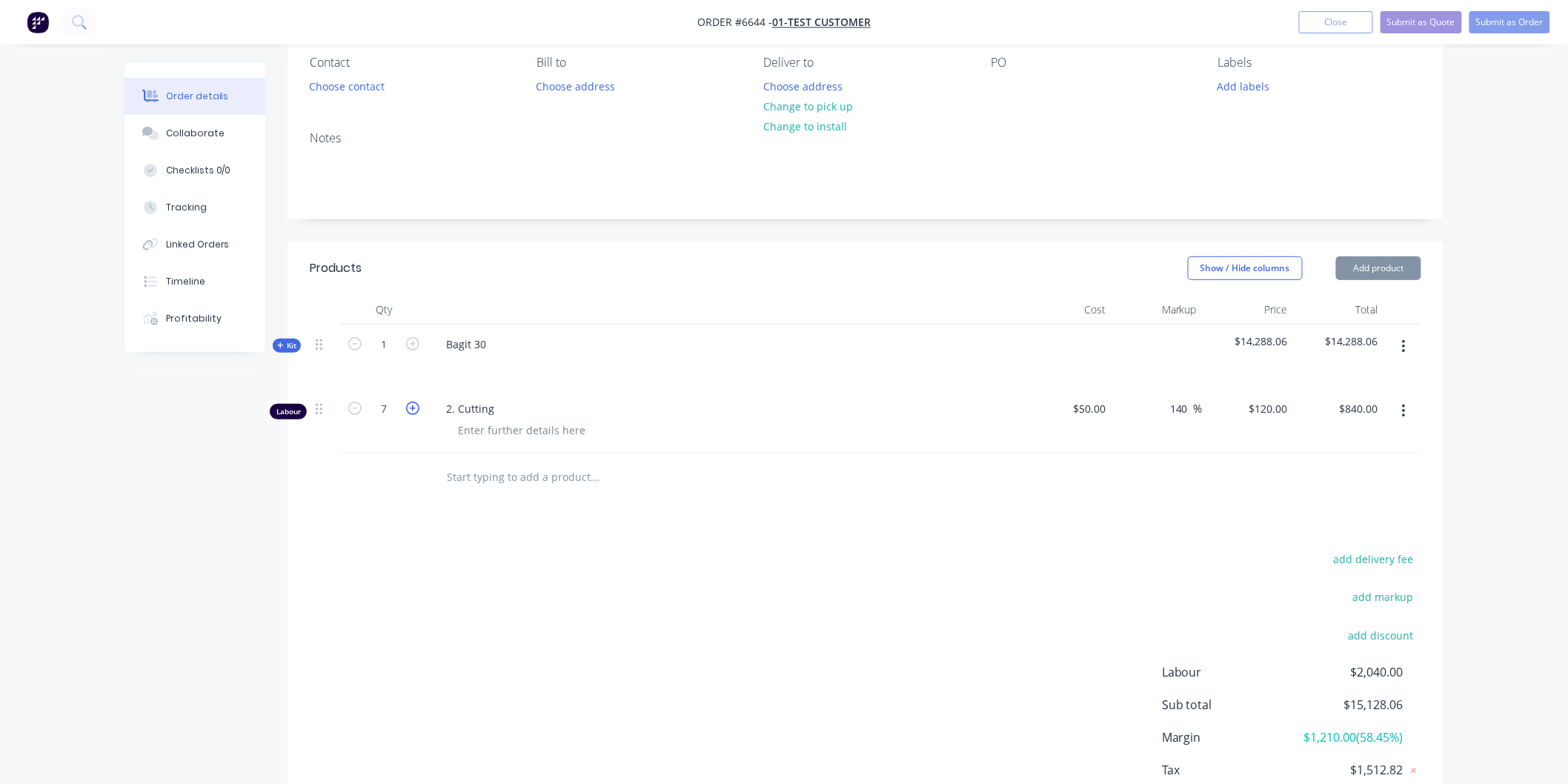
type input "$960.00"
click at [411, 409] on icon "button" at bounding box center [413, 408] width 13 height 13
type input "9"
type input "$1,080.00"
click at [411, 409] on icon "button" at bounding box center [413, 408] width 13 height 13
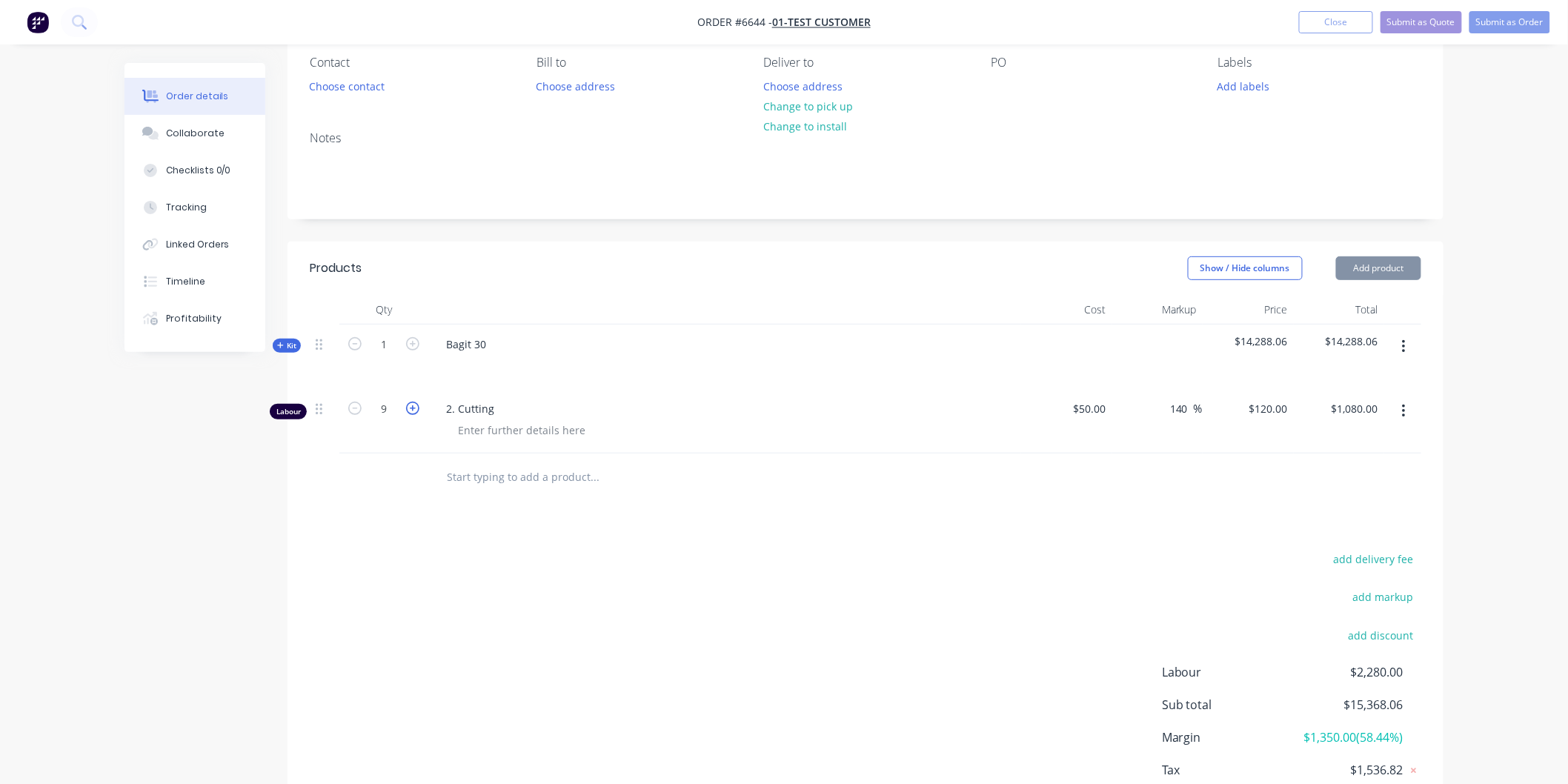
type input "10"
type input "$1,200.00"
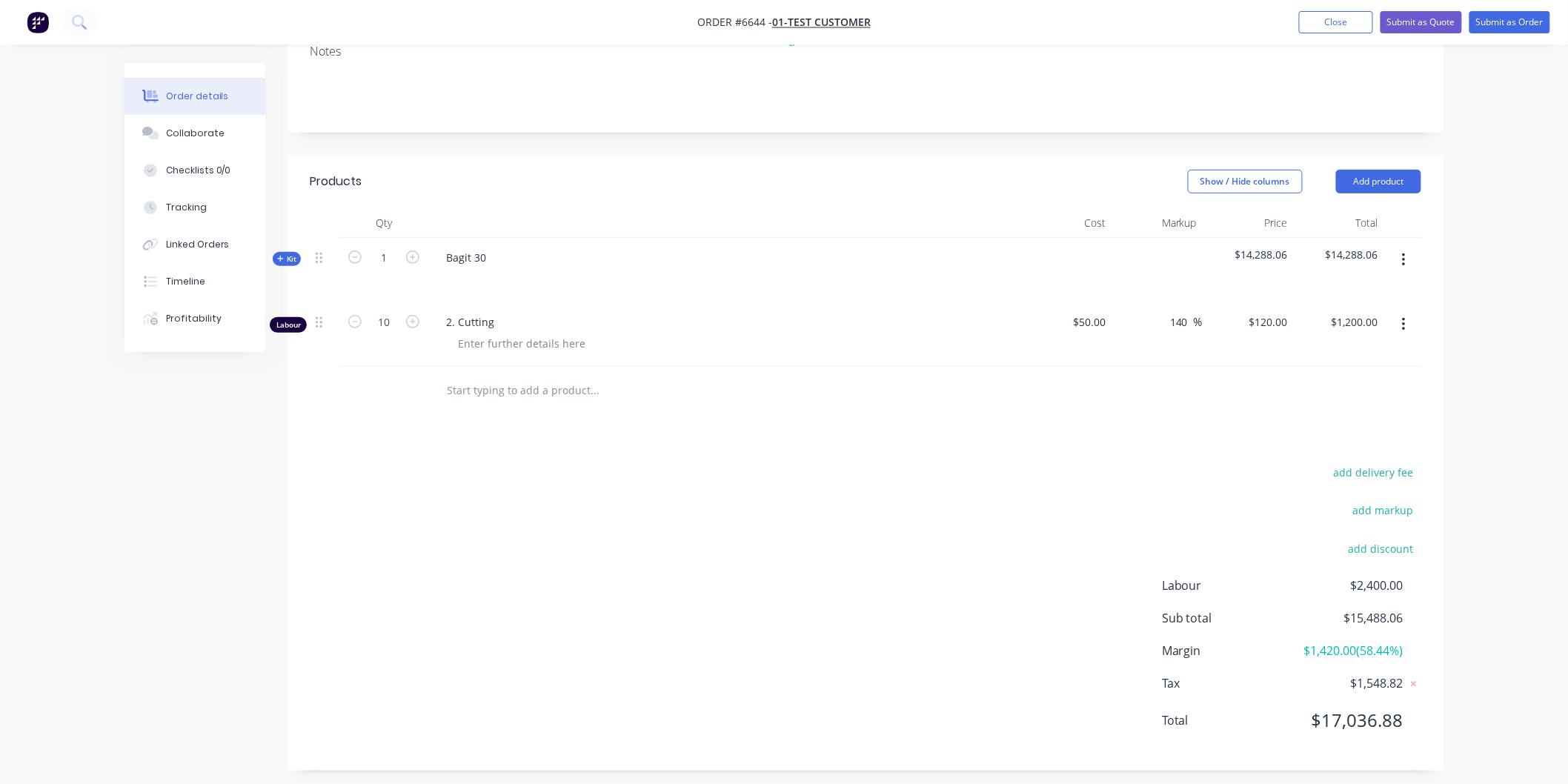
scroll to position [226, 0]
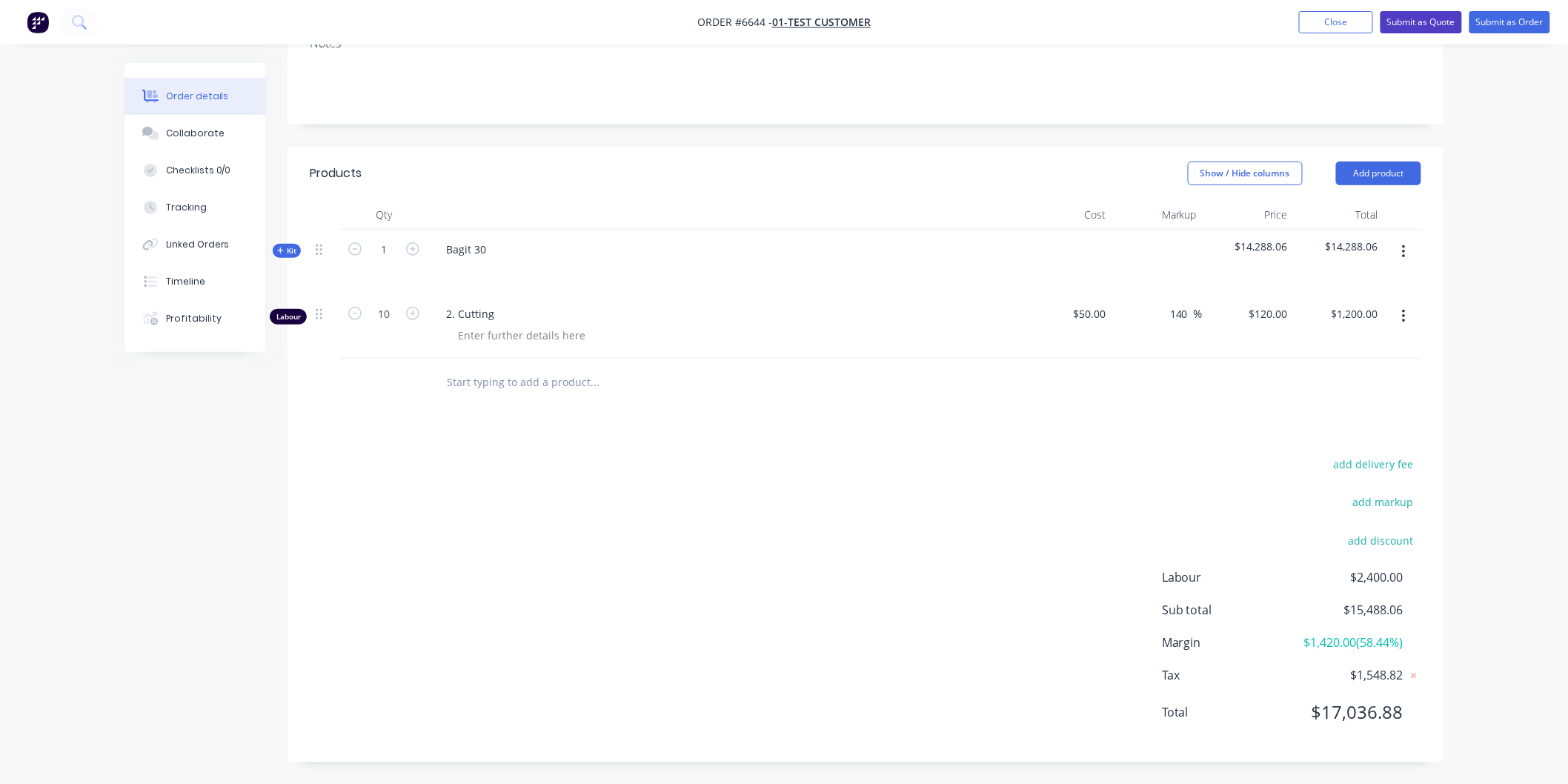
click at [1424, 17] on button "Submit as Quote" at bounding box center [1421, 22] width 82 height 22
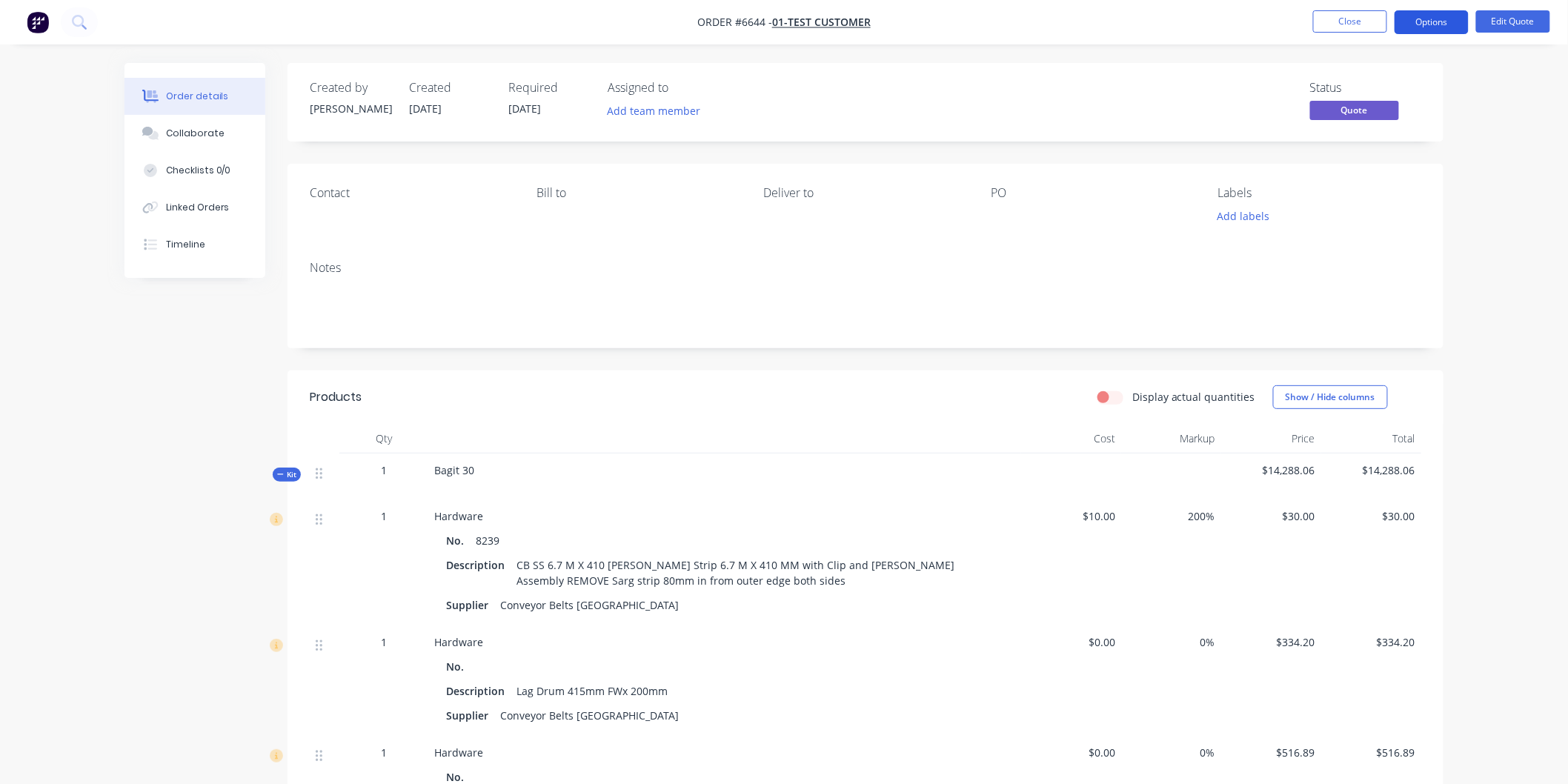
click at [1432, 23] on button "Options" at bounding box center [1432, 22] width 74 height 24
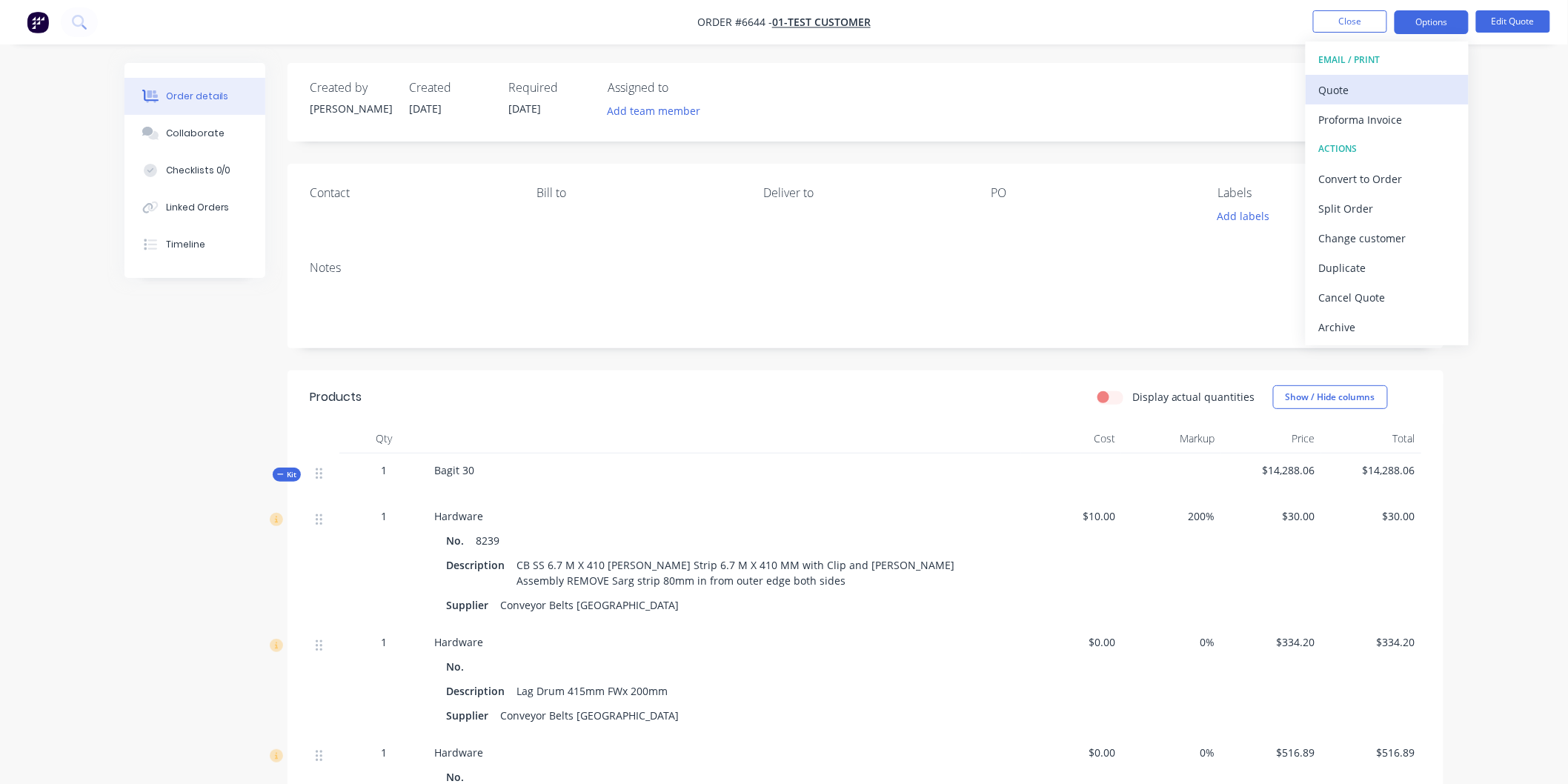
click at [1356, 86] on div "Quote" at bounding box center [1387, 90] width 136 height 21
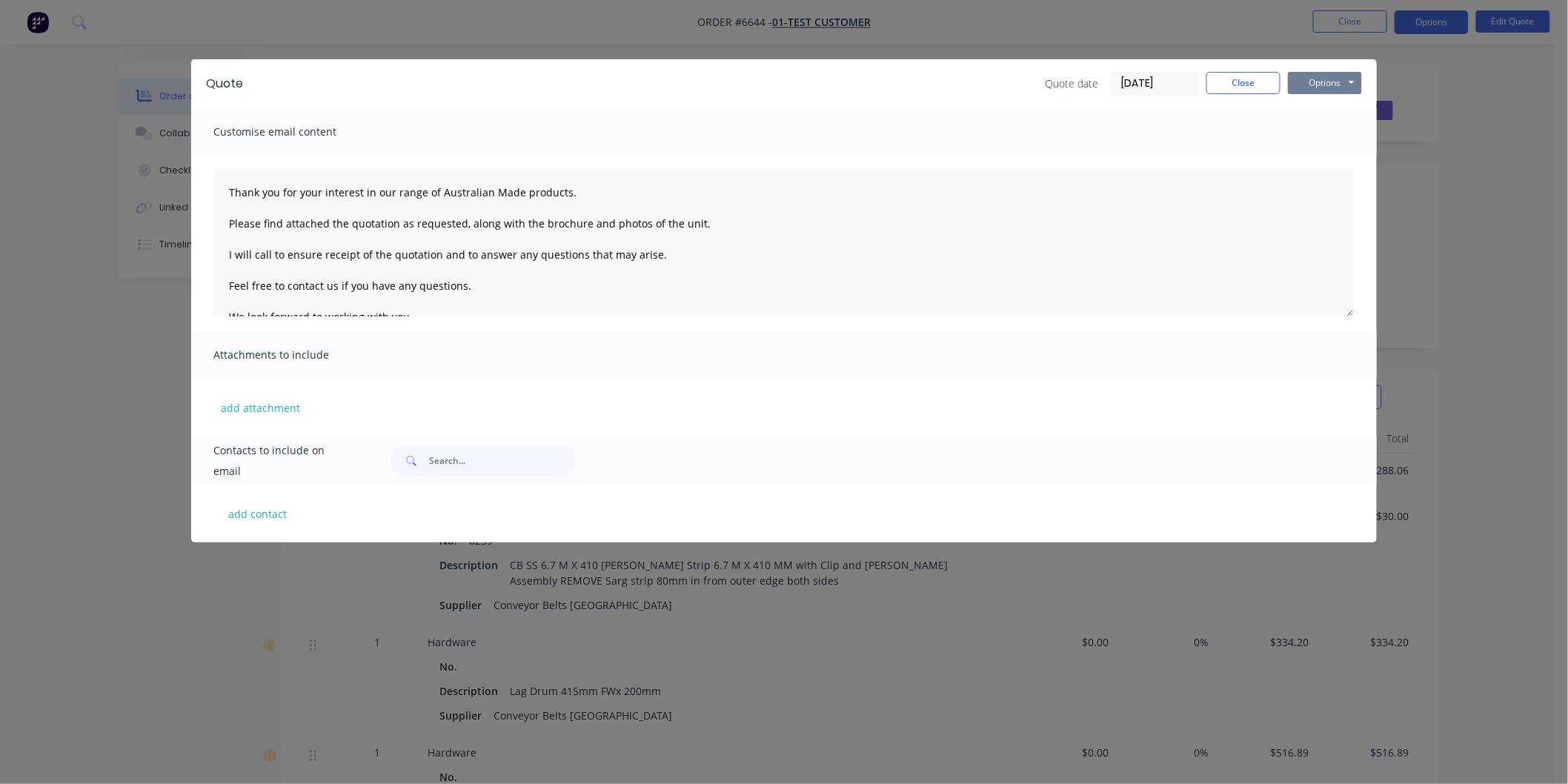
click at [1323, 78] on button "Options" at bounding box center [1325, 83] width 74 height 22
click at [1331, 110] on button "Preview" at bounding box center [1335, 110] width 95 height 25
click at [1233, 73] on button "Close" at bounding box center [1243, 83] width 74 height 22
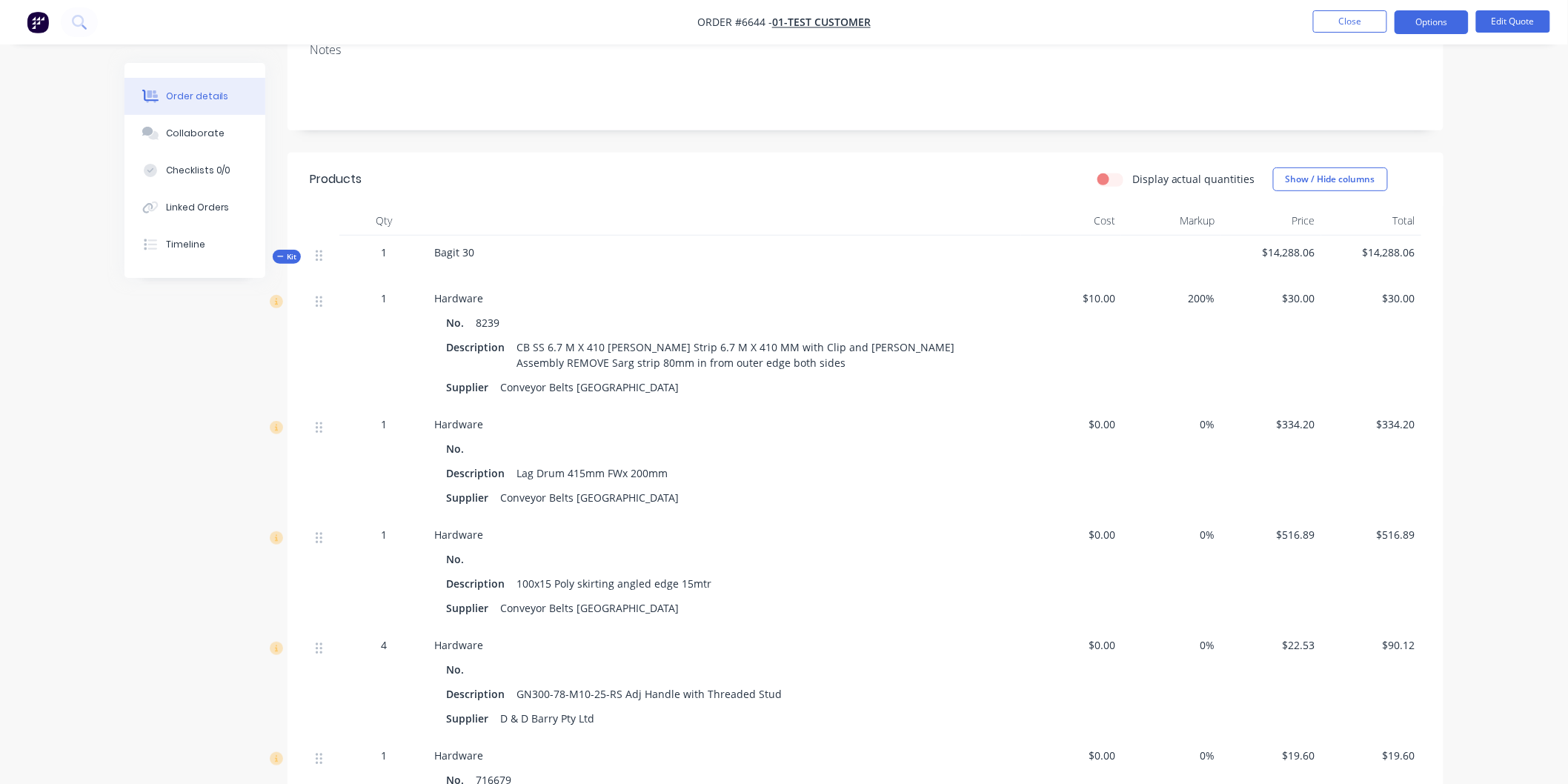
scroll to position [247, 0]
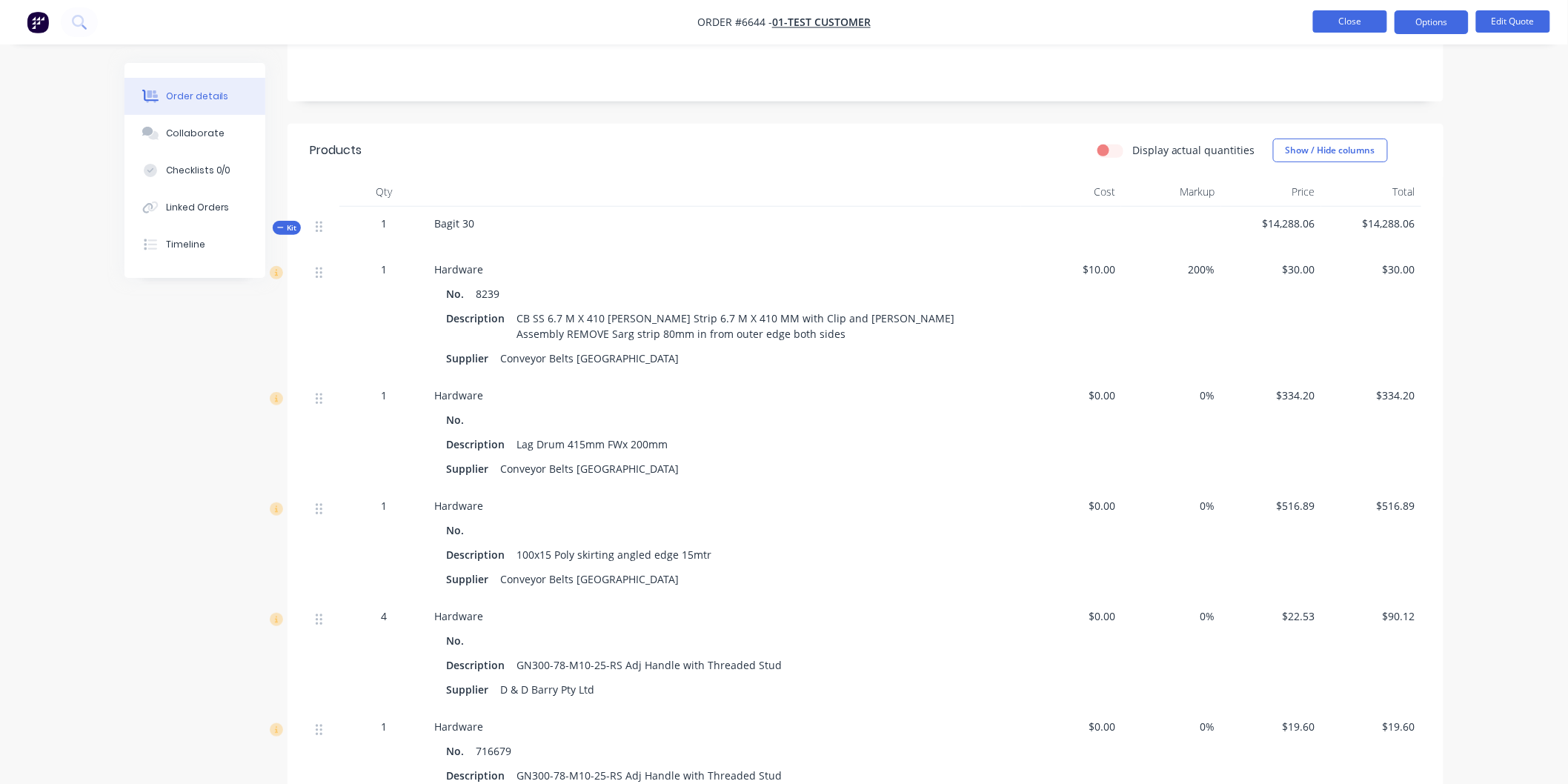
click at [1355, 20] on button "Close" at bounding box center [1350, 21] width 74 height 22
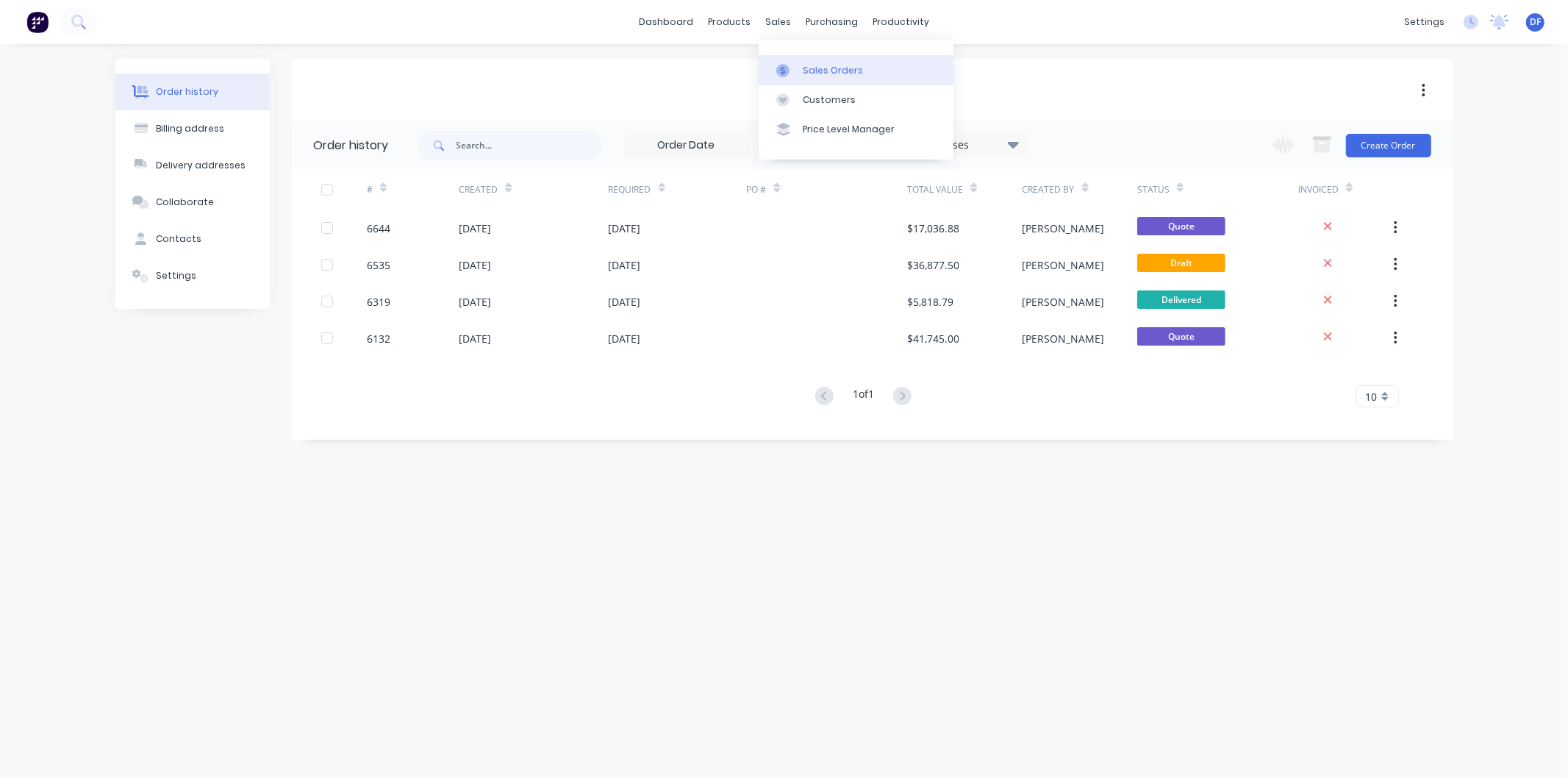
click at [820, 67] on div "Sales Orders" at bounding box center [833, 71] width 60 height 13
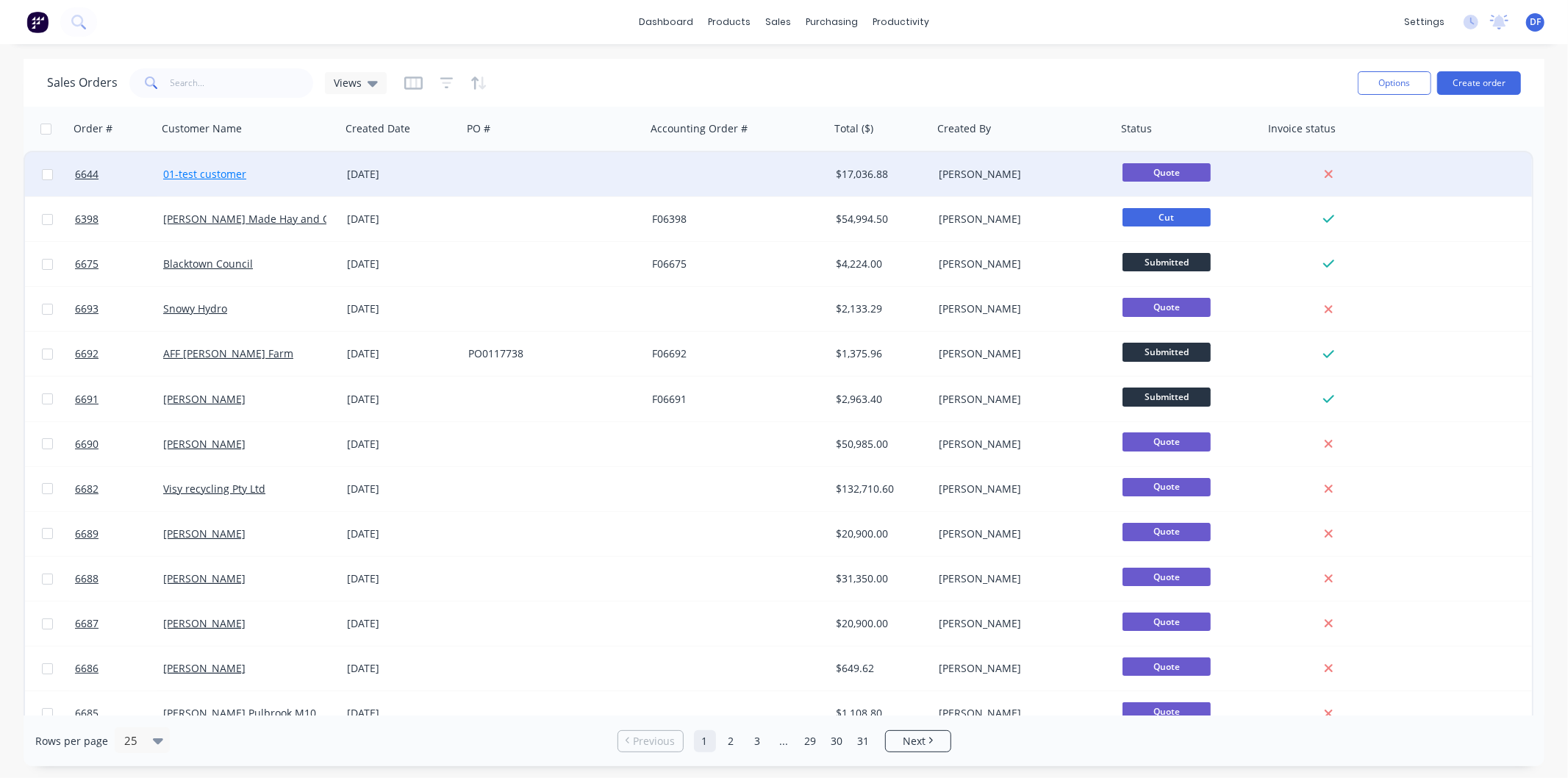
click at [226, 172] on link "01-test customer" at bounding box center [204, 174] width 83 height 14
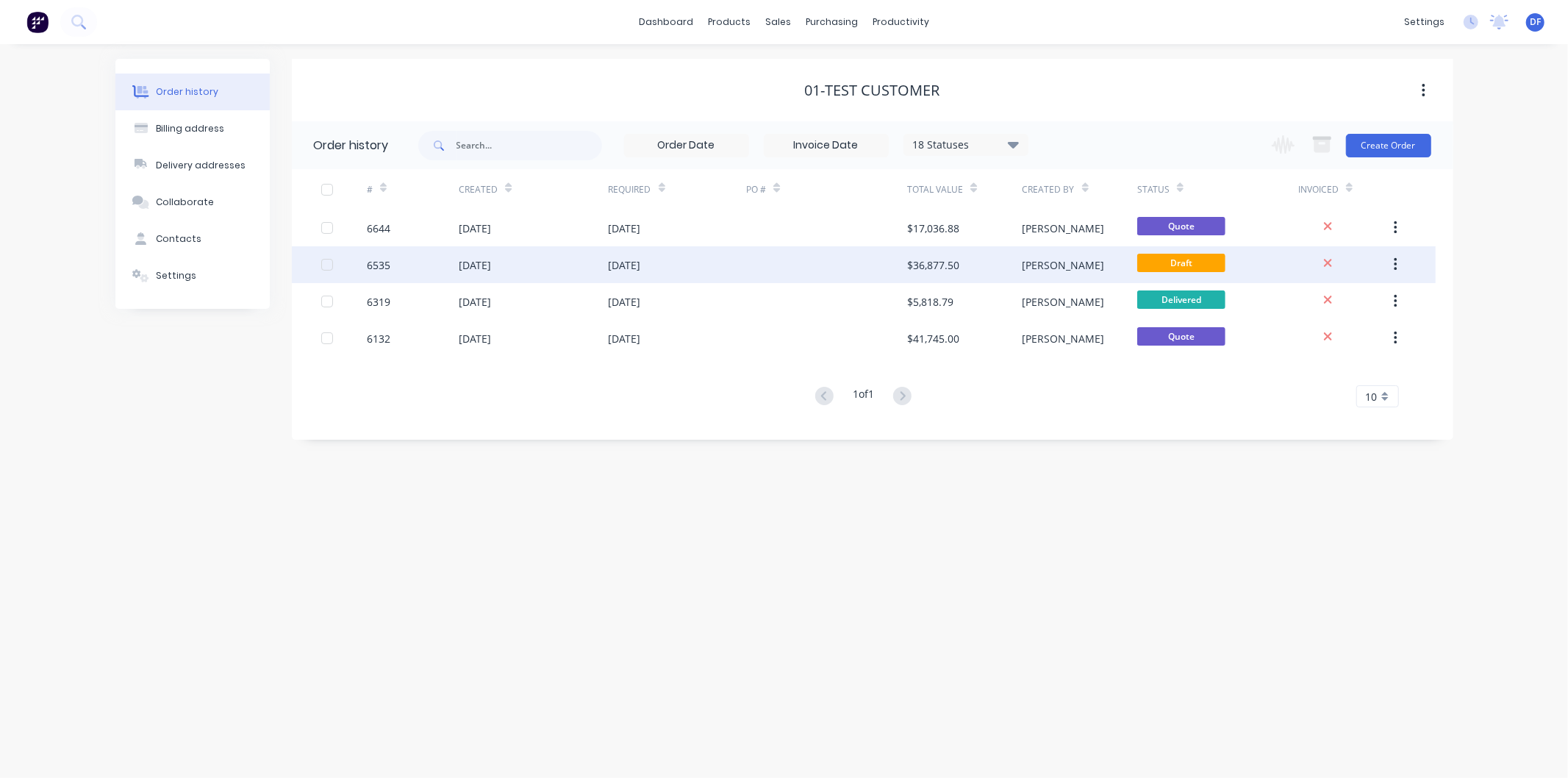
click at [637, 260] on div "[DATE]" at bounding box center [625, 264] width 32 height 15
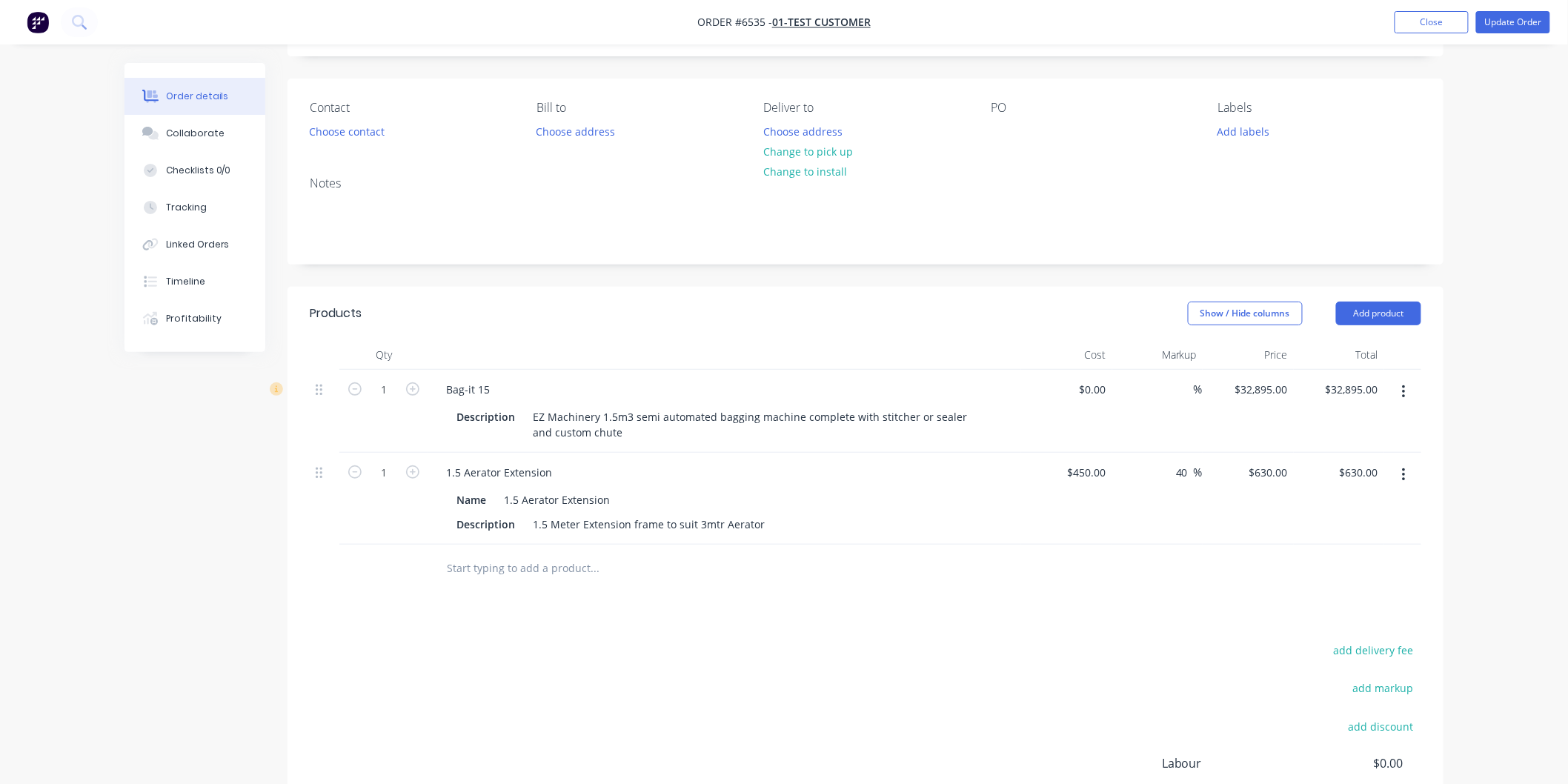
scroll to position [83, 0]
click at [1409, 315] on button "Add product" at bounding box center [1378, 317] width 85 height 24
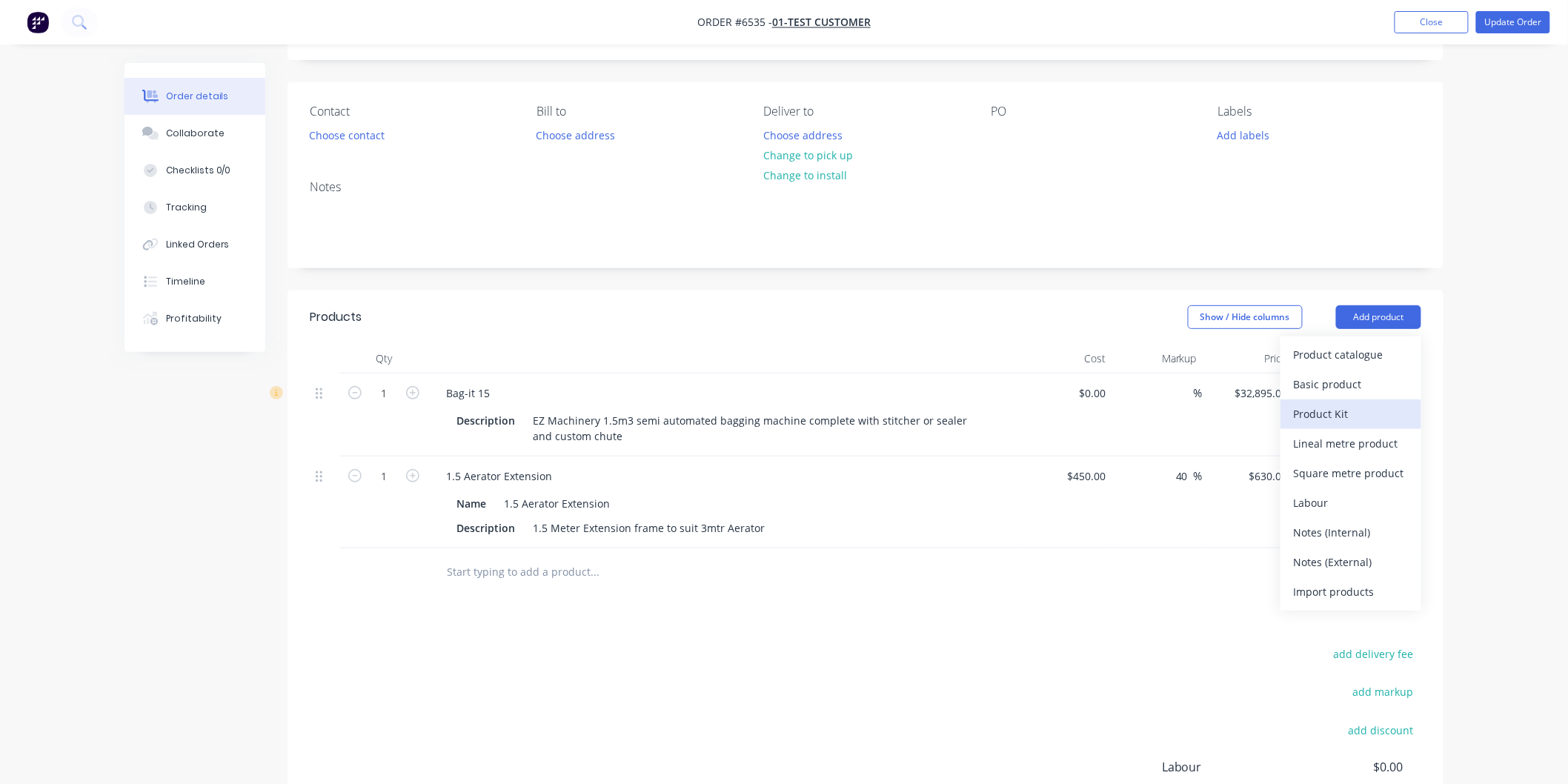
click at [1333, 410] on div "Product Kit" at bounding box center [1351, 414] width 114 height 21
click at [1332, 383] on div "Standard pricing" at bounding box center [1351, 384] width 114 height 21
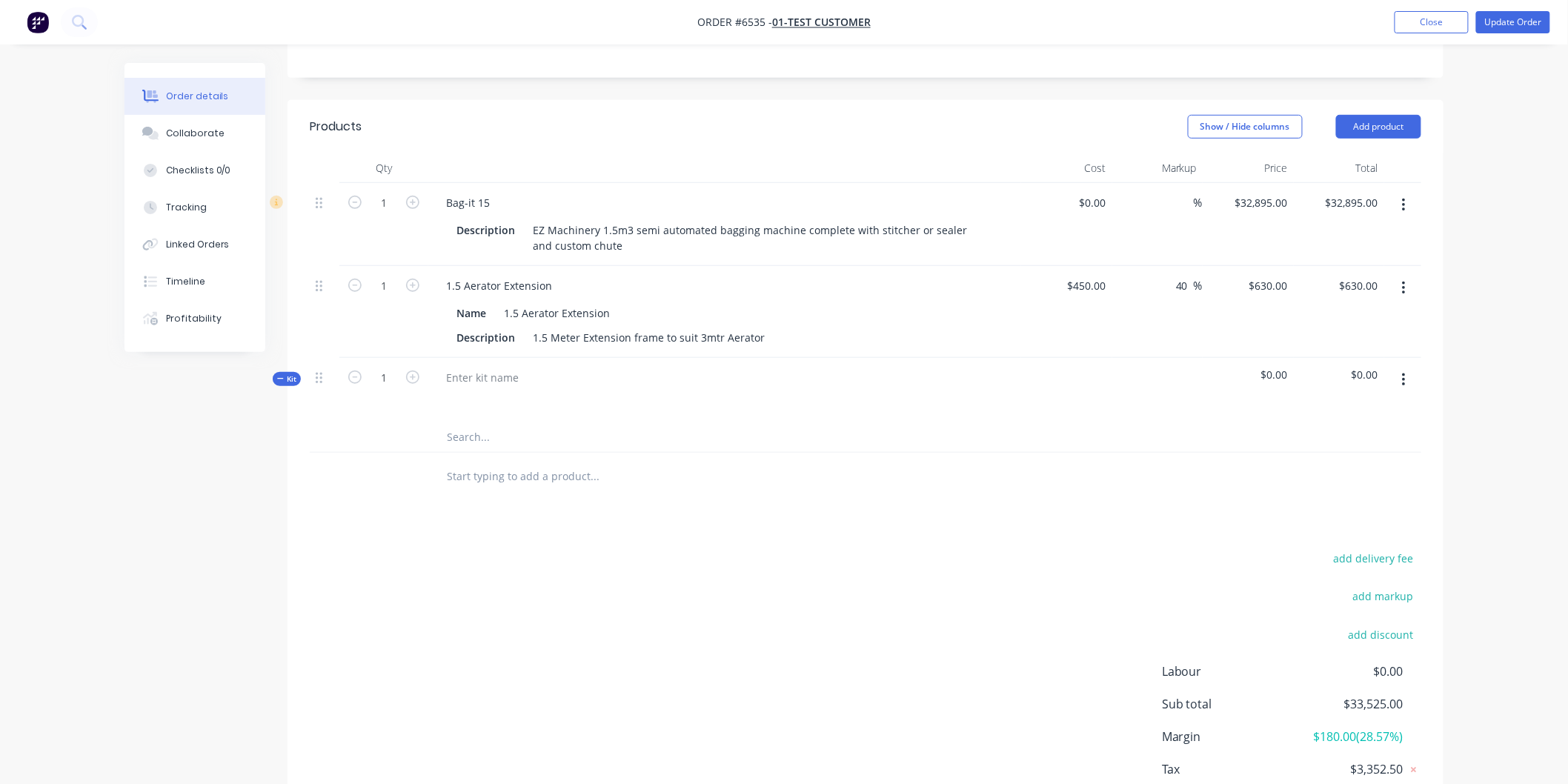
scroll to position [329, 0]
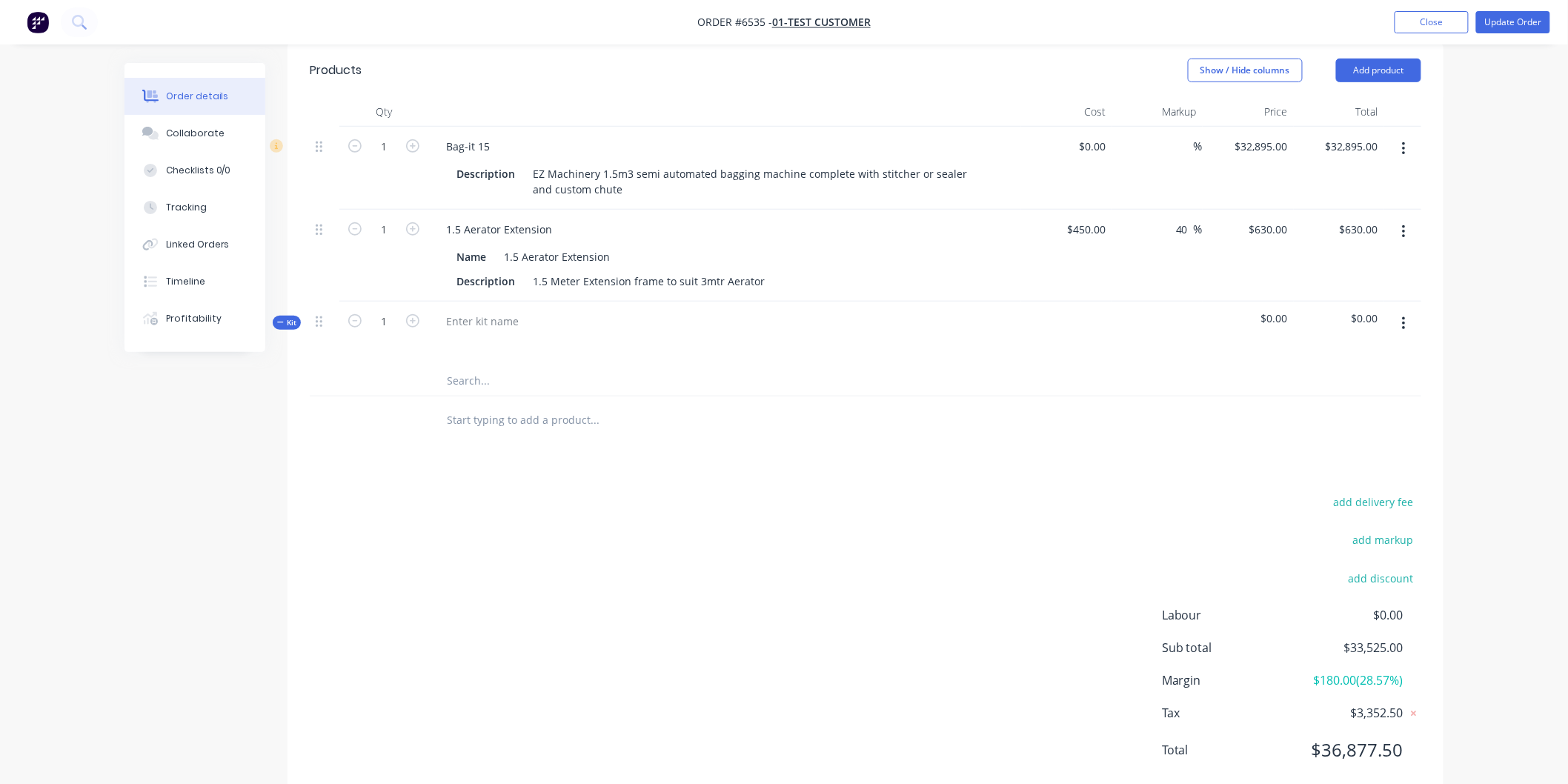
click at [1405, 326] on button "button" at bounding box center [1404, 324] width 35 height 27
click at [472, 327] on div at bounding box center [482, 321] width 96 height 21
click at [582, 342] on div at bounding box center [724, 343] width 581 height 21
click at [468, 379] on input "text" at bounding box center [594, 381] width 297 height 29
click at [465, 435] on div at bounding box center [695, 420] width 534 height 48
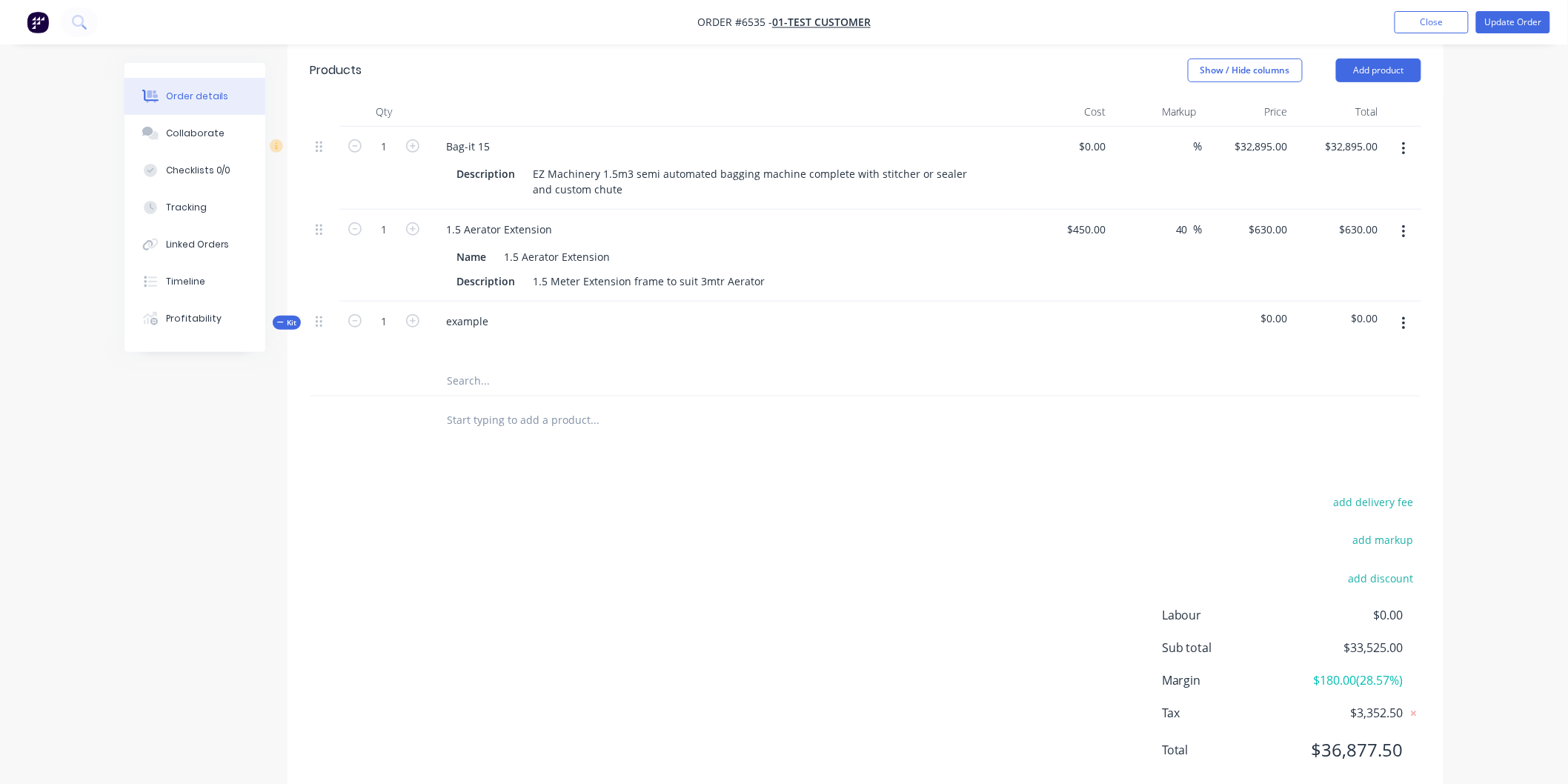
click at [461, 436] on div at bounding box center [695, 420] width 534 height 48
click at [462, 426] on input "text" at bounding box center [594, 420] width 297 height 29
click at [473, 380] on input "text" at bounding box center [594, 381] width 297 height 29
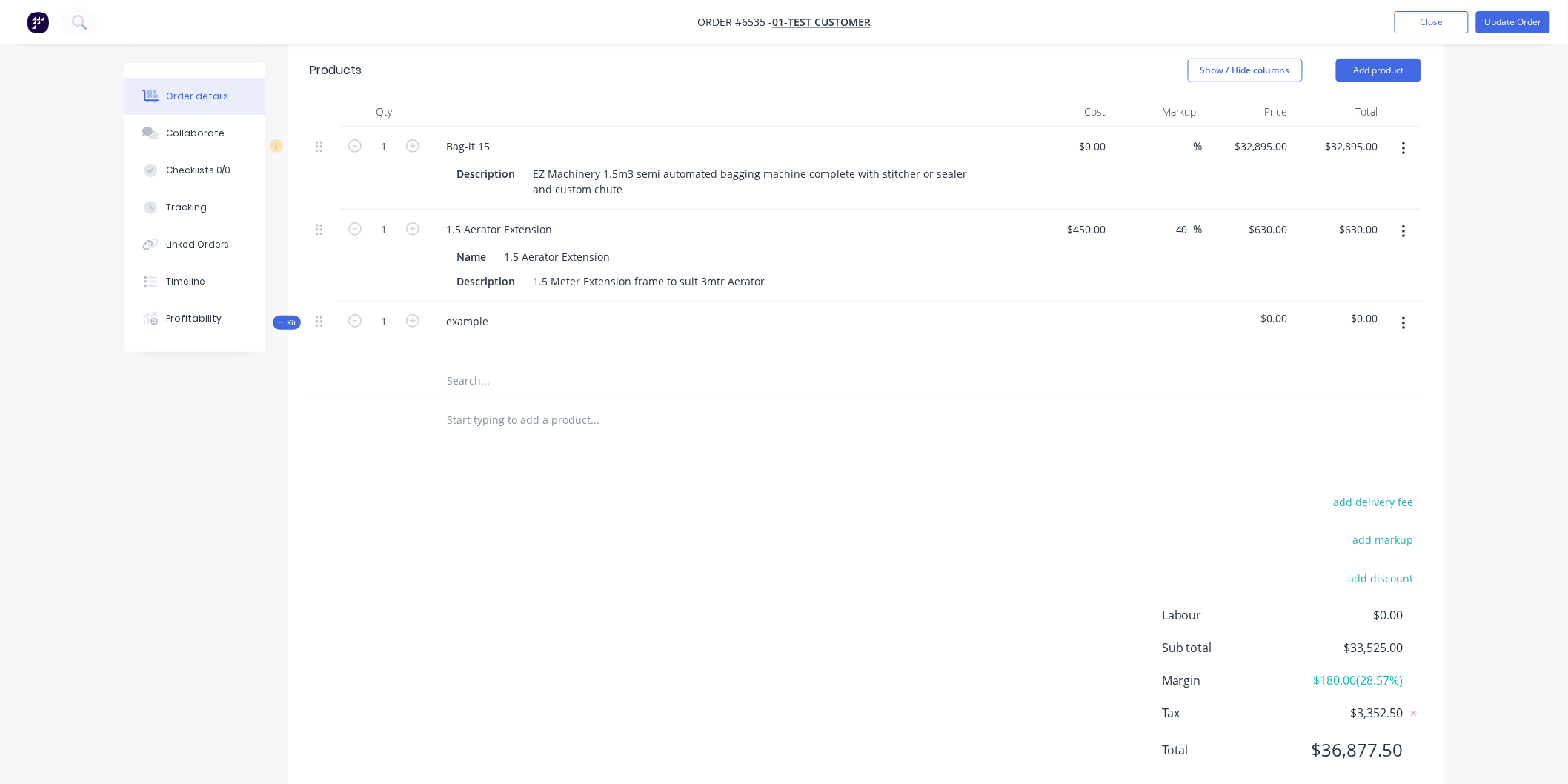
click at [454, 421] on input "text" at bounding box center [594, 420] width 297 height 29
click at [468, 376] on input "text" at bounding box center [594, 381] width 297 height 29
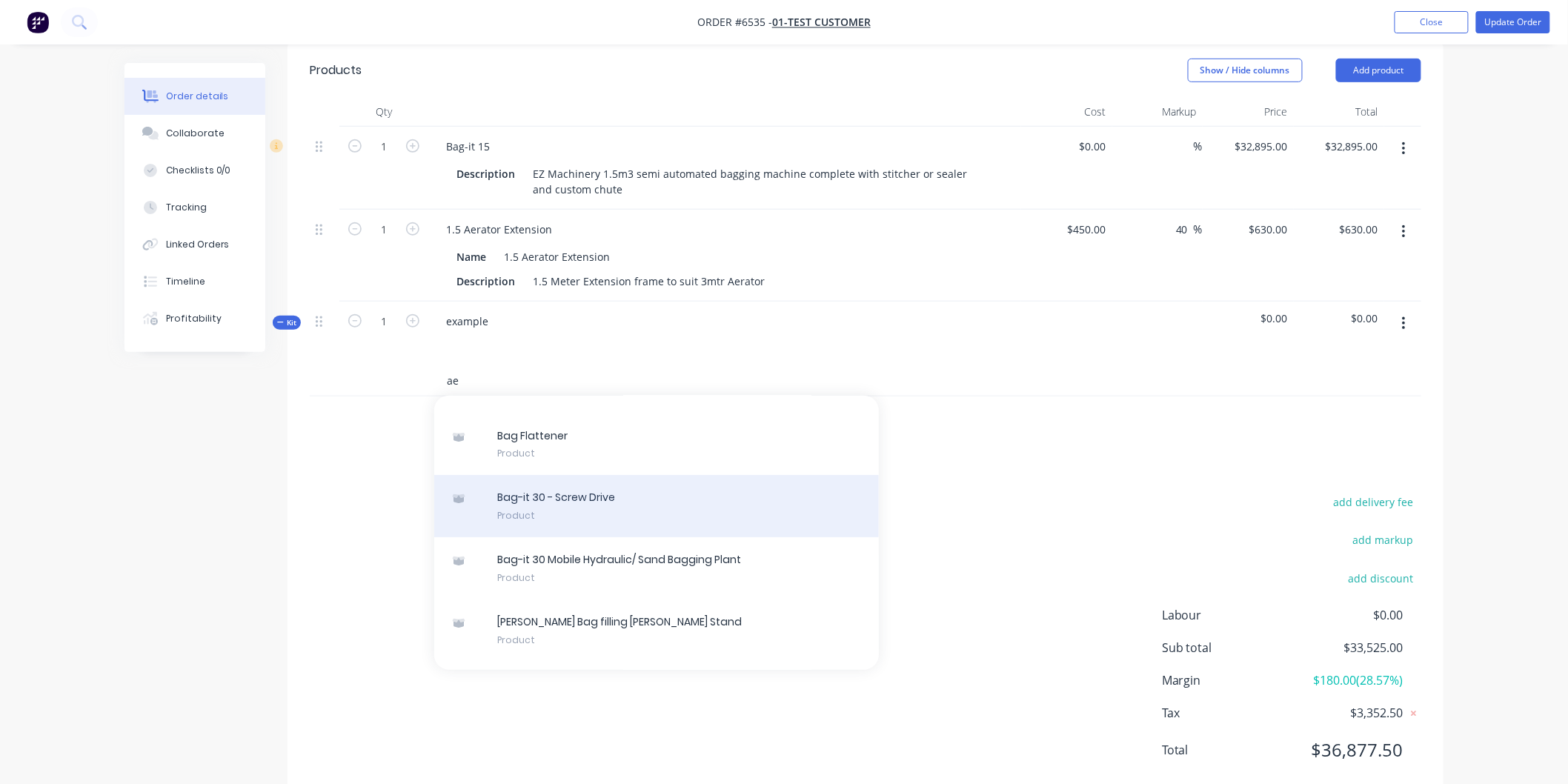
scroll to position [0, 0]
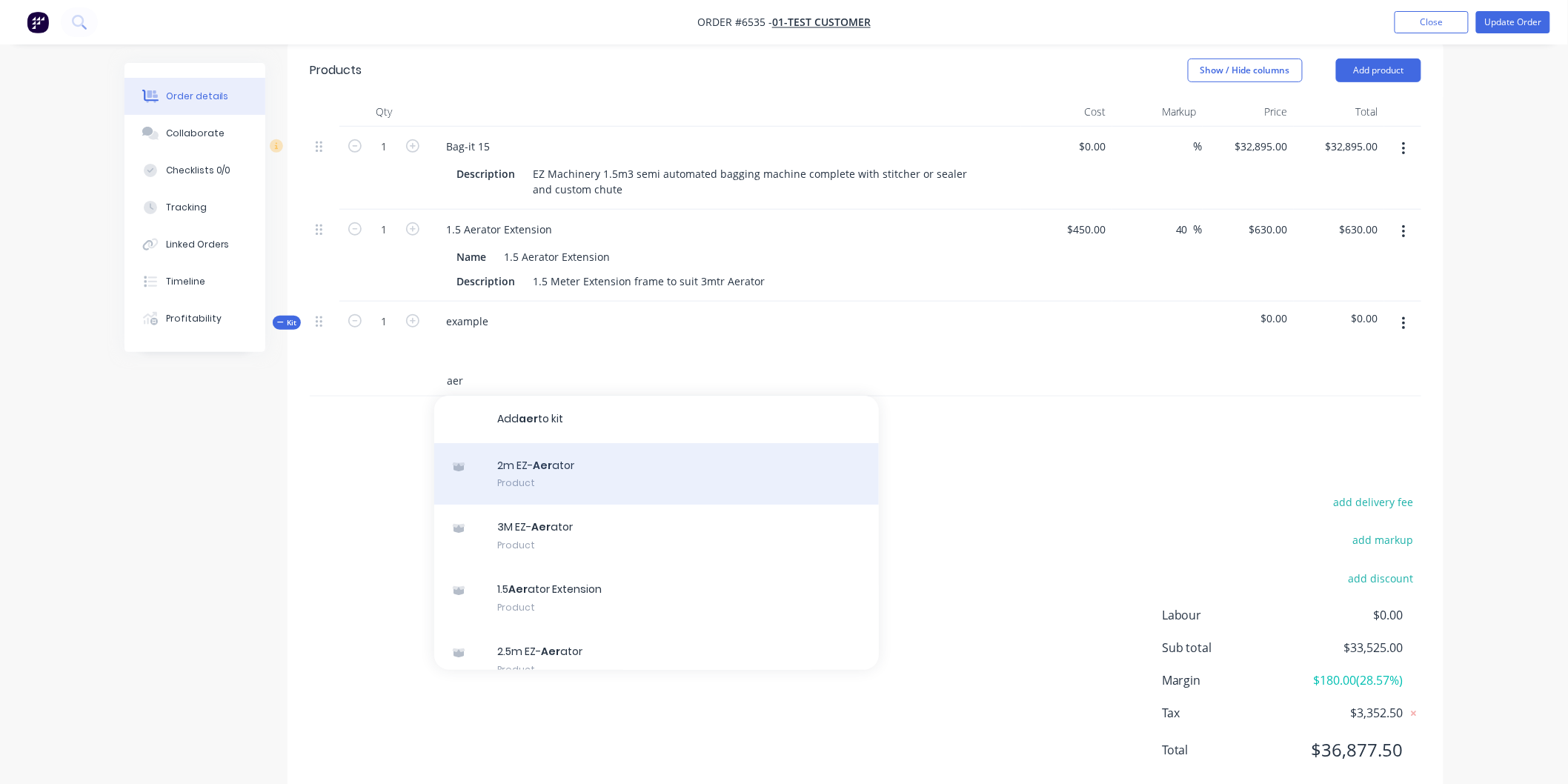
type input "aer"
click at [535, 463] on div "2m EZ- Aer ator Product" at bounding box center [656, 474] width 444 height 62
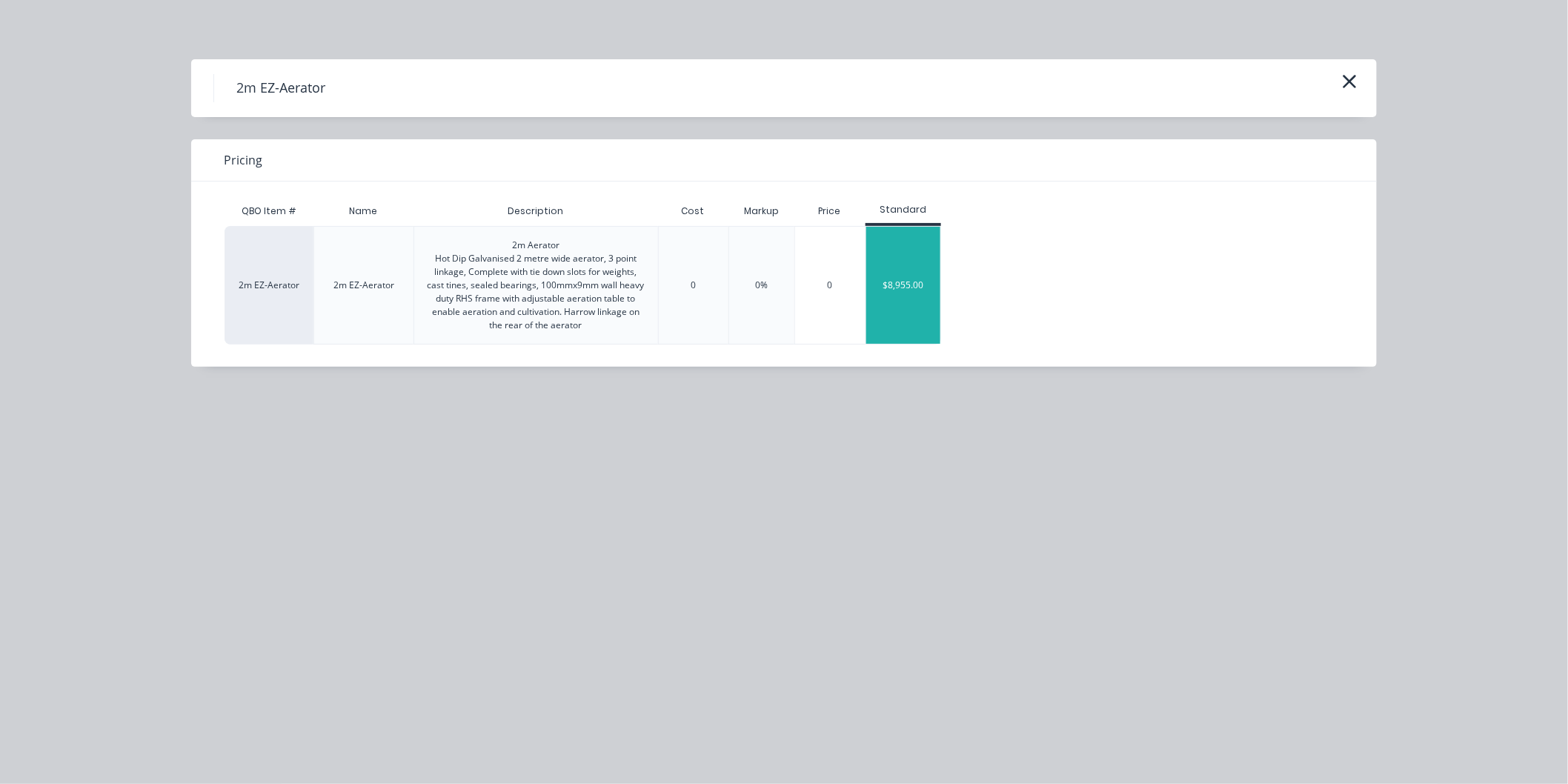
click at [897, 284] on div "$8,955.00" at bounding box center [903, 284] width 74 height 117
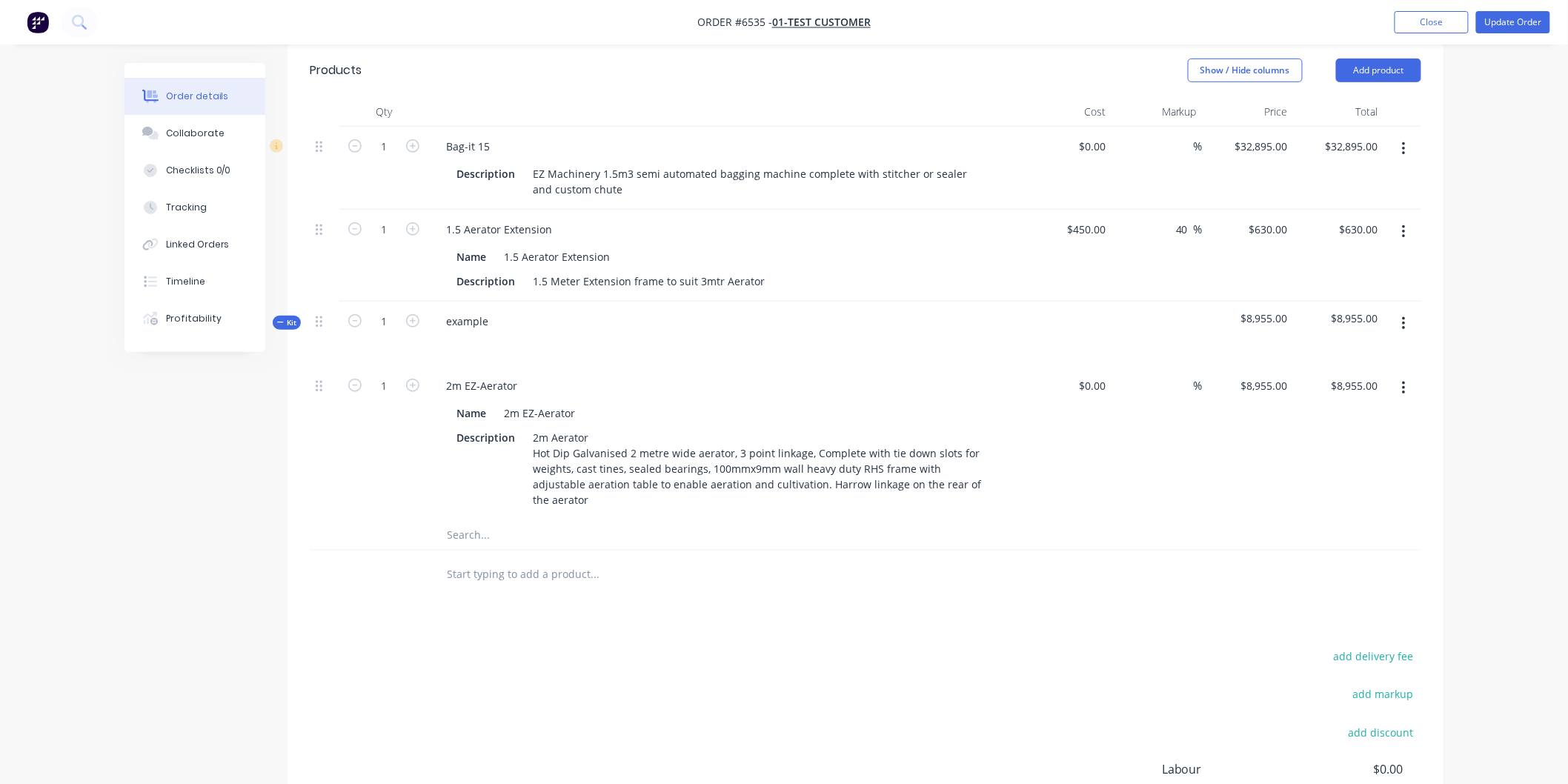
click at [280, 320] on icon at bounding box center [280, 322] width 7 height 7
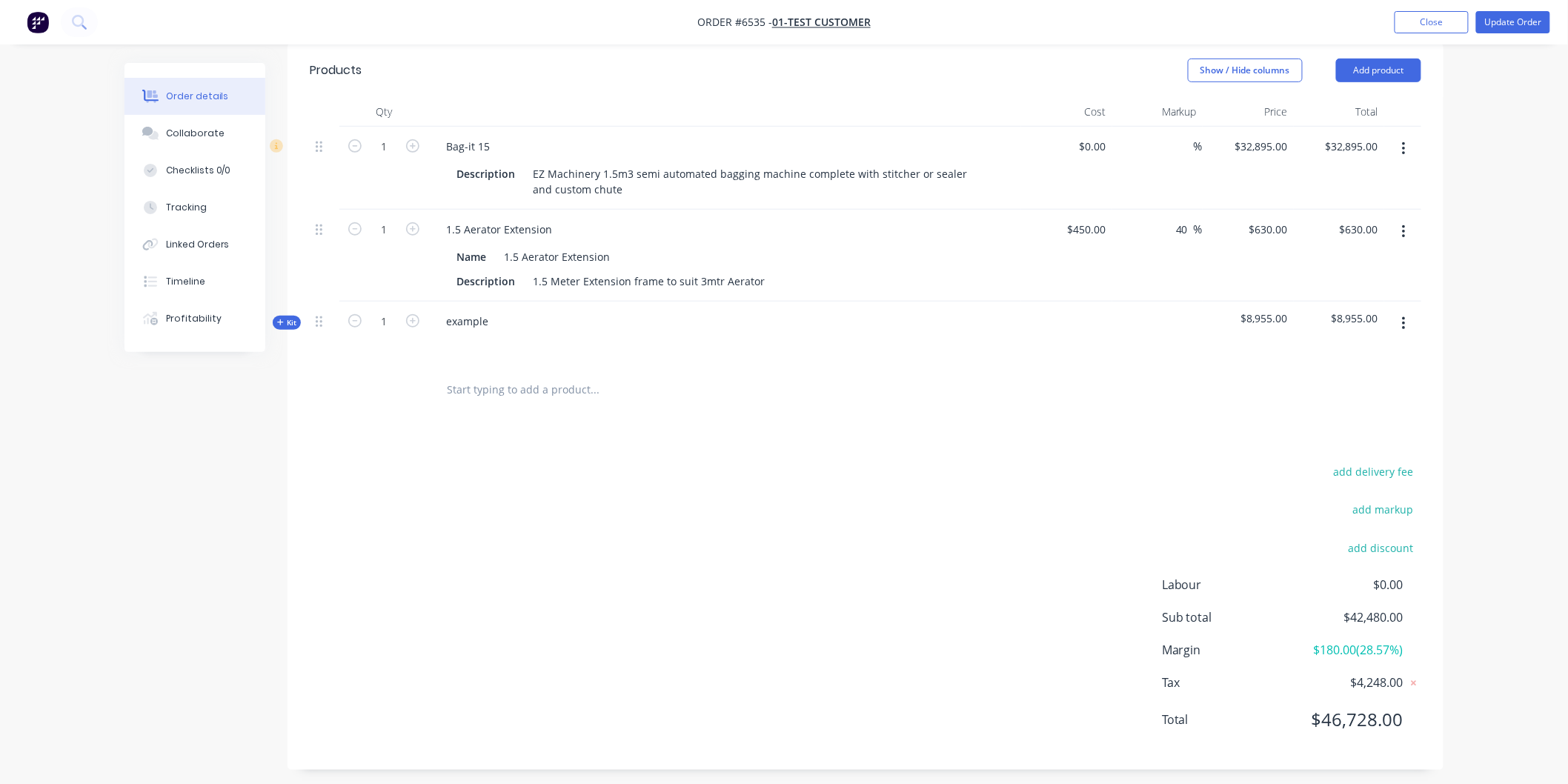
click at [280, 320] on icon at bounding box center [279, 322] width 6 height 6
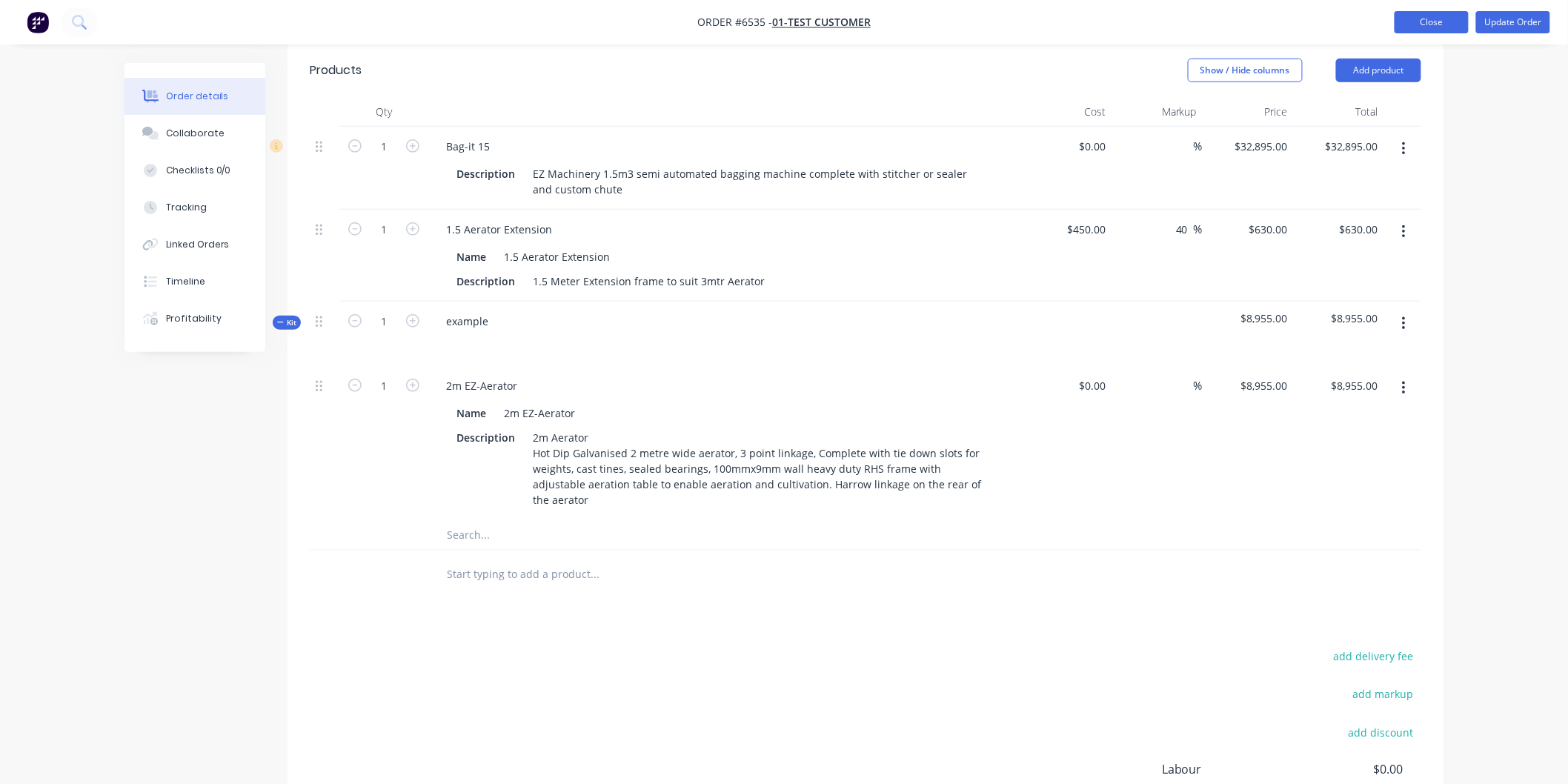
click at [1427, 23] on button "Close" at bounding box center [1432, 22] width 74 height 22
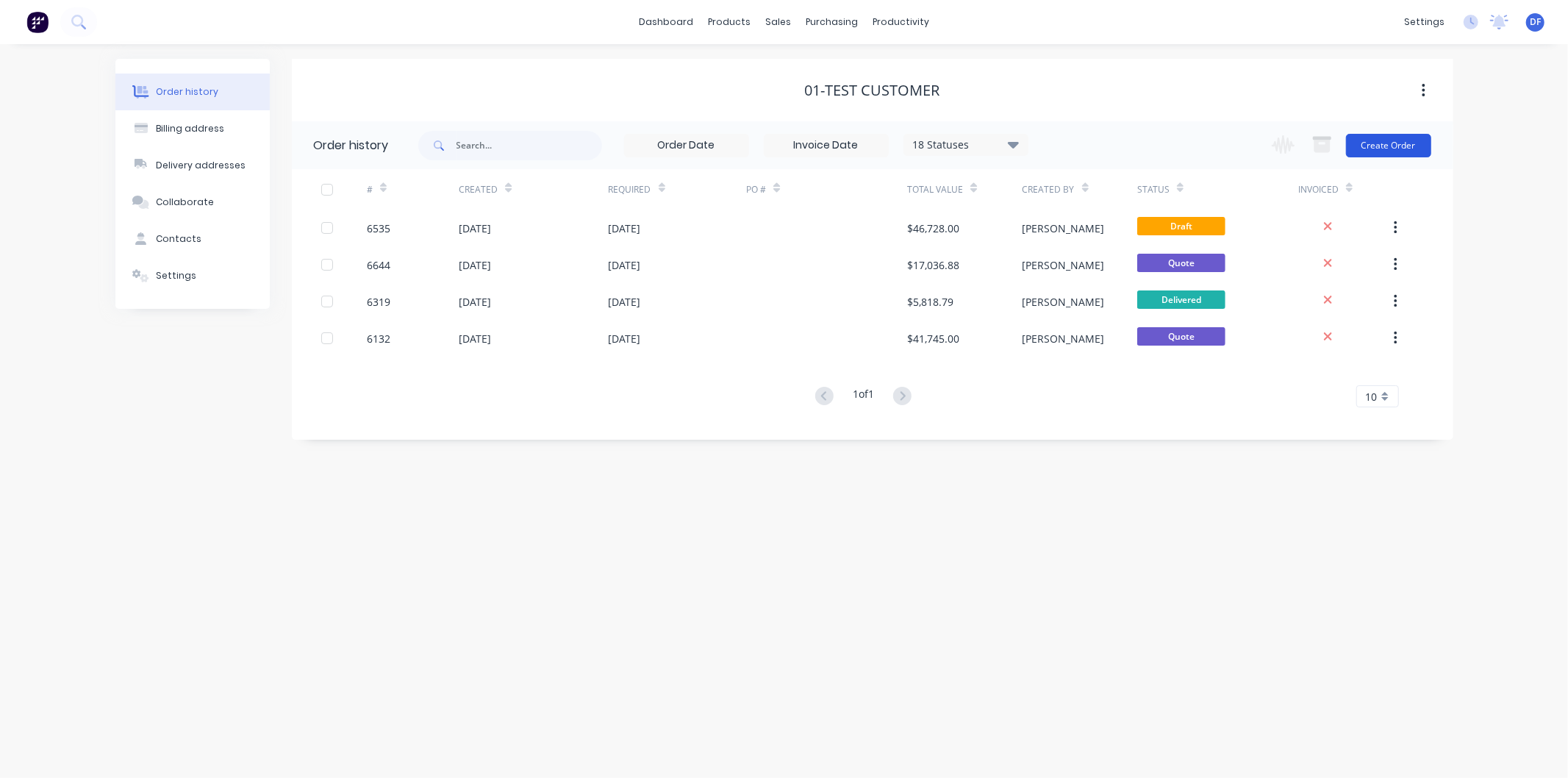
click at [1386, 140] on button "Create Order" at bounding box center [1388, 145] width 85 height 24
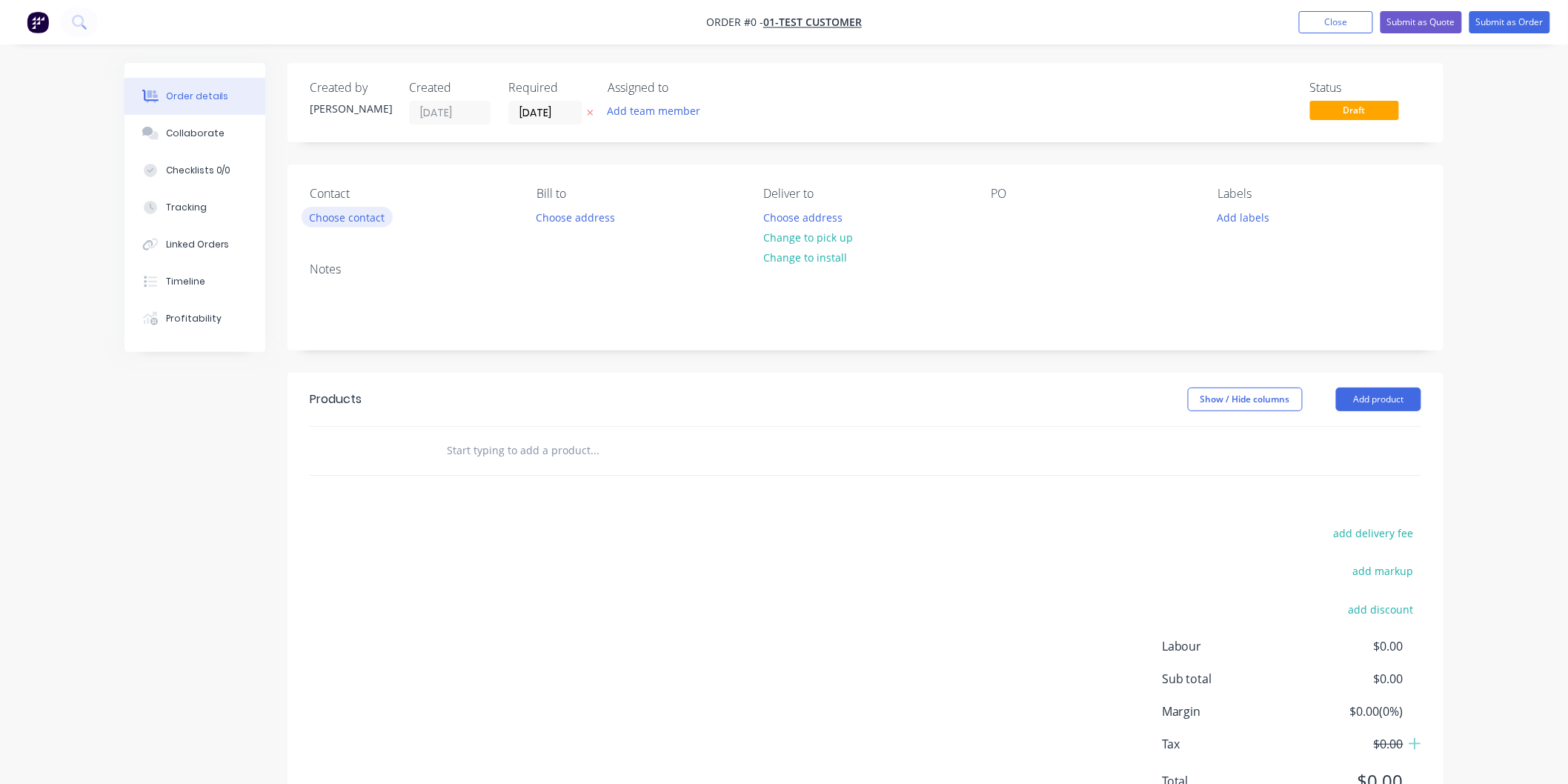
click at [342, 217] on button "Choose contact" at bounding box center [347, 217] width 92 height 20
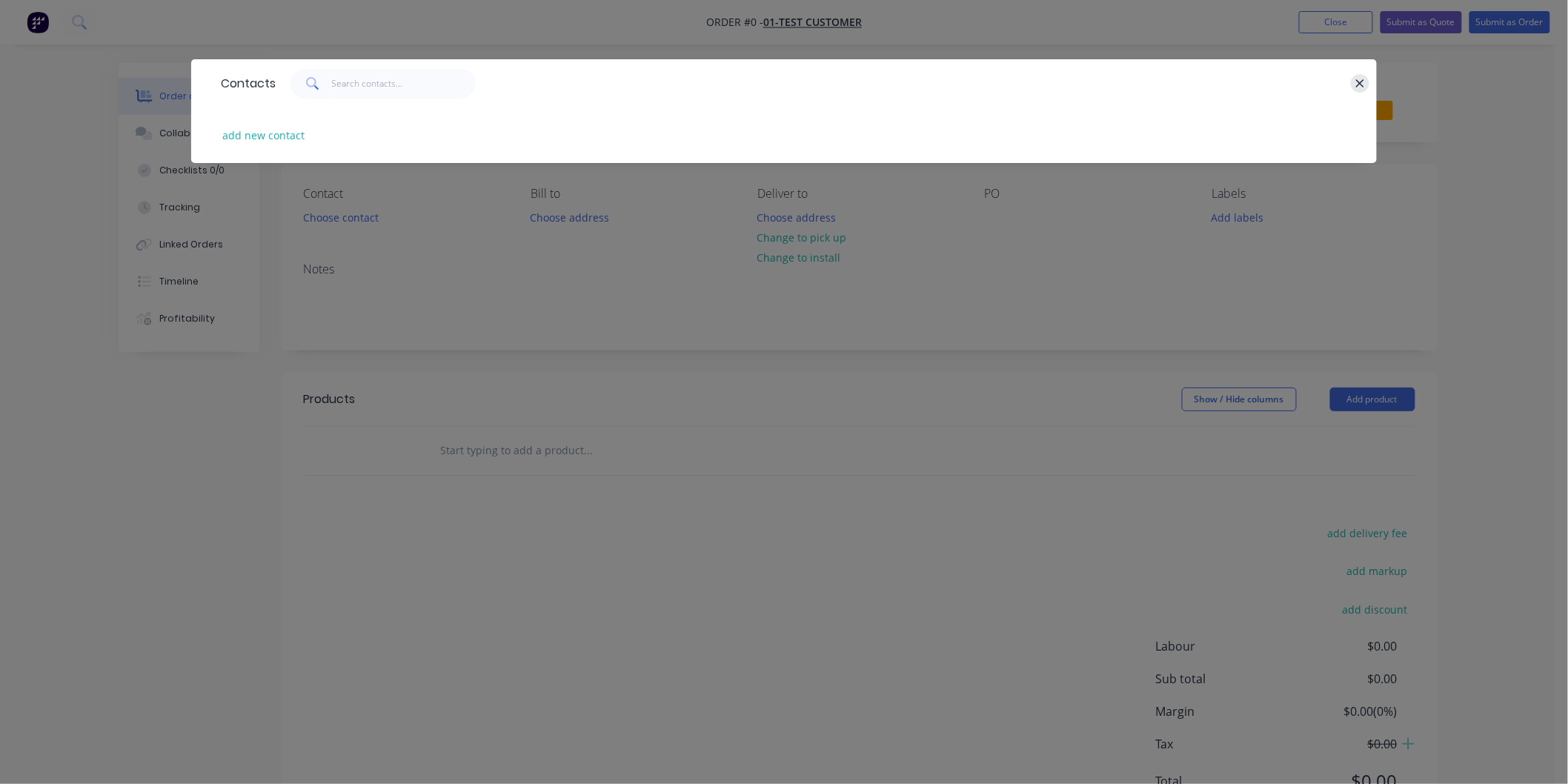
click at [1360, 83] on icon "button" at bounding box center [1360, 83] width 8 height 8
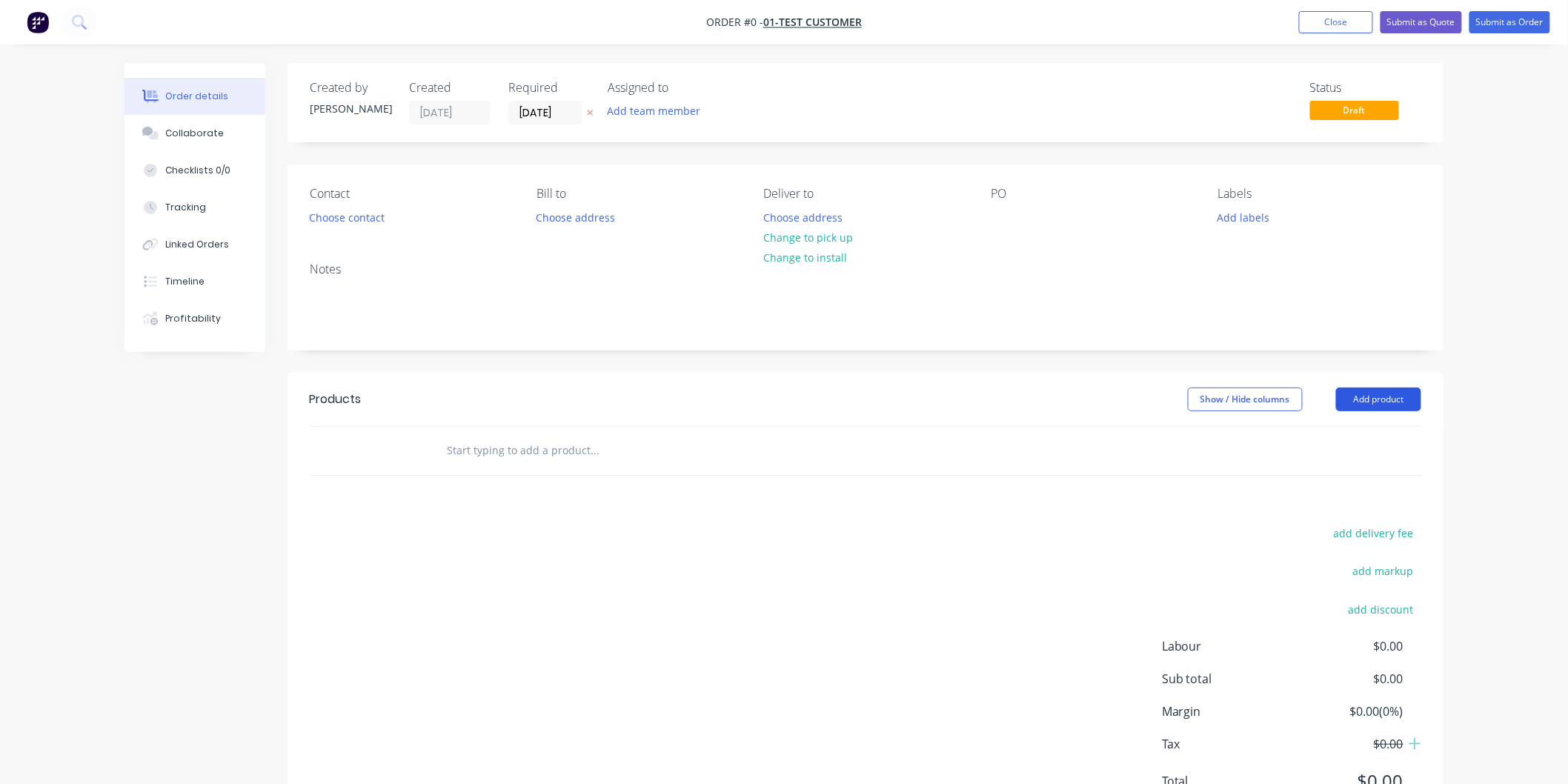
click at [1368, 398] on button "Add product" at bounding box center [1378, 399] width 85 height 24
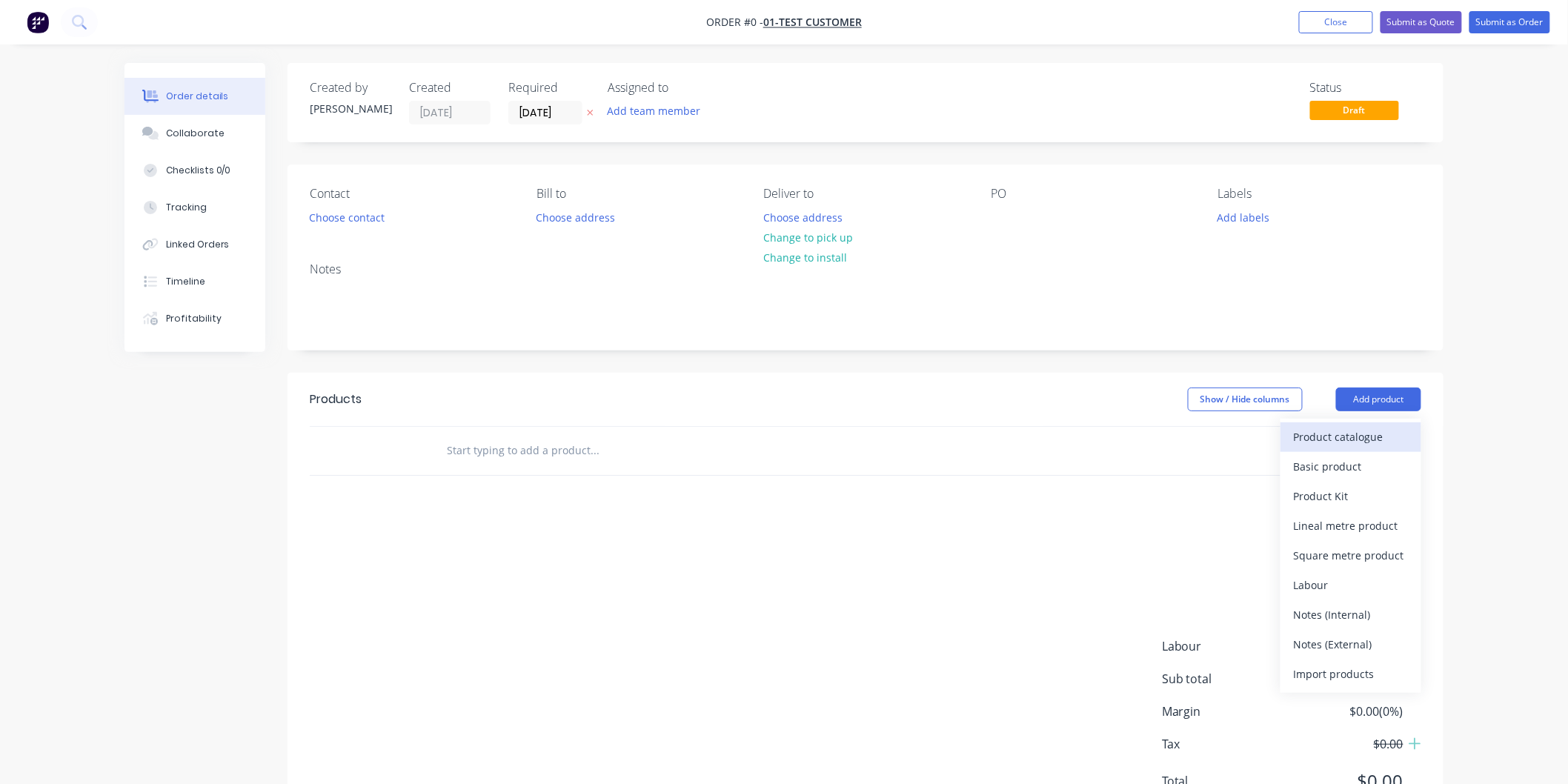
click at [1336, 433] on div "Product catalogue" at bounding box center [1351, 437] width 114 height 21
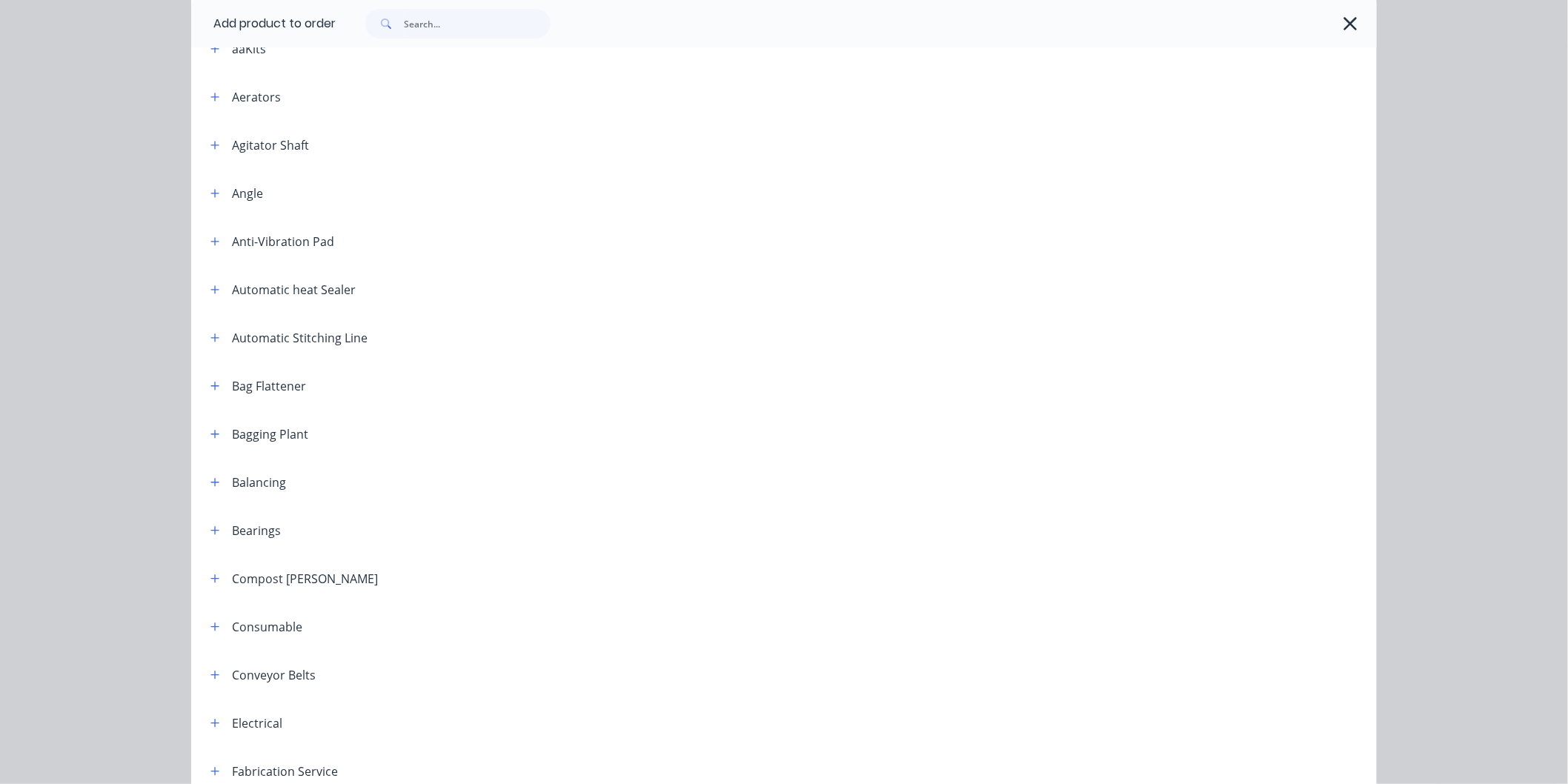
scroll to position [164, 0]
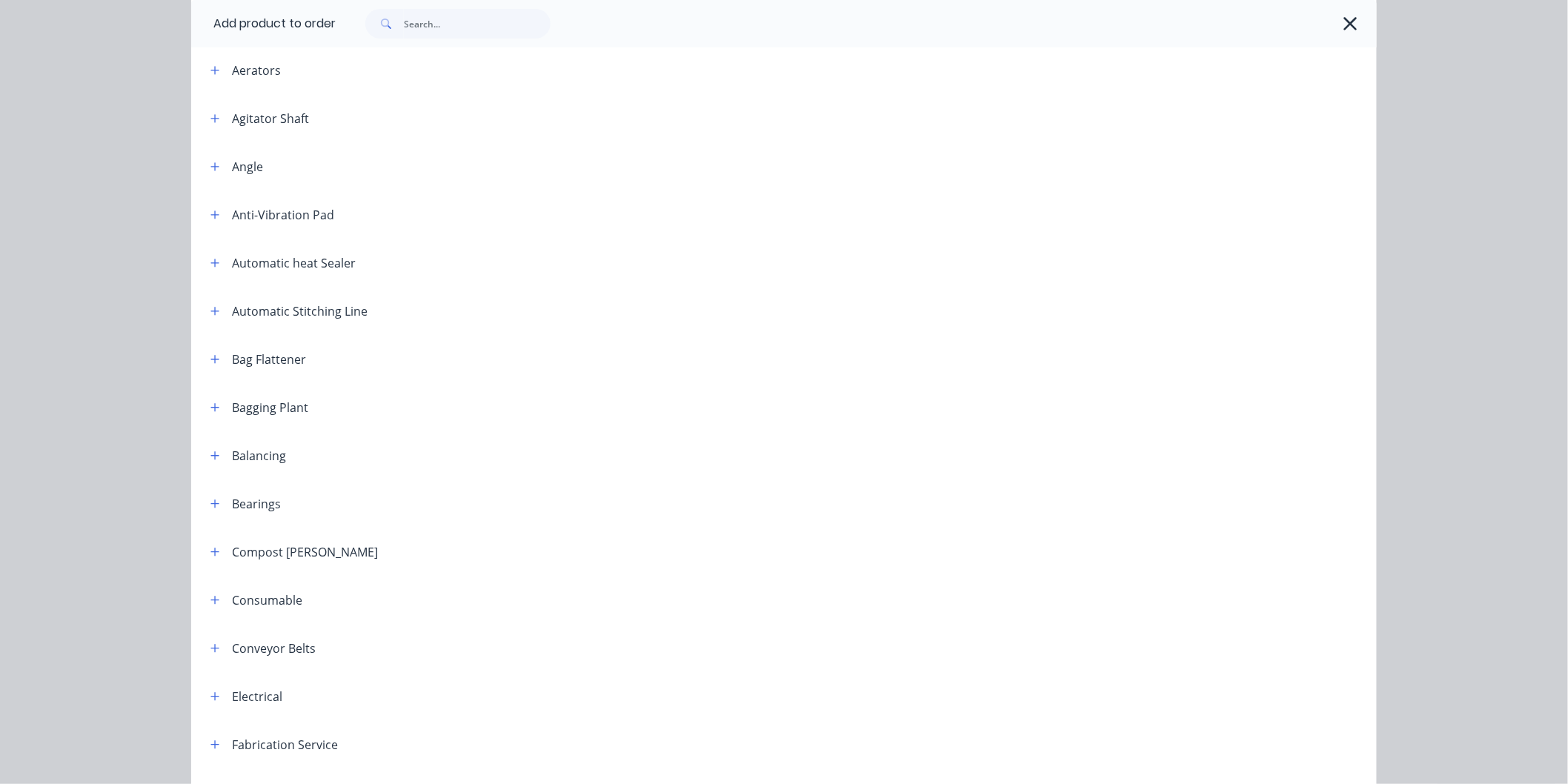
drag, startPoint x: 211, startPoint y: 404, endPoint x: 244, endPoint y: 424, distance: 38.6
click at [211, 403] on icon "button" at bounding box center [215, 407] width 9 height 11
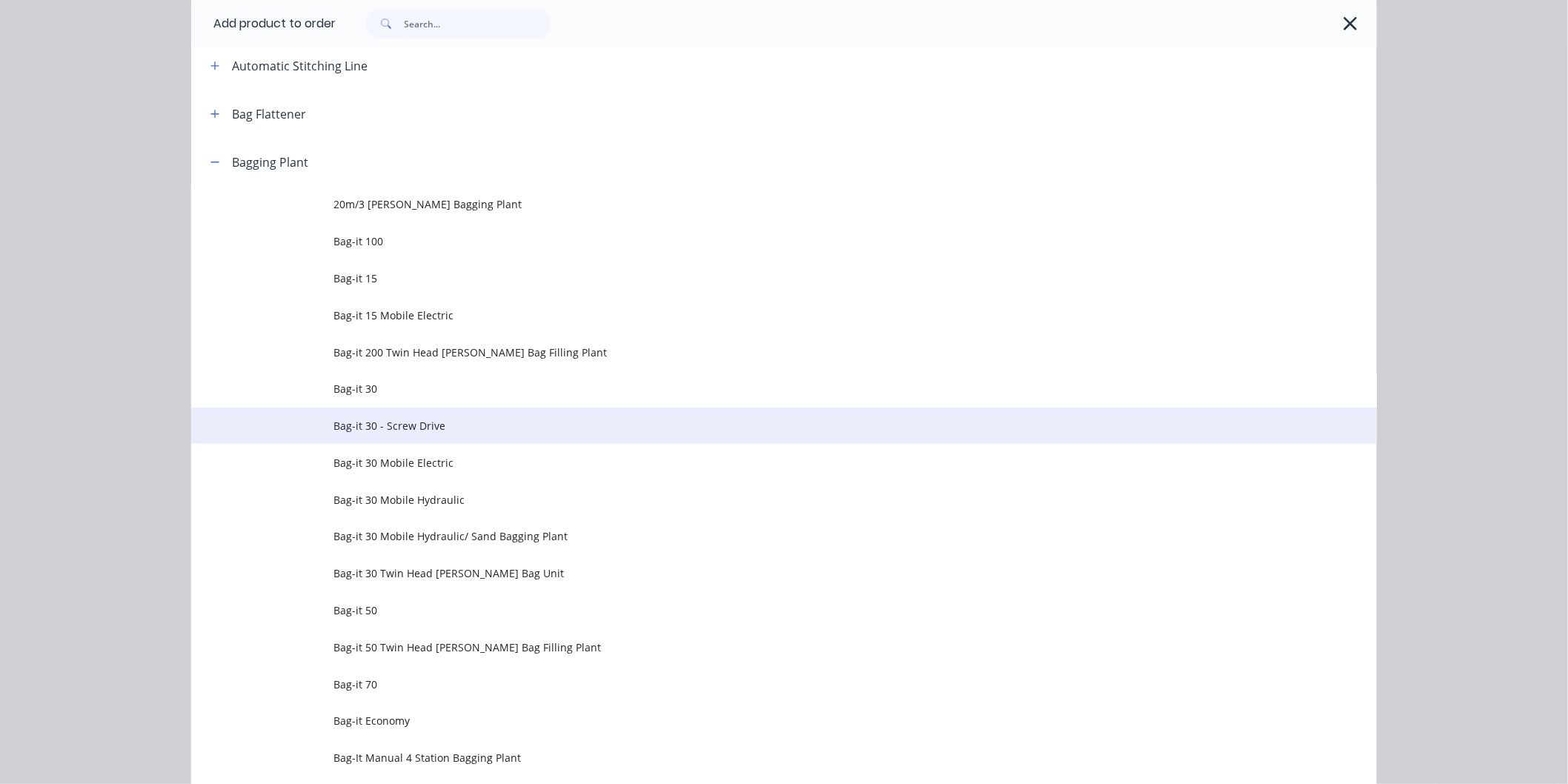
scroll to position [411, 0]
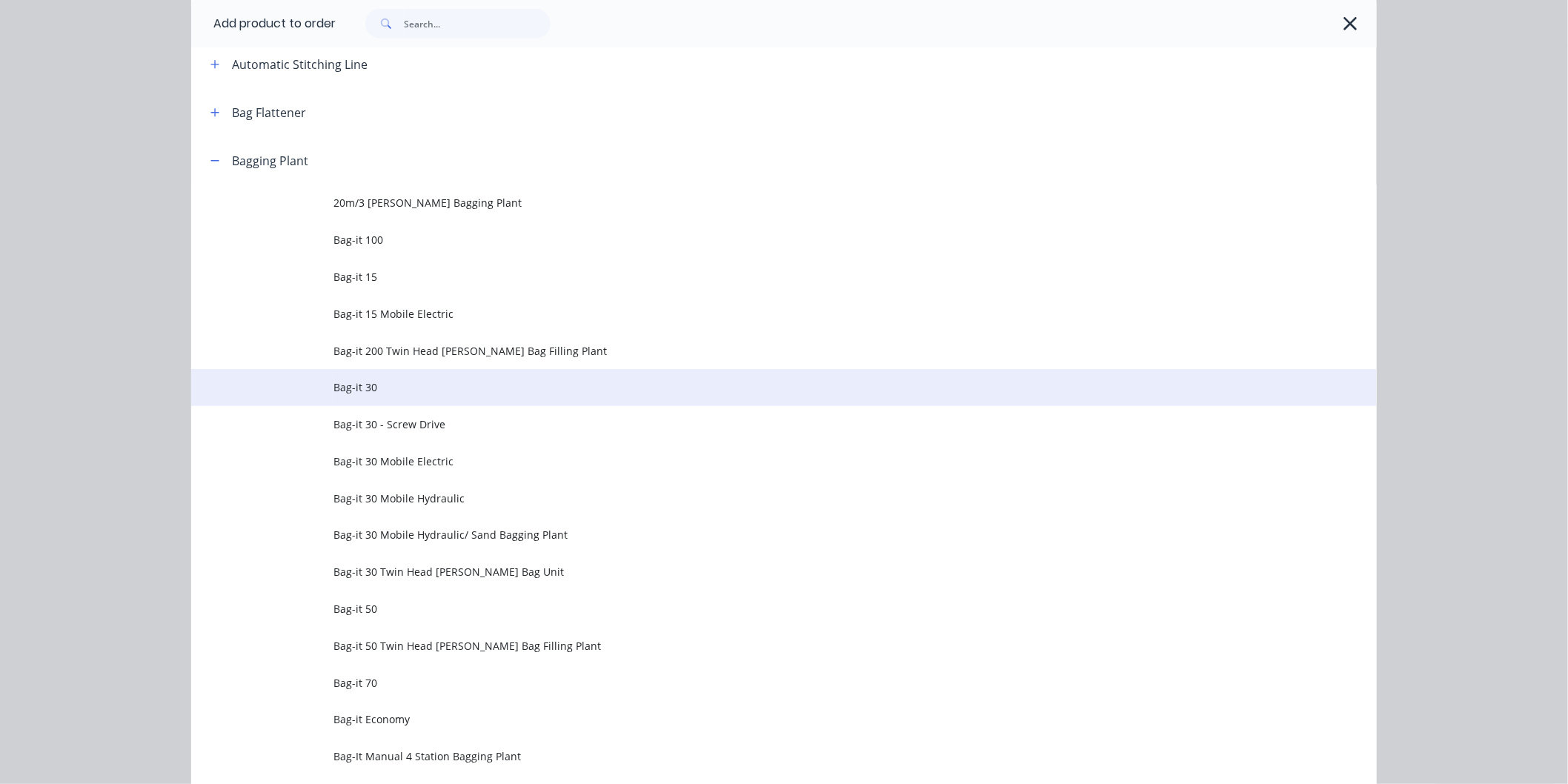
click at [365, 383] on span "Bag-it 30" at bounding box center [750, 387] width 834 height 16
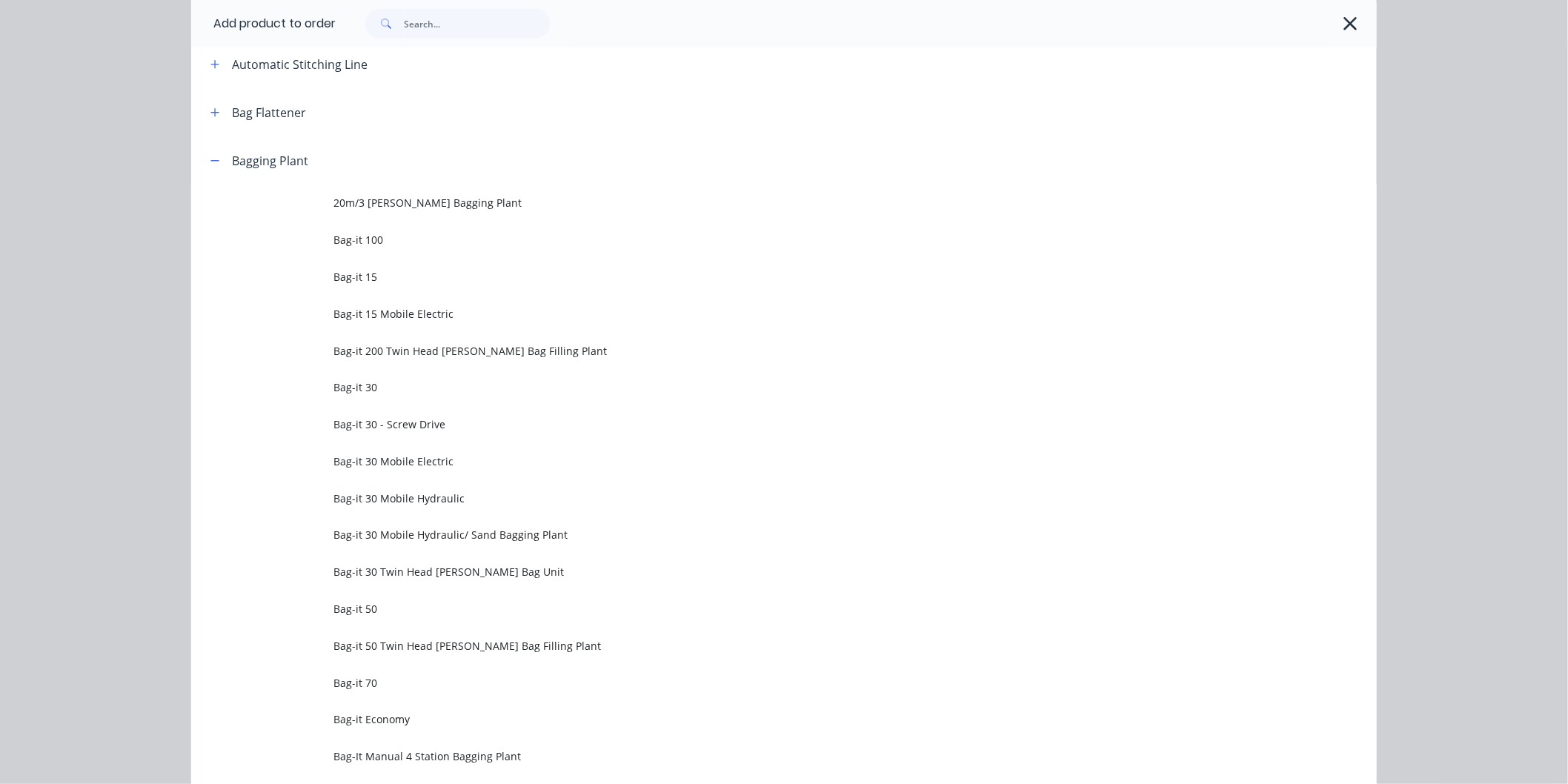
scroll to position [0, 0]
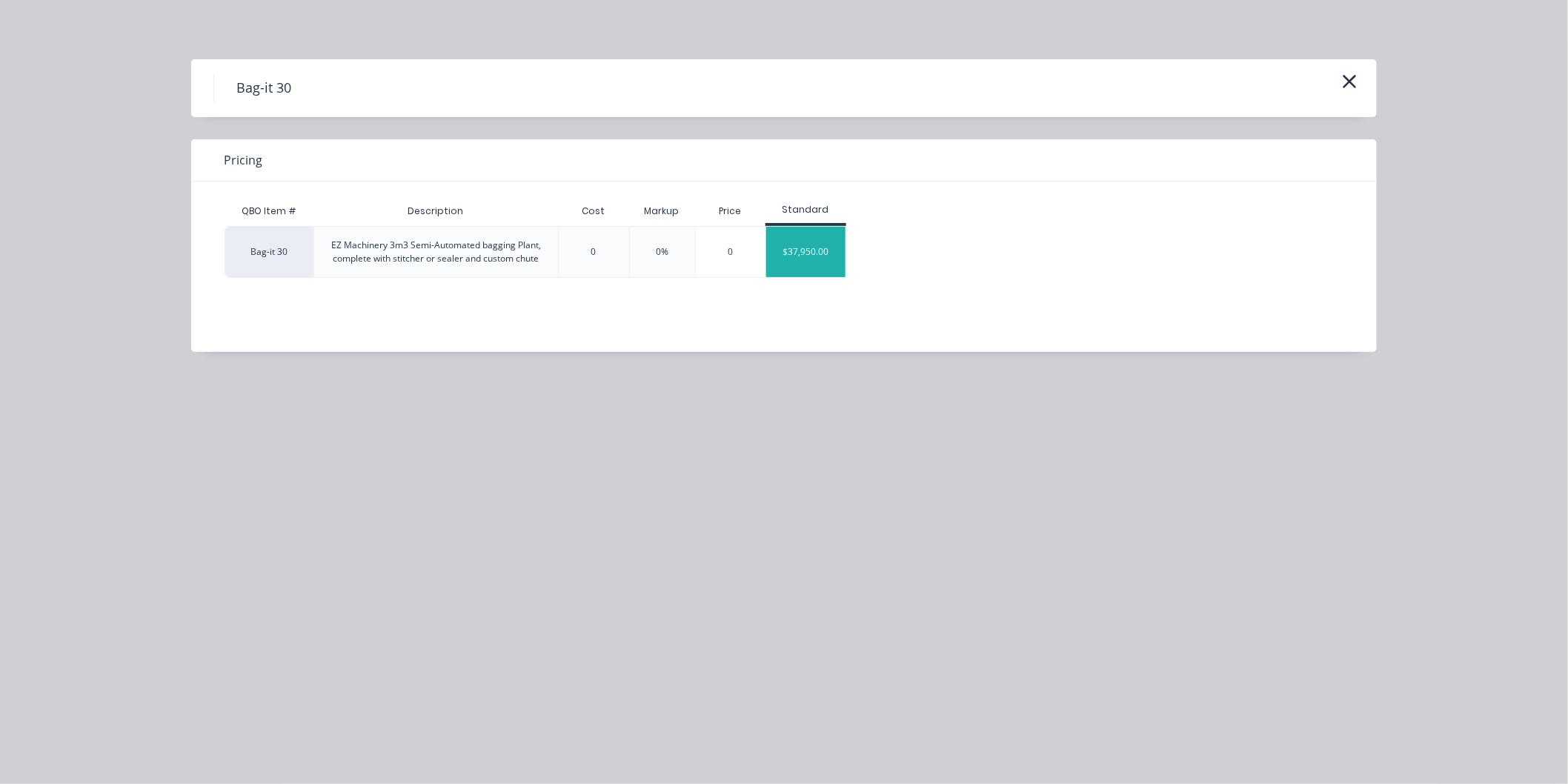
click at [813, 254] on div "$37,950.00" at bounding box center [806, 252] width 79 height 51
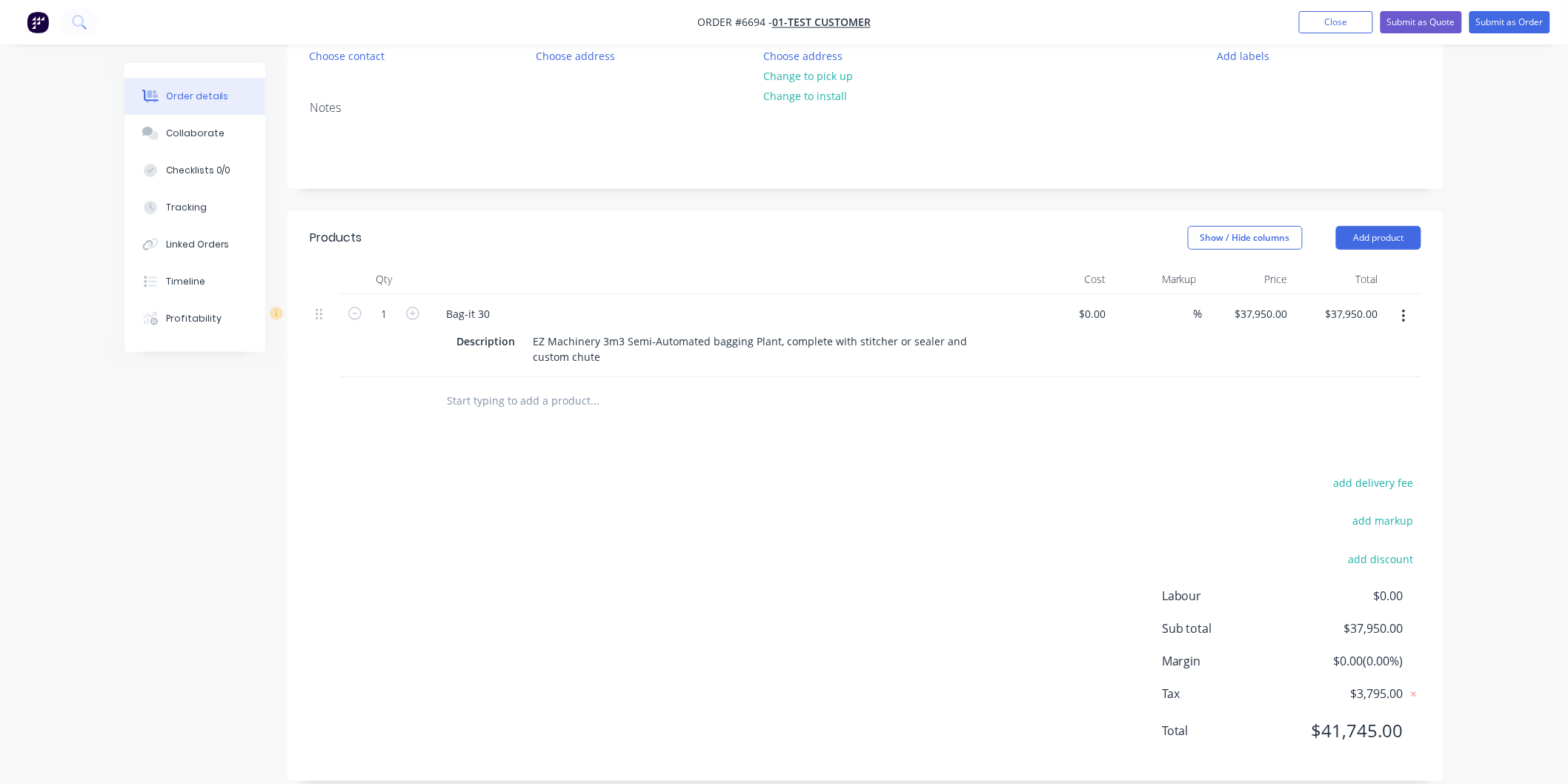
scroll to position [164, 0]
click at [485, 395] on input "text" at bounding box center [594, 398] width 297 height 29
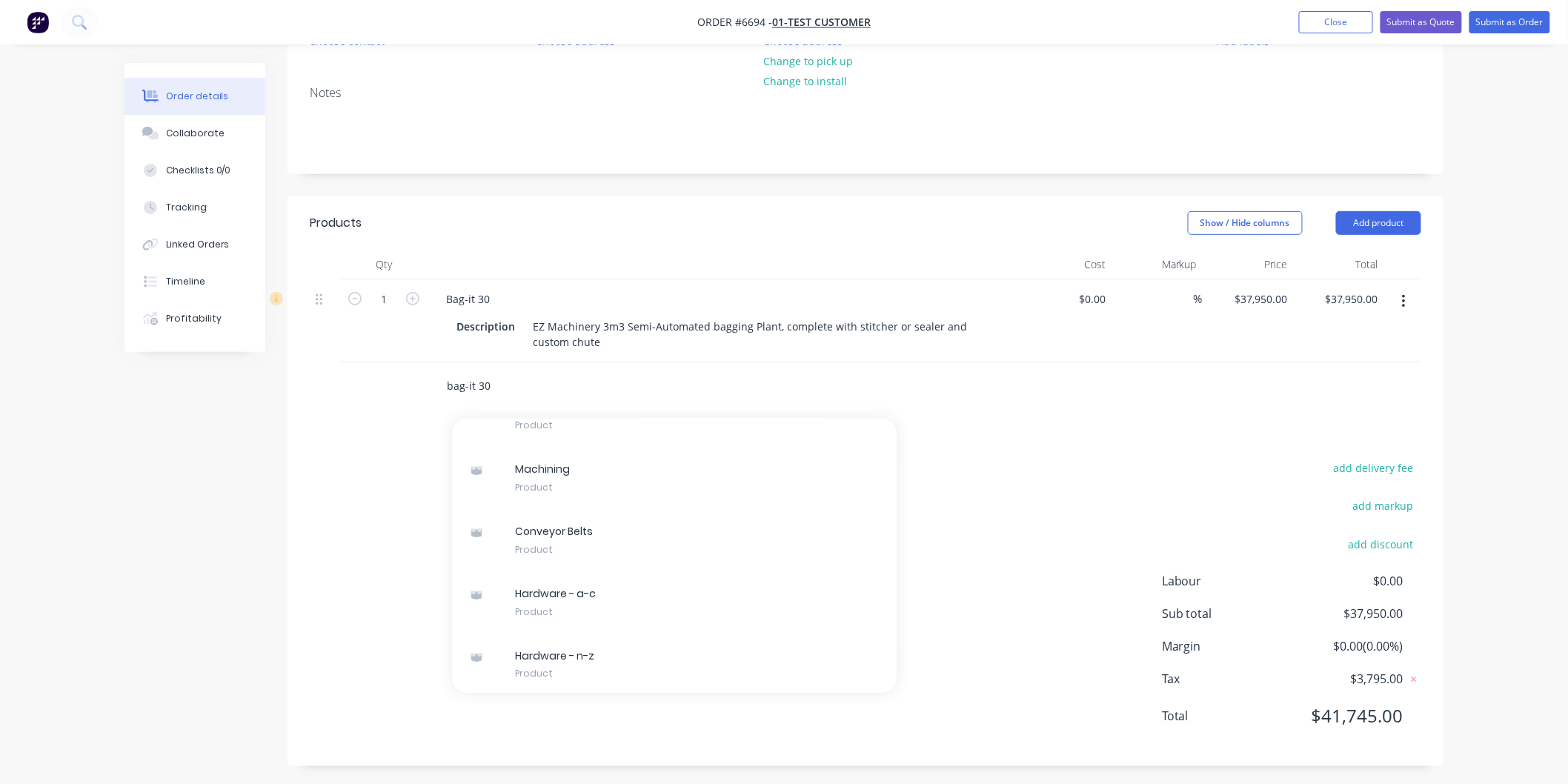
scroll to position [180, 0]
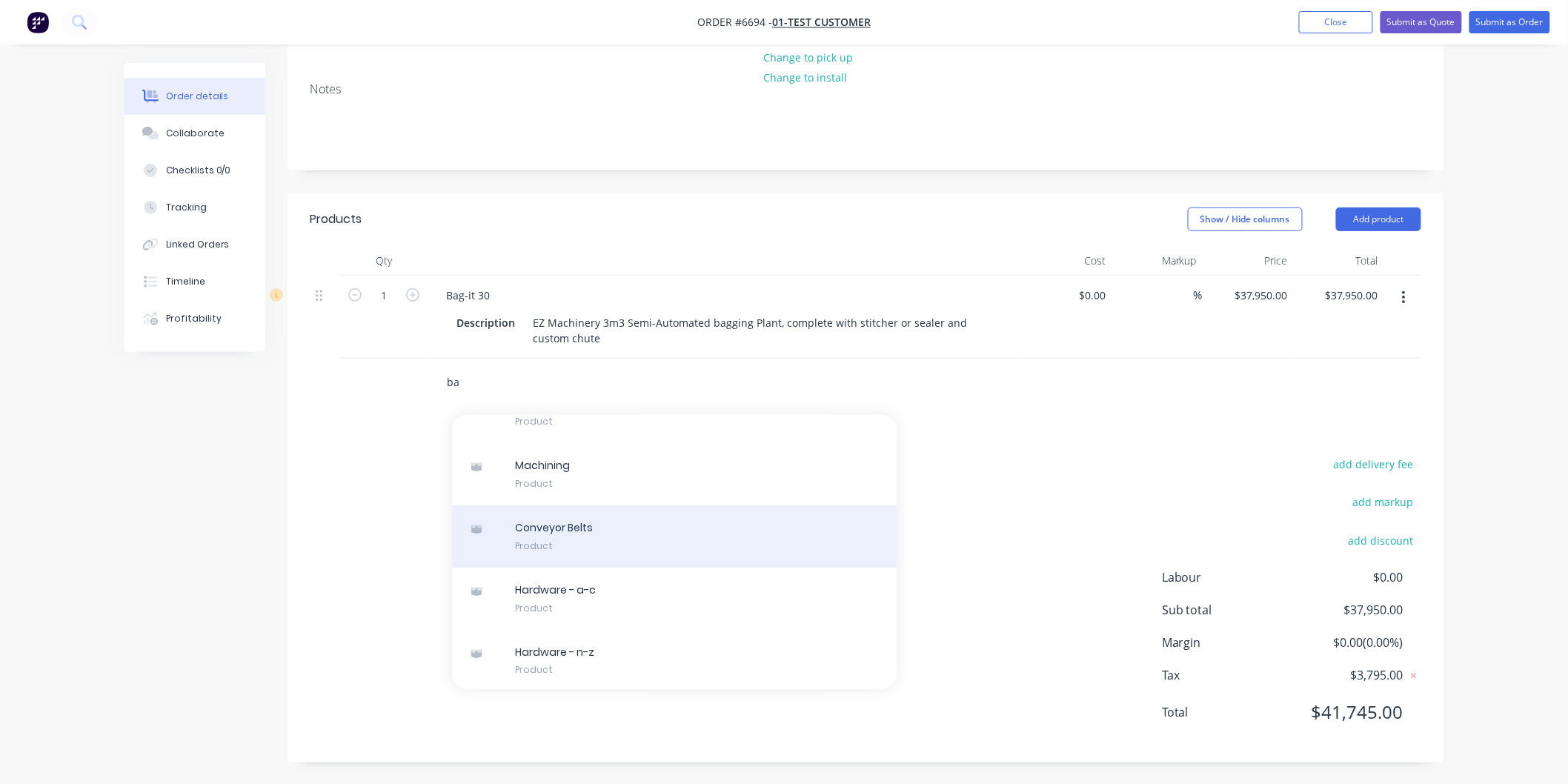
type input "b"
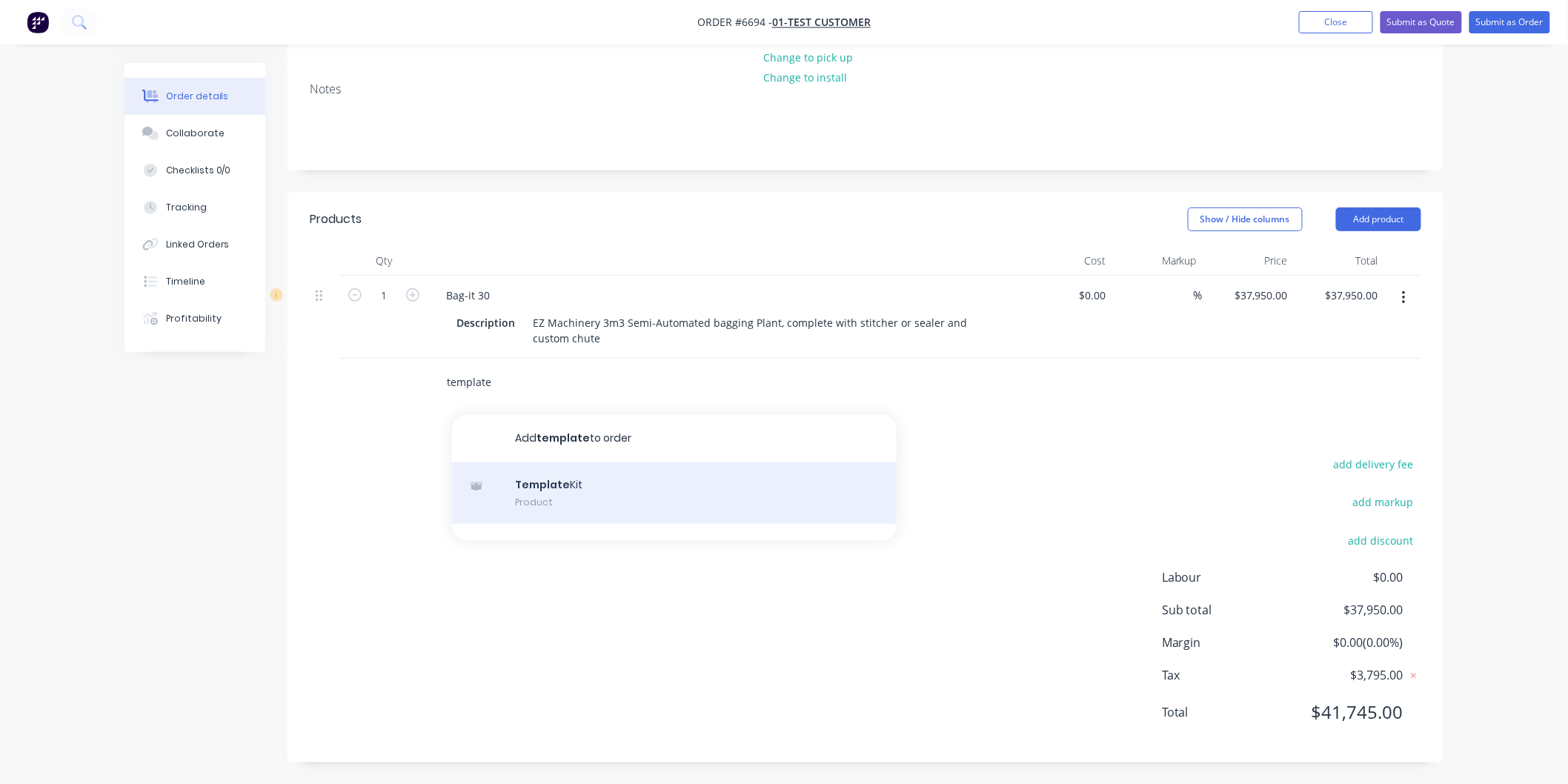
type input "template"
click at [560, 482] on div "Template Kit Product" at bounding box center [674, 494] width 444 height 62
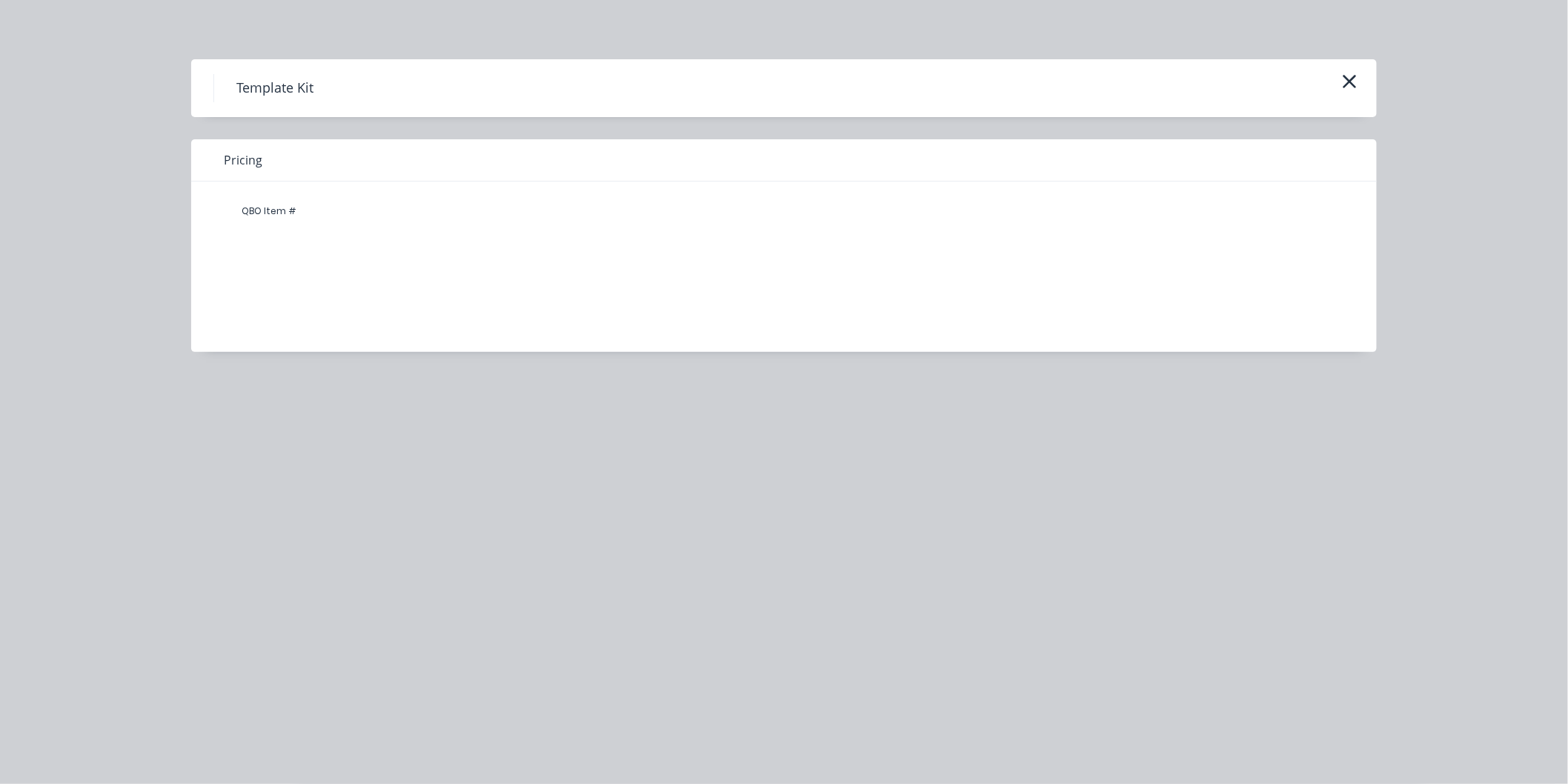
scroll to position [180, 0]
click at [1343, 82] on icon "button" at bounding box center [1349, 81] width 16 height 20
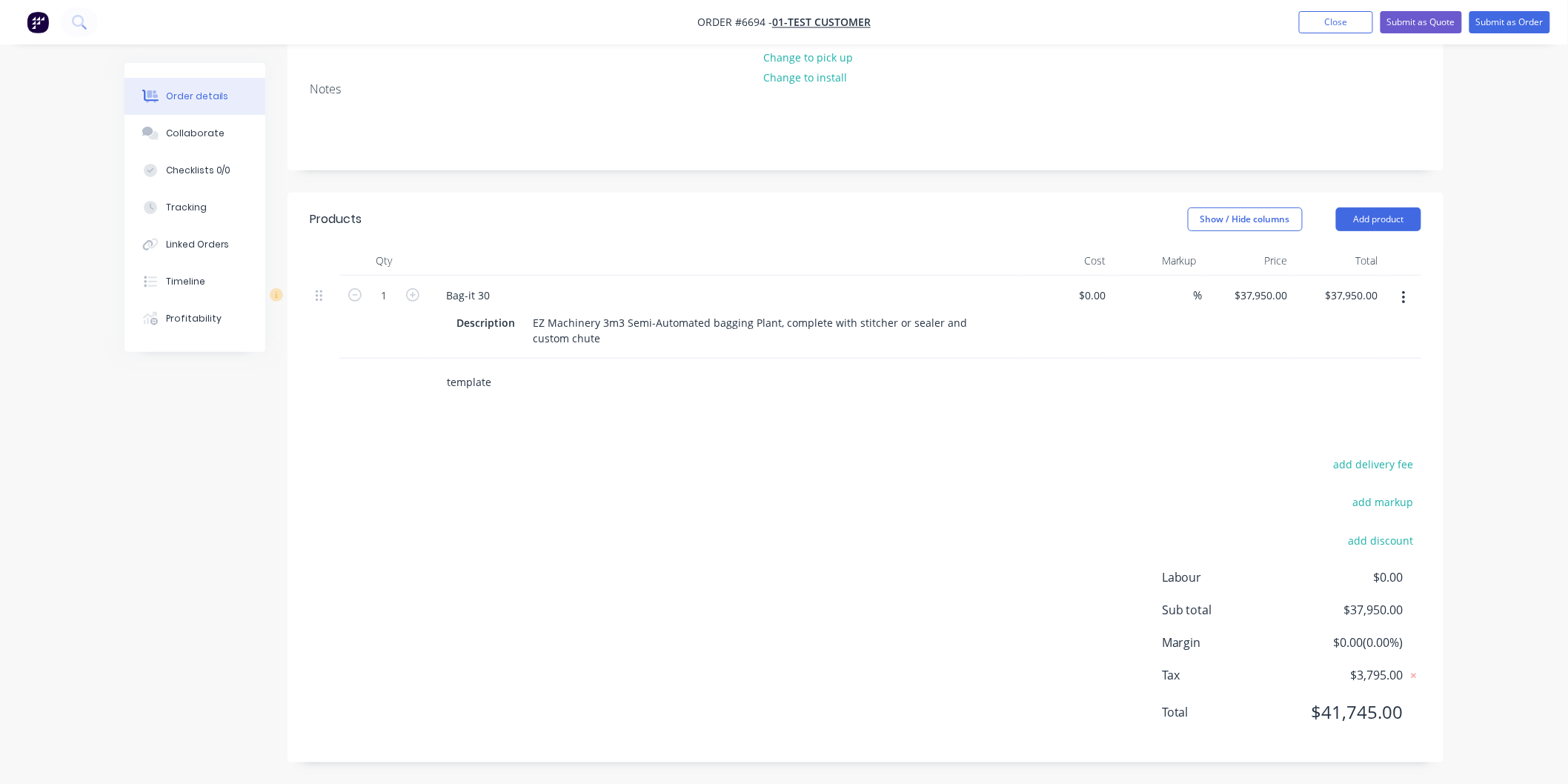
drag, startPoint x: 475, startPoint y: 382, endPoint x: 486, endPoint y: 383, distance: 11.0
click at [476, 381] on input "template" at bounding box center [594, 383] width 297 height 29
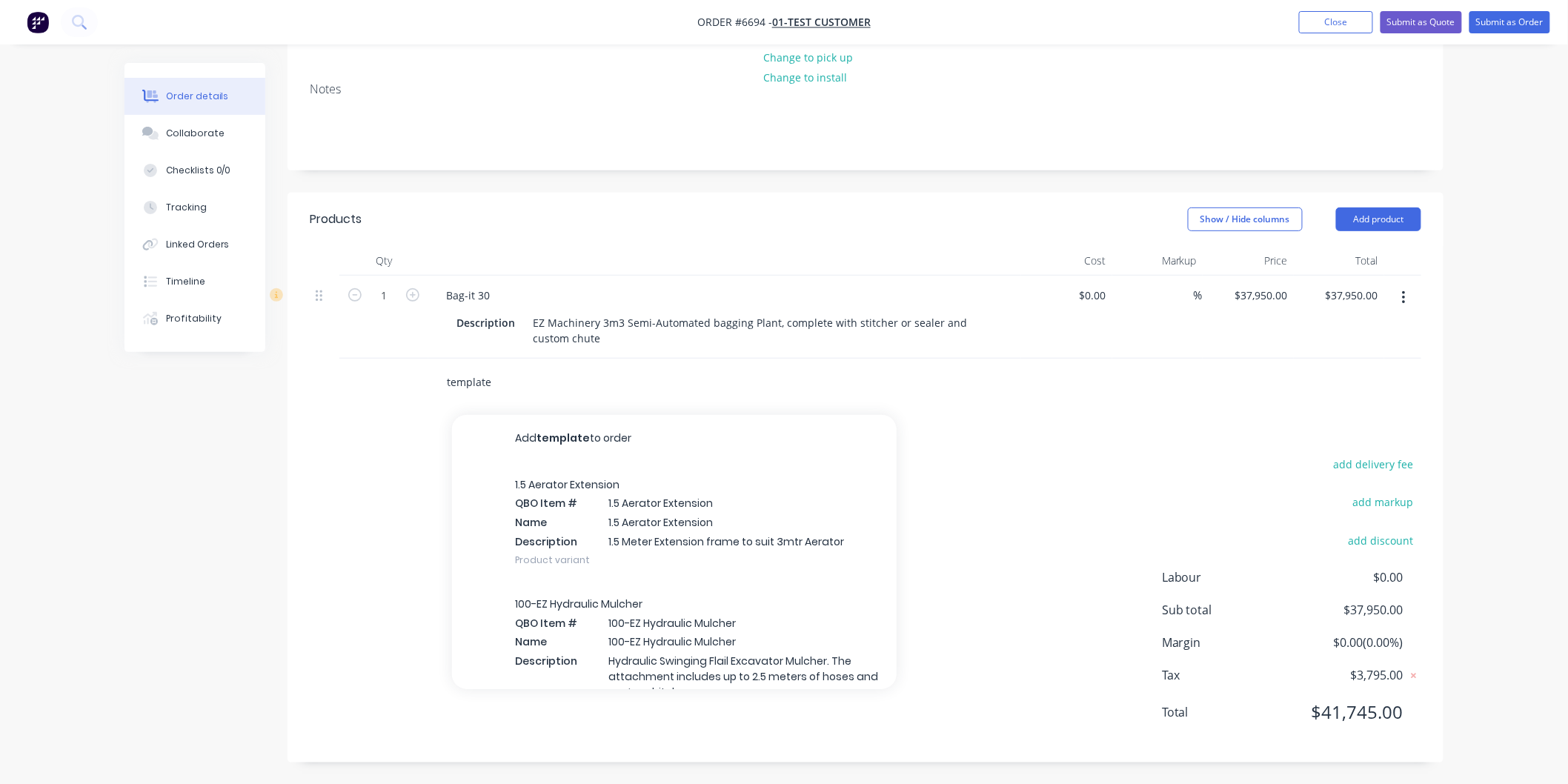
drag, startPoint x: 486, startPoint y: 383, endPoint x: 435, endPoint y: 380, distance: 51.1
click at [435, 380] on div "template Add template to order 1.5 Aerator Extension QBO Item # 1.5 Aerator Ext…" at bounding box center [656, 383] width 444 height 29
type input "e"
click at [504, 378] on input "e" at bounding box center [594, 383] width 297 height 29
click at [490, 380] on input "e" at bounding box center [594, 383] width 297 height 29
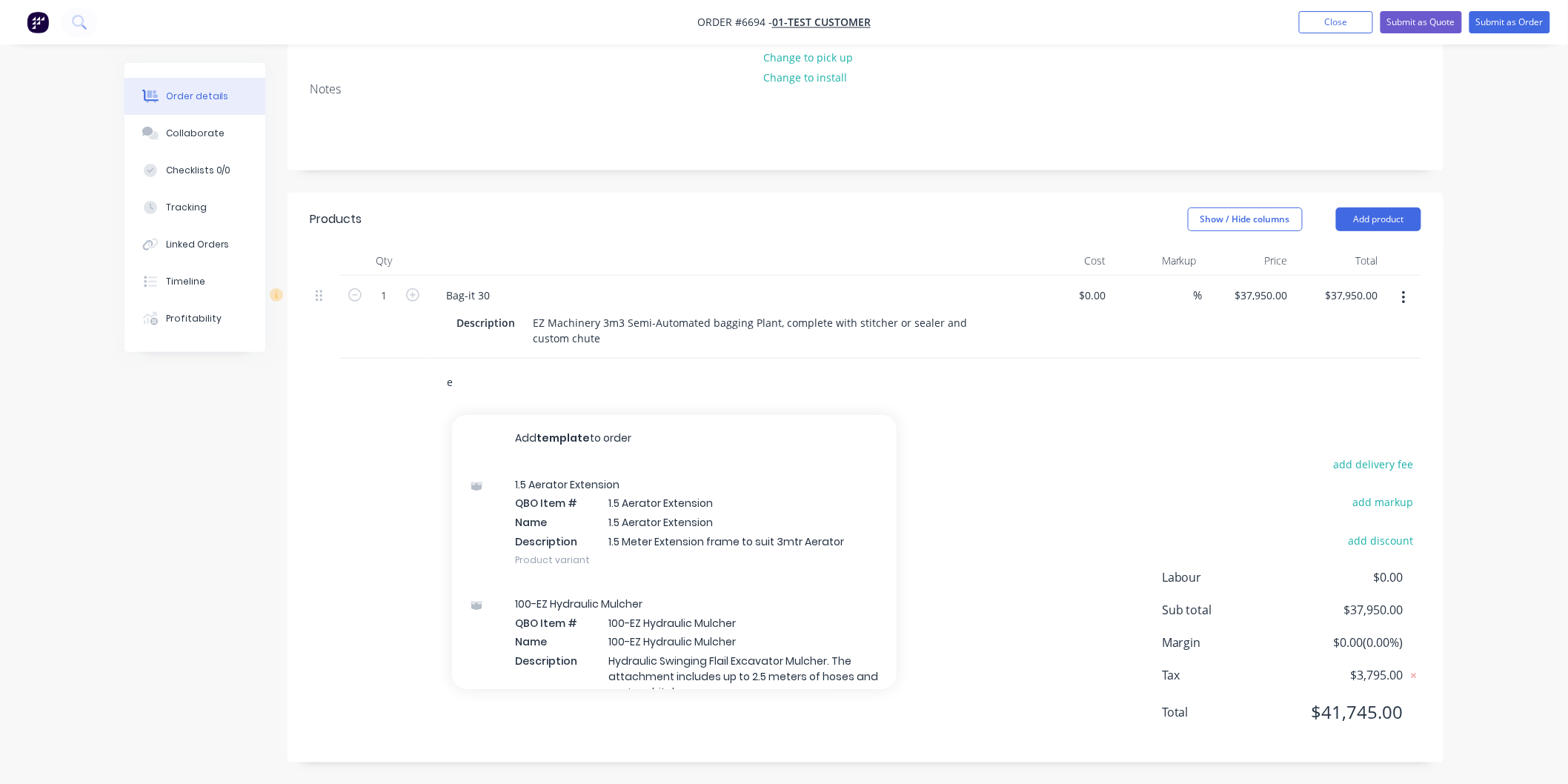
click at [489, 383] on input "e" at bounding box center [594, 383] width 297 height 29
click at [481, 383] on input "e" at bounding box center [594, 383] width 297 height 29
click at [481, 383] on input "e" at bounding box center [594, 383] width 297 height 29
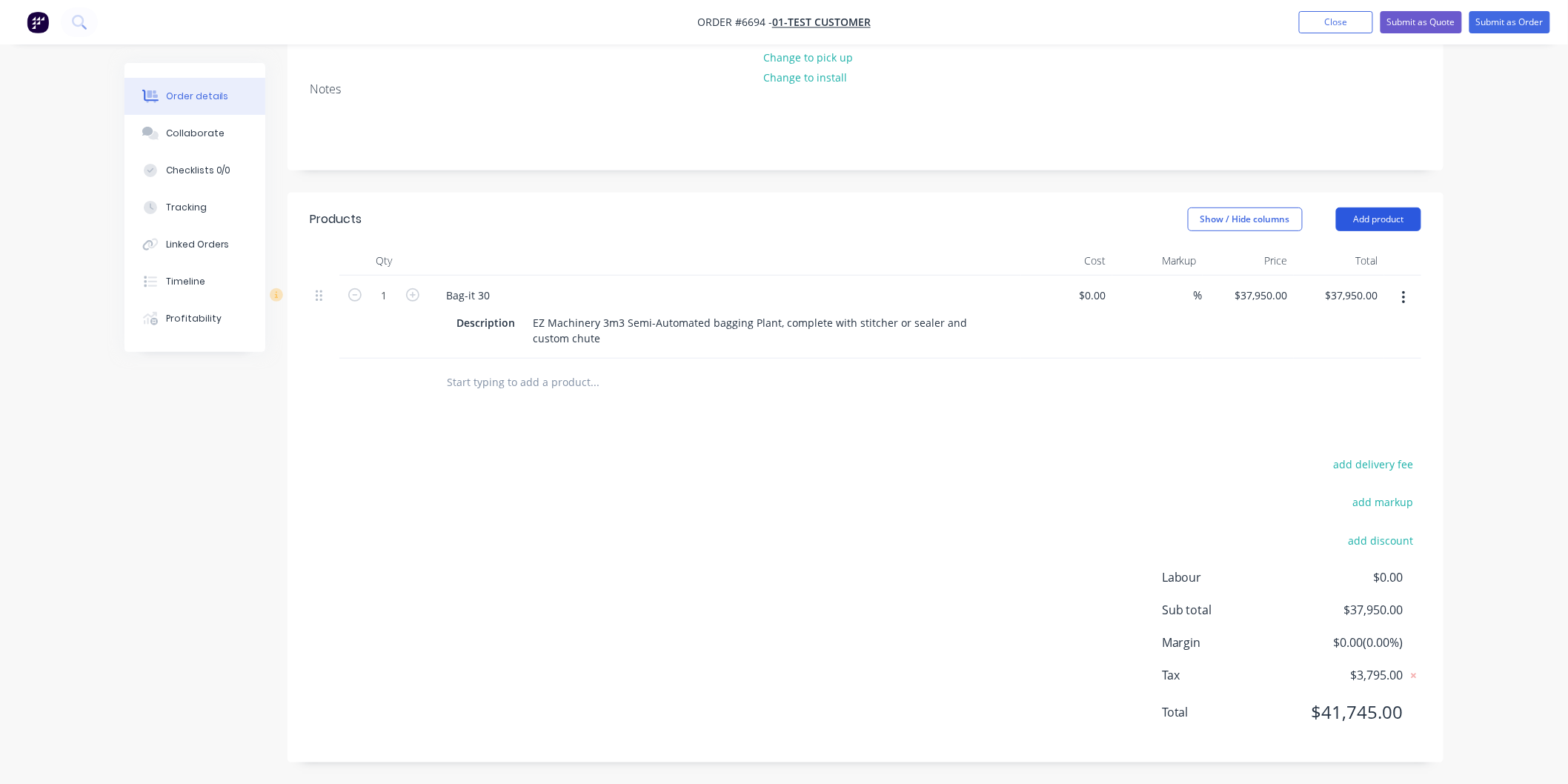
click at [1366, 215] on button "Add product" at bounding box center [1378, 219] width 85 height 24
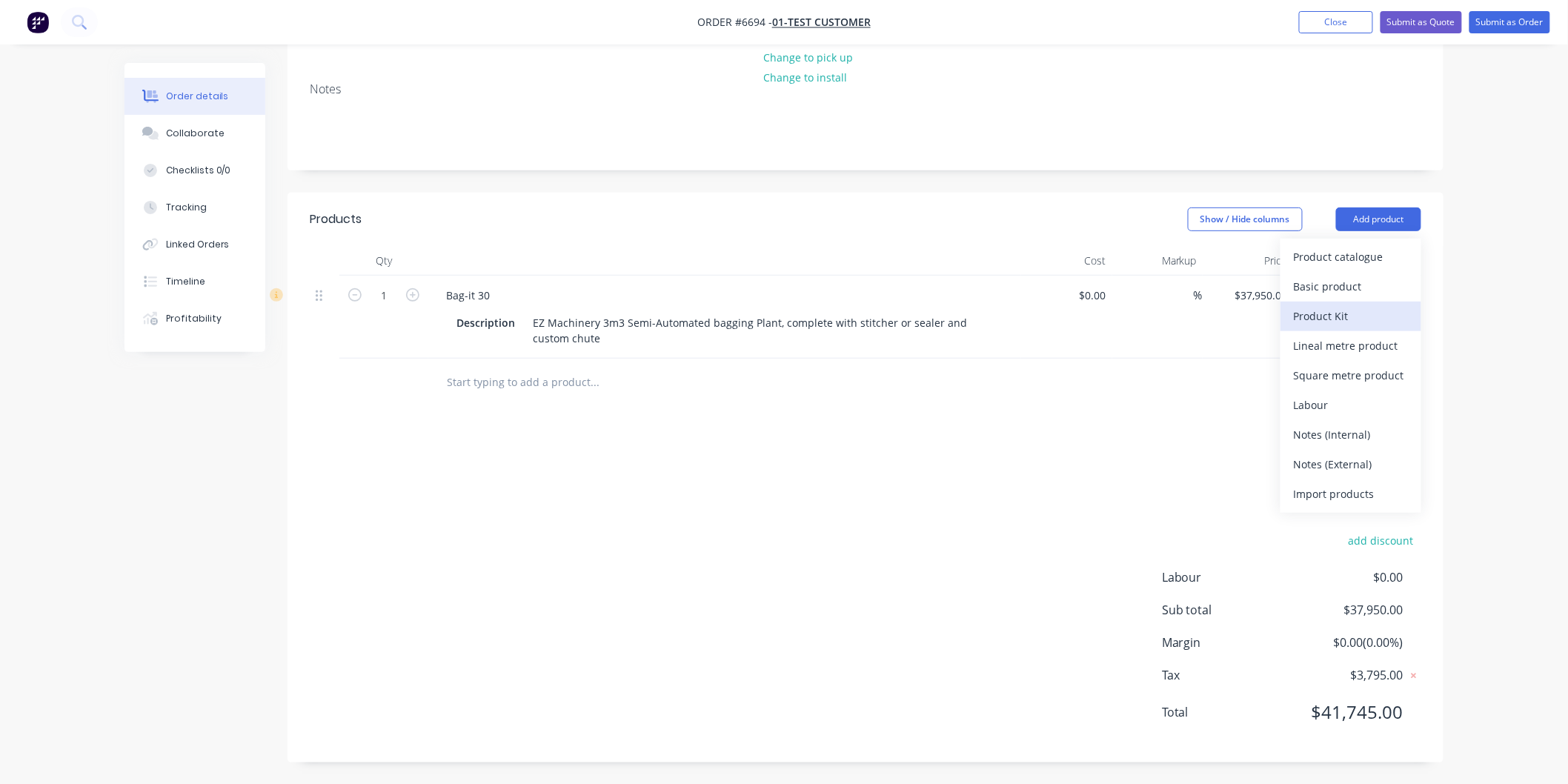
click at [1336, 308] on div "Product Kit" at bounding box center [1351, 316] width 114 height 21
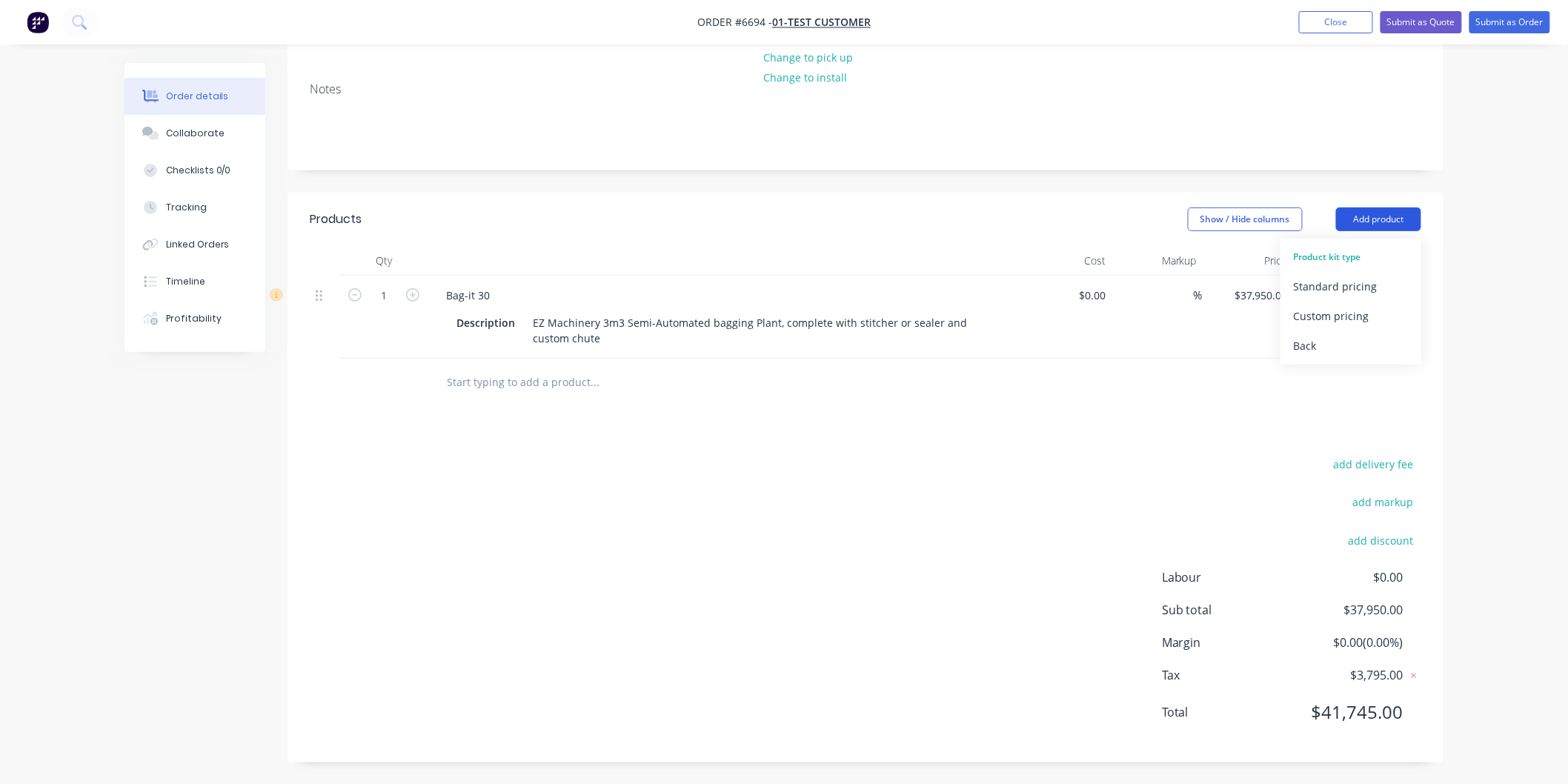
click at [1365, 219] on button "Add product" at bounding box center [1378, 219] width 85 height 24
click at [1364, 222] on button "Add product" at bounding box center [1378, 219] width 85 height 24
click at [1299, 348] on div "Back" at bounding box center [1351, 346] width 114 height 21
click at [1344, 252] on div "Product catalogue" at bounding box center [1351, 257] width 114 height 21
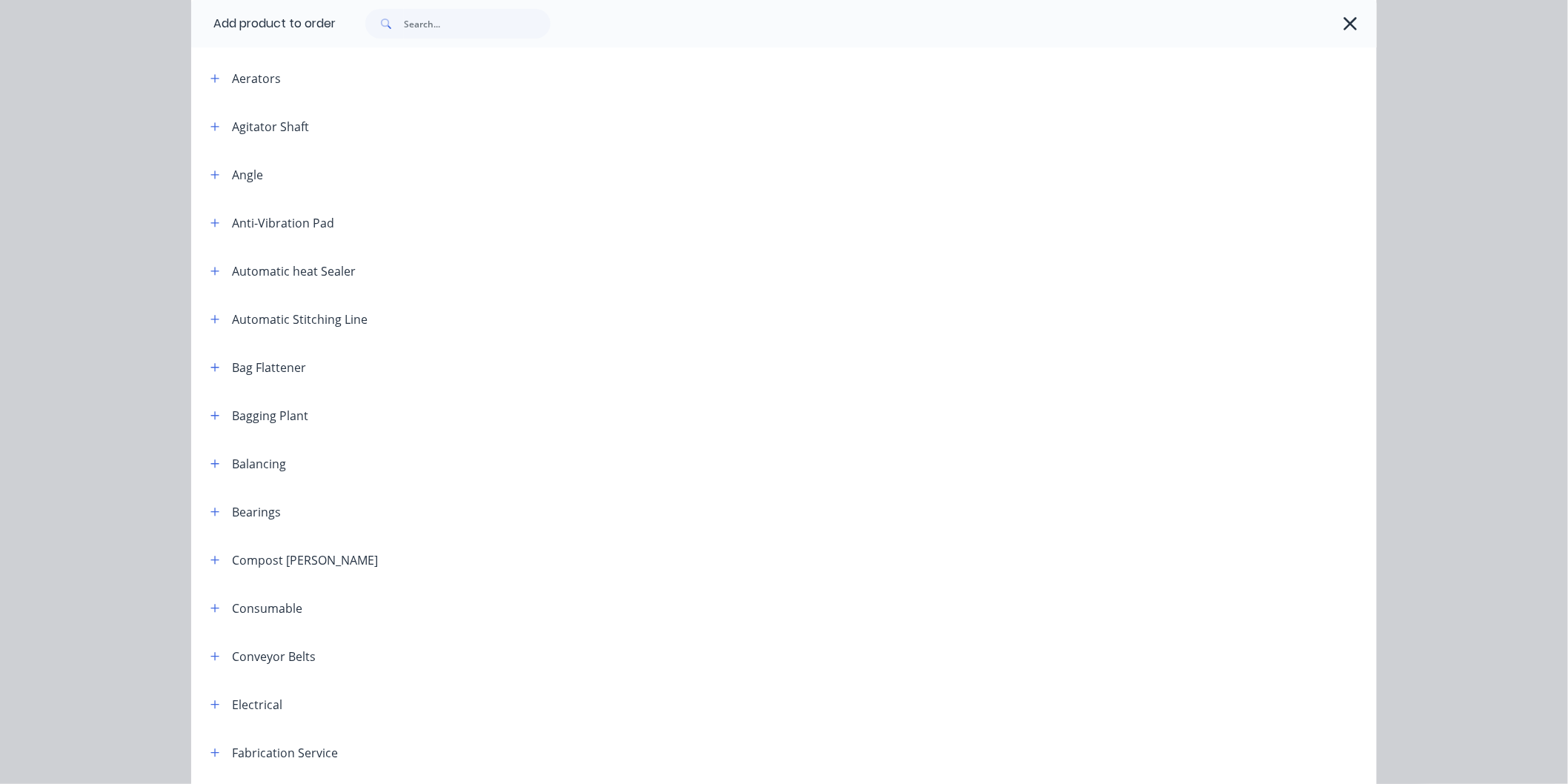
scroll to position [0, 0]
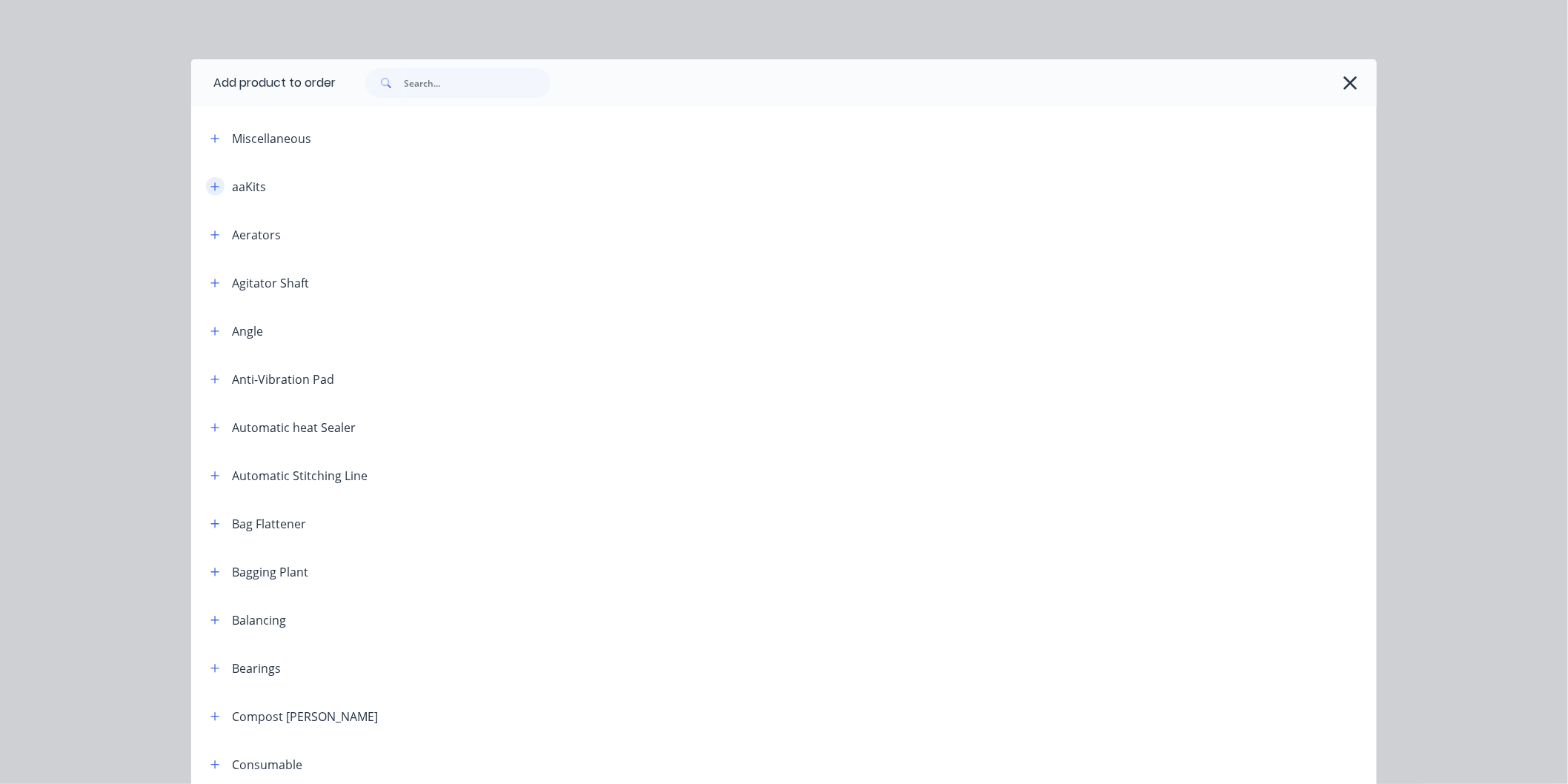
click at [211, 182] on icon "button" at bounding box center [215, 186] width 9 height 11
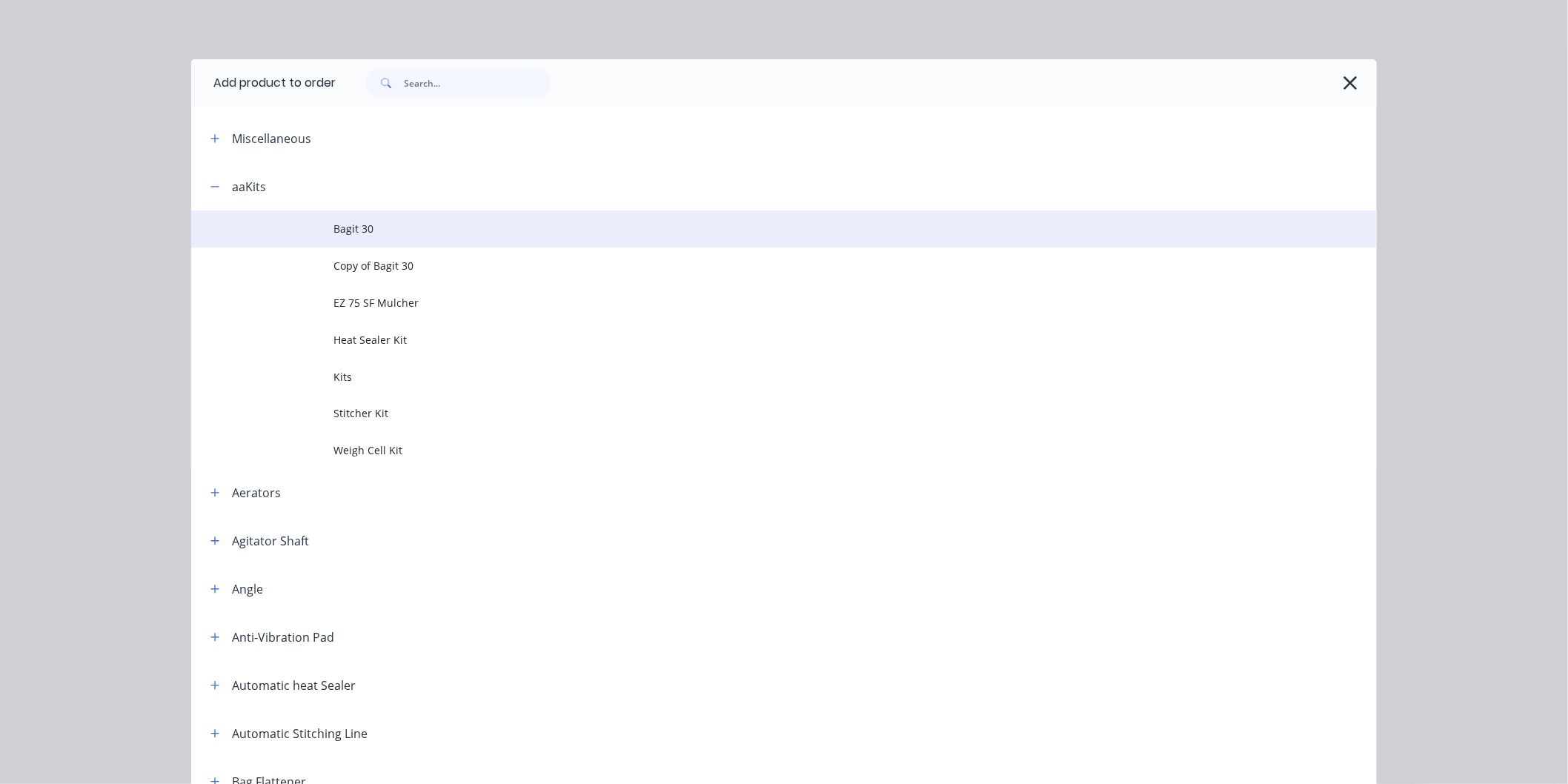
click at [350, 226] on span "Bagit 30" at bounding box center [750, 228] width 834 height 16
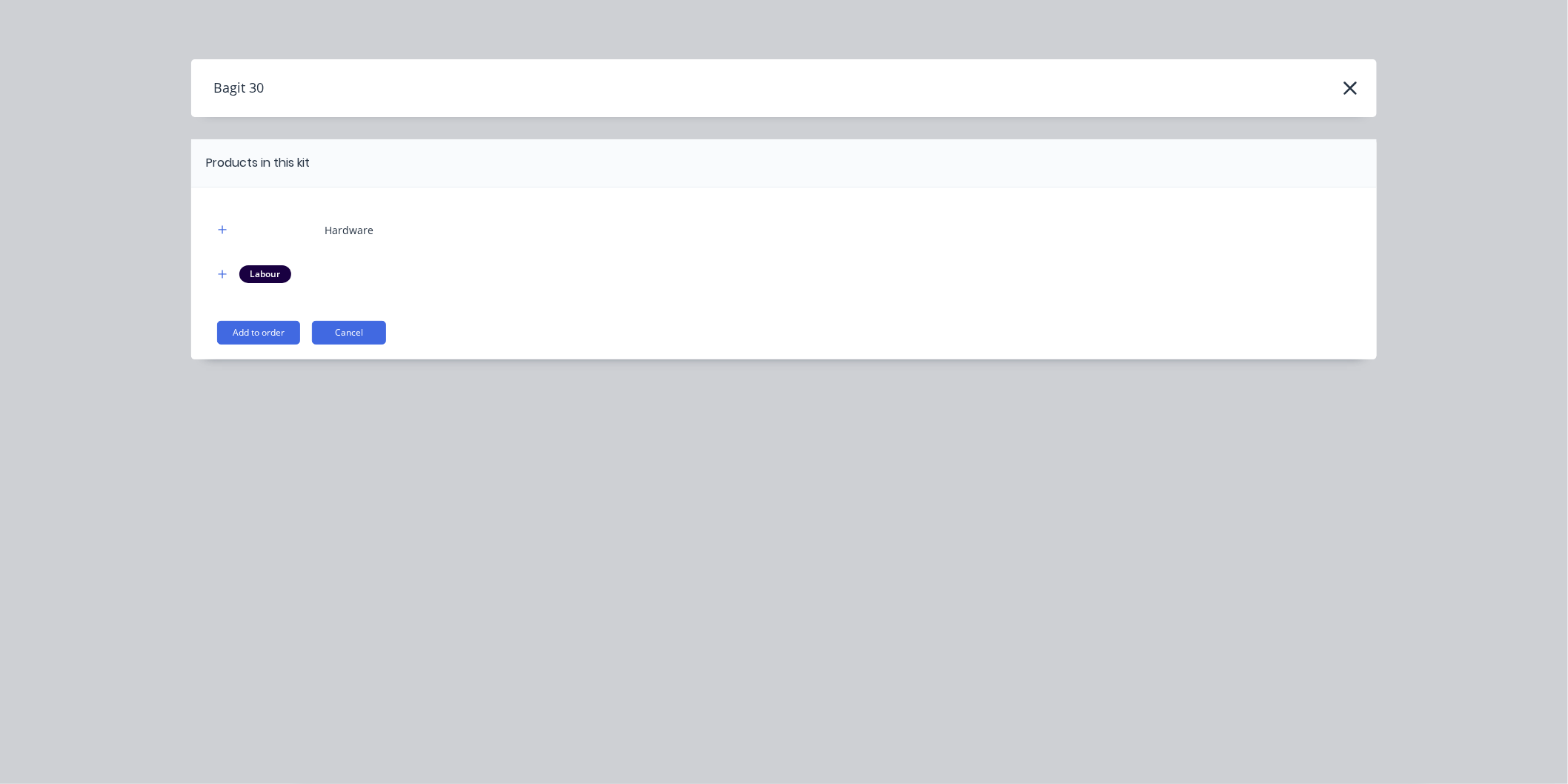
click at [265, 328] on button "Add to order" at bounding box center [259, 333] width 83 height 24
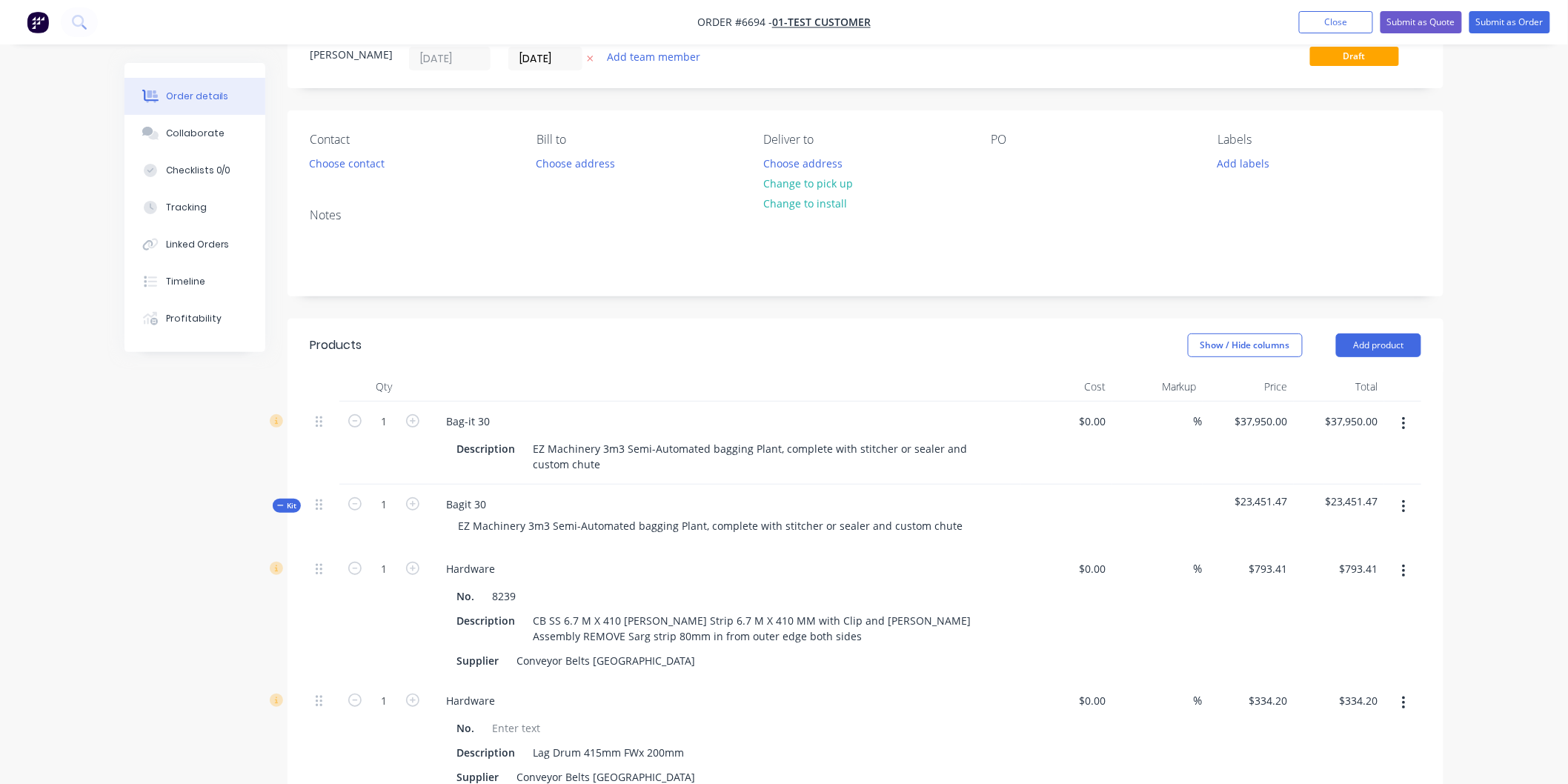
scroll to position [83, 0]
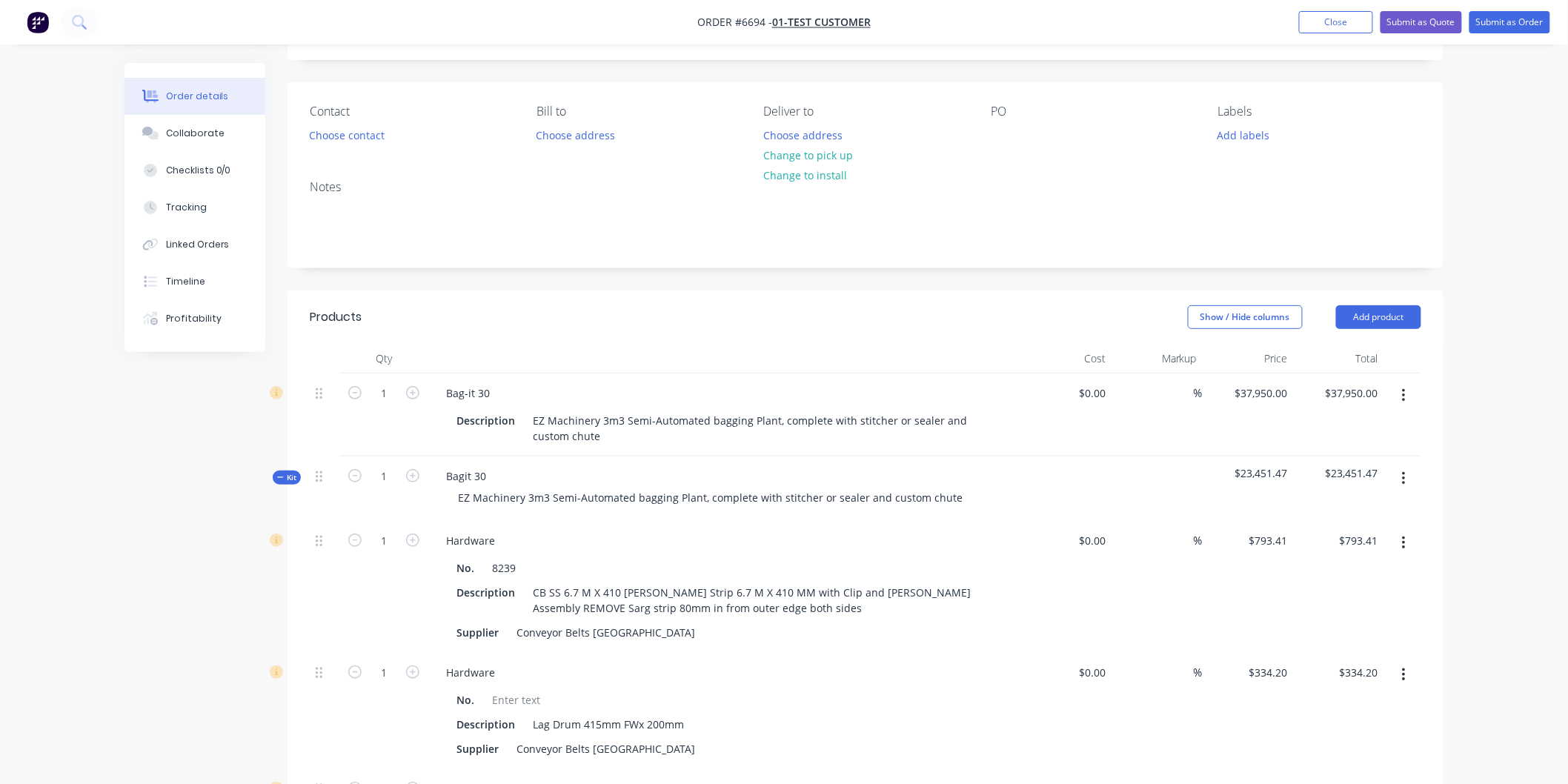
click at [278, 473] on icon at bounding box center [280, 477] width 7 height 7
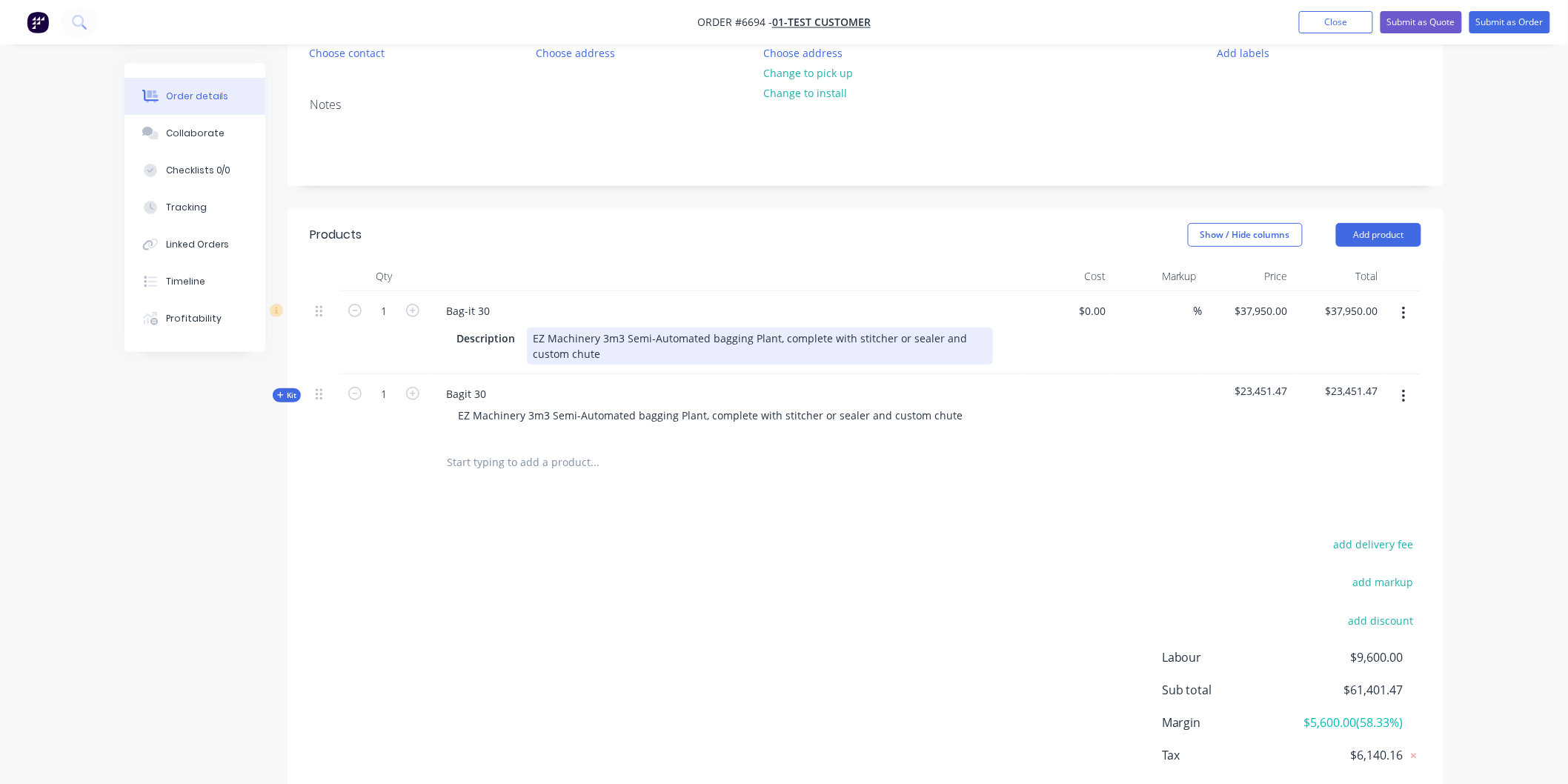
scroll to position [244, 0]
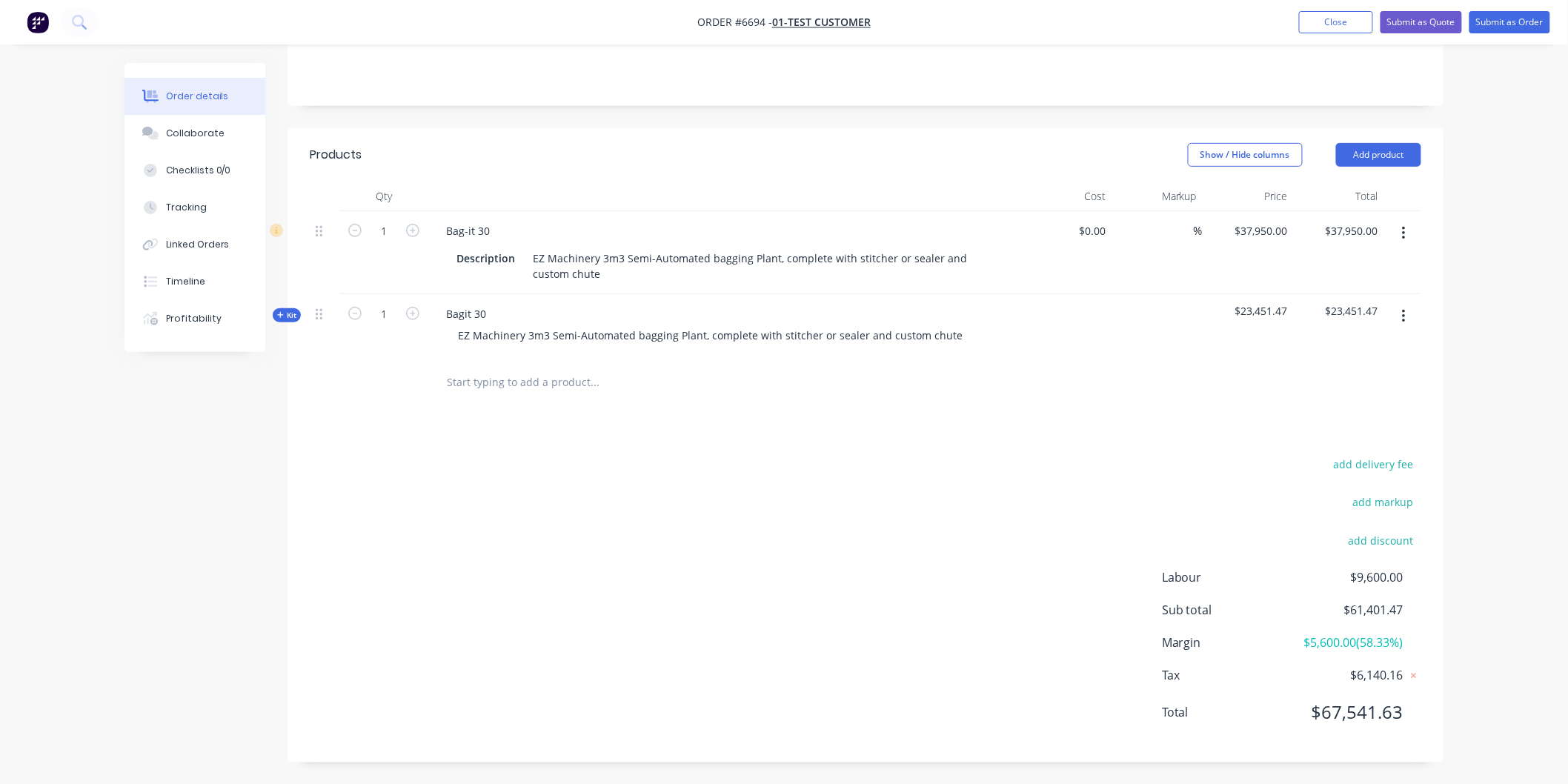
click at [1406, 231] on button "button" at bounding box center [1404, 233] width 35 height 27
click at [1310, 359] on div "Delete" at bounding box center [1351, 361] width 114 height 21
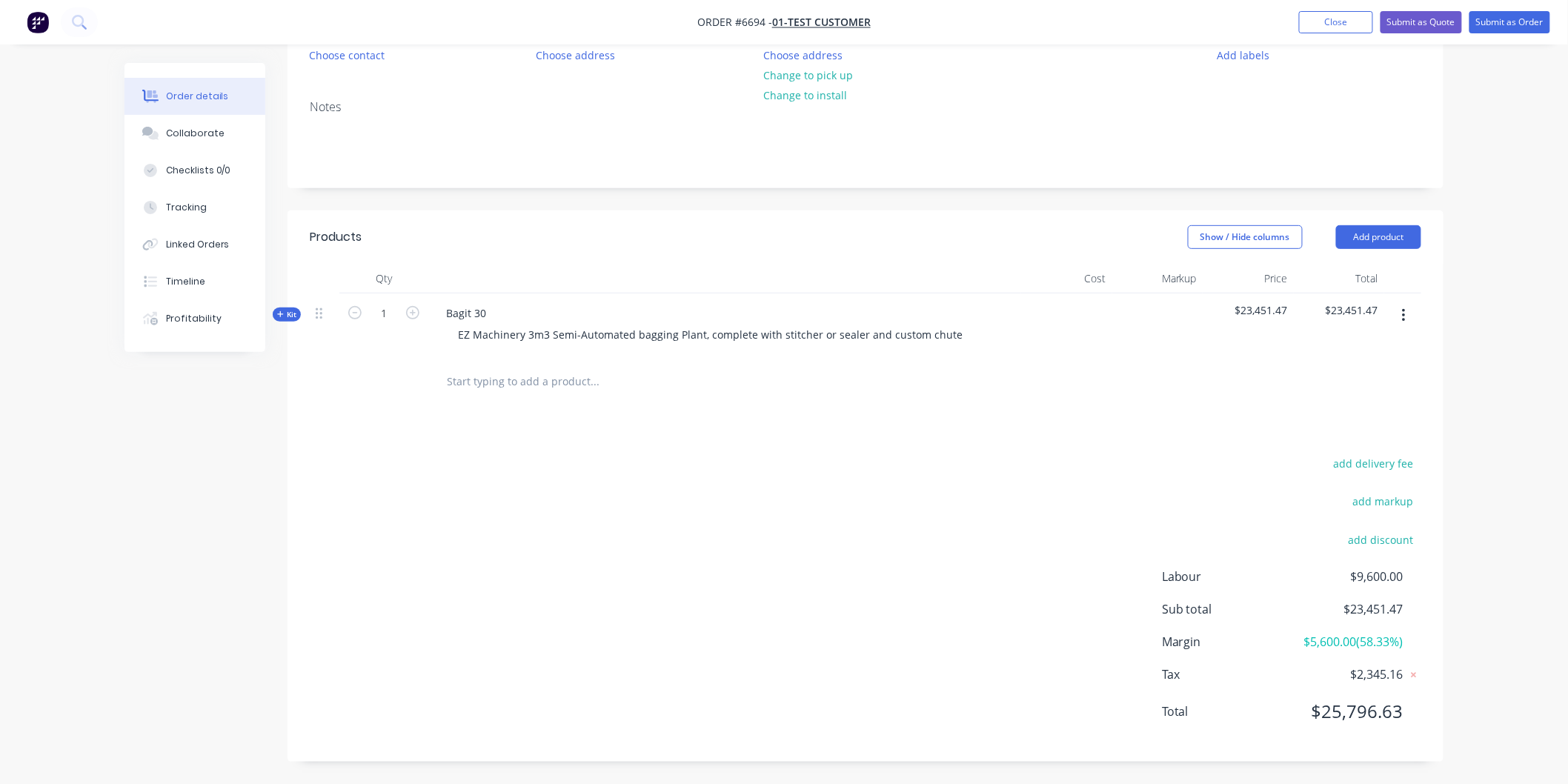
scroll to position [161, 0]
click at [171, 201] on div "Tracking" at bounding box center [186, 208] width 41 height 13
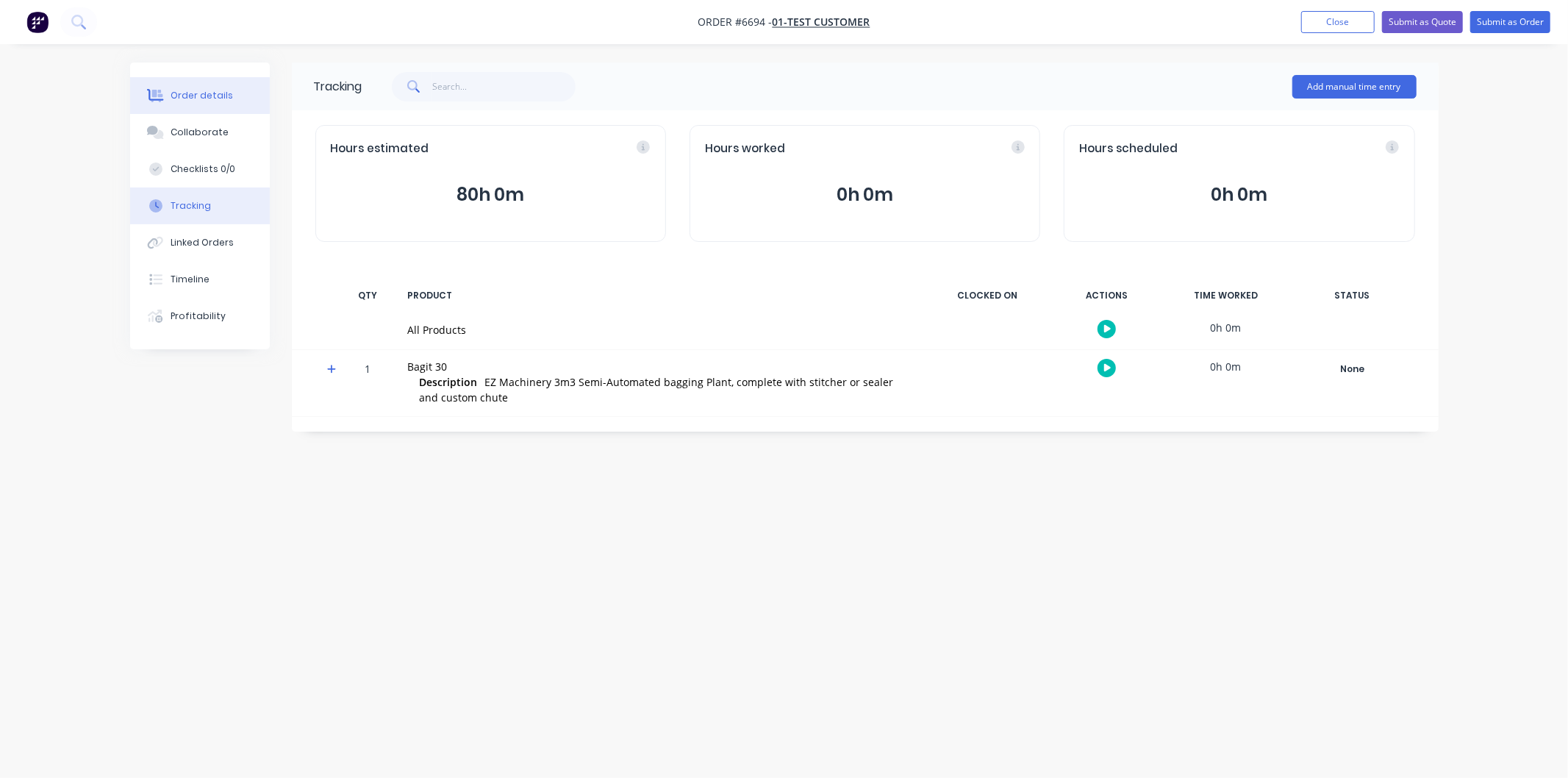
click at [181, 91] on div "Order details" at bounding box center [201, 96] width 62 height 13
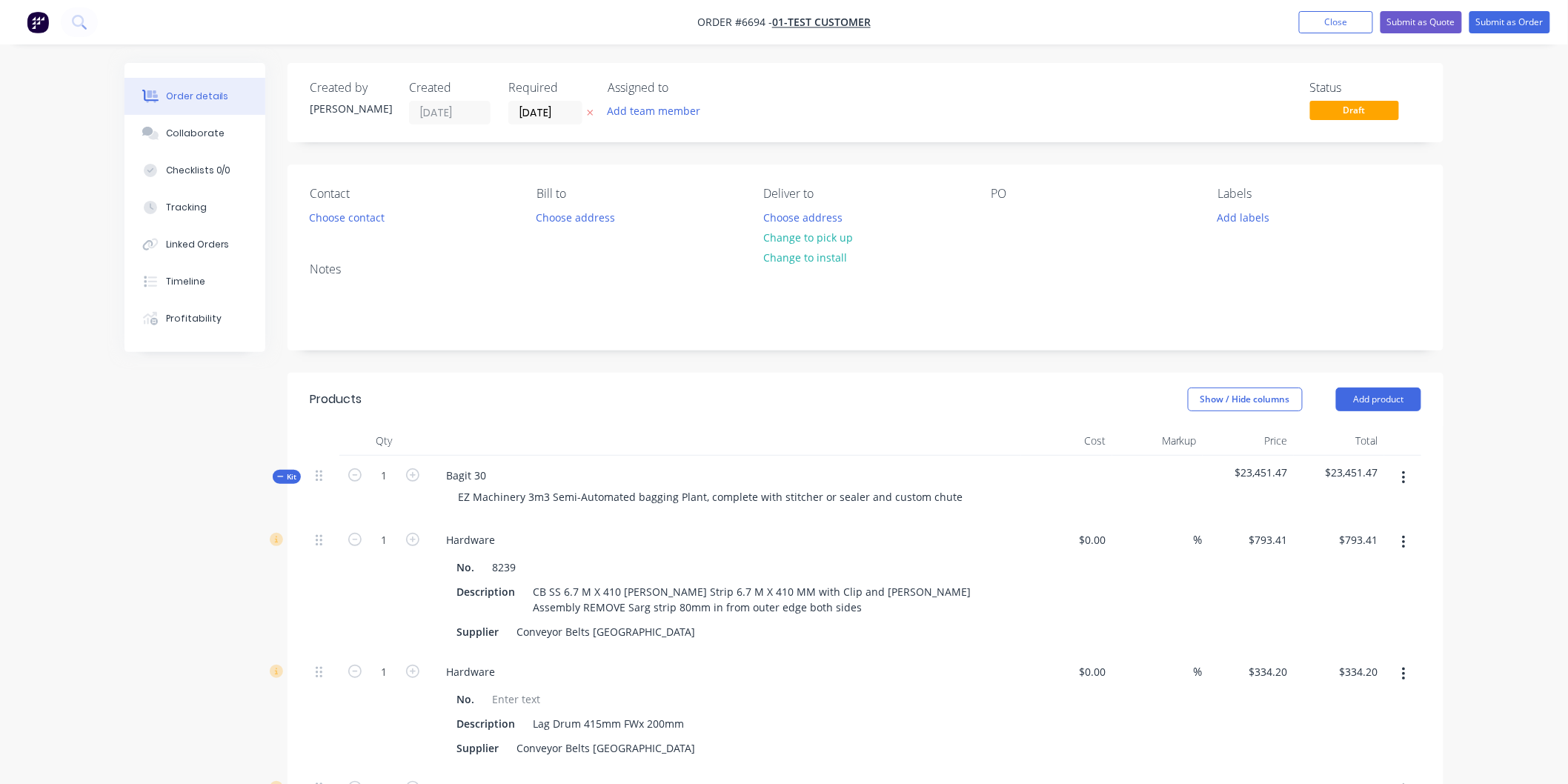
click at [290, 473] on span "Kit" at bounding box center [287, 477] width 20 height 11
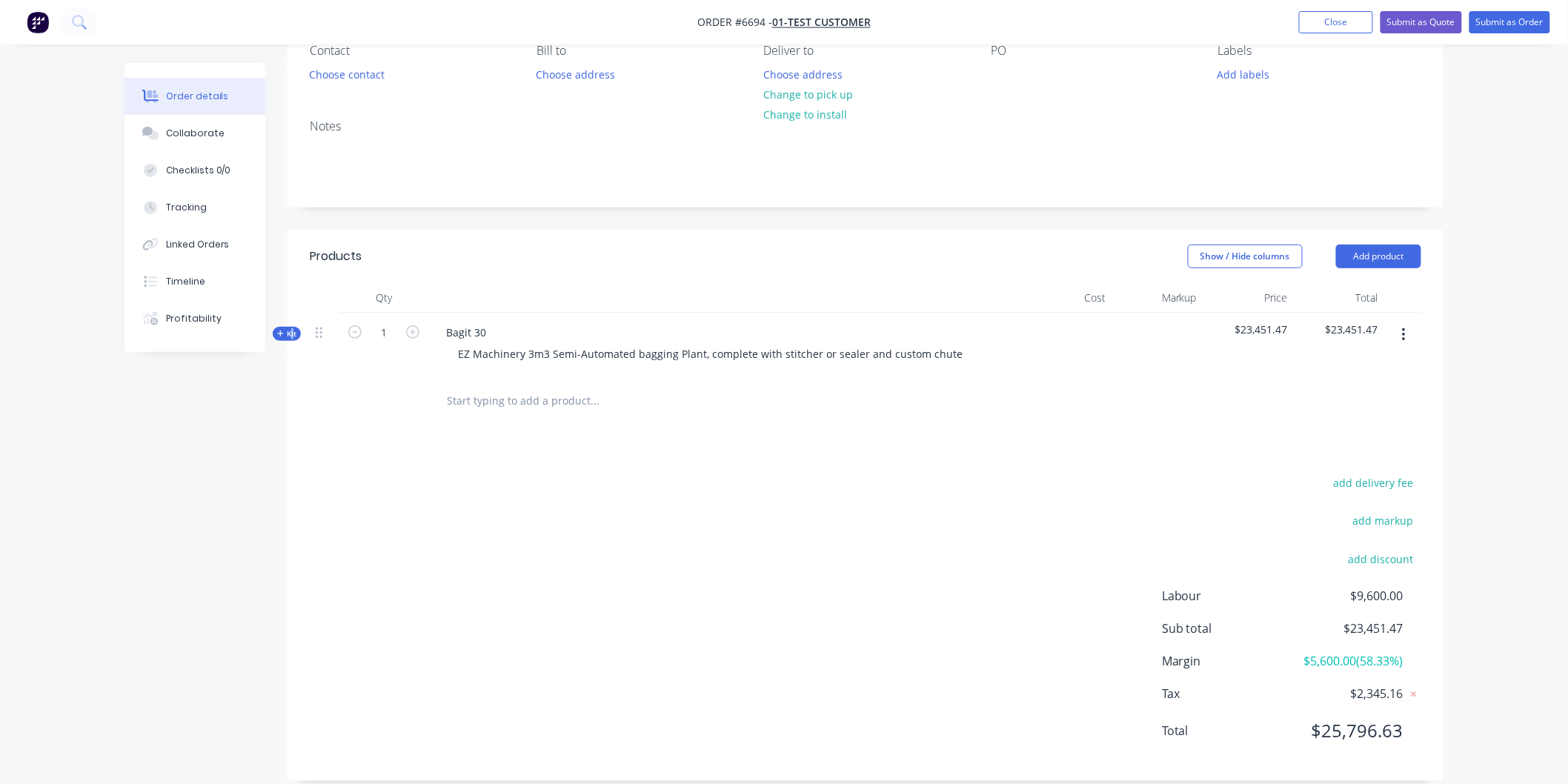
scroll to position [161, 0]
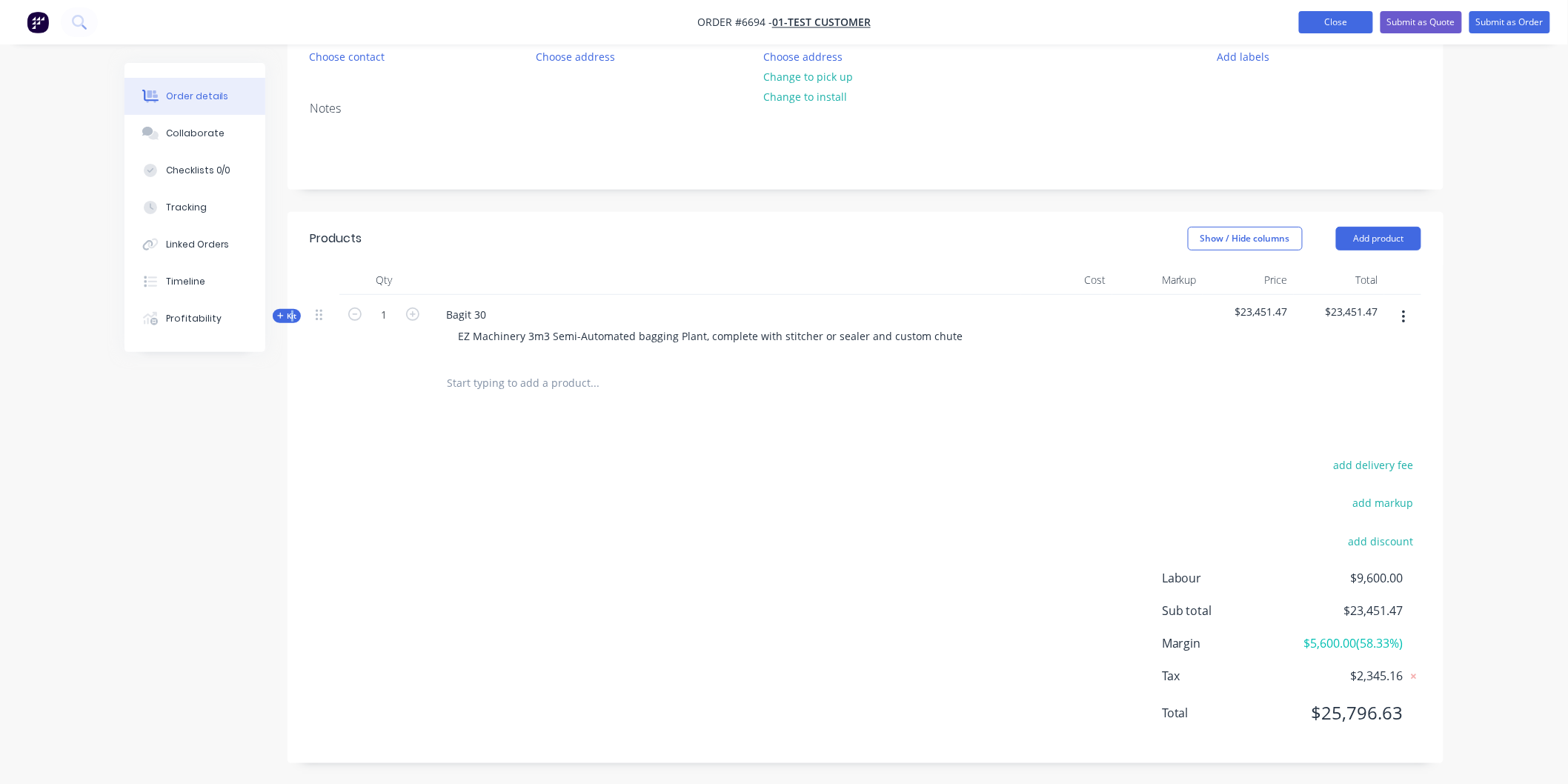
click at [1338, 20] on button "Close" at bounding box center [1336, 22] width 74 height 22
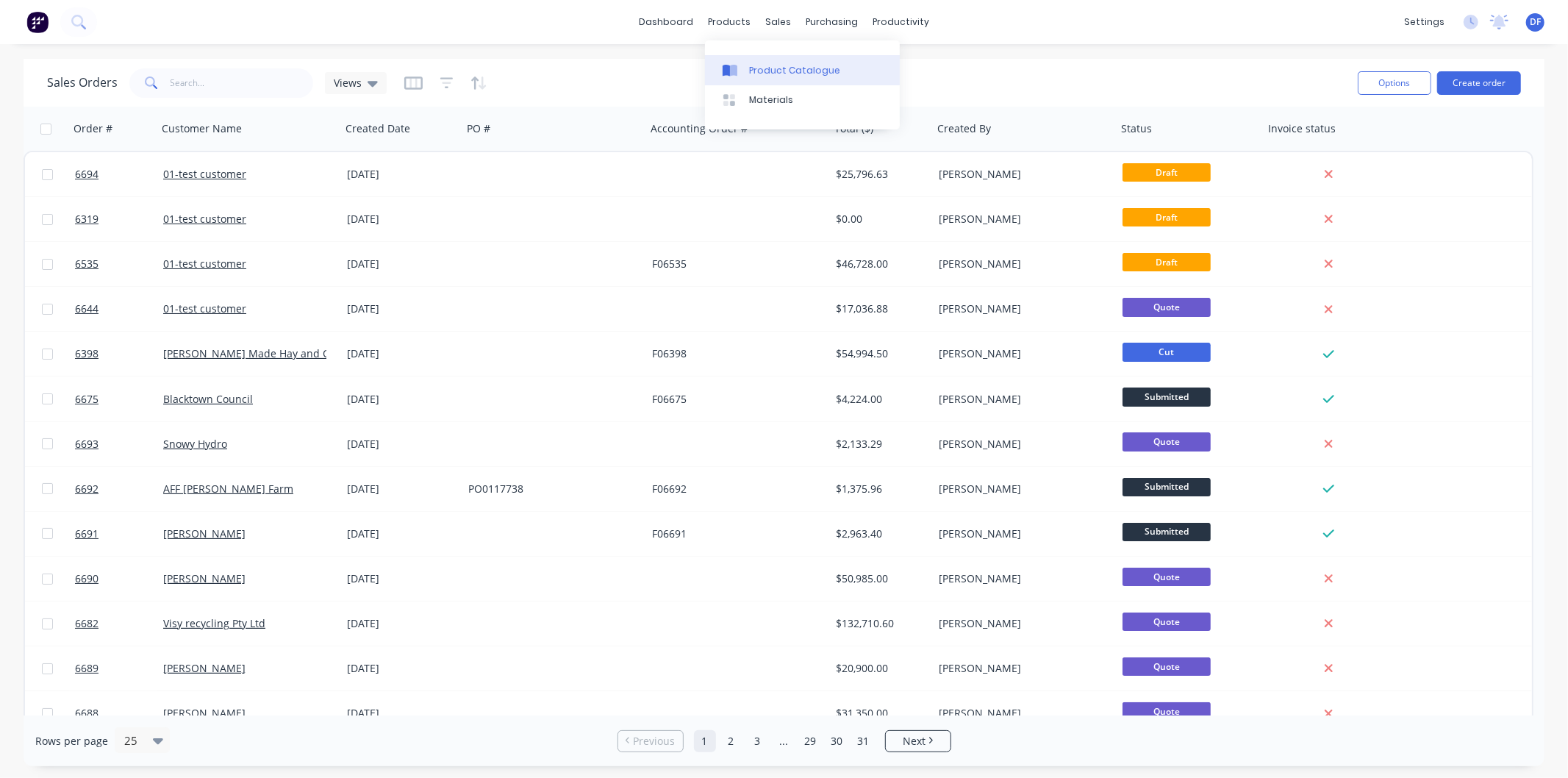
click at [779, 75] on div "Product Catalogue" at bounding box center [795, 71] width 91 height 13
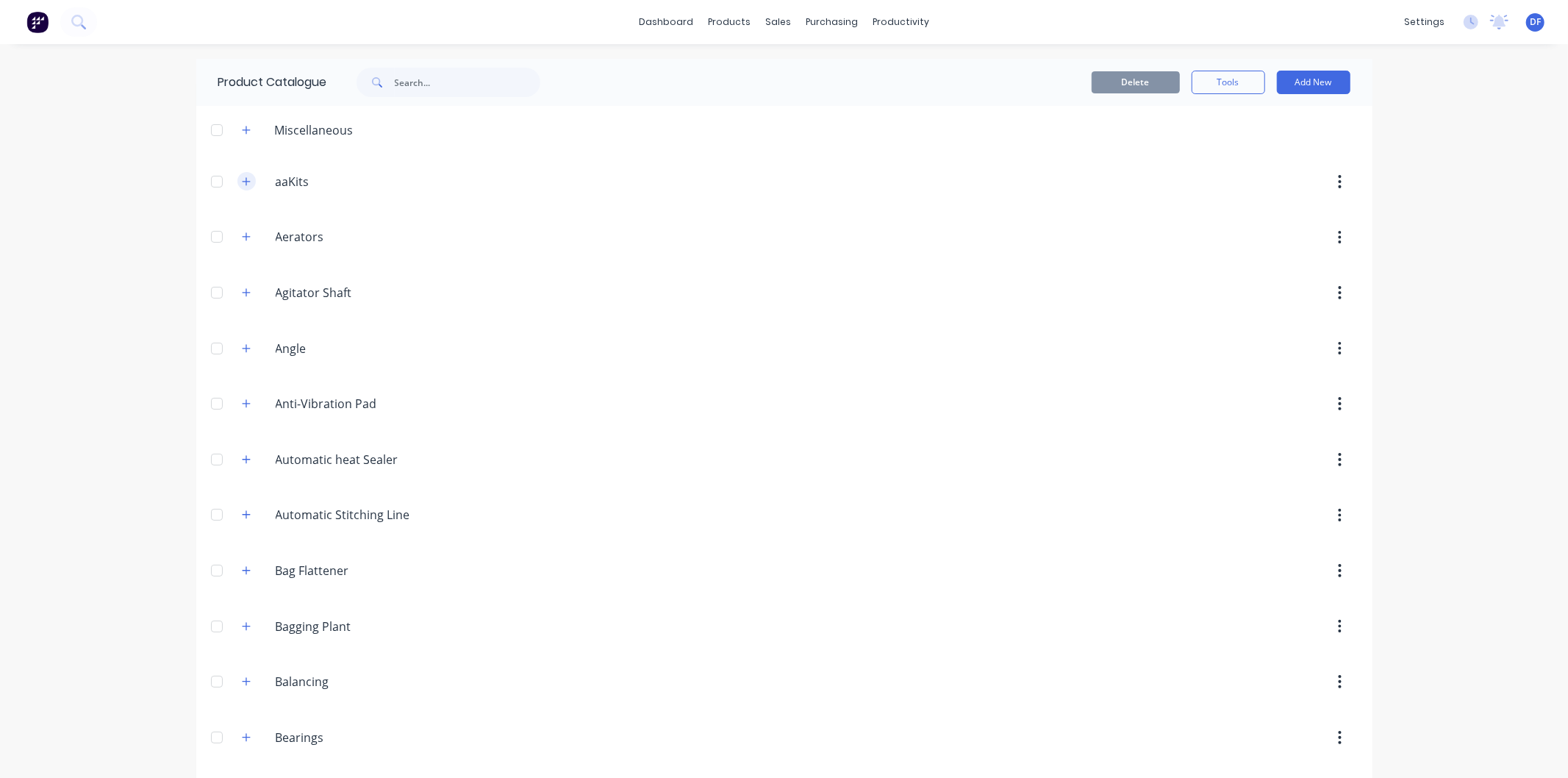
click at [242, 178] on icon "button" at bounding box center [246, 182] width 9 height 11
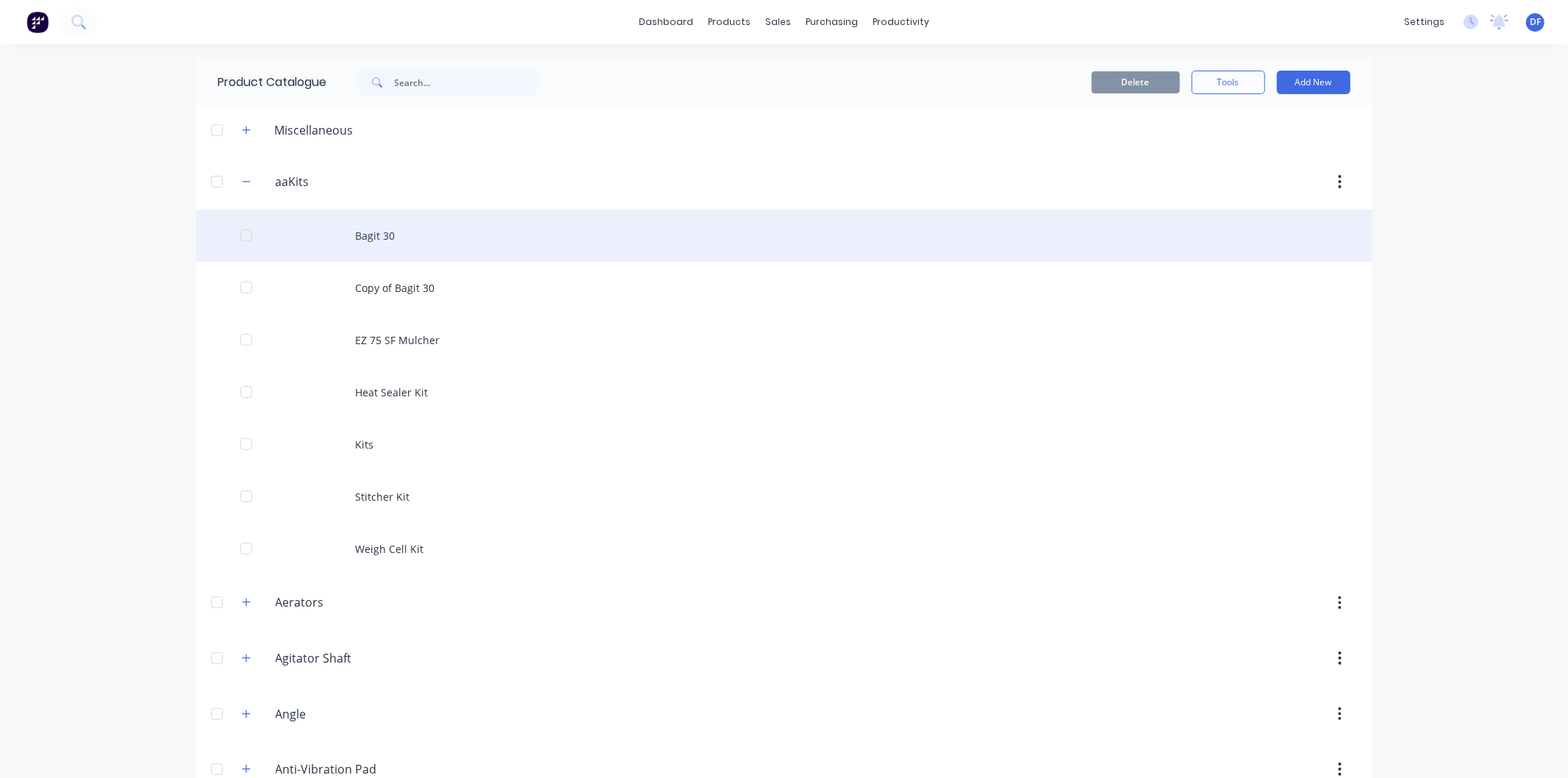
click at [362, 230] on div "Bagit 30" at bounding box center [784, 235] width 1176 height 52
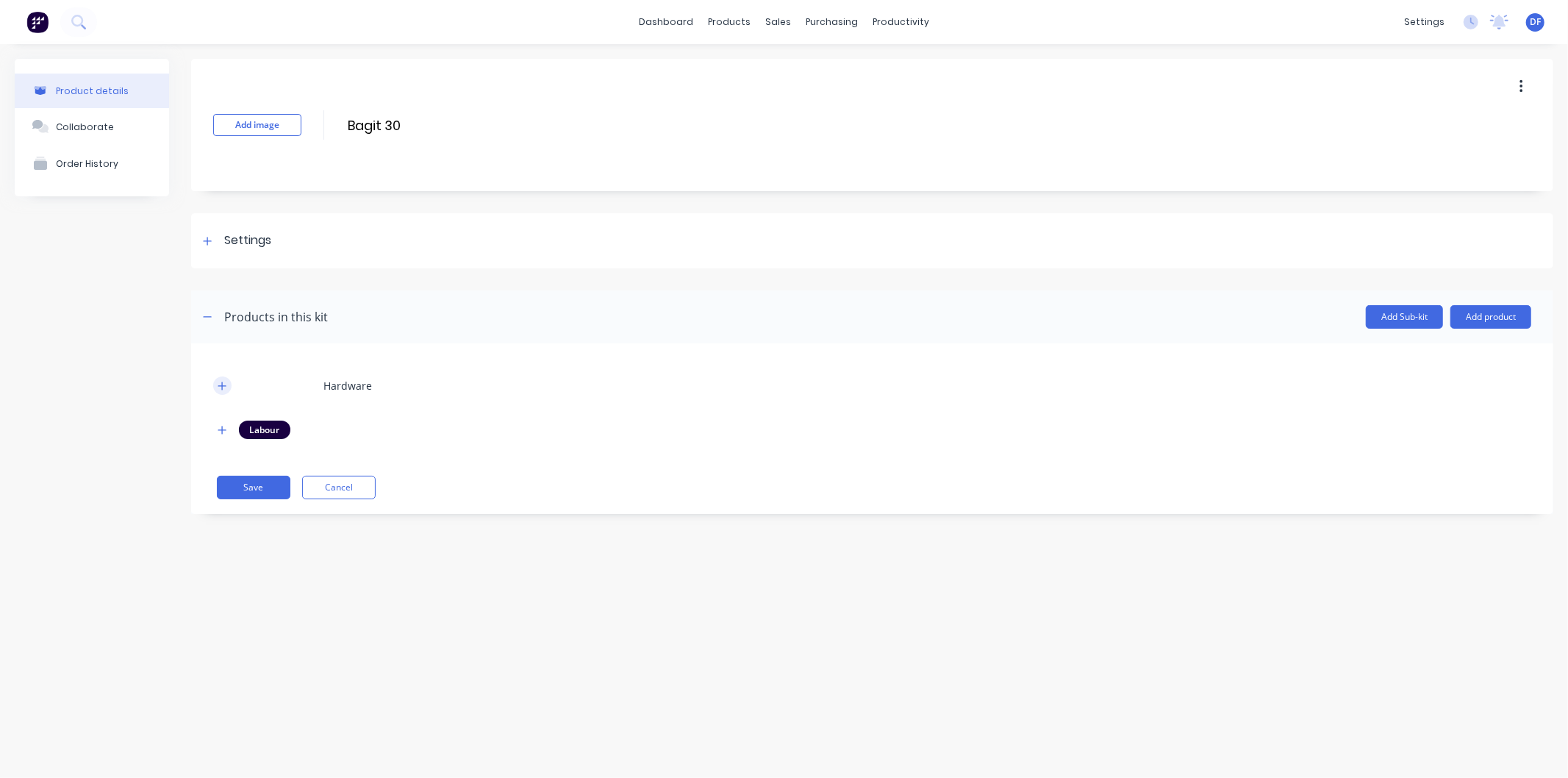
click at [221, 388] on icon "button" at bounding box center [221, 386] width 9 height 11
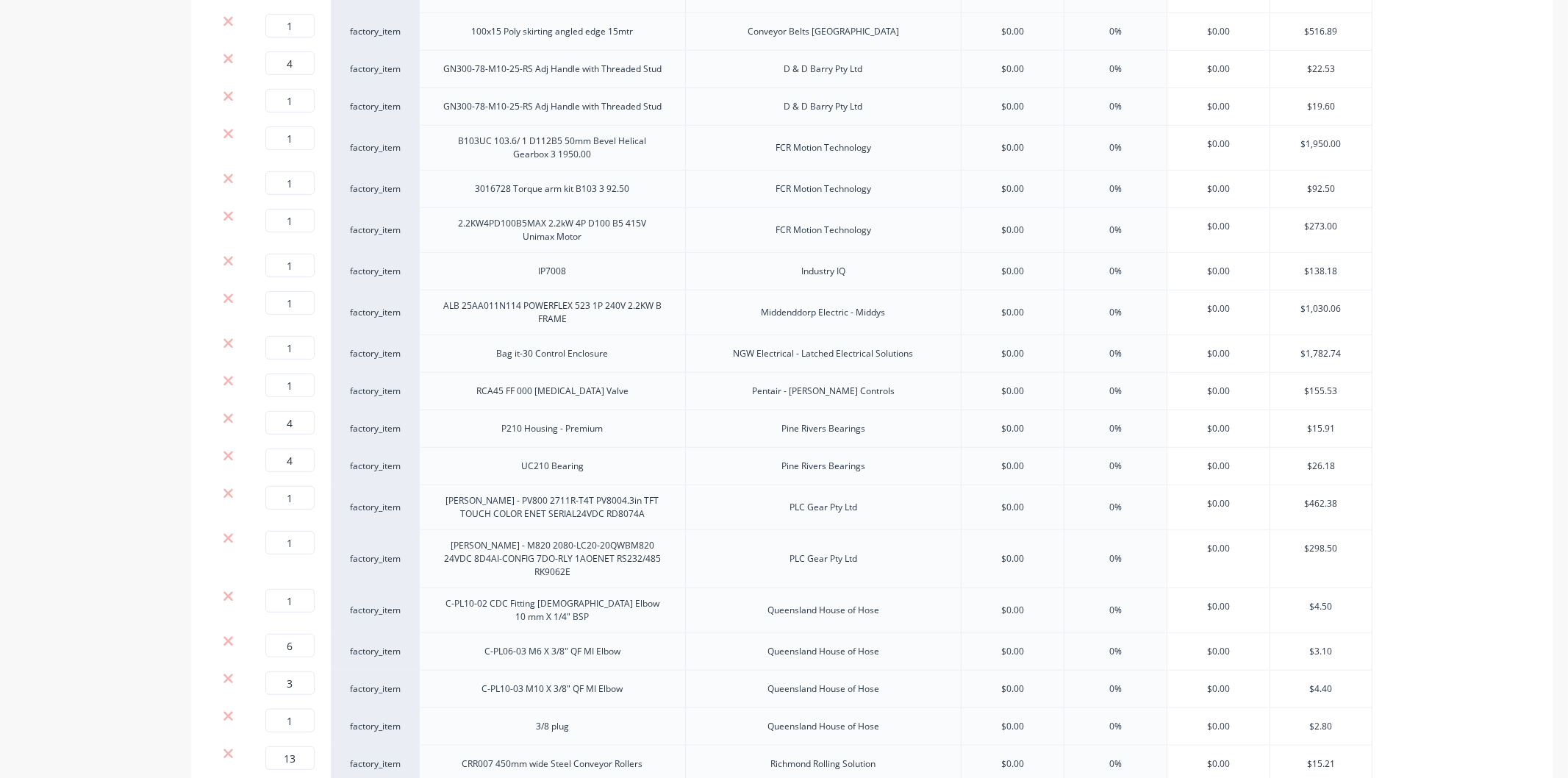
scroll to position [353, 0]
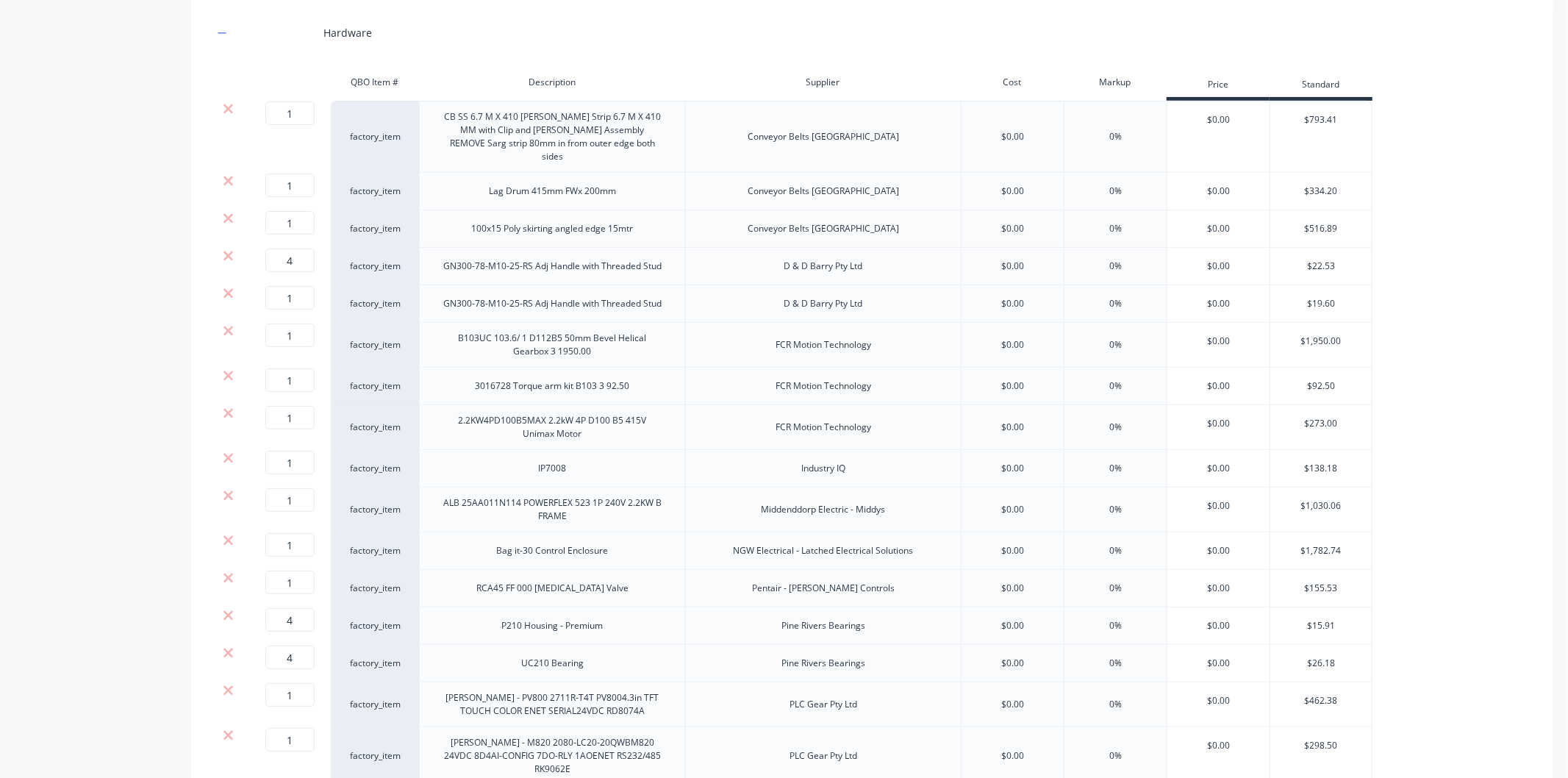
type input "$793.41"
drag, startPoint x: 1305, startPoint y: 123, endPoint x: 1339, endPoint y: 125, distance: 34.1
click at [1339, 125] on input "$793.41" at bounding box center [1321, 120] width 101 height 13
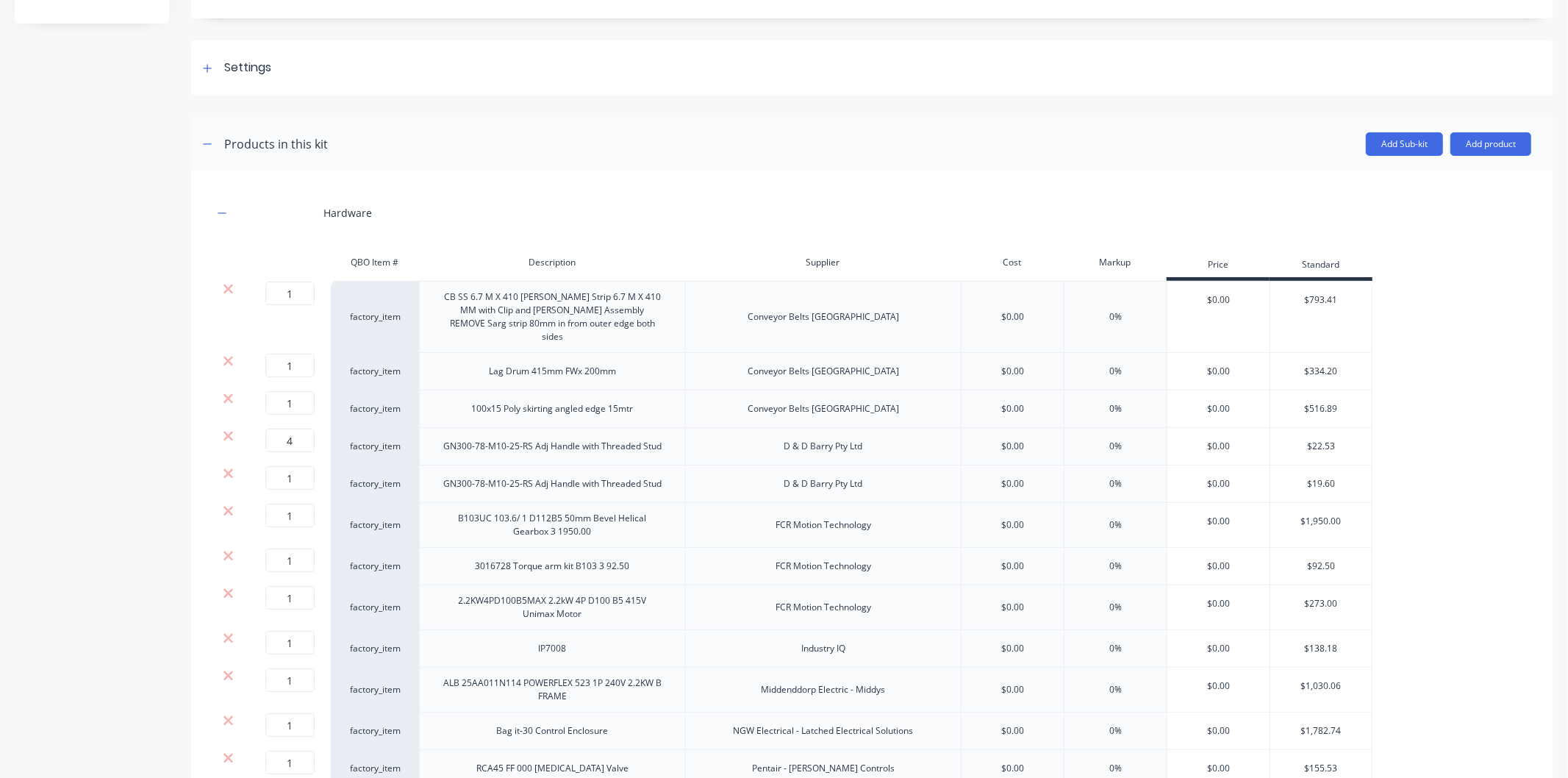
scroll to position [0, 0]
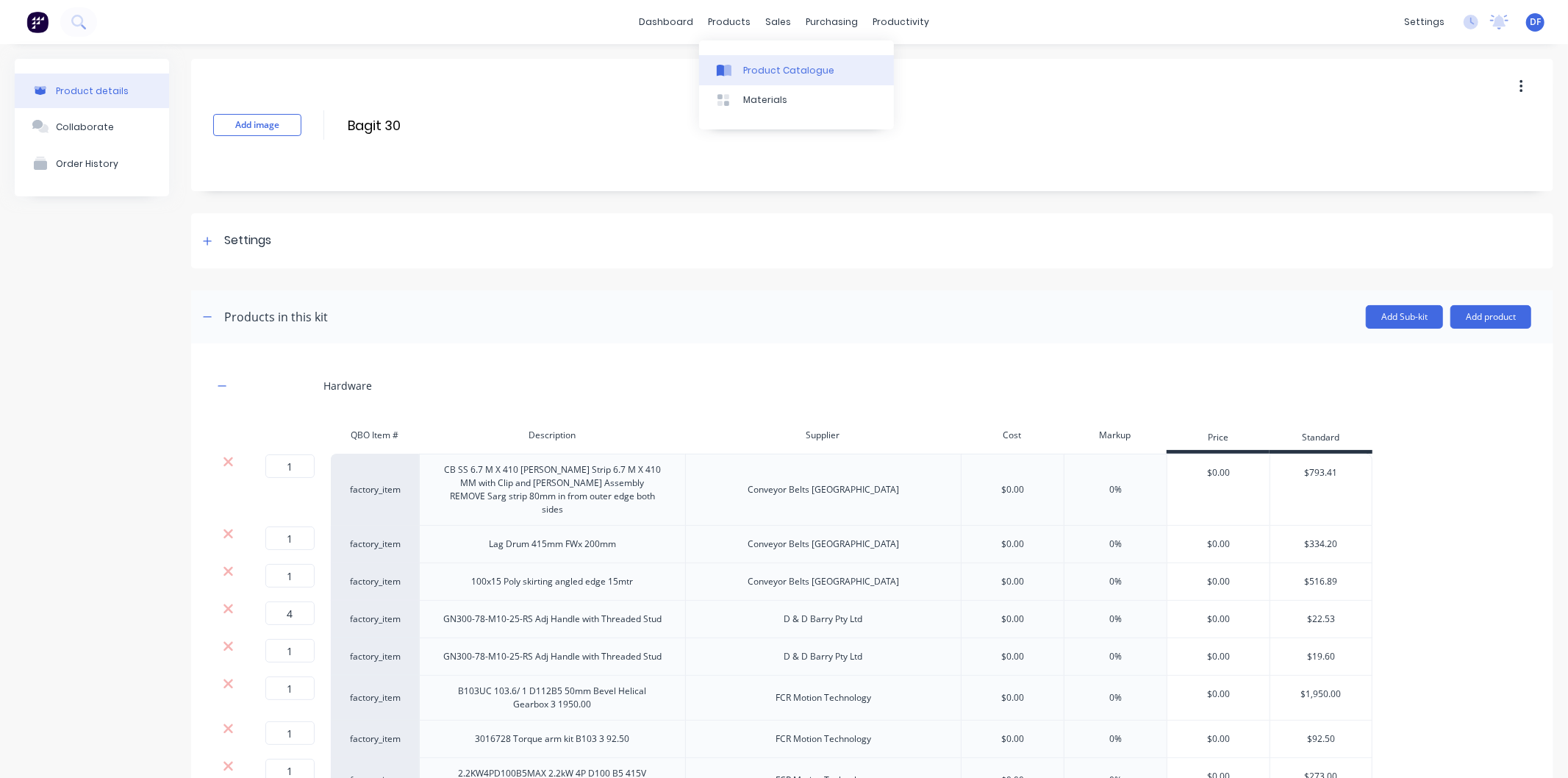
click at [767, 71] on div "Product Catalogue" at bounding box center [789, 71] width 91 height 13
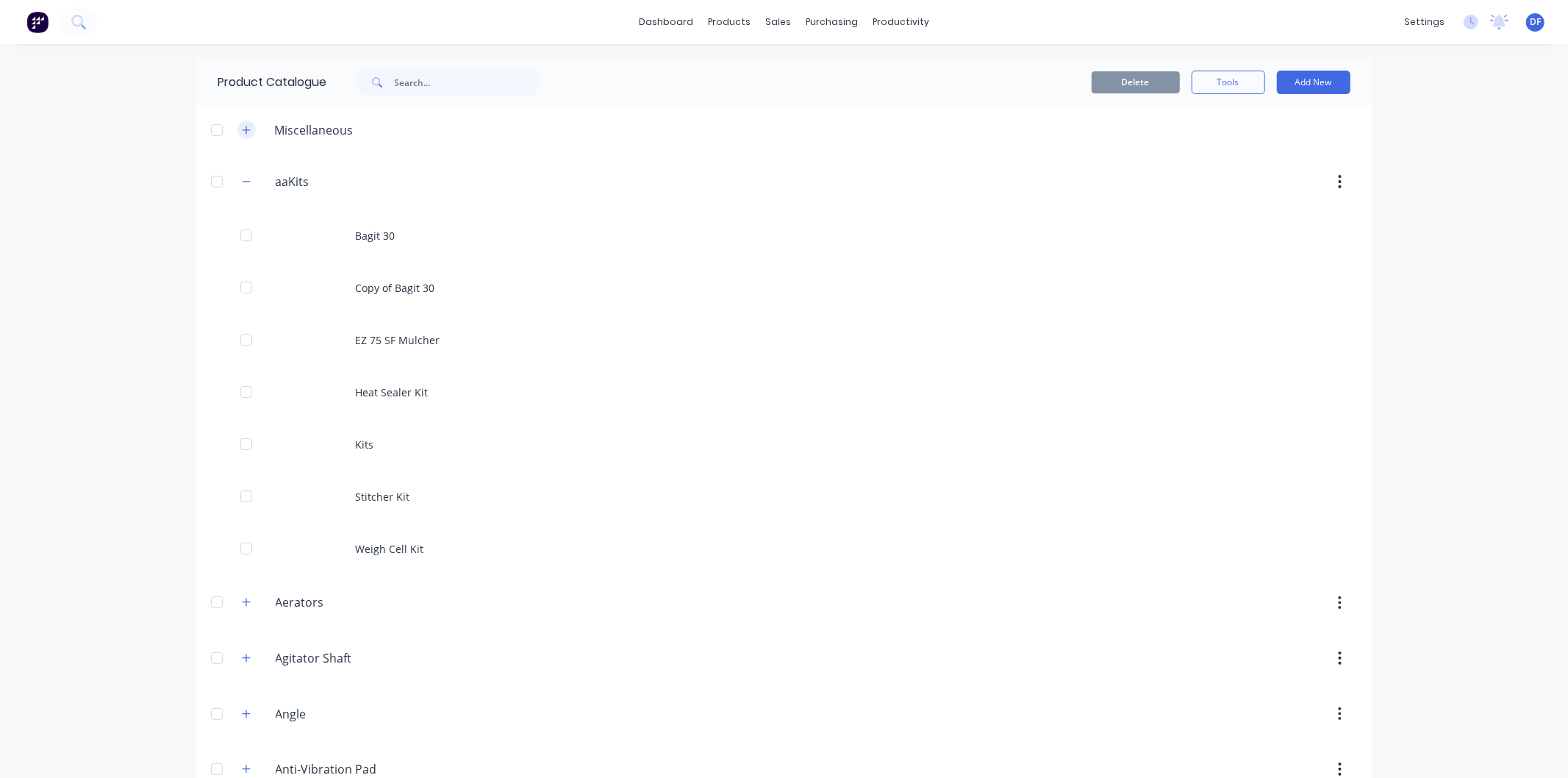
click at [238, 126] on button "button" at bounding box center [246, 130] width 19 height 19
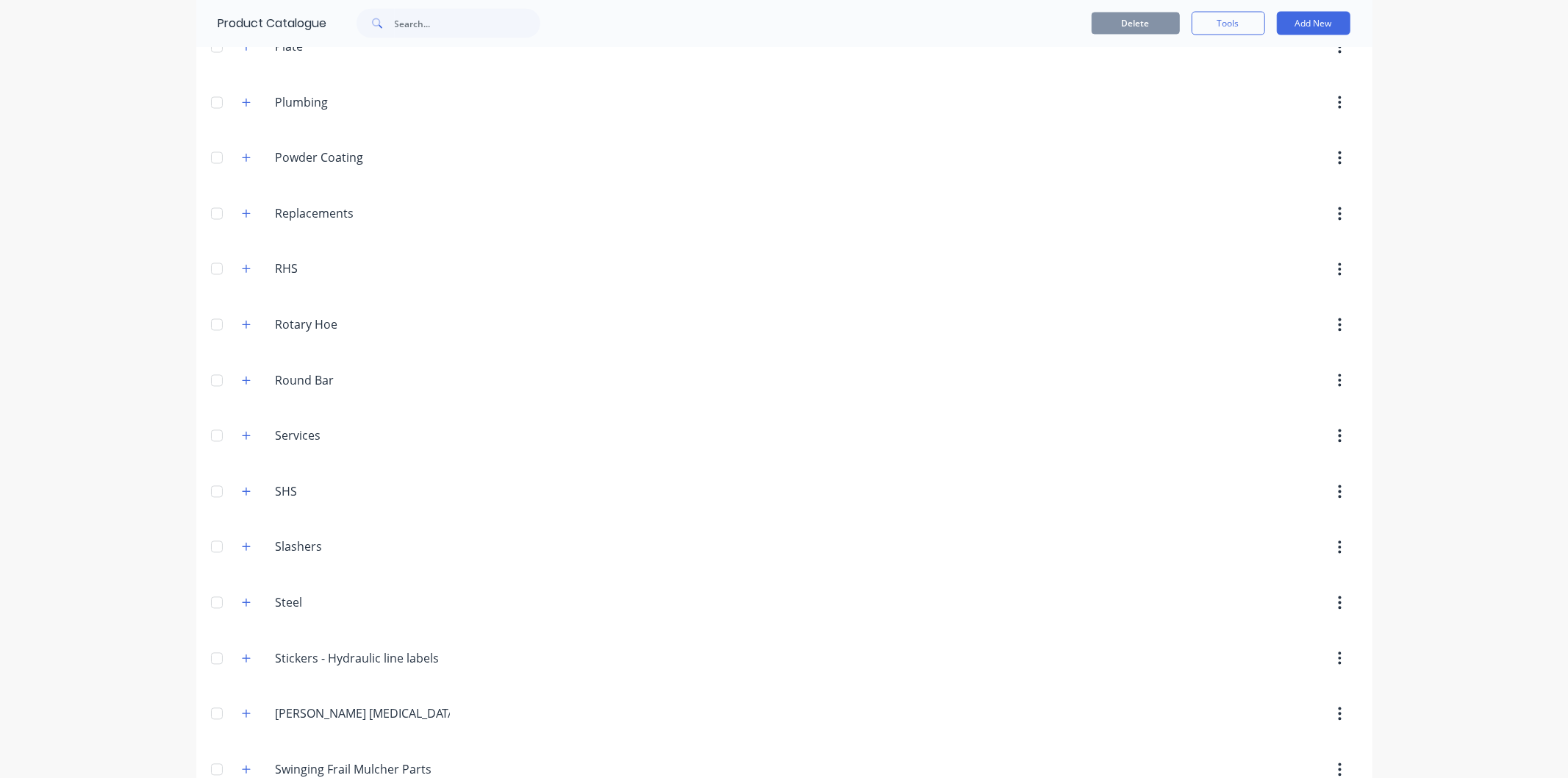
scroll to position [2313, 0]
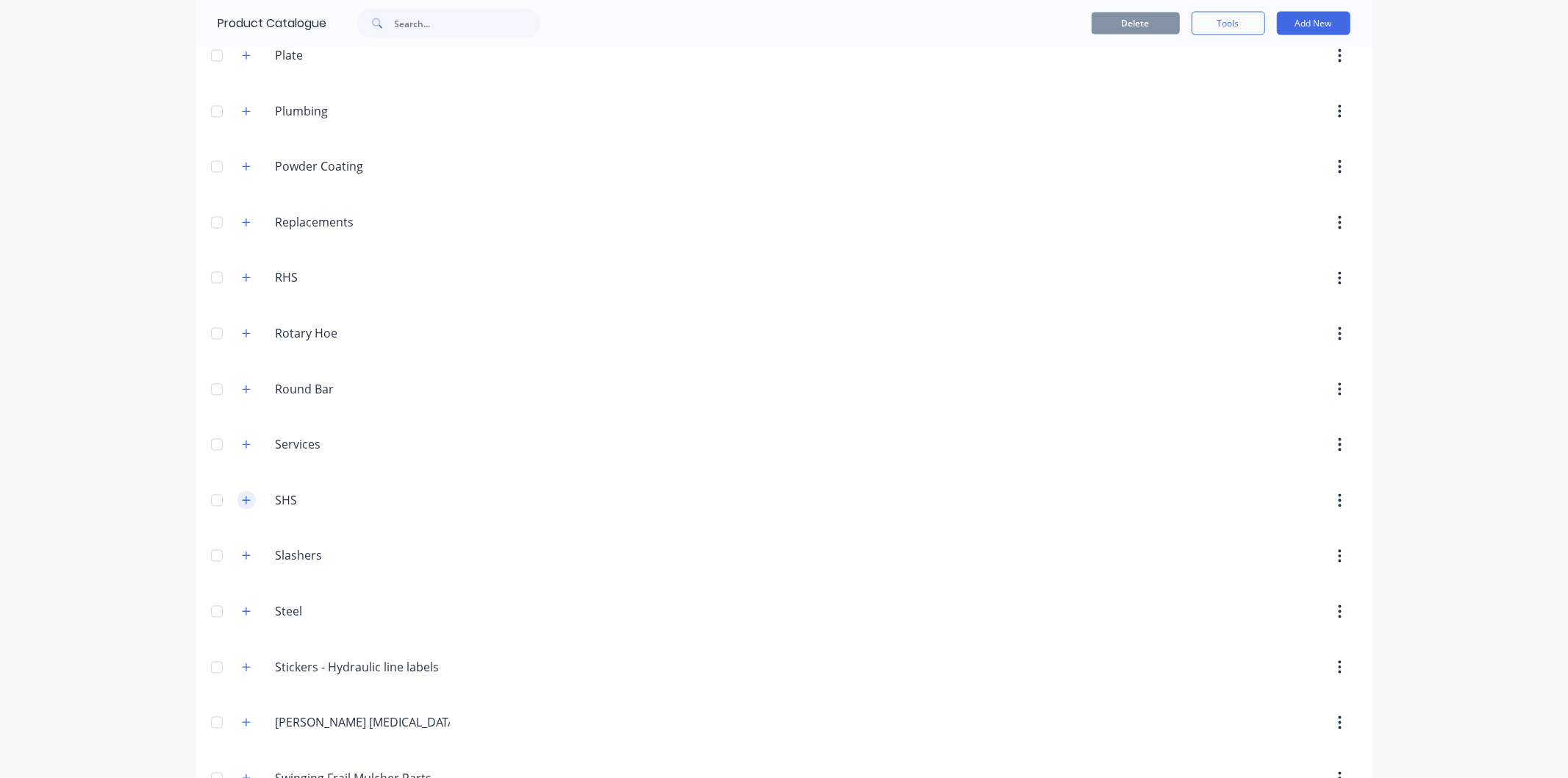
click at [242, 502] on icon "button" at bounding box center [246, 501] width 9 height 11
click at [242, 504] on icon "button" at bounding box center [246, 501] width 8 height 8
click at [242, 504] on icon "button" at bounding box center [246, 501] width 9 height 11
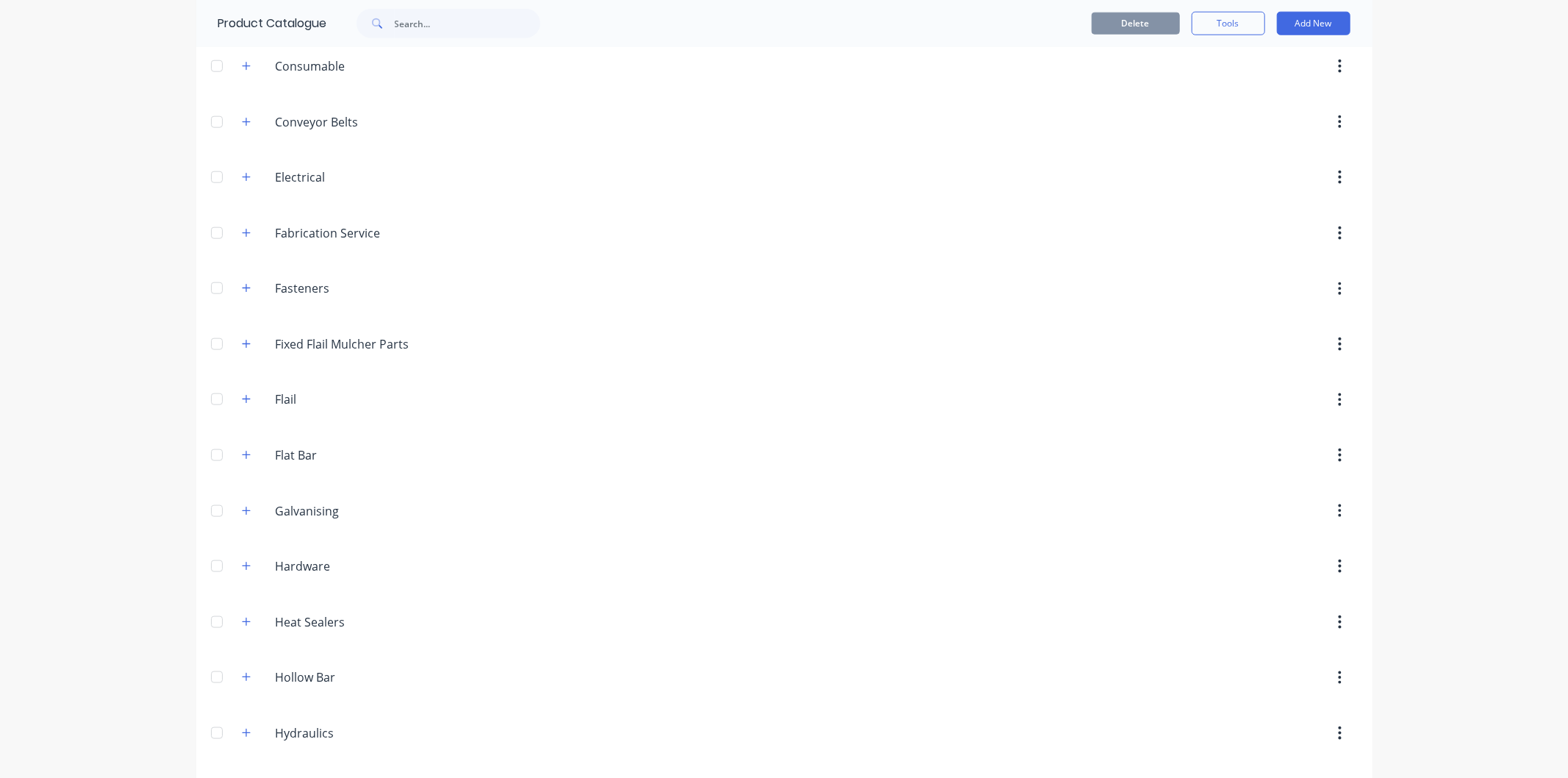
scroll to position [1168, 0]
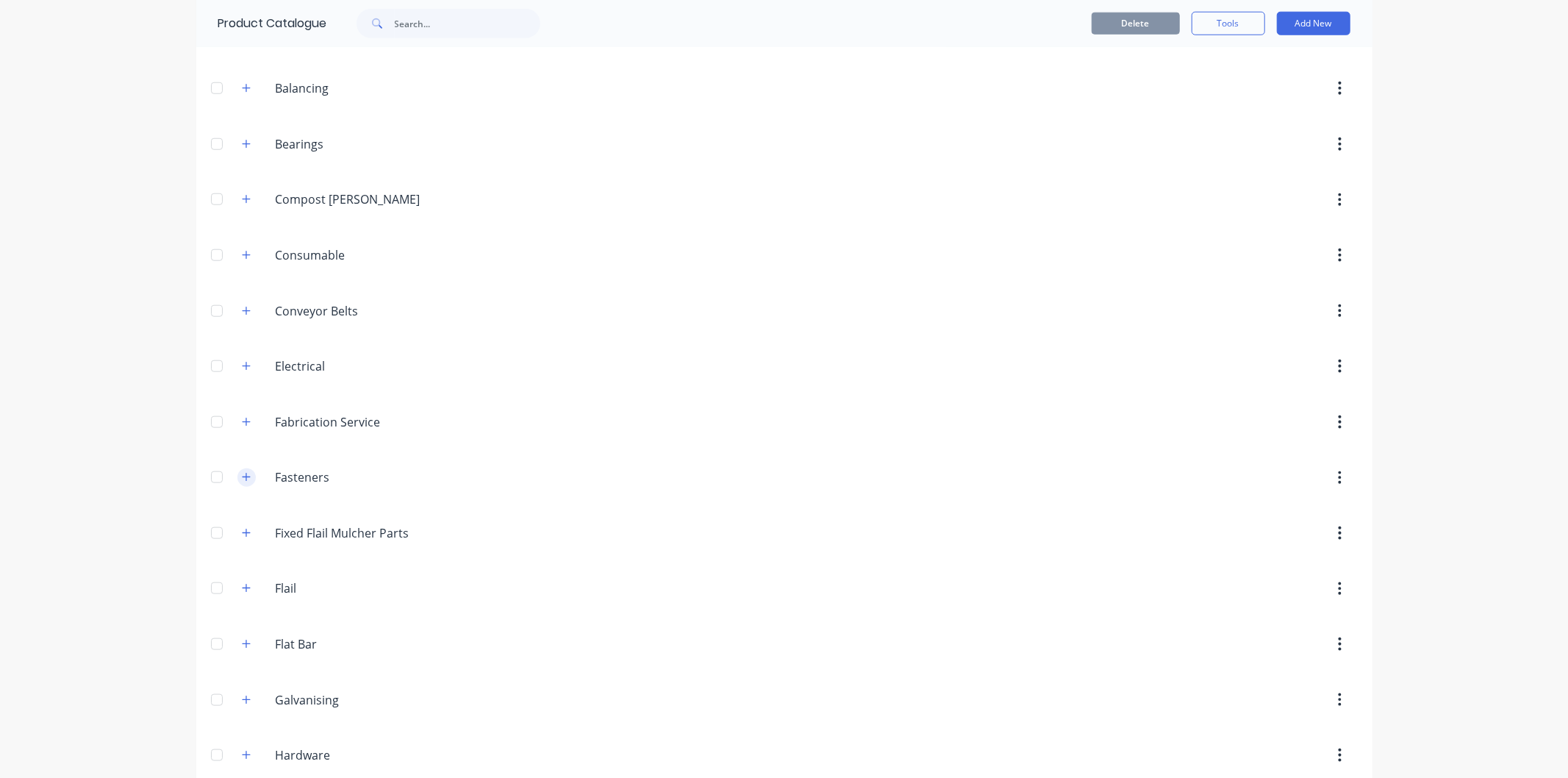
click at [242, 476] on icon "button" at bounding box center [246, 477] width 9 height 11
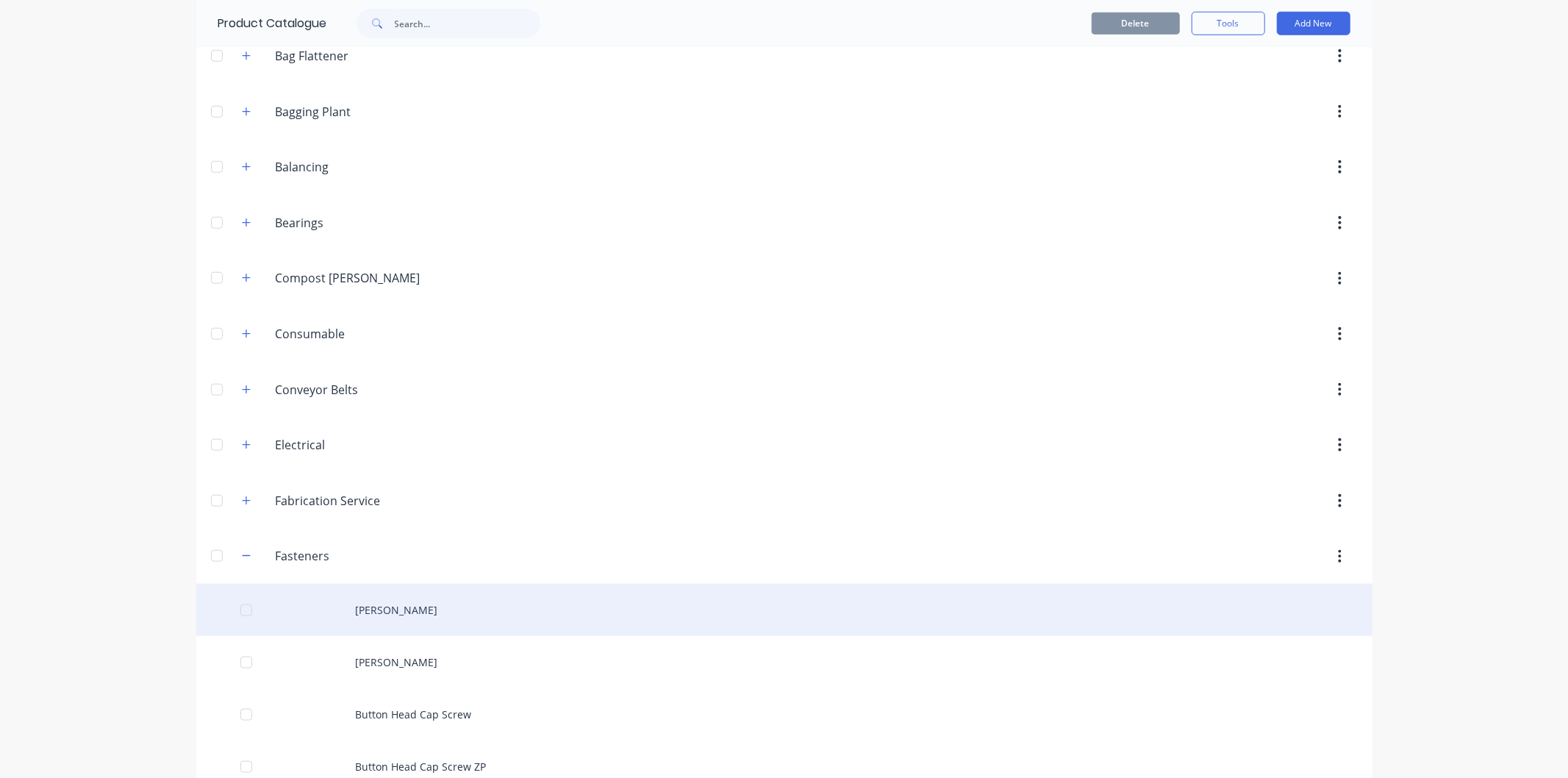
scroll to position [1086, 0]
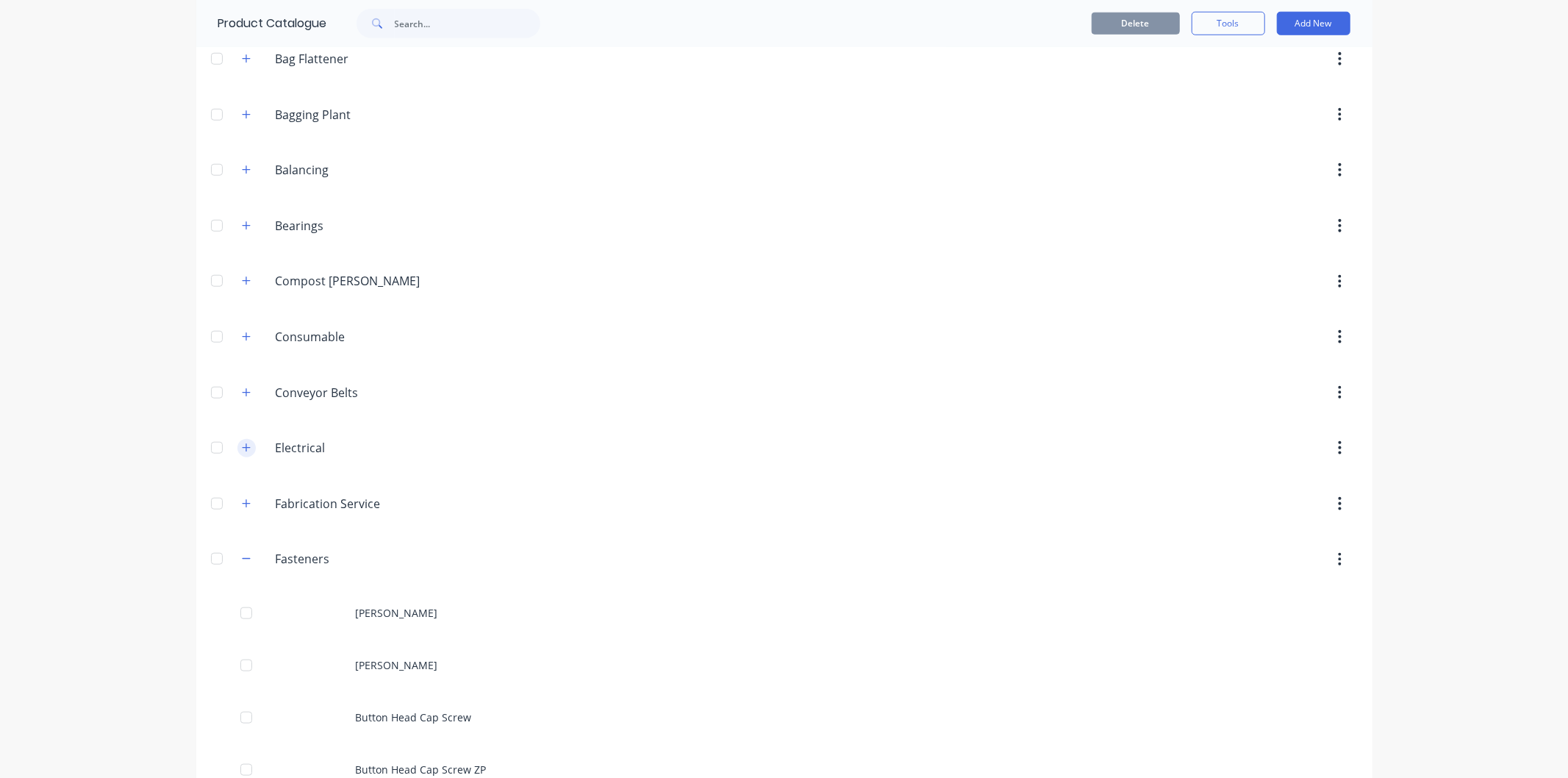
click at [244, 450] on icon "button" at bounding box center [246, 448] width 9 height 11
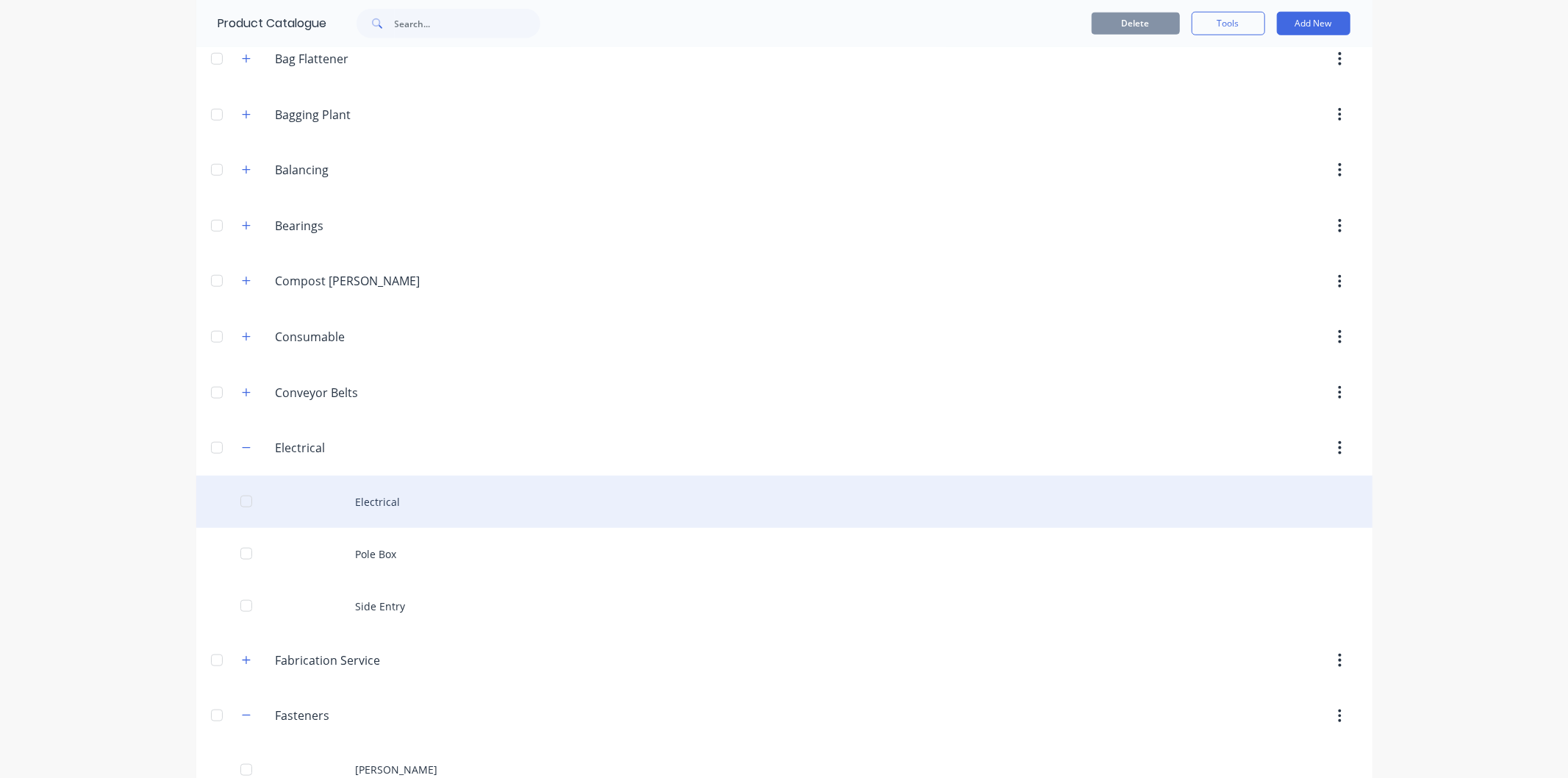
click at [373, 503] on div "Electrical" at bounding box center [784, 502] width 1176 height 52
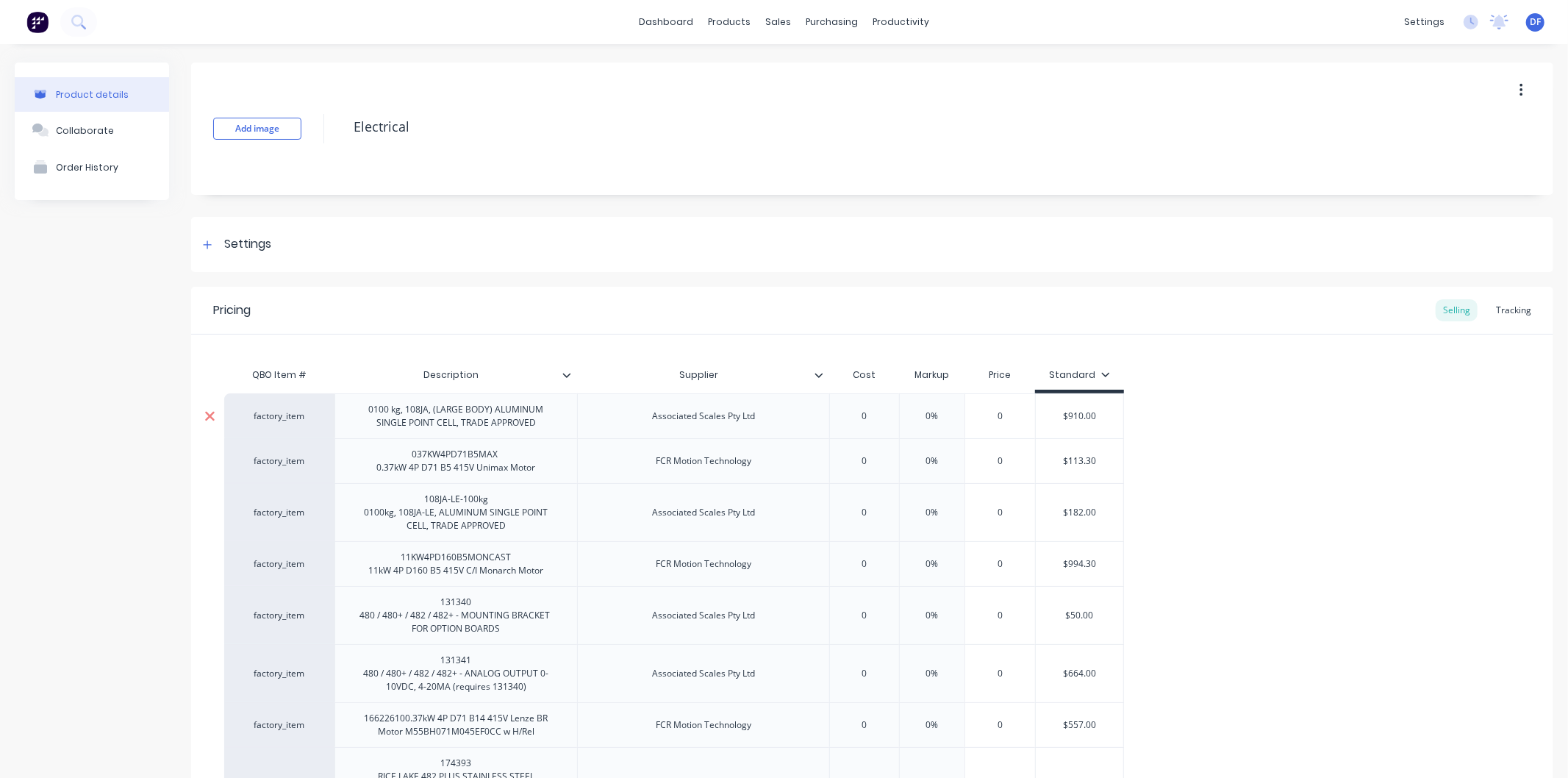
click at [210, 412] on icon at bounding box center [210, 416] width 11 height 15
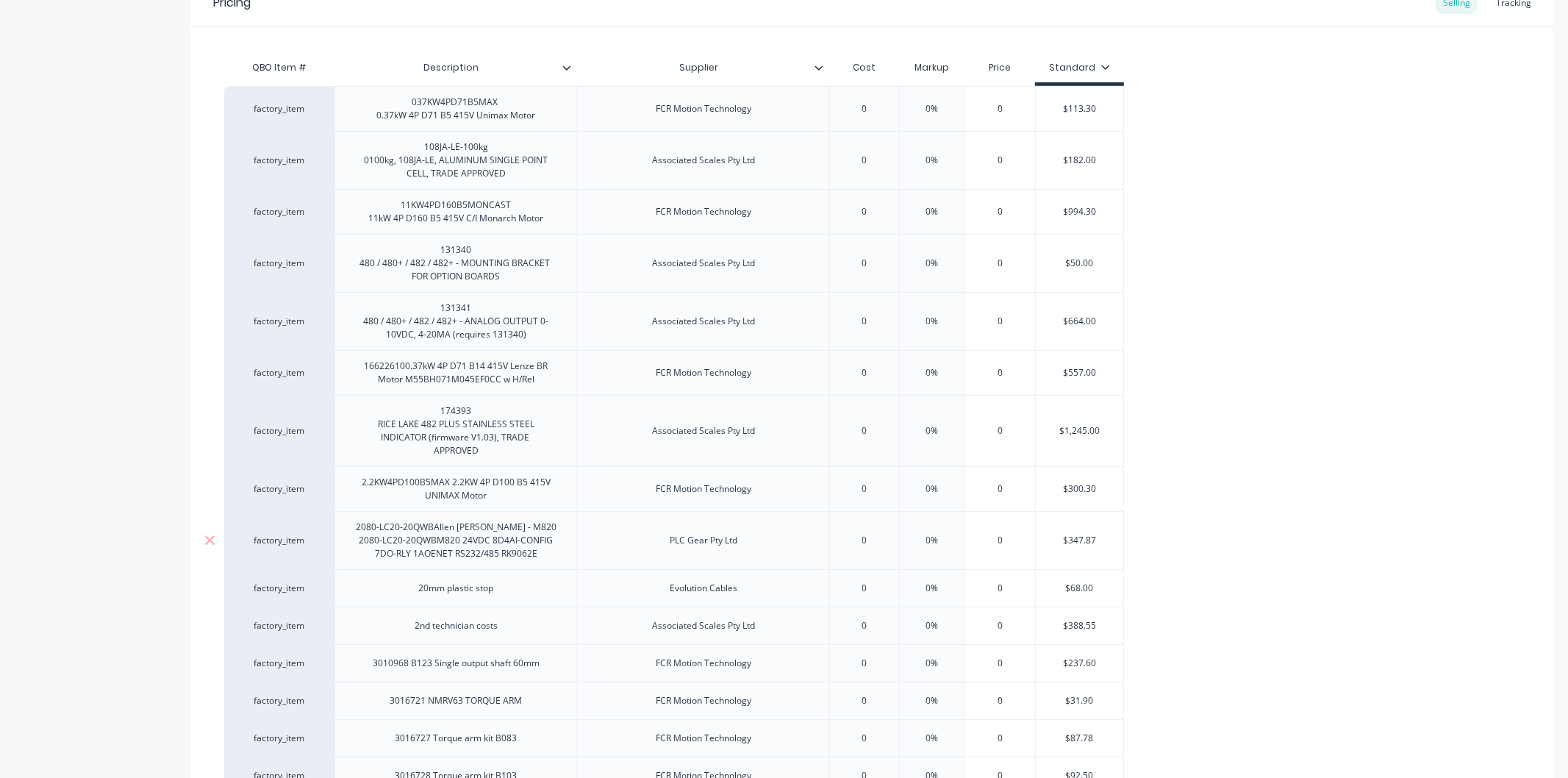
scroll to position [327, 0]
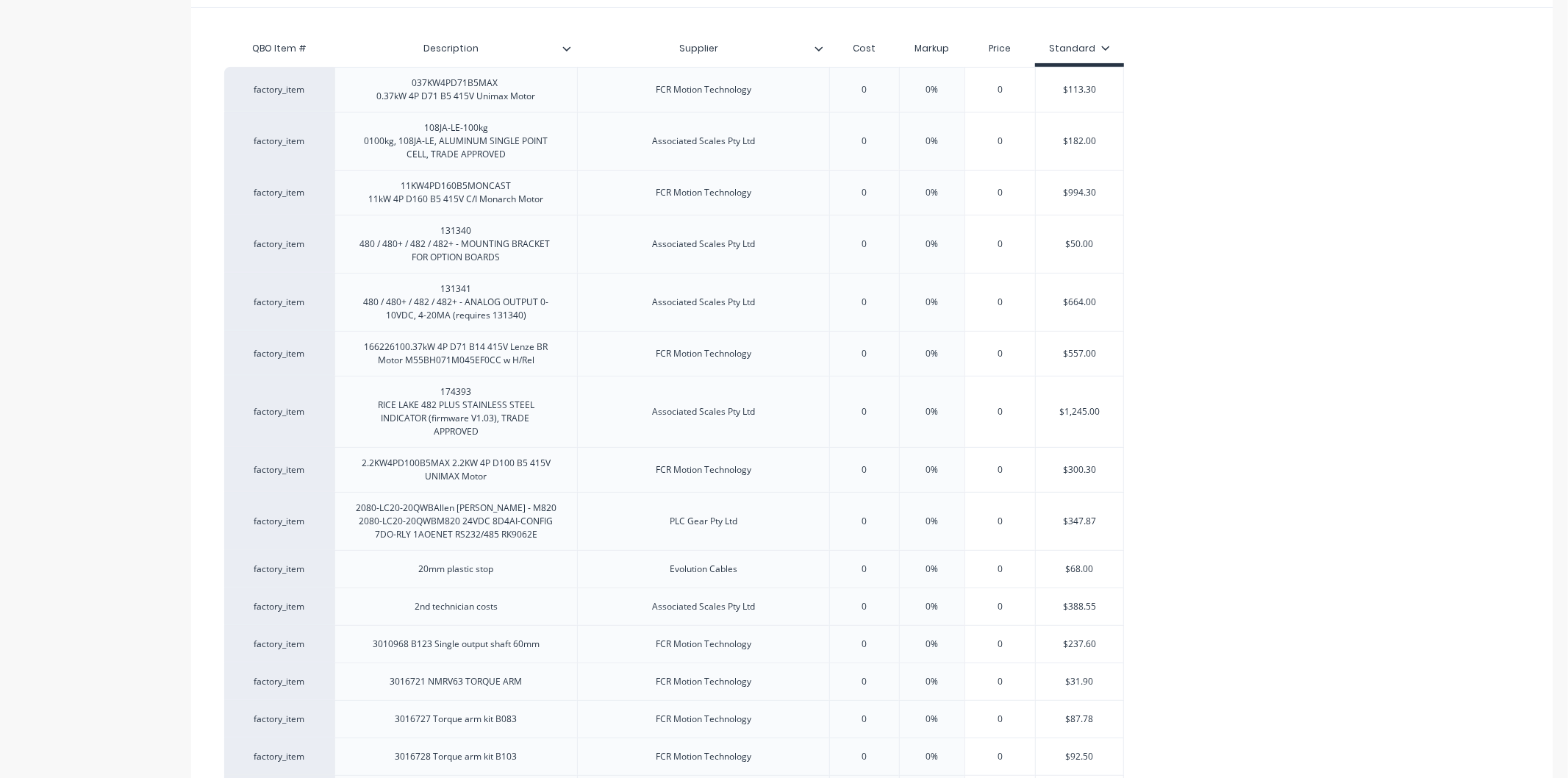
click at [816, 45] on icon at bounding box center [819, 48] width 9 height 9
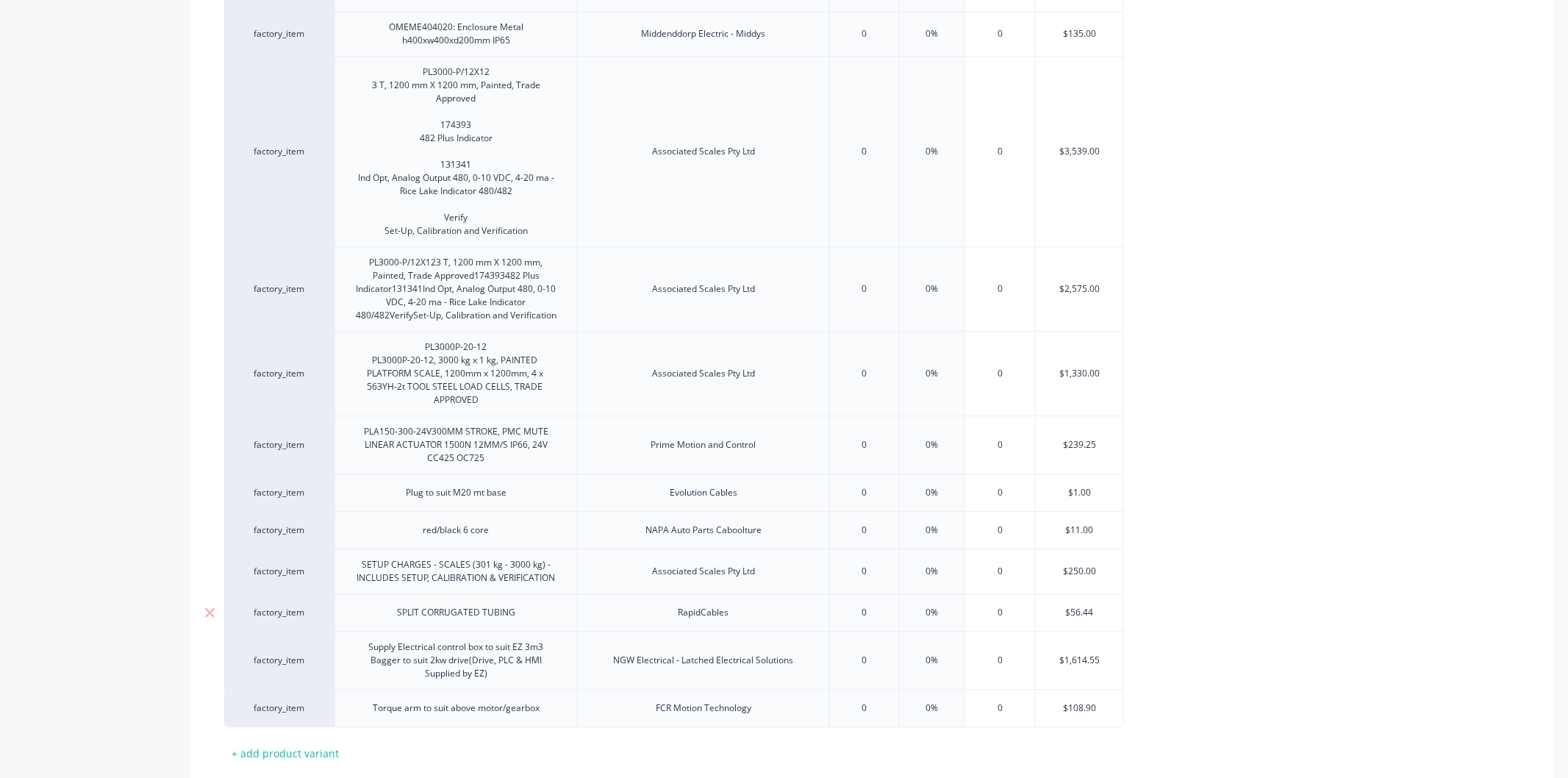
scroll to position [3260, 0]
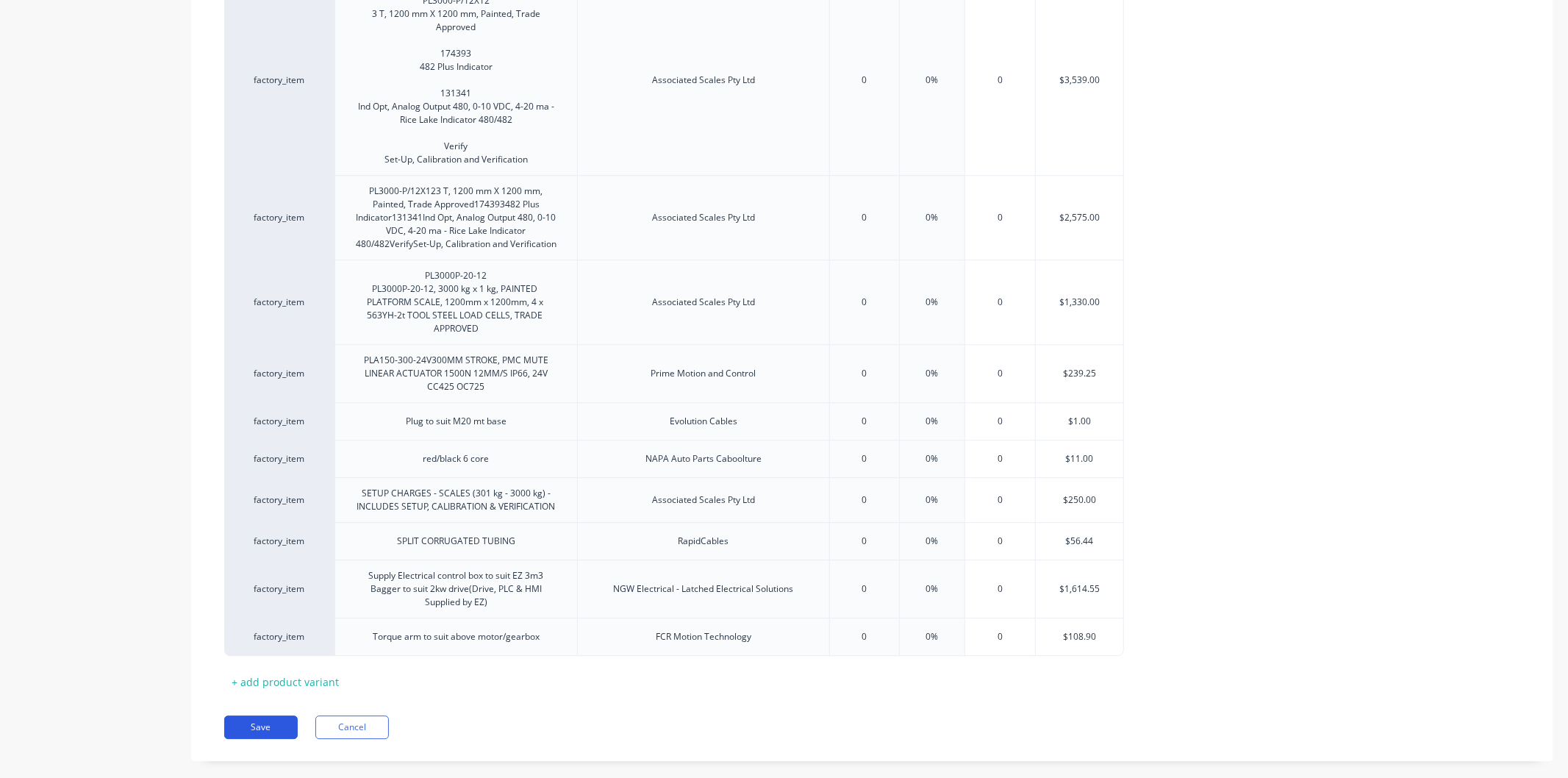
click at [264, 716] on button "Save" at bounding box center [261, 727] width 74 height 24
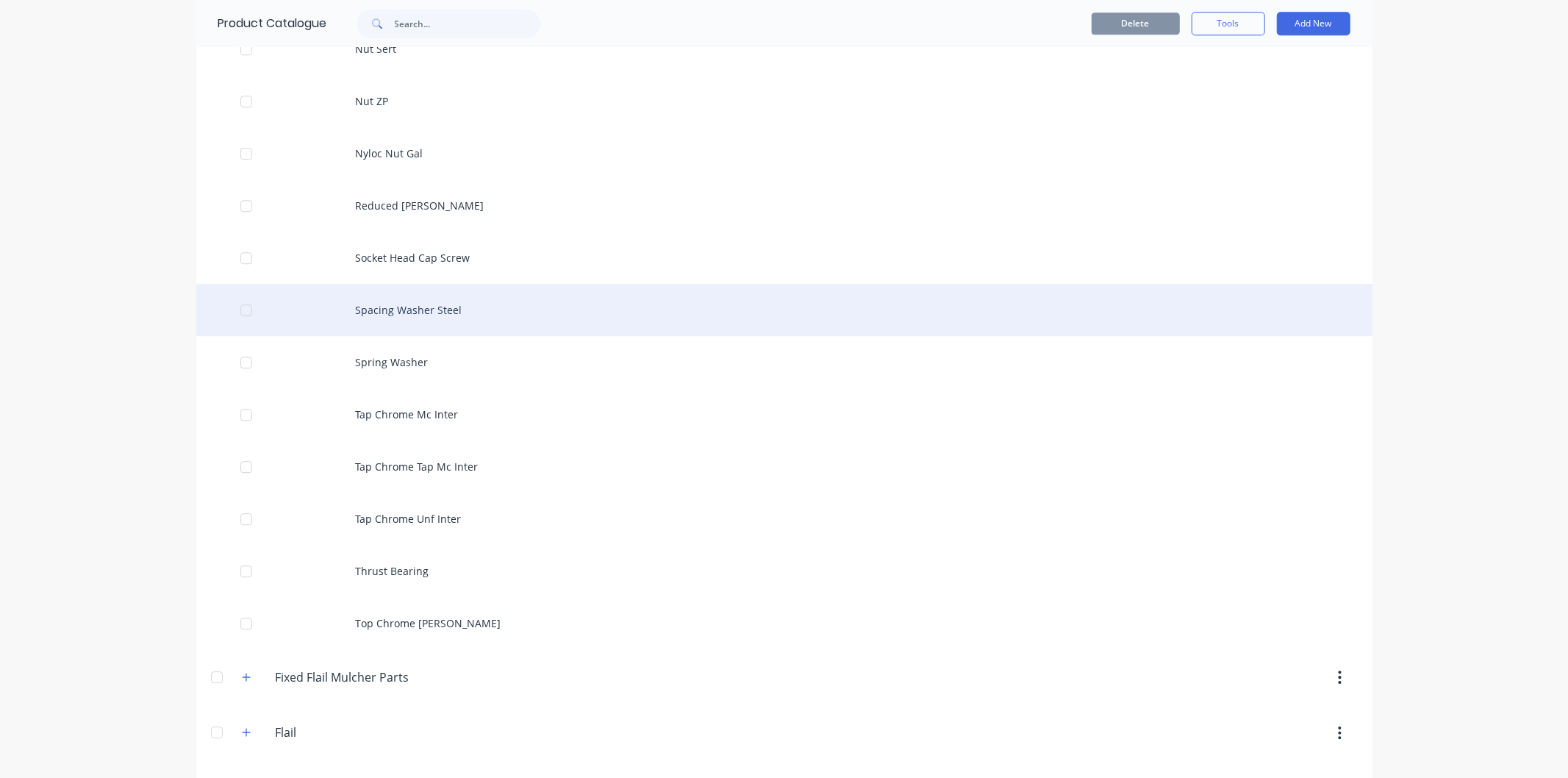
scroll to position [3351, 0]
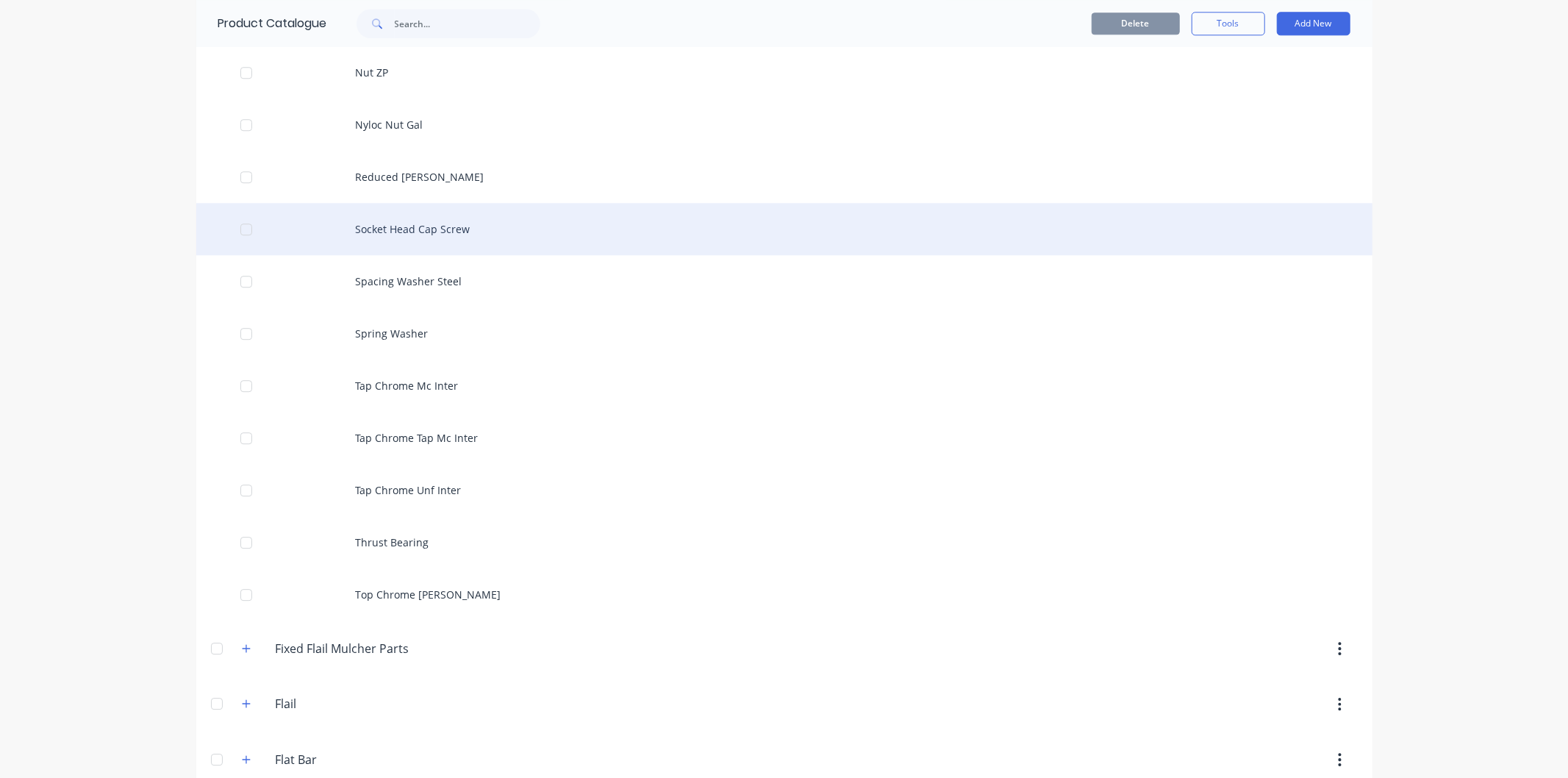
click at [383, 233] on div "Socket Head Cap Screw" at bounding box center [784, 229] width 1176 height 52
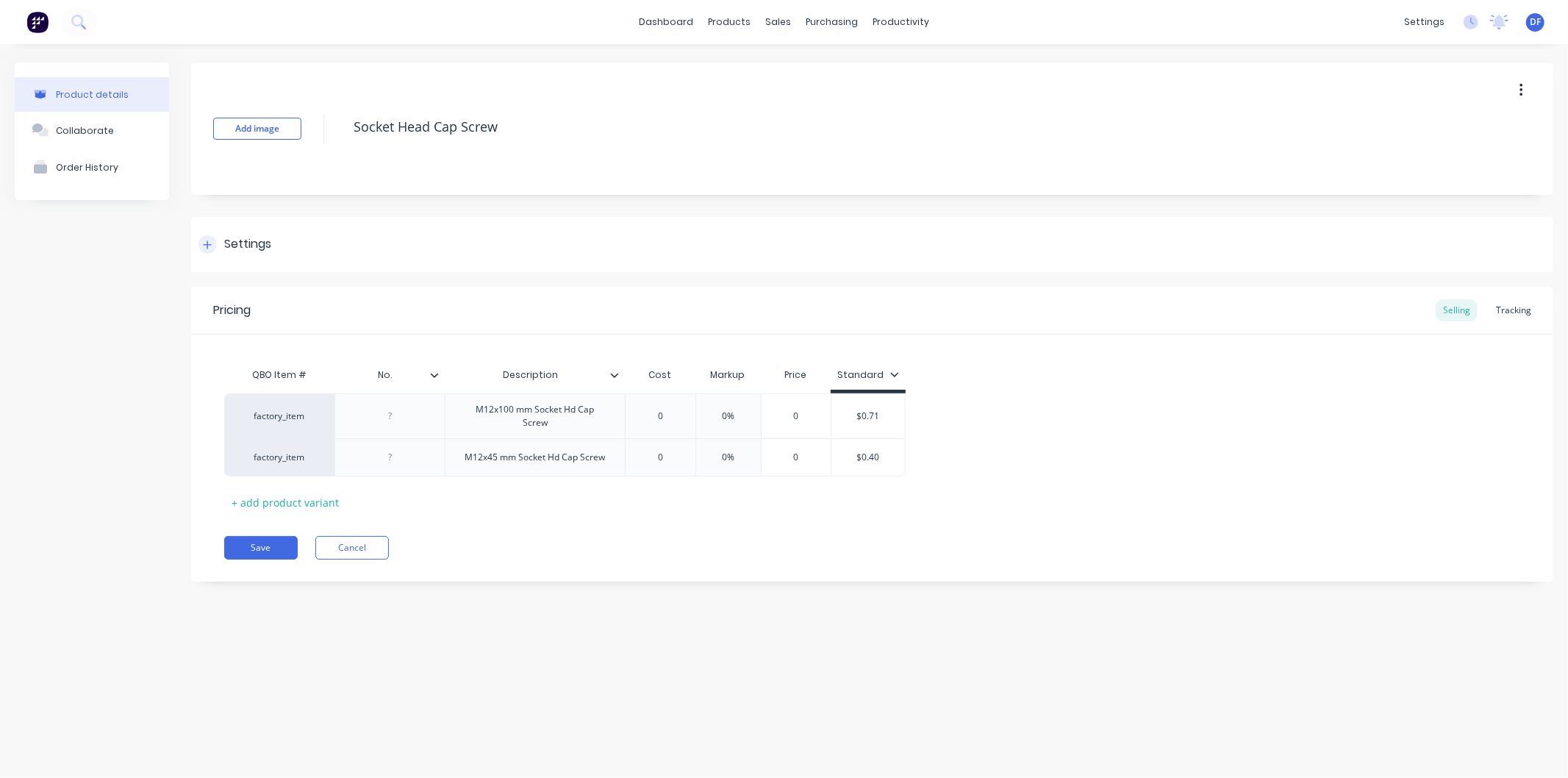
type textarea "x"
drag, startPoint x: 645, startPoint y: 468, endPoint x: 856, endPoint y: 635, distance: 269.1
click at [814, 620] on div "Product details Collaborate Order History Add image Socket Head Cap Screw Setti…" at bounding box center [784, 396] width 1568 height 705
type input "0"
click at [659, 415] on input "0" at bounding box center [660, 416] width 74 height 13
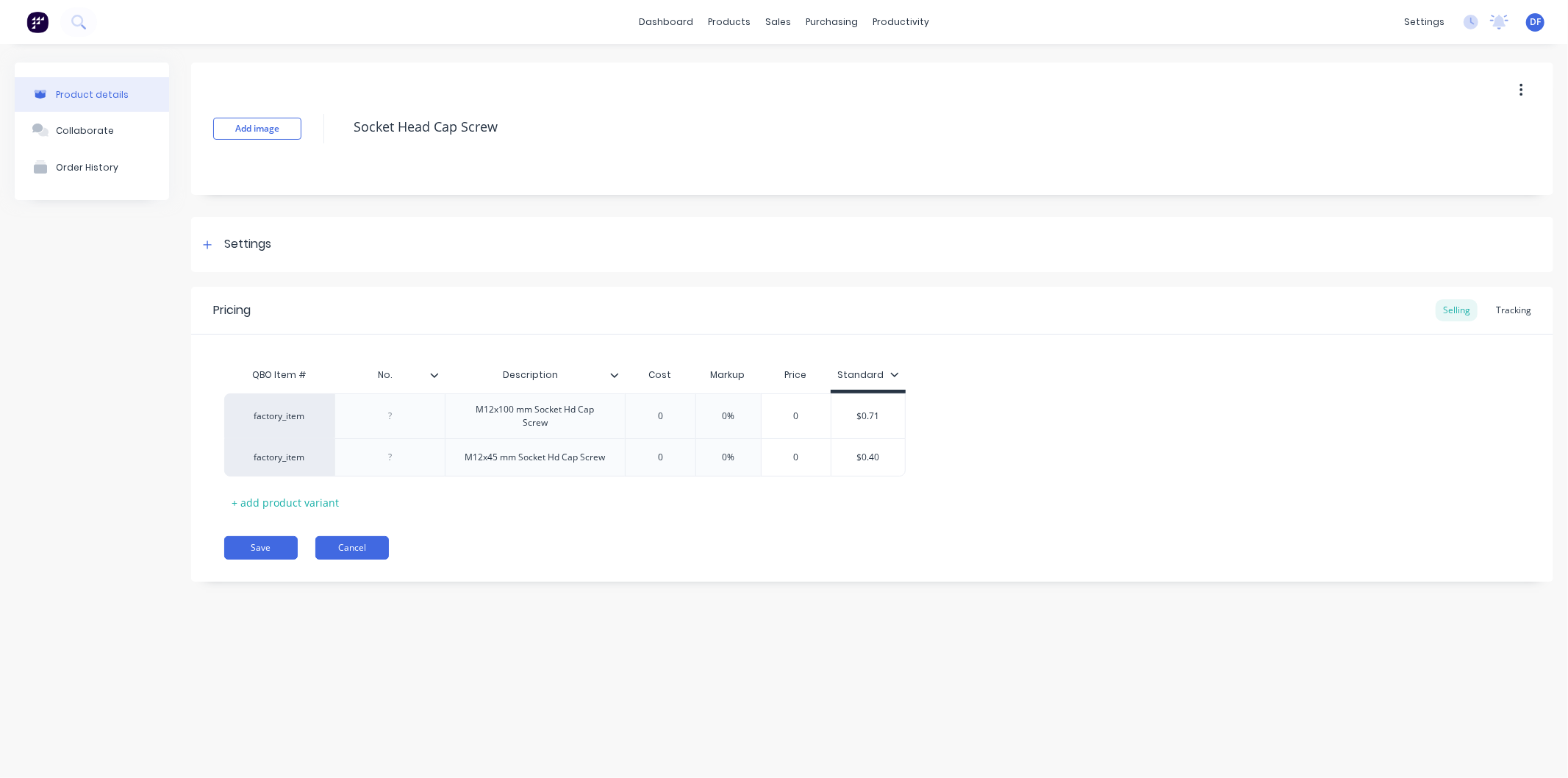
click at [356, 543] on button "Cancel" at bounding box center [352, 548] width 74 height 24
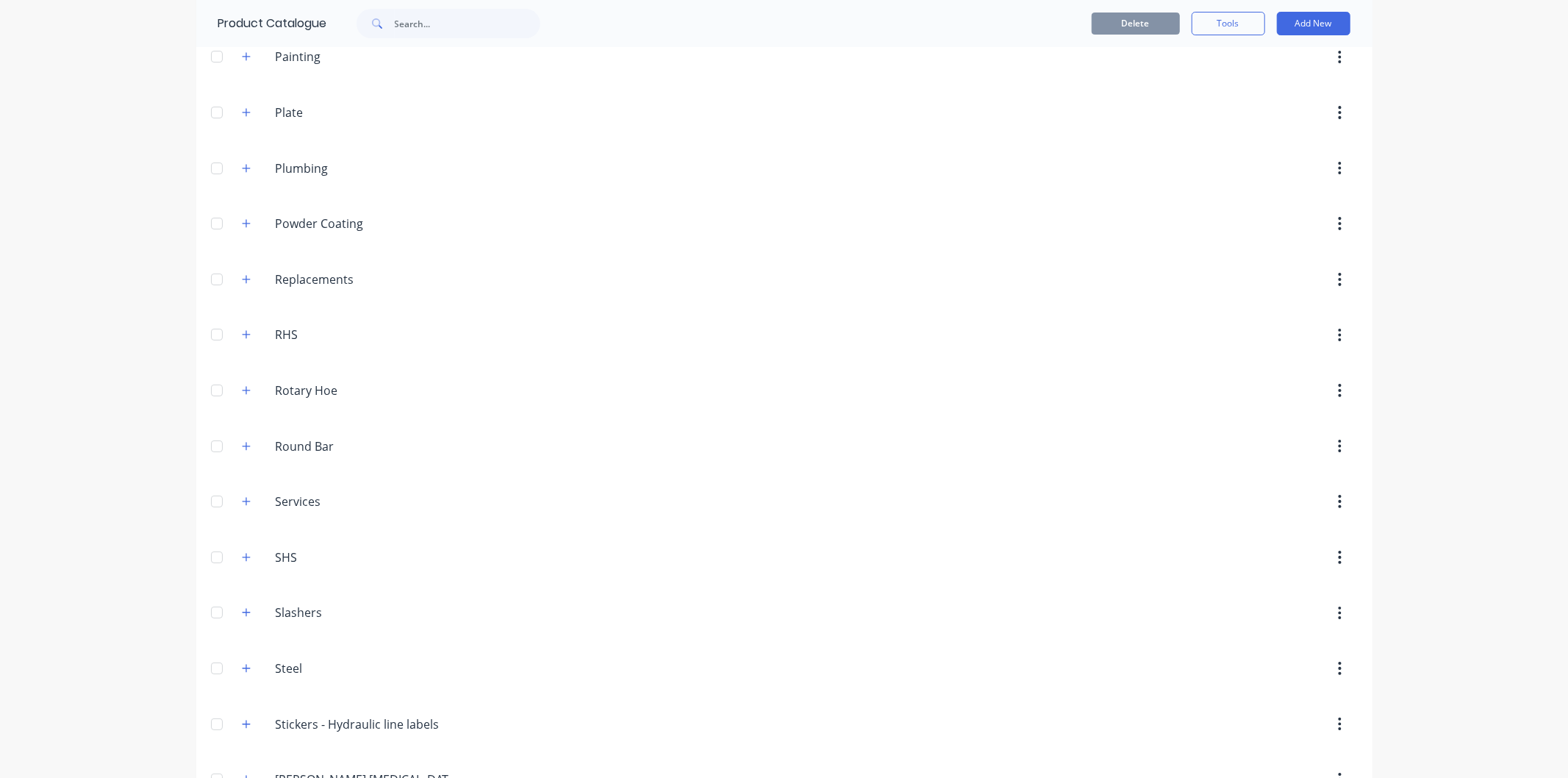
scroll to position [4937, 0]
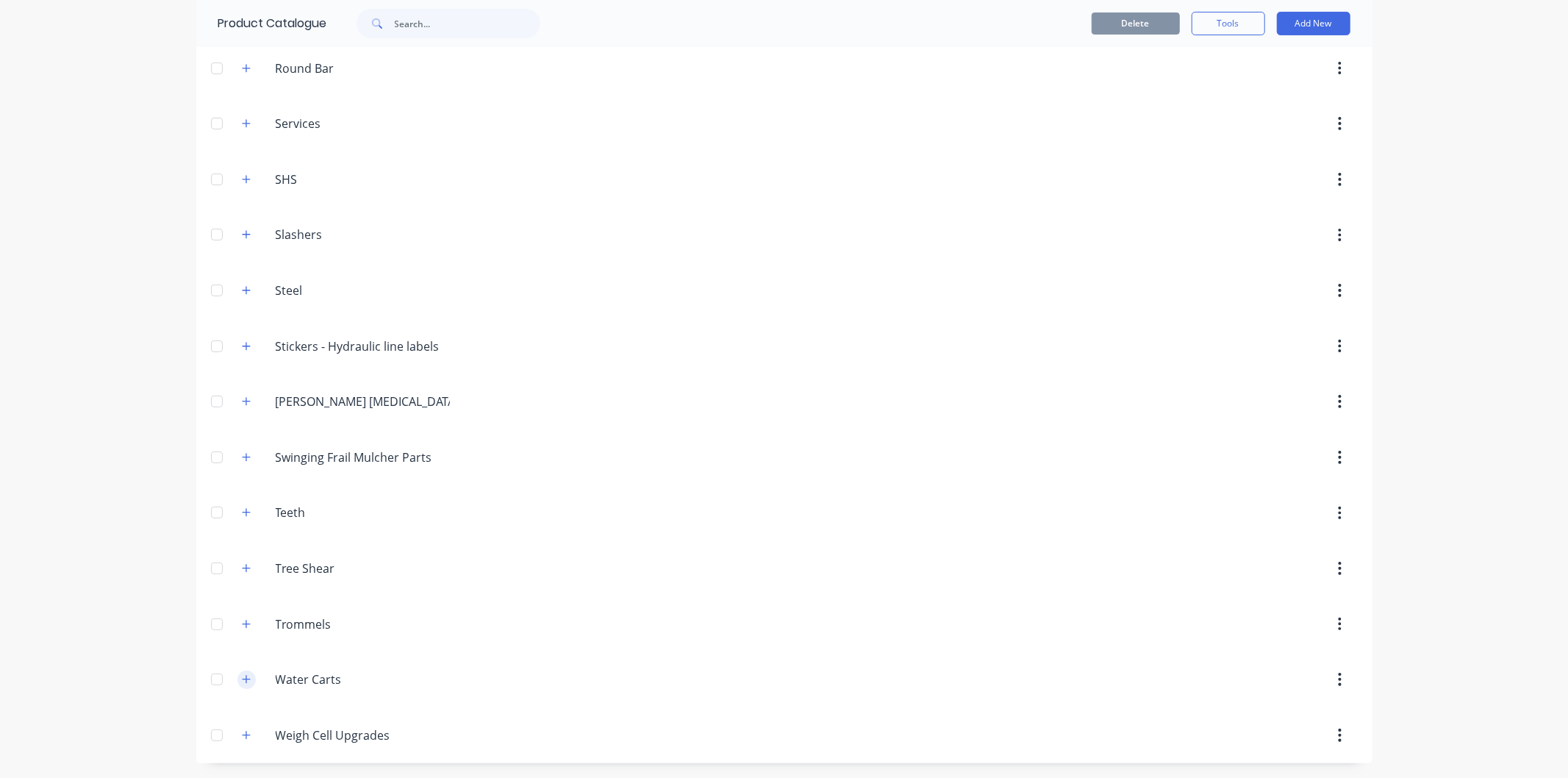
click at [244, 678] on icon "button" at bounding box center [246, 680] width 9 height 11
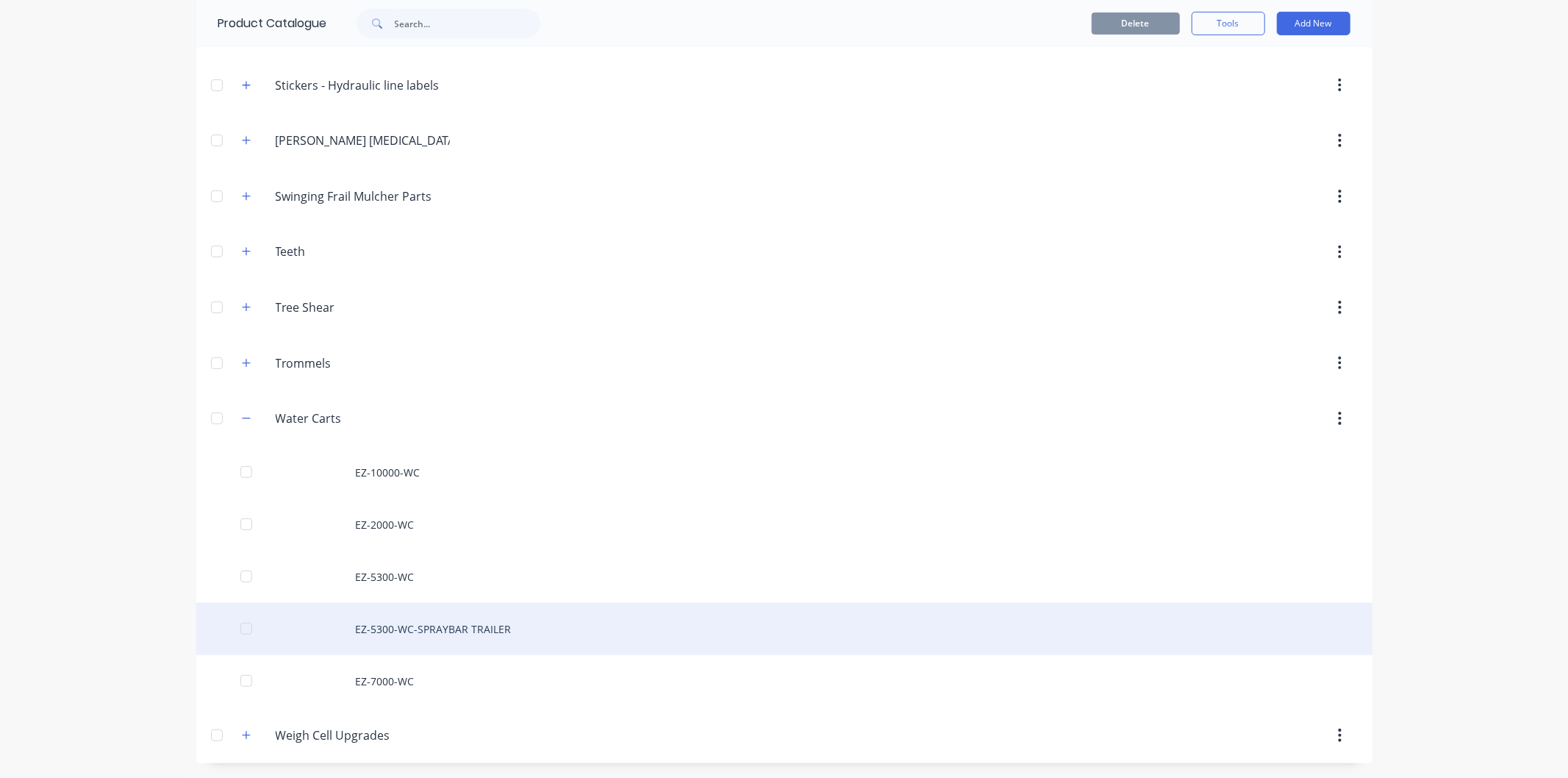
scroll to position [5198, 0]
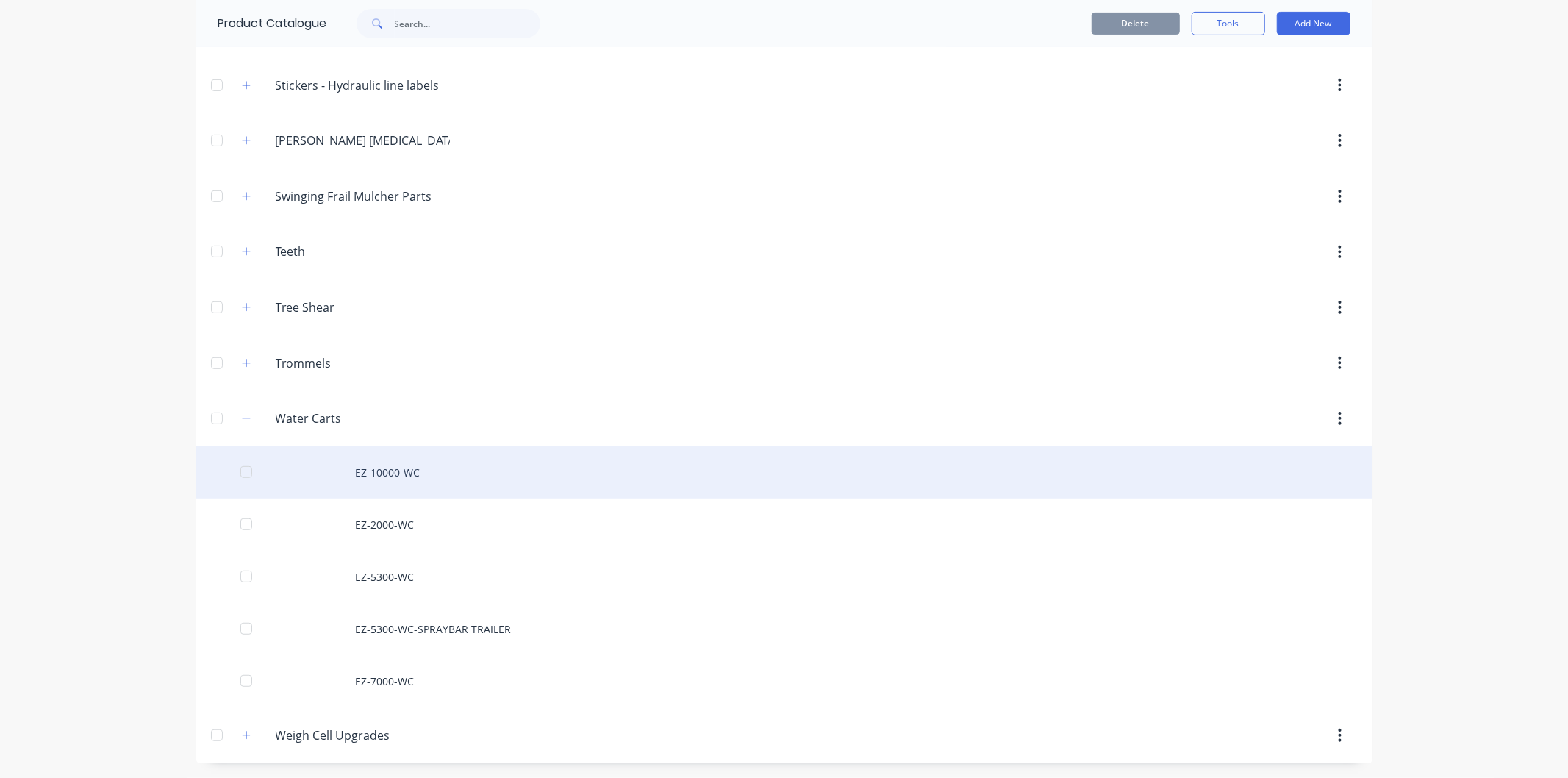
click at [406, 472] on div "EZ-10000-WC" at bounding box center [784, 472] width 1176 height 52
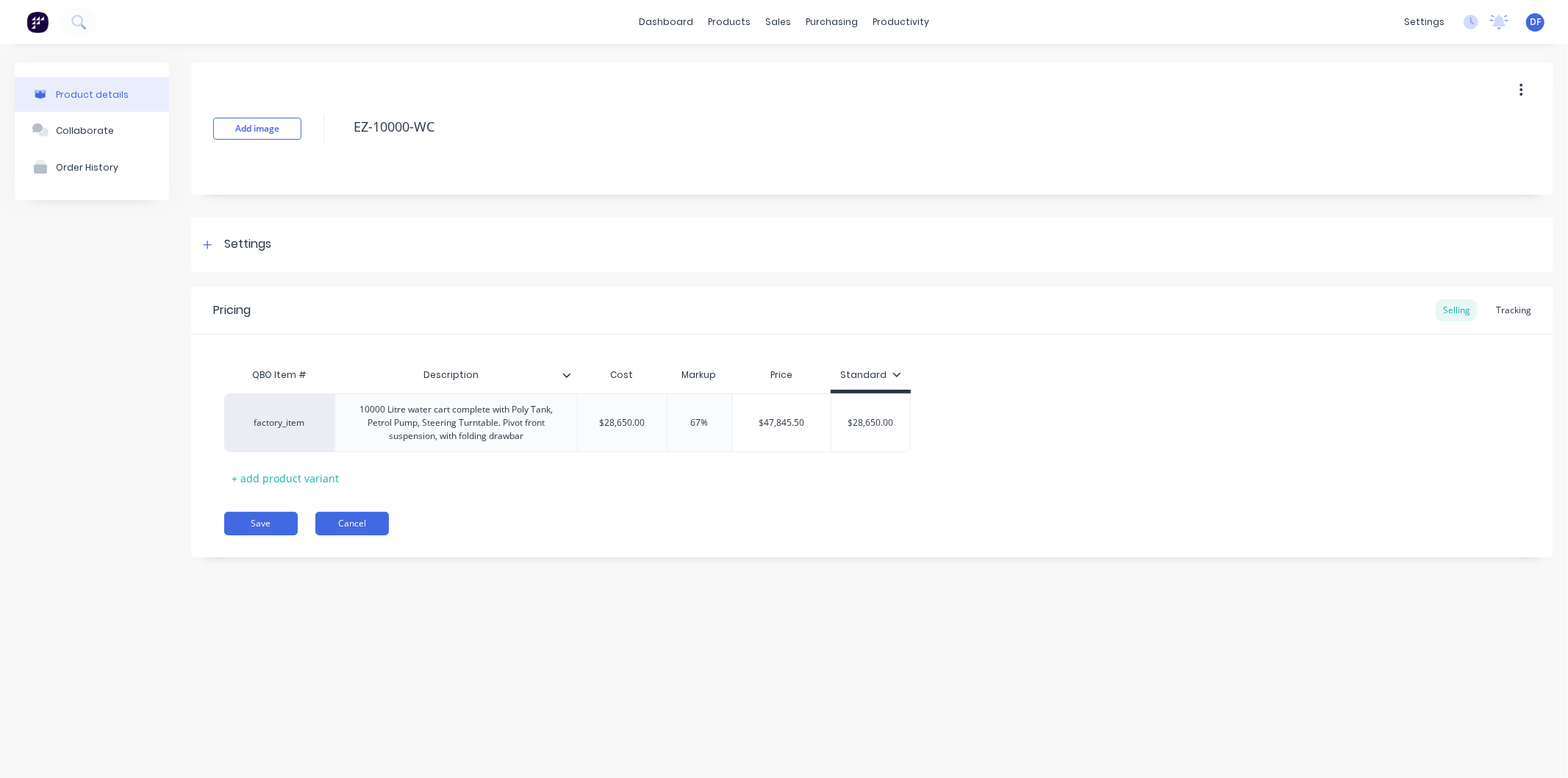
click at [342, 525] on button "Cancel" at bounding box center [352, 523] width 74 height 24
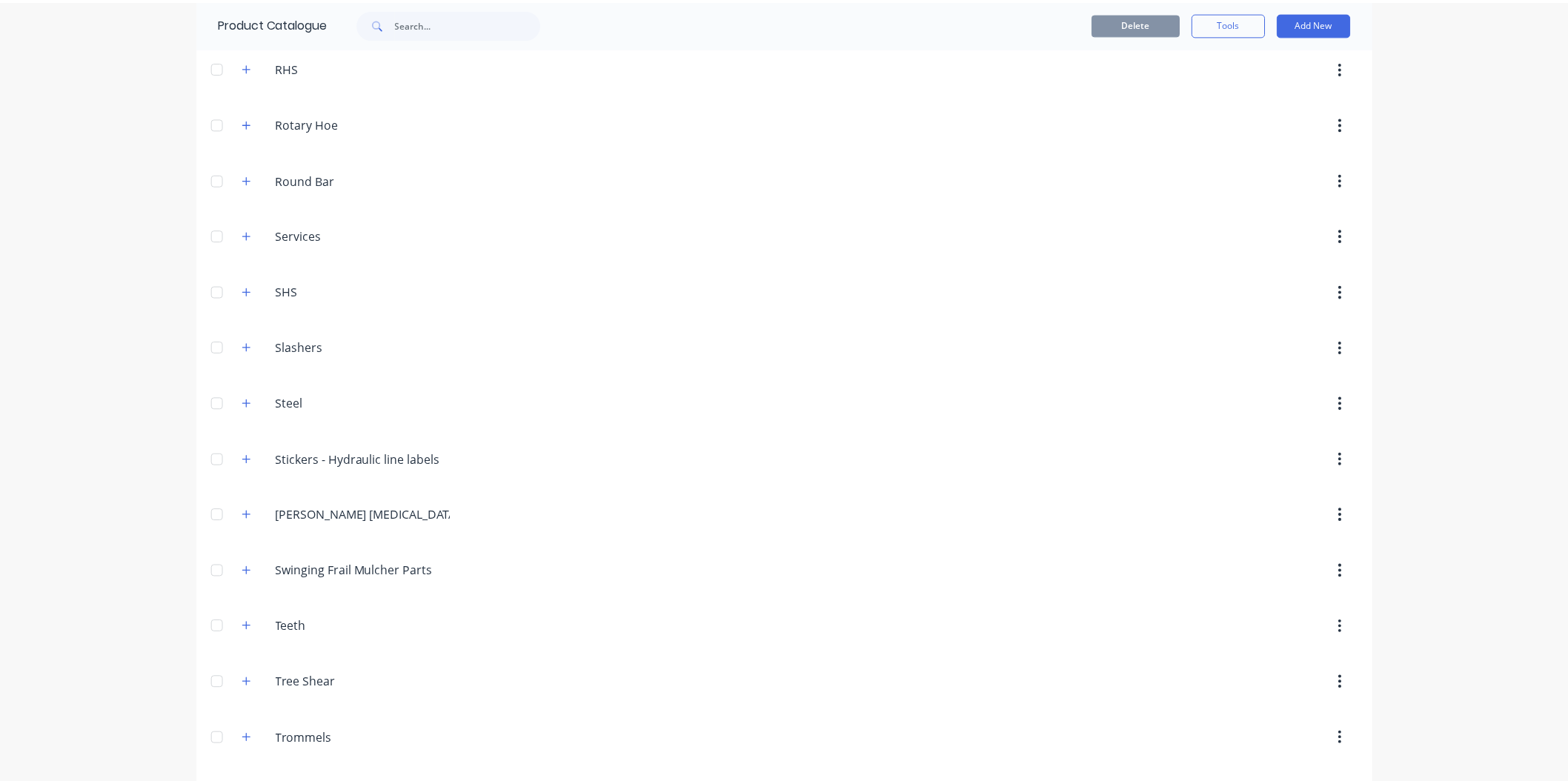
scroll to position [5238, 0]
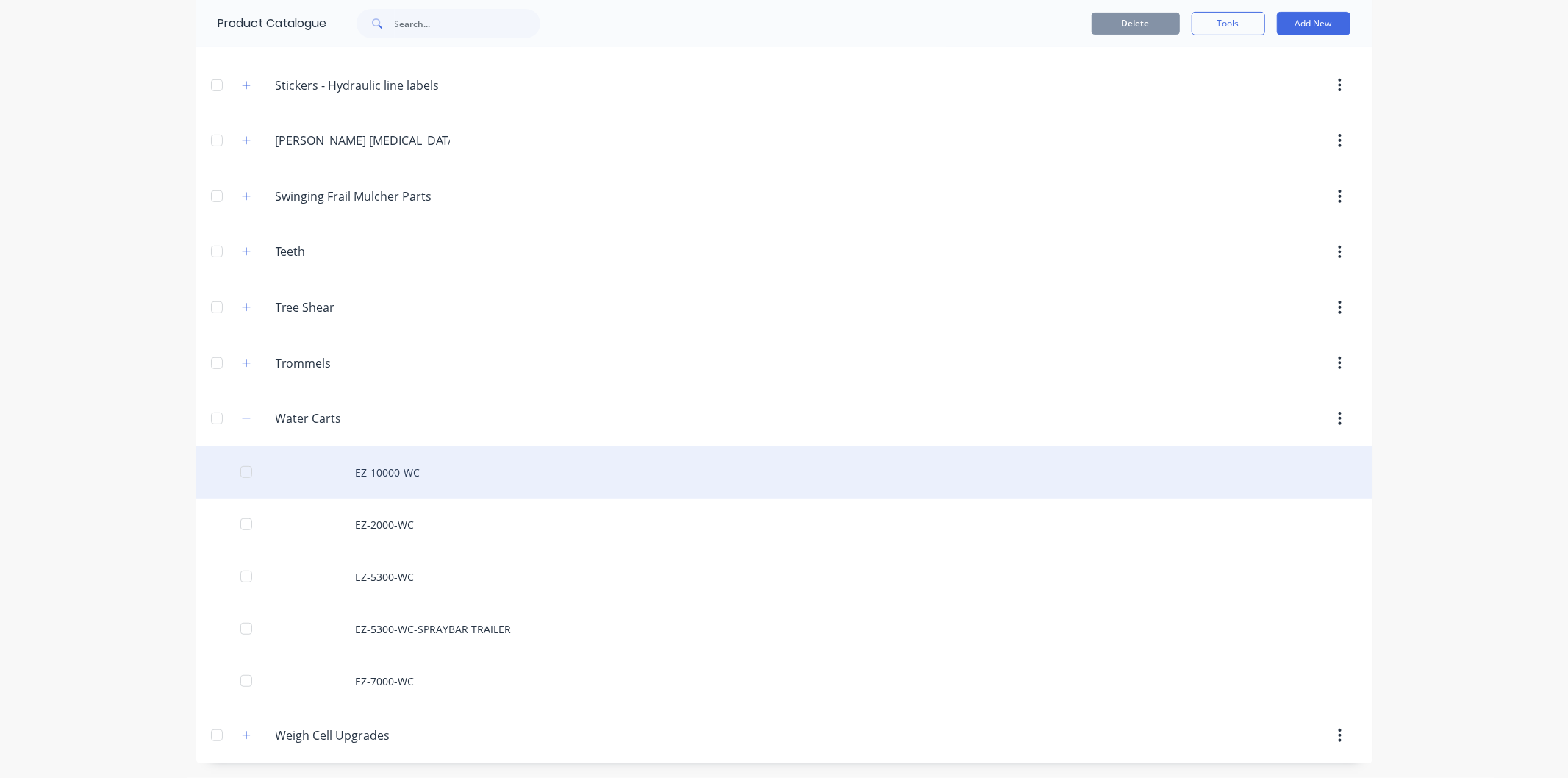
click at [397, 473] on div "EZ-10000-WC" at bounding box center [784, 472] width 1176 height 52
type textarea "x"
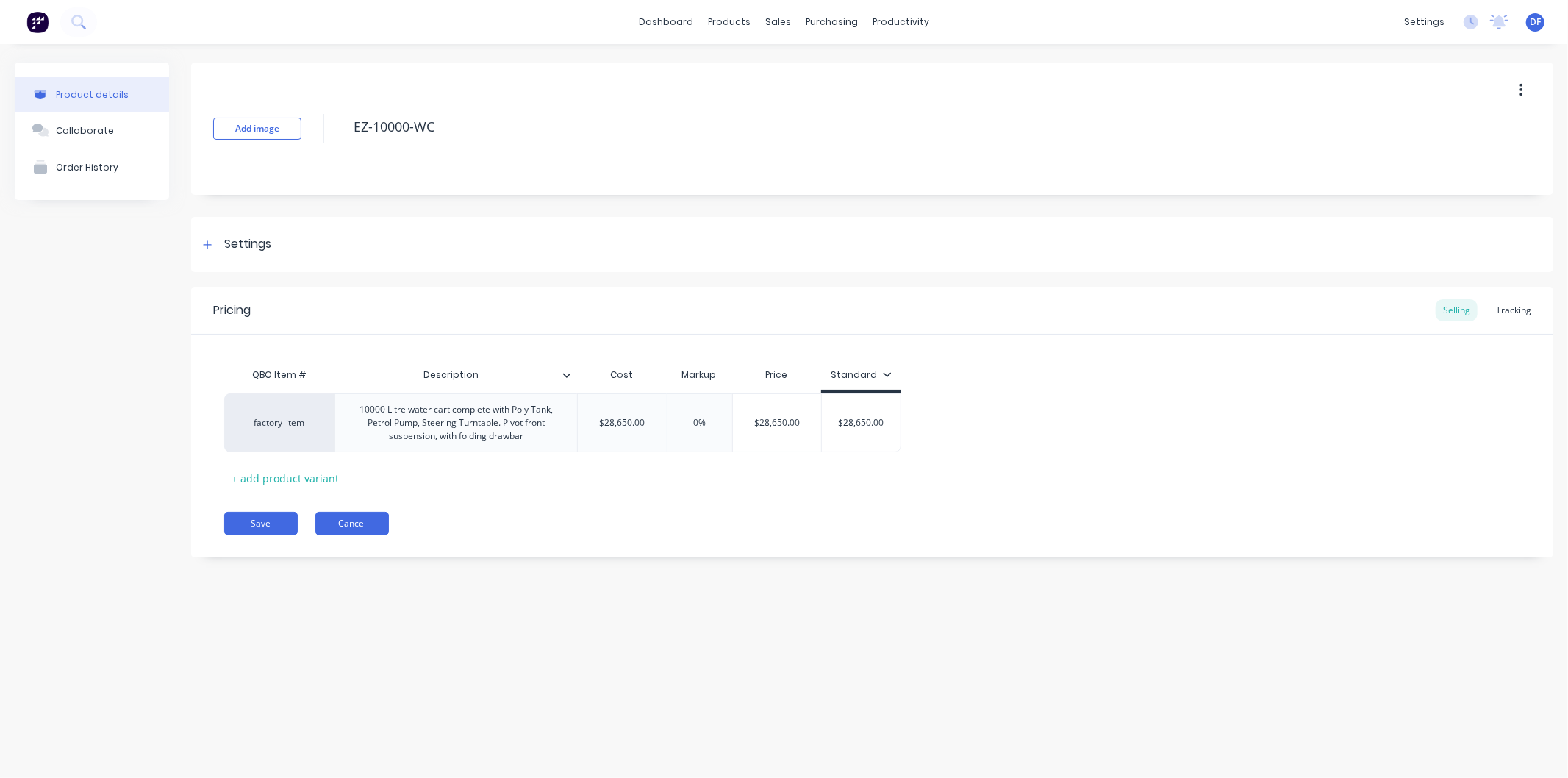
click at [350, 521] on button "Cancel" at bounding box center [352, 523] width 74 height 24
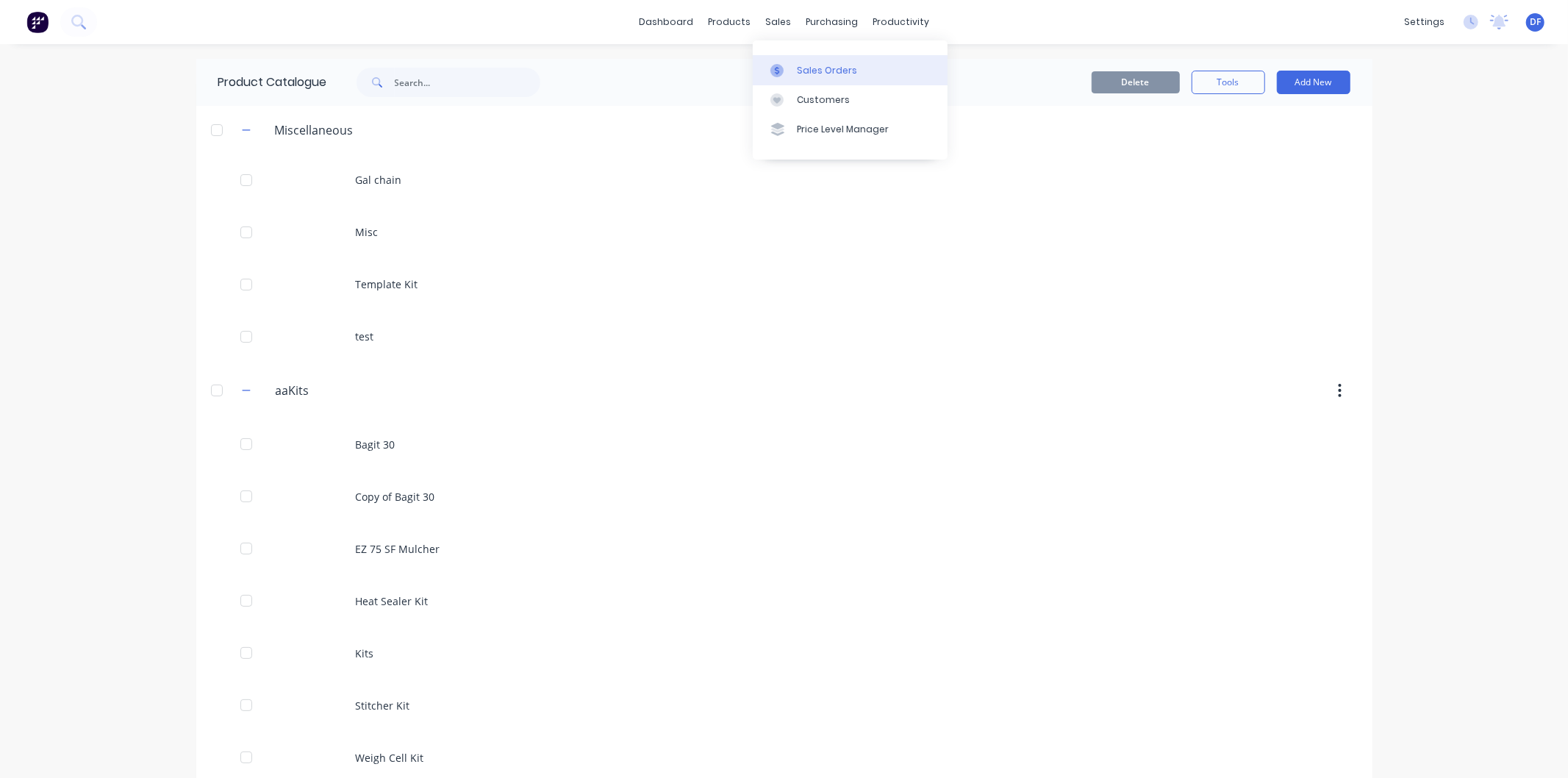
click at [813, 67] on div "Sales Orders" at bounding box center [827, 71] width 60 height 13
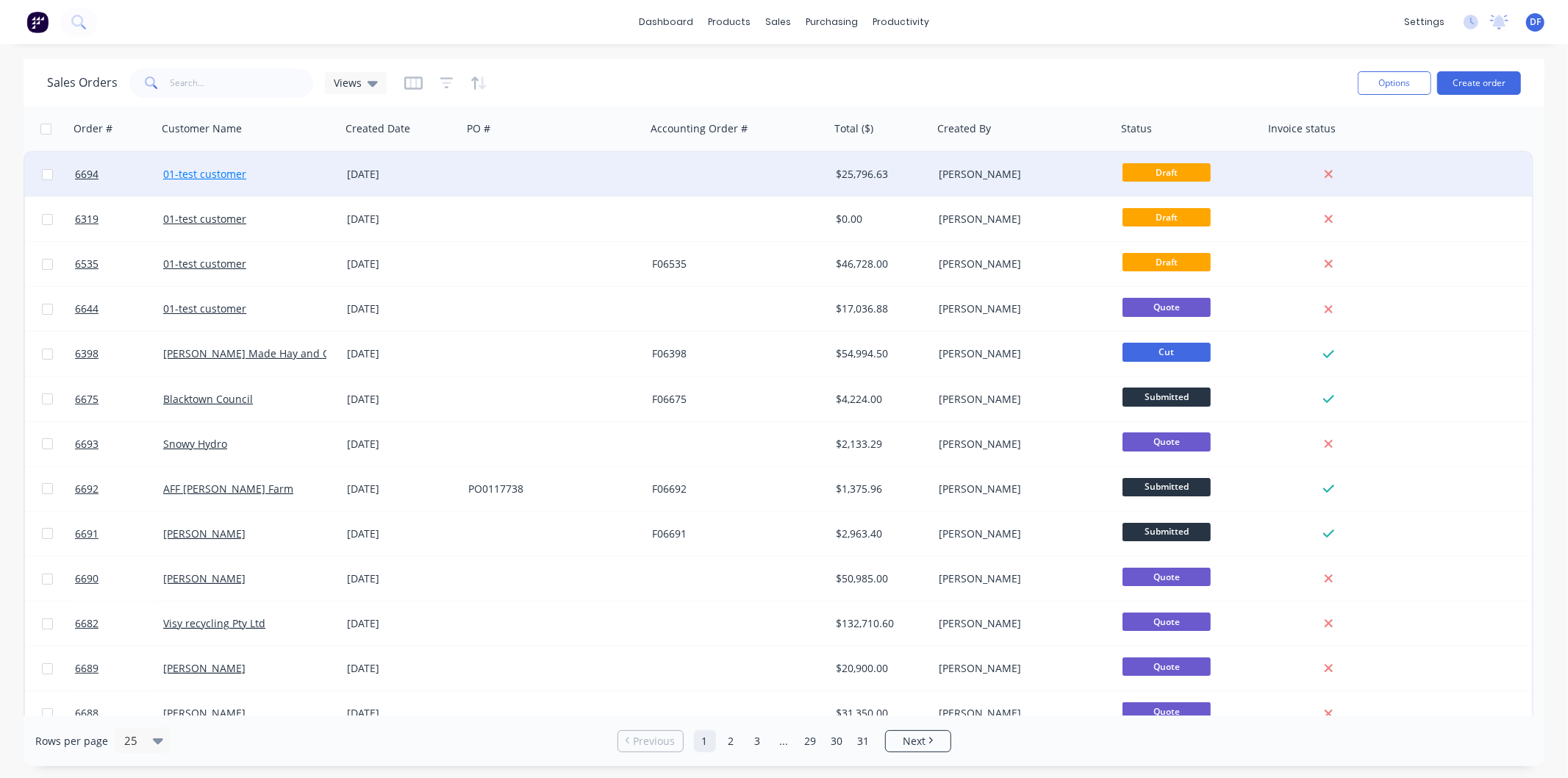
click at [194, 178] on link "01-test customer" at bounding box center [204, 174] width 83 height 14
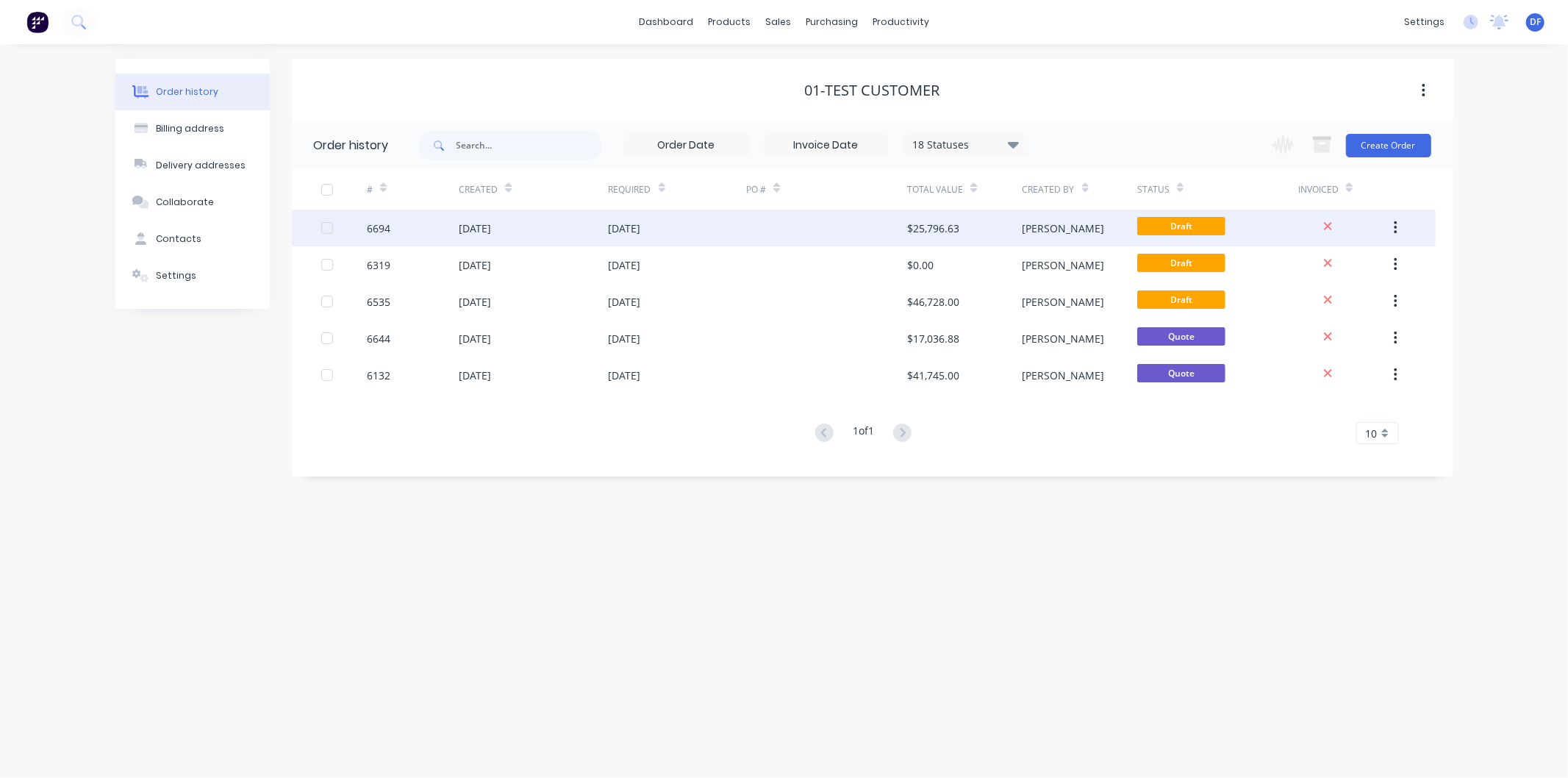
click at [478, 231] on div "[DATE]" at bounding box center [475, 228] width 32 height 15
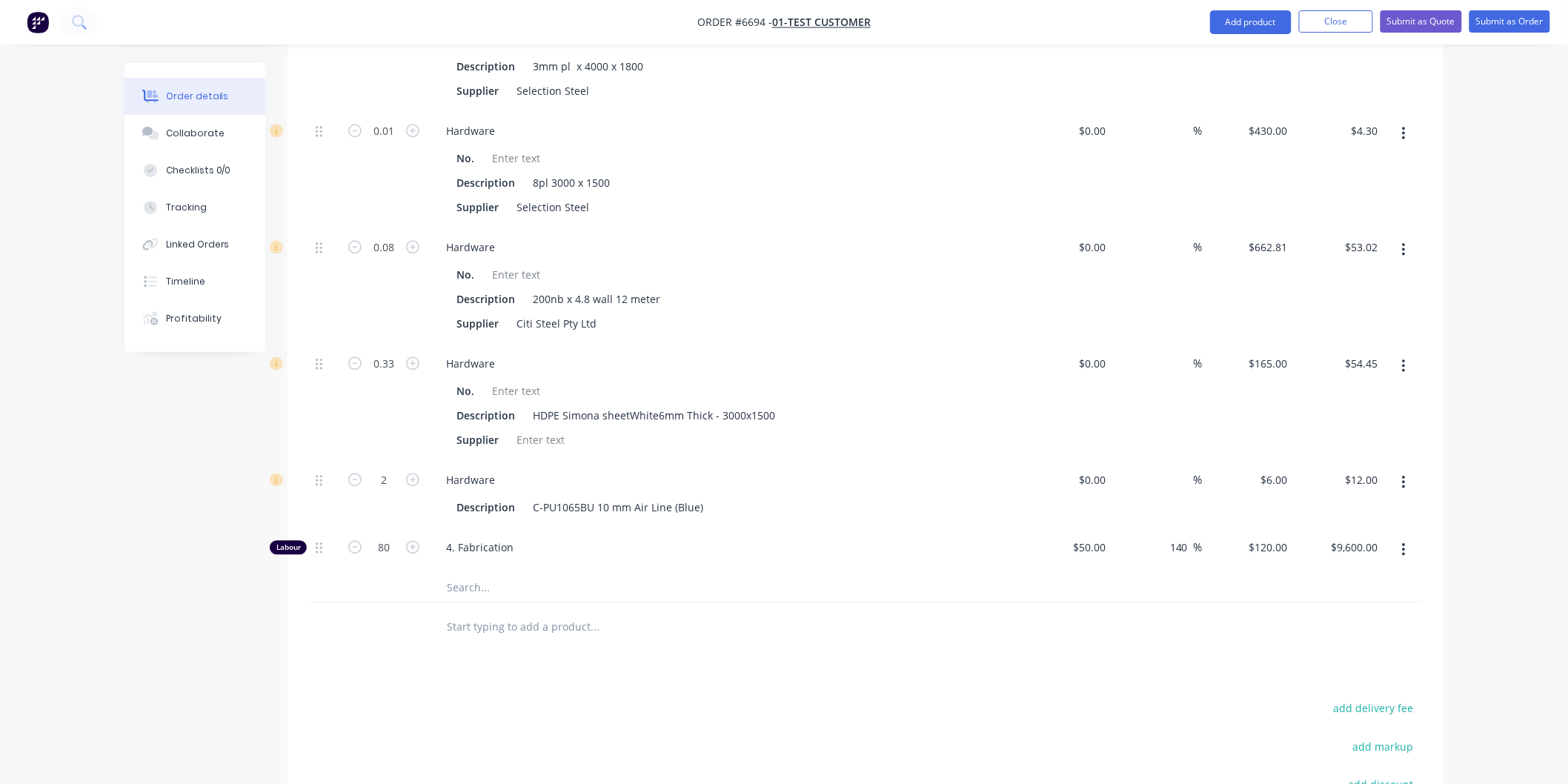
scroll to position [3935, 0]
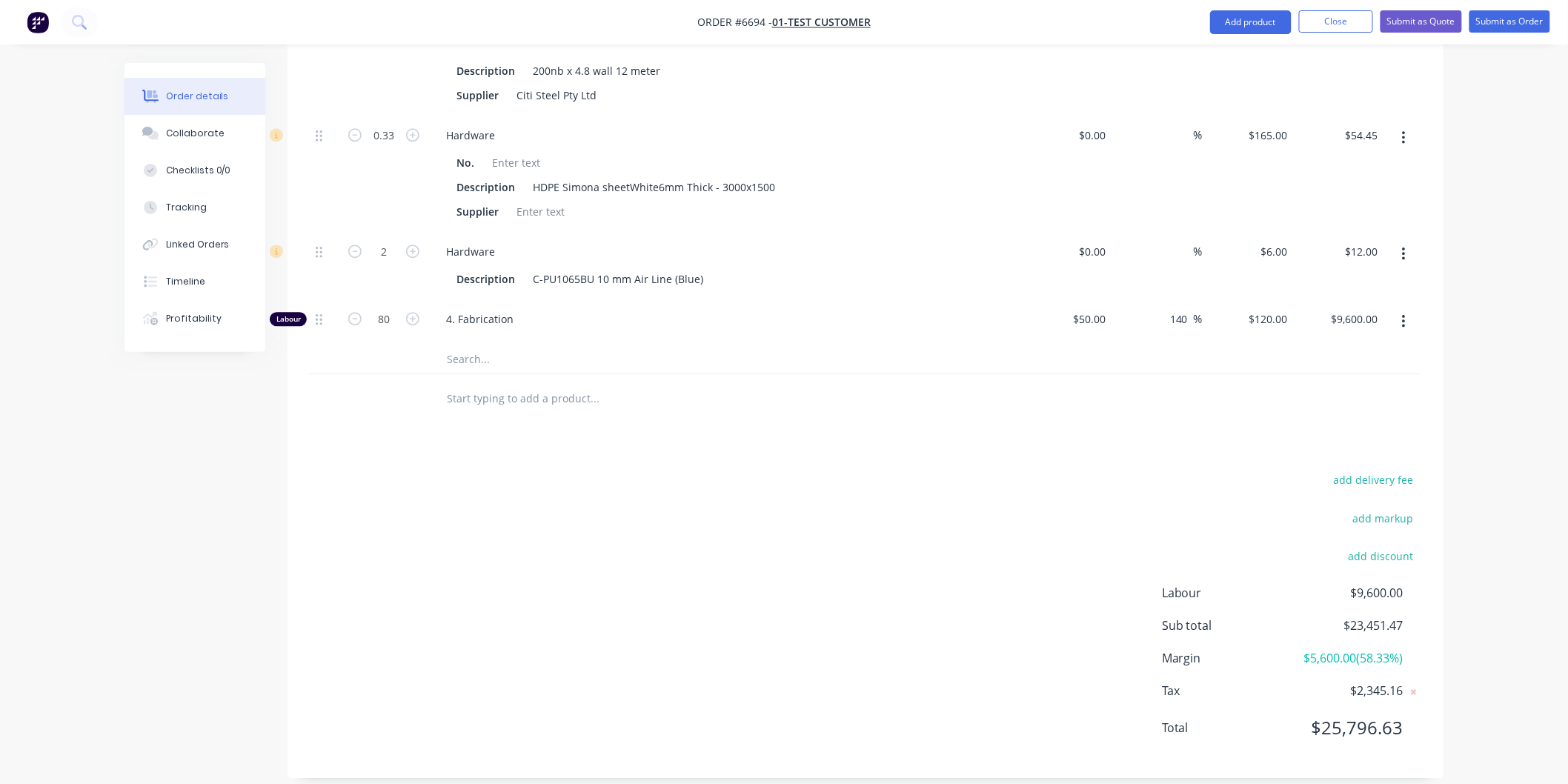
click at [480, 383] on input "text" at bounding box center [594, 398] width 297 height 29
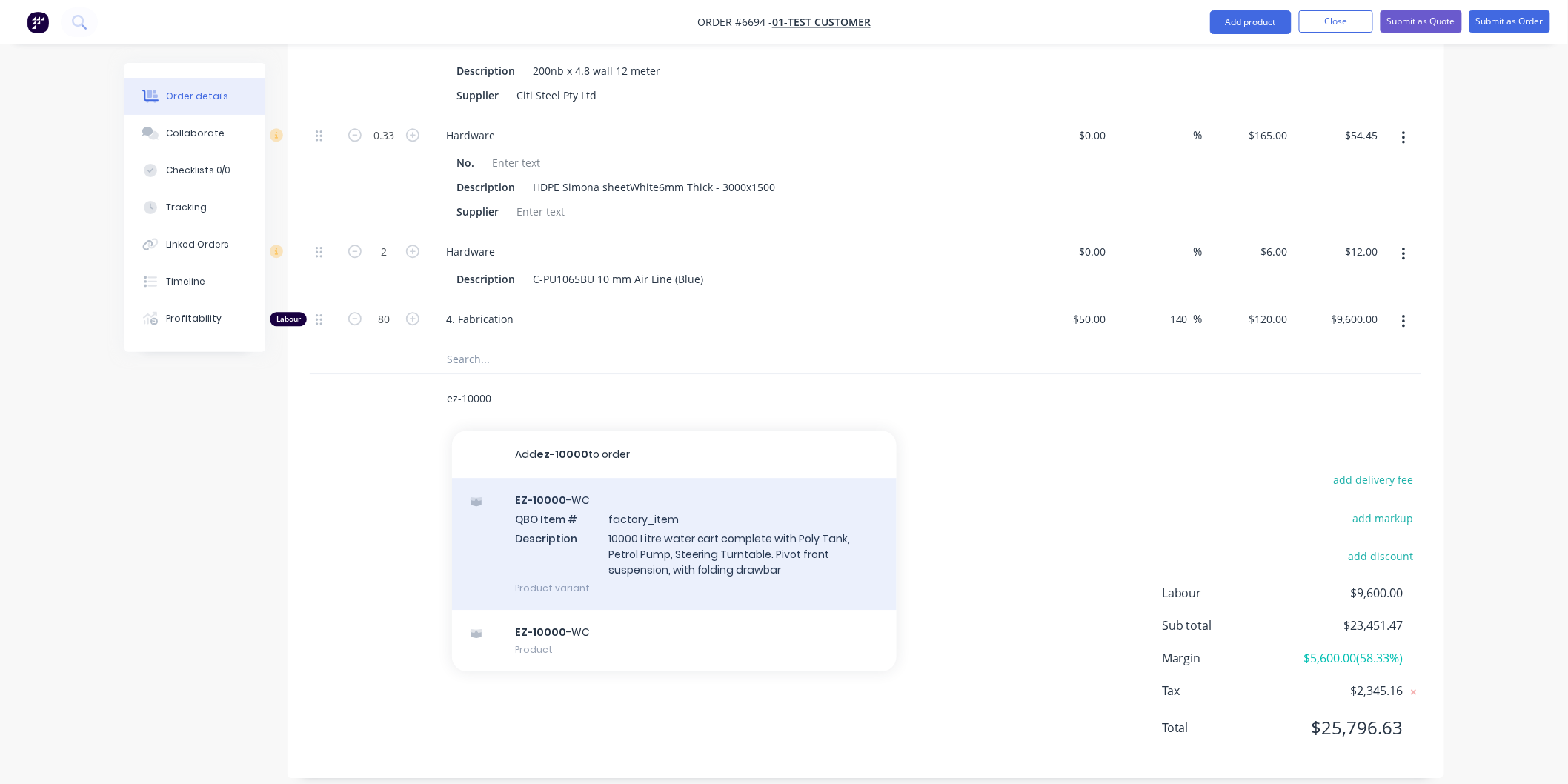
type input "ez-10000"
click at [554, 500] on div "EZ-10000 -WC QBO Item # factory_item Description 10000 Litre water cart complet…" at bounding box center [674, 544] width 444 height 132
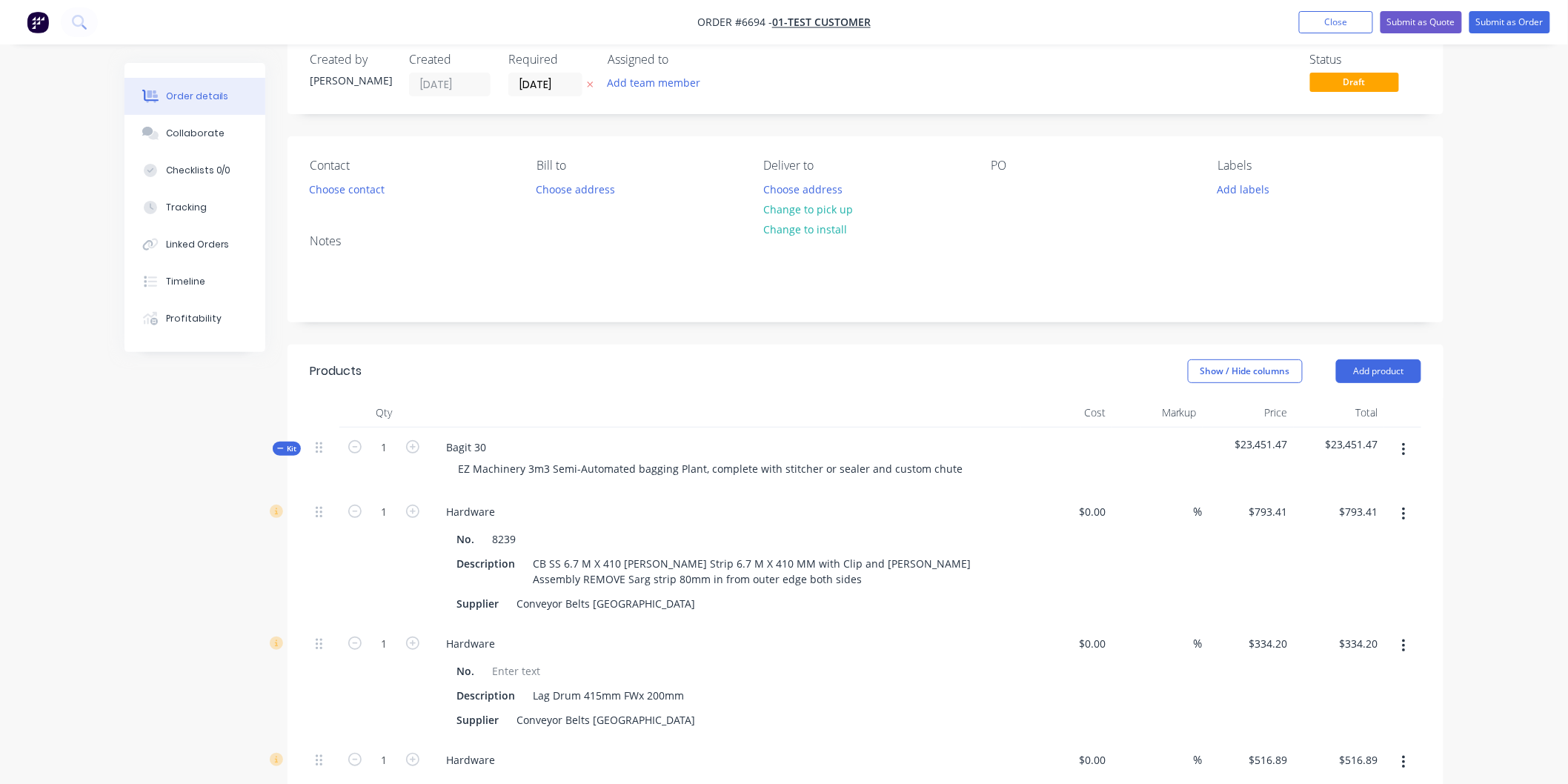
scroll to position [0, 0]
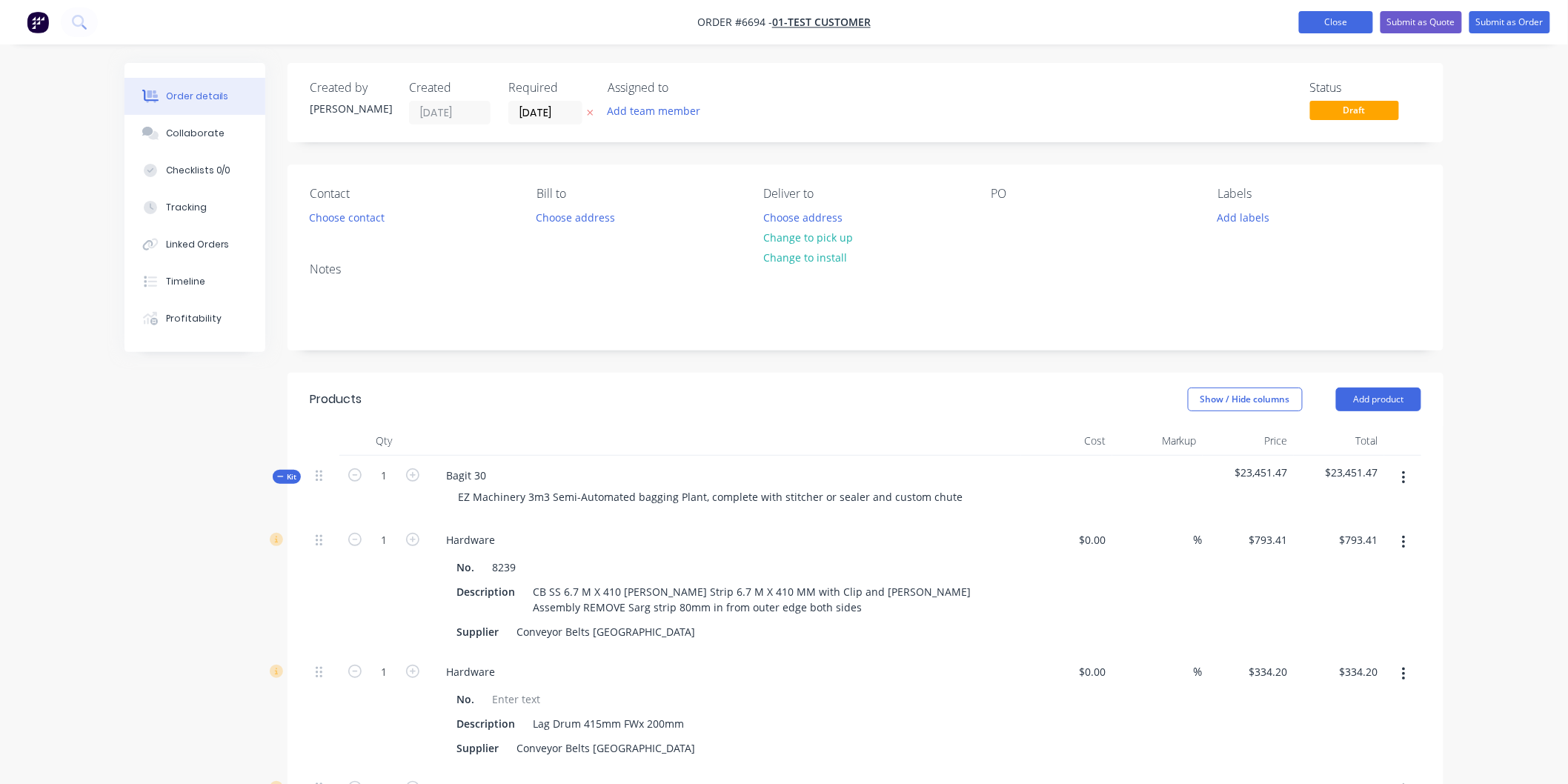
click at [1334, 17] on button "Close" at bounding box center [1336, 22] width 74 height 22
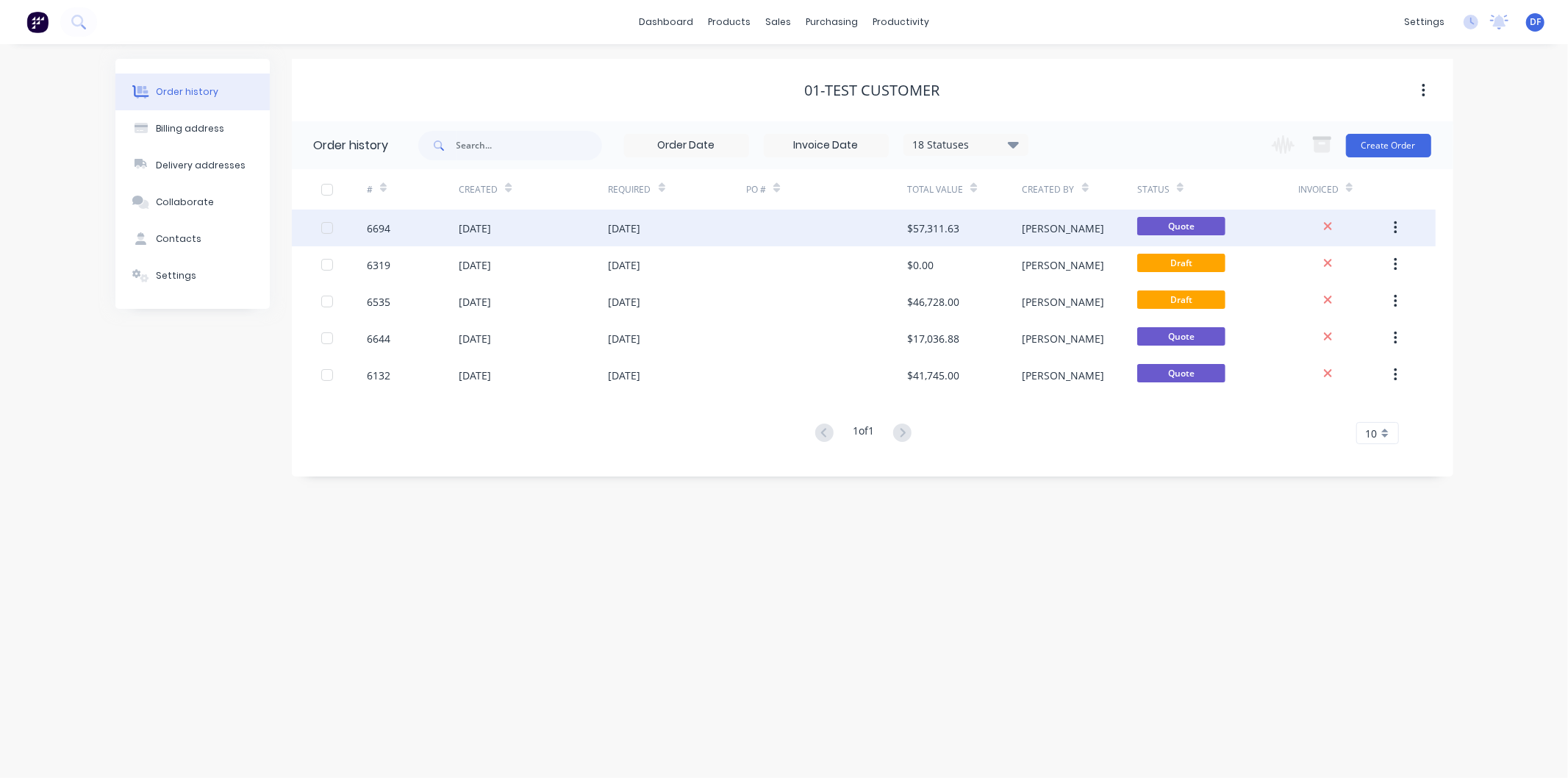
click at [491, 226] on div "[DATE]" at bounding box center [475, 228] width 32 height 15
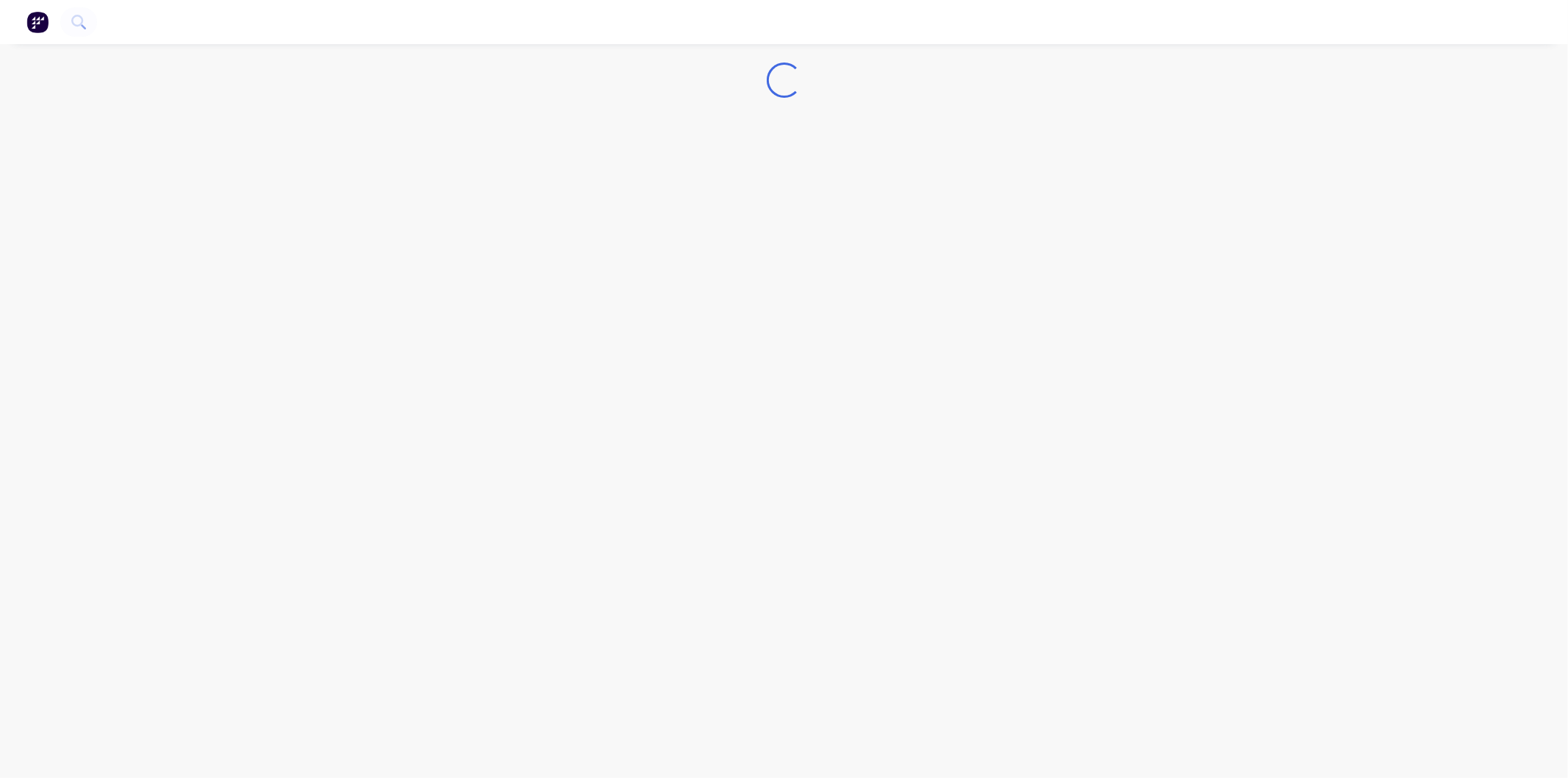
click at [502, 226] on div "Loading..." at bounding box center [784, 389] width 1568 height 778
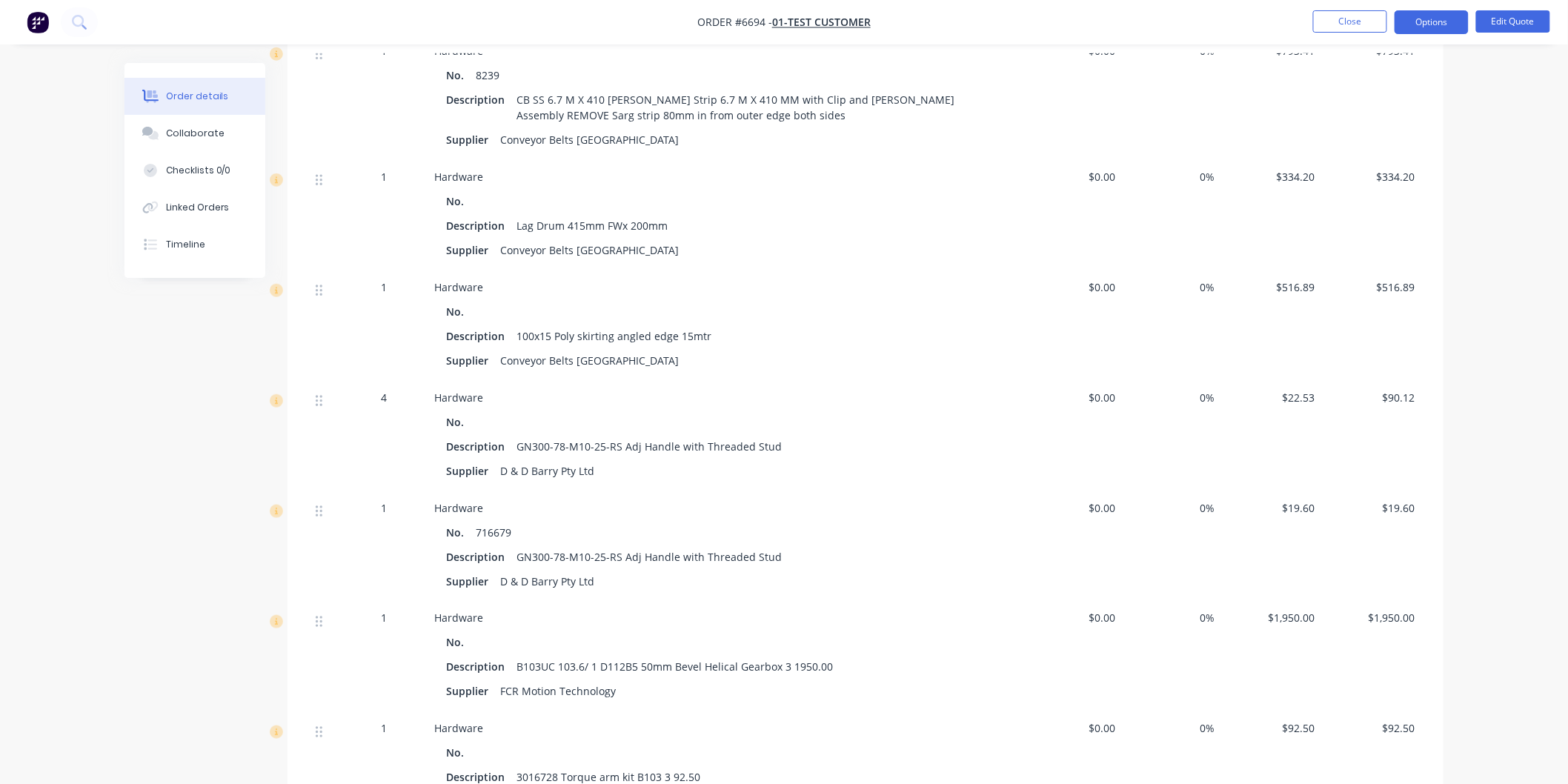
scroll to position [411, 0]
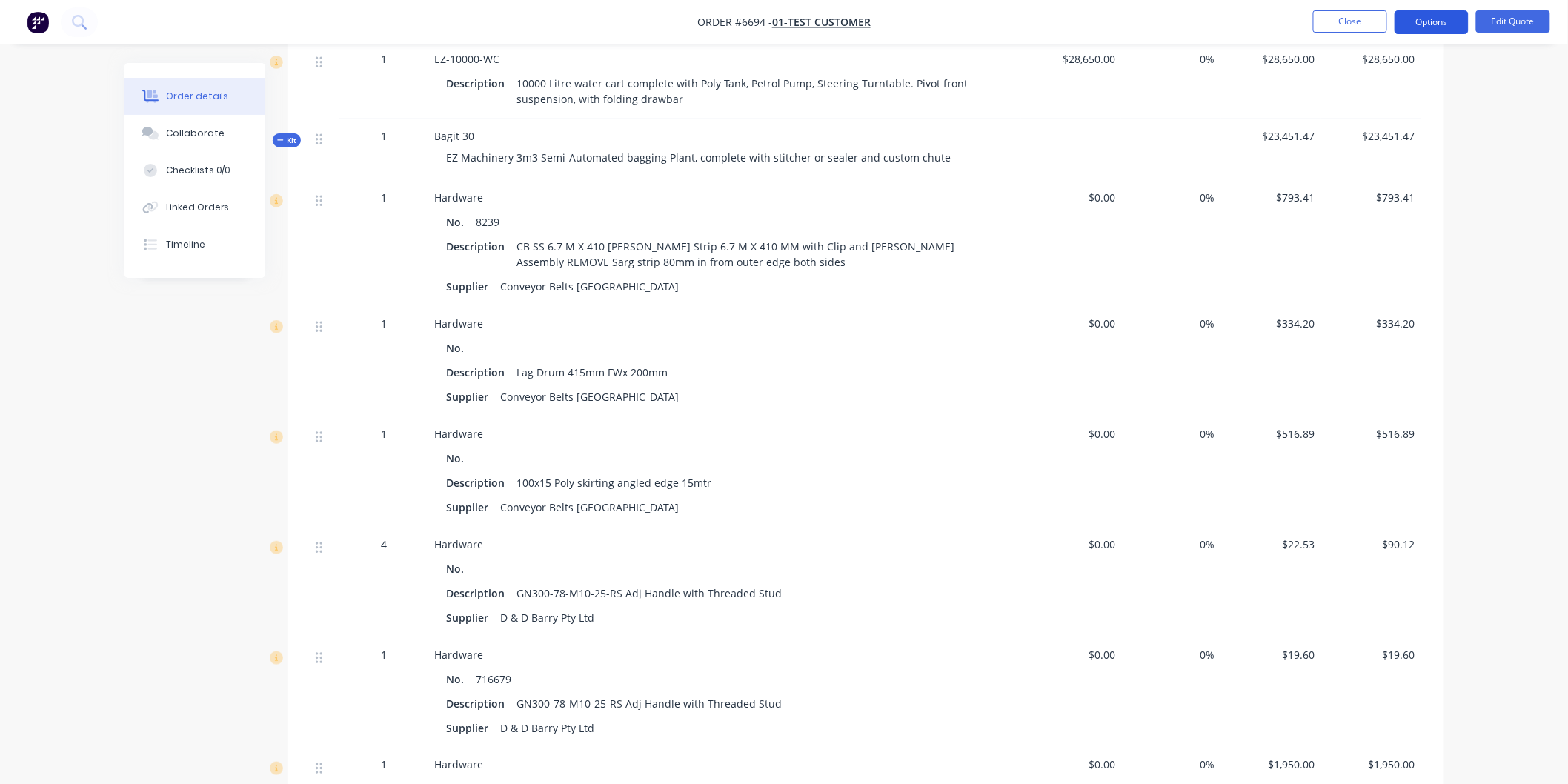
click at [1431, 17] on button "Options" at bounding box center [1432, 22] width 74 height 24
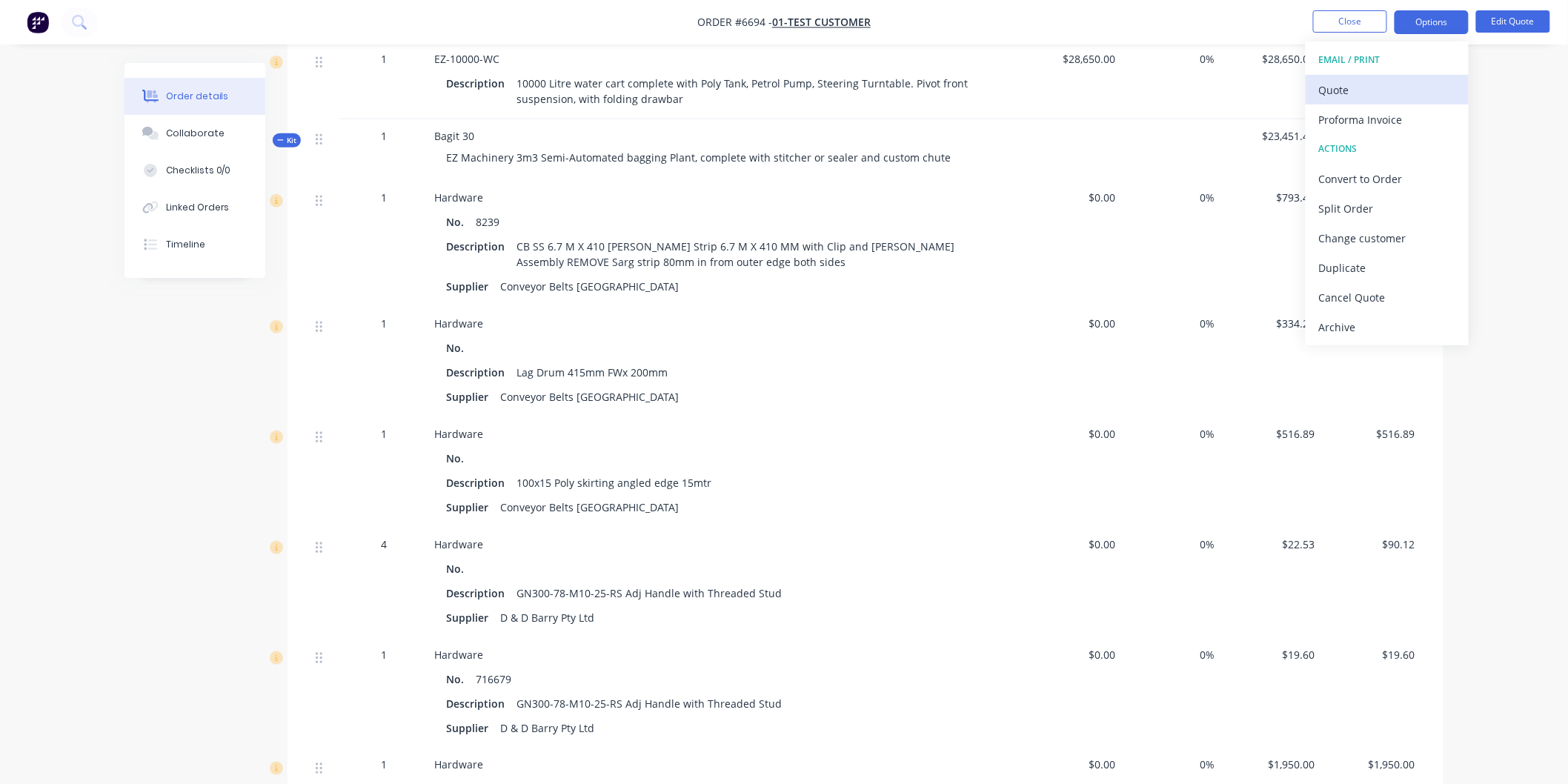
click at [1338, 87] on div "Quote" at bounding box center [1387, 90] width 136 height 21
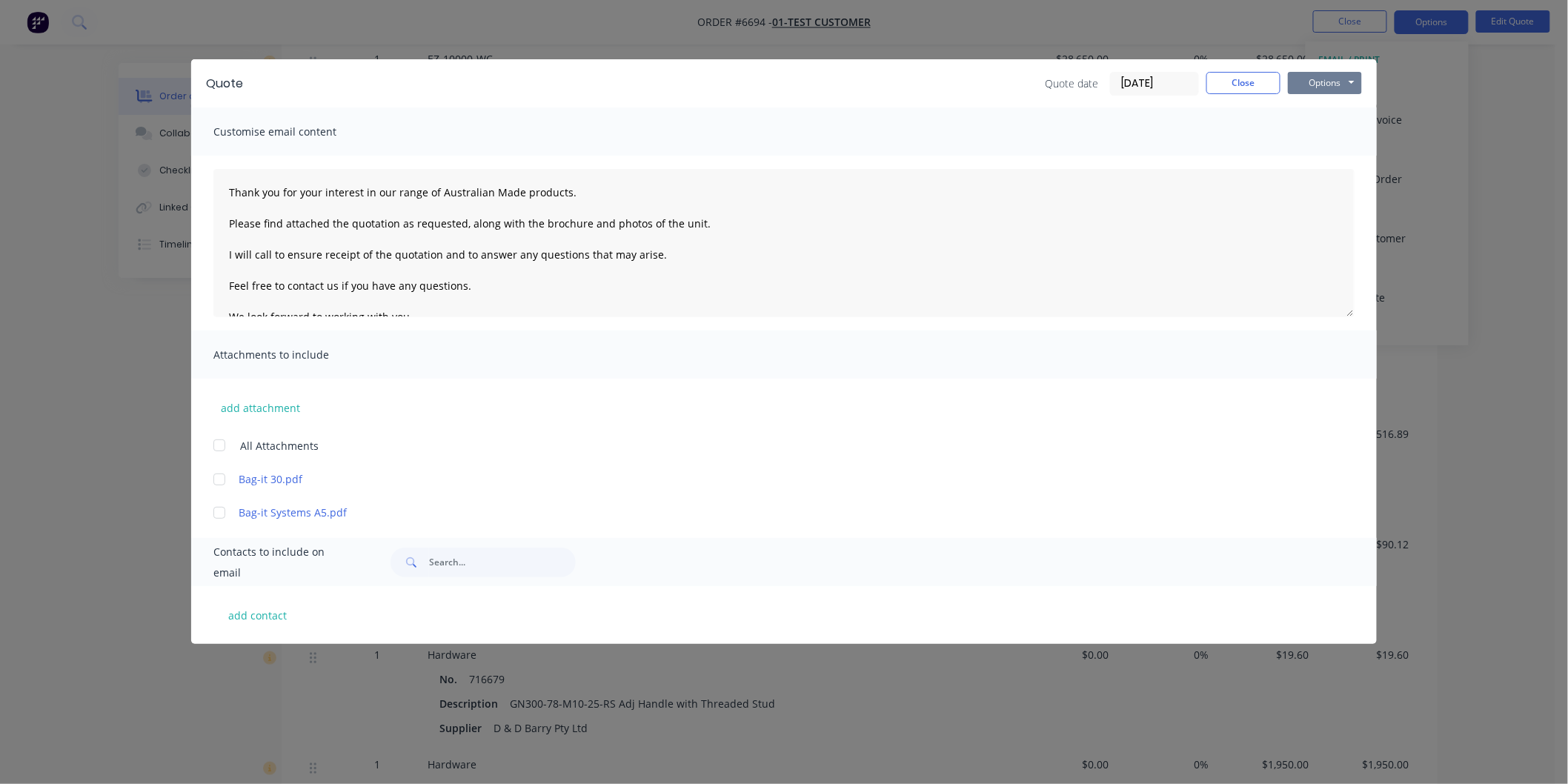
click at [1323, 83] on button "Options" at bounding box center [1325, 83] width 74 height 22
click at [1325, 107] on button "Preview" at bounding box center [1335, 110] width 95 height 25
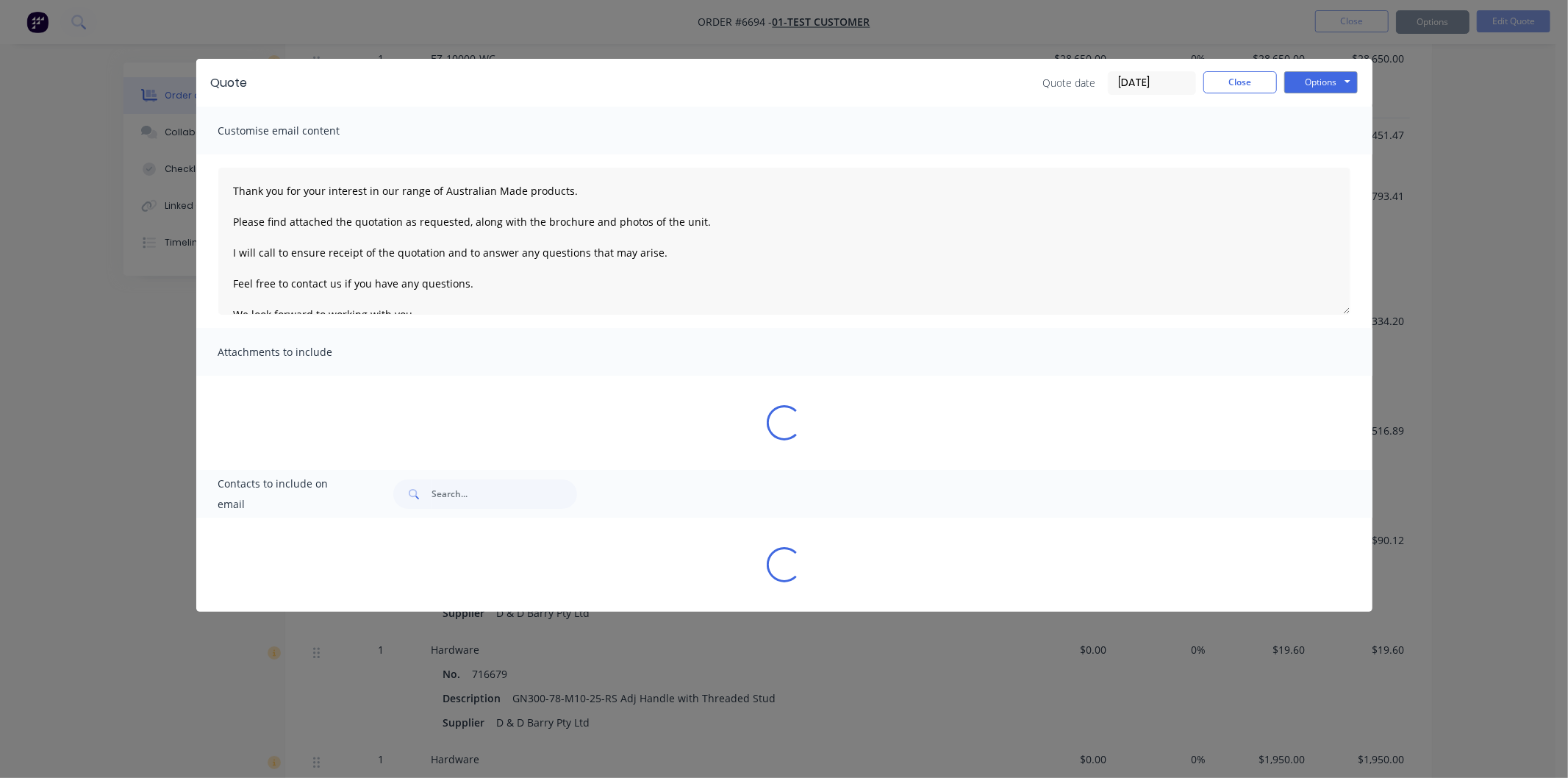
type textarea "Thank you for your interest in our range of Australian Made products. Please fi…"
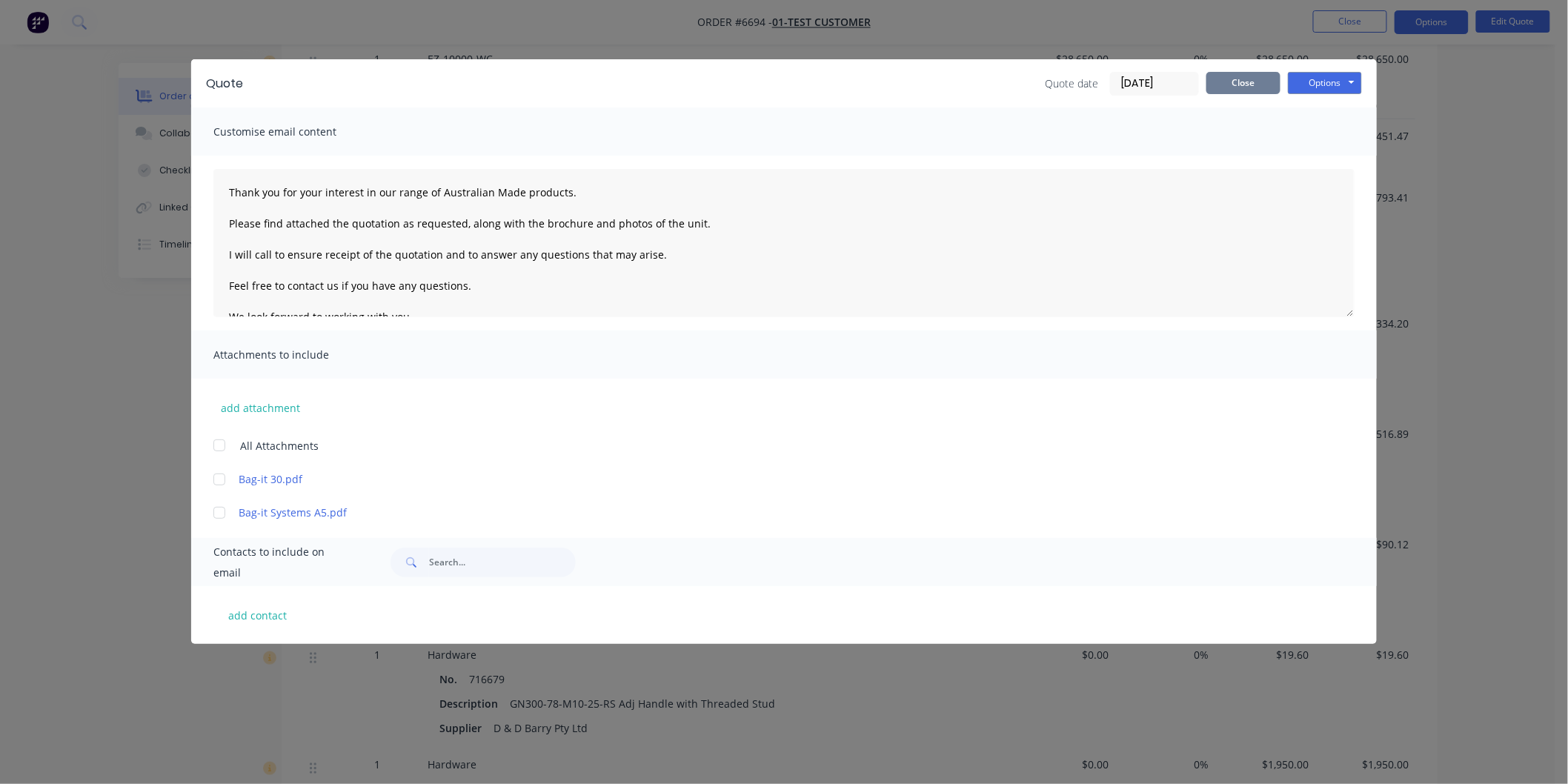
click at [1253, 86] on button "Close" at bounding box center [1243, 83] width 74 height 22
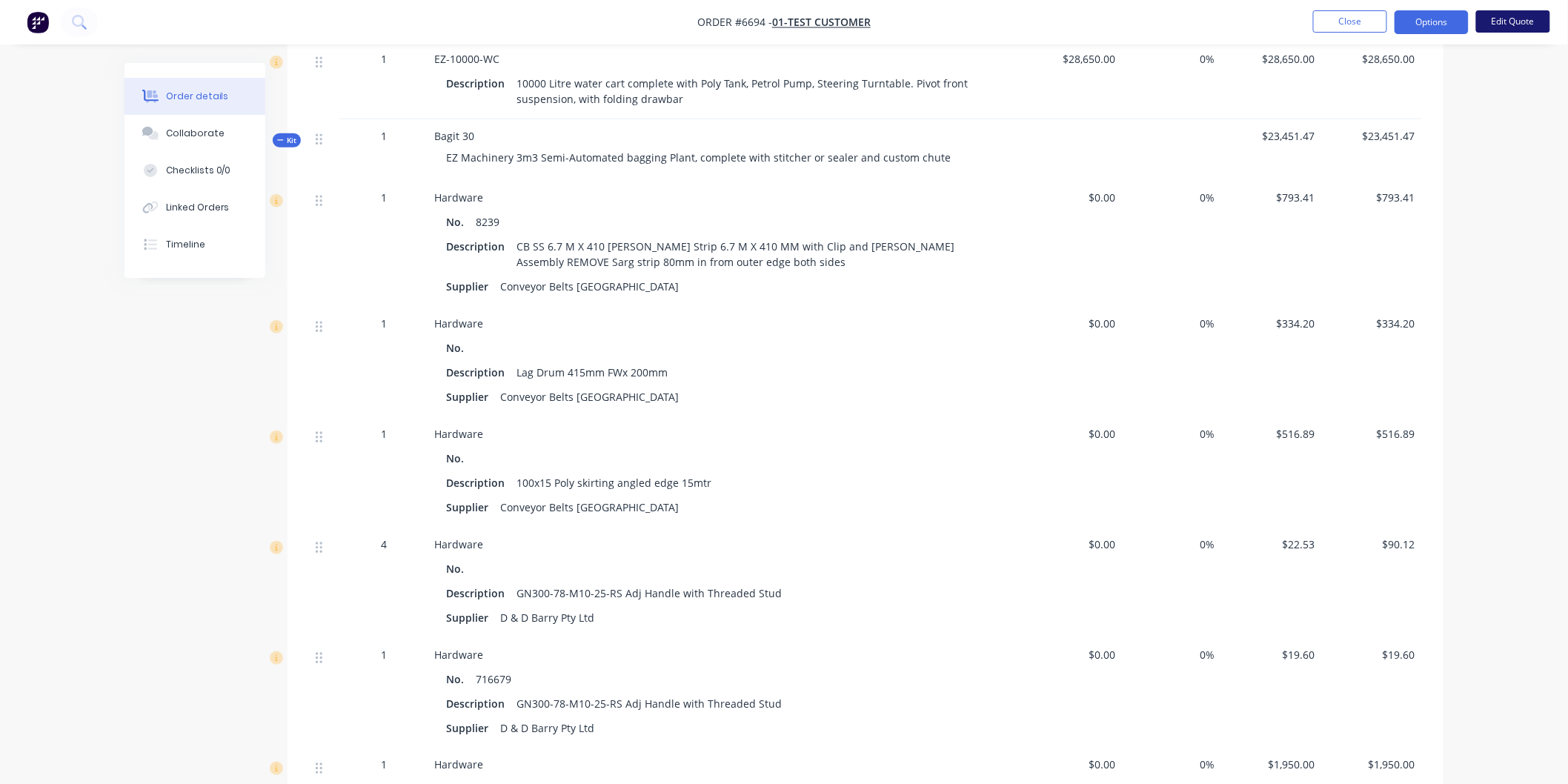
click at [1507, 17] on button "Edit Quote" at bounding box center [1512, 21] width 74 height 22
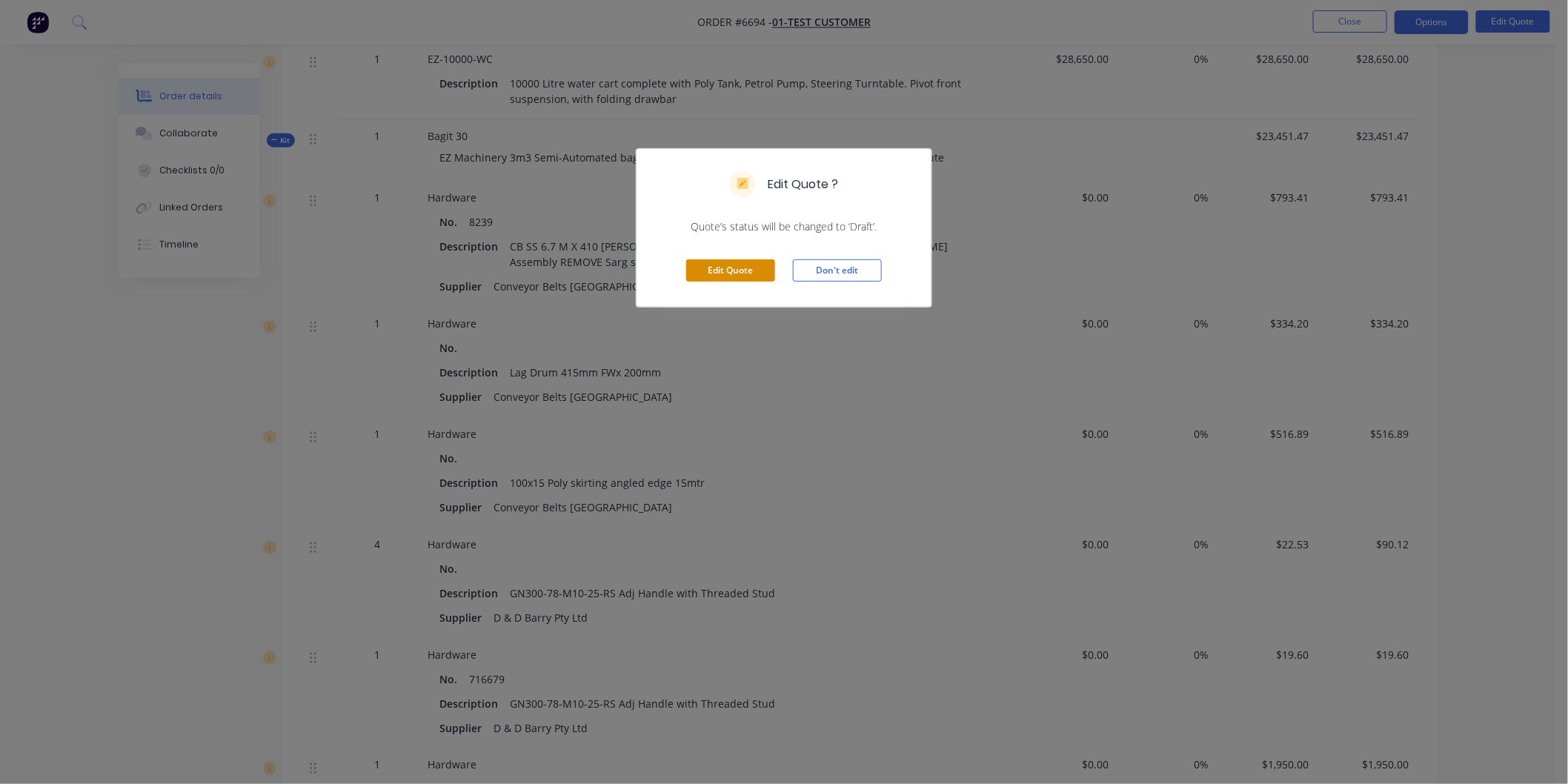
click at [744, 269] on button "Edit Quote" at bounding box center [730, 270] width 89 height 22
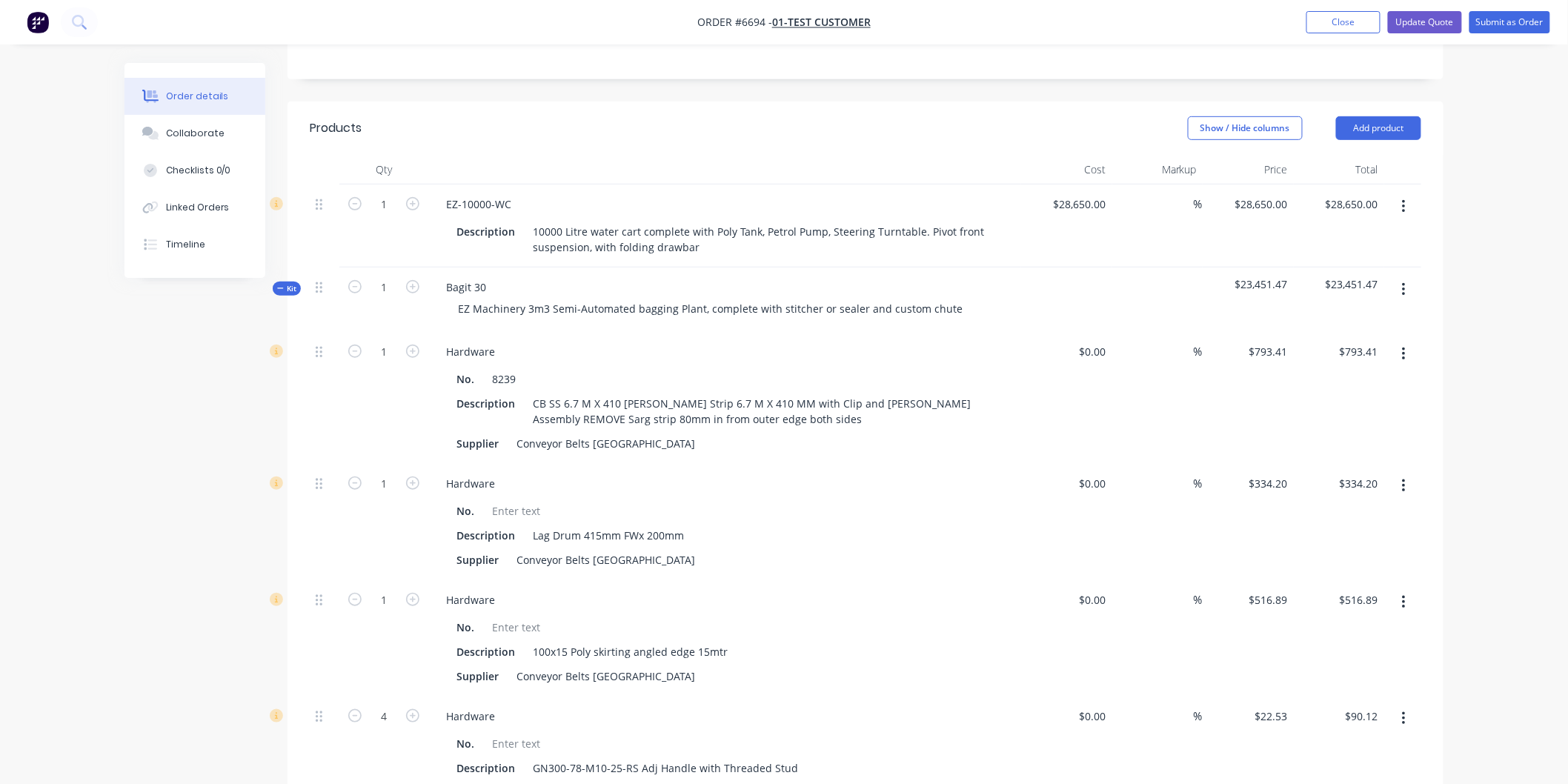
scroll to position [329, 0]
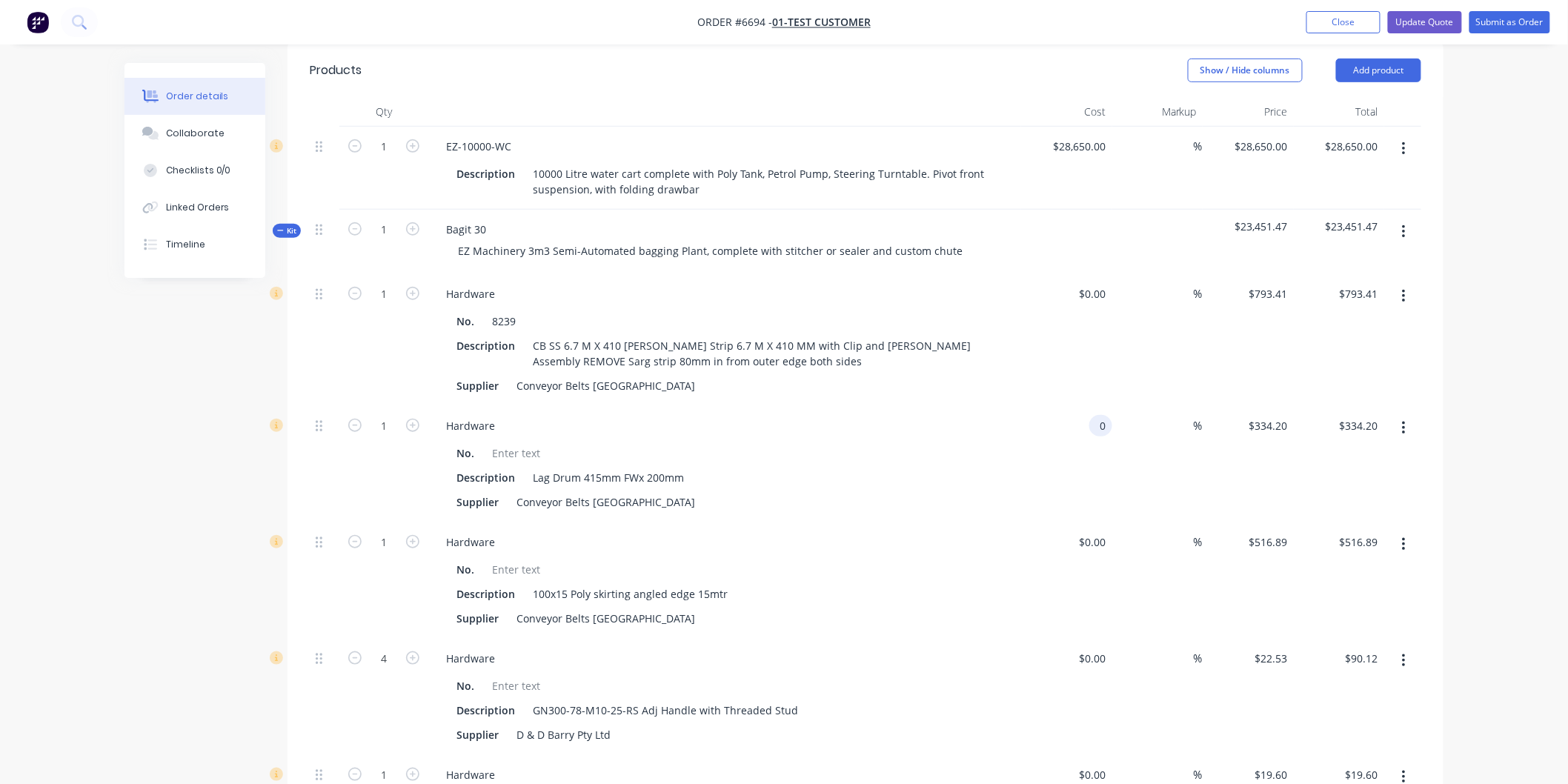
click at [1091, 423] on div "0 0" at bounding box center [1101, 426] width 23 height 21
click at [956, 465] on div "No. Description Lag Drum 415mm FWx 200mm Supplier Conveyor Belts Australia" at bounding box center [724, 477] width 581 height 74
type input "$350.00"
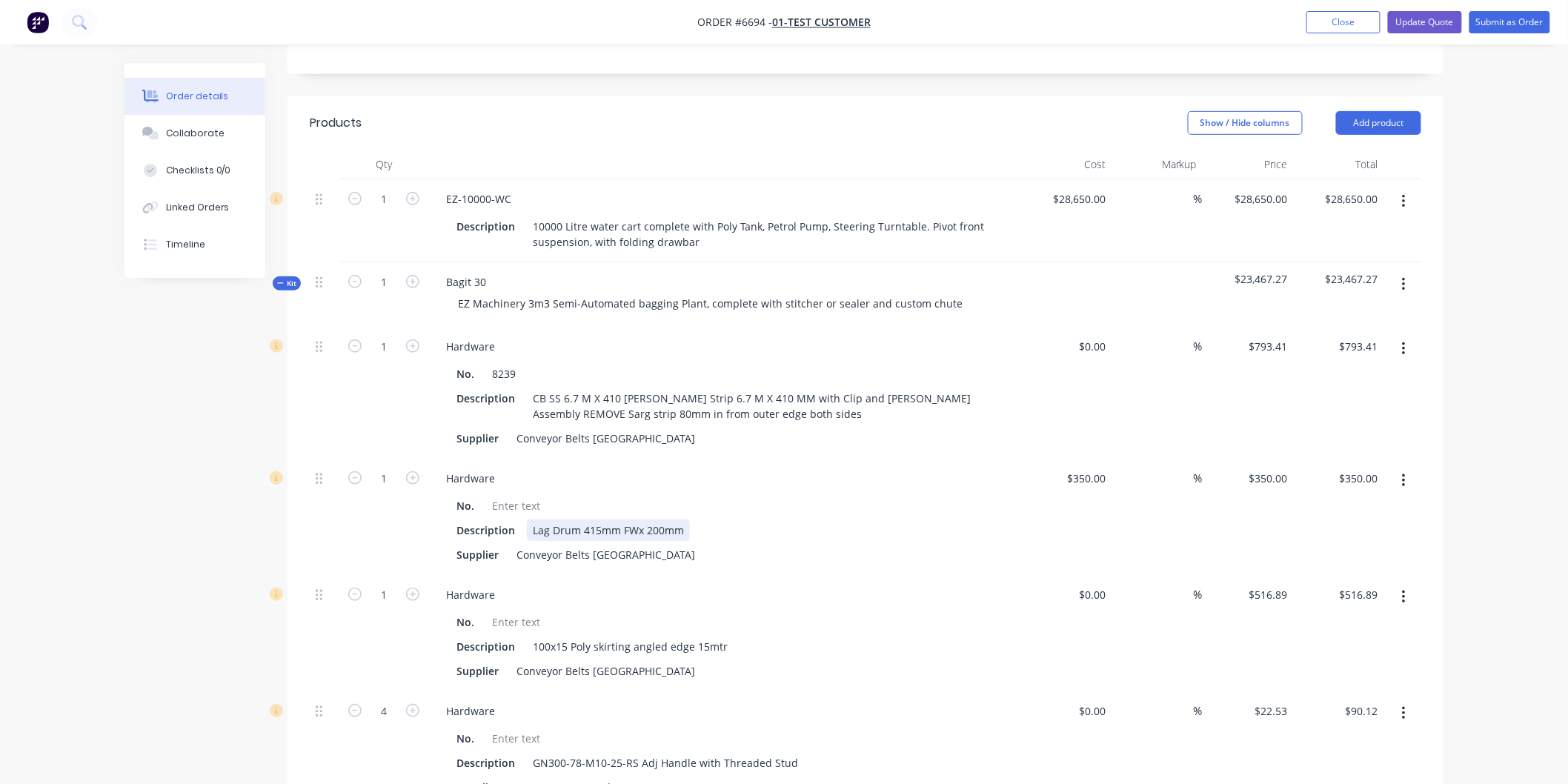
scroll to position [247, 0]
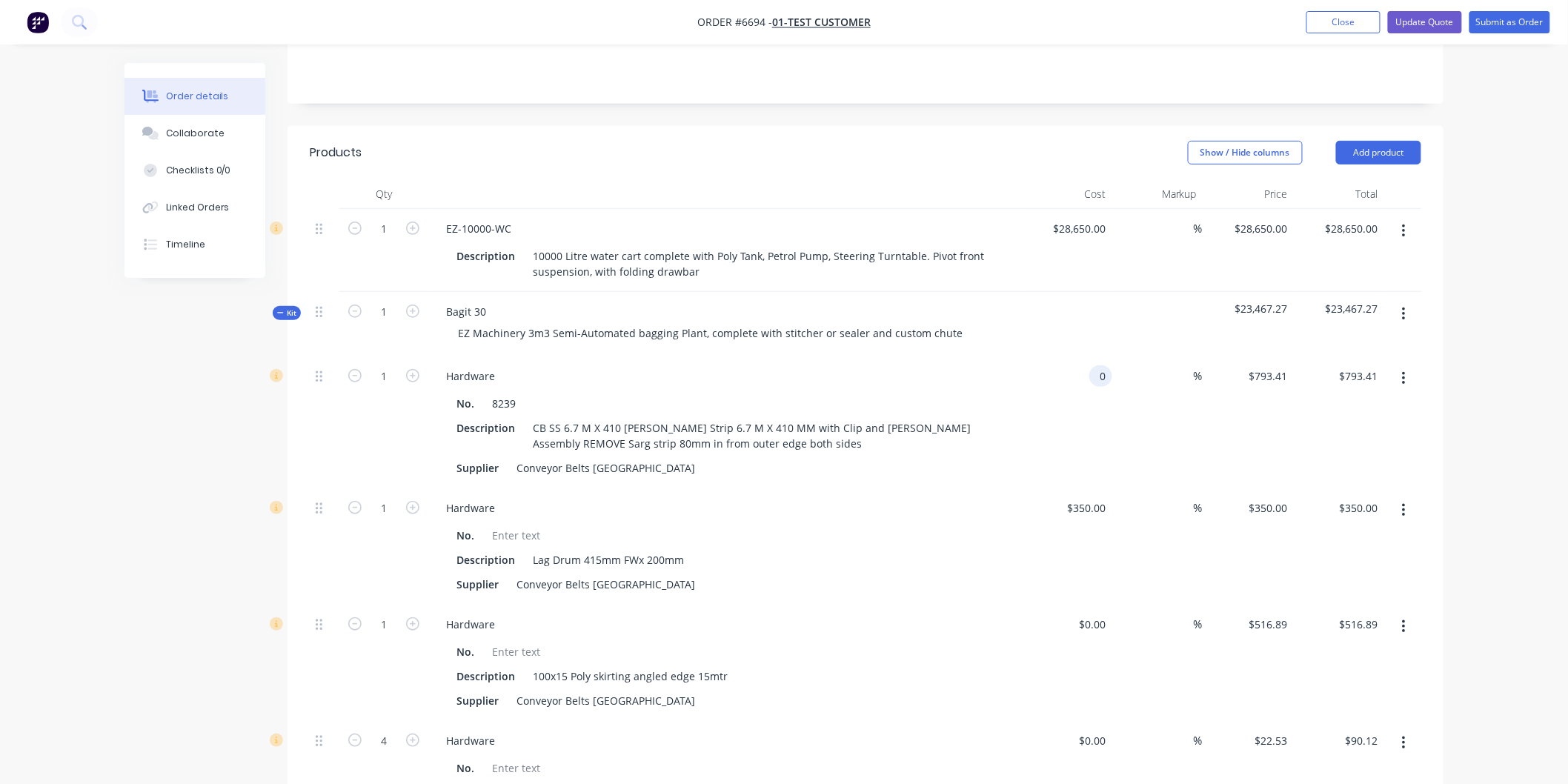
click at [1097, 380] on input "0" at bounding box center [1103, 376] width 17 height 21
type input "5"
click at [1030, 337] on div at bounding box center [1067, 324] width 92 height 65
type input "$900.00"
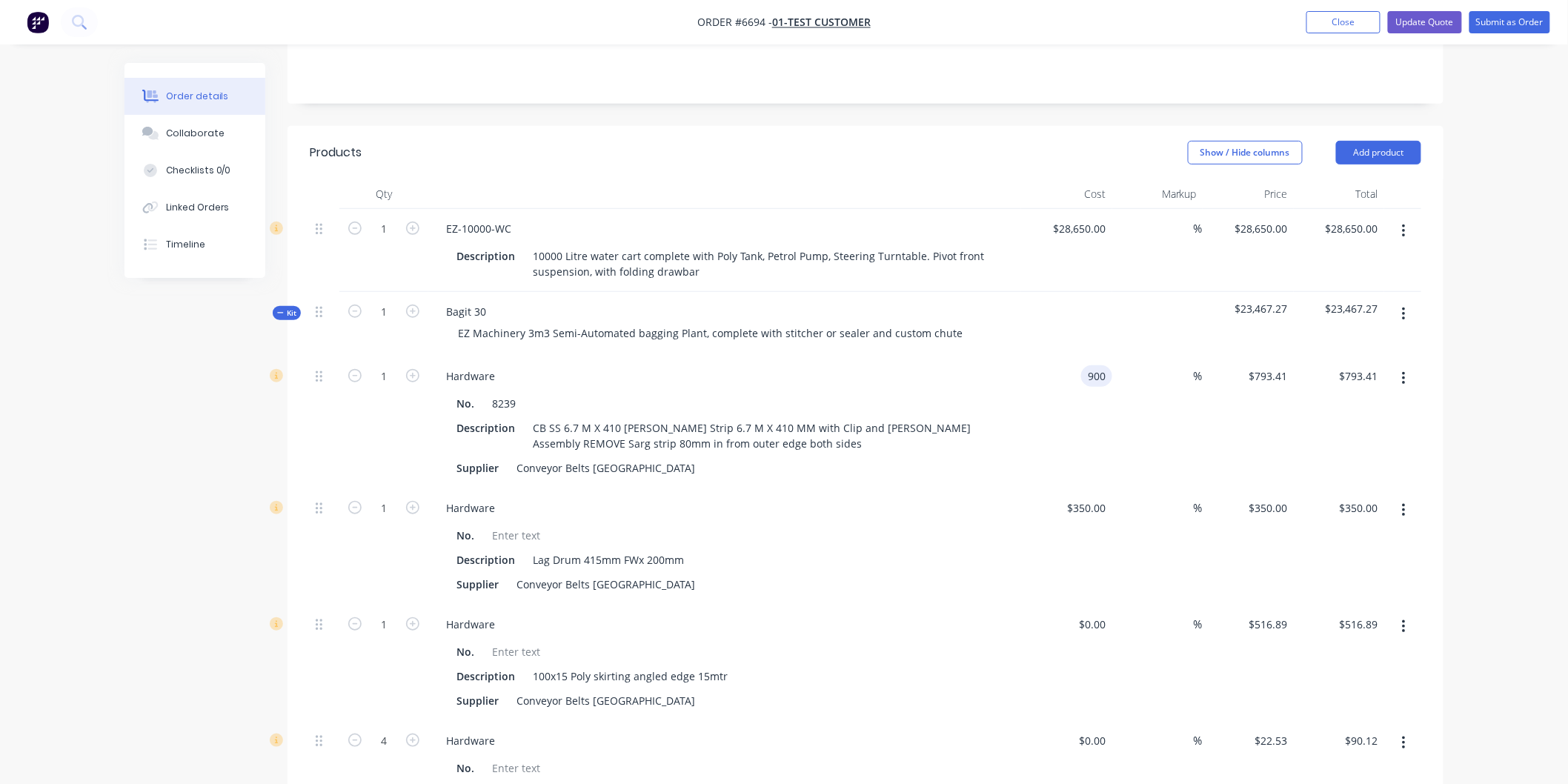
type input "$900.00"
click at [1328, 19] on button "Close" at bounding box center [1343, 22] width 74 height 22
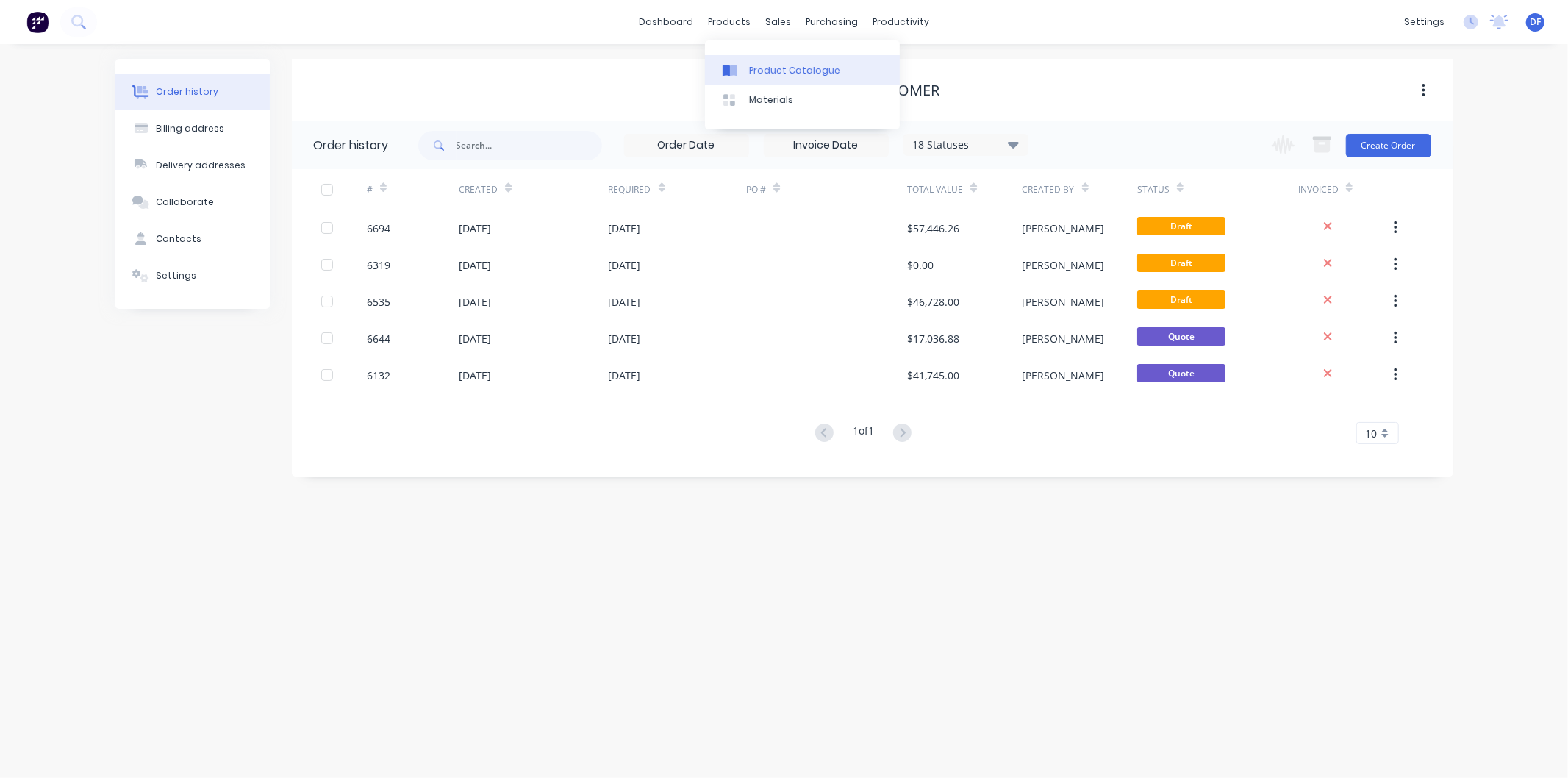
click at [766, 61] on link "Product Catalogue" at bounding box center [803, 70] width 195 height 29
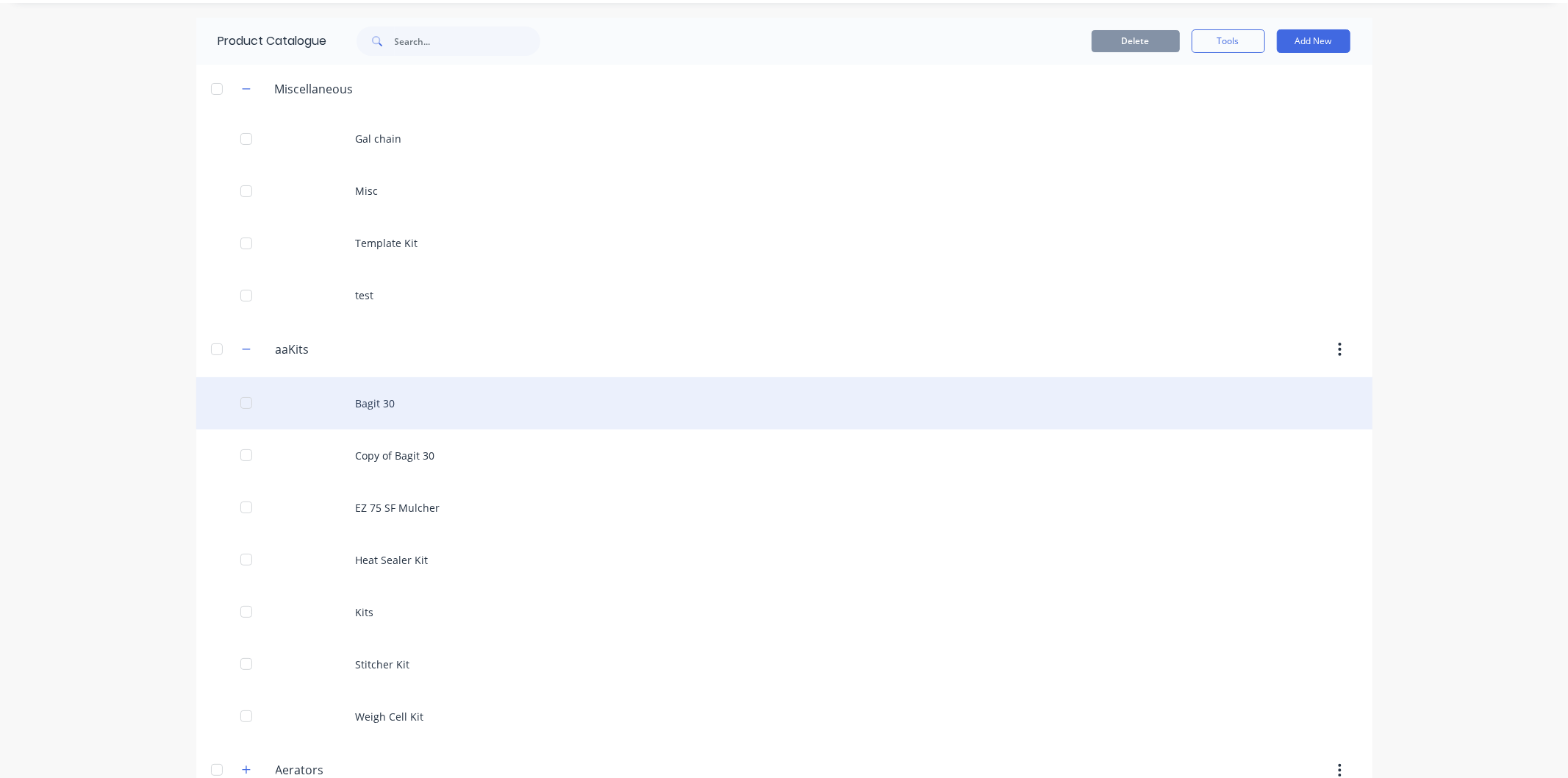
scroll to position [82, 0]
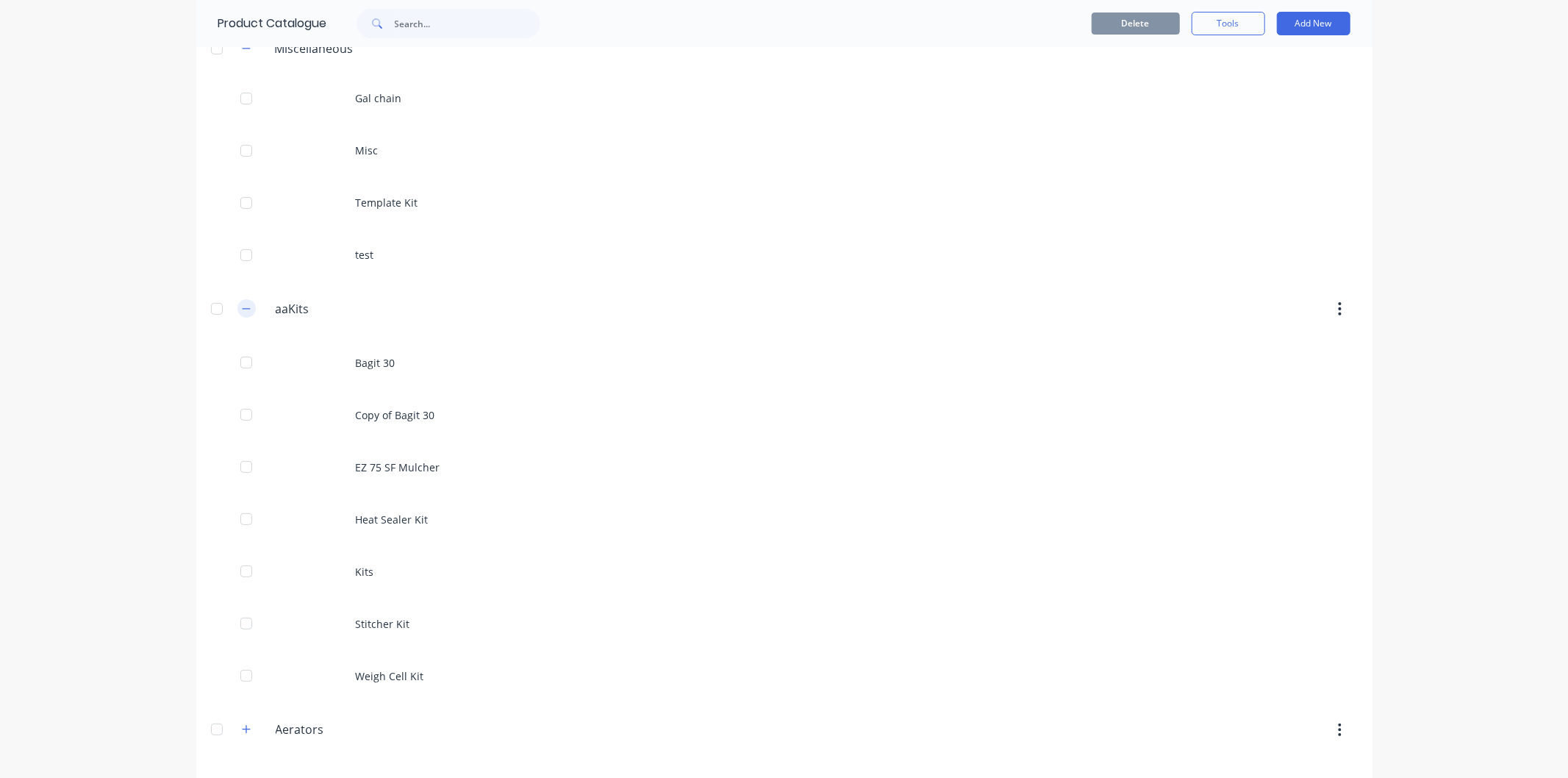
click at [246, 311] on button "button" at bounding box center [246, 308] width 19 height 19
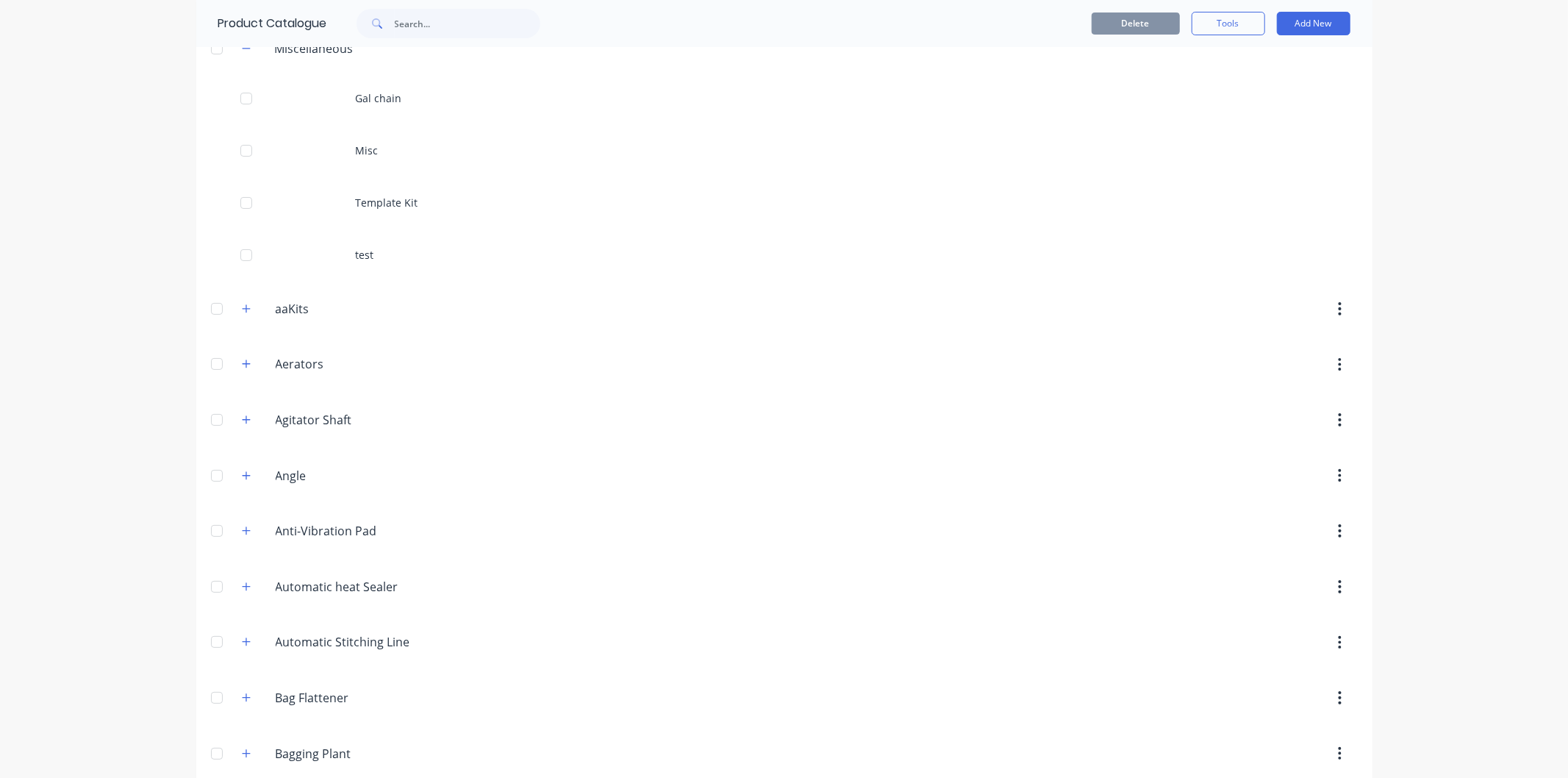
scroll to position [163, 0]
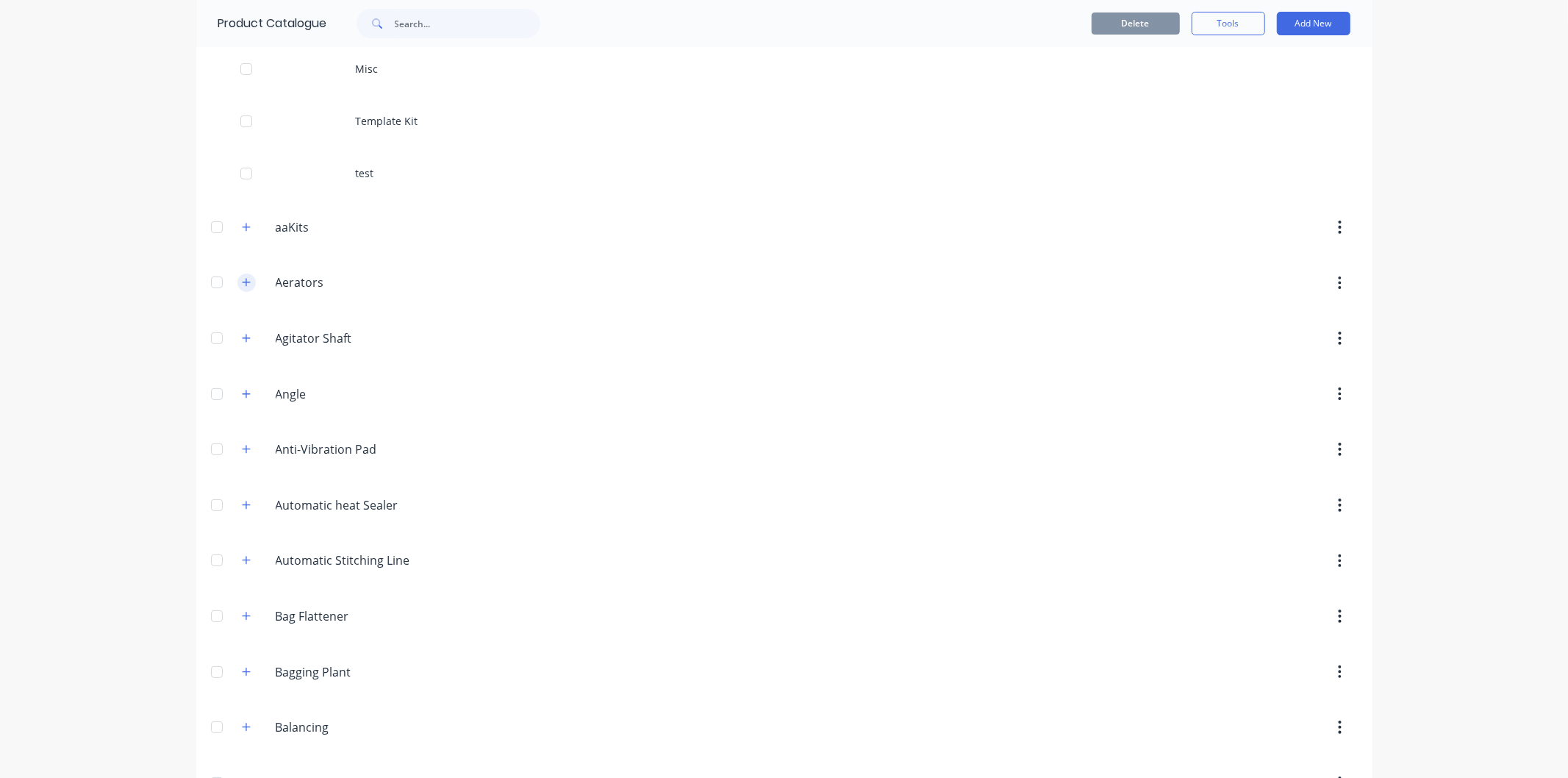
click at [242, 281] on icon "button" at bounding box center [246, 283] width 8 height 8
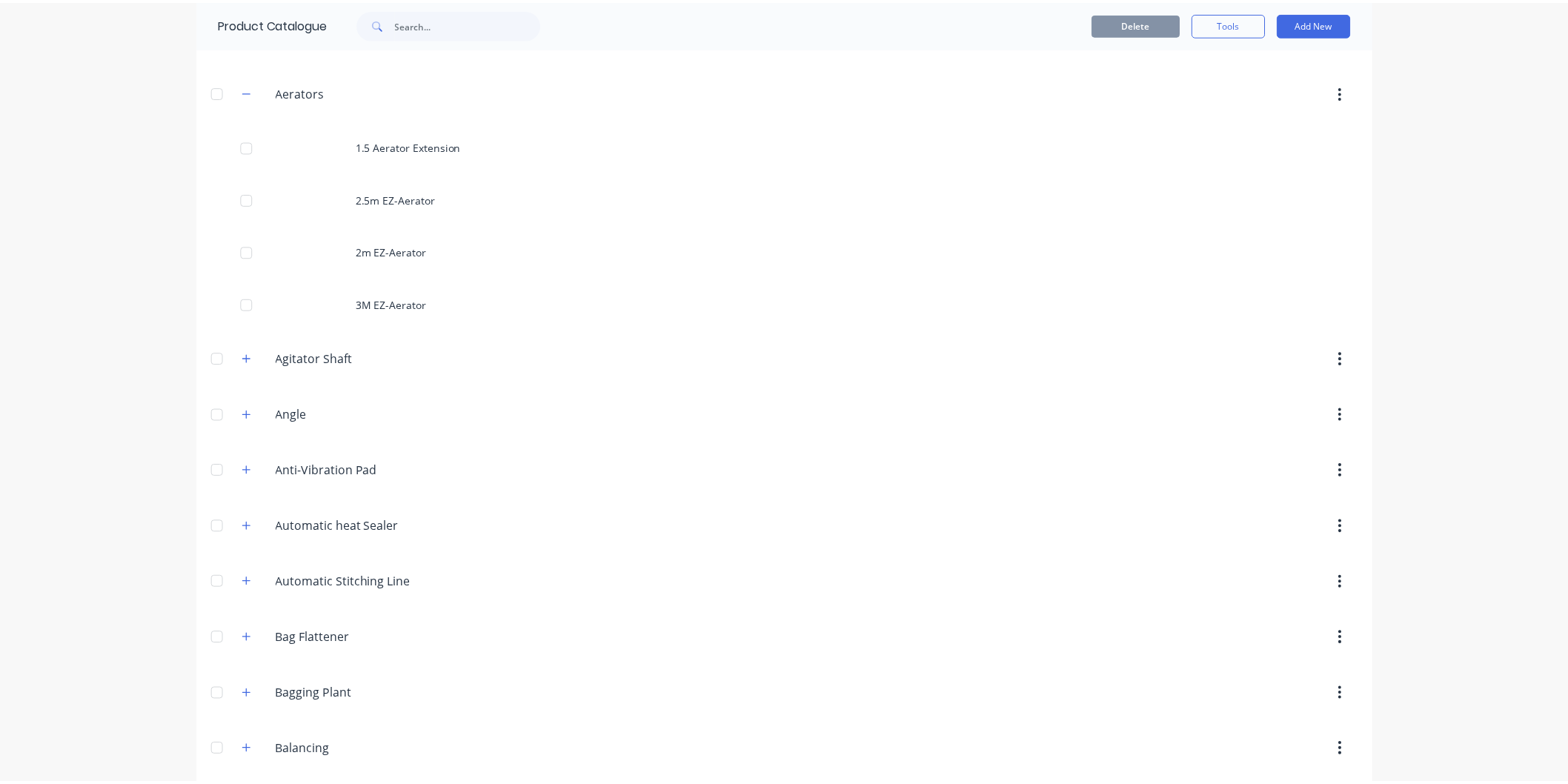
scroll to position [247, 0]
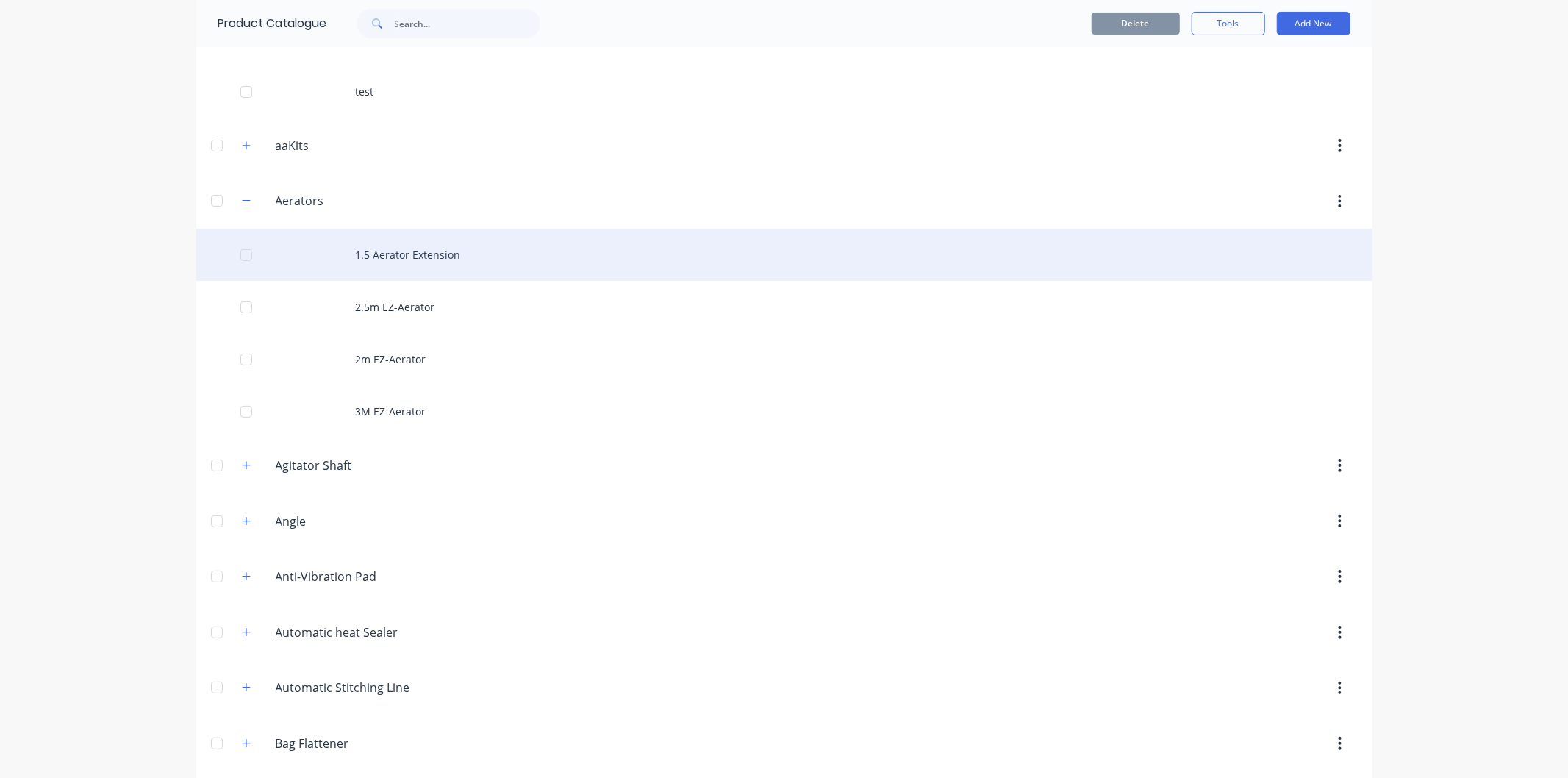
click at [422, 255] on div "1.5 Aerator Extension" at bounding box center [784, 255] width 1176 height 52
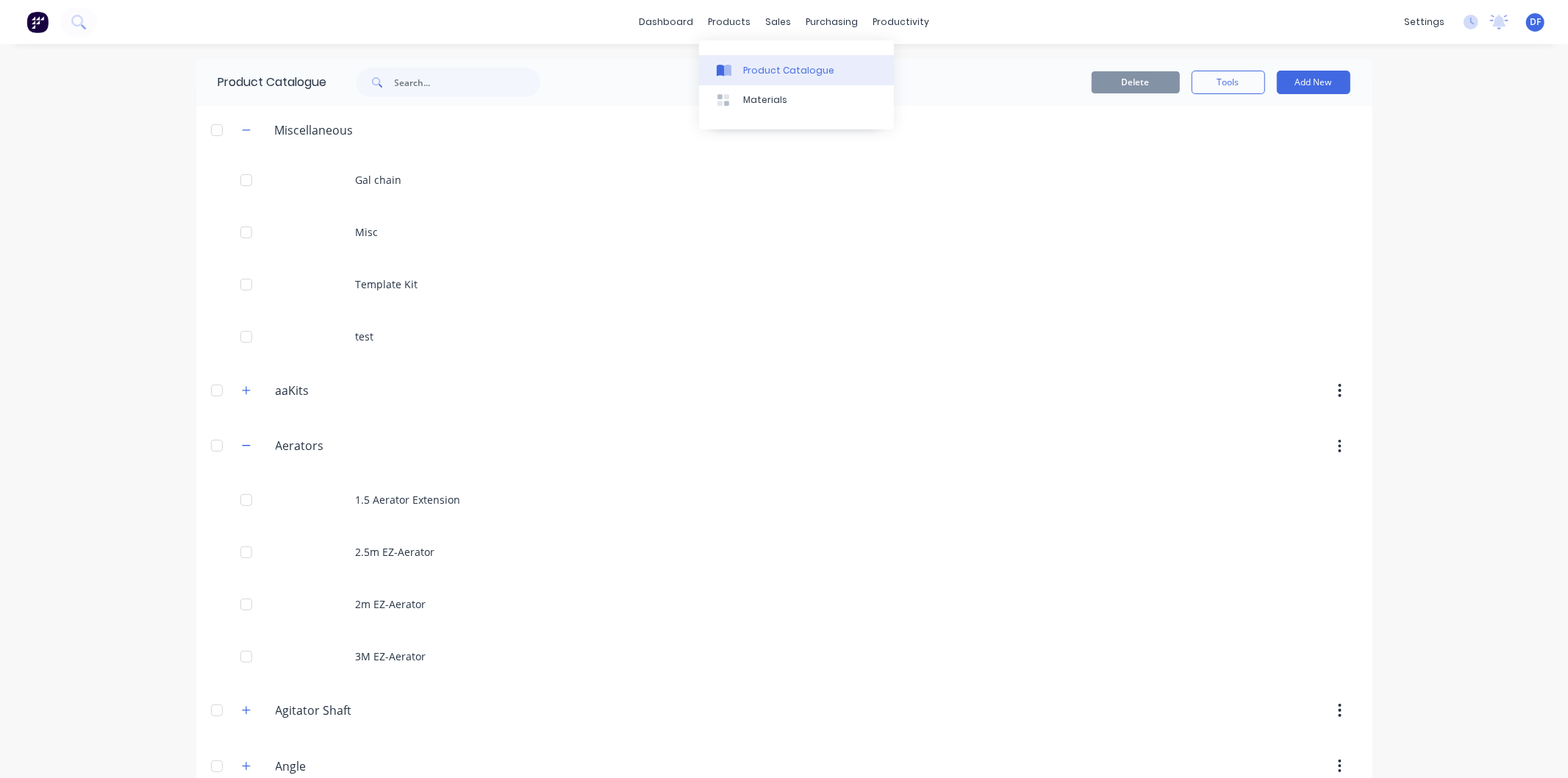
click at [772, 67] on div "Product Catalogue" at bounding box center [789, 71] width 91 height 13
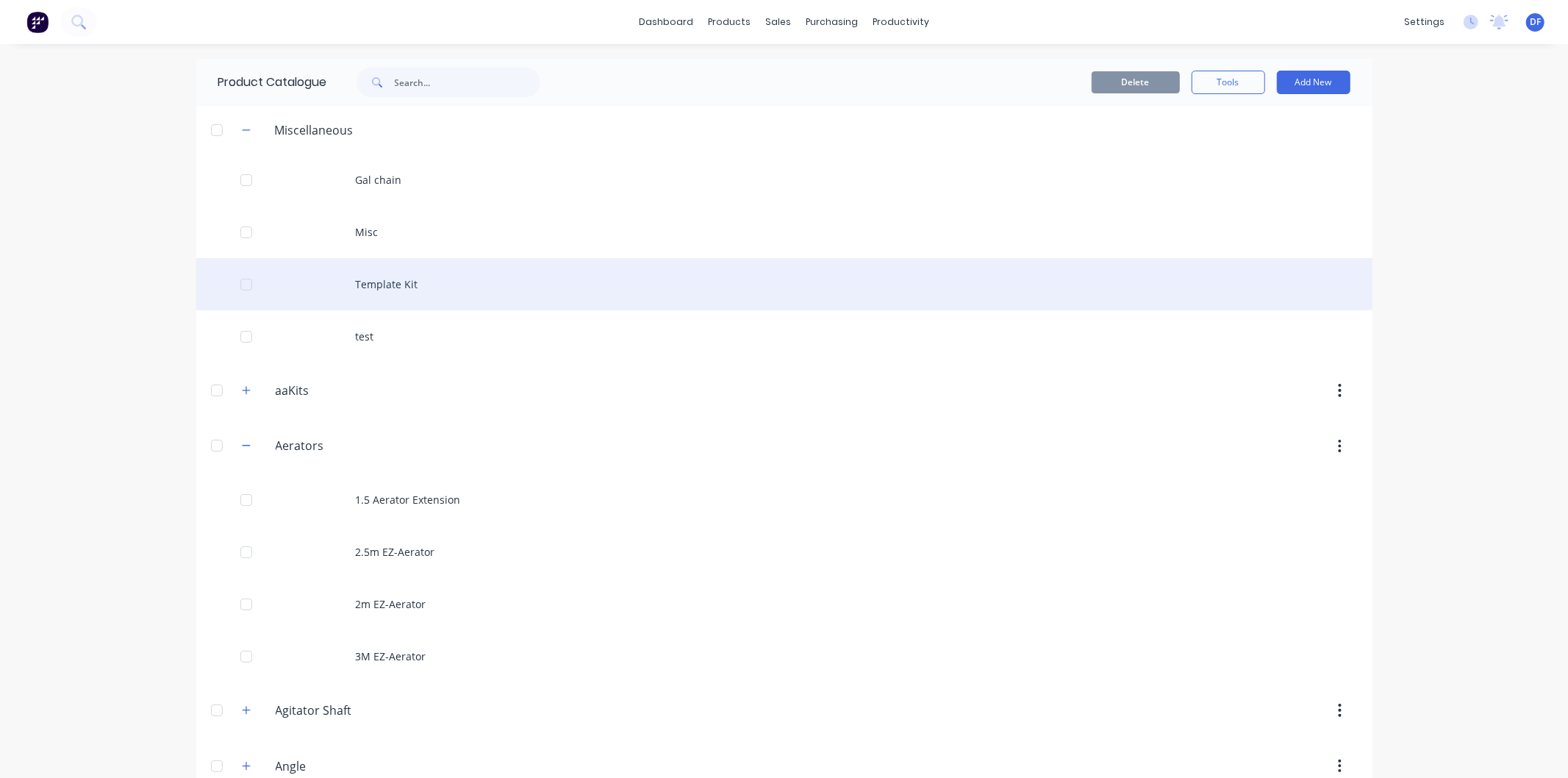
click at [368, 280] on div "Template Kit" at bounding box center [784, 284] width 1176 height 52
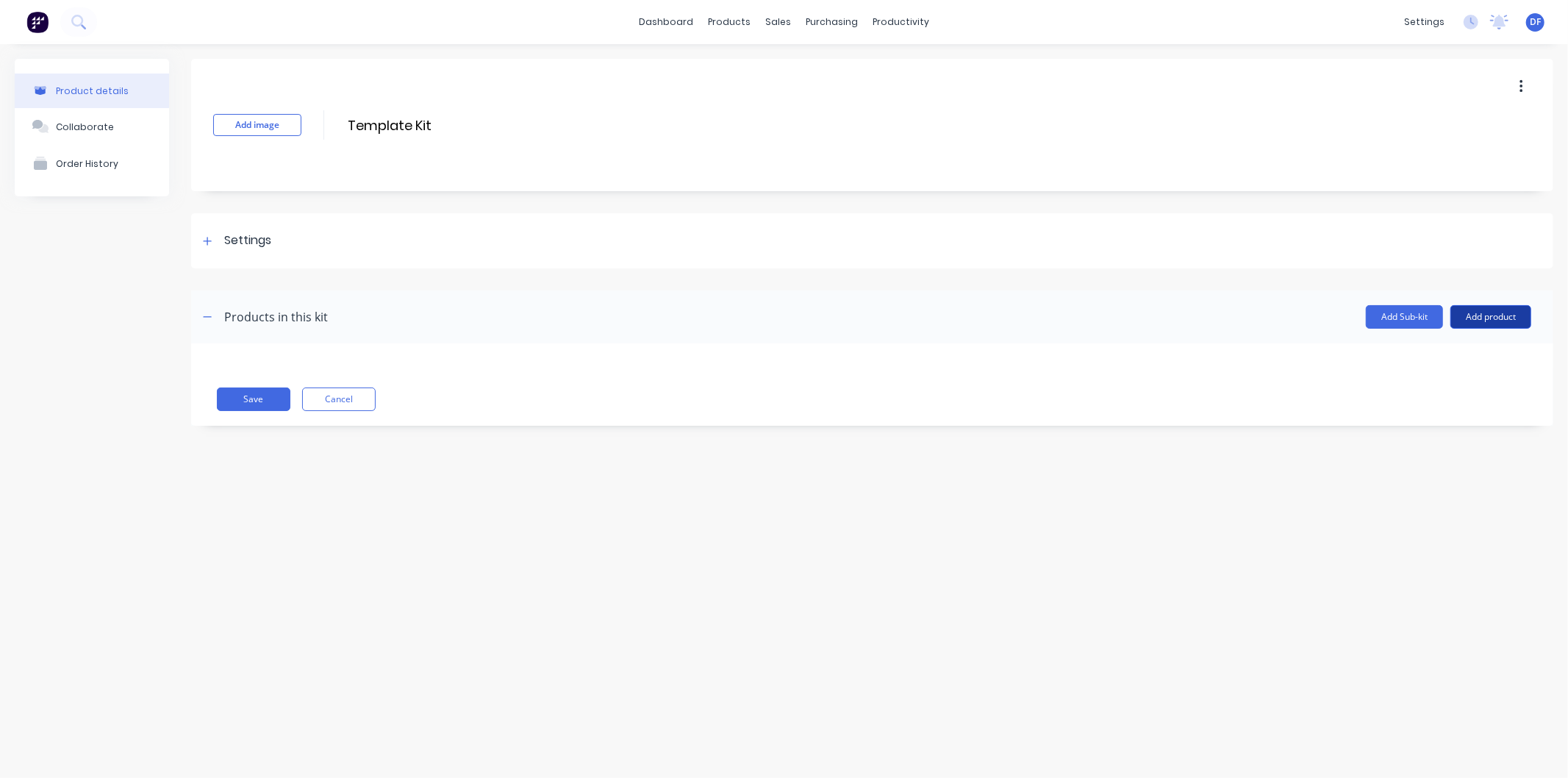
click at [1487, 312] on button "Add product" at bounding box center [1491, 316] width 81 height 24
click at [1438, 353] on div "Product catalogue" at bounding box center [1462, 355] width 114 height 21
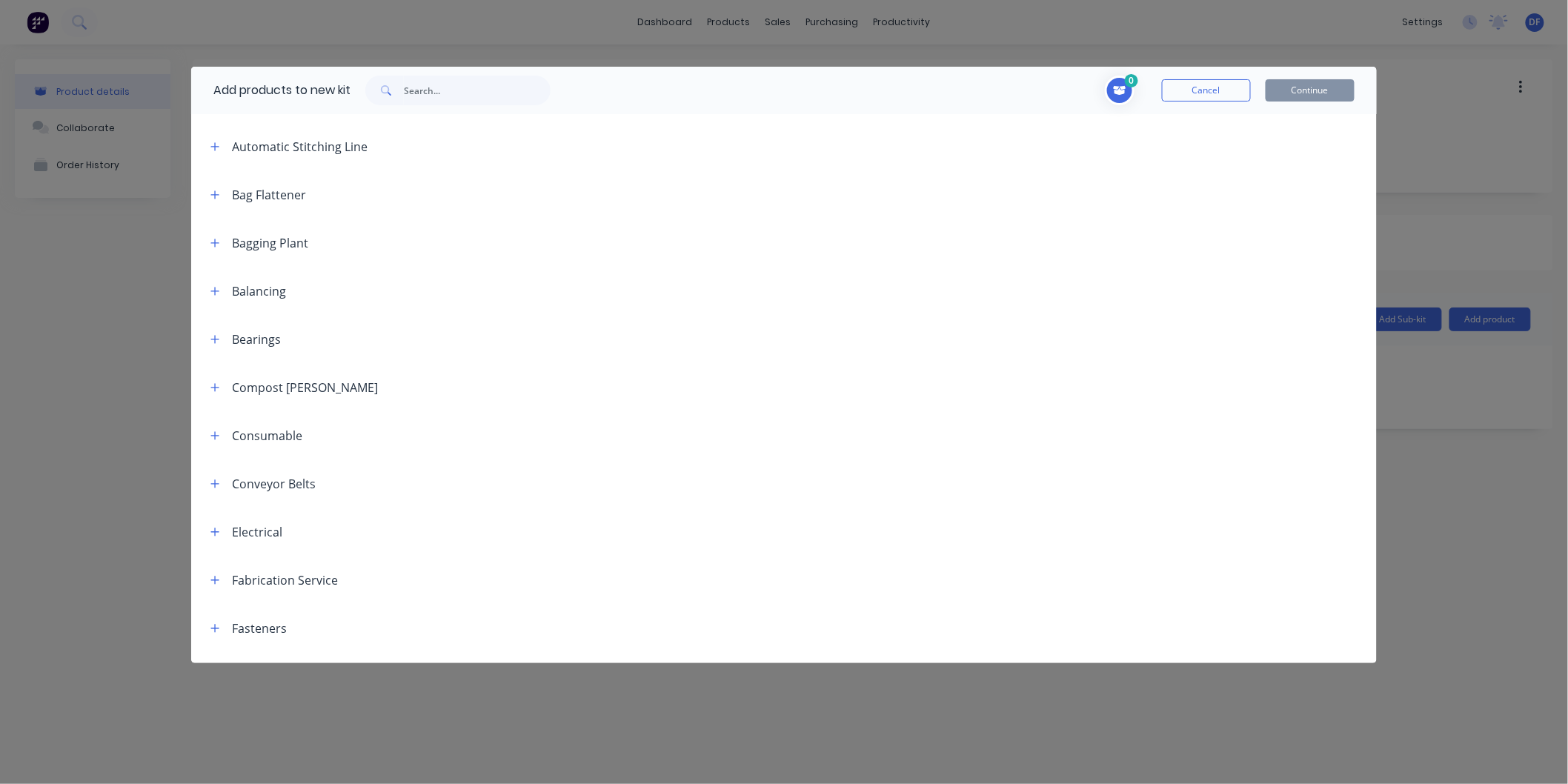
scroll to position [411, 0]
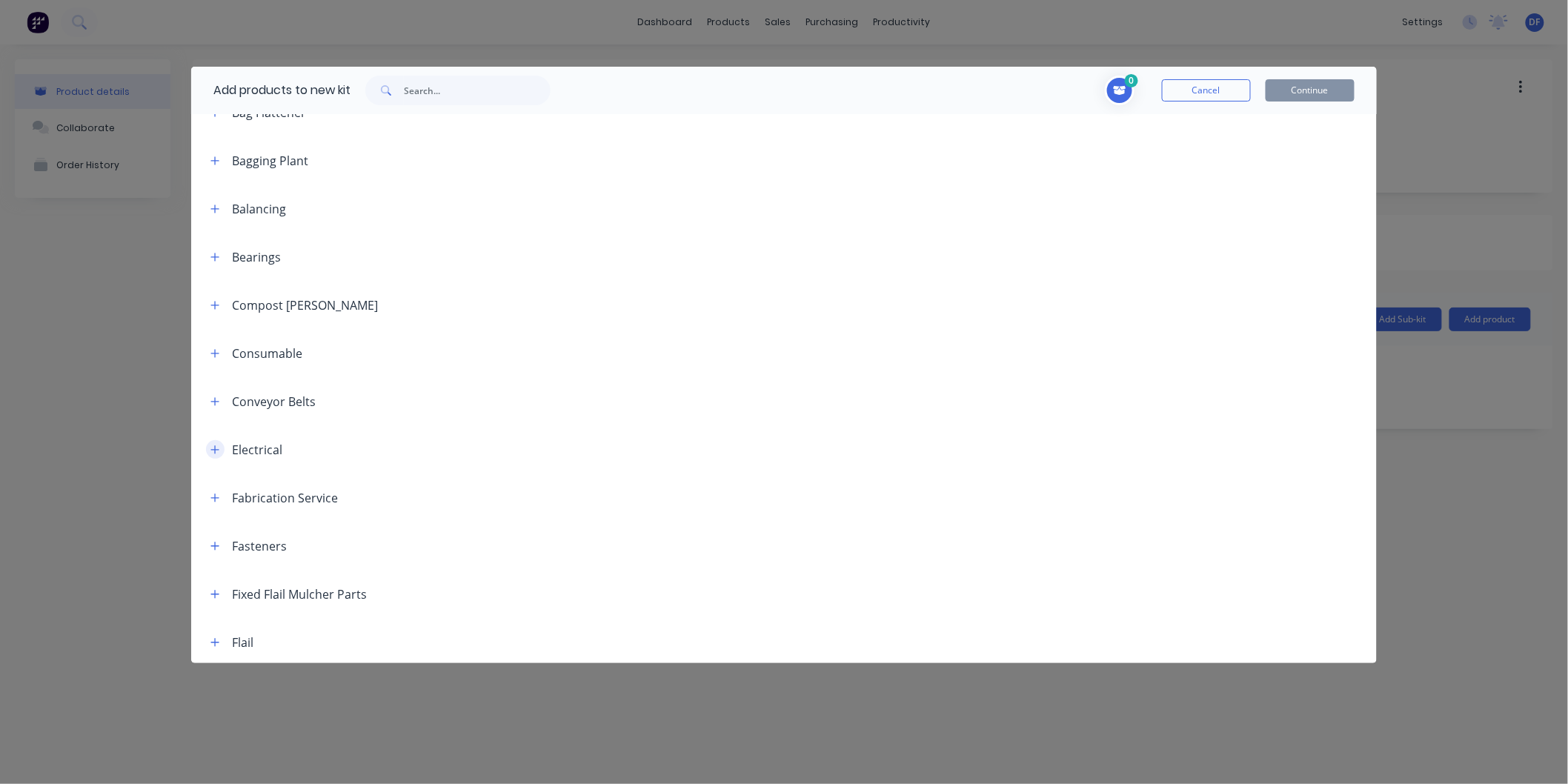
click at [212, 446] on icon "button" at bounding box center [215, 450] width 9 height 11
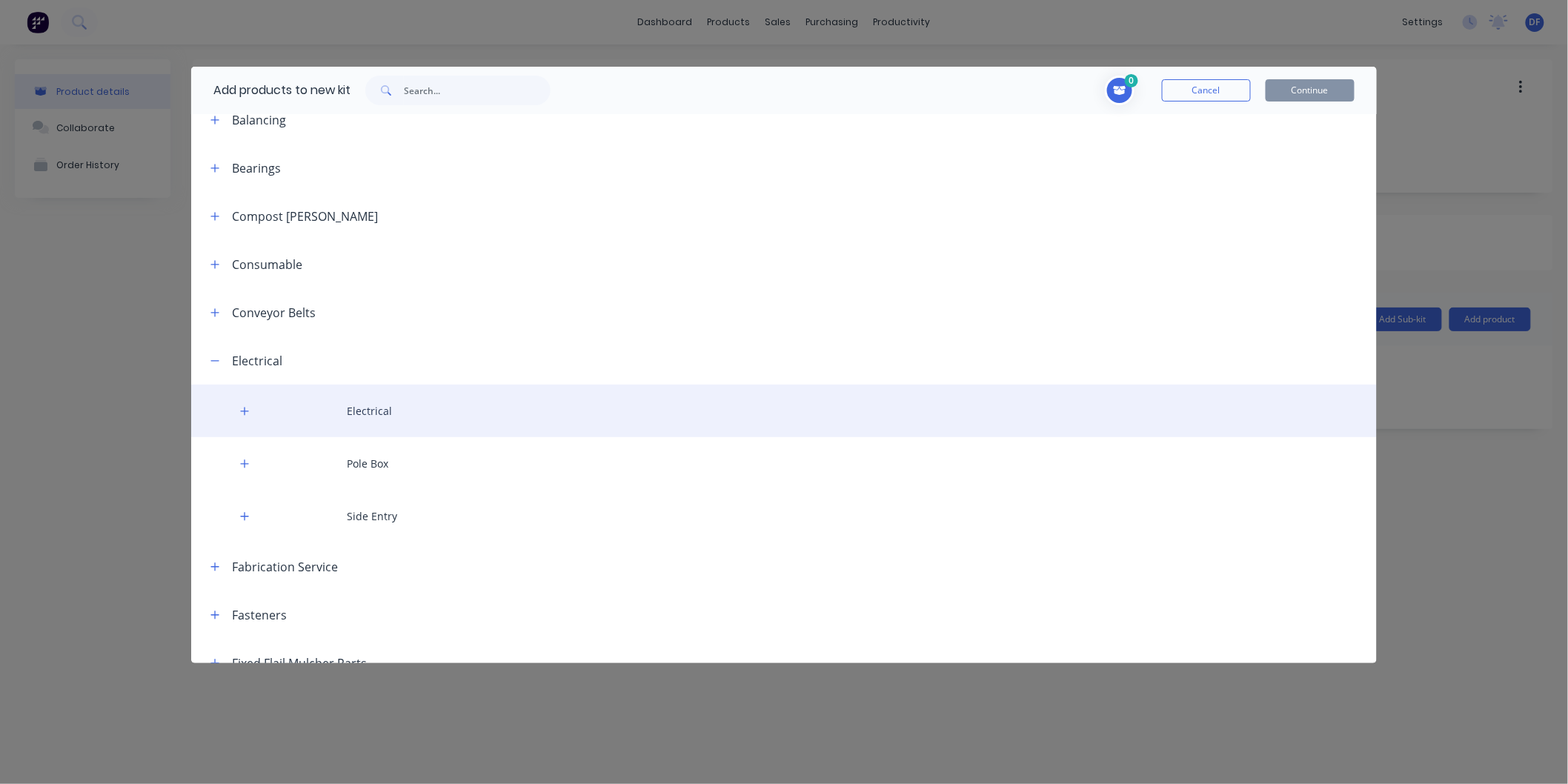
scroll to position [576, 0]
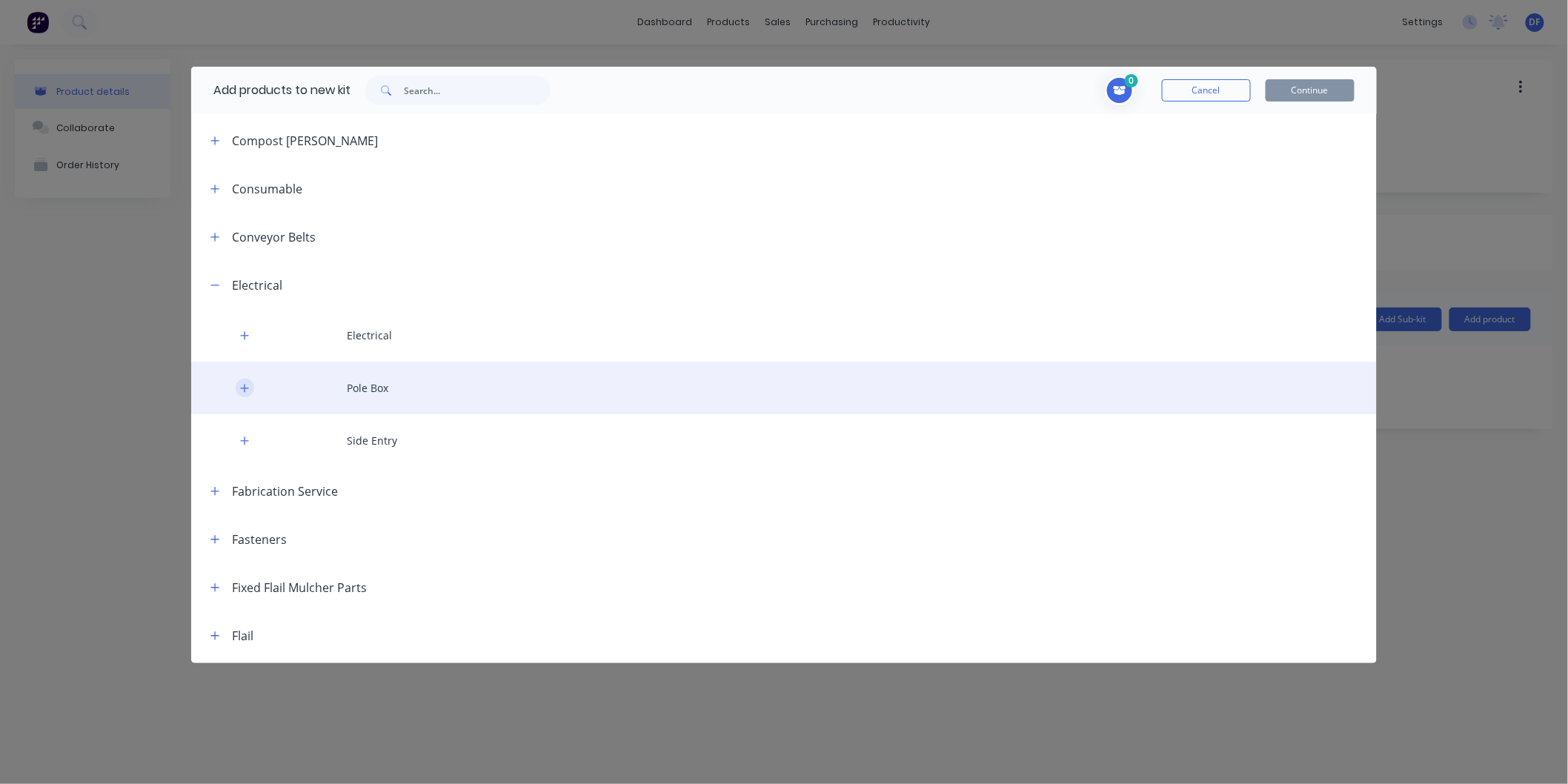
click at [248, 388] on icon "button" at bounding box center [245, 388] width 8 height 8
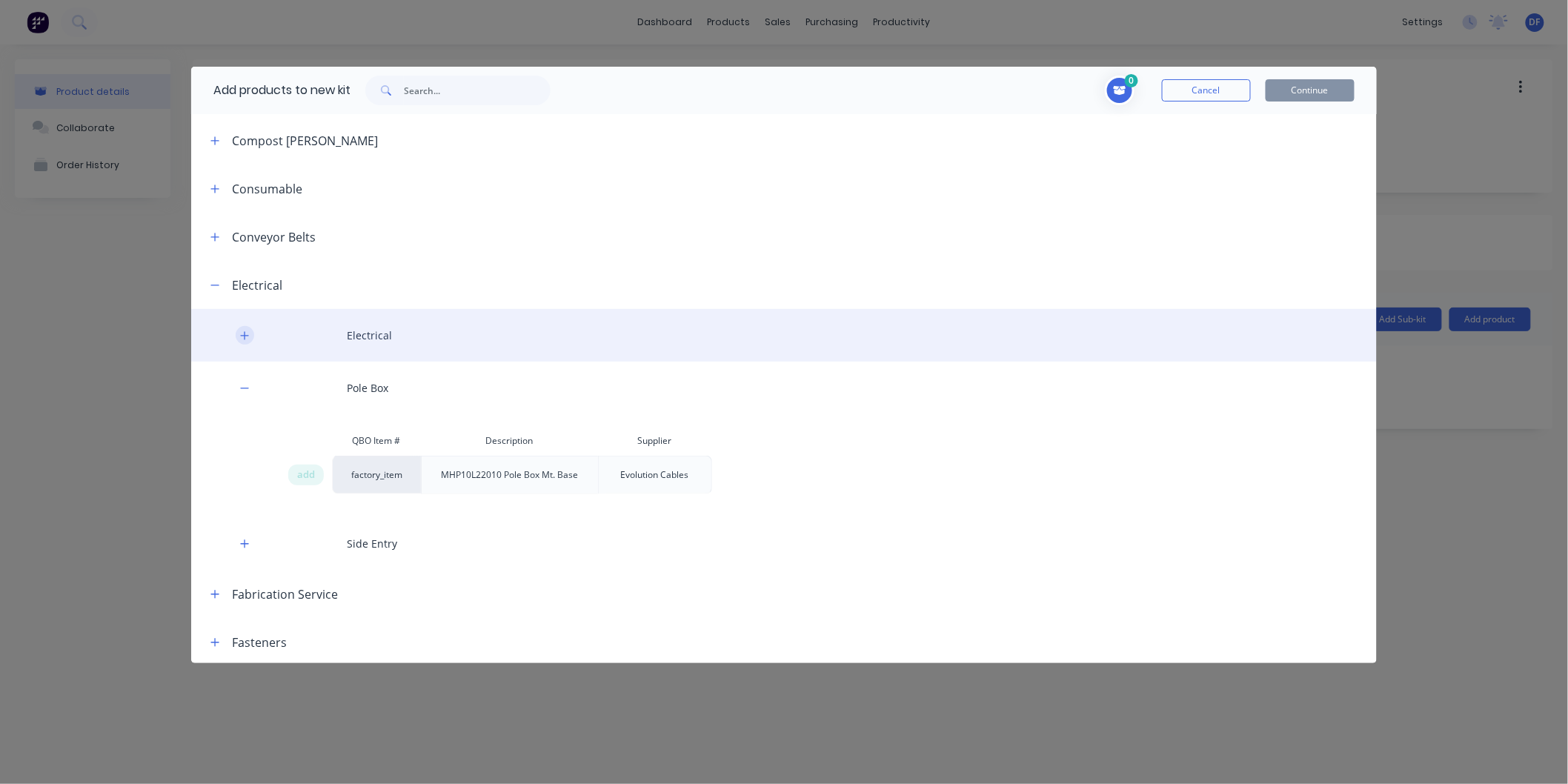
click at [240, 330] on icon "button" at bounding box center [244, 335] width 9 height 11
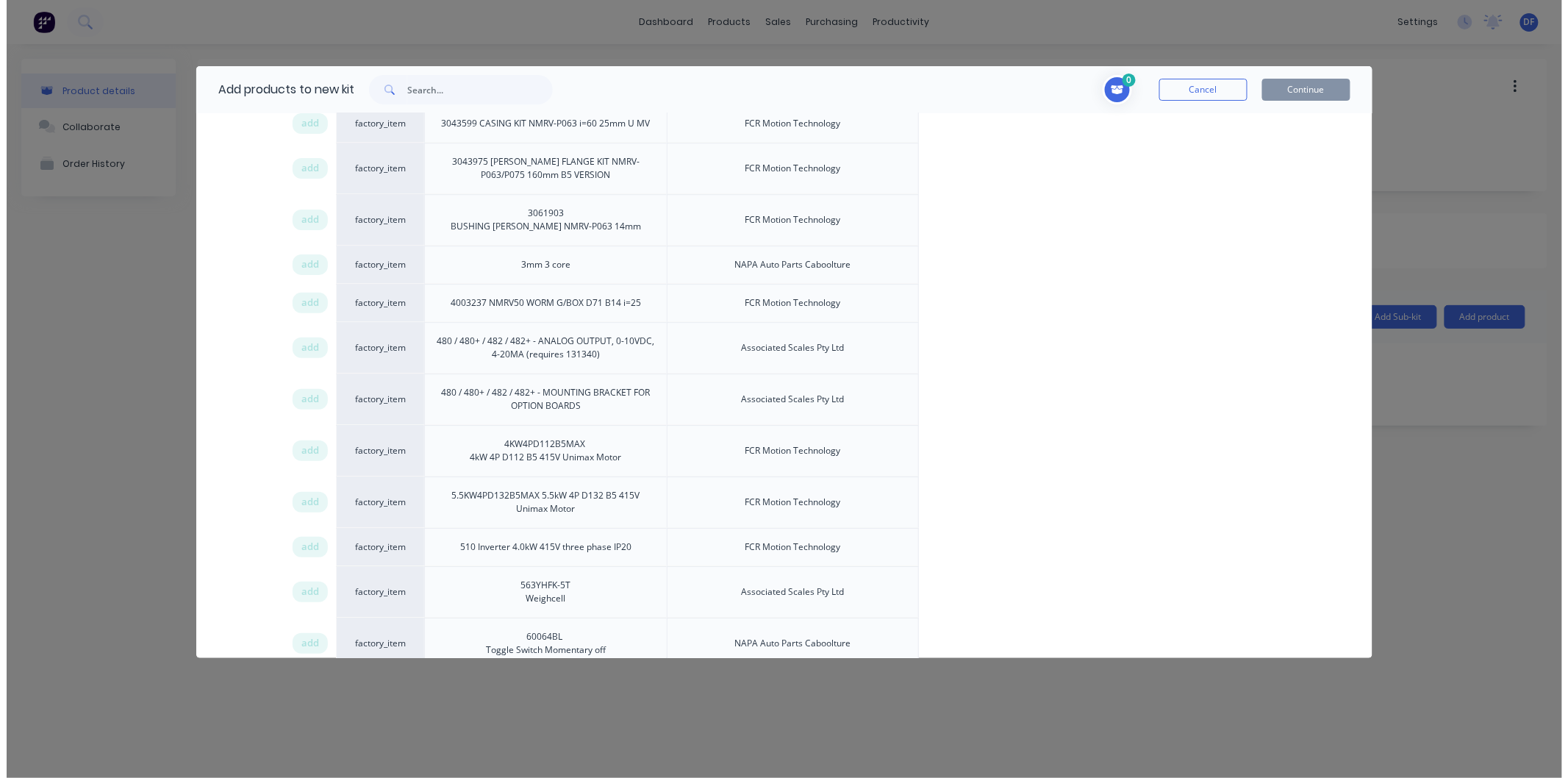
scroll to position [1798, 0]
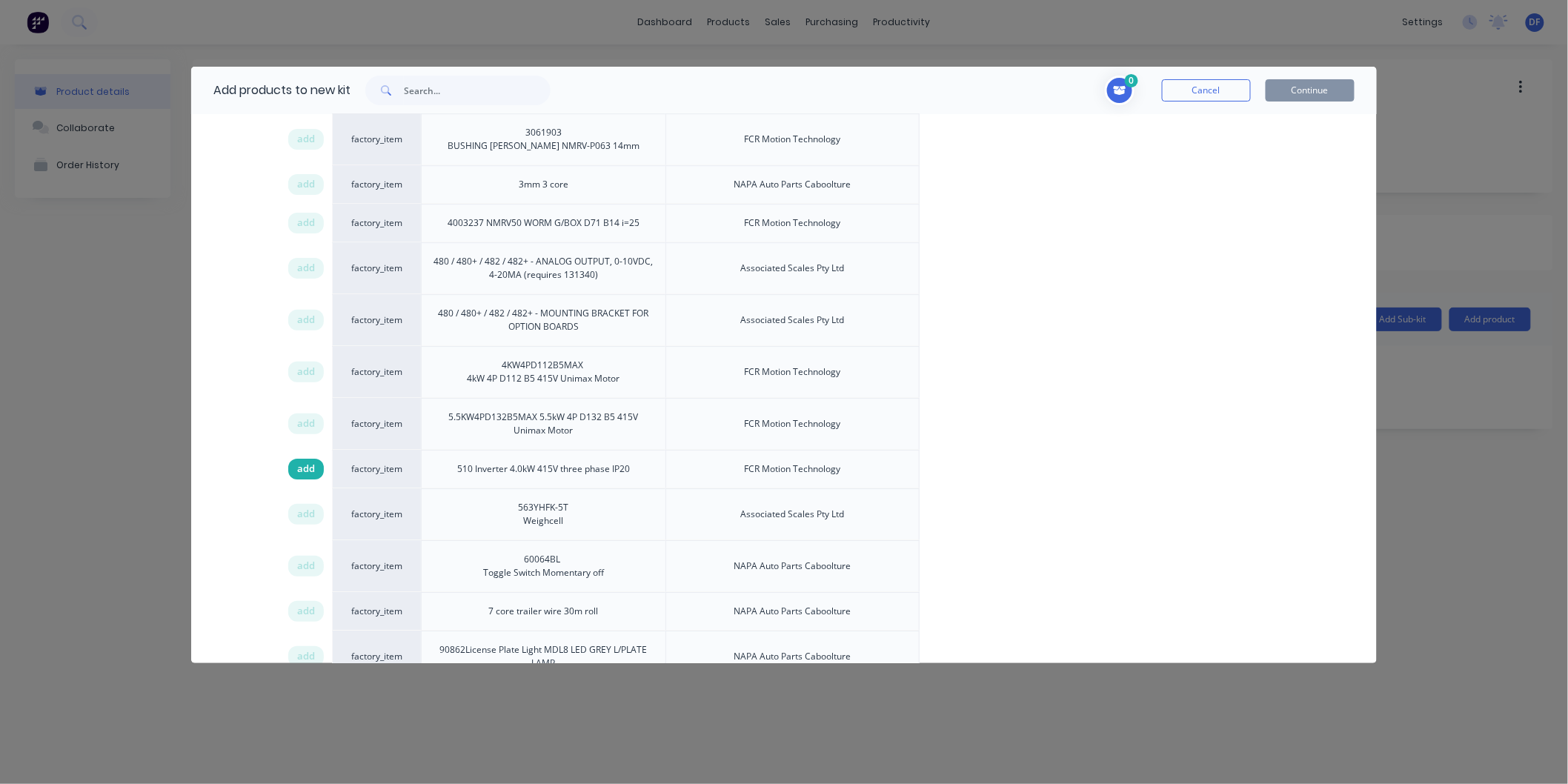
click at [309, 471] on span "add" at bounding box center [306, 469] width 18 height 15
click at [1304, 86] on button "Continue" at bounding box center [1310, 90] width 89 height 22
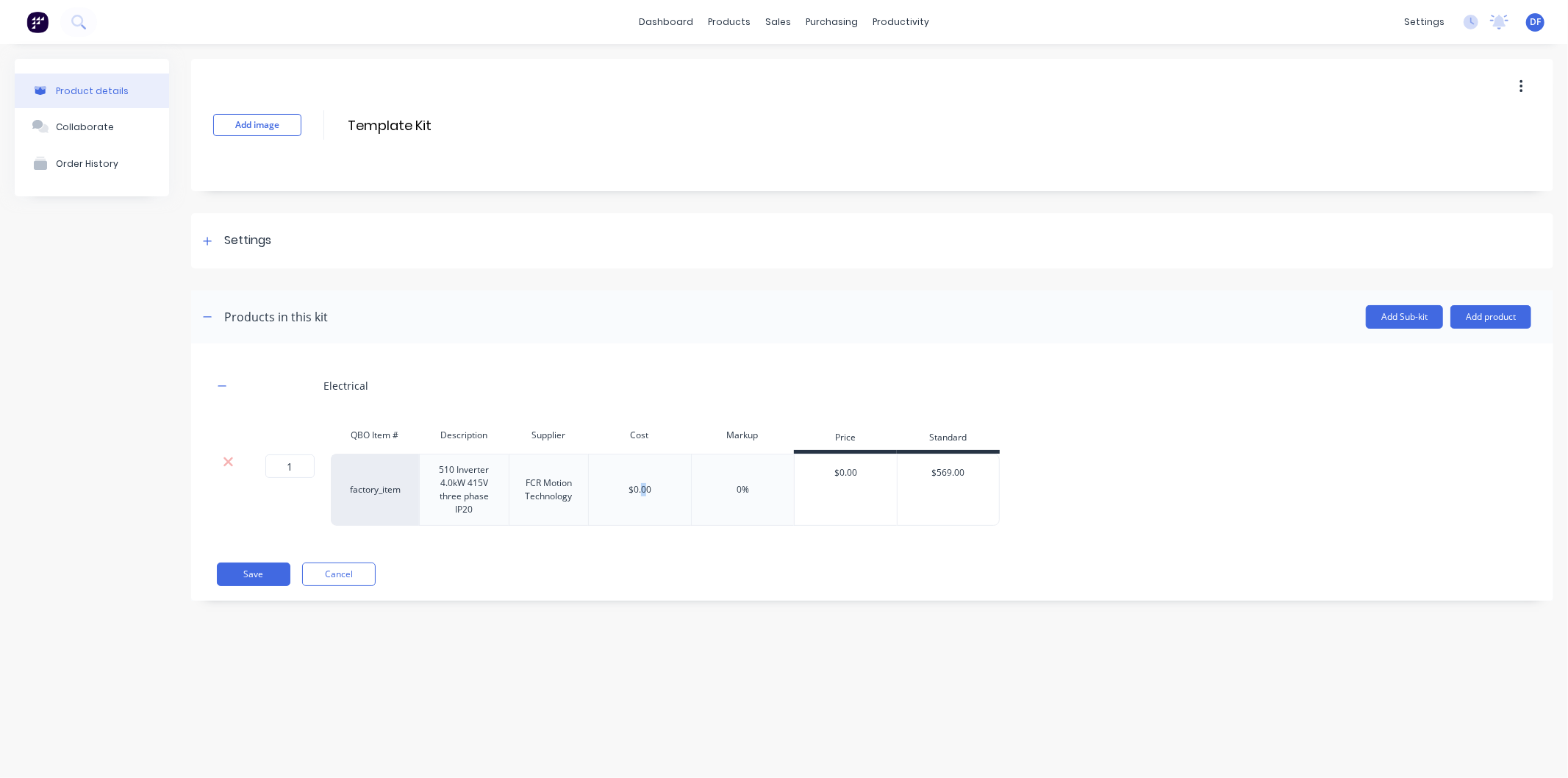
click at [644, 493] on div "$0.00" at bounding box center [640, 490] width 23 height 13
drag, startPoint x: 631, startPoint y: 488, endPoint x: 660, endPoint y: 489, distance: 29.0
click at [660, 489] on div "$0.00" at bounding box center [639, 489] width 103 height 72
click at [643, 495] on div "$0.00" at bounding box center [640, 490] width 23 height 13
drag, startPoint x: 631, startPoint y: 491, endPoint x: 658, endPoint y: 489, distance: 27.1
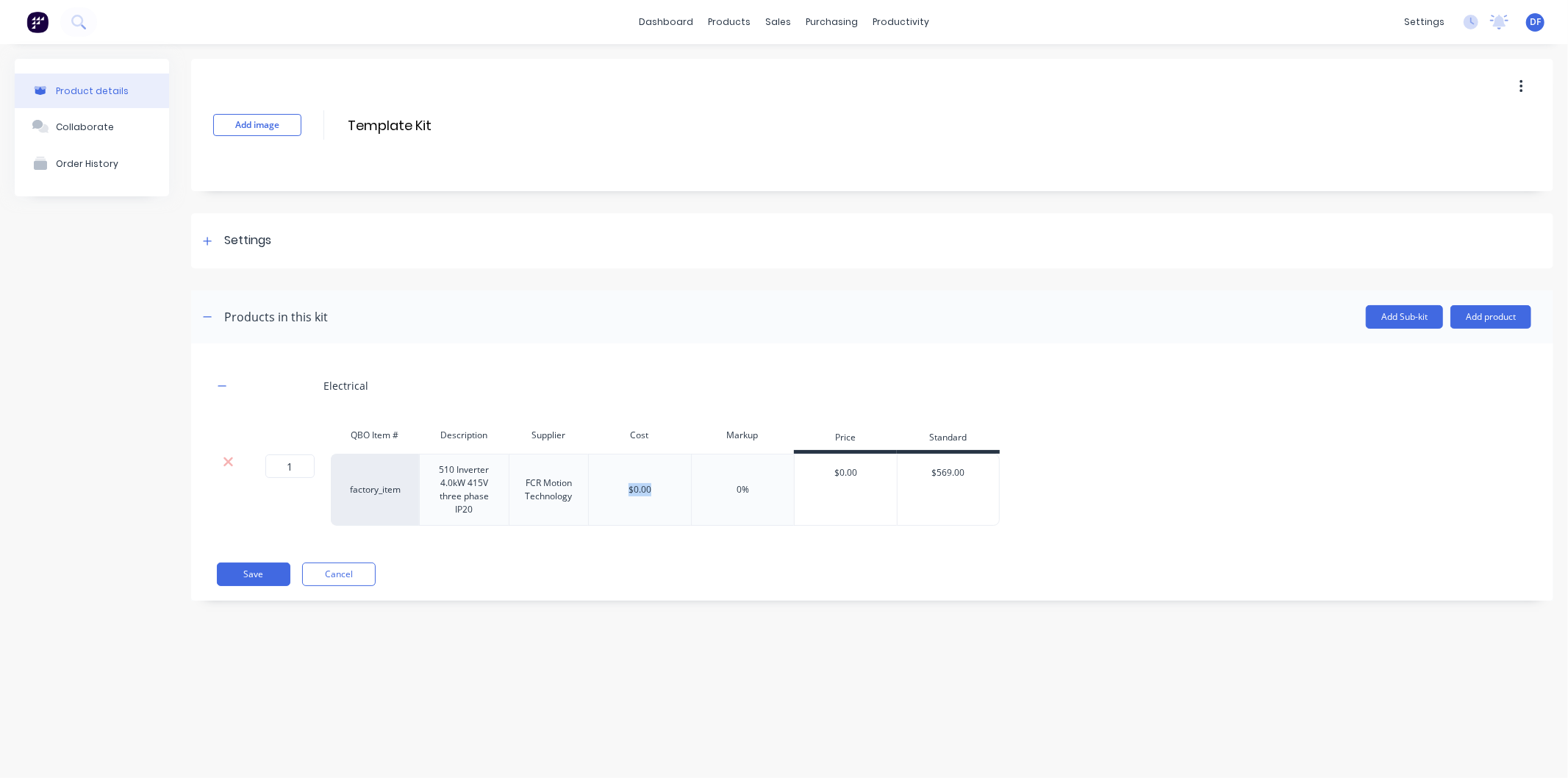
click at [658, 491] on div "$0.00" at bounding box center [639, 489] width 103 height 72
click at [229, 457] on icon at bounding box center [229, 462] width 11 height 15
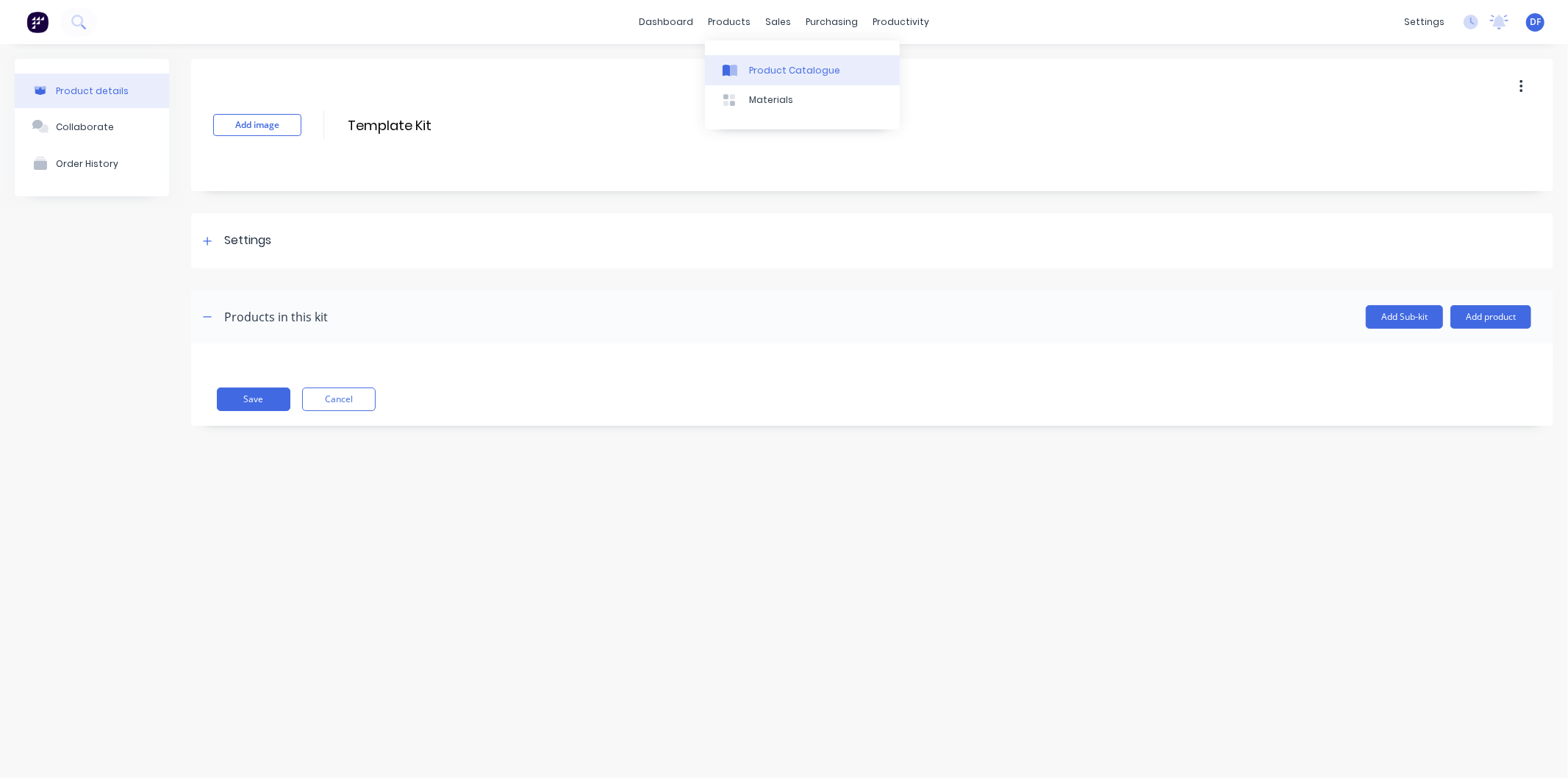
click at [761, 65] on div "Product Catalogue" at bounding box center [795, 71] width 91 height 13
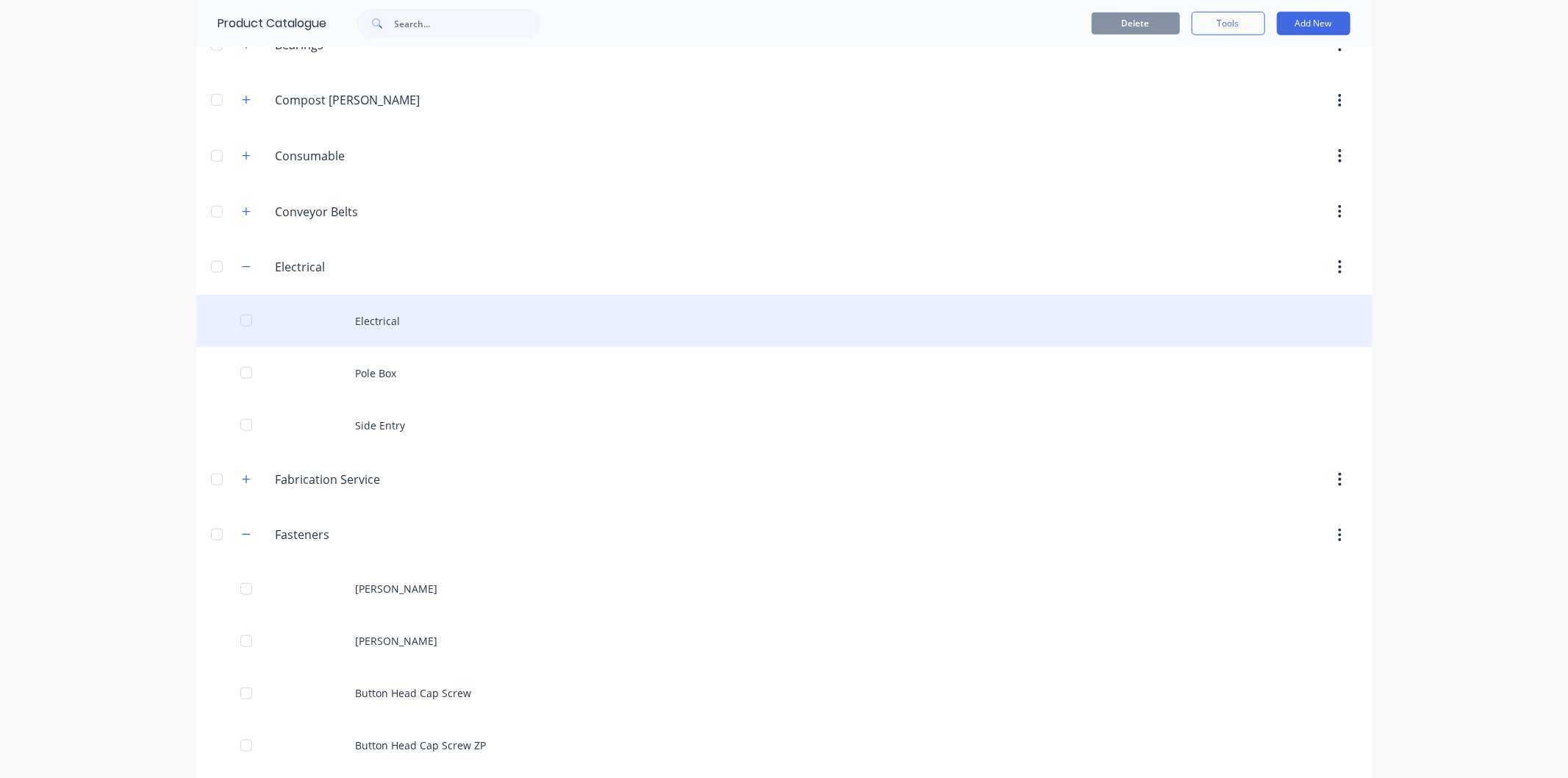
scroll to position [1144, 0]
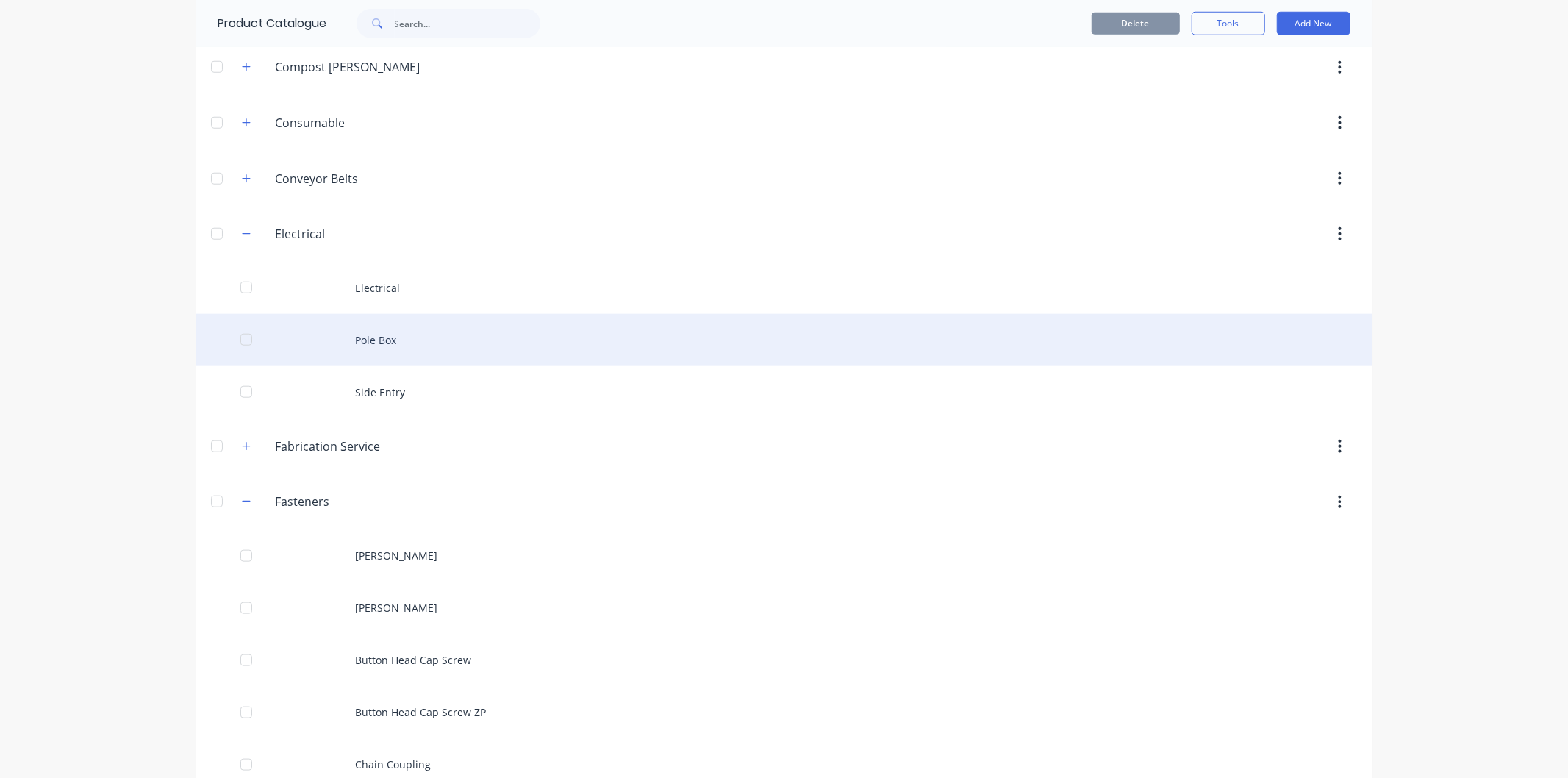
click at [360, 340] on div "Pole Box" at bounding box center [784, 340] width 1176 height 52
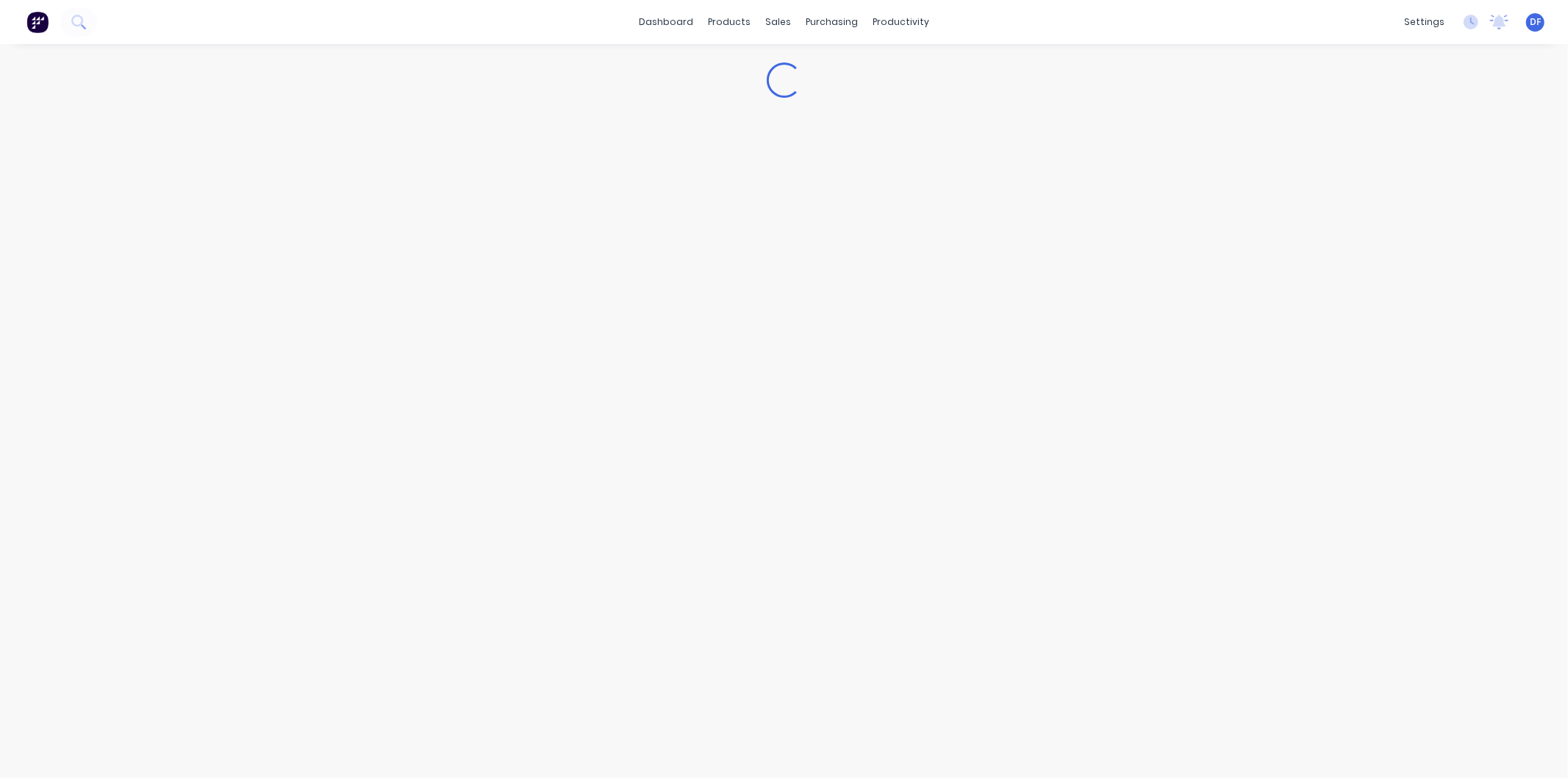
type textarea "x"
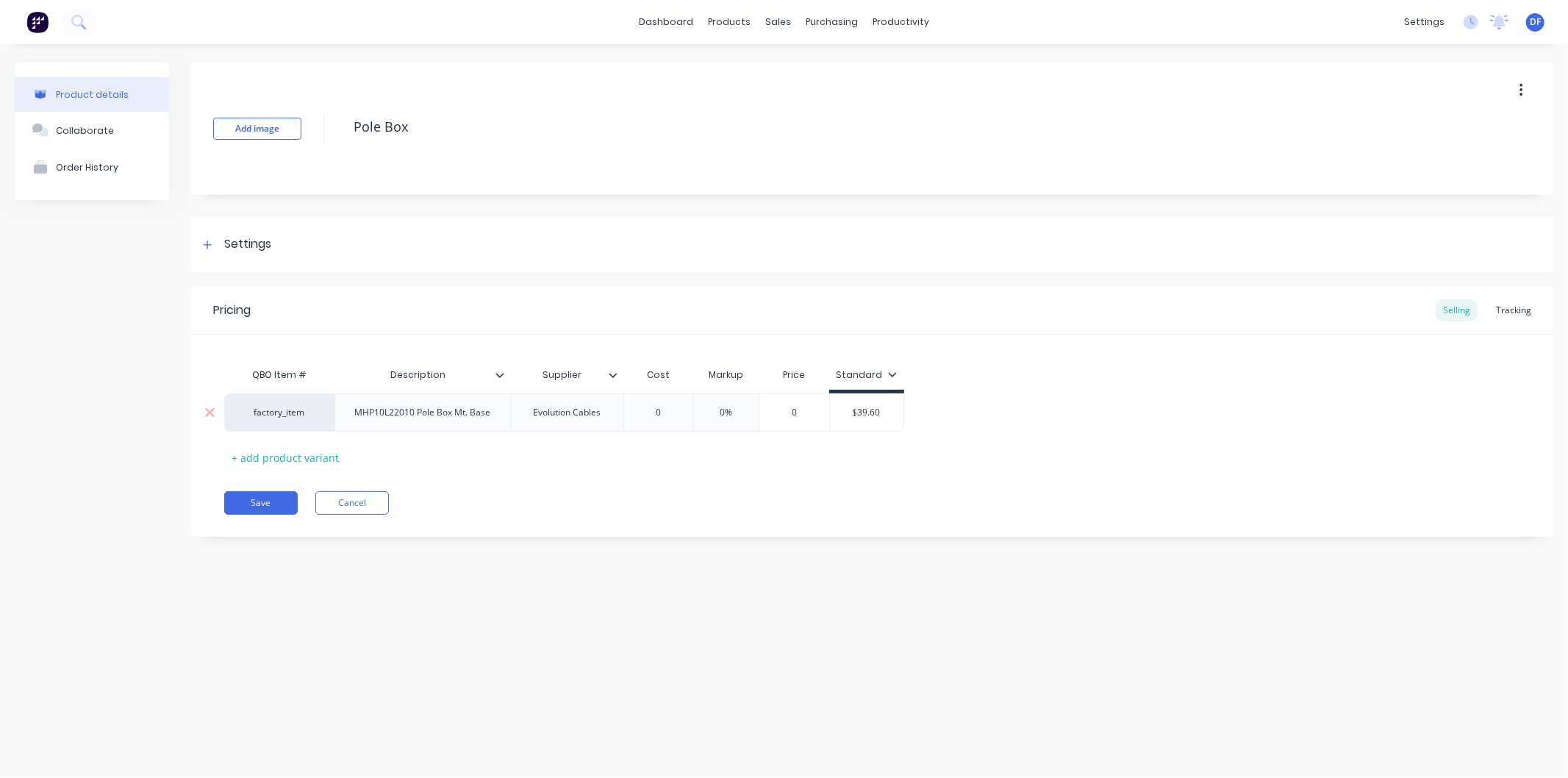
type input "0"
click at [654, 415] on input "0" at bounding box center [658, 413] width 74 height 13
